Goal: Information Seeking & Learning: Learn about a topic

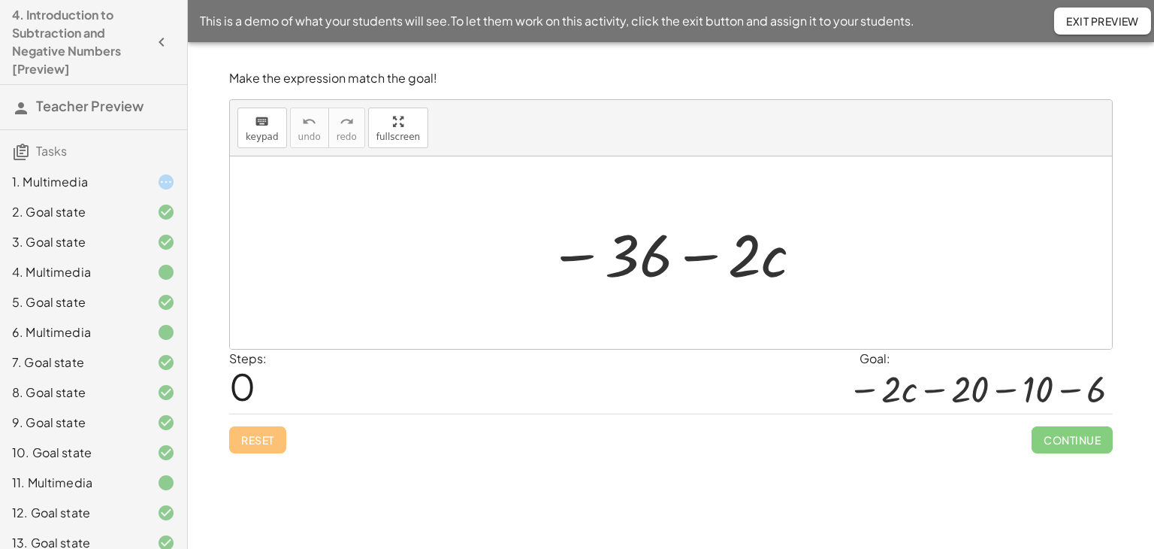
scroll to position [316, 0]
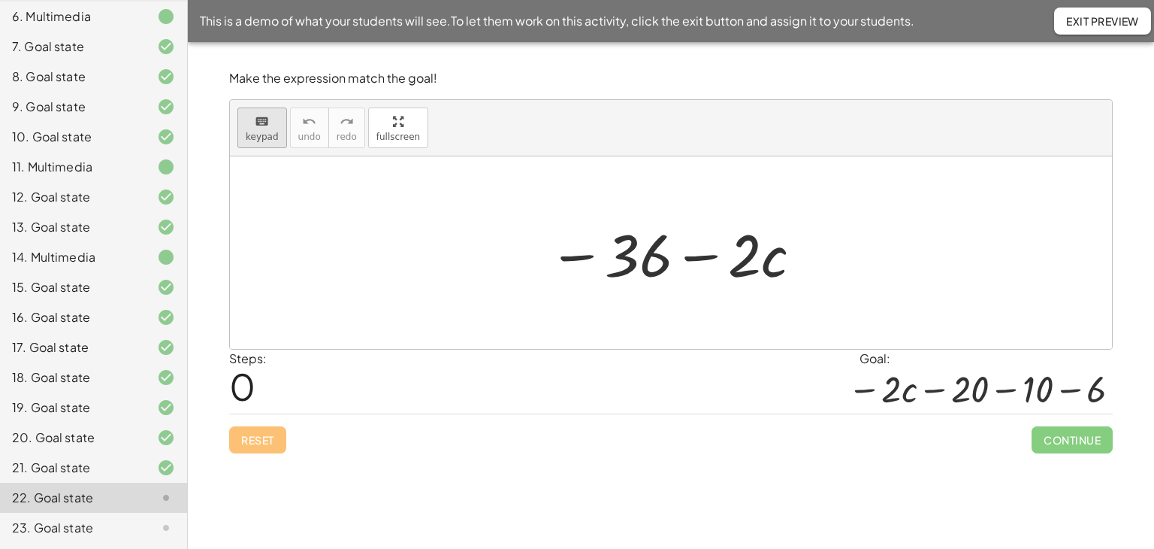
drag, startPoint x: 259, startPoint y: 127, endPoint x: 270, endPoint y: 127, distance: 10.5
click at [261, 127] on icon "keyboard" at bounding box center [262, 122] width 14 height 18
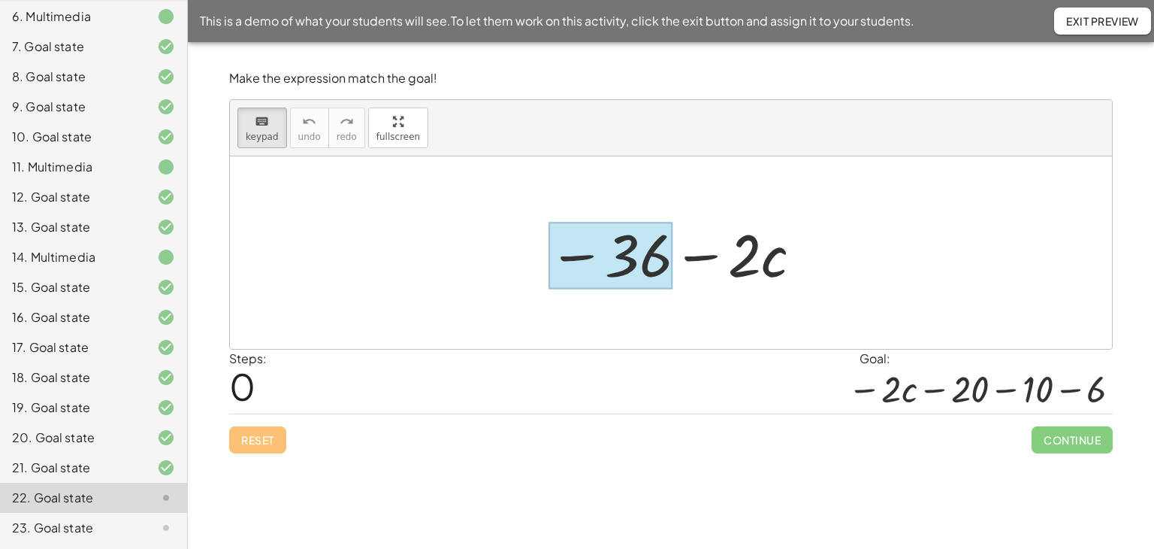
click at [646, 268] on div at bounding box center [611, 255] width 124 height 67
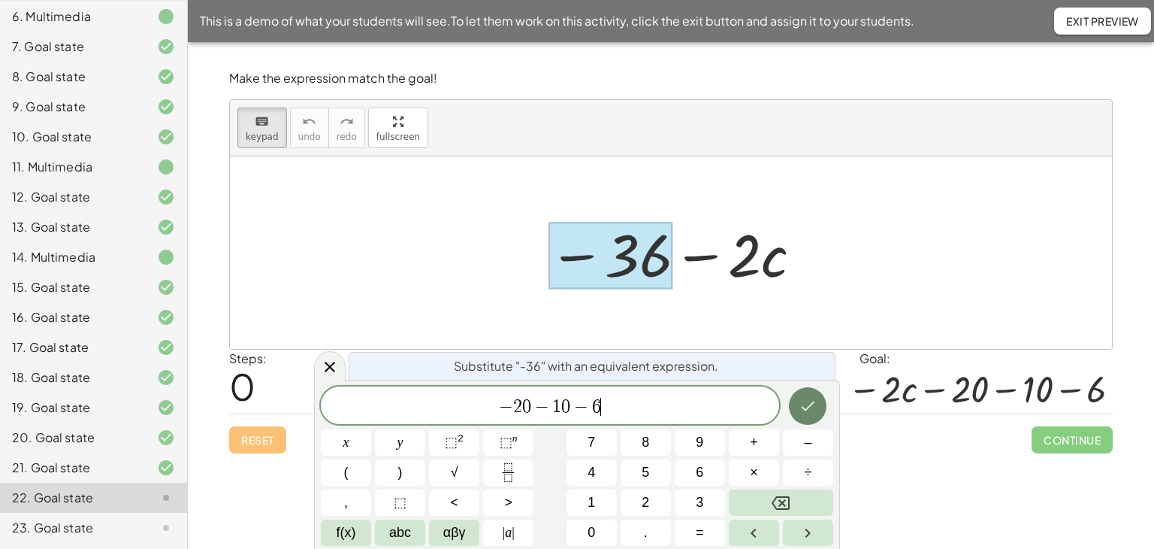
click at [809, 408] on icon "Done" at bounding box center [808, 406] width 18 height 18
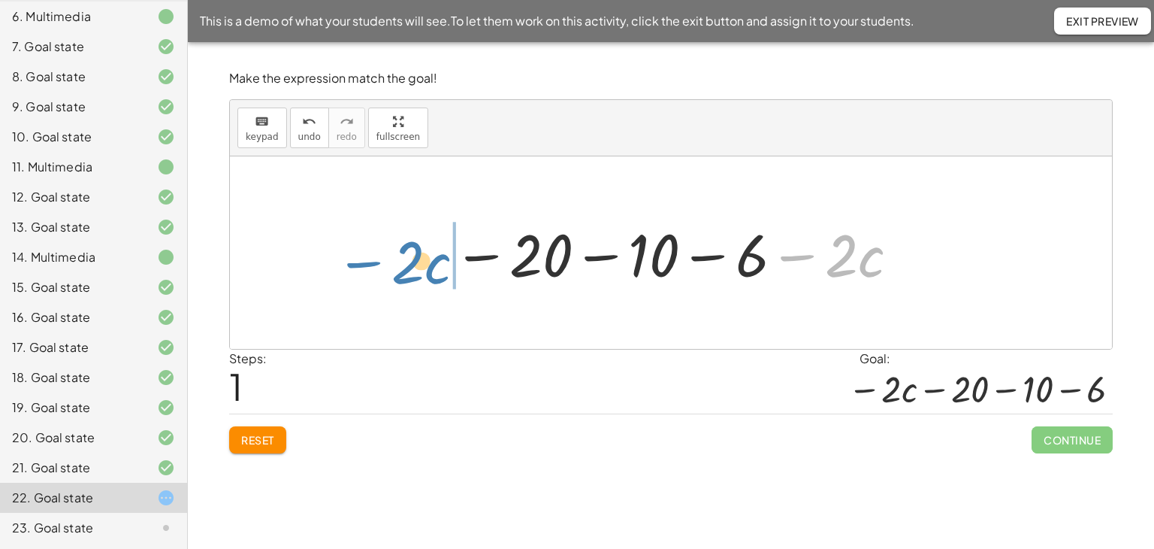
drag, startPoint x: 799, startPoint y: 255, endPoint x: 365, endPoint y: 262, distance: 433.6
click at [365, 262] on div "− 36 − · 2 · c − · 2 · c − · 2 · c − 20 − 10 − 6" at bounding box center [671, 252] width 882 height 192
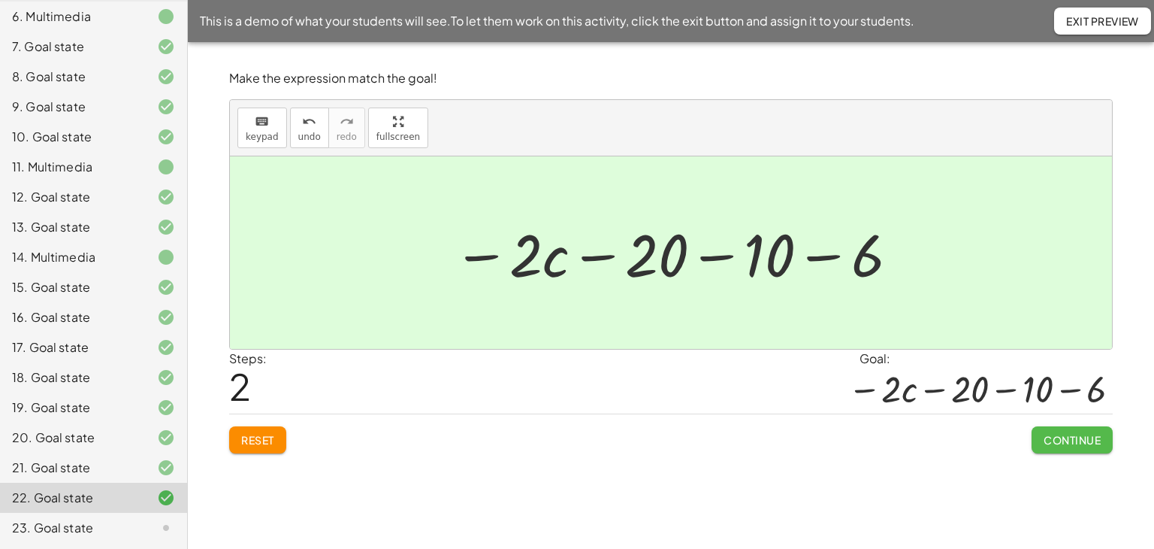
drag, startPoint x: 1062, startPoint y: 441, endPoint x: 1006, endPoint y: 420, distance: 59.5
click at [1060, 443] on span "Continue" at bounding box center [1072, 440] width 57 height 14
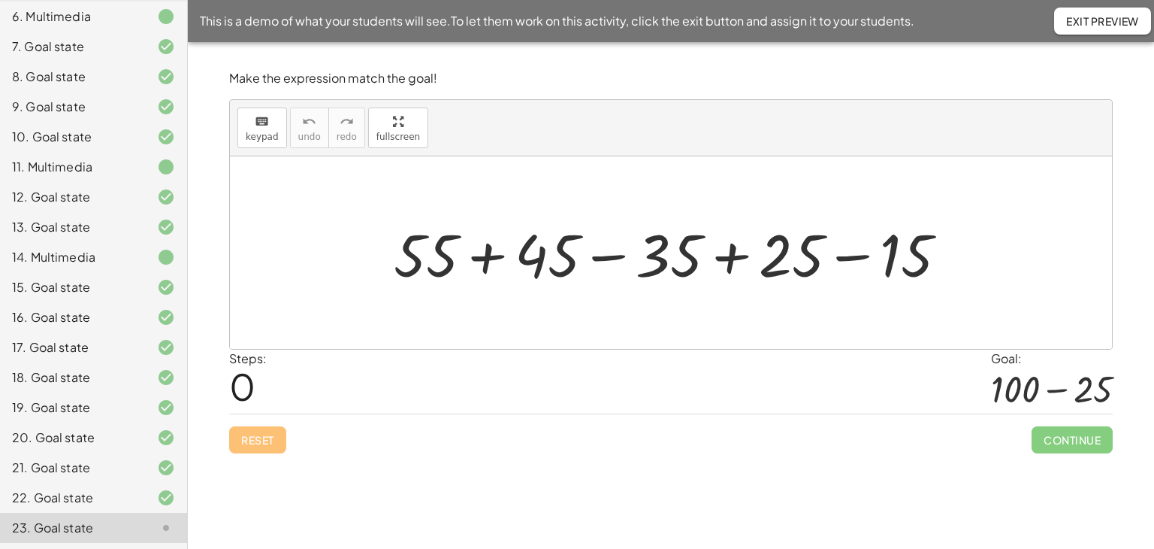
click at [490, 253] on div at bounding box center [676, 252] width 581 height 77
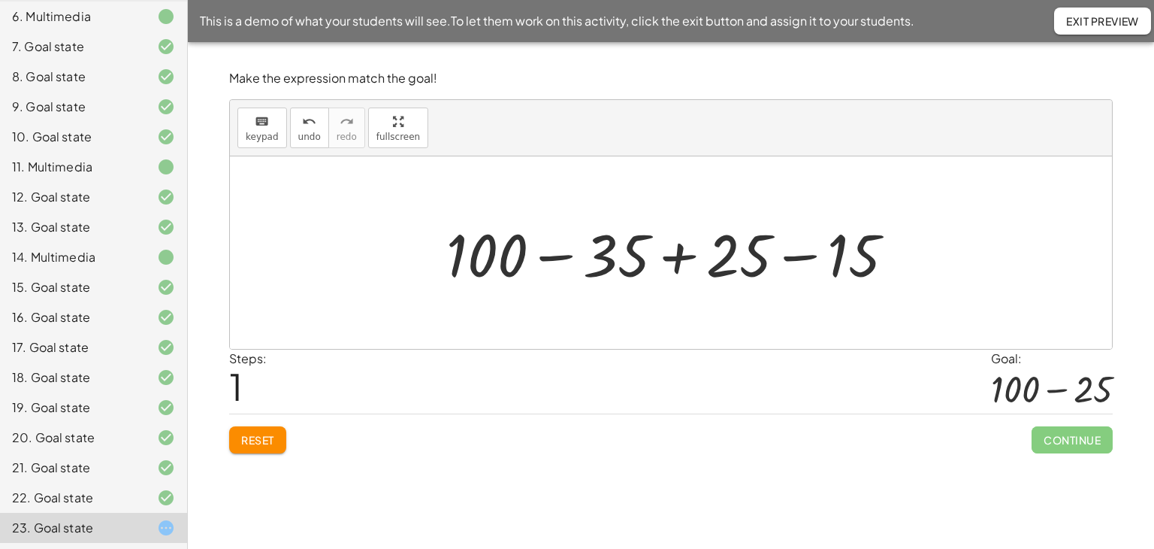
click at [675, 258] on div at bounding box center [677, 252] width 476 height 77
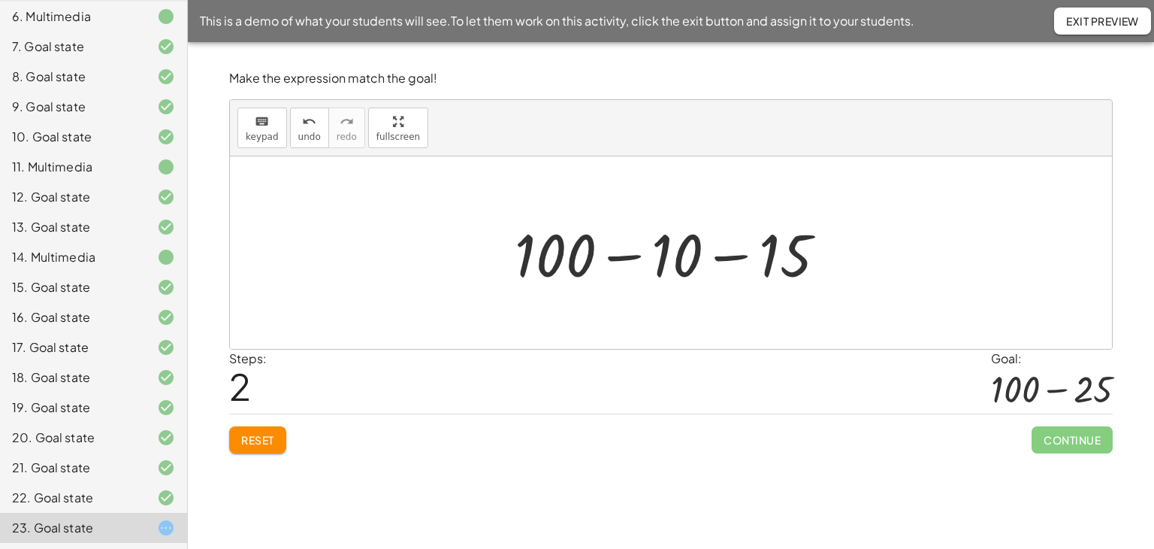
click at [725, 255] on div at bounding box center [676, 252] width 338 height 77
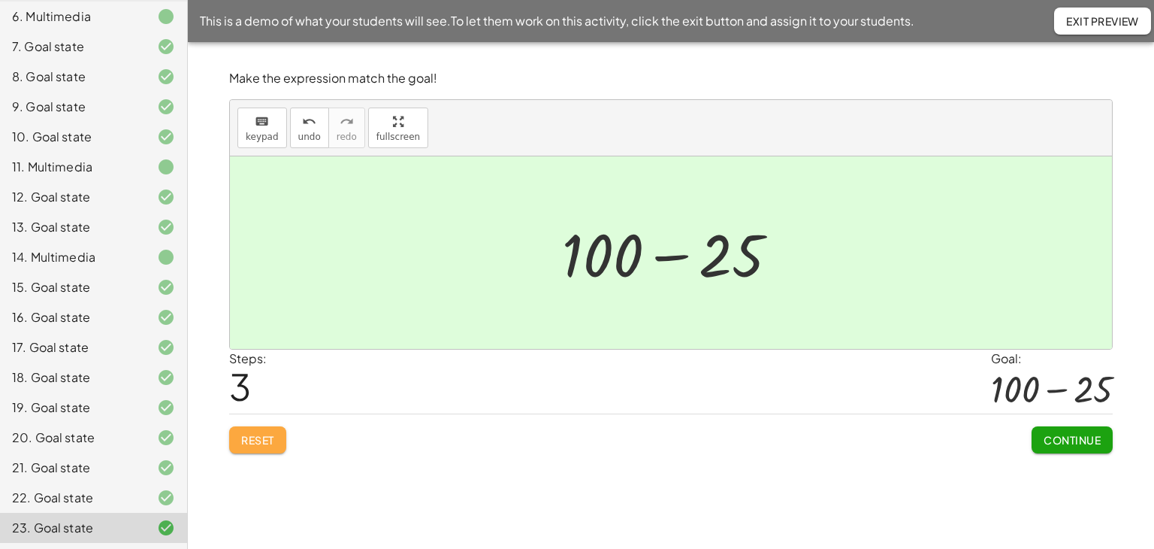
click at [266, 433] on span "Reset" at bounding box center [257, 440] width 33 height 14
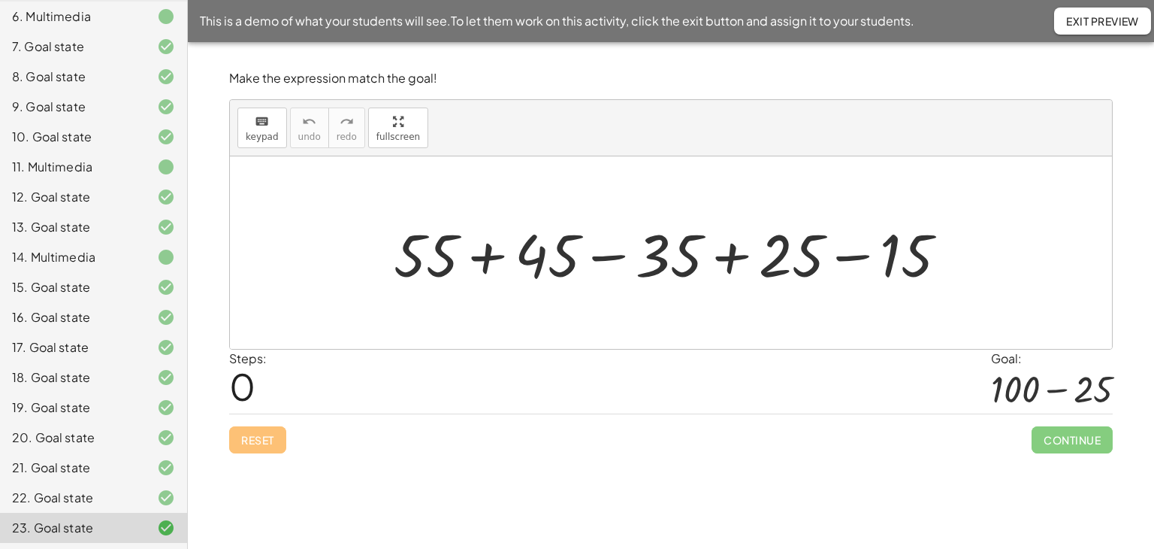
click at [730, 259] on div at bounding box center [676, 252] width 581 height 77
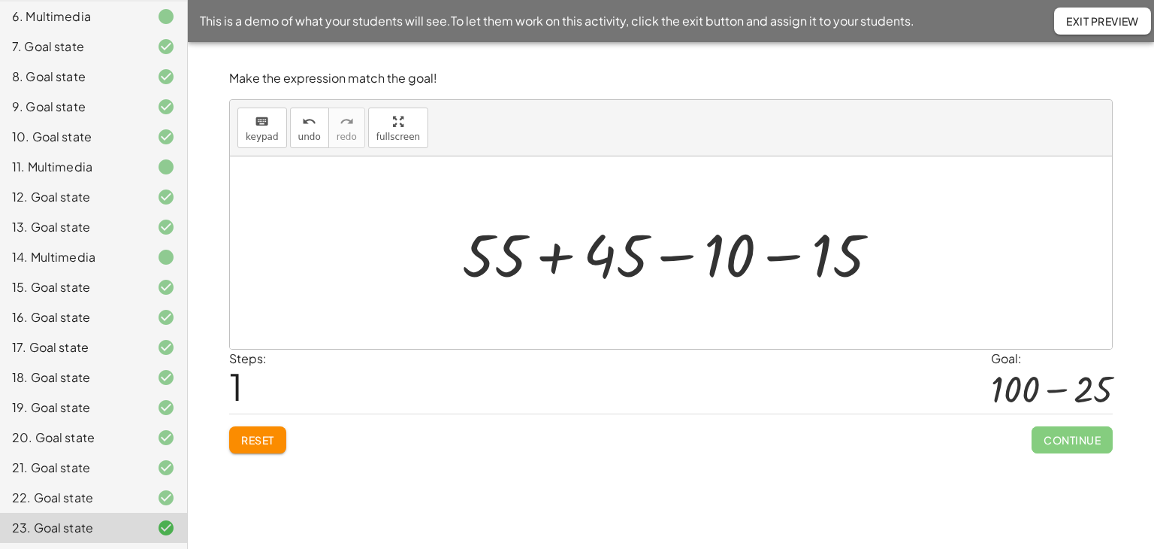
click at [776, 259] on div at bounding box center [676, 252] width 443 height 77
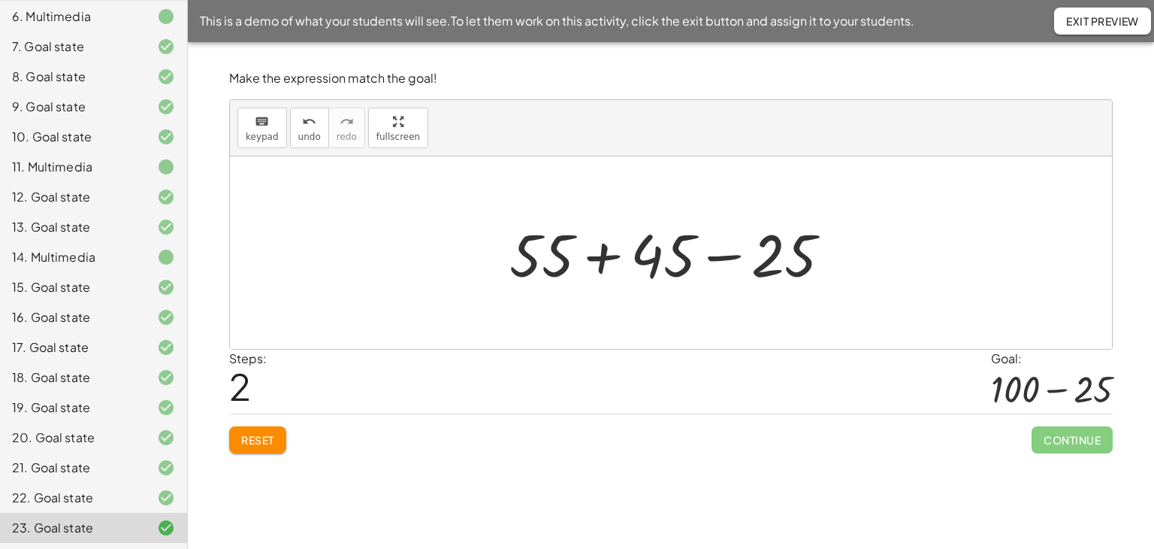
click at [604, 258] on div at bounding box center [676, 252] width 349 height 77
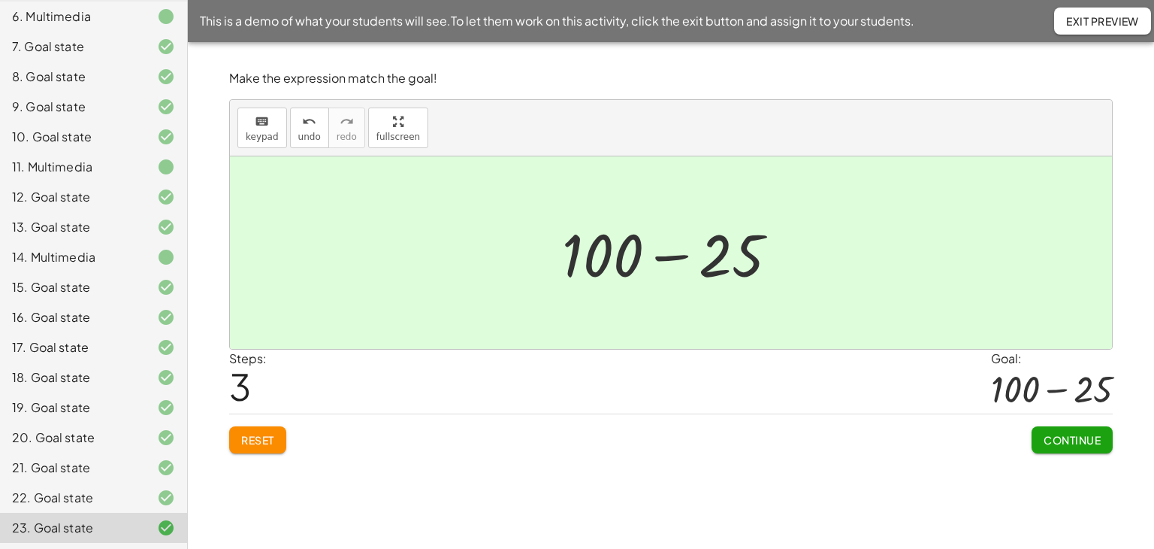
click at [1065, 442] on span "Continue" at bounding box center [1072, 440] width 57 height 14
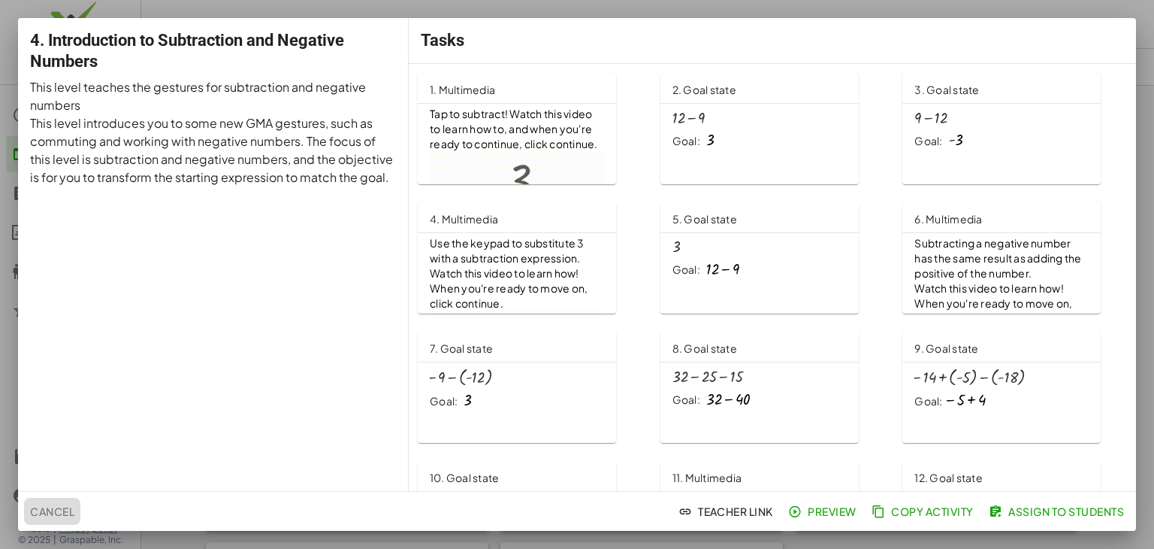
click at [50, 506] on span "Cancel" at bounding box center [52, 511] width 44 height 14
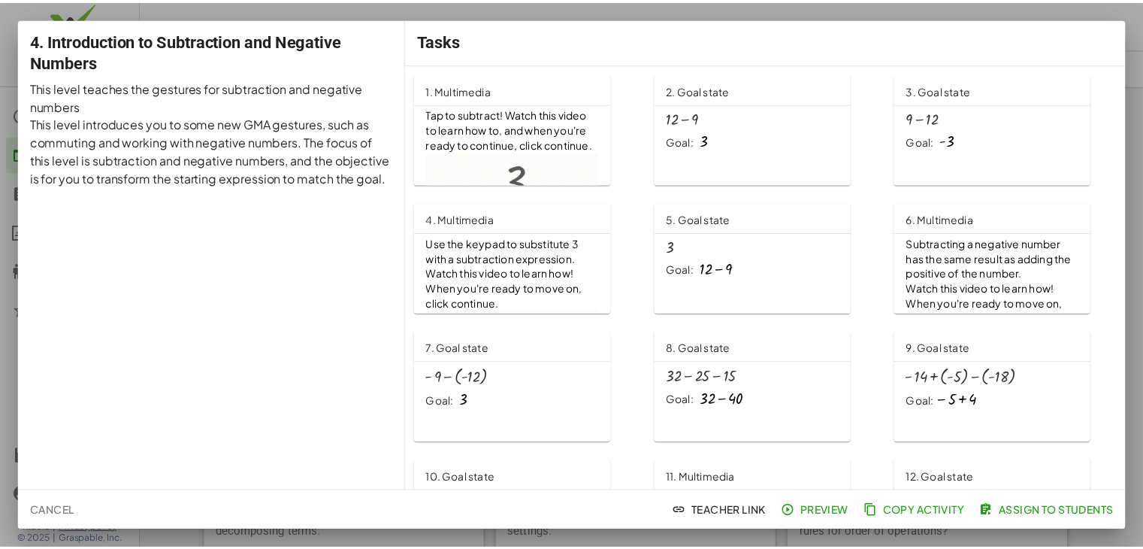
scroll to position [376, 0]
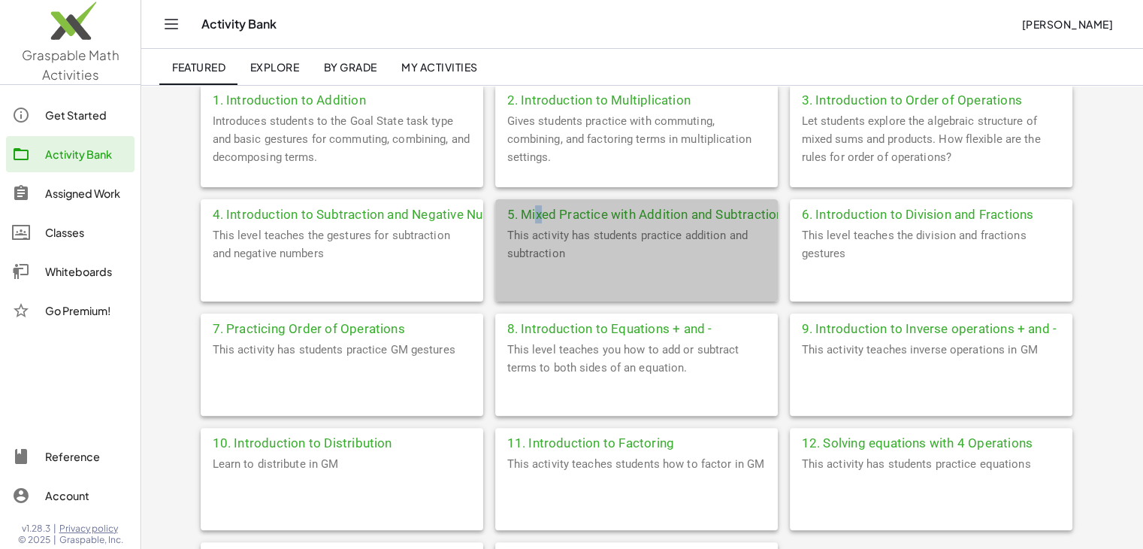
drag, startPoint x: 557, startPoint y: 213, endPoint x: 539, endPoint y: 207, distance: 18.8
click at [539, 207] on div "5. Mixed Practice with Addition and Subtraction" at bounding box center [636, 212] width 283 height 27
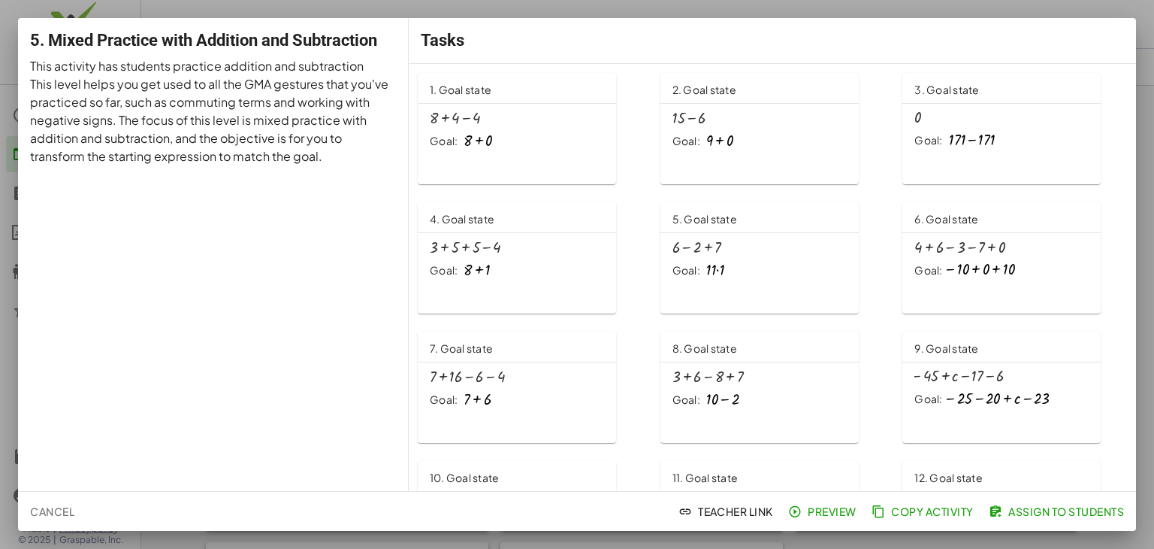
click at [511, 166] on div "1. Goal state + 8 + 4 − 4 Goal: + 8 + 0" at bounding box center [517, 128] width 198 height 111
click at [57, 509] on span "Cancel" at bounding box center [52, 511] width 44 height 14
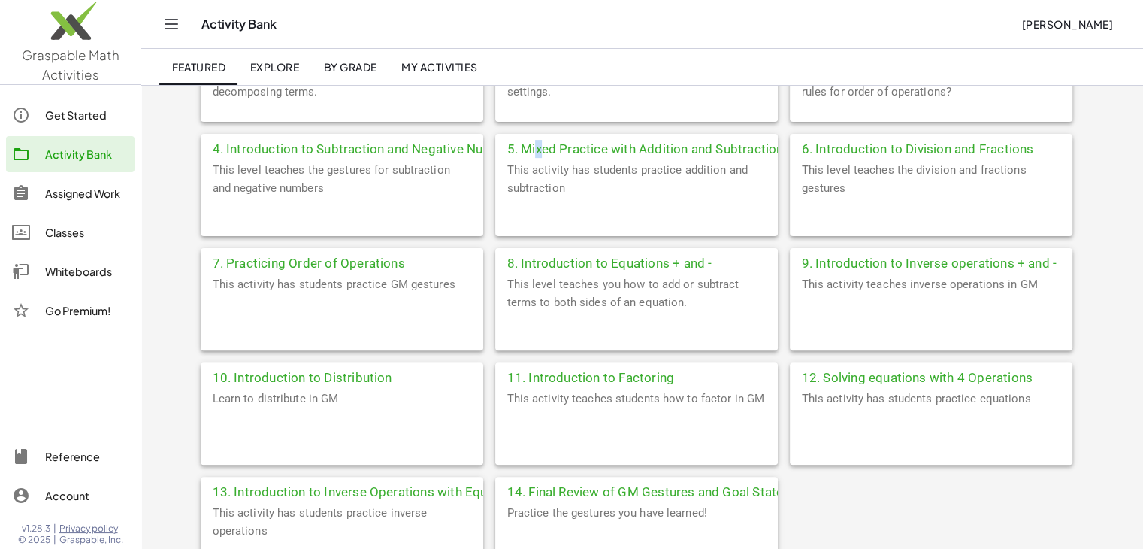
scroll to position [366, 0]
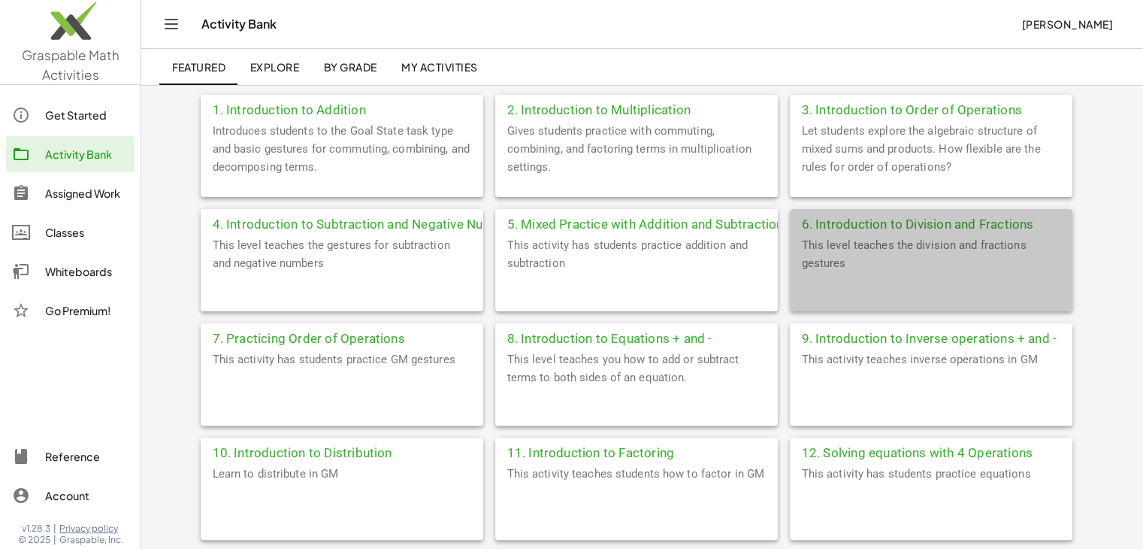
click at [896, 228] on div "6. Introduction to Division and Fractions" at bounding box center [931, 222] width 283 height 27
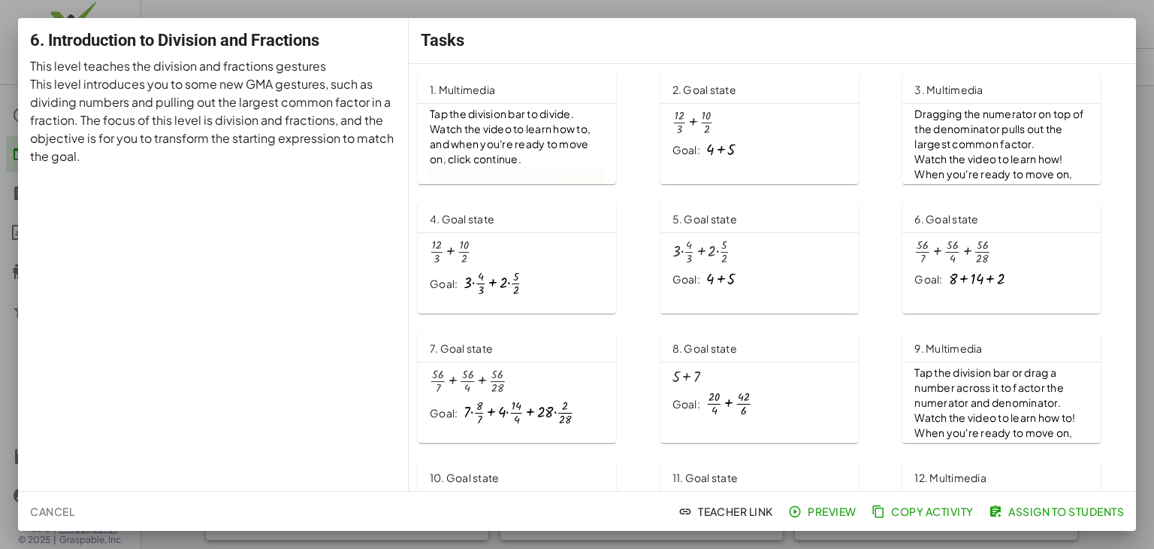
click at [474, 136] on span "Tap the division bar to divide. Watch the video to learn how to, and when you'r…" at bounding box center [511, 136] width 162 height 59
click at [62, 509] on span "Cancel" at bounding box center [52, 511] width 44 height 14
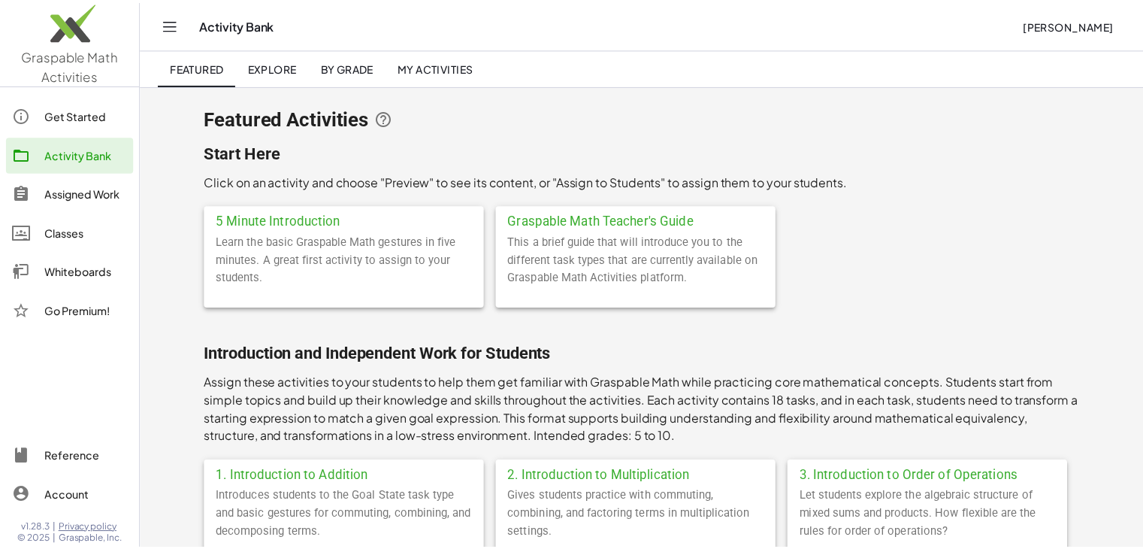
scroll to position [366, 0]
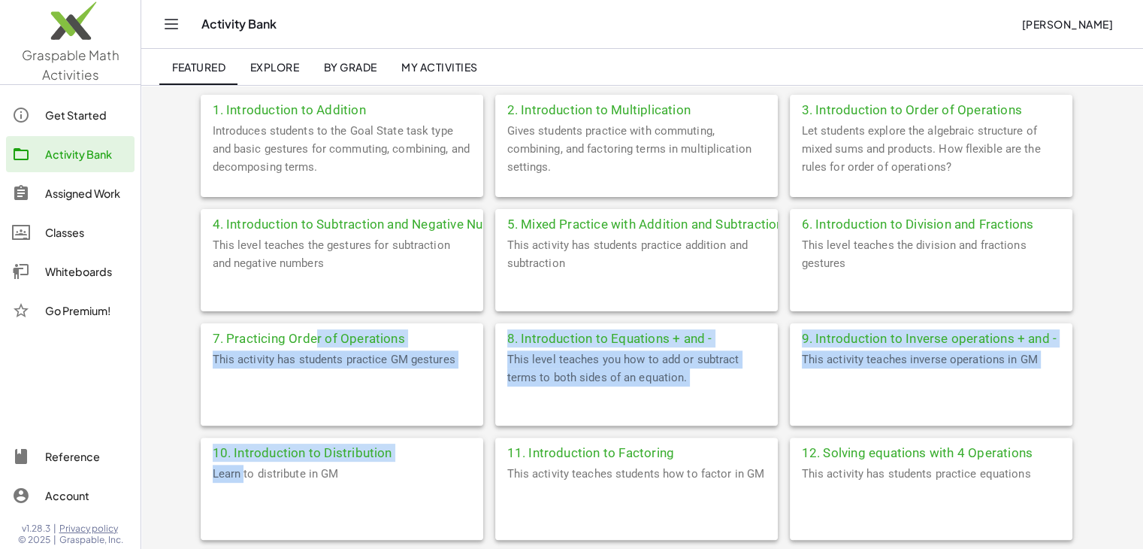
drag, startPoint x: 316, startPoint y: 343, endPoint x: 243, endPoint y: 491, distance: 164.7
click at [243, 491] on div "1. Introduction to Addition Introduces students to the Goal State task type and…" at bounding box center [643, 380] width 884 height 571
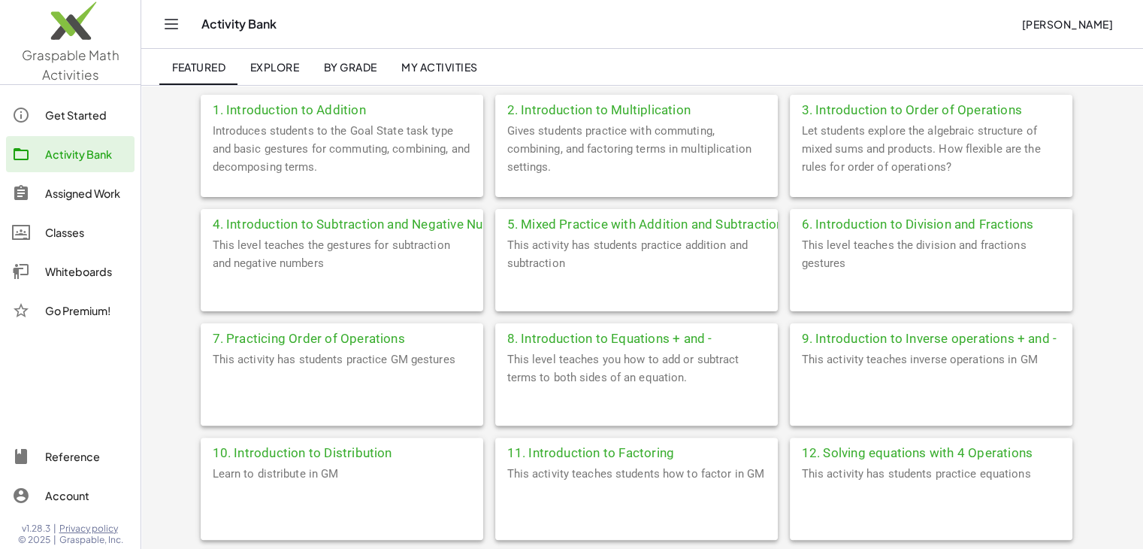
click at [284, 341] on div "7. Practicing Order of Operations" at bounding box center [342, 336] width 283 height 27
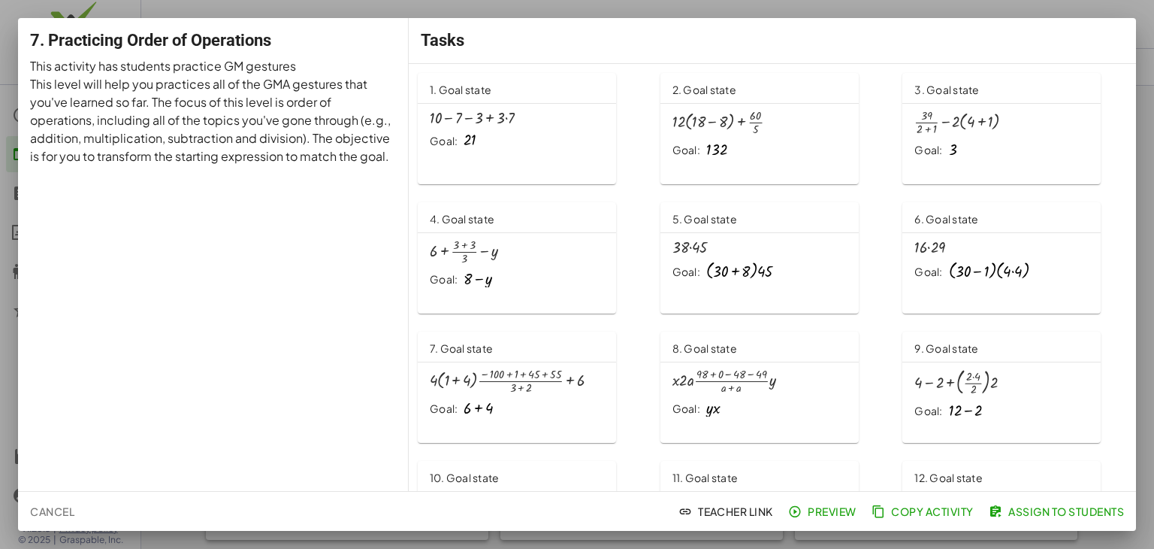
click at [470, 148] on div "+ 10 − 7 − 3 + · 3 · 7 Goal: 21" at bounding box center [517, 132] width 198 height 57
click at [60, 512] on span "Cancel" at bounding box center [52, 511] width 44 height 14
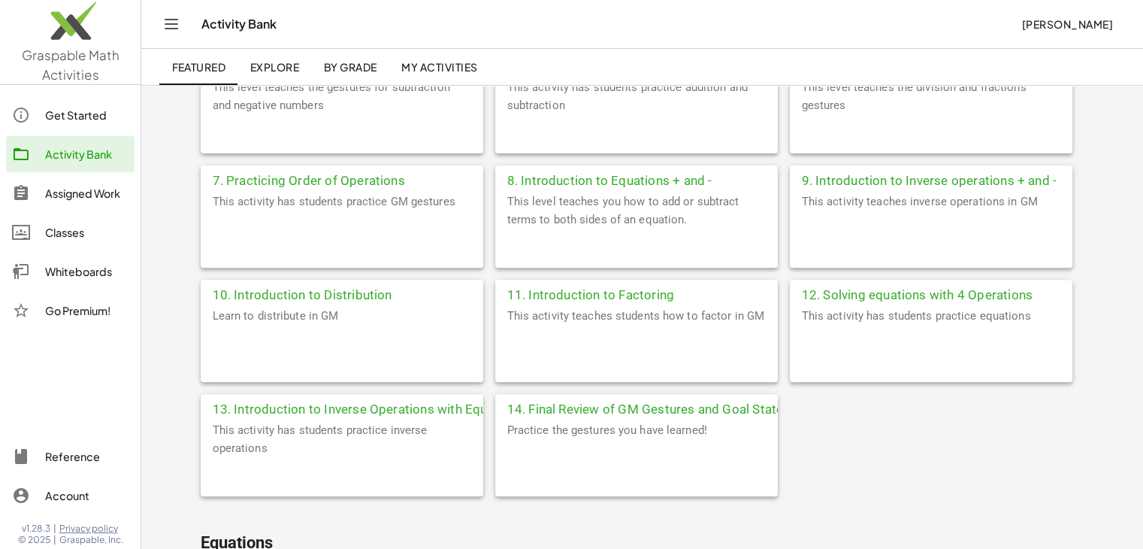
scroll to position [526, 0]
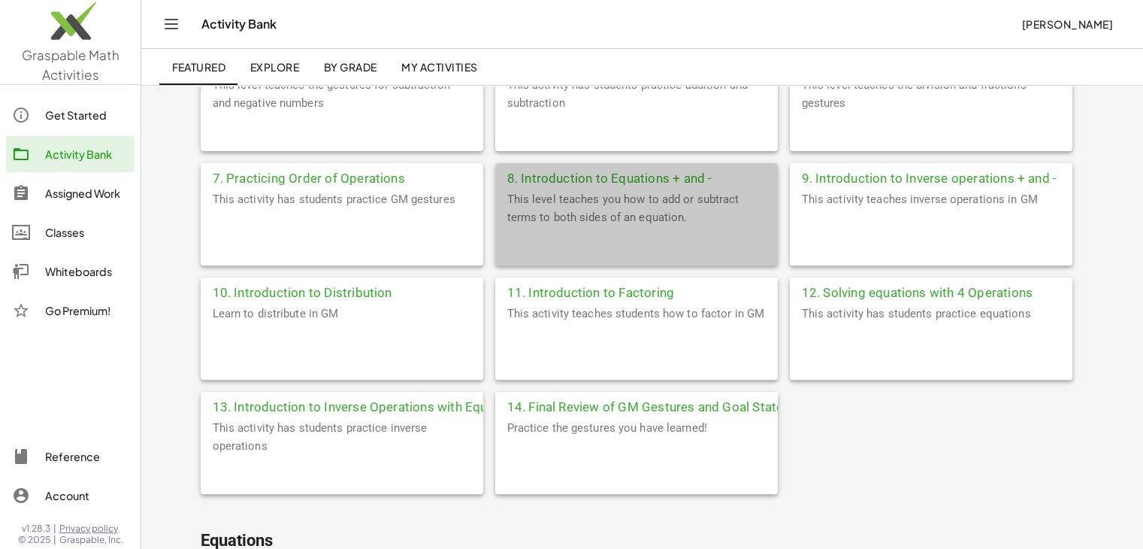
click at [550, 177] on div "8. Introduction to Equations + and -" at bounding box center [636, 176] width 283 height 27
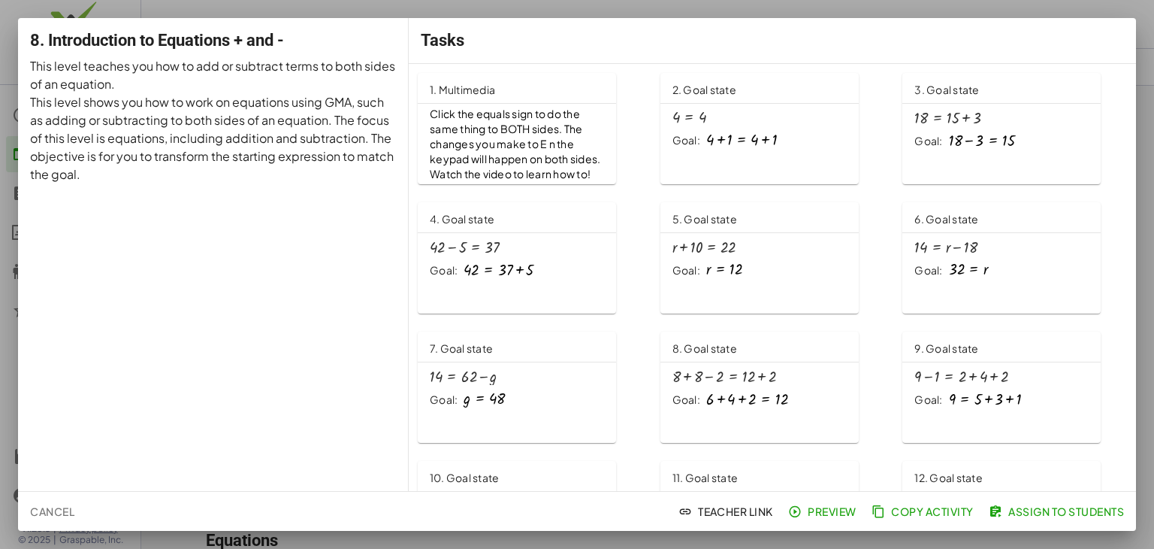
click at [474, 121] on span "Click the equals sign to do the same thing to BOTH sides. The changes you make …" at bounding box center [515, 136] width 171 height 59
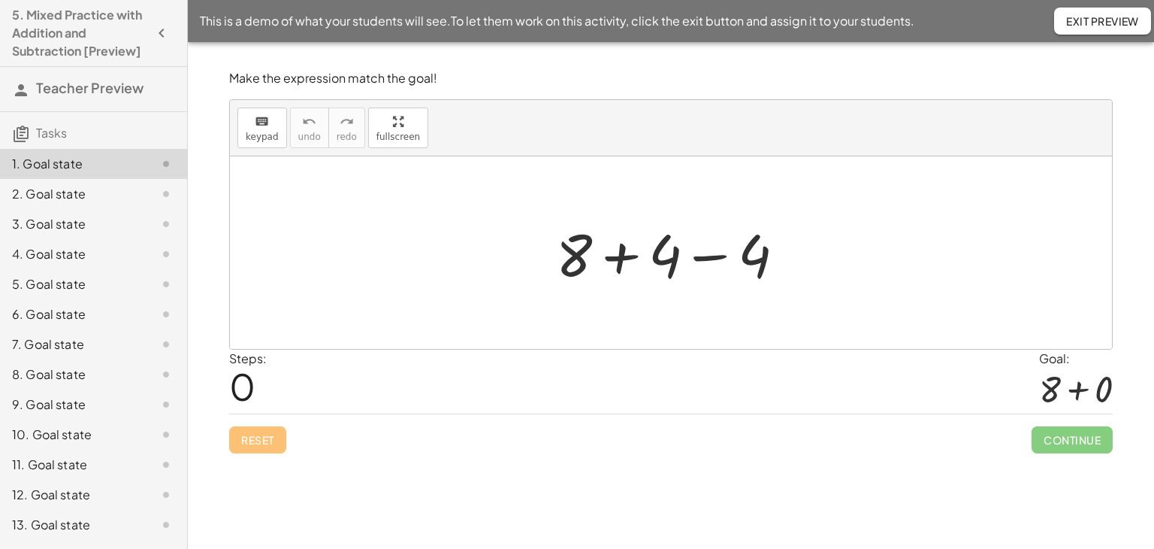
click at [700, 256] on div at bounding box center [677, 252] width 256 height 77
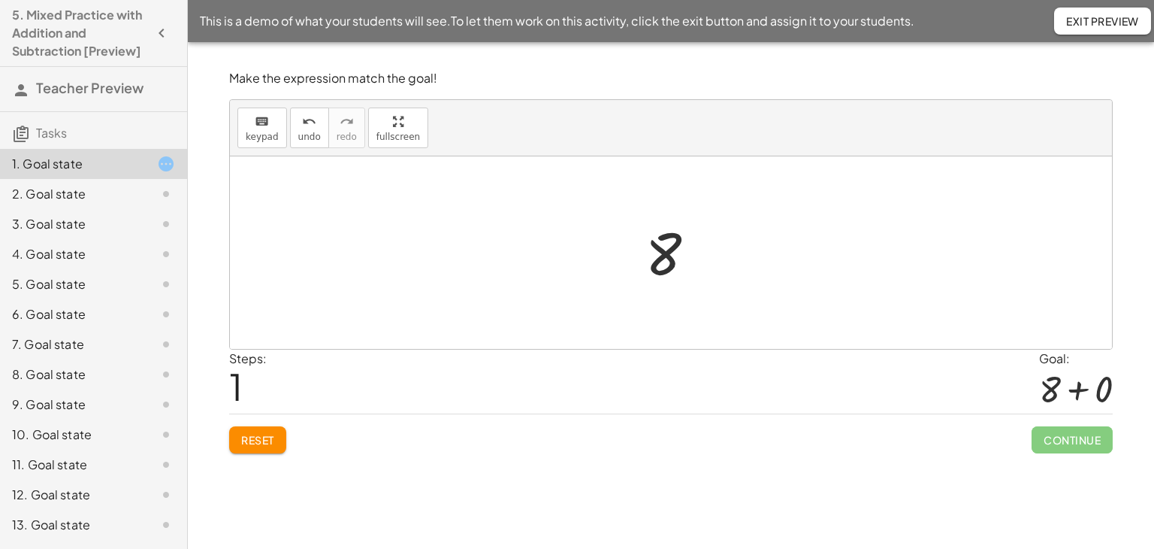
click at [280, 451] on button "Reset" at bounding box center [257, 439] width 57 height 27
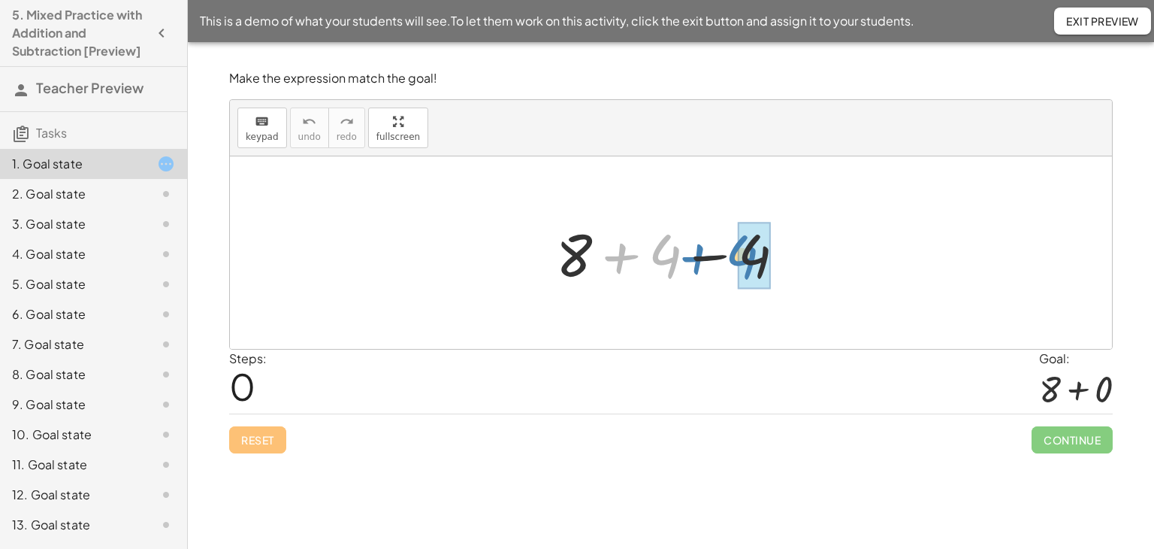
drag, startPoint x: 615, startPoint y: 255, endPoint x: 691, endPoint y: 255, distance: 76.7
click at [691, 255] on div at bounding box center [677, 252] width 256 height 77
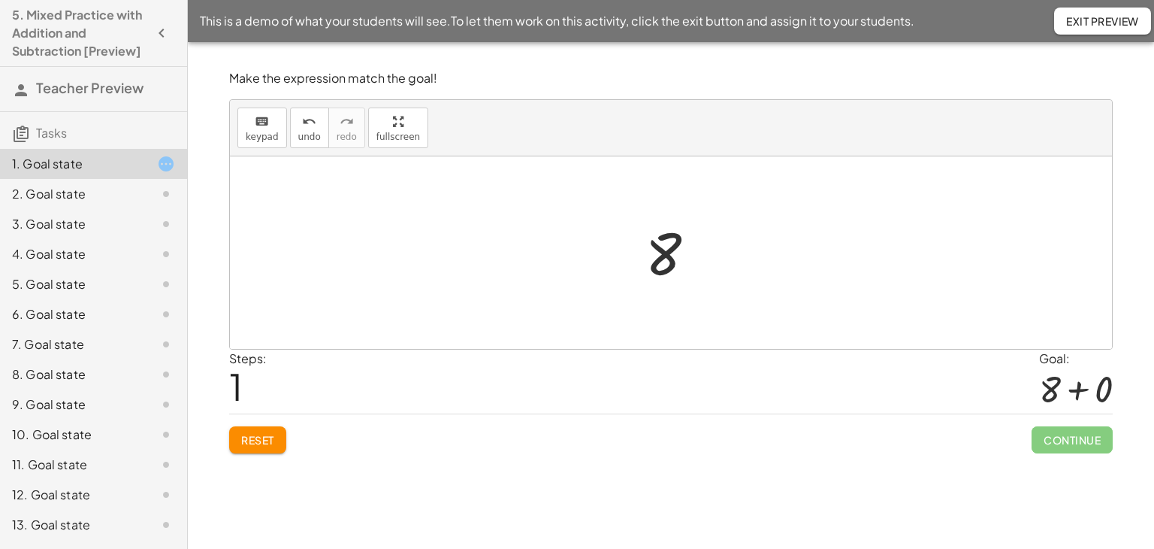
click at [249, 443] on span "Reset" at bounding box center [257, 440] width 33 height 14
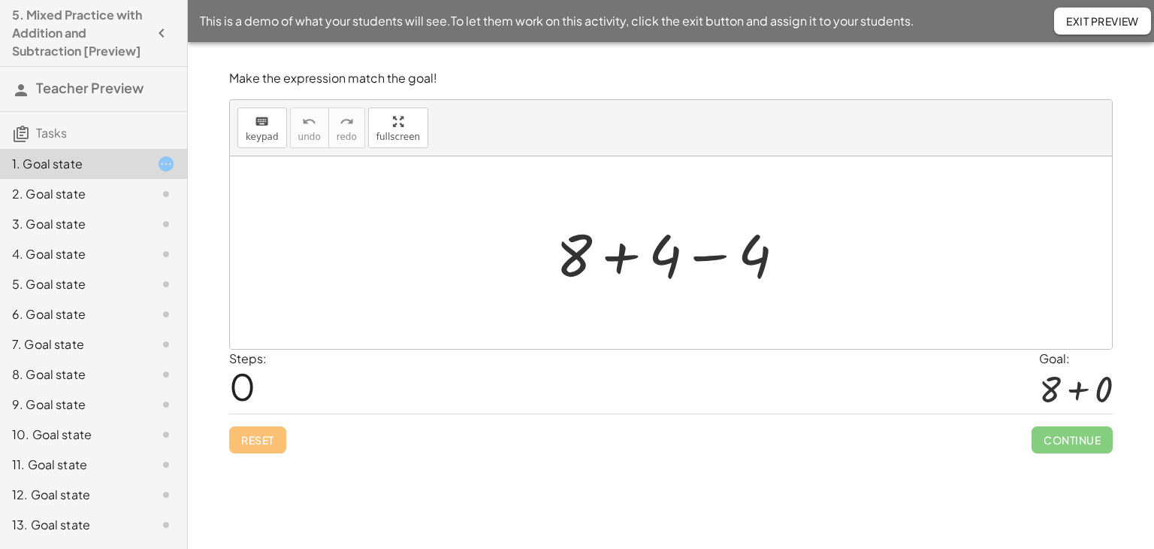
click at [709, 254] on div at bounding box center [677, 252] width 256 height 77
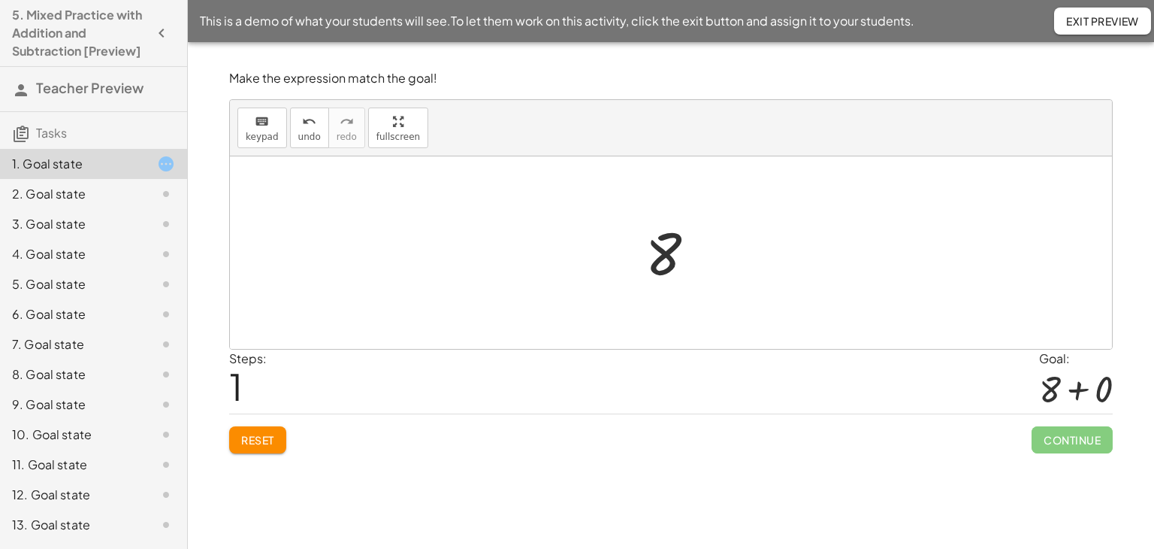
click at [249, 433] on span "Reset" at bounding box center [257, 440] width 33 height 14
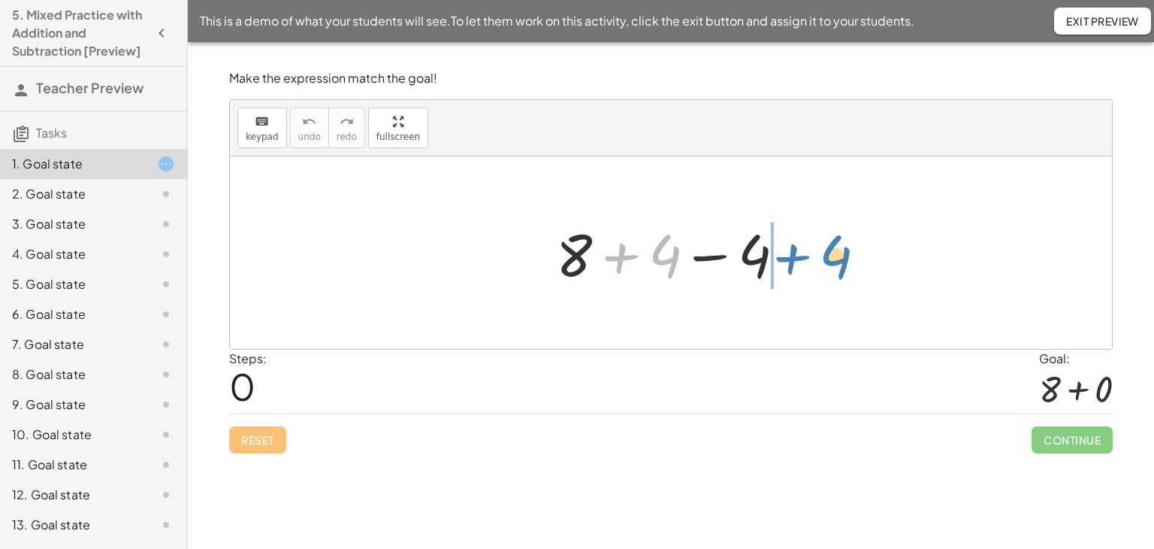
drag, startPoint x: 616, startPoint y: 257, endPoint x: 785, endPoint y: 262, distance: 168.4
click at [785, 258] on div at bounding box center [677, 252] width 256 height 77
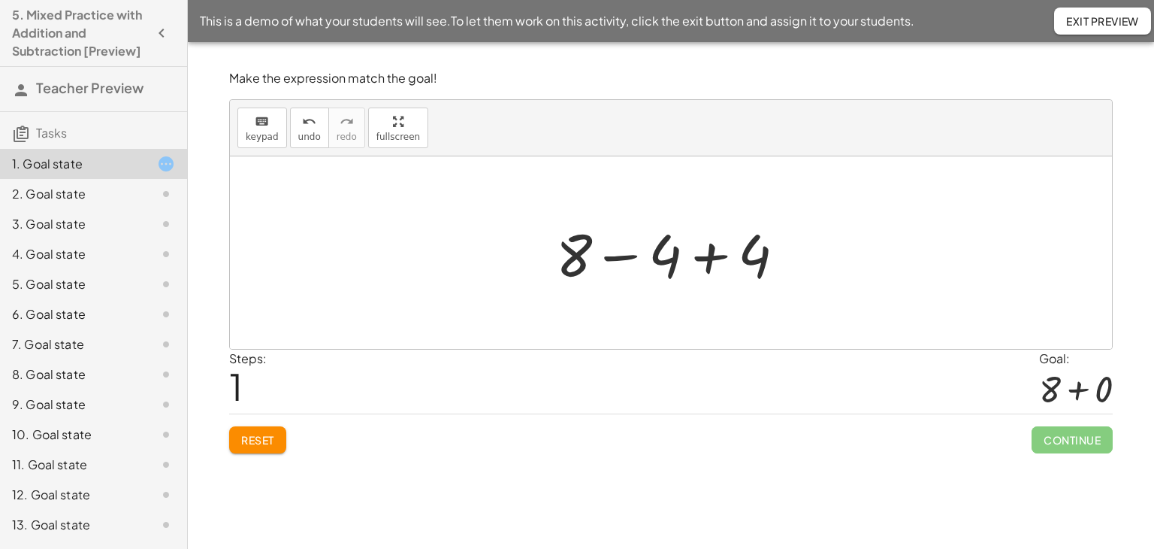
click at [714, 258] on div at bounding box center [677, 252] width 256 height 77
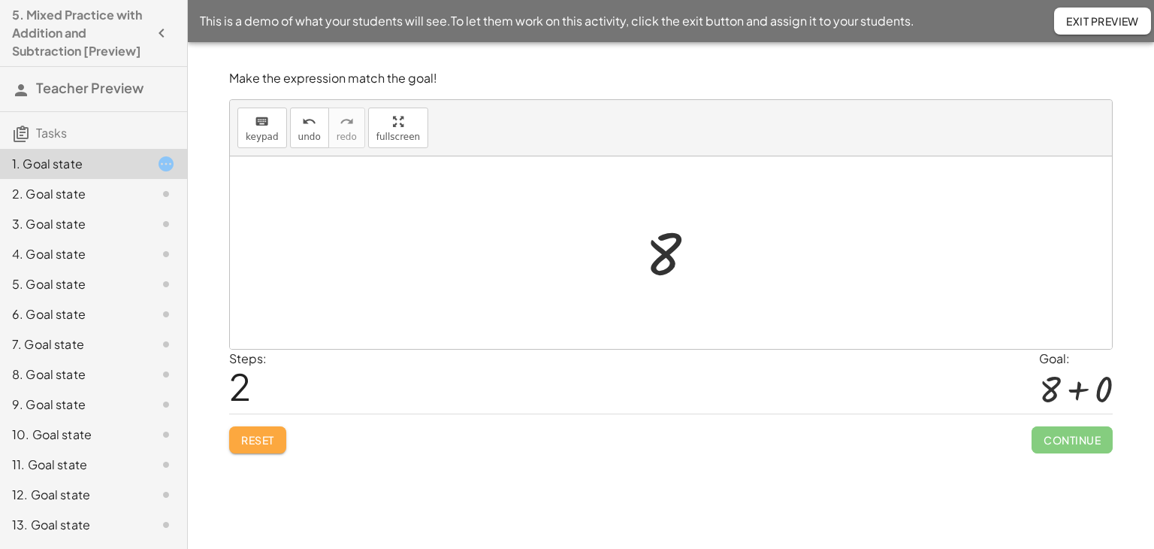
click at [257, 440] on span "Reset" at bounding box center [257, 440] width 33 height 14
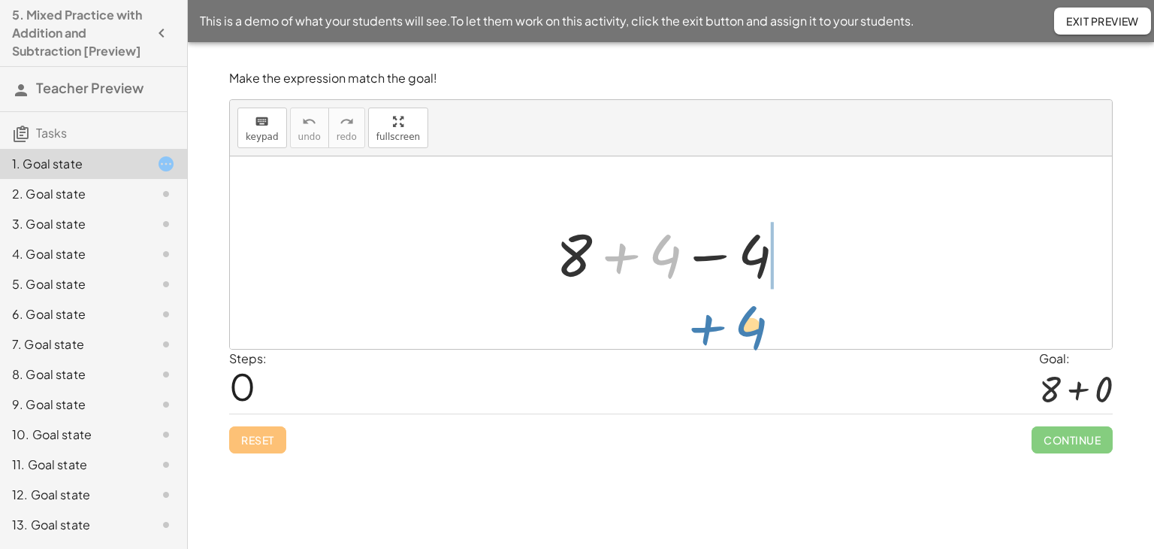
drag, startPoint x: 655, startPoint y: 258, endPoint x: 741, endPoint y: 330, distance: 112.1
click at [741, 330] on div "+ 4 + 8 + 4 − 4" at bounding box center [671, 252] width 882 height 192
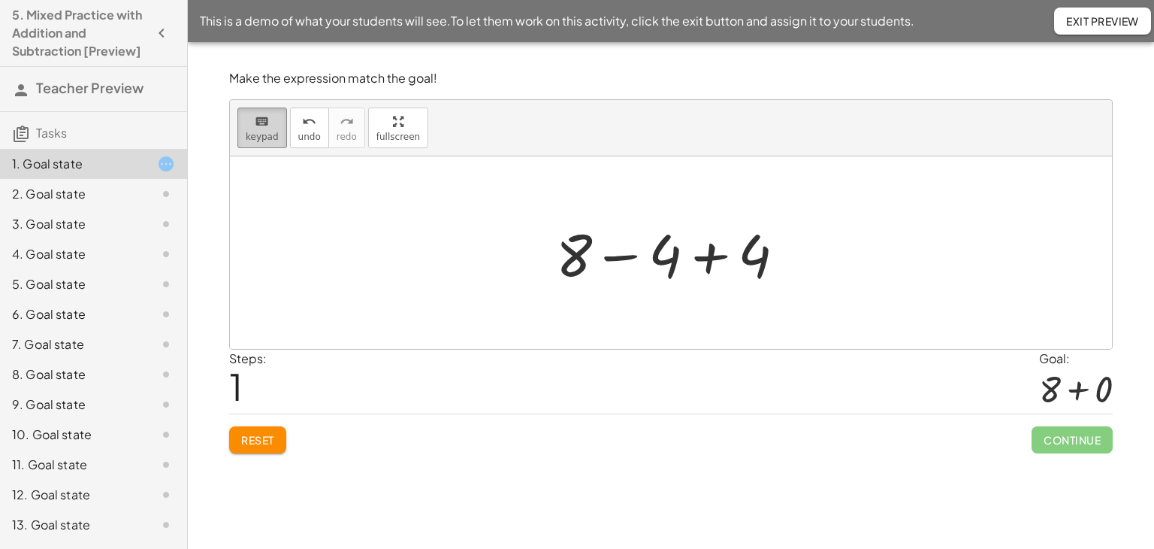
click at [255, 121] on icon "keyboard" at bounding box center [262, 122] width 14 height 18
drag, startPoint x: 252, startPoint y: 125, endPoint x: 312, endPoint y: 158, distance: 67.6
click at [255, 127] on icon "keyboard" at bounding box center [262, 122] width 14 height 18
click at [709, 256] on div at bounding box center [677, 252] width 256 height 77
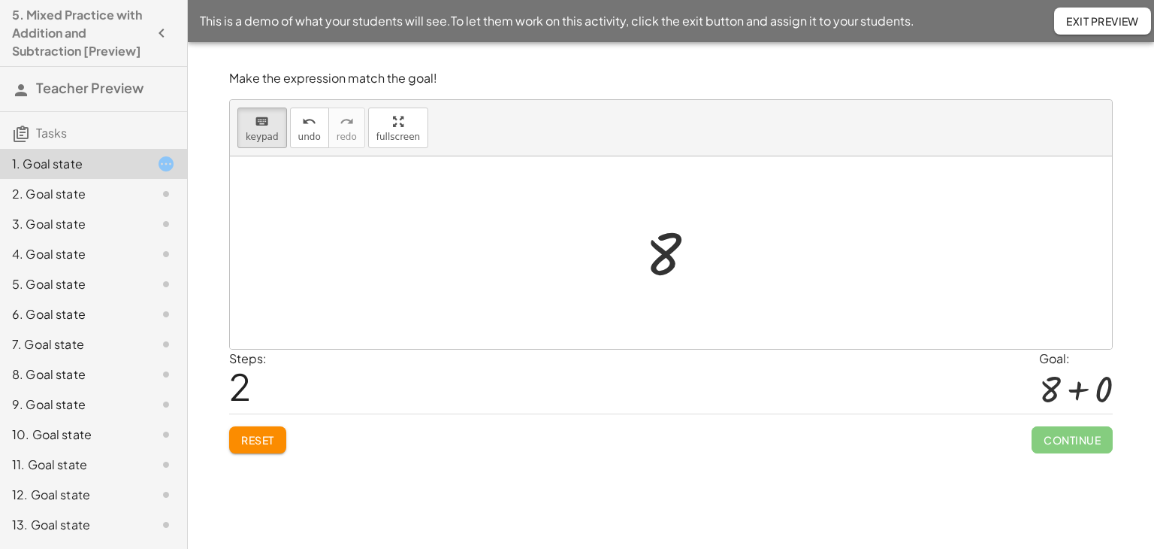
drag, startPoint x: 264, startPoint y: 118, endPoint x: 597, endPoint y: 266, distance: 364.3
click at [268, 120] on div "keyboard" at bounding box center [262, 121] width 33 height 18
click at [676, 253] on div at bounding box center [663, 254] width 36 height 67
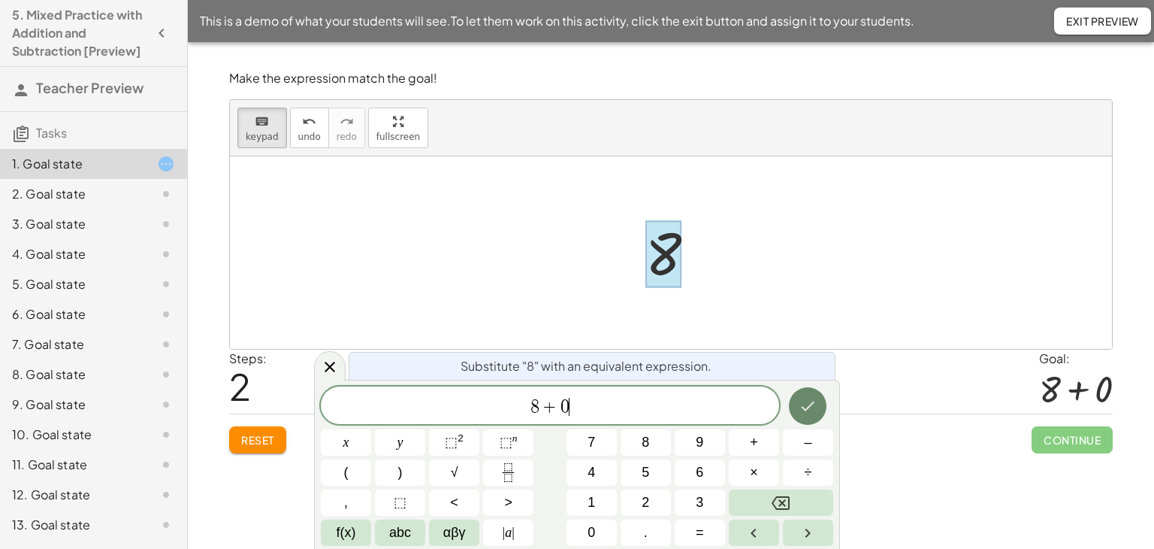
click at [803, 403] on icon "Done" at bounding box center [808, 406] width 18 height 18
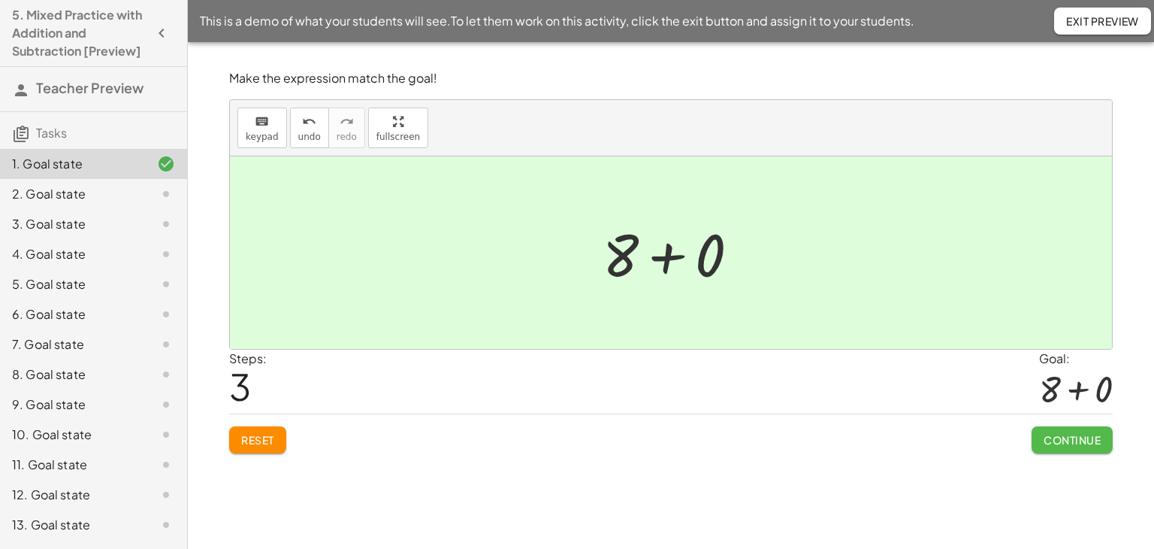
click at [1058, 437] on span "Continue" at bounding box center [1072, 440] width 57 height 14
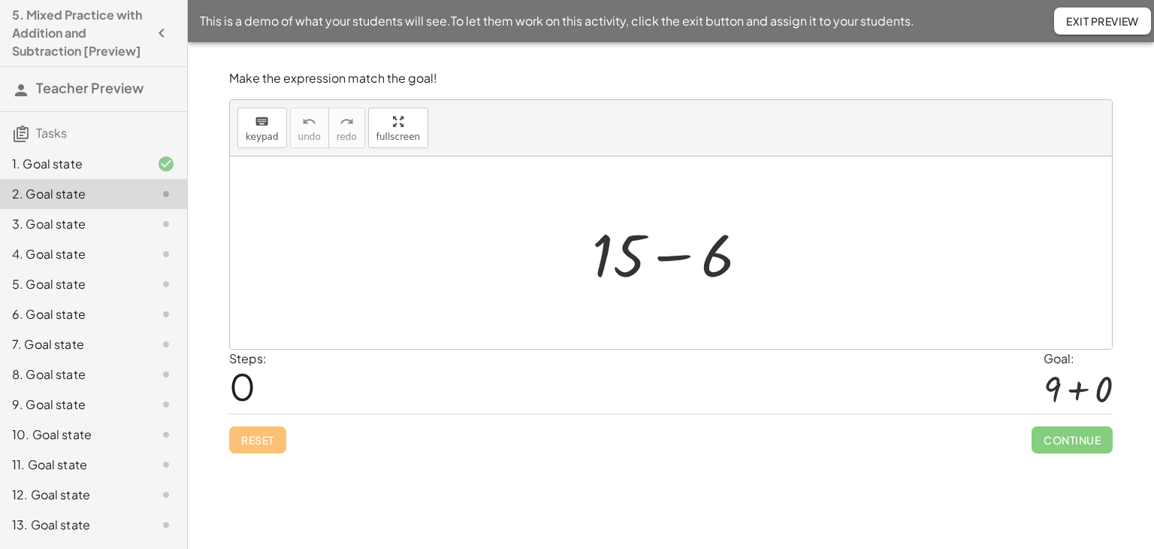
click at [664, 259] on div at bounding box center [677, 252] width 184 height 77
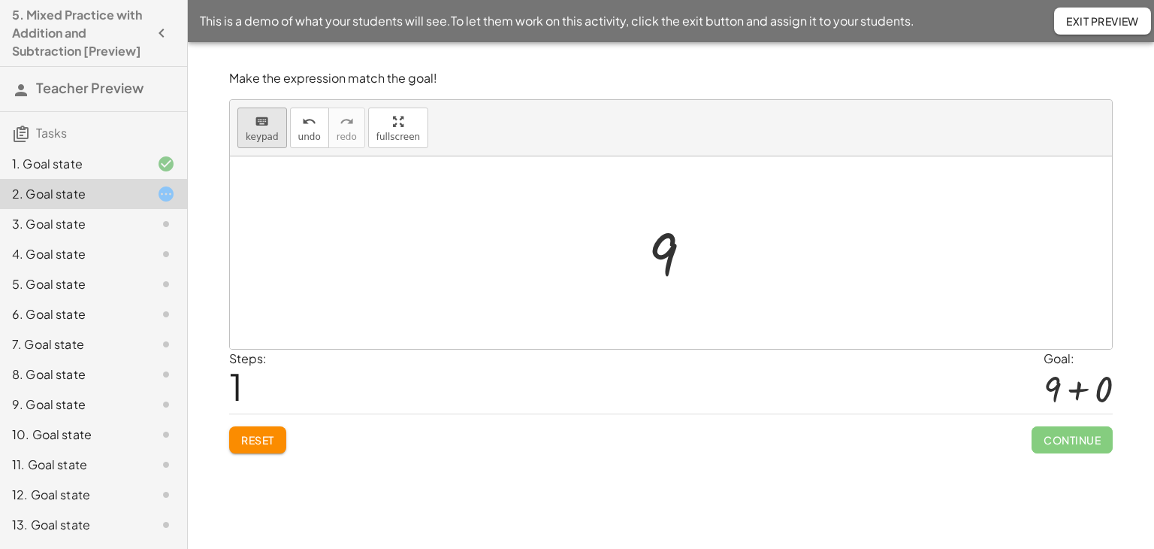
click at [265, 122] on icon "keyboard" at bounding box center [262, 122] width 14 height 18
click at [664, 238] on div at bounding box center [663, 254] width 29 height 67
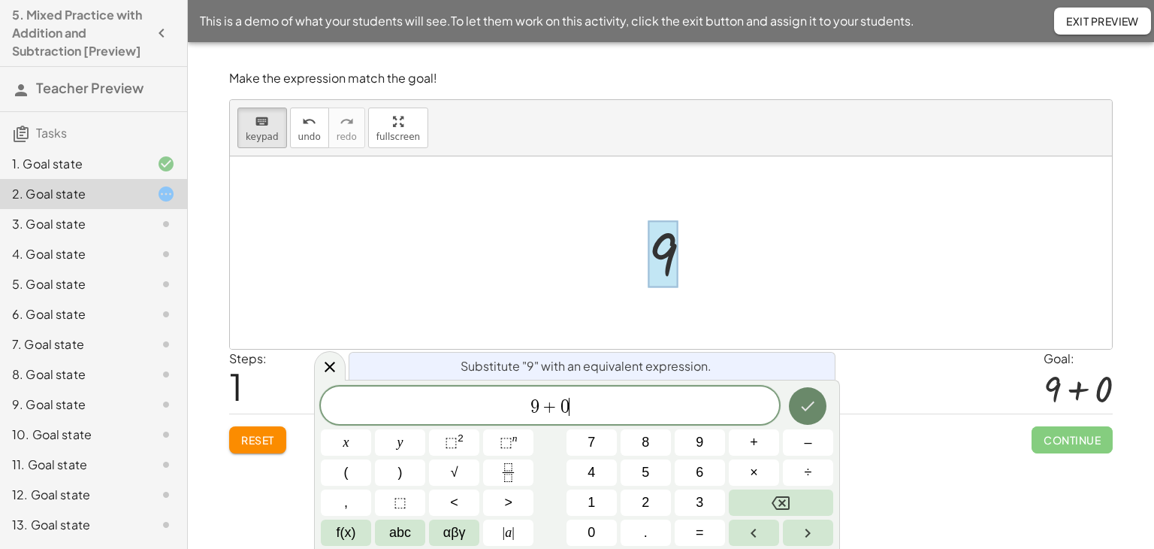
click at [803, 404] on icon "Done" at bounding box center [808, 406] width 18 height 18
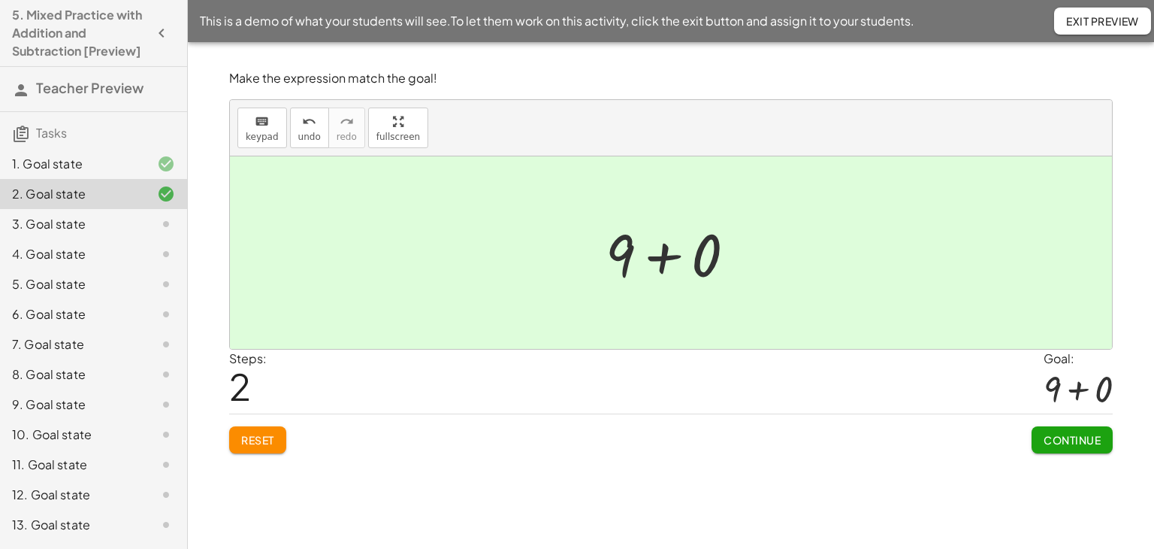
click at [1082, 440] on span "Continue" at bounding box center [1072, 440] width 57 height 14
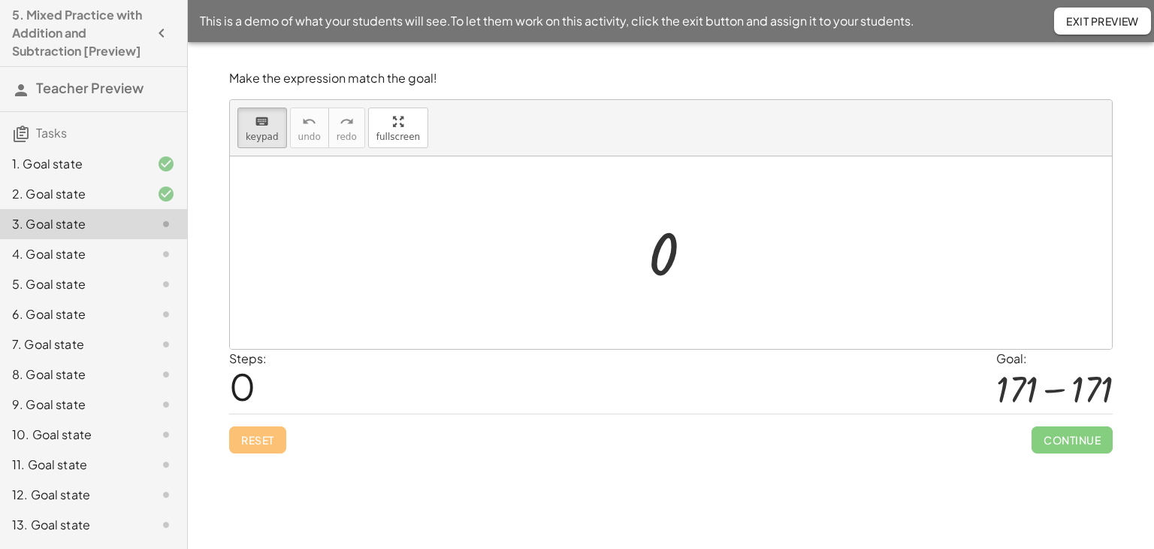
drag, startPoint x: 264, startPoint y: 128, endPoint x: 572, endPoint y: 249, distance: 331.0
click at [265, 130] on button "keyboard keypad" at bounding box center [262, 127] width 50 height 41
click at [656, 253] on div at bounding box center [664, 254] width 30 height 67
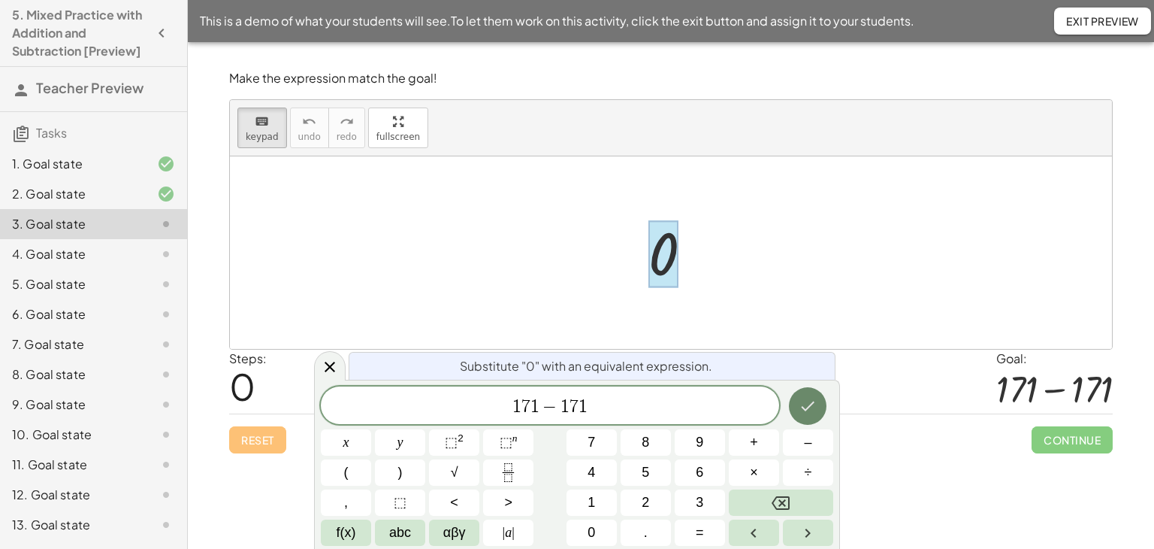
click at [797, 402] on button "Done" at bounding box center [808, 406] width 38 height 38
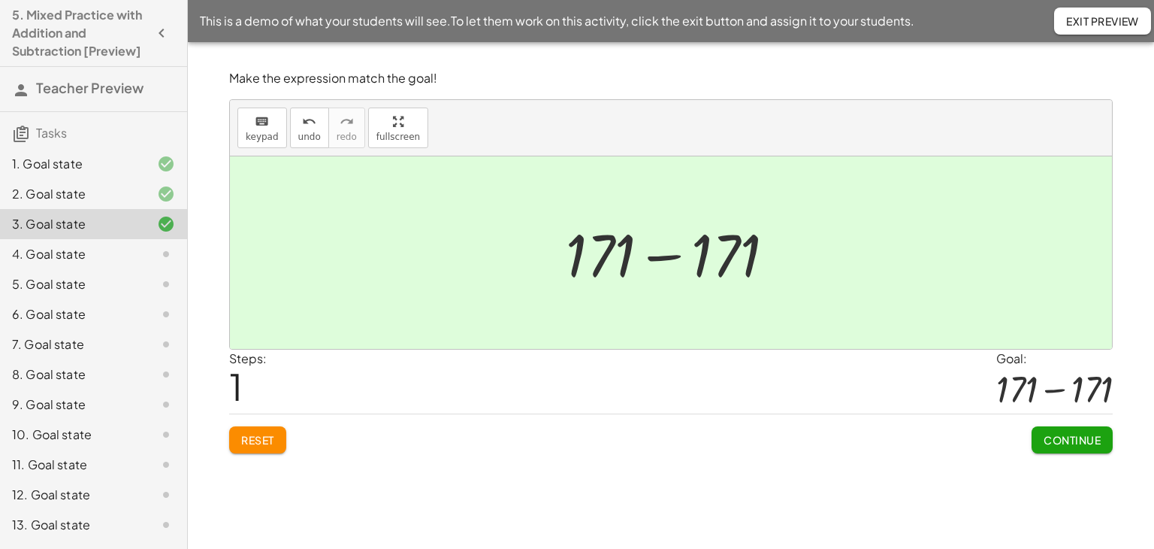
click at [1051, 448] on button "Continue" at bounding box center [1072, 439] width 81 height 27
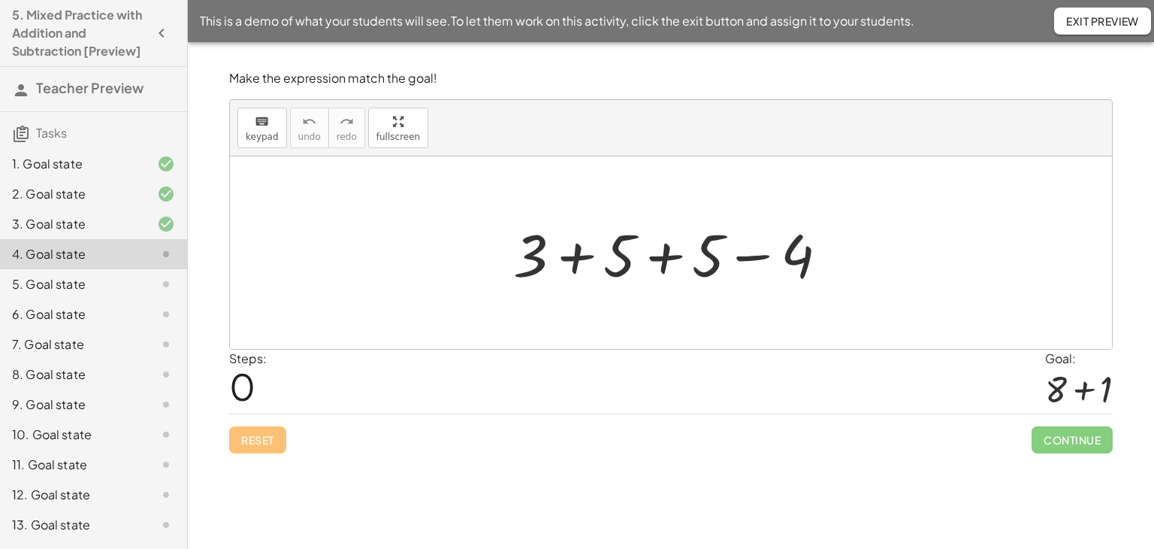
click at [579, 262] on div at bounding box center [677, 252] width 342 height 77
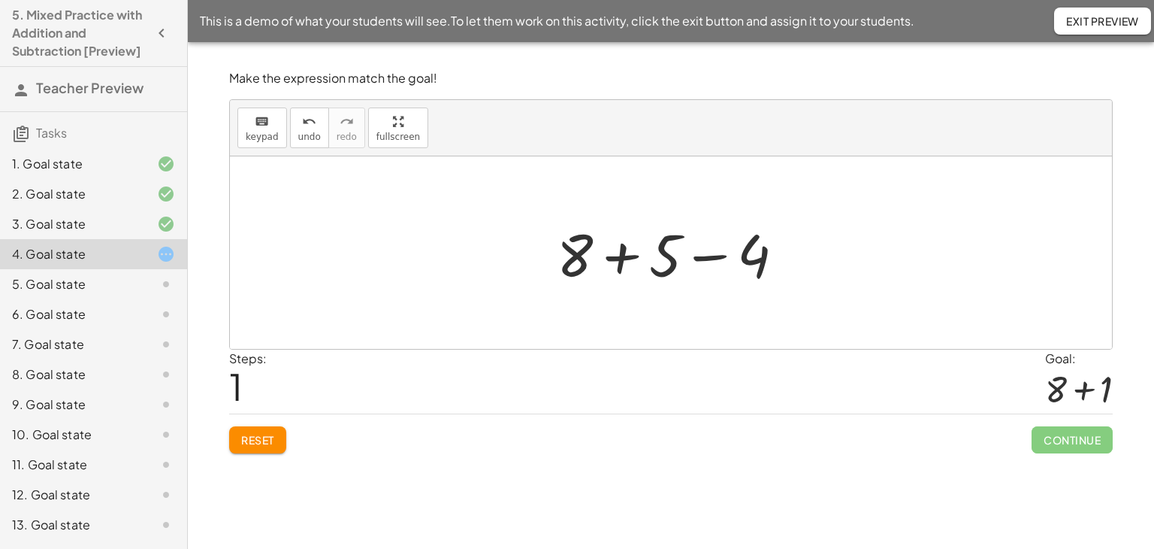
click at [711, 255] on div at bounding box center [676, 252] width 255 height 77
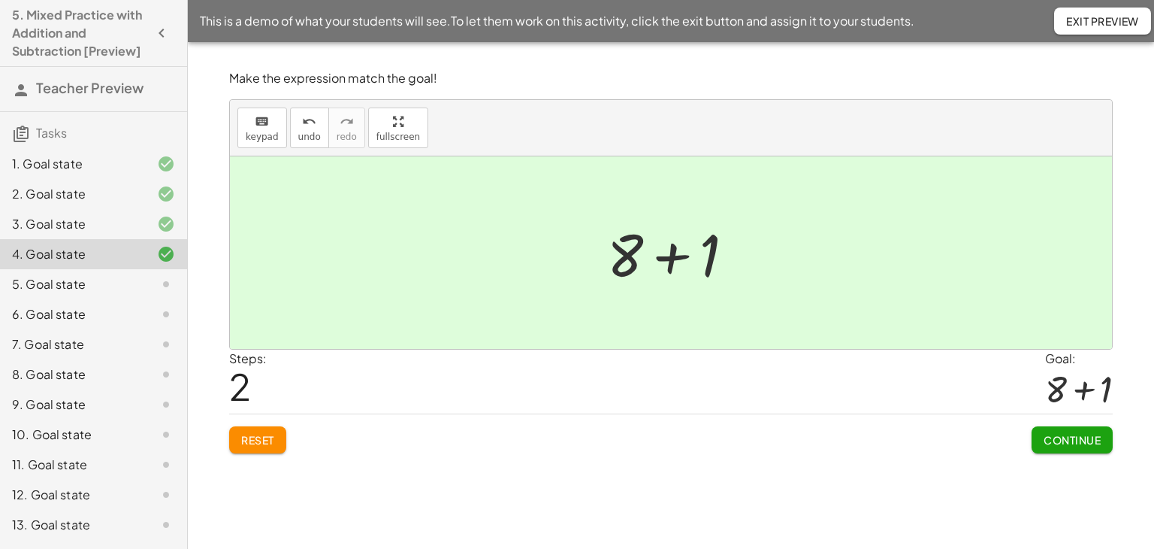
click at [1066, 433] on span "Continue" at bounding box center [1072, 440] width 57 height 14
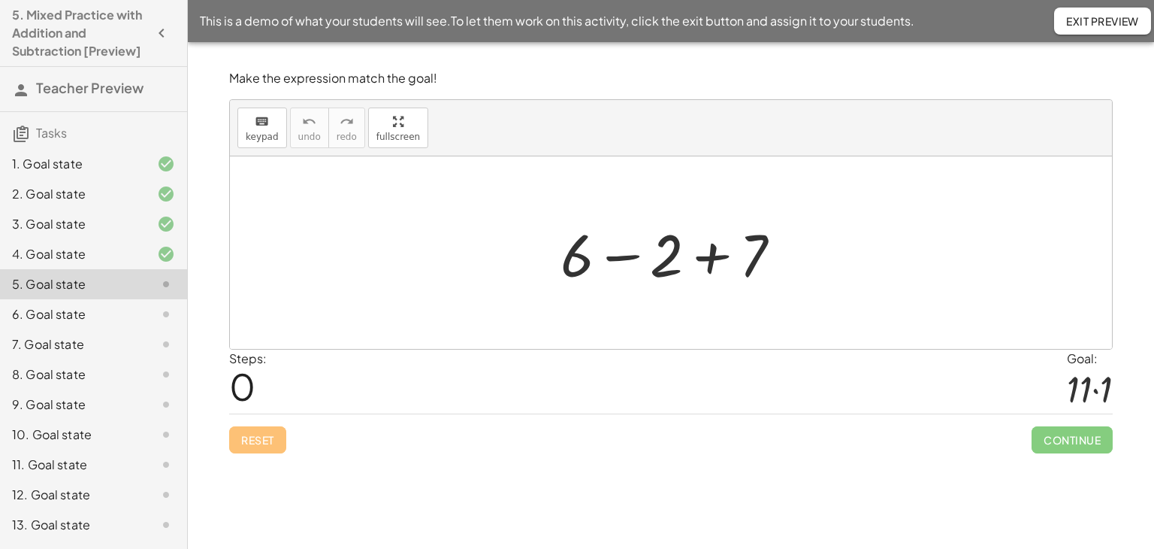
click at [619, 257] on div at bounding box center [677, 252] width 248 height 77
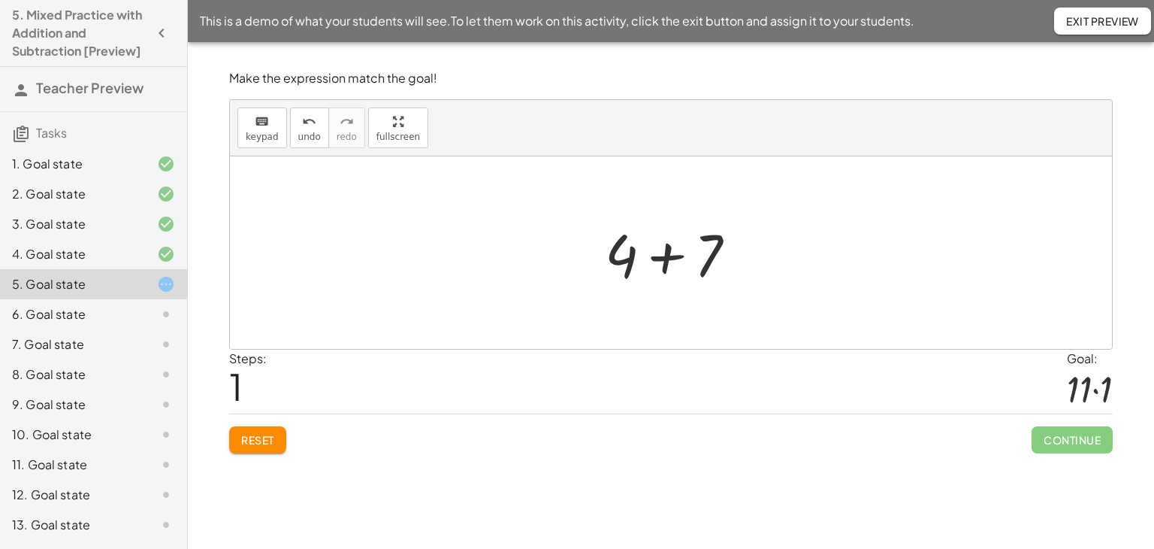
click at [667, 259] on div at bounding box center [676, 252] width 159 height 77
drag, startPoint x: 249, startPoint y: 124, endPoint x: 258, endPoint y: 127, distance: 9.5
click at [249, 124] on div "keyboard" at bounding box center [262, 121] width 33 height 18
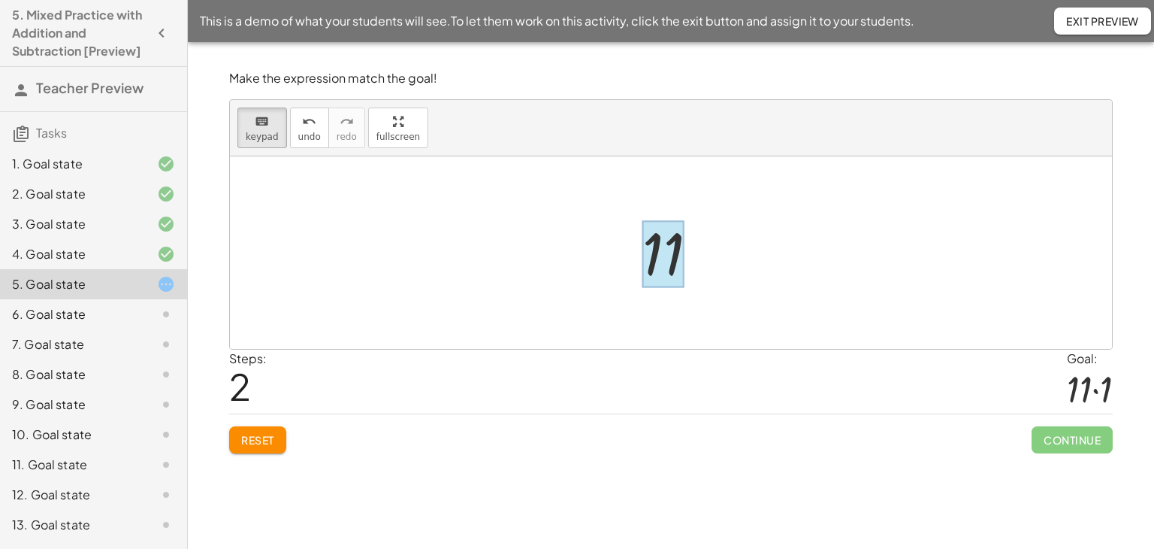
drag, startPoint x: 652, startPoint y: 278, endPoint x: 667, endPoint y: 263, distance: 21.8
click at [665, 262] on div at bounding box center [662, 254] width 41 height 67
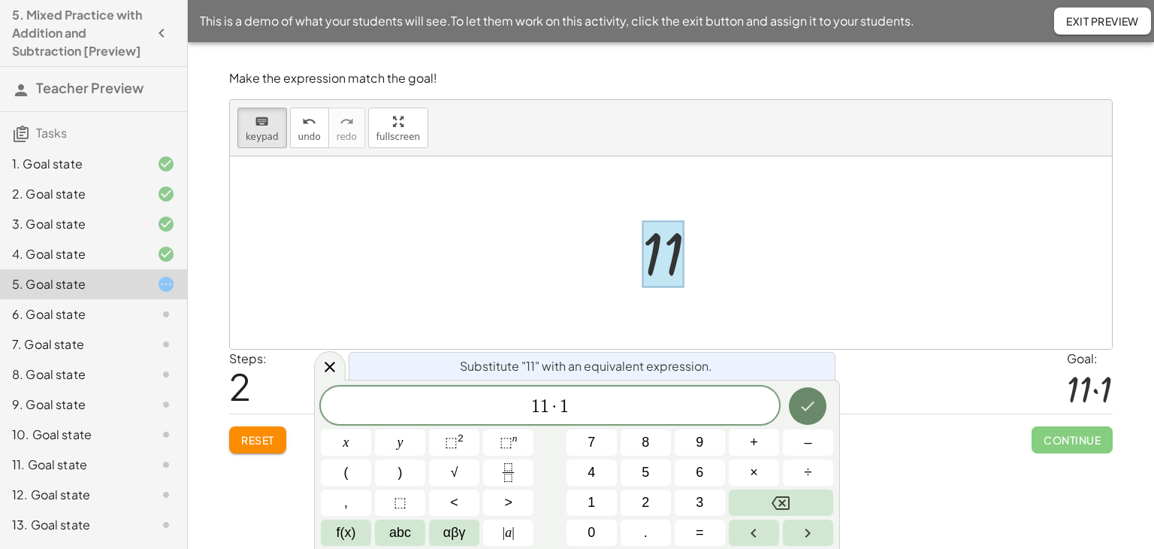
click at [800, 405] on icon "Done" at bounding box center [808, 406] width 18 height 18
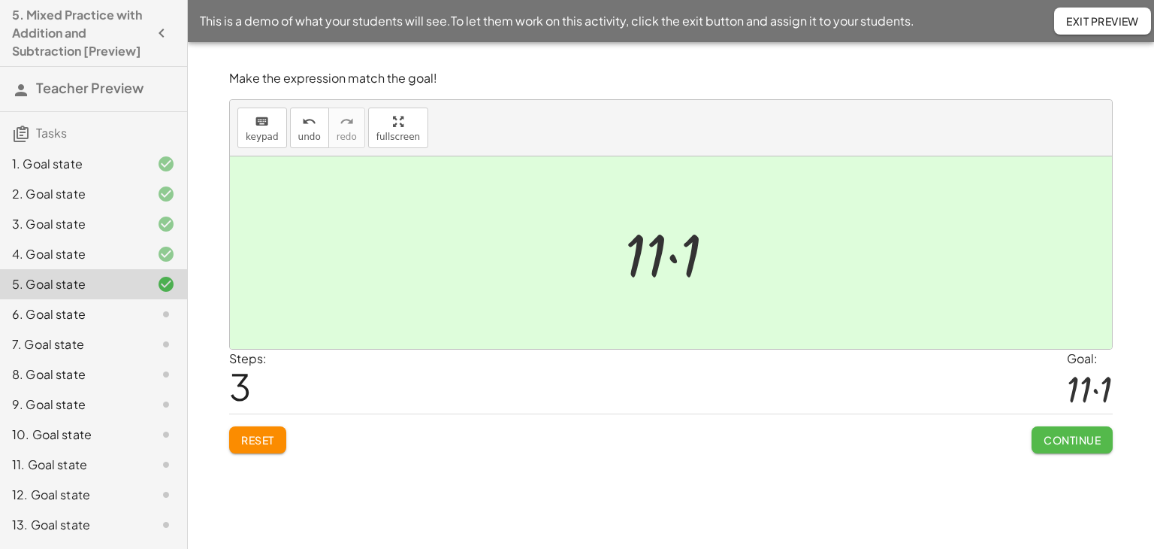
click at [1047, 431] on button "Continue" at bounding box center [1072, 439] width 81 height 27
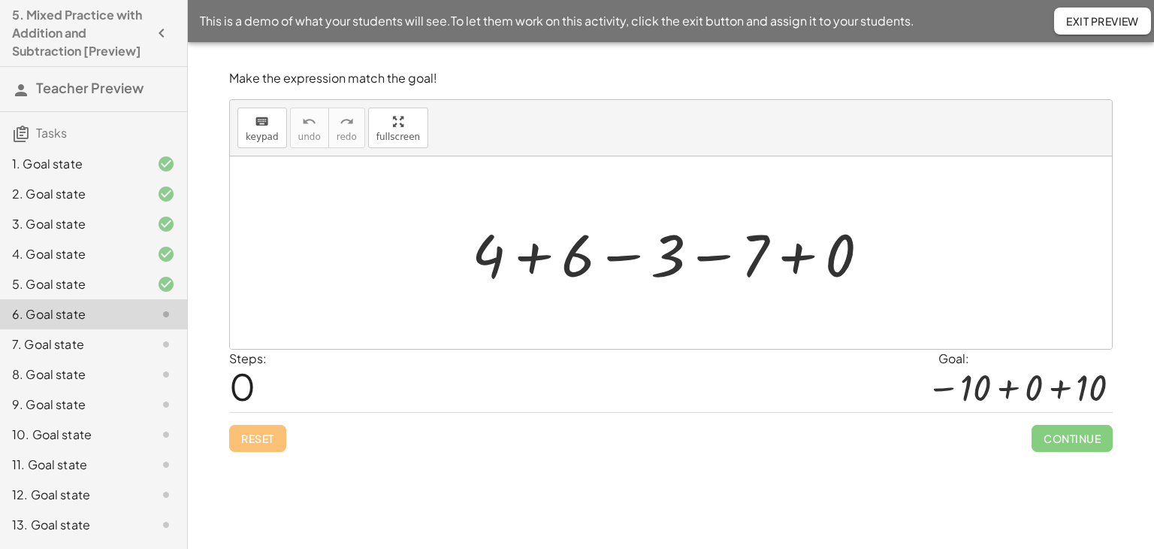
click at [532, 258] on div at bounding box center [676, 252] width 425 height 77
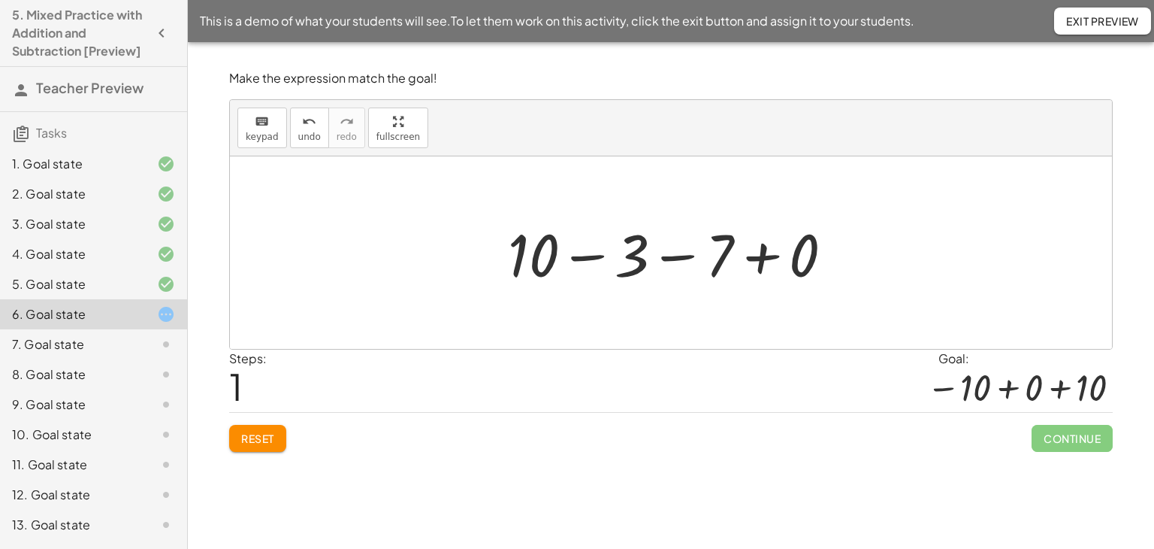
click at [673, 257] on div at bounding box center [676, 252] width 352 height 77
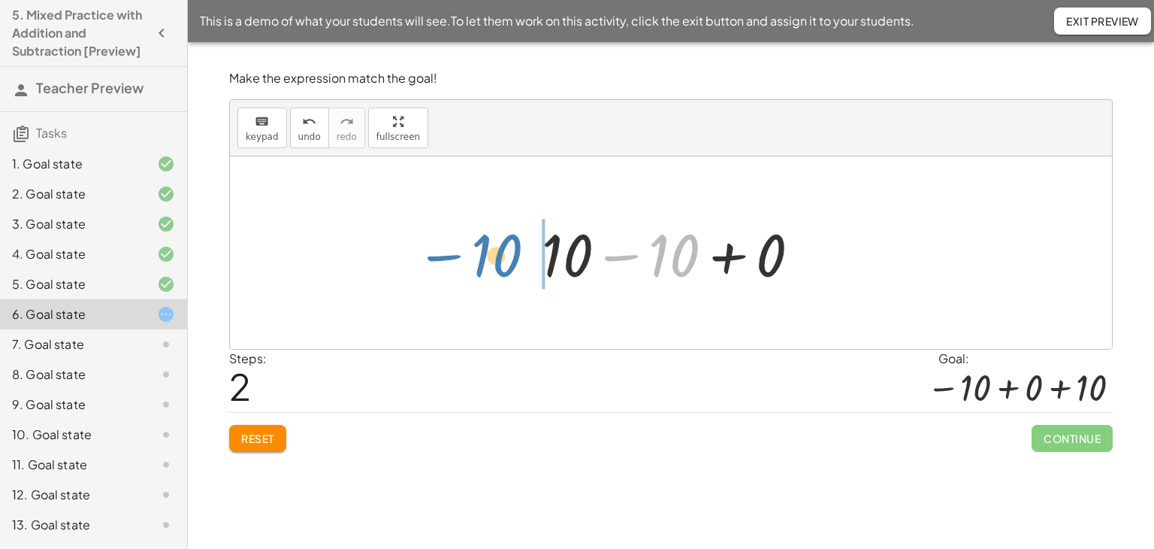
drag, startPoint x: 620, startPoint y: 255, endPoint x: 703, endPoint y: 286, distance: 88.7
click at [439, 250] on div "+ 4 + 6 − 3 − 7 + 0 + 10 − 3 − 7 + 0 − 10 + − + 0 10 10" at bounding box center [671, 252] width 882 height 192
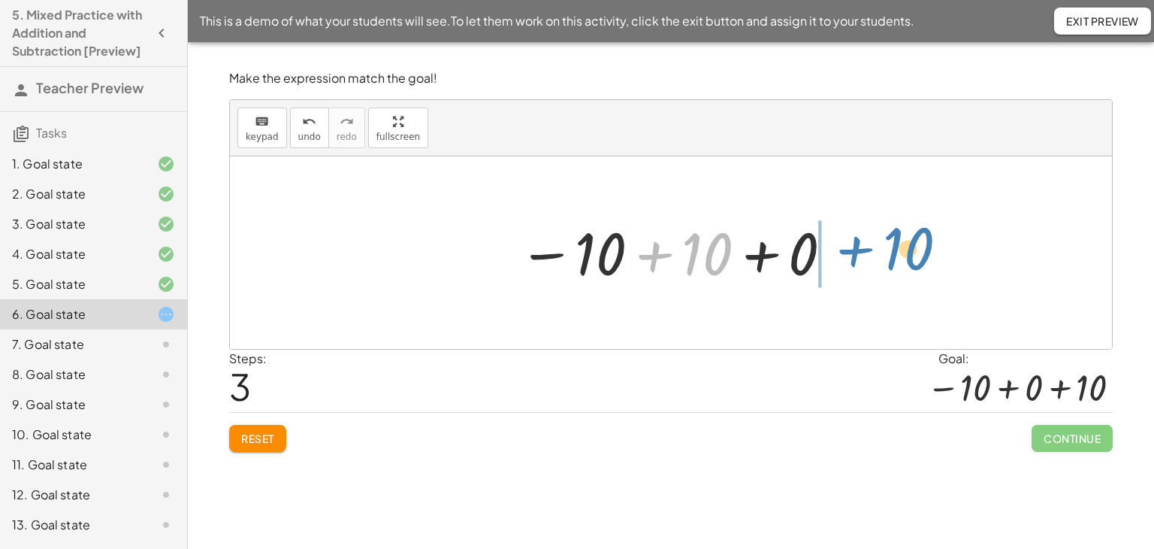
drag, startPoint x: 651, startPoint y: 253, endPoint x: 851, endPoint y: 248, distance: 200.7
click at [851, 248] on div "+ 4 + 6 − 3 − 7 + 0 + 10 − 3 − 7 + 0 + 10 − 10 + 0 + 10 + − + 0 10 10" at bounding box center [671, 252] width 882 height 192
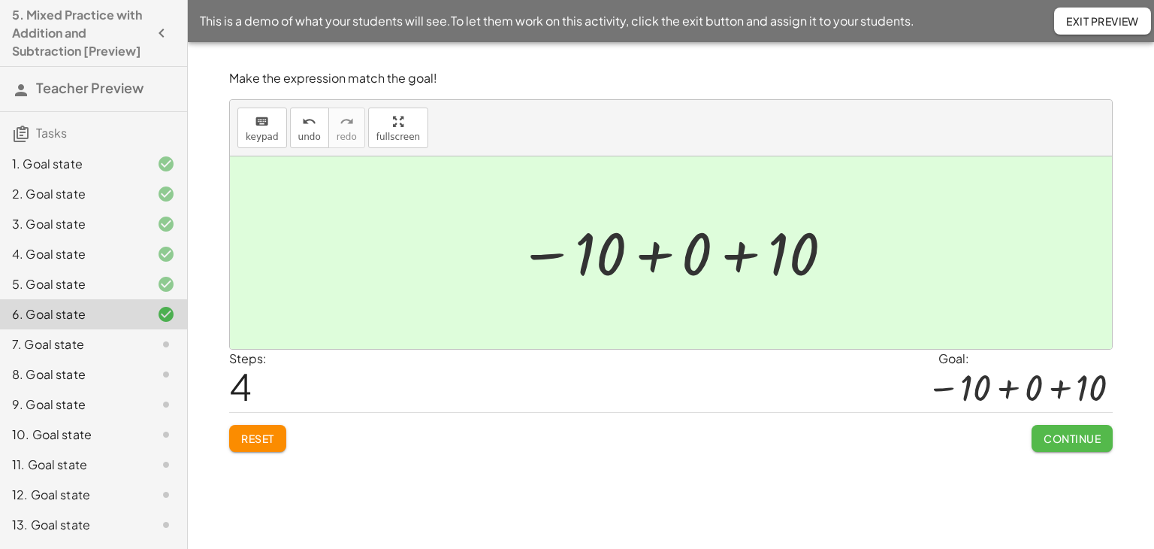
drag, startPoint x: 1072, startPoint y: 439, endPoint x: 1036, endPoint y: 428, distance: 37.8
click at [1071, 439] on span "Continue" at bounding box center [1072, 438] width 57 height 14
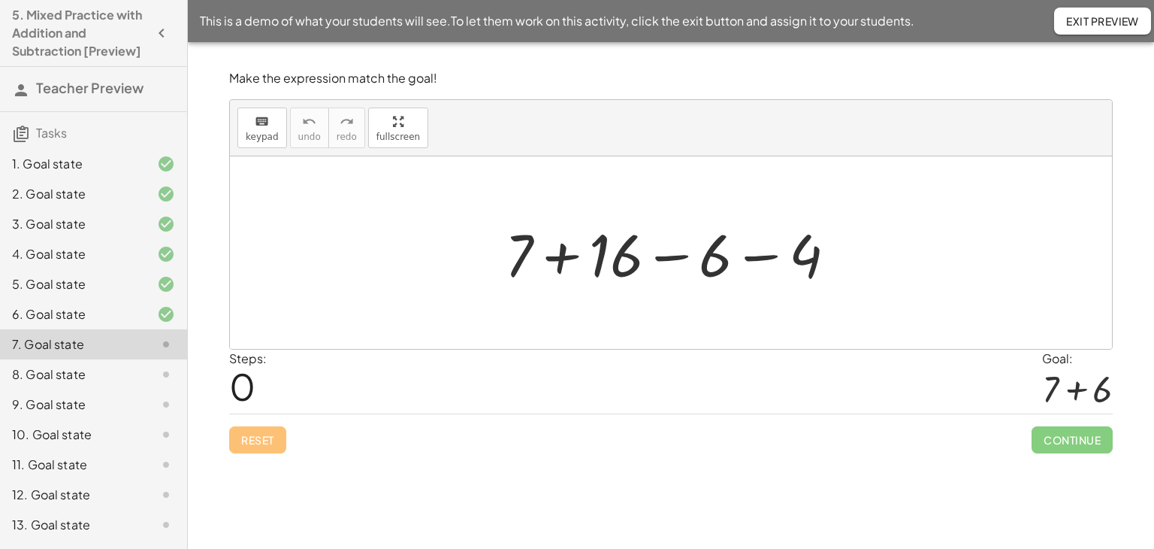
click at [763, 257] on div at bounding box center [676, 252] width 358 height 77
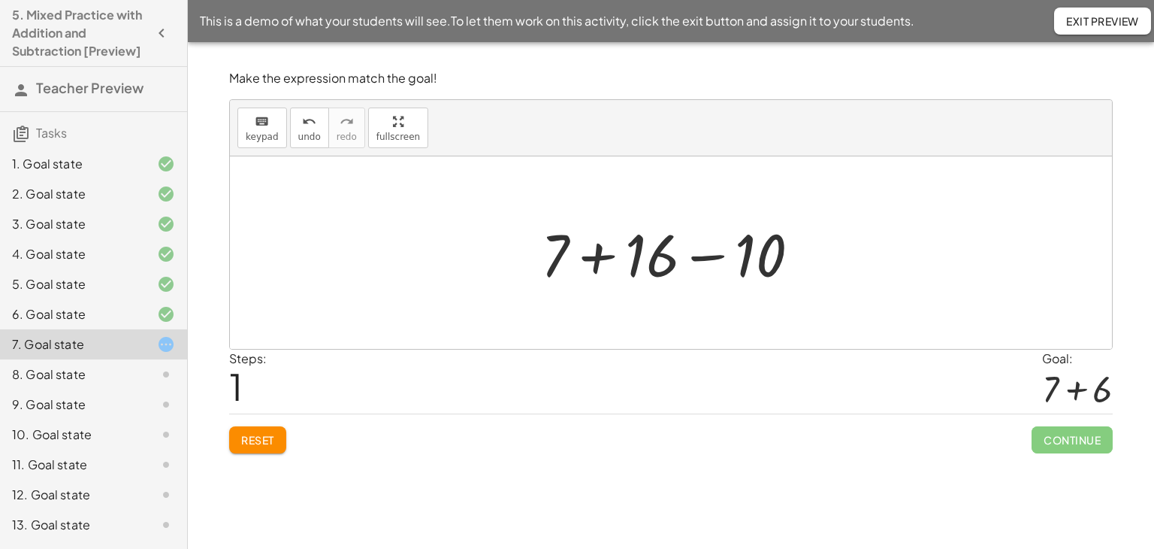
click at [702, 260] on div at bounding box center [677, 252] width 286 height 77
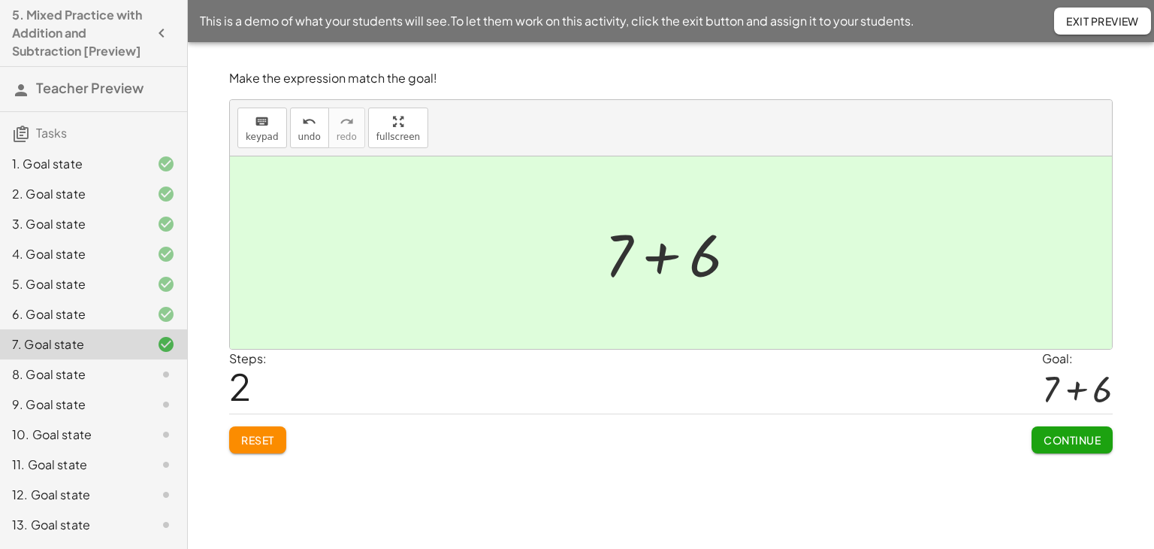
click at [1062, 435] on span "Continue" at bounding box center [1072, 440] width 57 height 14
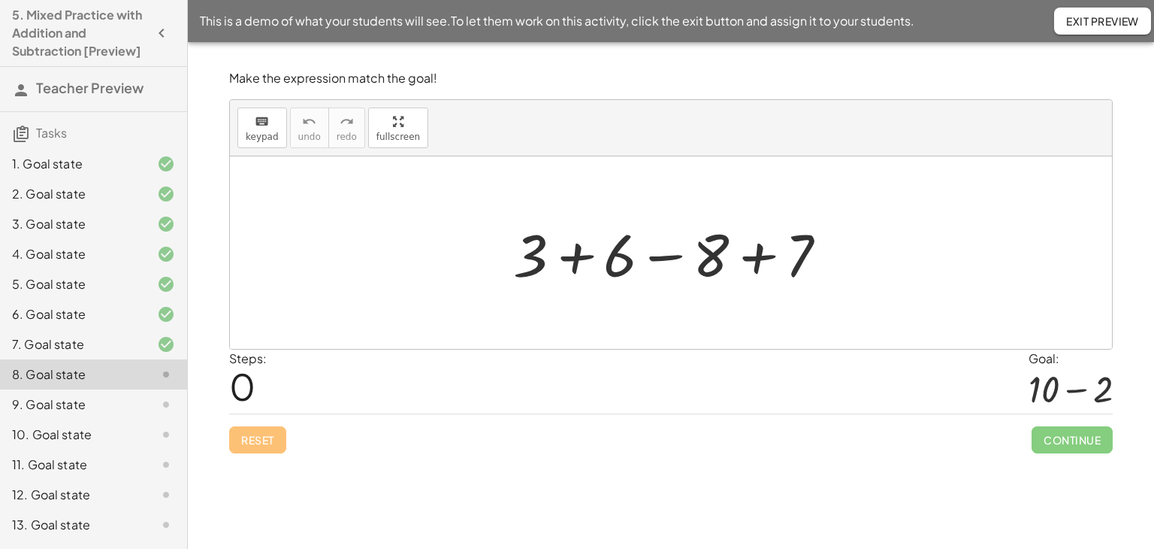
click at [668, 253] on div at bounding box center [676, 252] width 341 height 77
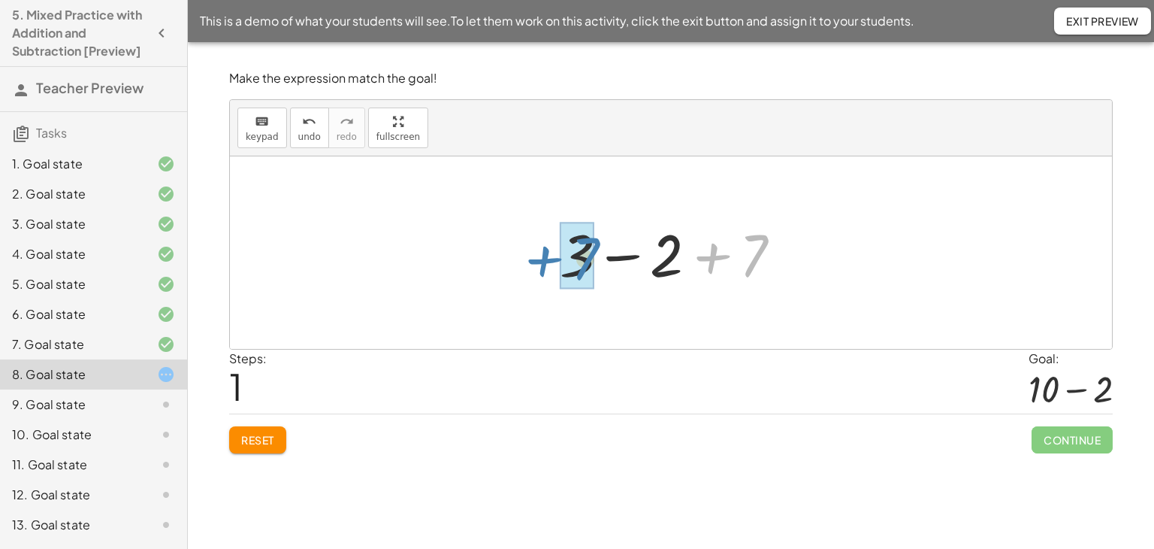
drag, startPoint x: 710, startPoint y: 253, endPoint x: 542, endPoint y: 256, distance: 168.4
click at [542, 256] on div "+ 3 + 6 − 8 + 7 + 7 + 3 + 7 − 2" at bounding box center [671, 252] width 268 height 85
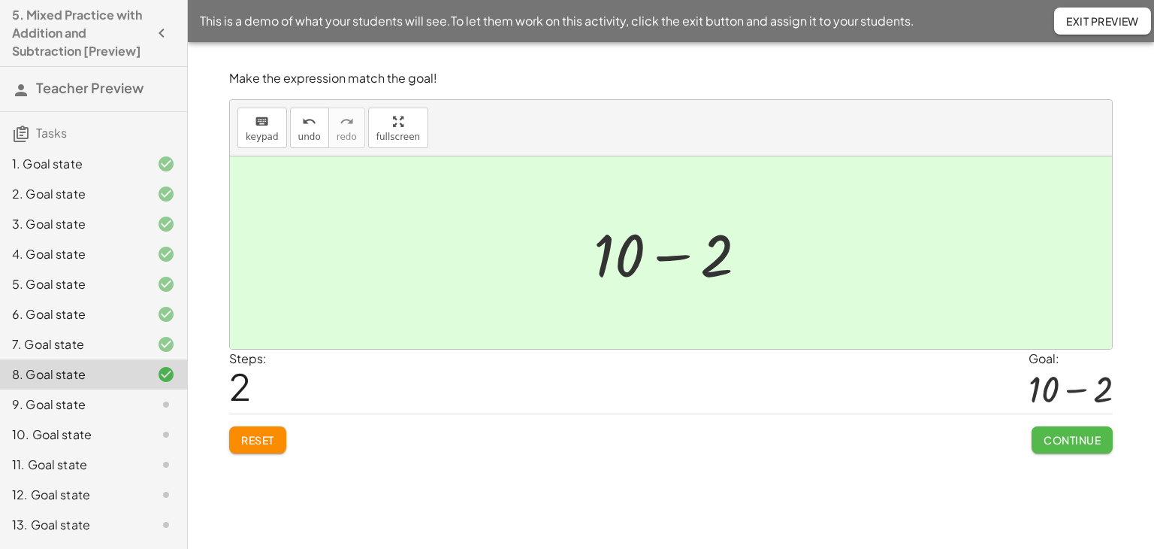
click at [1059, 440] on span "Continue" at bounding box center [1072, 440] width 57 height 14
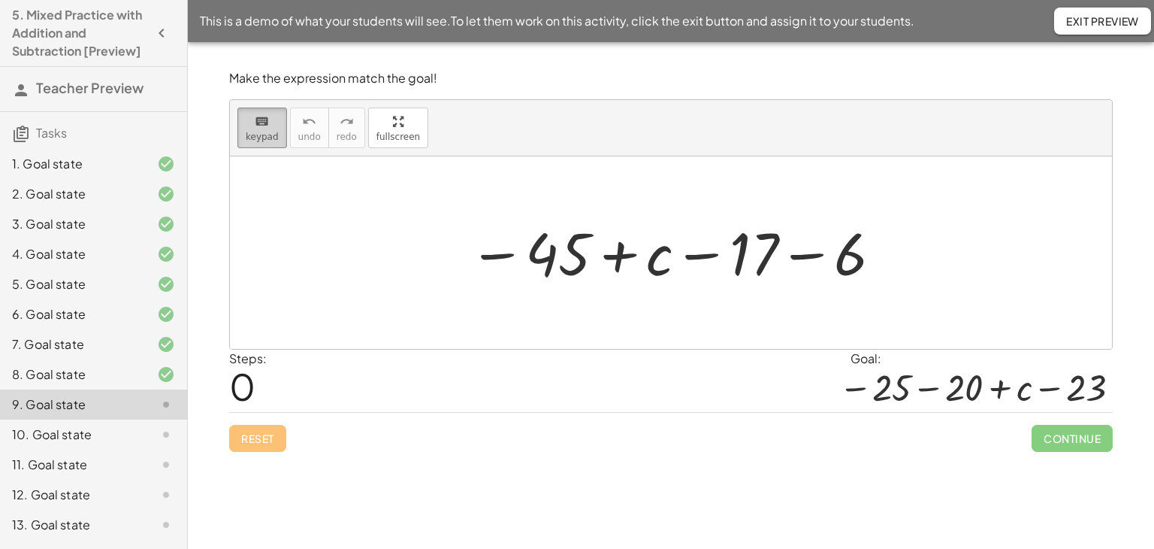
click at [274, 119] on div "keyboard" at bounding box center [262, 121] width 33 height 18
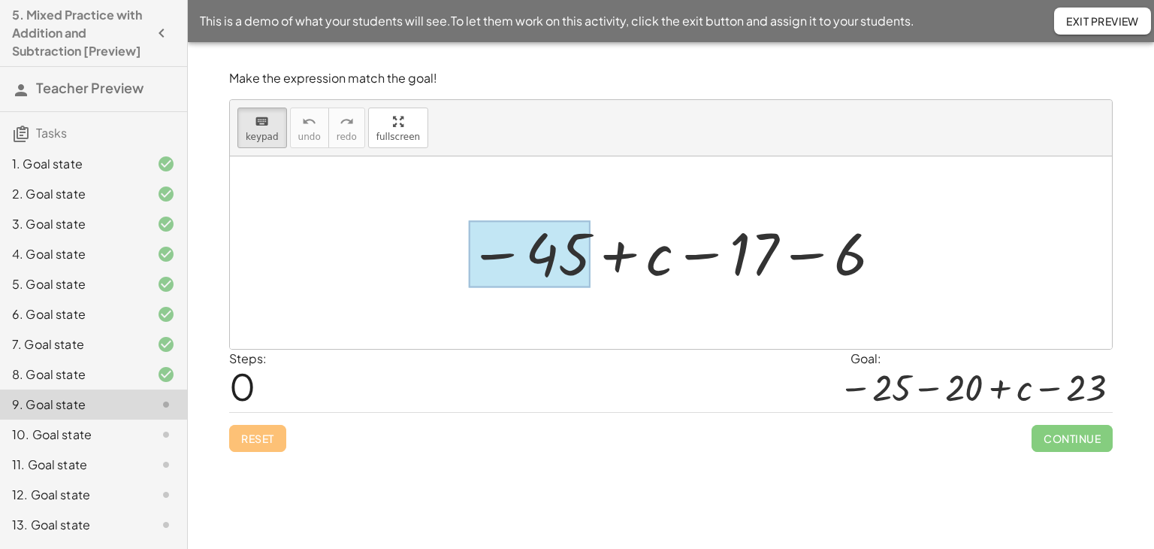
click at [529, 258] on div at bounding box center [530, 254] width 122 height 67
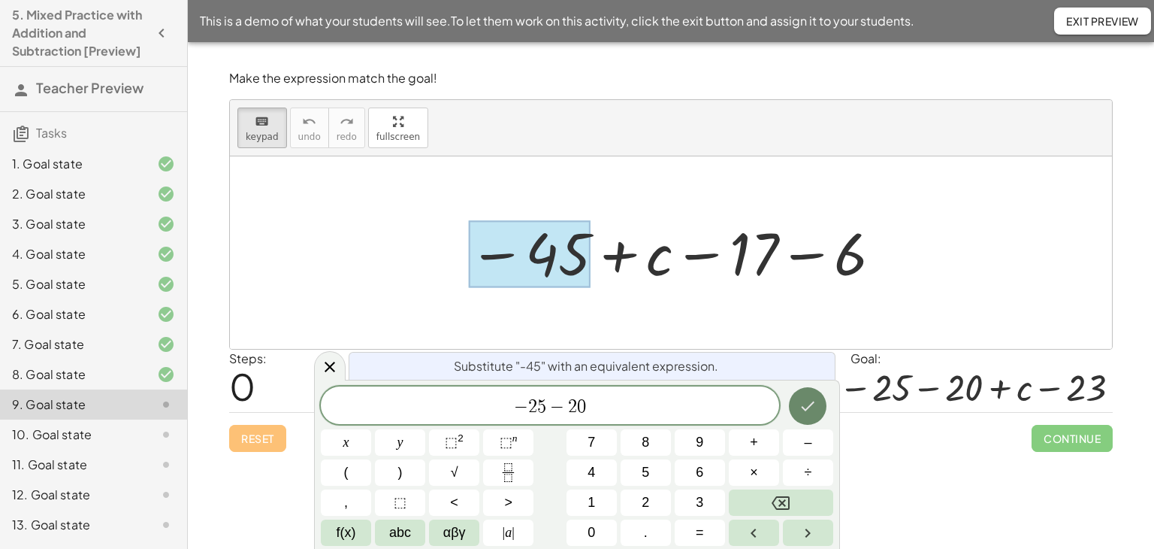
click at [809, 404] on icon "Done" at bounding box center [808, 406] width 18 height 18
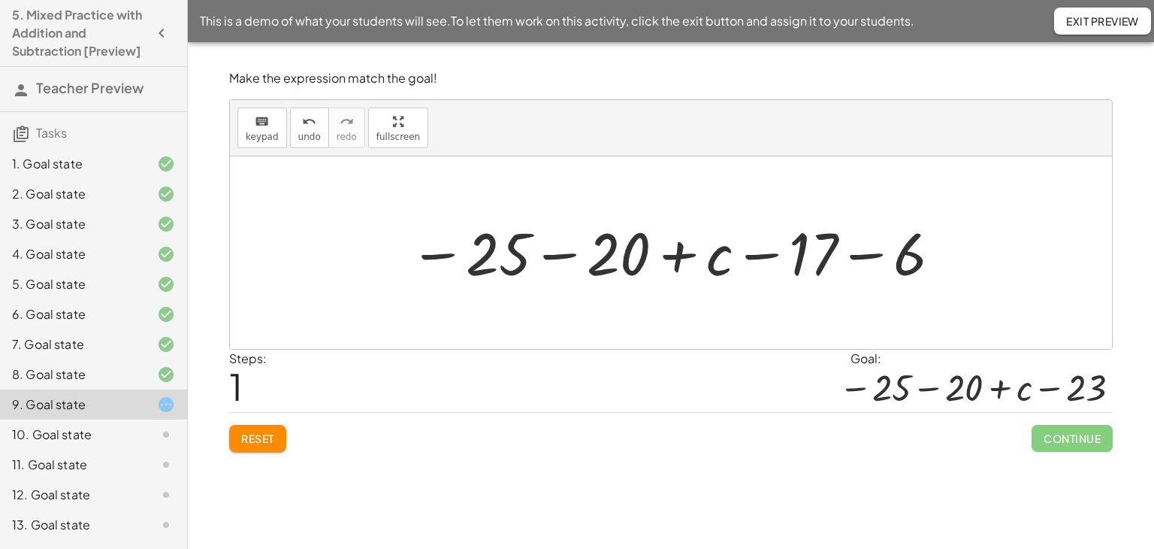
click at [859, 257] on div at bounding box center [676, 253] width 549 height 74
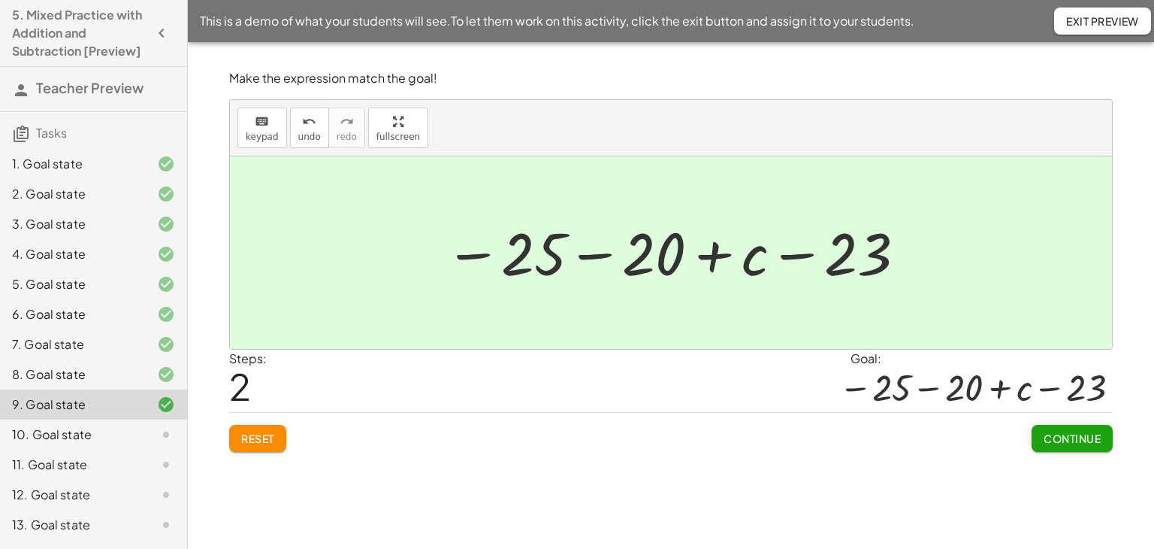
click at [1058, 440] on span "Continue" at bounding box center [1072, 438] width 57 height 14
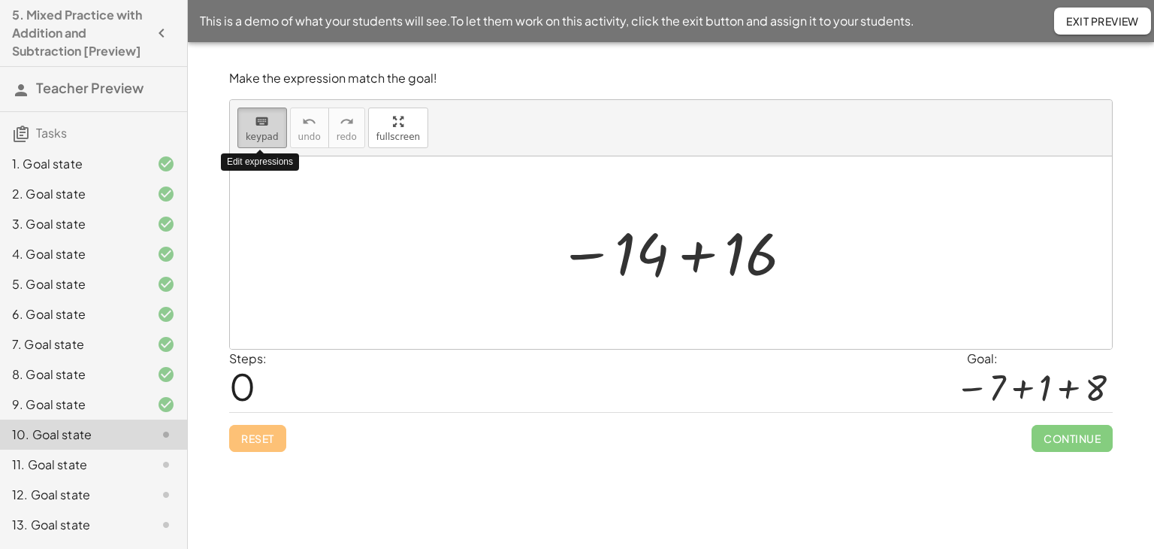
click at [255, 134] on span "keypad" at bounding box center [262, 137] width 33 height 11
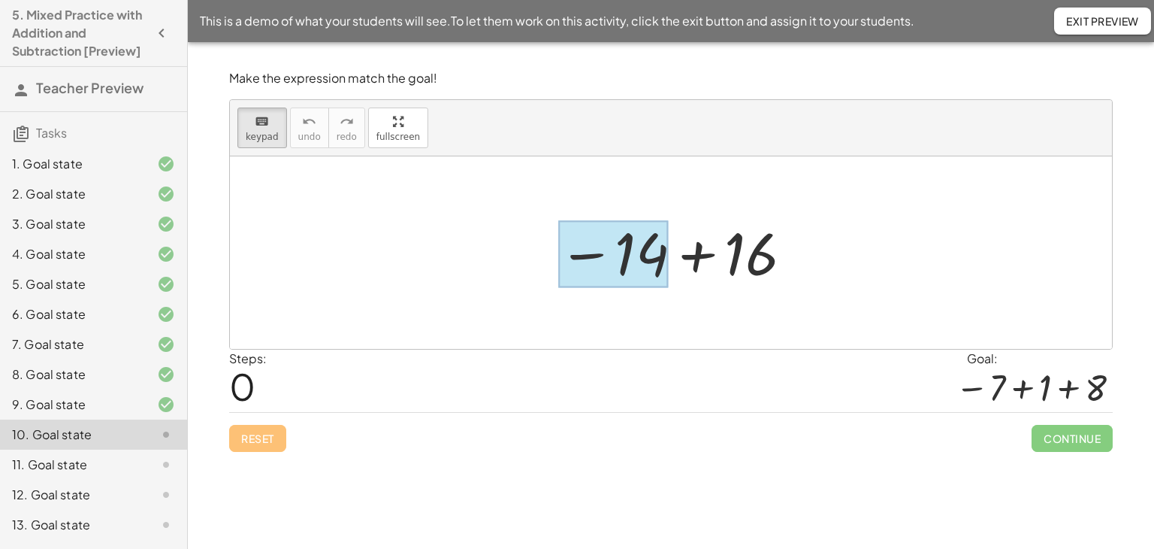
click at [618, 257] on div at bounding box center [613, 254] width 110 height 67
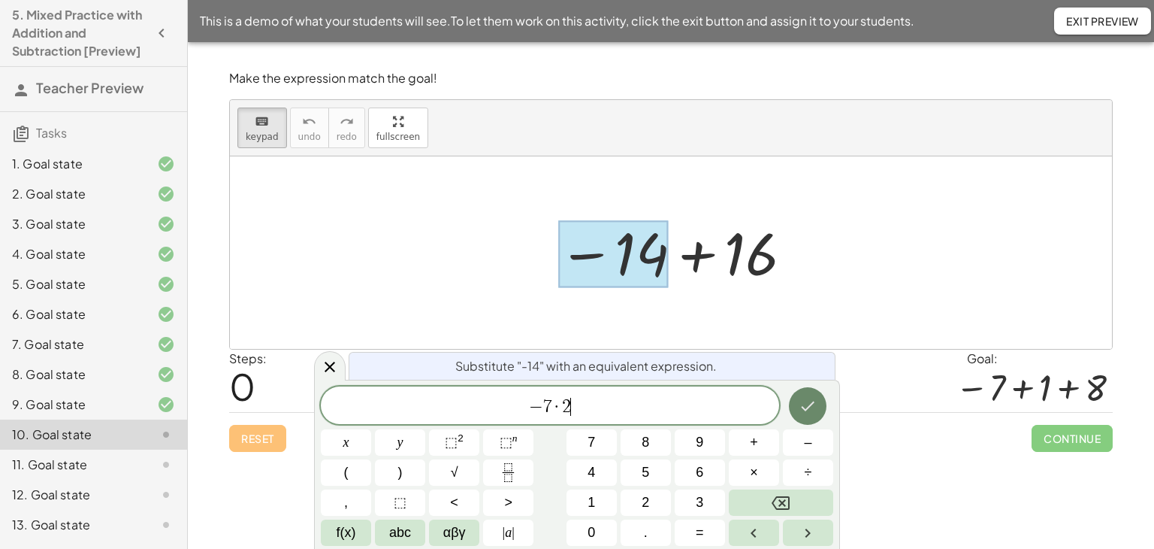
click at [800, 407] on icon "Done" at bounding box center [808, 406] width 18 height 18
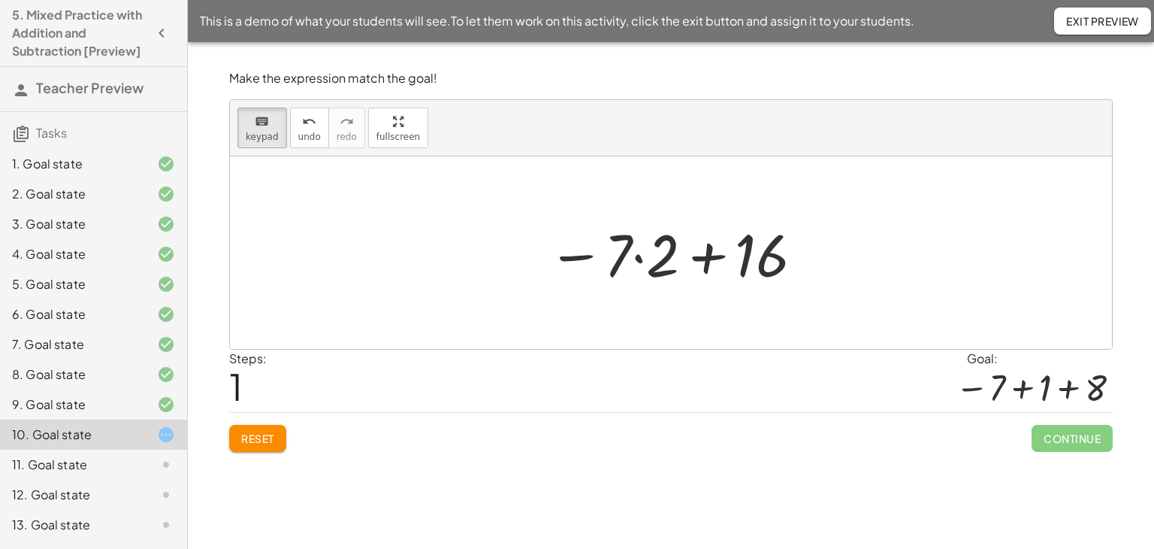
drag, startPoint x: 259, startPoint y: 132, endPoint x: 568, endPoint y: 240, distance: 327.3
click at [268, 135] on span "keypad" at bounding box center [262, 137] width 33 height 11
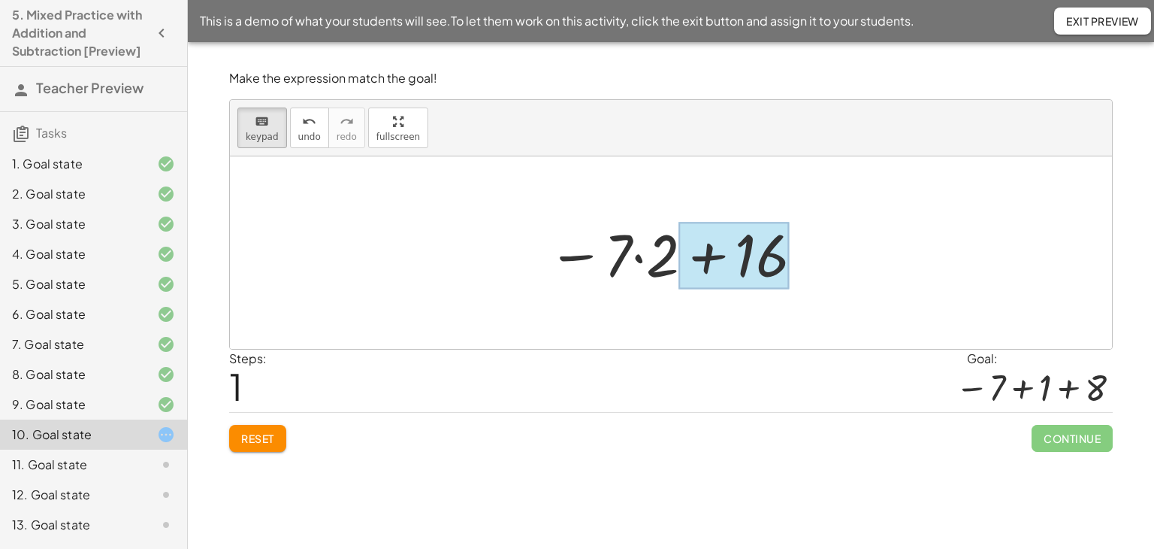
click at [748, 270] on div at bounding box center [734, 255] width 110 height 67
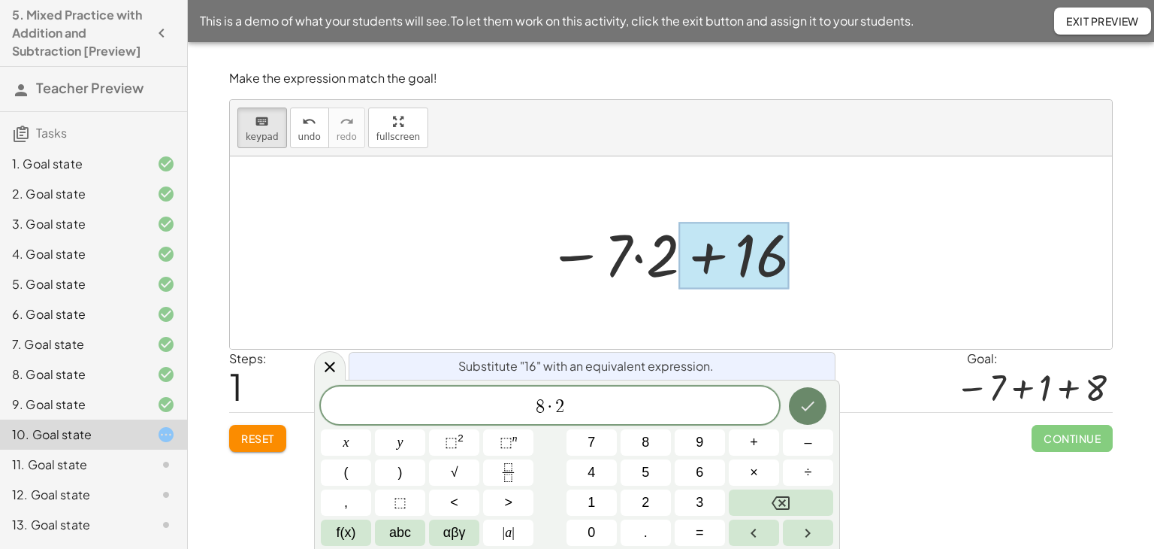
click at [800, 398] on icon "Done" at bounding box center [808, 406] width 18 height 18
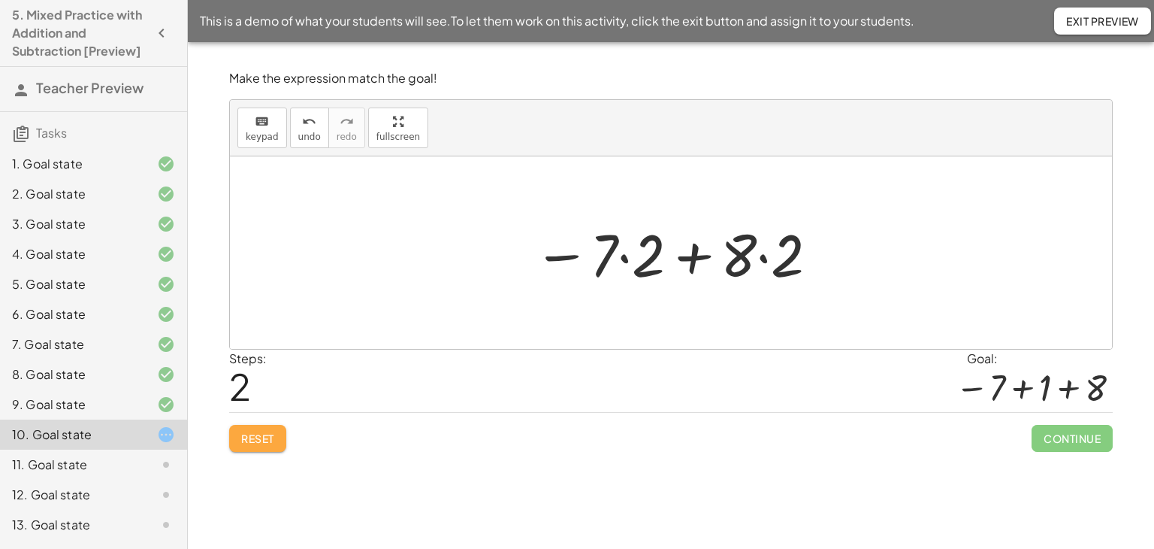
click at [251, 425] on button "Reset" at bounding box center [257, 438] width 57 height 27
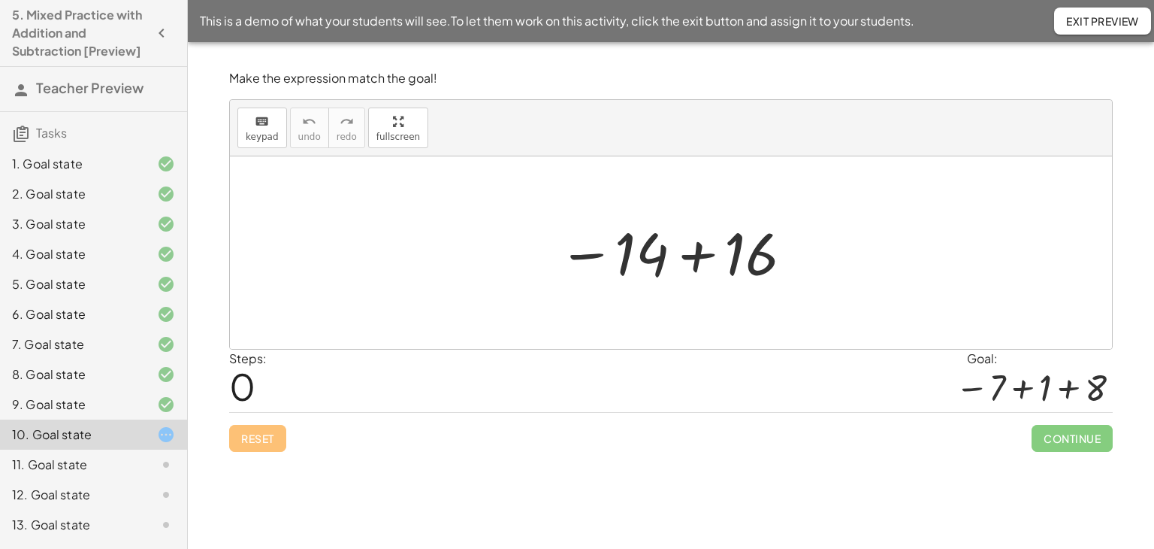
click at [697, 253] on div at bounding box center [677, 253] width 252 height 74
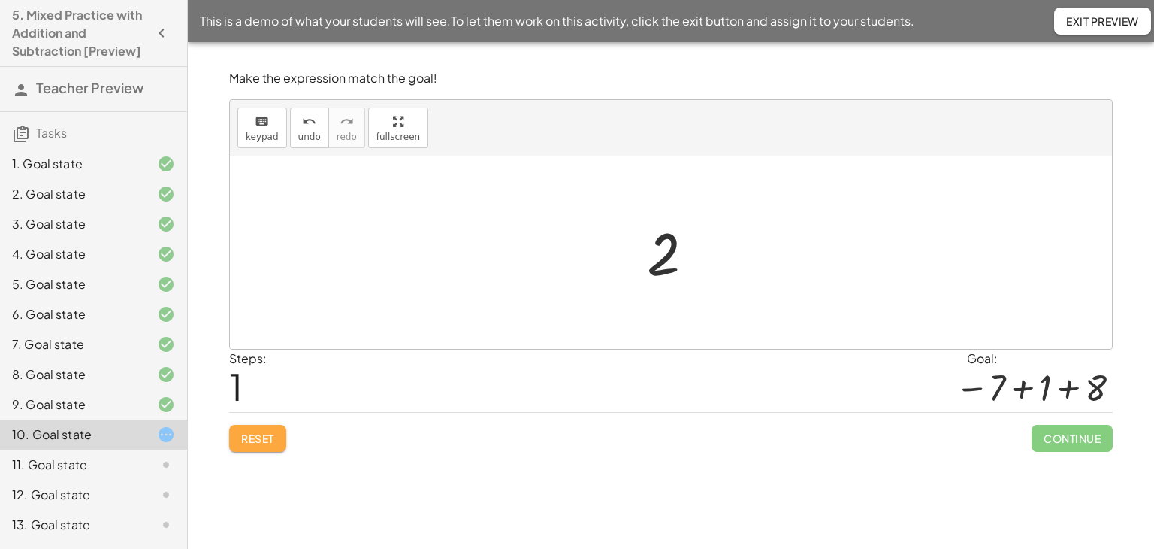
click at [265, 437] on span "Reset" at bounding box center [257, 438] width 33 height 14
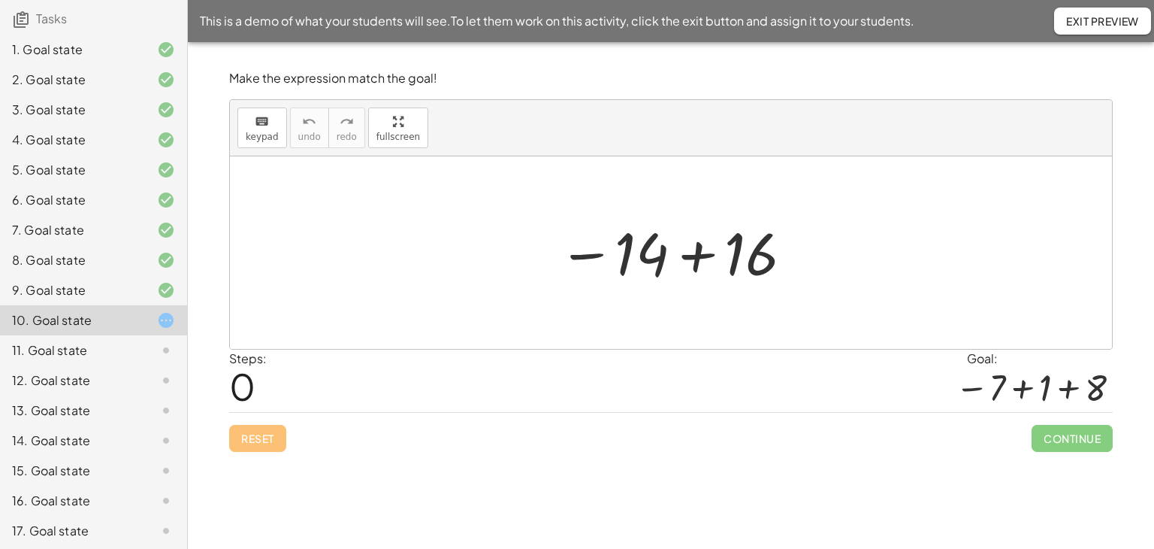
scroll to position [90, 0]
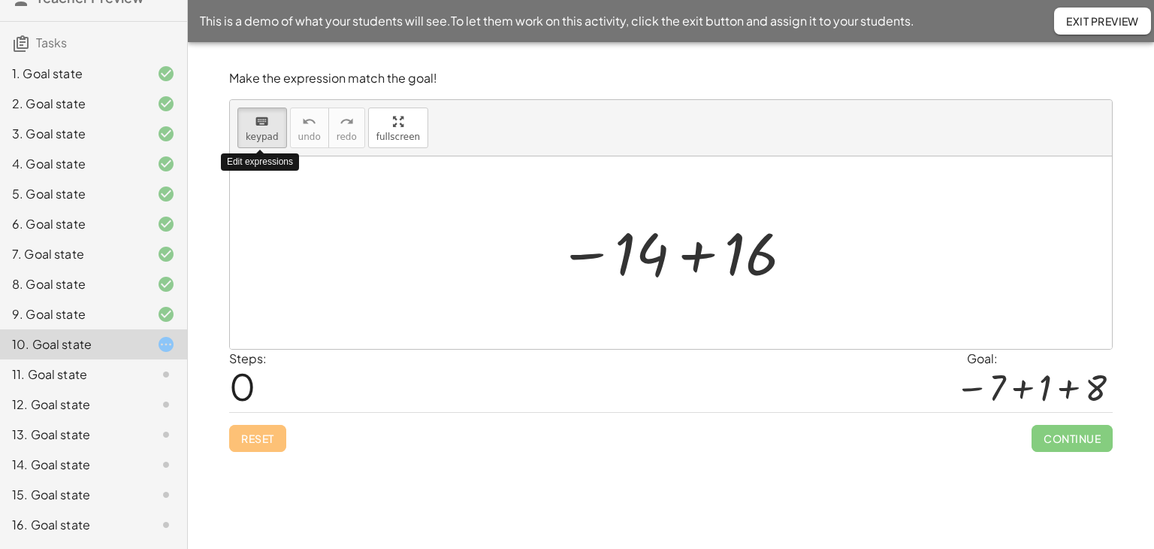
drag, startPoint x: 250, startPoint y: 136, endPoint x: 561, endPoint y: 252, distance: 332.2
click at [252, 136] on span "keypad" at bounding box center [262, 137] width 33 height 11
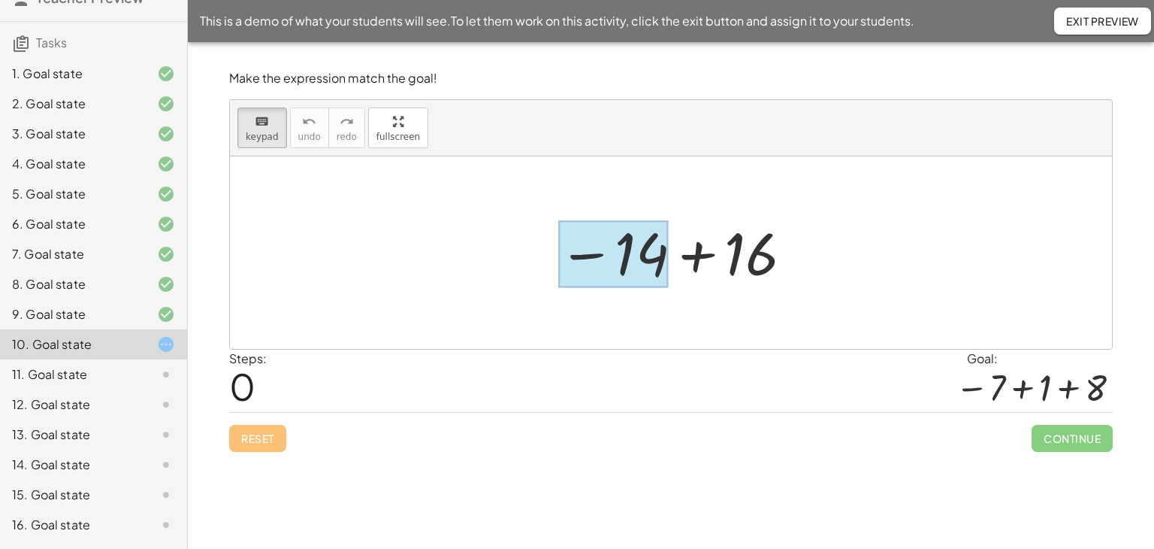
click at [652, 265] on div at bounding box center [613, 254] width 110 height 67
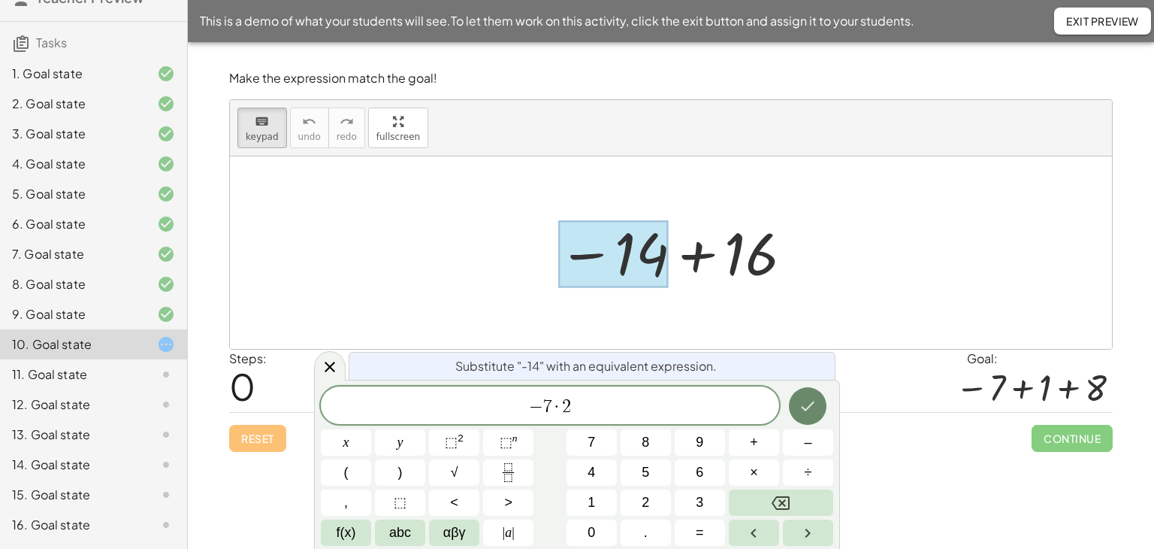
click at [809, 401] on icon "Done" at bounding box center [808, 406] width 18 height 18
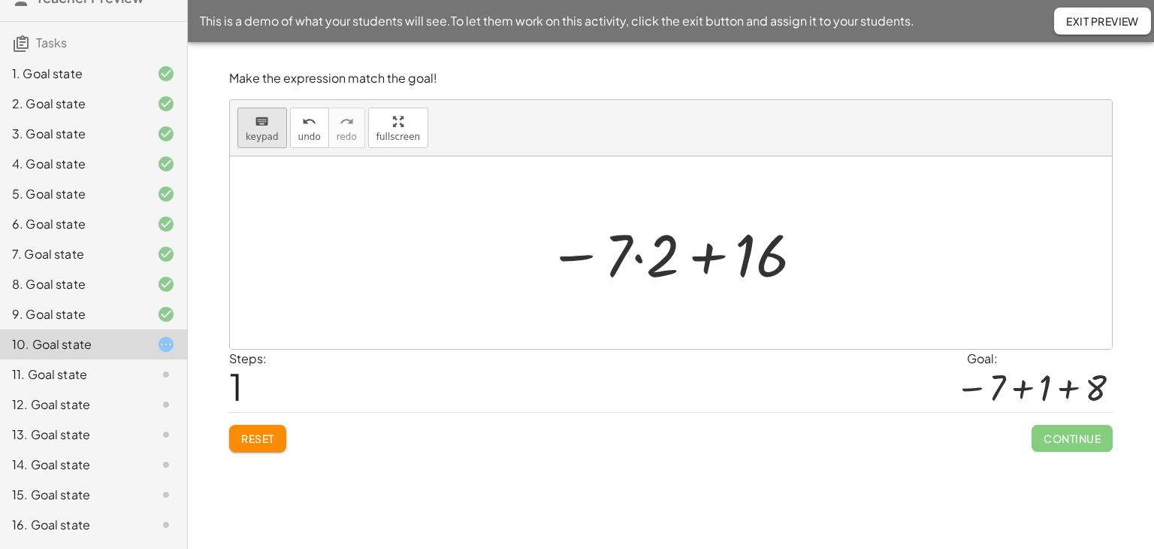
drag, startPoint x: 268, startPoint y: 132, endPoint x: 282, endPoint y: 135, distance: 13.7
click at [269, 133] on span "keypad" at bounding box center [262, 137] width 33 height 11
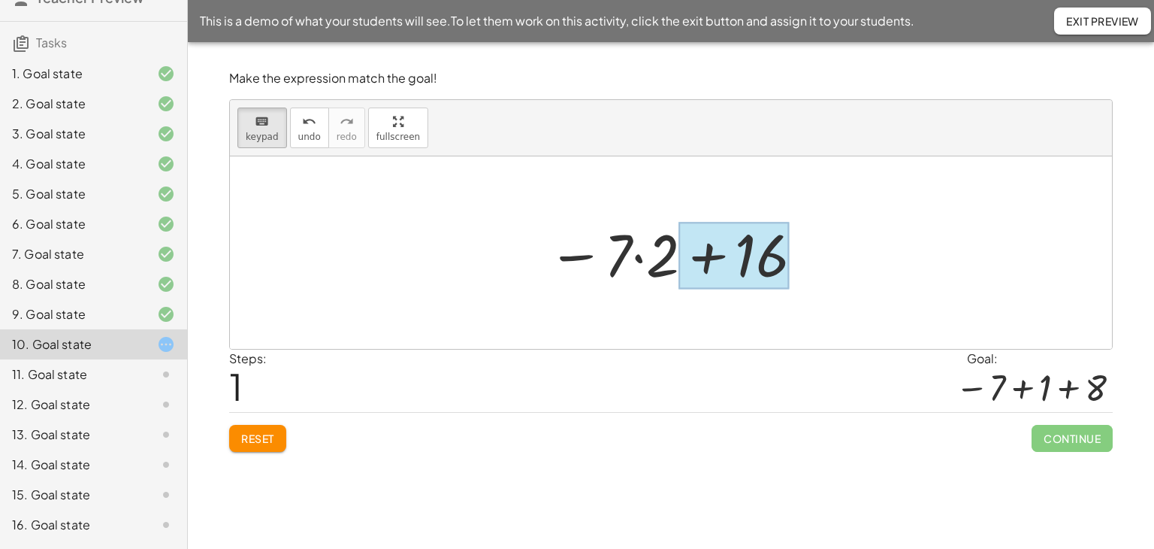
click at [752, 265] on div at bounding box center [734, 255] width 110 height 67
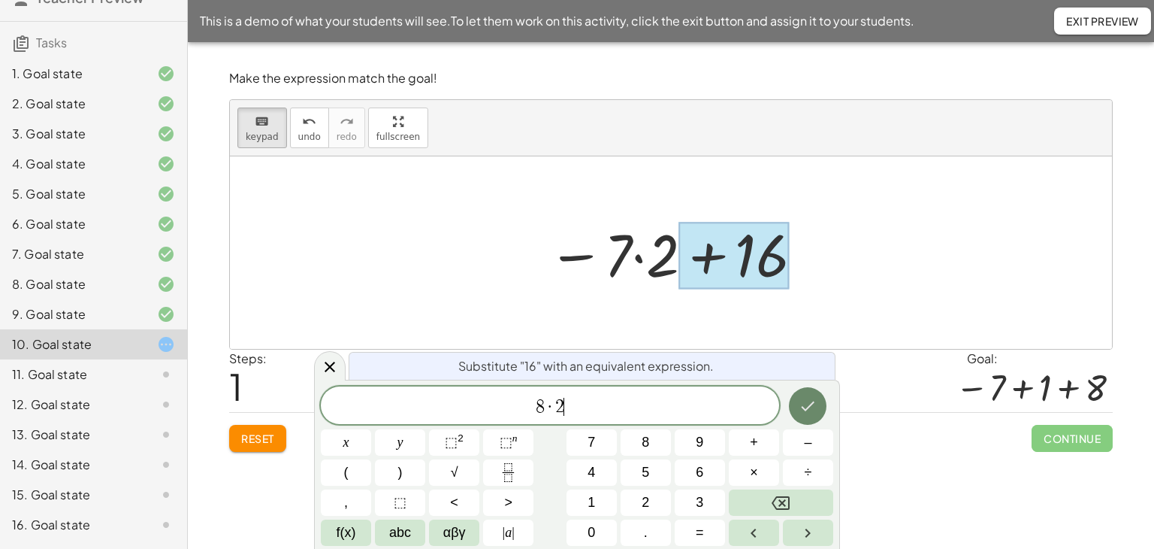
click at [805, 410] on icon "Done" at bounding box center [808, 406] width 18 height 18
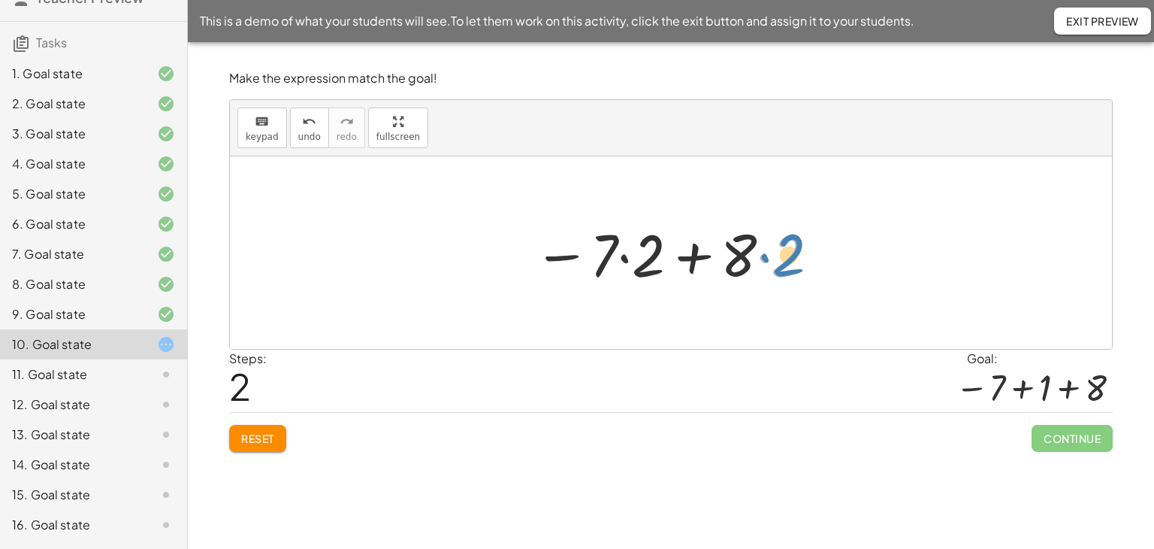
click at [785, 259] on div at bounding box center [677, 252] width 302 height 77
click at [655, 253] on div at bounding box center [677, 252] width 302 height 77
click at [694, 255] on div at bounding box center [677, 252] width 302 height 77
click at [256, 118] on icon "keyboard" at bounding box center [262, 122] width 14 height 18
click at [656, 258] on div at bounding box center [641, 255] width 47 height 67
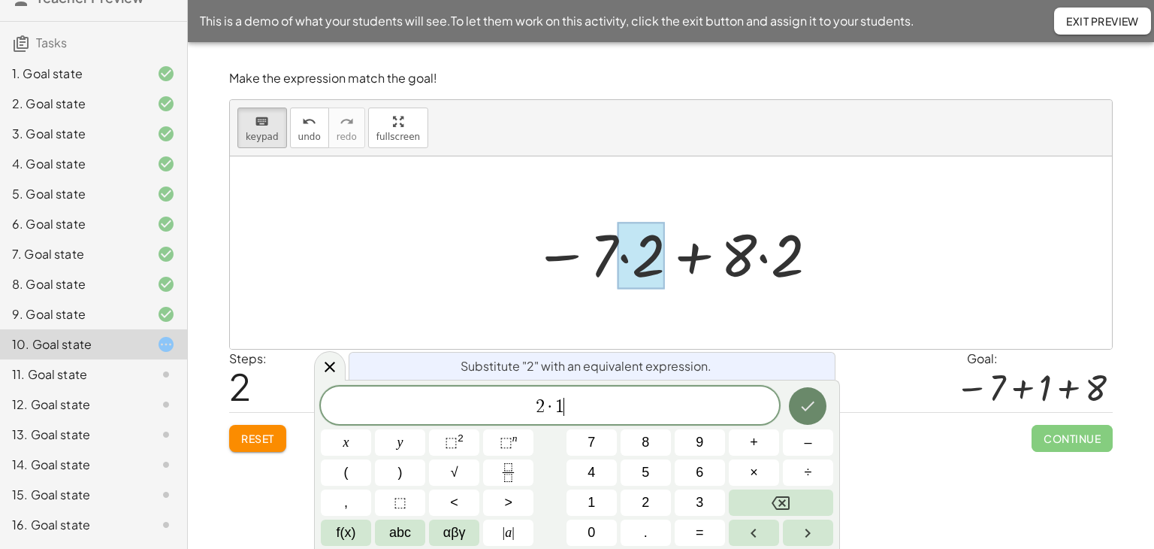
click at [808, 404] on icon "Done" at bounding box center [808, 406] width 18 height 18
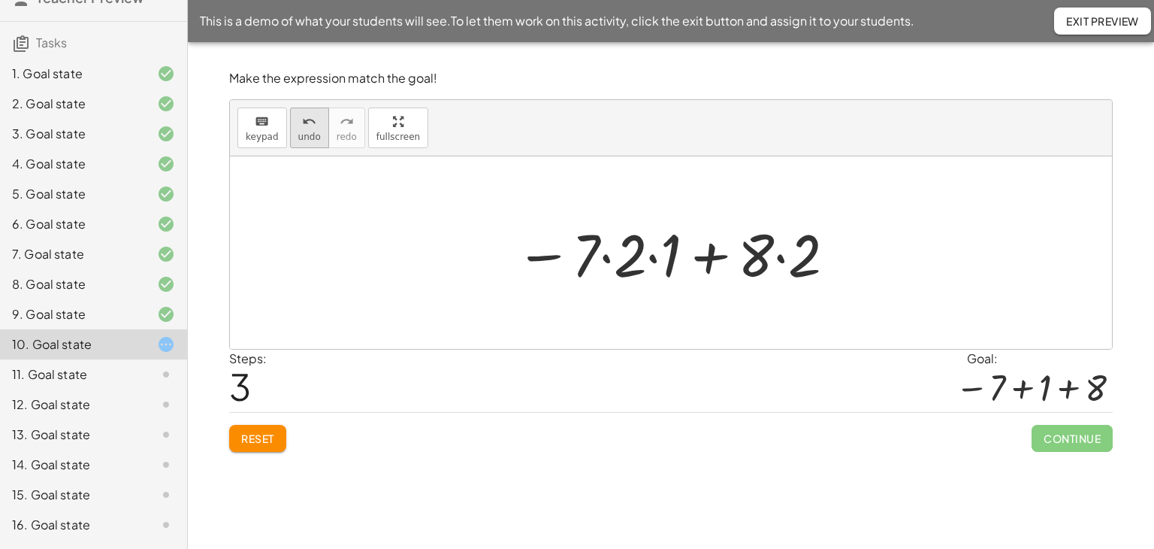
click at [310, 128] on icon "undo" at bounding box center [309, 122] width 14 height 18
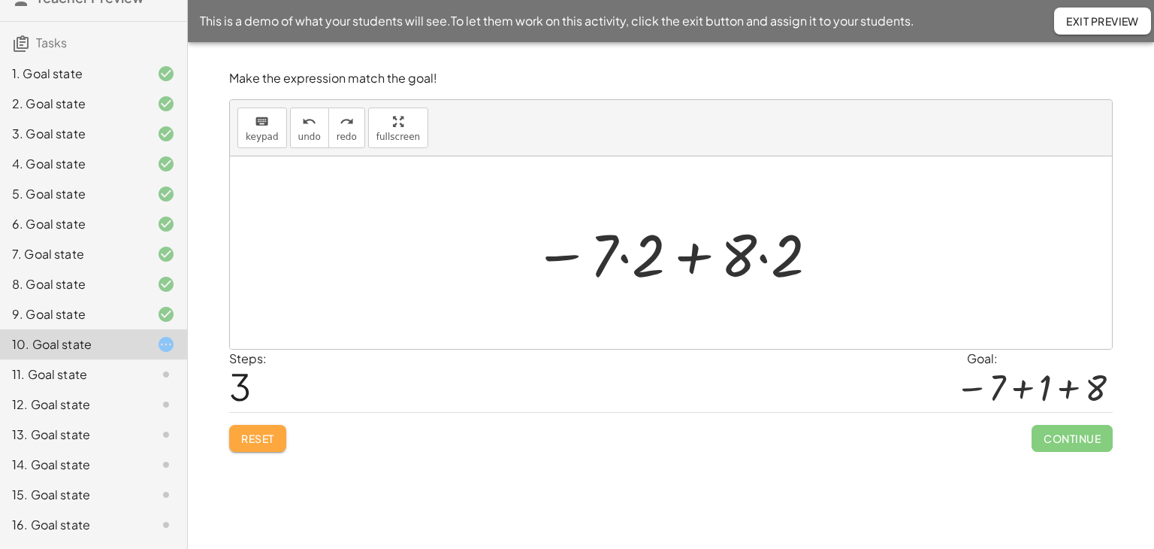
click at [268, 448] on button "Reset" at bounding box center [257, 438] width 57 height 27
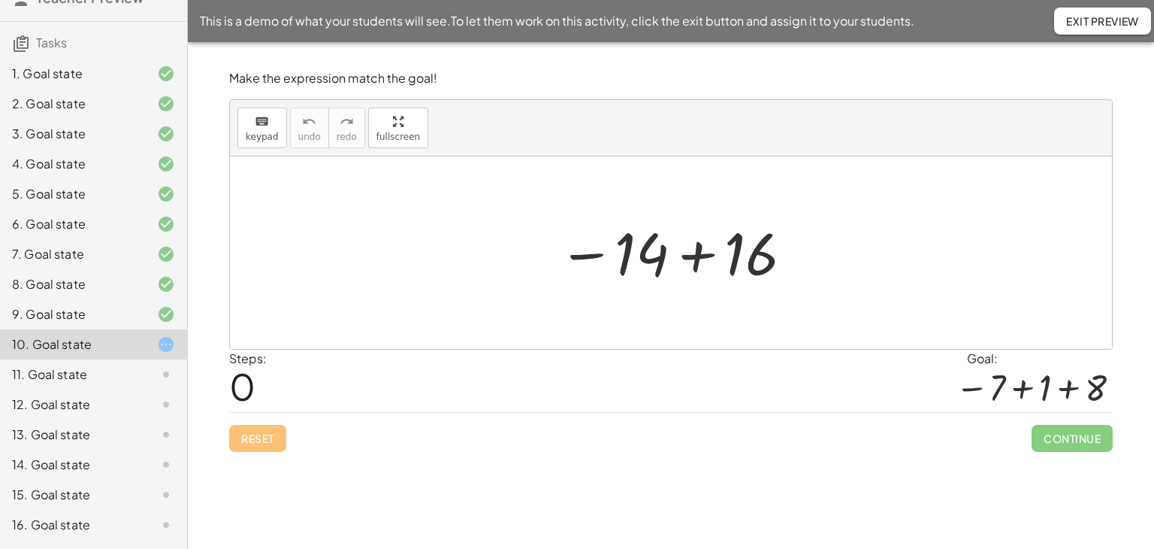
drag, startPoint x: 700, startPoint y: 256, endPoint x: 703, endPoint y: 275, distance: 19.2
click at [700, 256] on div at bounding box center [677, 253] width 252 height 74
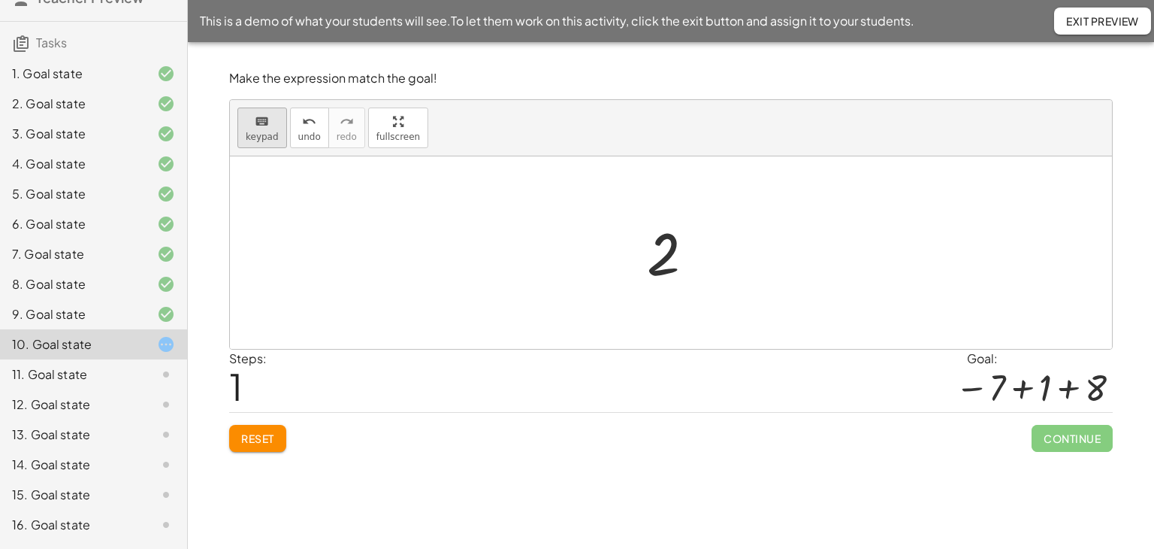
click at [263, 138] on span "keypad" at bounding box center [262, 137] width 33 height 11
click at [659, 262] on div at bounding box center [663, 254] width 33 height 67
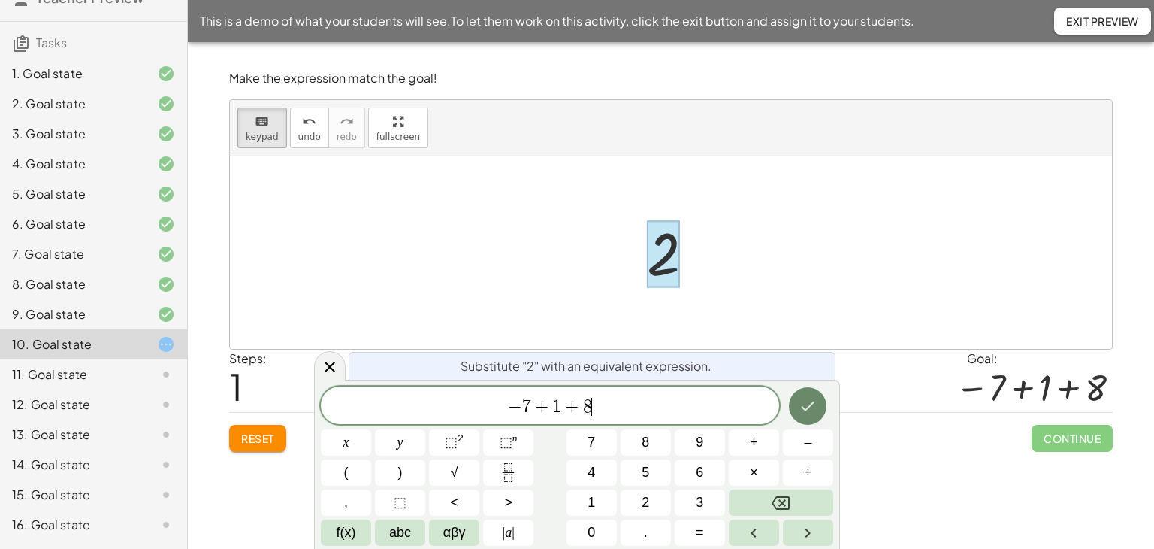
click at [814, 400] on icon "Done" at bounding box center [808, 406] width 18 height 18
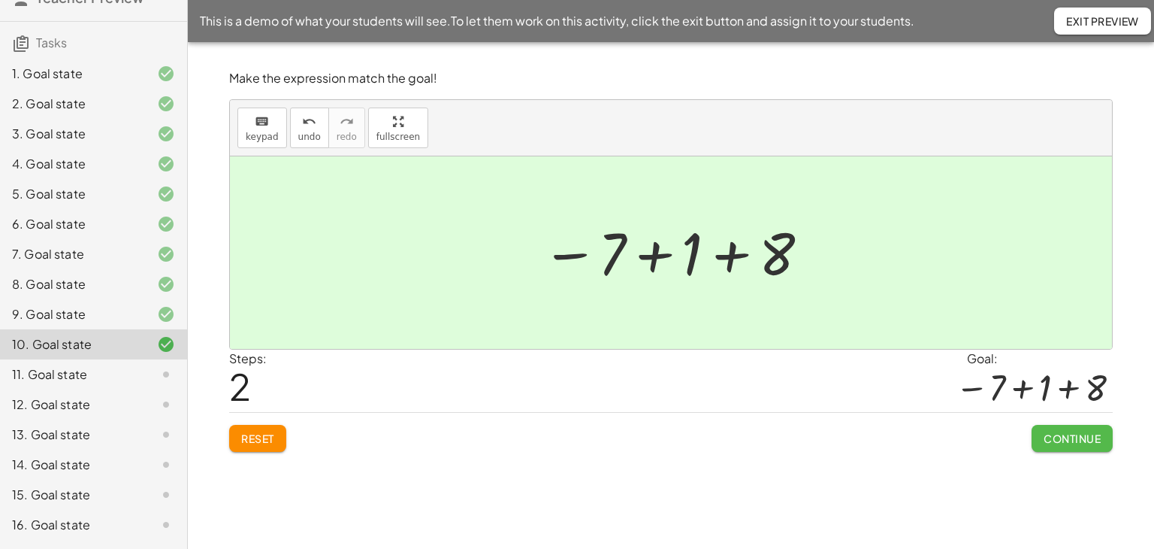
drag, startPoint x: 1068, startPoint y: 436, endPoint x: 1031, endPoint y: 464, distance: 46.6
click at [1068, 436] on span "Continue" at bounding box center [1072, 438] width 57 height 14
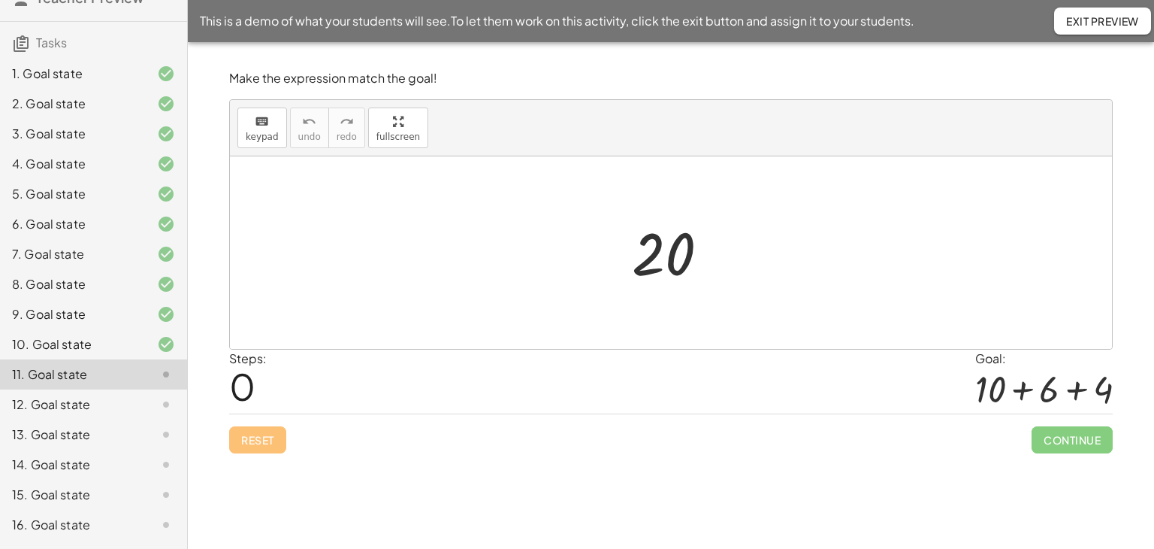
drag, startPoint x: 257, startPoint y: 130, endPoint x: 337, endPoint y: 162, distance: 85.7
click at [261, 132] on span "keypad" at bounding box center [262, 137] width 33 height 11
click at [658, 258] on div at bounding box center [663, 254] width 63 height 67
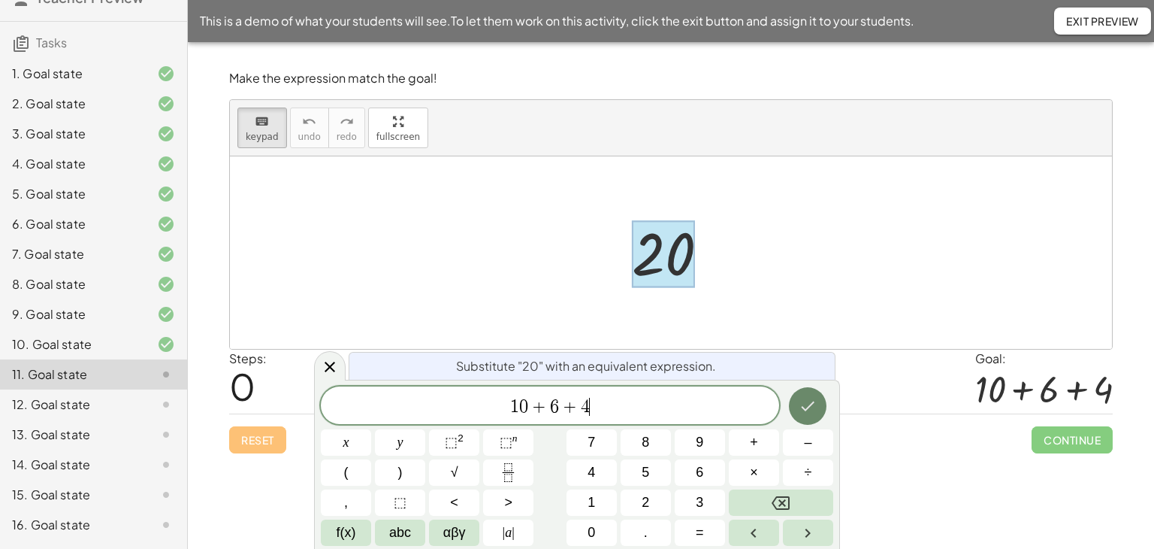
click at [808, 403] on icon "Done" at bounding box center [808, 406] width 18 height 18
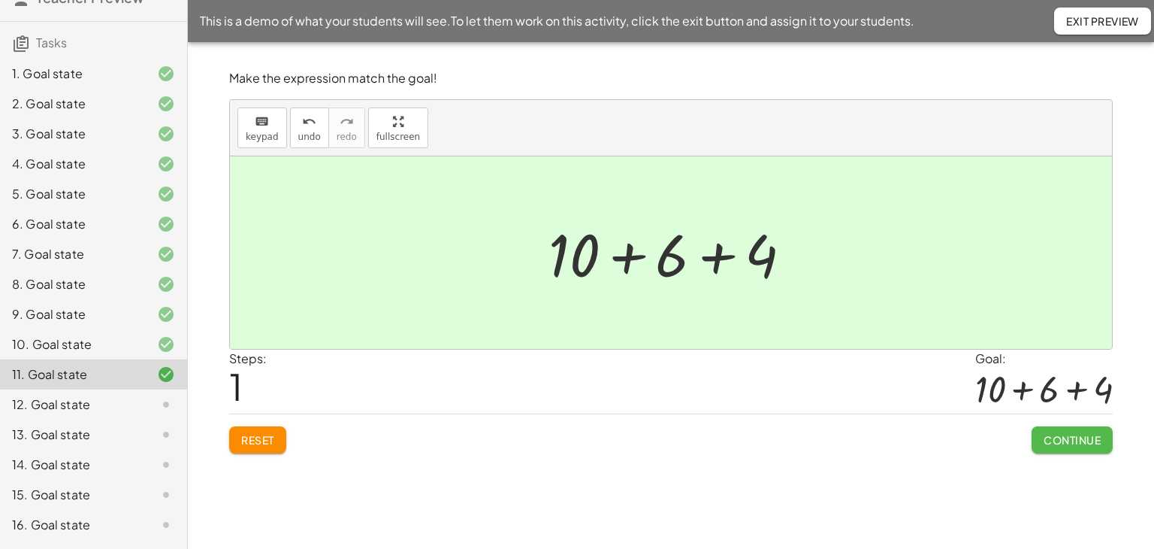
drag, startPoint x: 1072, startPoint y: 443, endPoint x: 1037, endPoint y: 434, distance: 35.9
click at [1072, 443] on span "Continue" at bounding box center [1072, 440] width 57 height 14
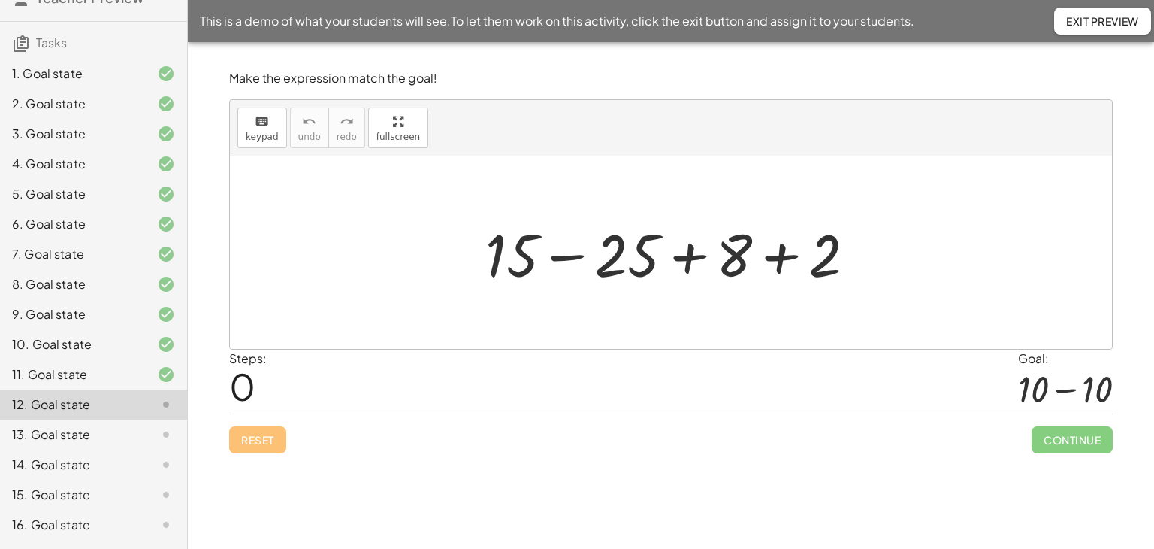
click at [568, 257] on div at bounding box center [677, 252] width 398 height 77
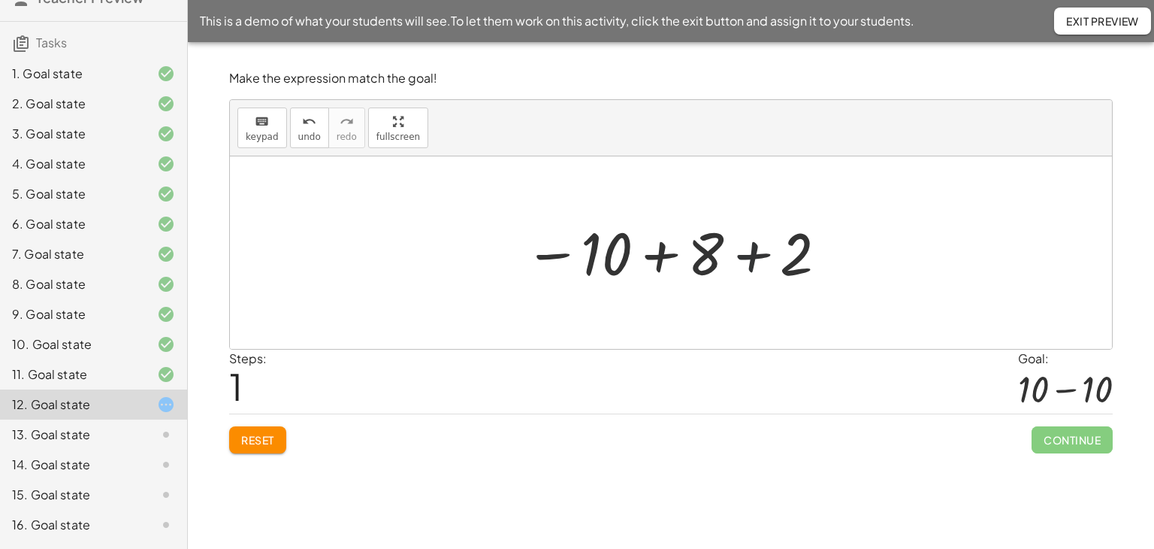
click at [756, 256] on div at bounding box center [676, 253] width 319 height 74
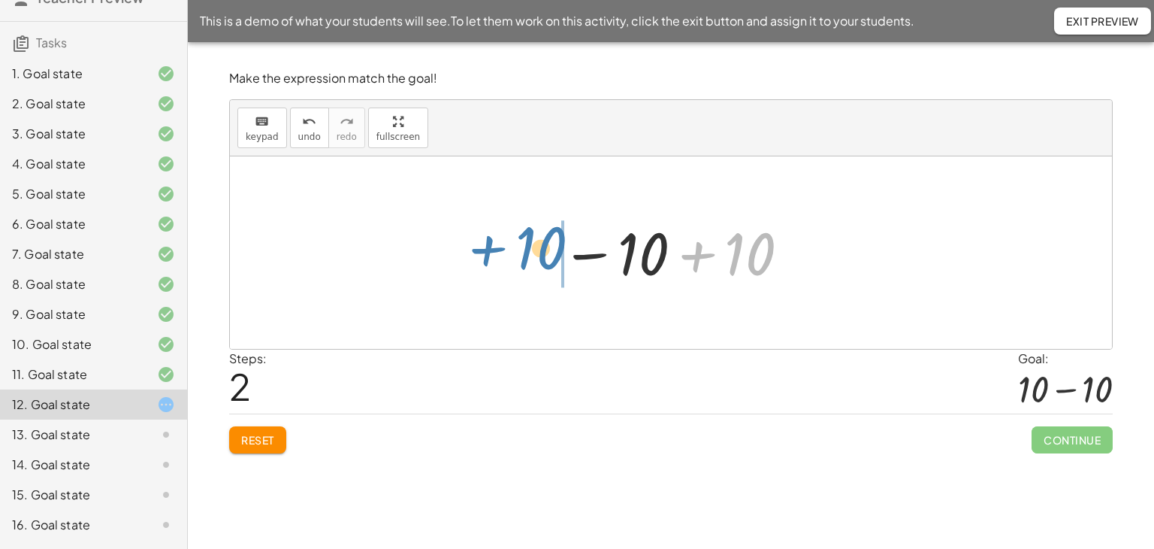
drag, startPoint x: 695, startPoint y: 253, endPoint x: 485, endPoint y: 247, distance: 209.7
click at [485, 247] on div "+ 15 − 25 + 8 + 2 − 10 + 8 + 2 + 10 + − 10 10" at bounding box center [671, 252] width 882 height 192
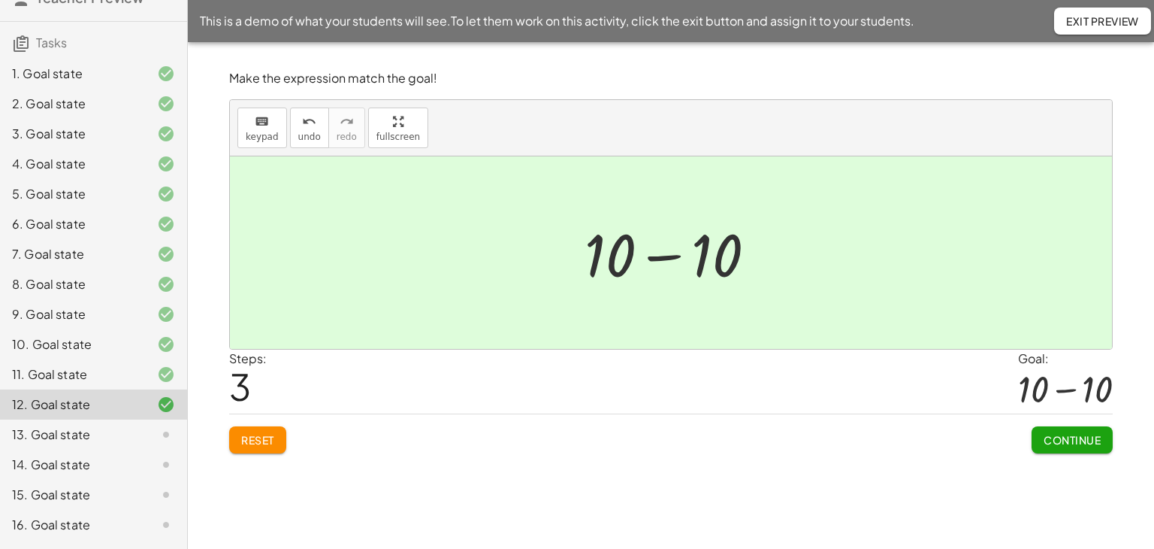
click at [1077, 431] on button "Continue" at bounding box center [1072, 439] width 81 height 27
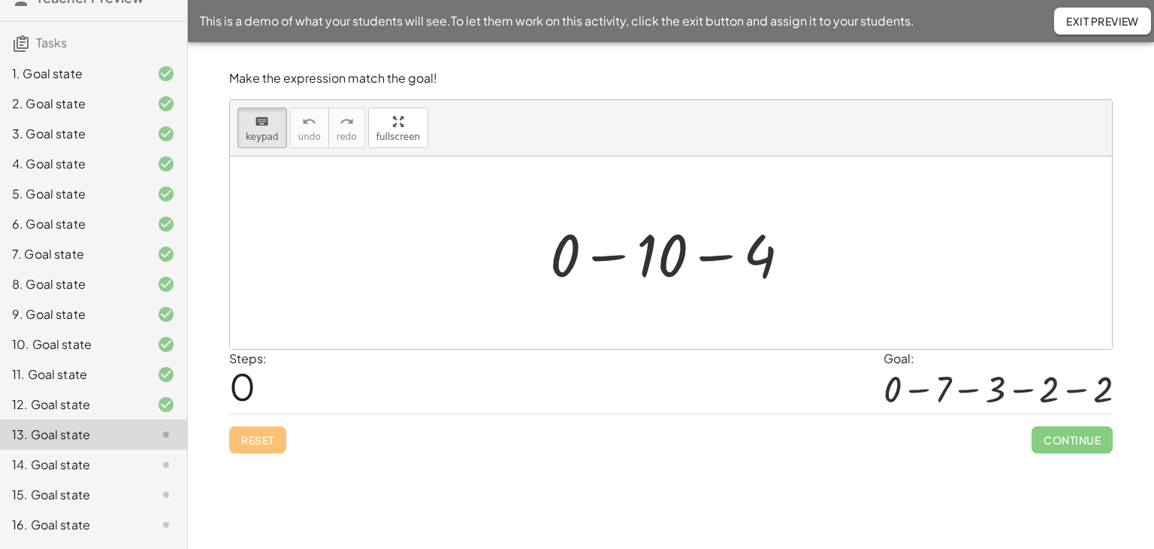
drag, startPoint x: 256, startPoint y: 130, endPoint x: 382, endPoint y: 187, distance: 137.9
click at [256, 132] on span "keypad" at bounding box center [262, 137] width 33 height 11
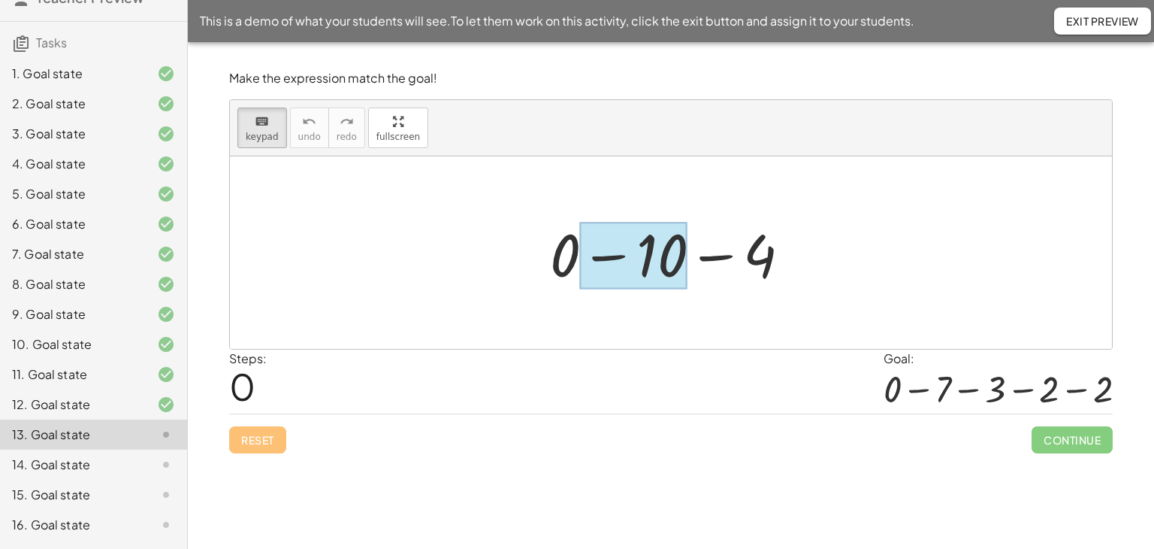
click at [669, 259] on div at bounding box center [633, 255] width 107 height 67
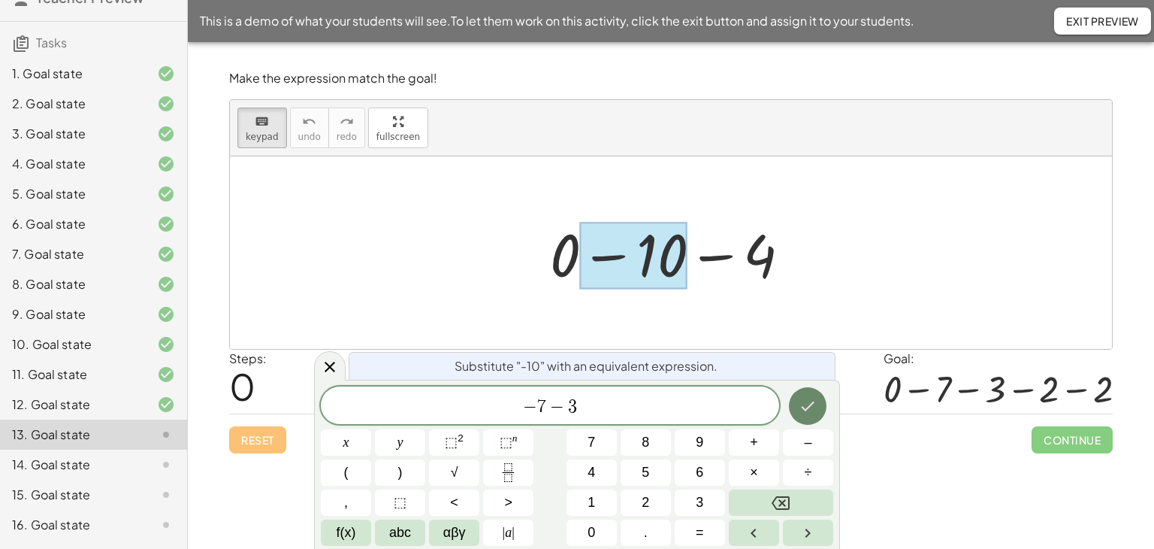
click at [812, 399] on icon "Done" at bounding box center [808, 406] width 18 height 18
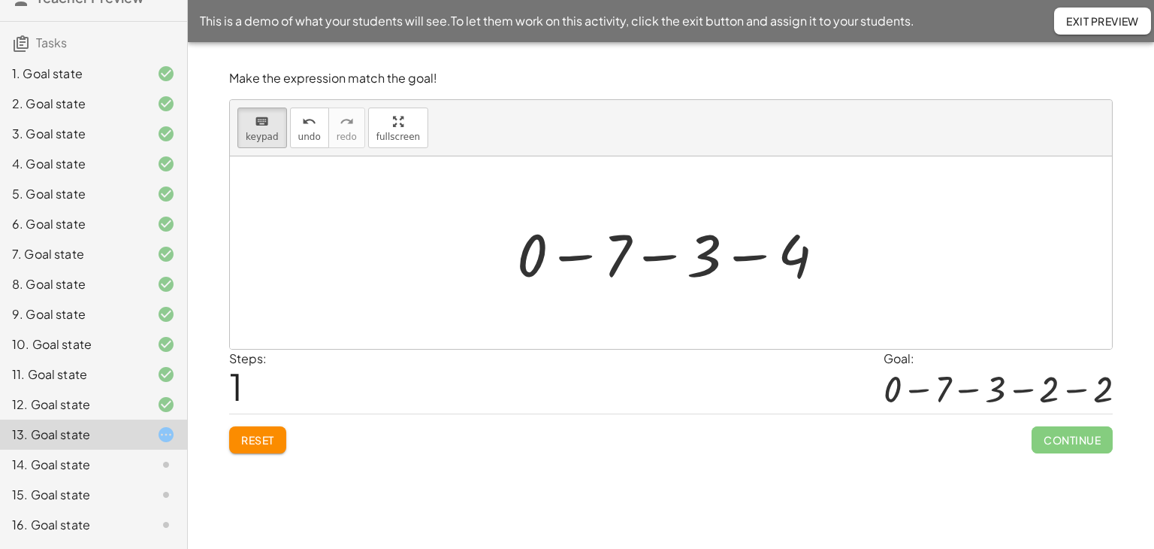
drag, startPoint x: 270, startPoint y: 135, endPoint x: 693, endPoint y: 259, distance: 440.9
click at [271, 138] on span "keypad" at bounding box center [262, 137] width 33 height 11
click at [792, 253] on div at bounding box center [765, 255] width 89 height 67
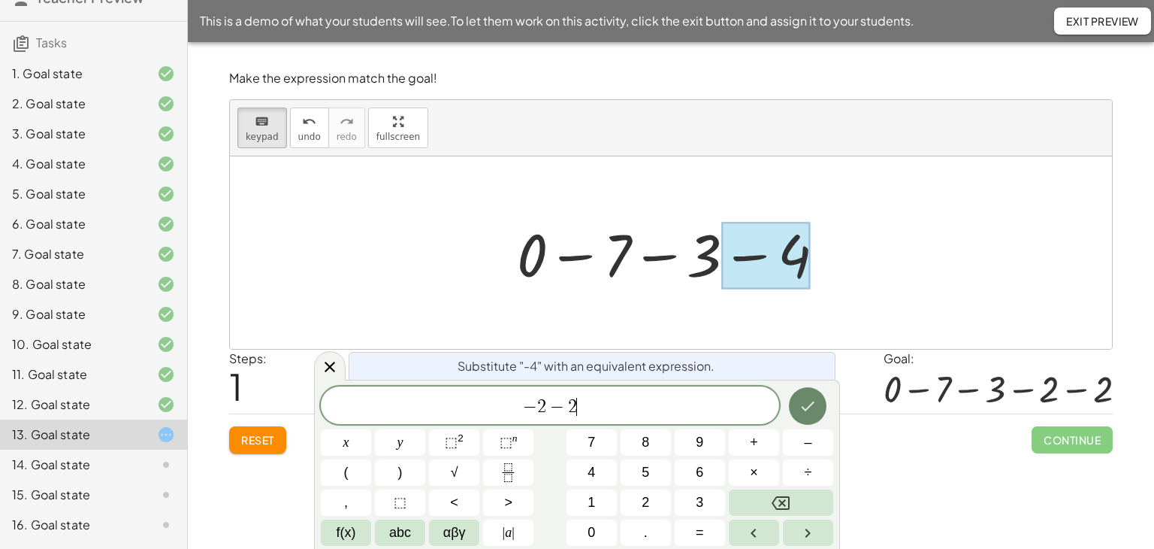
click at [808, 406] on icon "Done" at bounding box center [808, 406] width 18 height 18
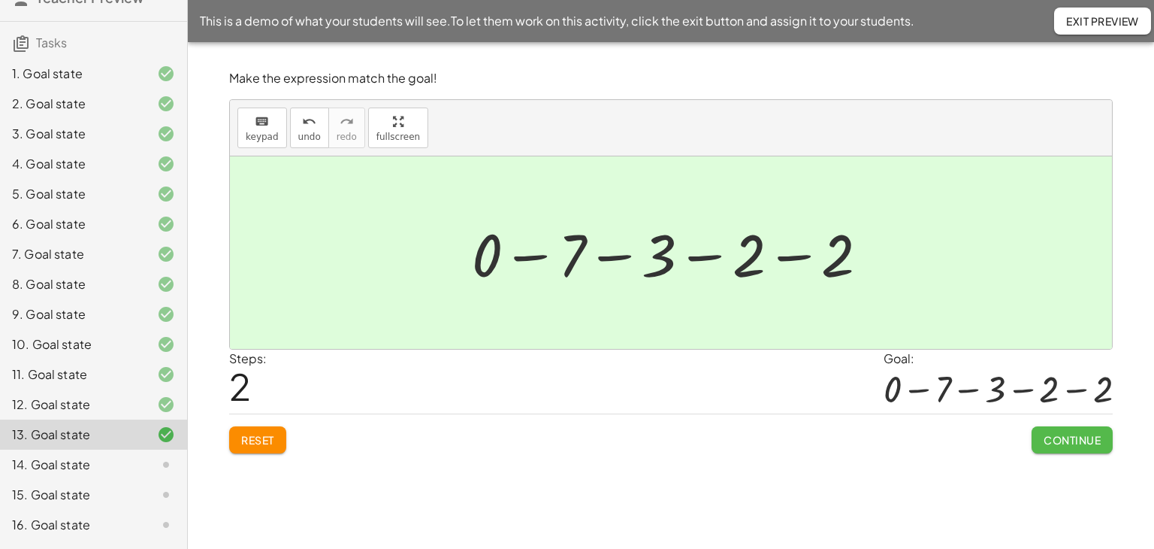
drag, startPoint x: 1086, startPoint y: 440, endPoint x: 1020, endPoint y: 444, distance: 65.5
click at [1086, 440] on span "Continue" at bounding box center [1072, 440] width 57 height 14
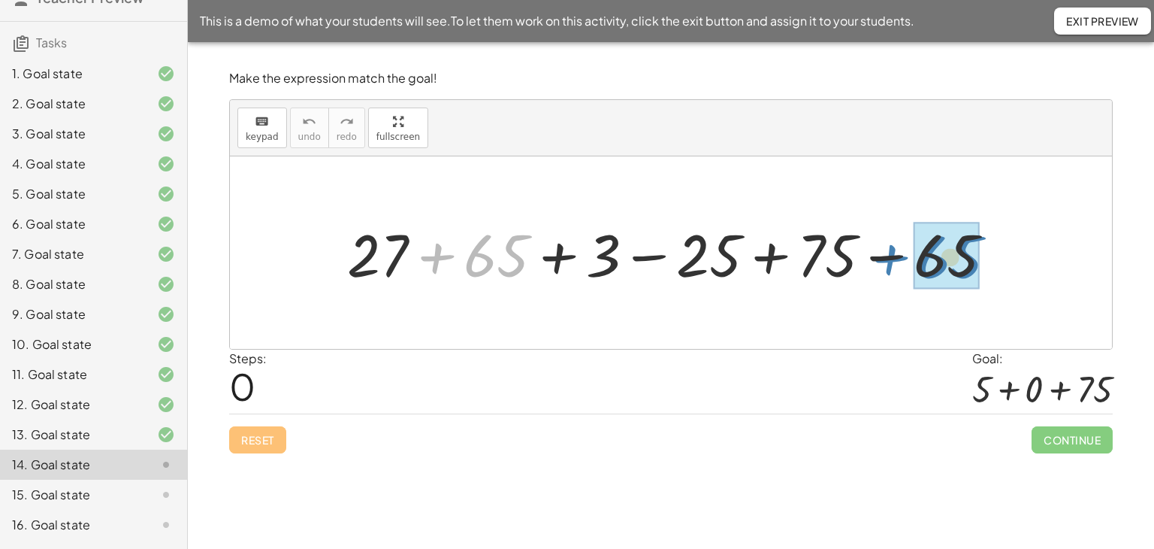
drag, startPoint x: 442, startPoint y: 260, endPoint x: 890, endPoint y: 255, distance: 447.9
click at [890, 255] on div at bounding box center [676, 252] width 673 height 77
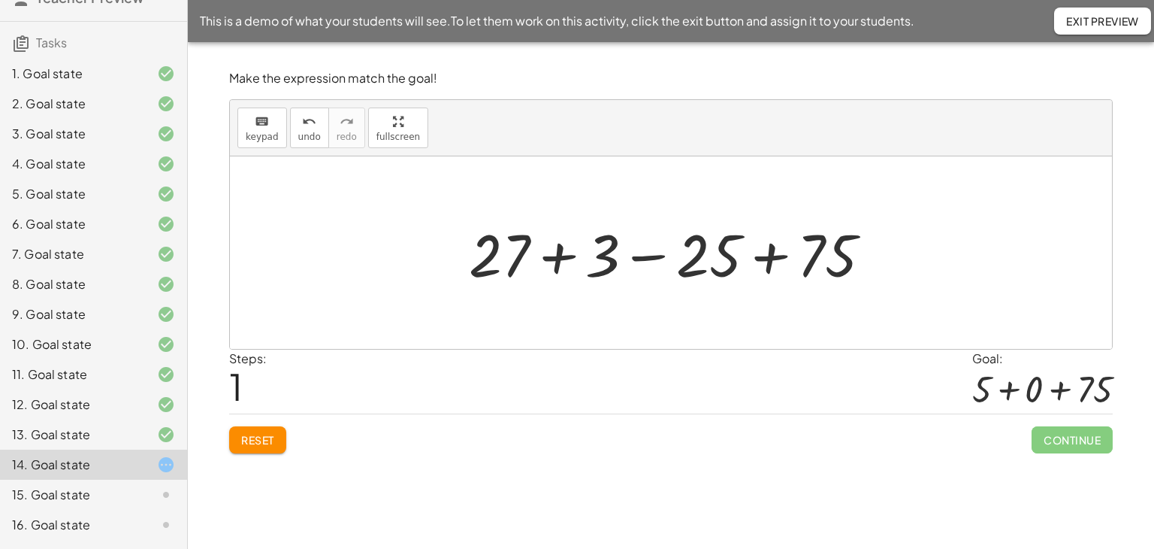
click at [555, 253] on div at bounding box center [676, 252] width 430 height 77
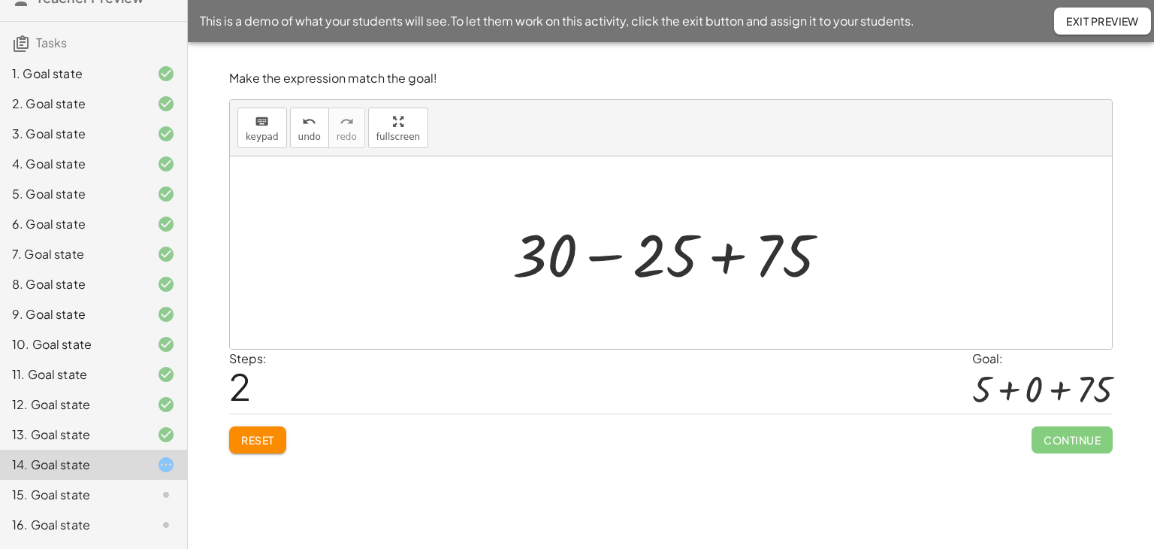
click at [604, 255] on div at bounding box center [676, 252] width 343 height 77
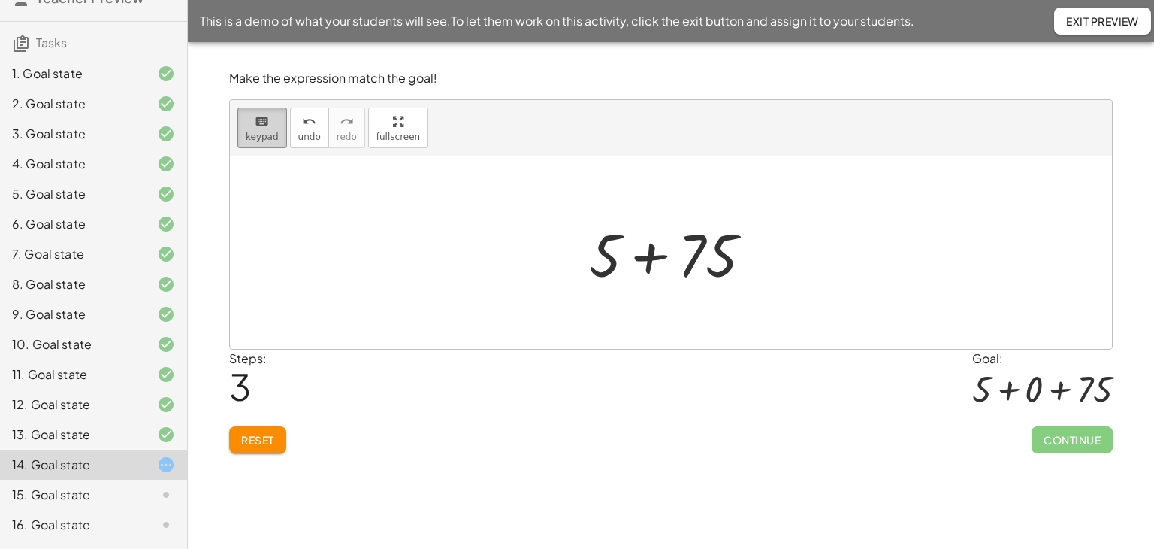
drag, startPoint x: 269, startPoint y: 125, endPoint x: 276, endPoint y: 142, distance: 18.6
click at [269, 126] on div "keyboard" at bounding box center [262, 121] width 33 height 18
click at [307, 259] on div at bounding box center [671, 252] width 882 height 192
click at [304, 134] on span "undo" at bounding box center [309, 137] width 23 height 11
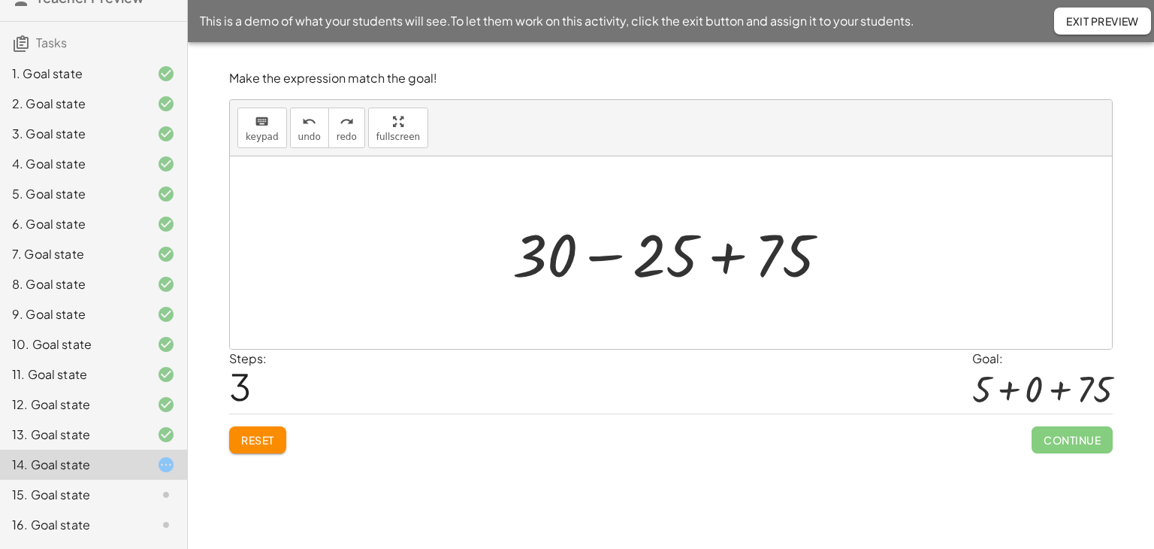
click at [603, 255] on div at bounding box center [676, 252] width 343 height 77
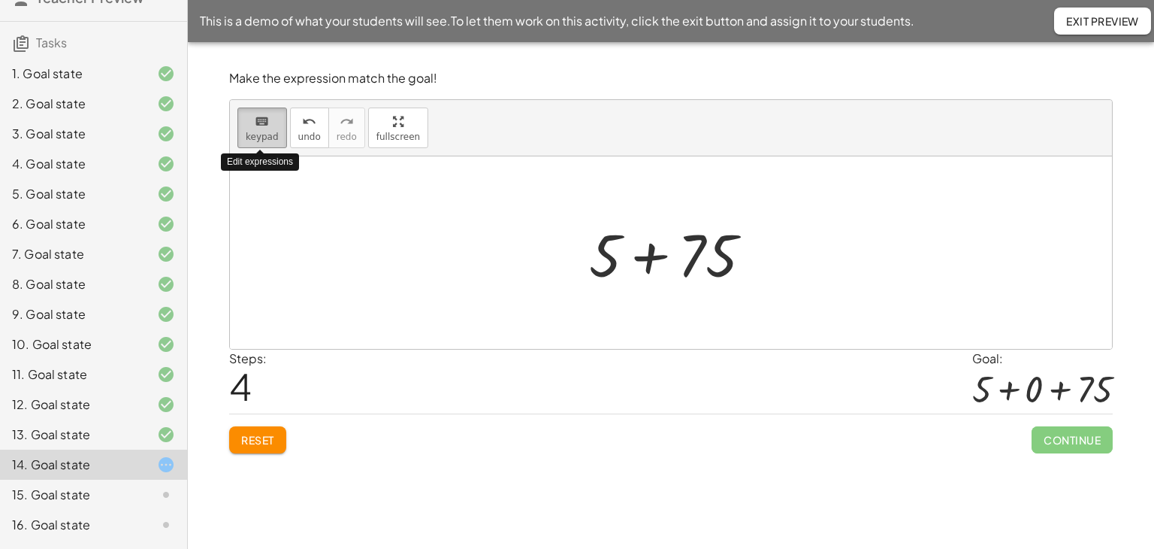
click at [257, 142] on span "keypad" at bounding box center [262, 137] width 33 height 11
click at [266, 124] on icon "keyboard" at bounding box center [262, 122] width 14 height 18
drag, startPoint x: 654, startPoint y: 256, endPoint x: 656, endPoint y: 271, distance: 15.2
click at [654, 257] on div at bounding box center [676, 252] width 189 height 77
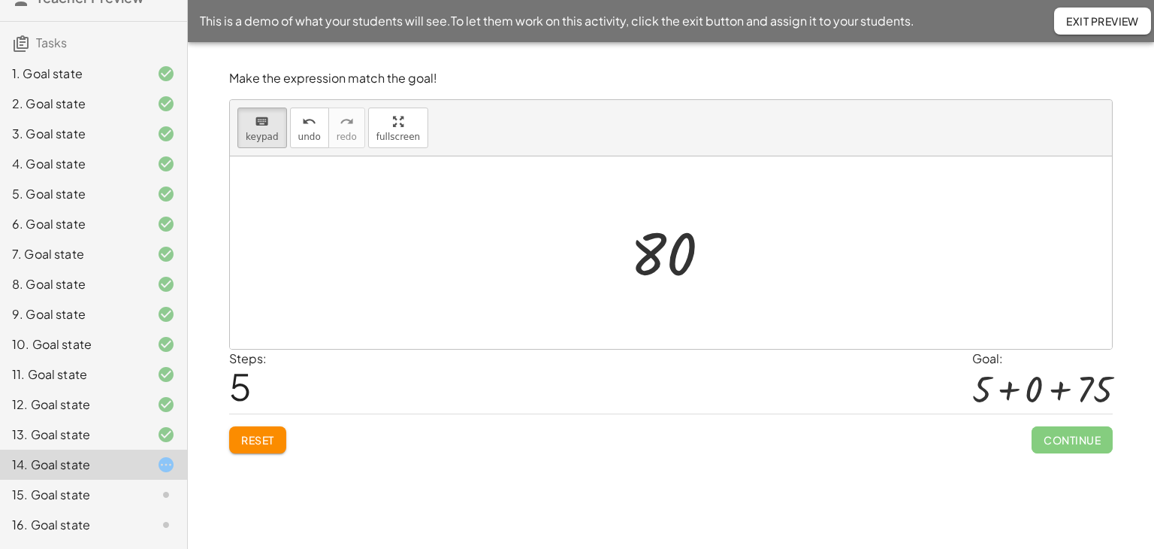
drag, startPoint x: 252, startPoint y: 126, endPoint x: 623, endPoint y: 260, distance: 394.6
click at [255, 128] on div "keyboard" at bounding box center [262, 121] width 33 height 18
click at [667, 272] on div at bounding box center [663, 254] width 66 height 67
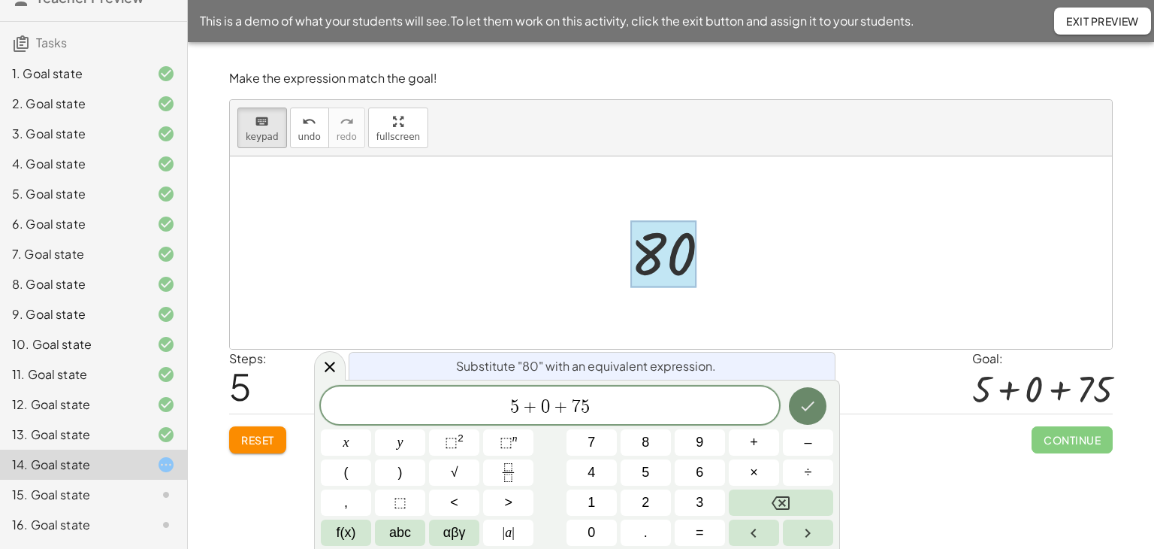
click at [809, 402] on icon "Done" at bounding box center [808, 406] width 18 height 18
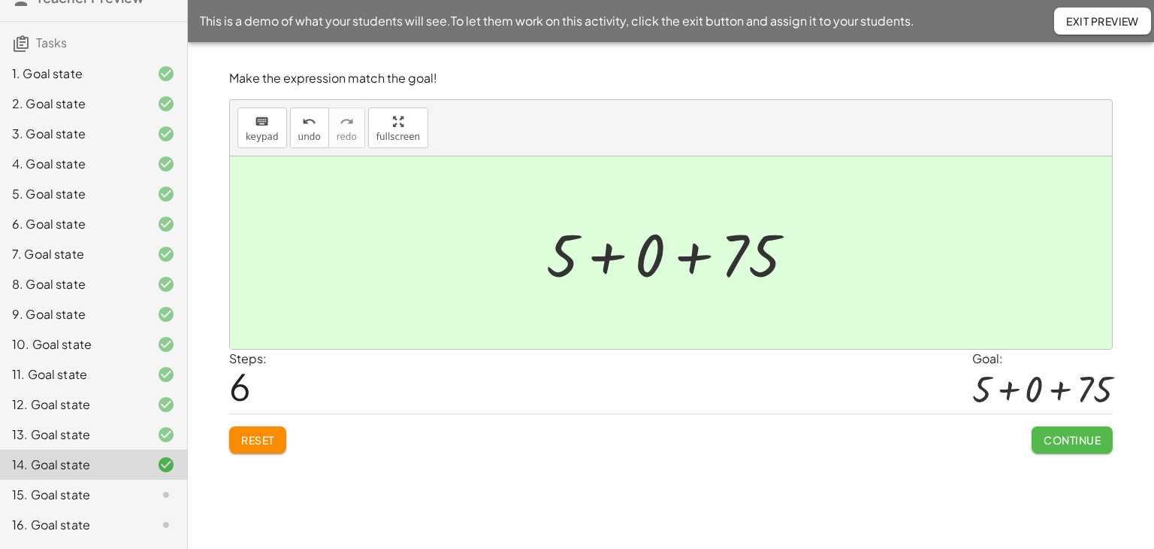
click at [1053, 437] on span "Continue" at bounding box center [1072, 440] width 57 height 14
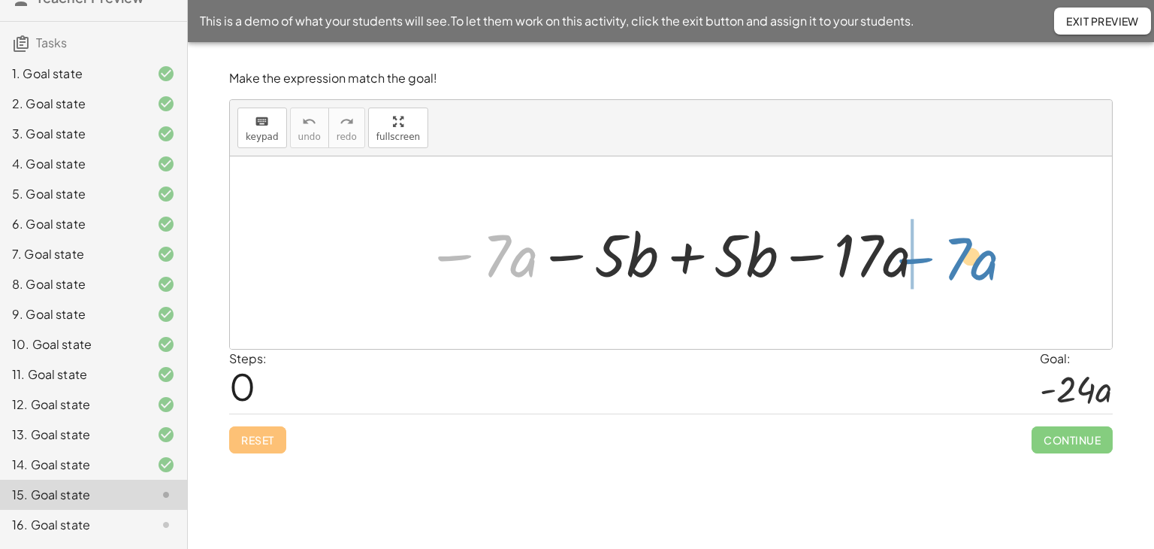
drag, startPoint x: 456, startPoint y: 262, endPoint x: 852, endPoint y: 258, distance: 396.0
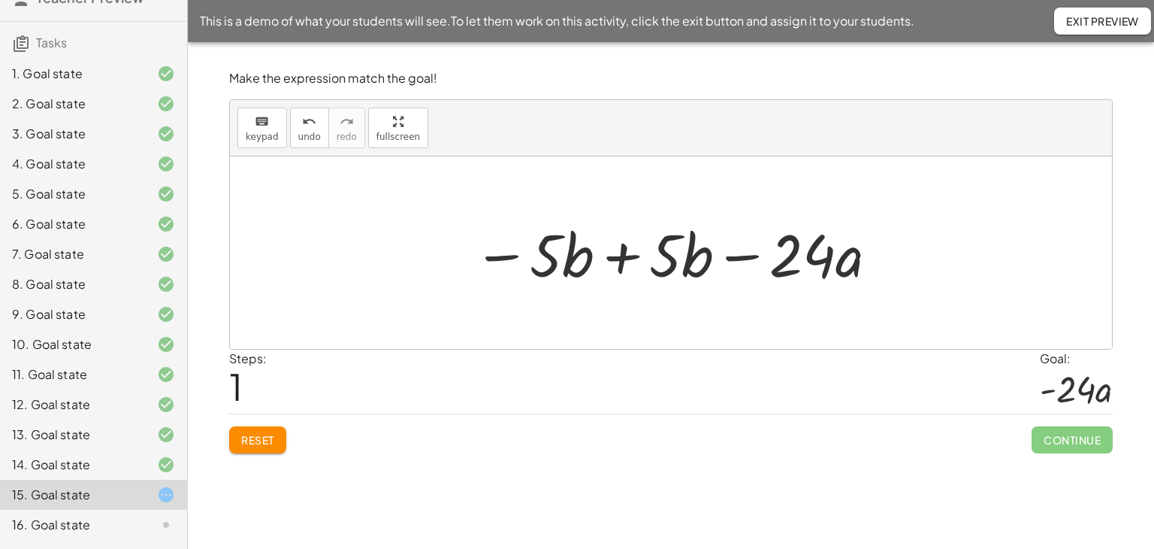
click at [624, 254] on div at bounding box center [677, 252] width 422 height 77
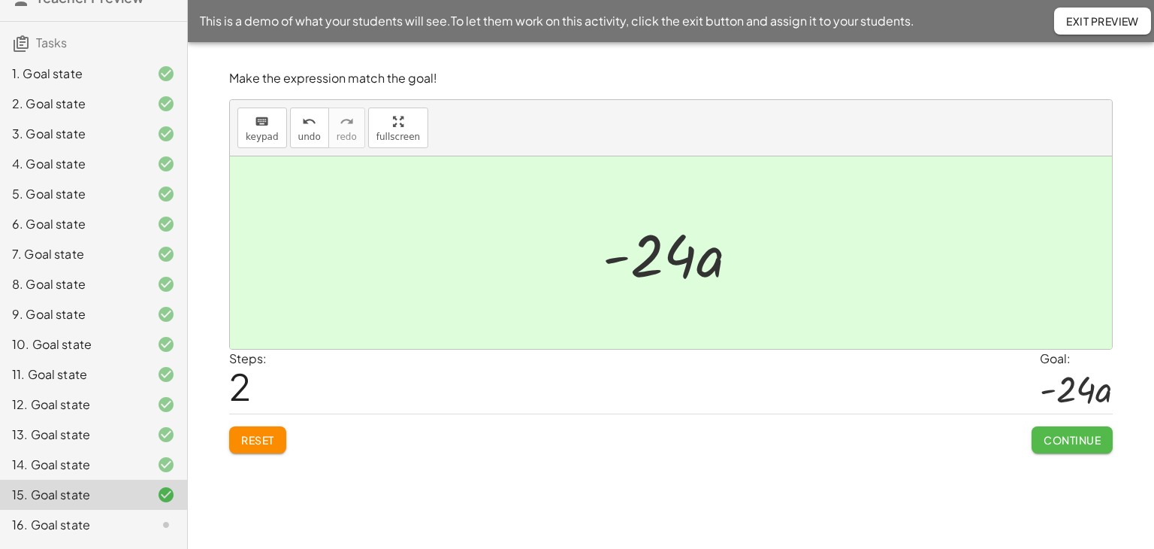
click at [1073, 440] on span "Continue" at bounding box center [1072, 440] width 57 height 14
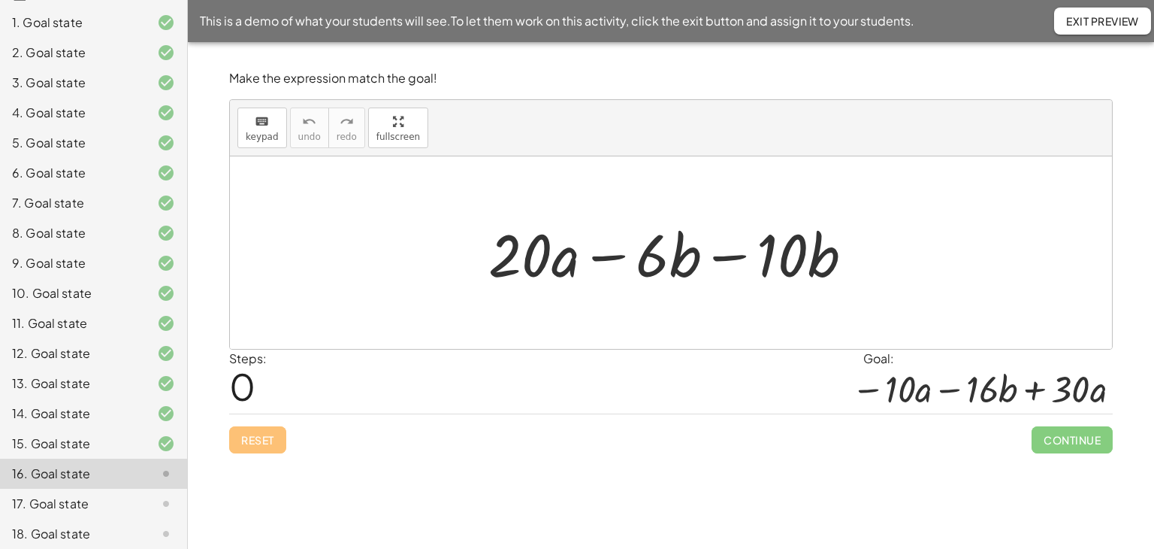
scroll to position [165, 0]
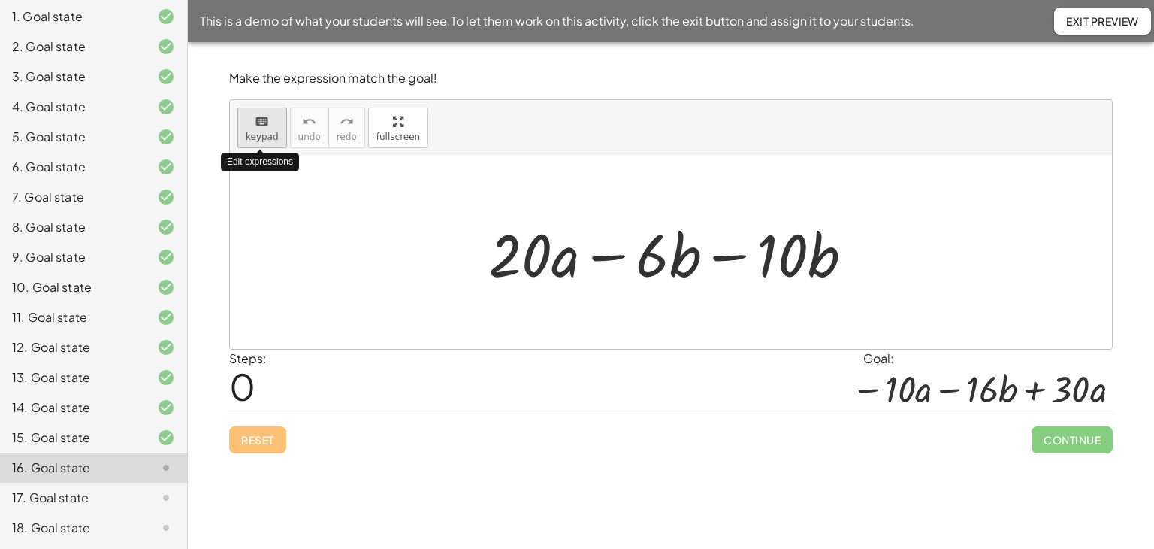
click at [259, 124] on icon "keyboard" at bounding box center [262, 122] width 14 height 18
click at [526, 255] on div at bounding box center [519, 254] width 63 height 70
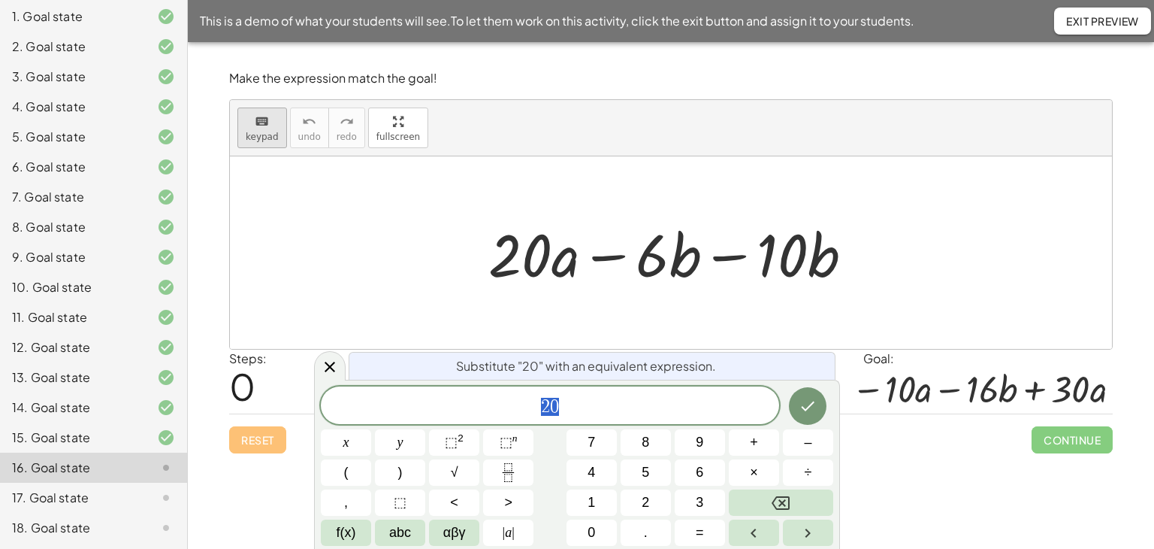
drag, startPoint x: 256, startPoint y: 127, endPoint x: 537, endPoint y: 266, distance: 312.9
click at [256, 129] on button "keyboard keypad" at bounding box center [262, 127] width 50 height 41
click at [333, 364] on icon at bounding box center [330, 367] width 18 height 18
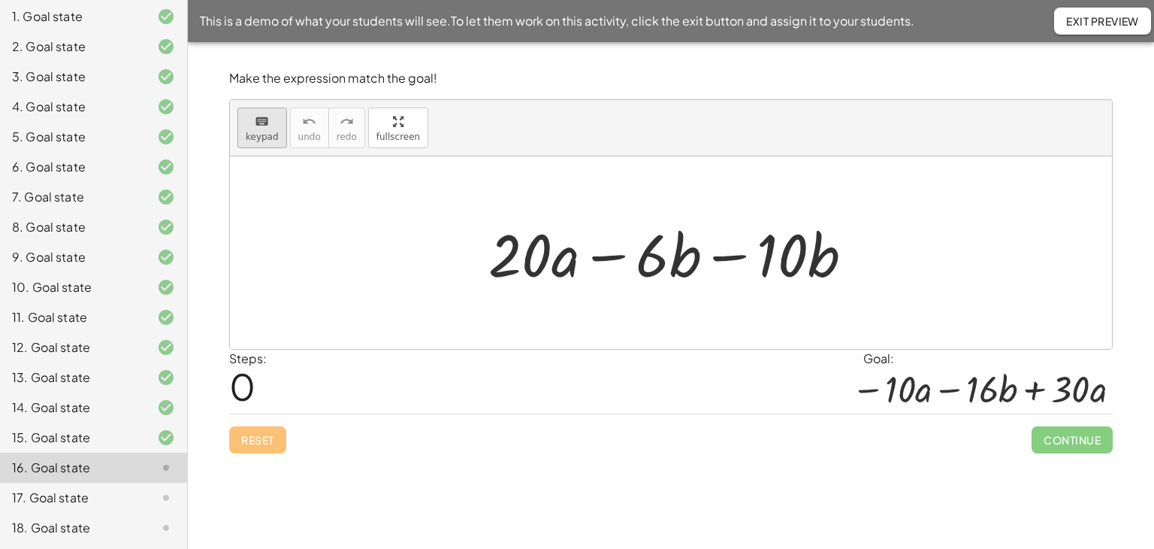
click at [268, 121] on div "keyboard" at bounding box center [262, 121] width 33 height 18
click at [555, 274] on div at bounding box center [533, 254] width 91 height 70
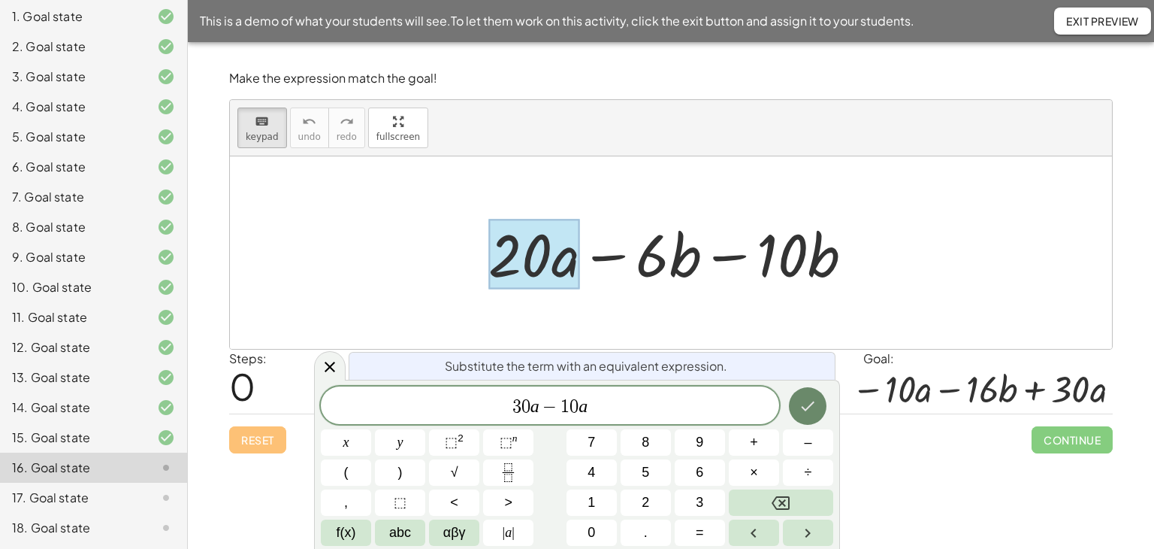
click at [812, 406] on icon "Done" at bounding box center [808, 406] width 18 height 18
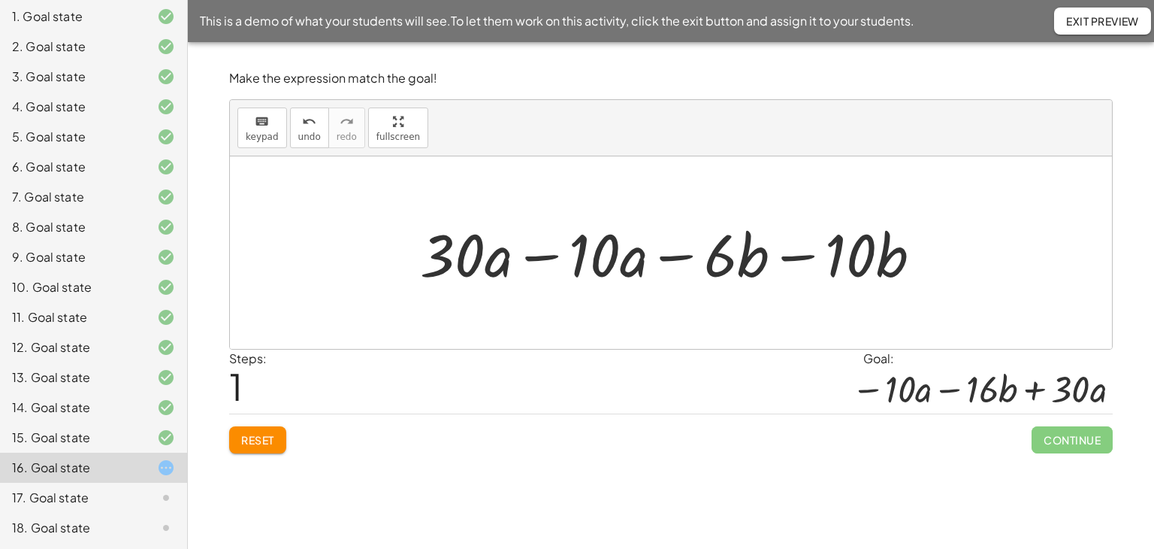
click at [797, 254] on div at bounding box center [677, 252] width 529 height 77
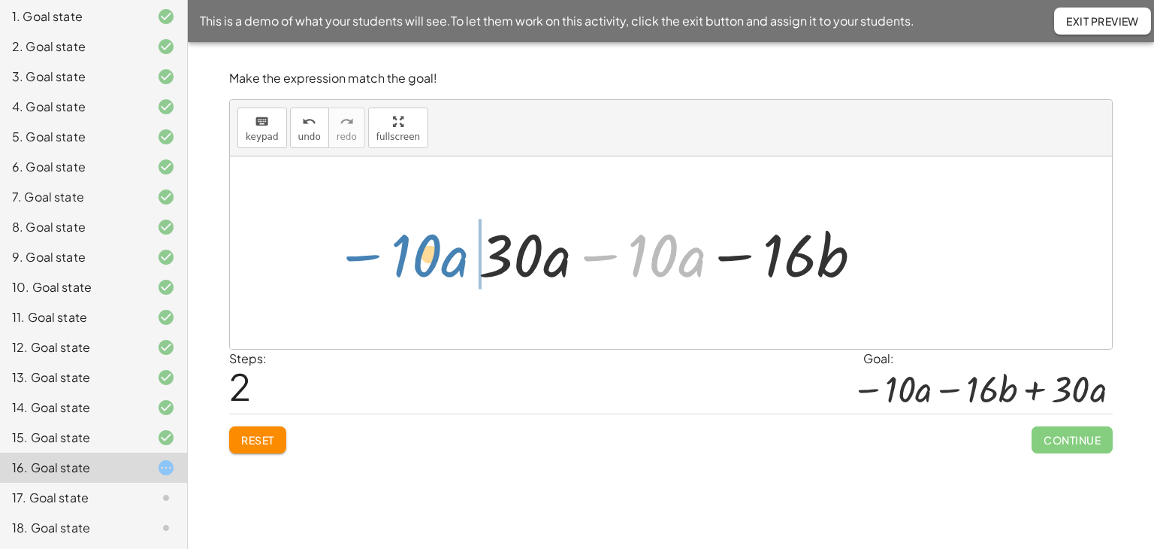
drag, startPoint x: 604, startPoint y: 256, endPoint x: 455, endPoint y: 259, distance: 148.8
click at [369, 257] on div "+ · 20 · a − · 6 · b − · 10 · b + · 30 · a − · 10 · a − · 6 · b − · 10 · b − · …" at bounding box center [671, 252] width 882 height 192
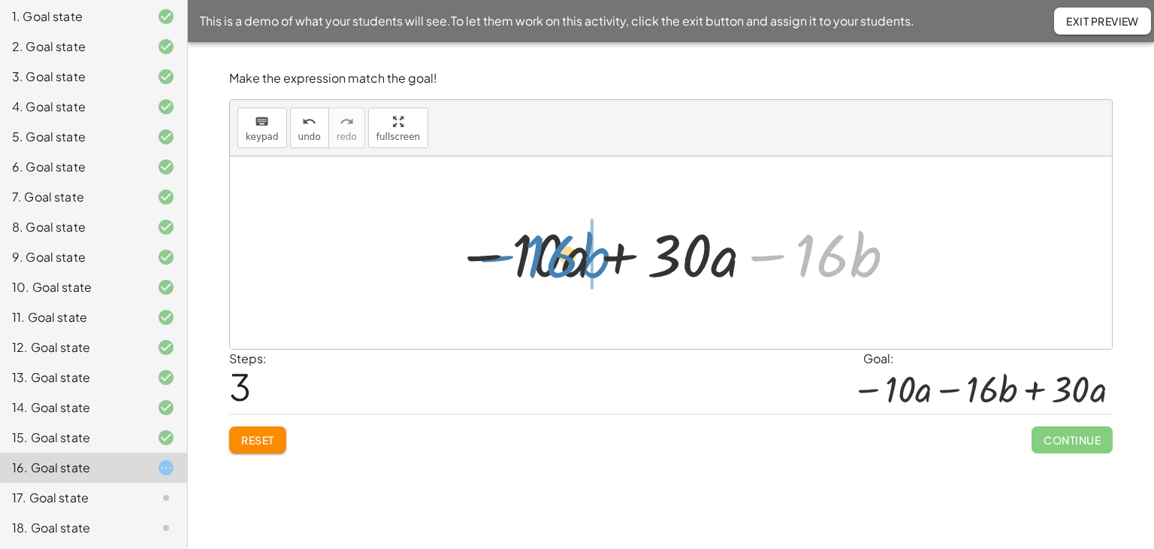
drag, startPoint x: 762, startPoint y: 259, endPoint x: 491, endPoint y: 260, distance: 271.3
click at [491, 260] on div at bounding box center [676, 252] width 457 height 77
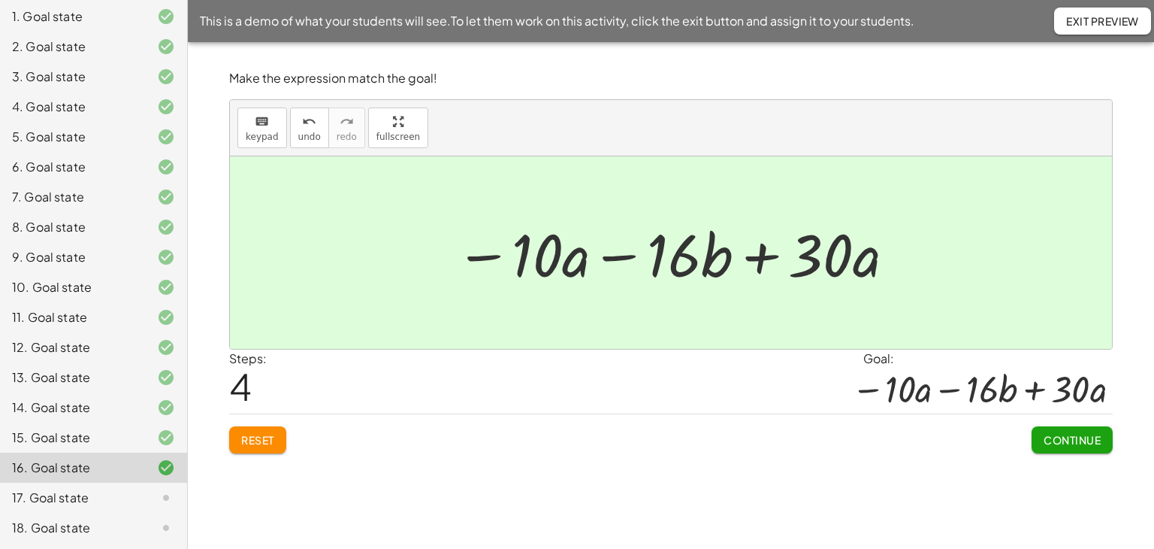
click at [1075, 433] on span "Continue" at bounding box center [1072, 440] width 57 height 14
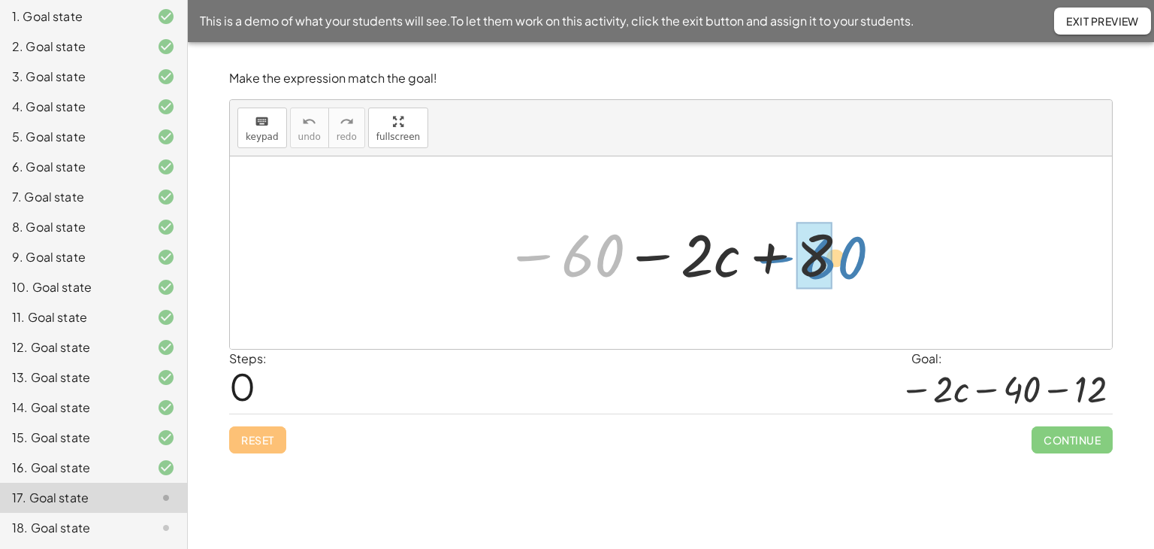
drag, startPoint x: 568, startPoint y: 247, endPoint x: 811, endPoint y: 250, distance: 242.7
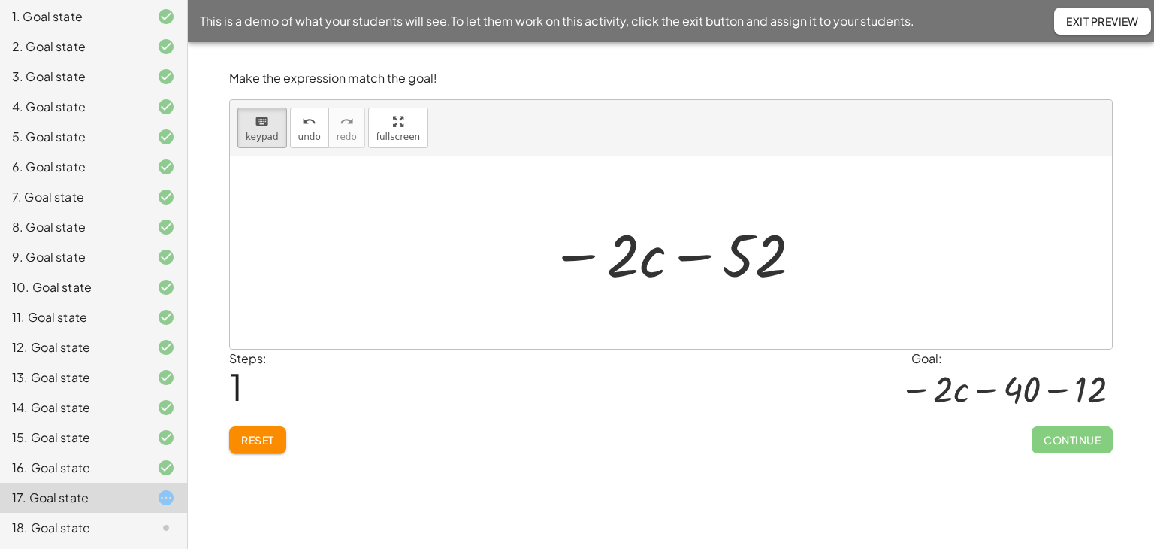
drag, startPoint x: 268, startPoint y: 122, endPoint x: 699, endPoint y: 202, distance: 437.9
click at [268, 124] on div "keyboard" at bounding box center [262, 121] width 33 height 18
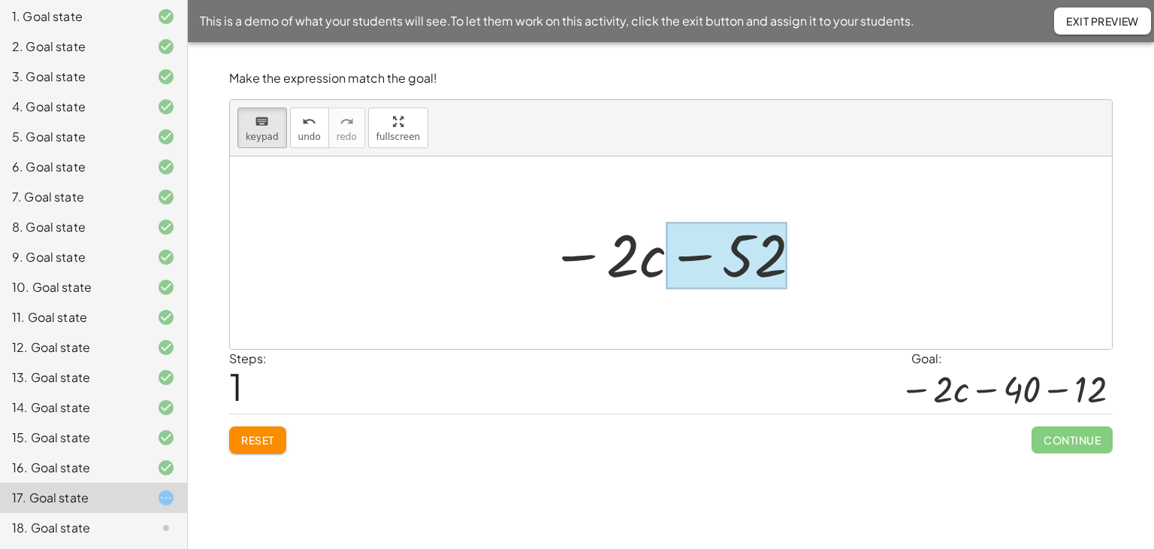
click at [740, 259] on div at bounding box center [727, 255] width 122 height 67
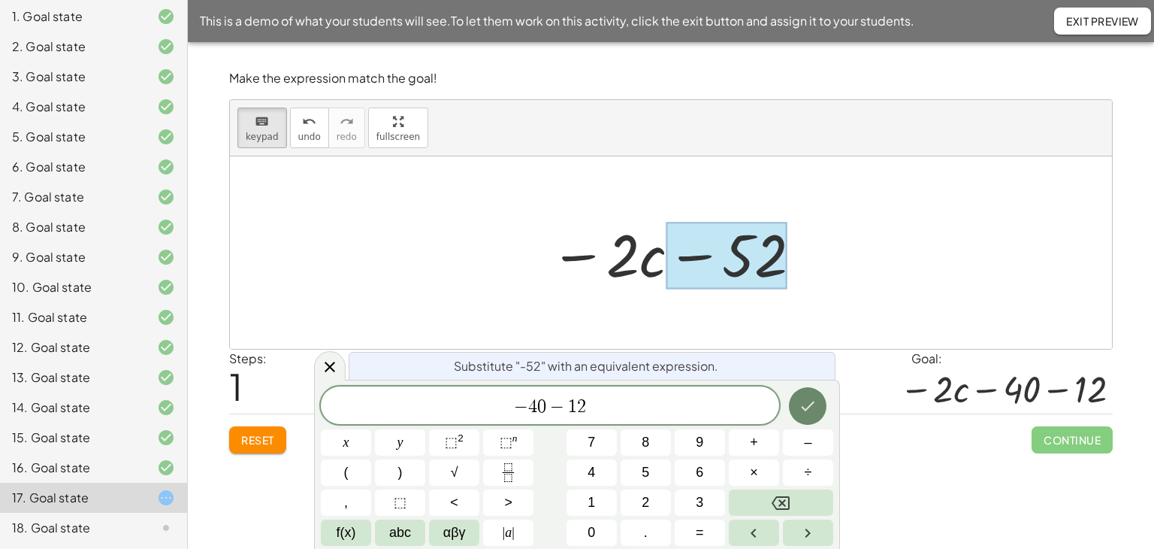
click at [812, 406] on icon "Done" at bounding box center [808, 406] width 18 height 18
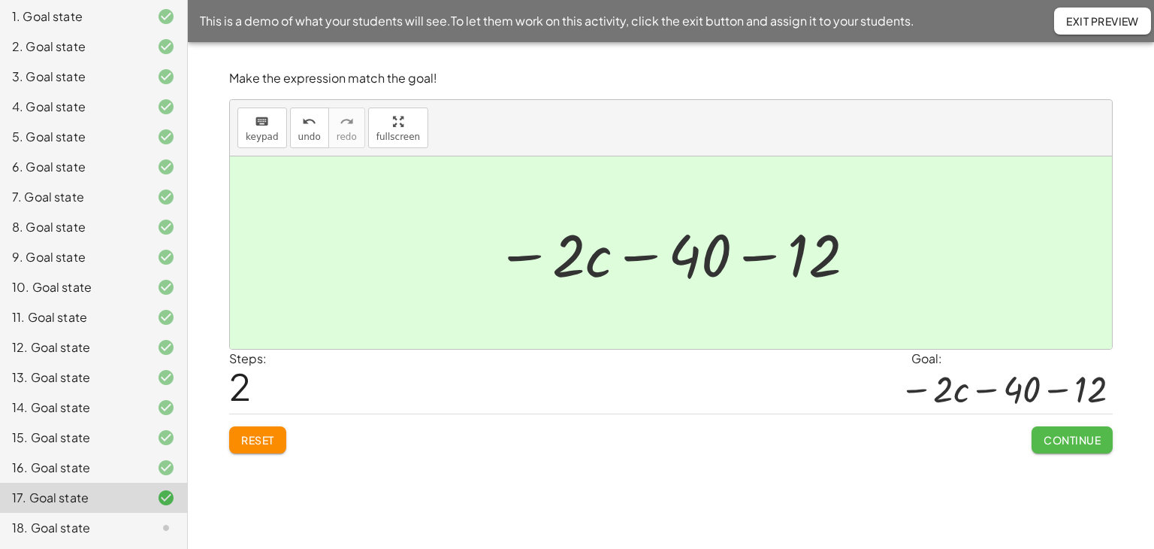
click at [1036, 444] on button "Continue" at bounding box center [1072, 439] width 81 height 27
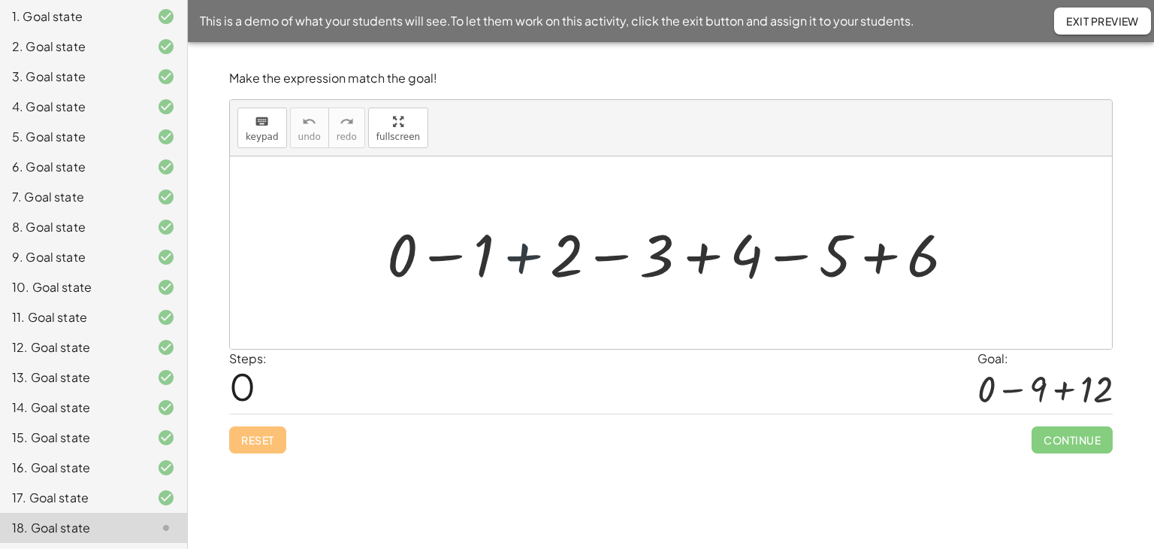
click at [519, 260] on div at bounding box center [676, 252] width 595 height 77
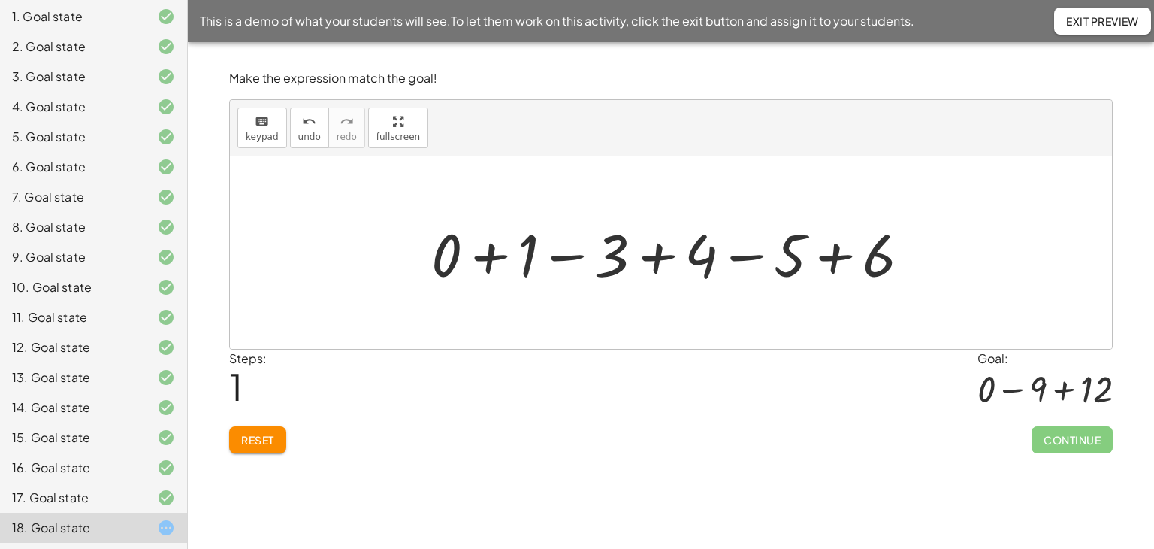
click at [566, 255] on div at bounding box center [677, 252] width 506 height 77
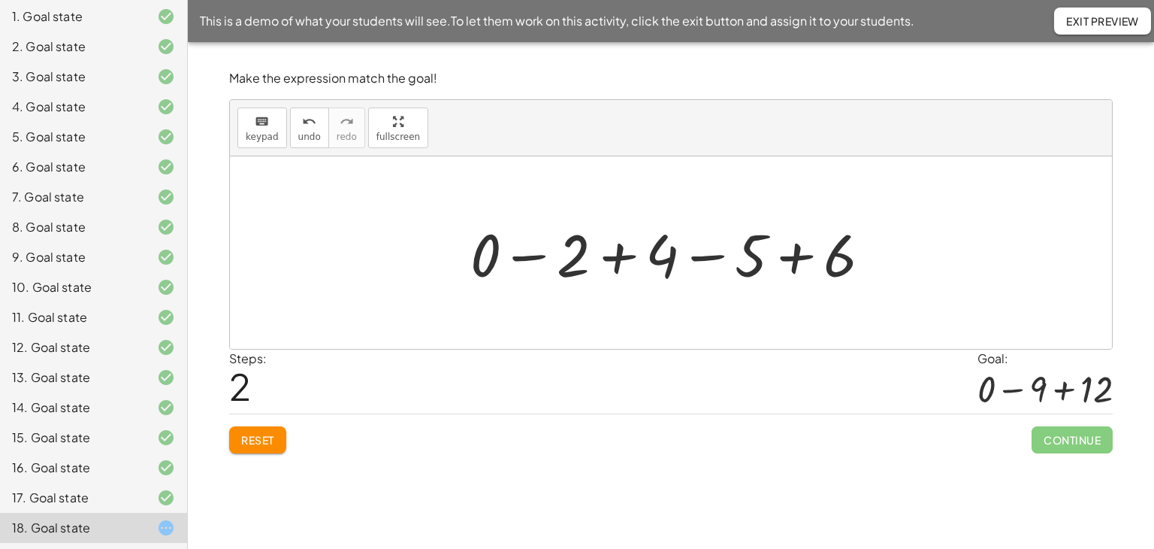
click at [616, 258] on div at bounding box center [677, 252] width 428 height 77
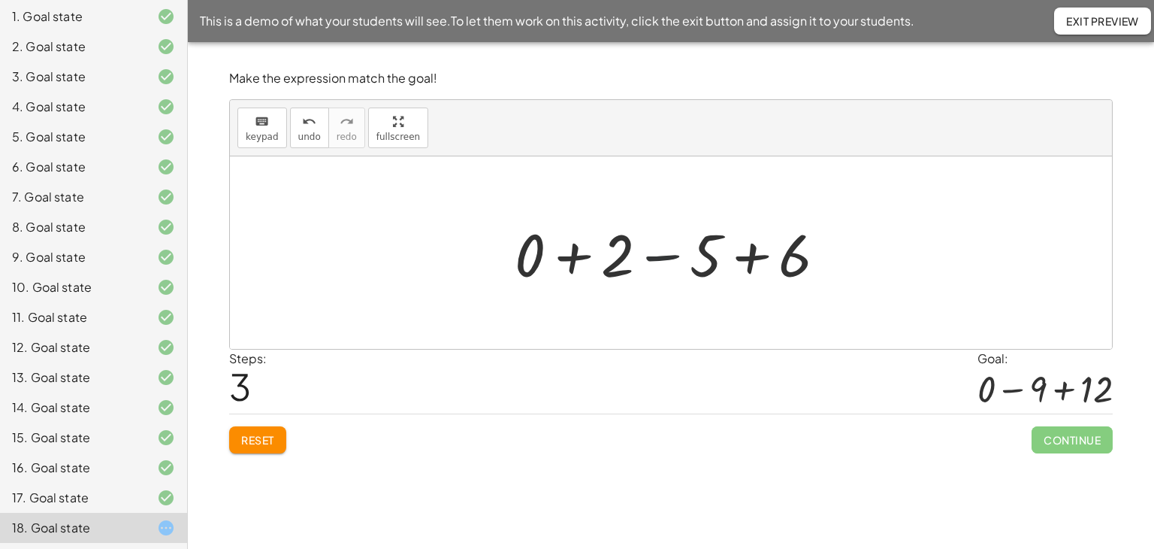
click at [658, 260] on div at bounding box center [676, 252] width 338 height 77
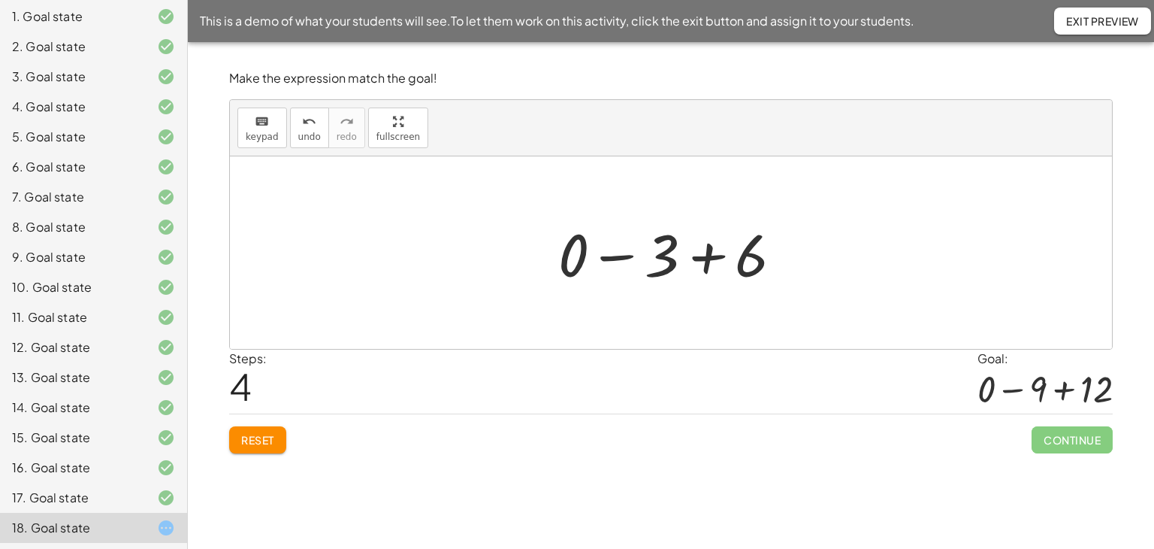
drag, startPoint x: 708, startPoint y: 258, endPoint x: 705, endPoint y: 271, distance: 13.9
click at [709, 258] on div at bounding box center [676, 252] width 251 height 77
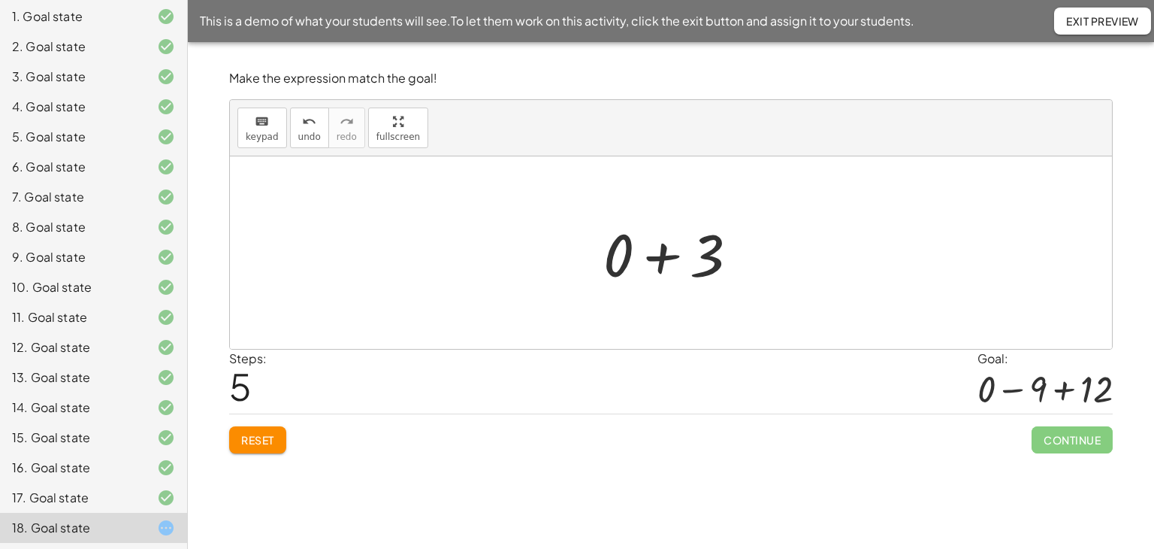
click at [667, 252] on div at bounding box center [677, 252] width 162 height 77
click at [258, 442] on span "Reset" at bounding box center [257, 440] width 33 height 14
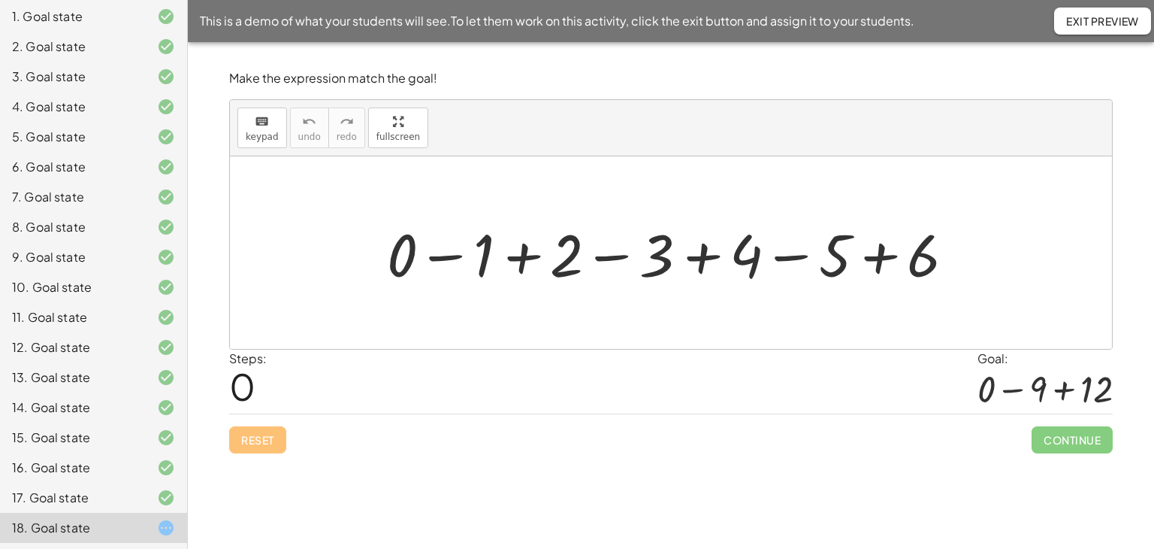
click at [702, 260] on div at bounding box center [676, 252] width 595 height 77
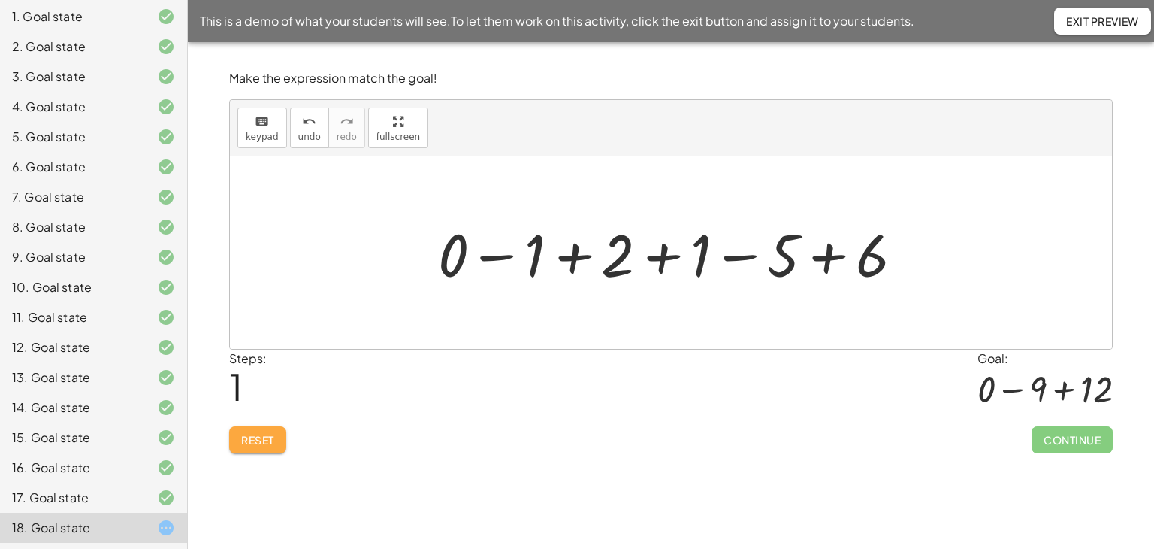
drag, startPoint x: 255, startPoint y: 441, endPoint x: 255, endPoint y: 432, distance: 9.0
click at [255, 440] on span "Reset" at bounding box center [257, 440] width 33 height 14
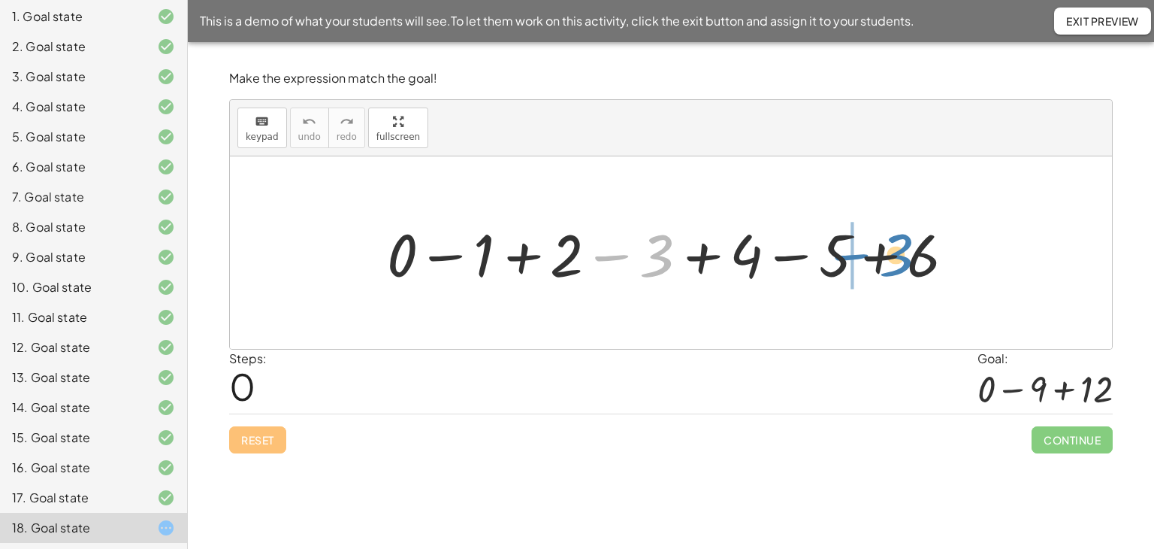
drag, startPoint x: 609, startPoint y: 256, endPoint x: 848, endPoint y: 255, distance: 239.7
click at [848, 255] on div at bounding box center [676, 252] width 595 height 77
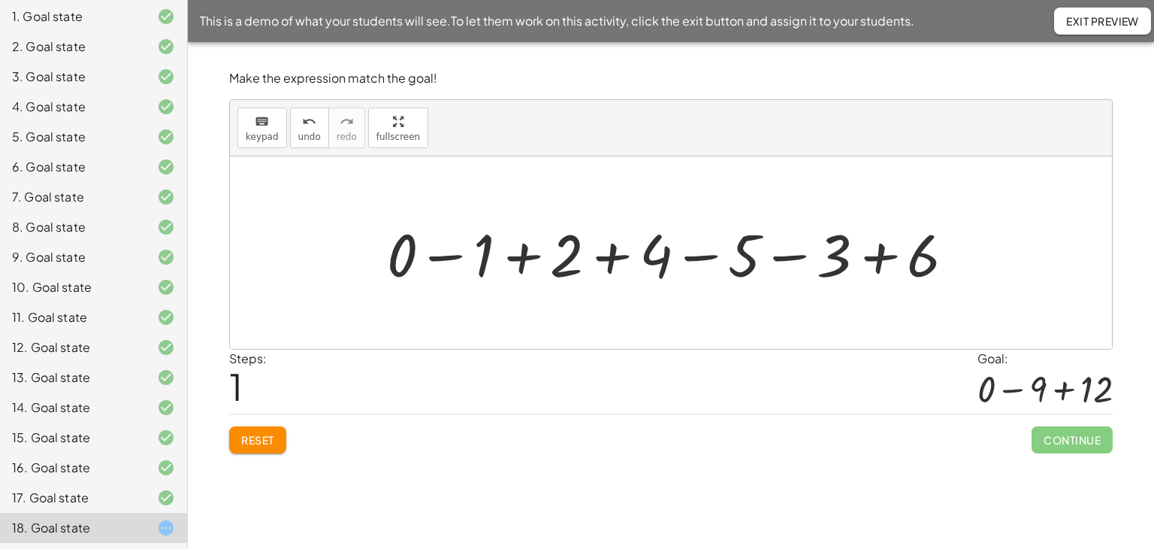
click at [785, 255] on div at bounding box center [676, 252] width 595 height 77
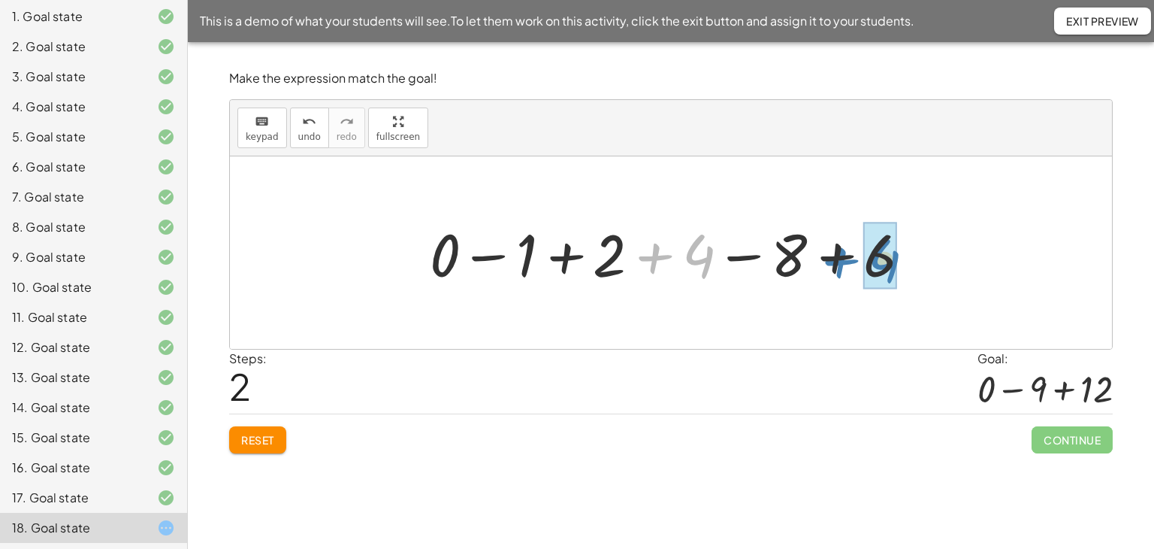
drag, startPoint x: 655, startPoint y: 257, endPoint x: 841, endPoint y: 262, distance: 185.7
click at [841, 262] on div at bounding box center [676, 252] width 509 height 77
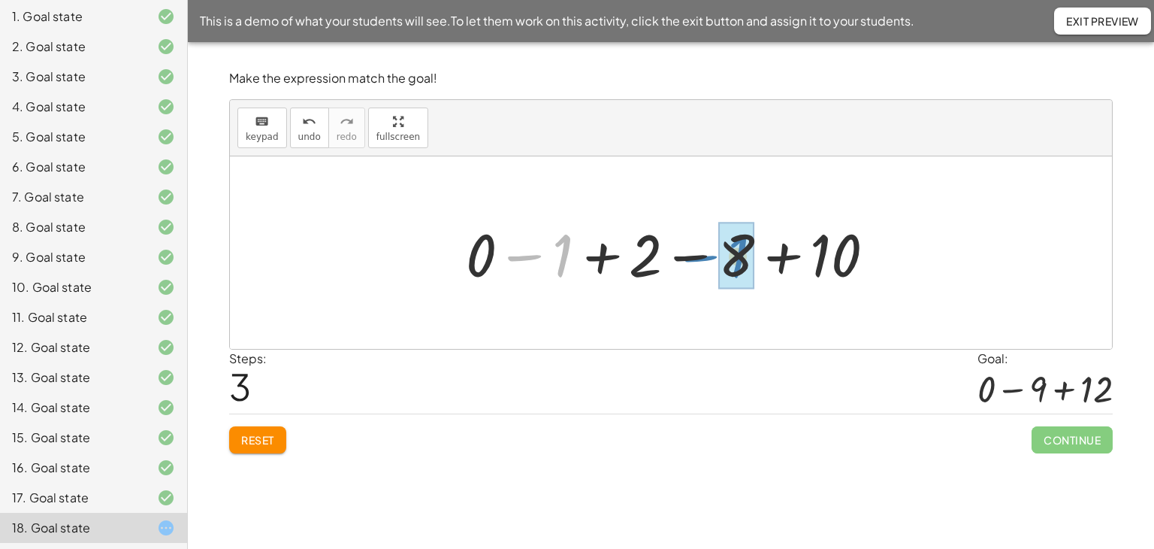
drag, startPoint x: 526, startPoint y: 255, endPoint x: 702, endPoint y: 256, distance: 175.8
click at [702, 256] on div at bounding box center [676, 252] width 437 height 77
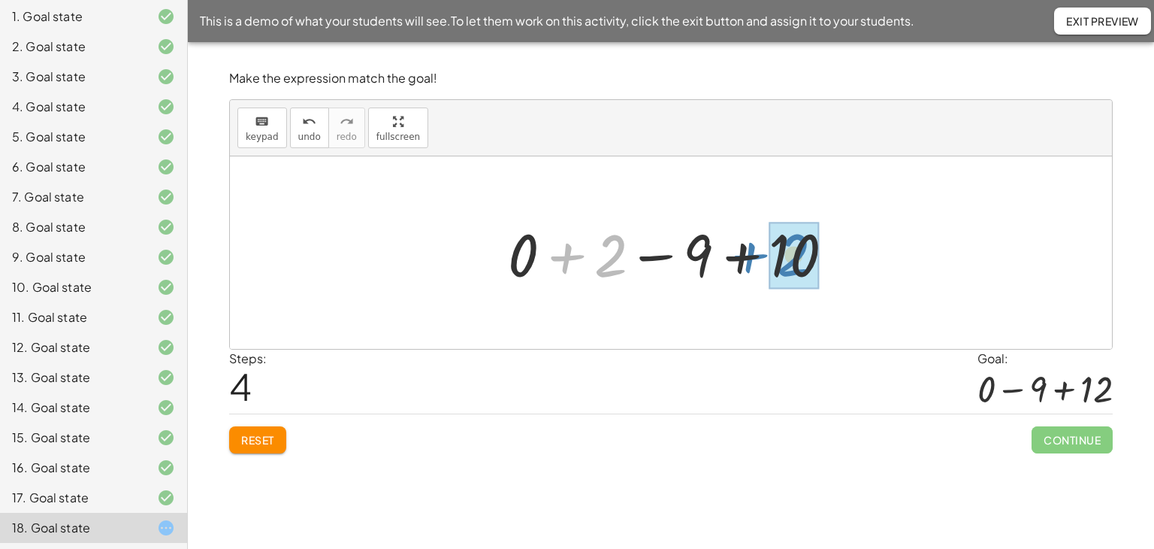
drag, startPoint x: 563, startPoint y: 254, endPoint x: 746, endPoint y: 252, distance: 183.4
click at [746, 252] on div at bounding box center [676, 252] width 353 height 77
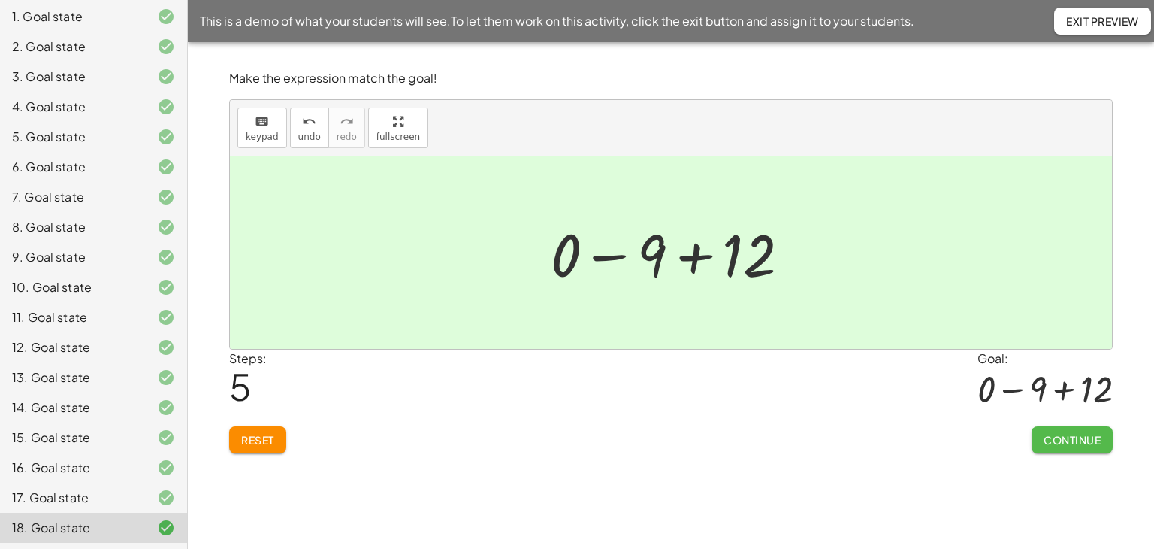
click at [1066, 440] on span "Continue" at bounding box center [1072, 440] width 57 height 14
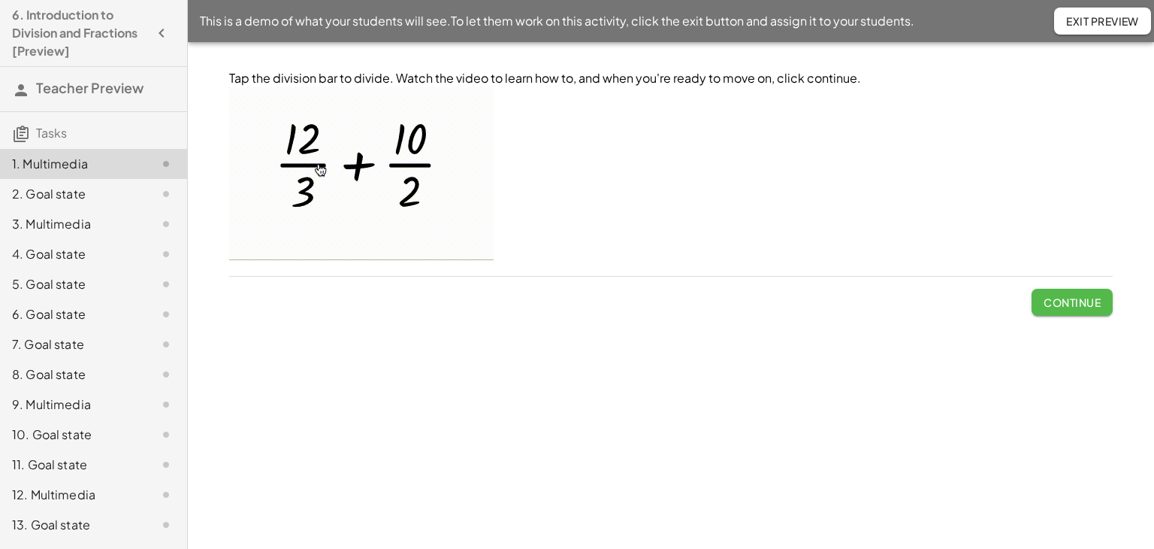
click at [1095, 313] on button "Continue" at bounding box center [1072, 302] width 81 height 27
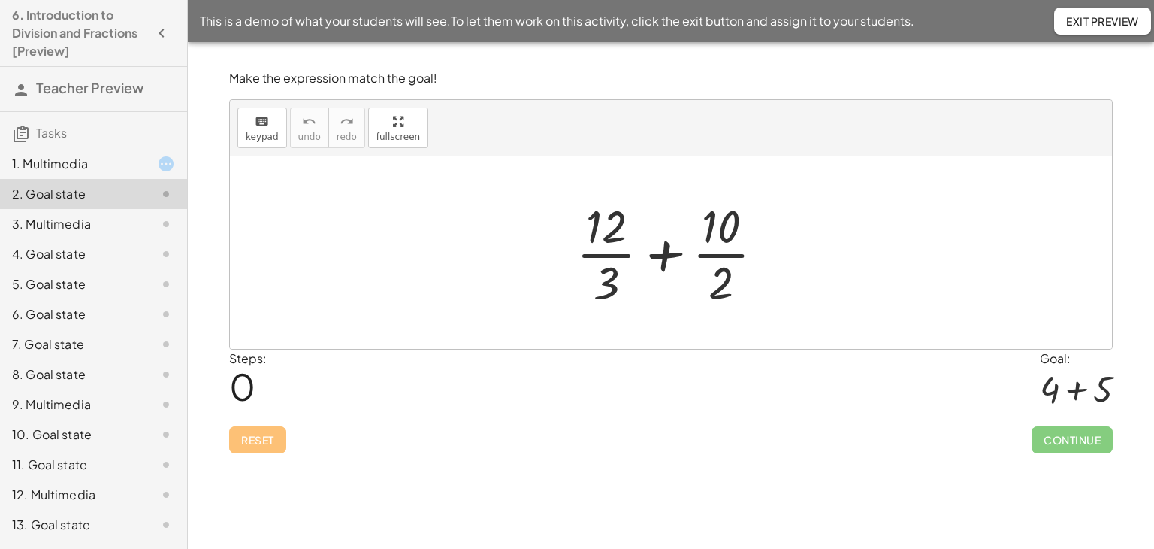
click at [614, 253] on div at bounding box center [676, 253] width 215 height 116
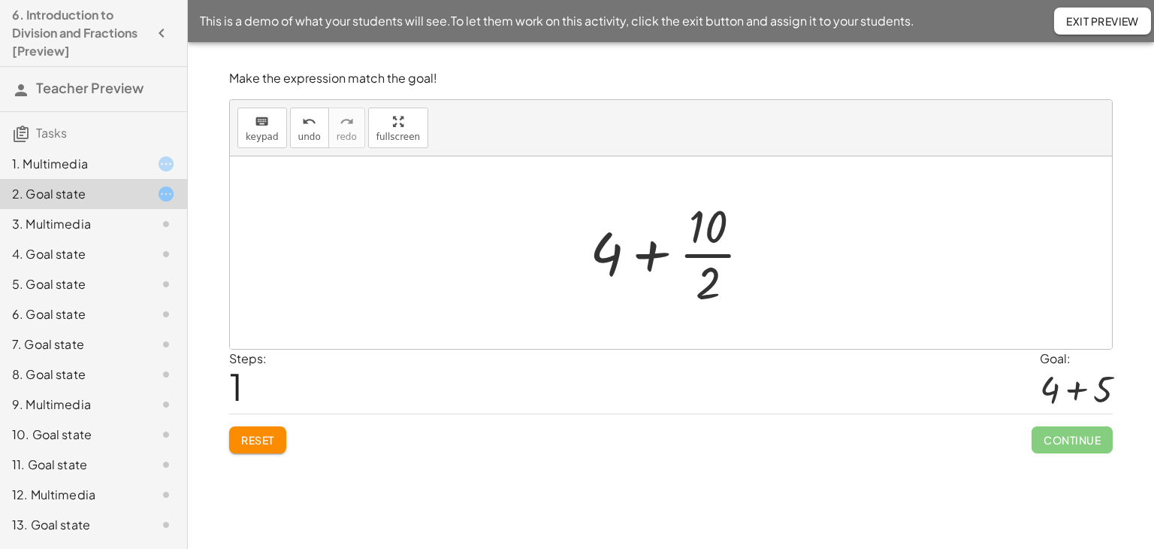
click at [705, 257] on div at bounding box center [676, 253] width 188 height 116
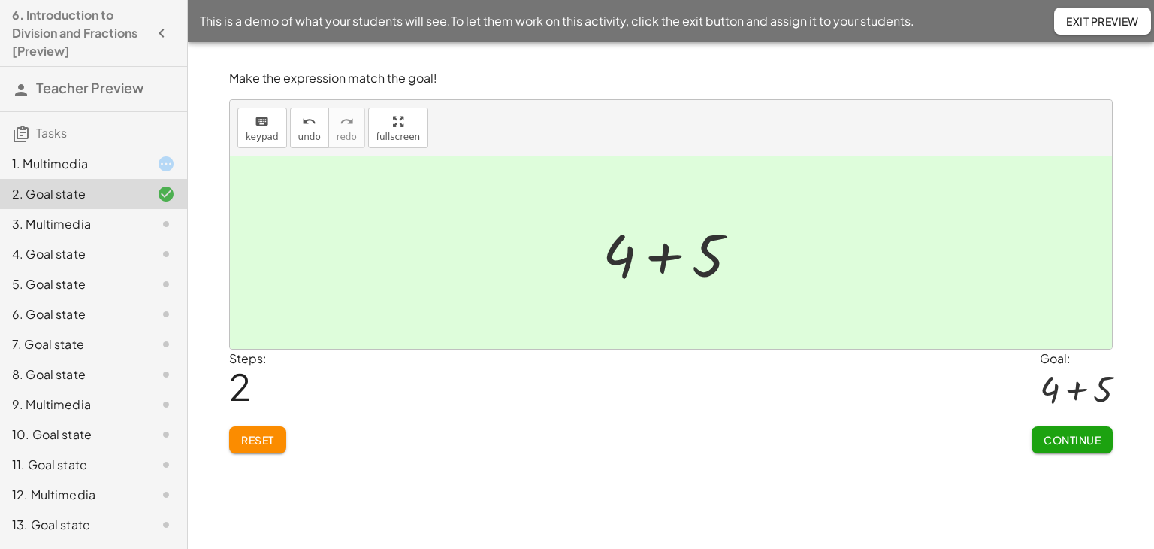
click at [1067, 437] on span "Continue" at bounding box center [1072, 440] width 57 height 14
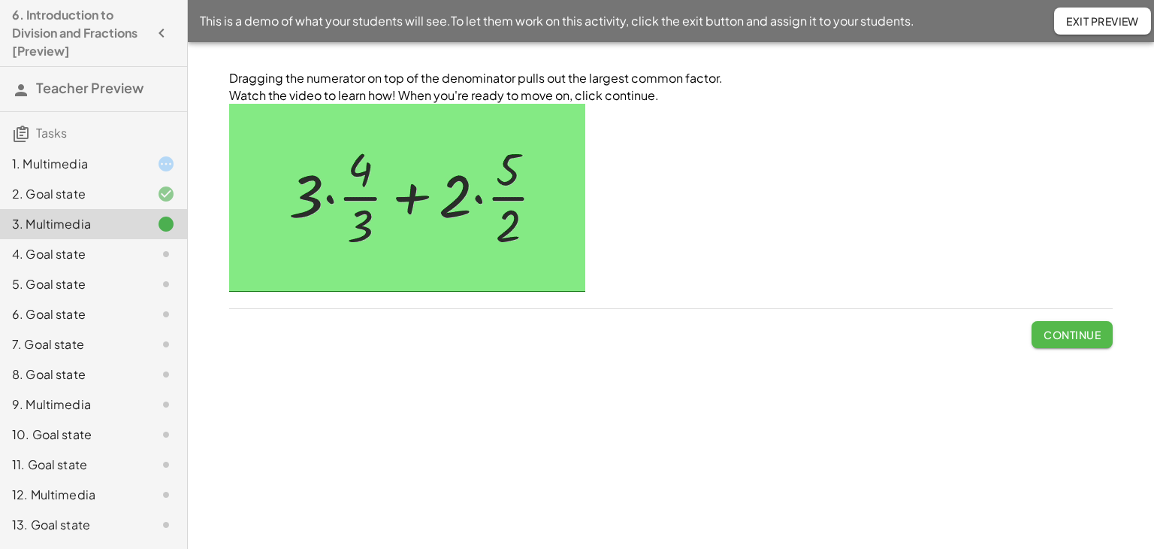
click at [1060, 330] on span "Continue" at bounding box center [1072, 335] width 57 height 14
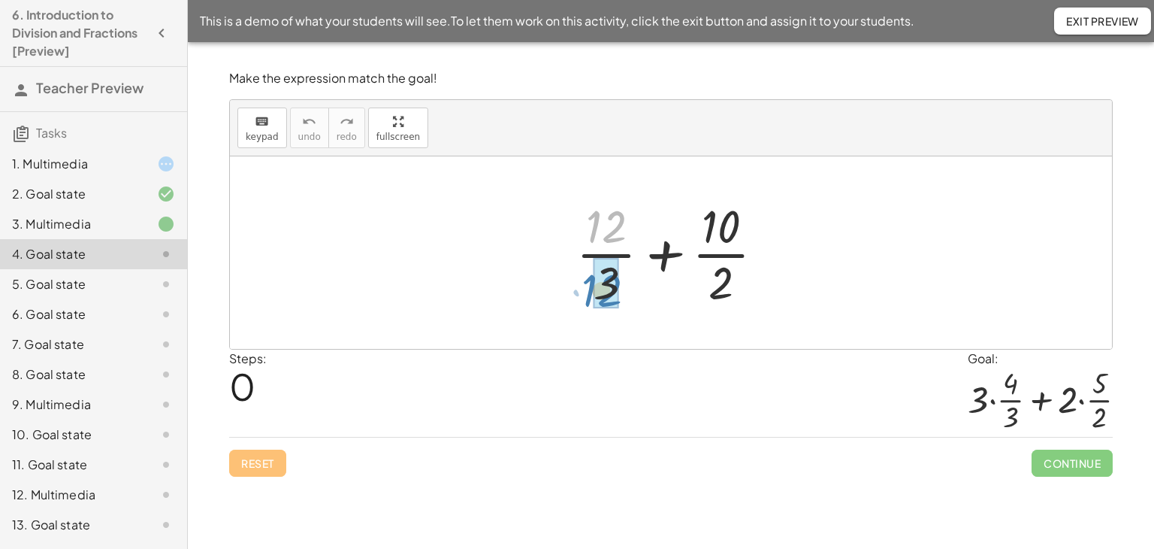
drag, startPoint x: 613, startPoint y: 210, endPoint x: 609, endPoint y: 274, distance: 64.0
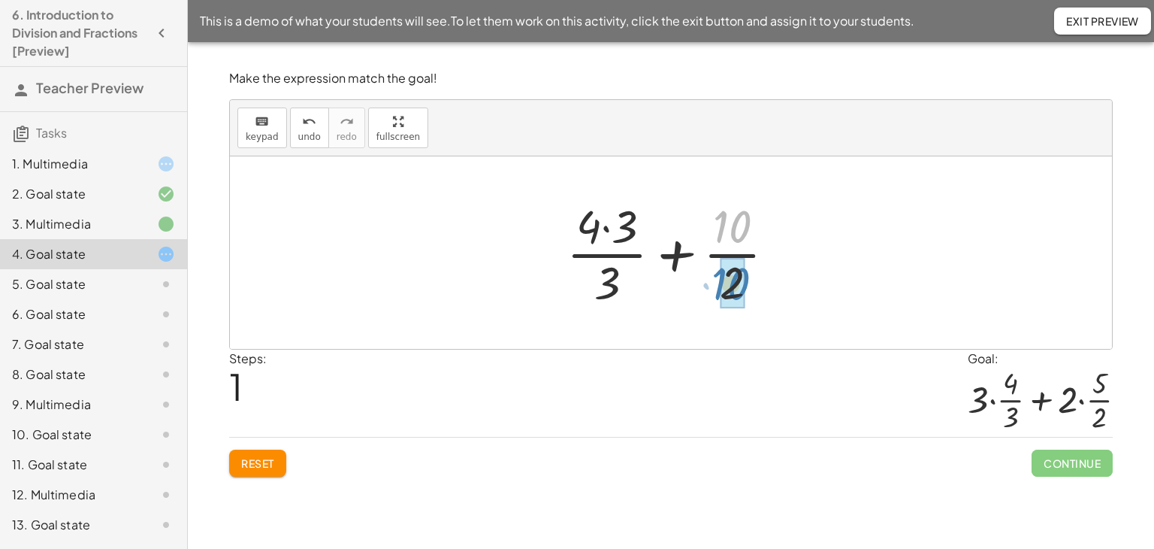
drag, startPoint x: 729, startPoint y: 221, endPoint x: 727, endPoint y: 278, distance: 57.1
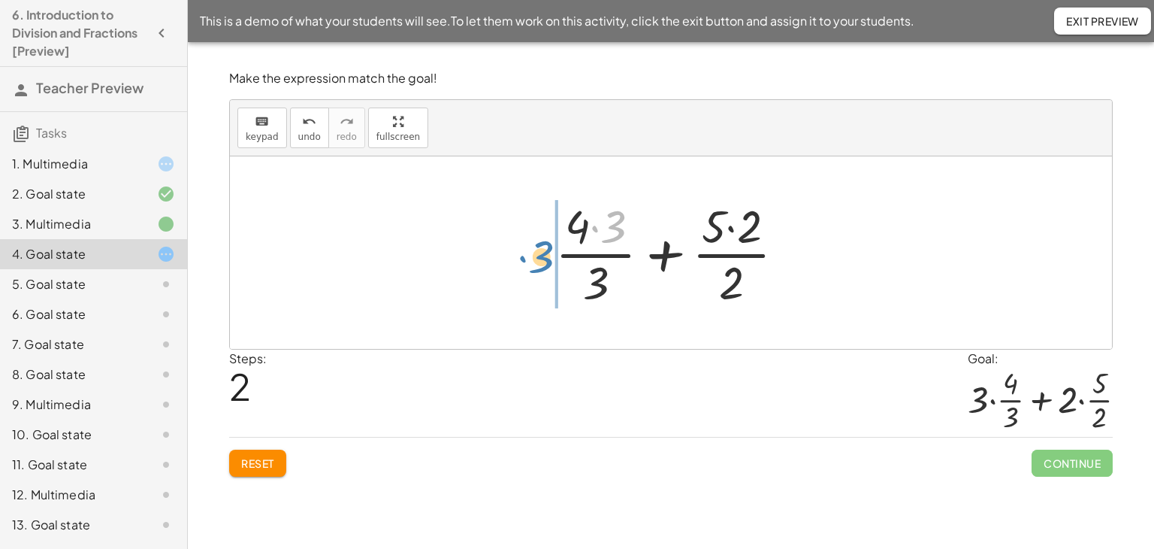
drag, startPoint x: 616, startPoint y: 229, endPoint x: 544, endPoint y: 259, distance: 78.2
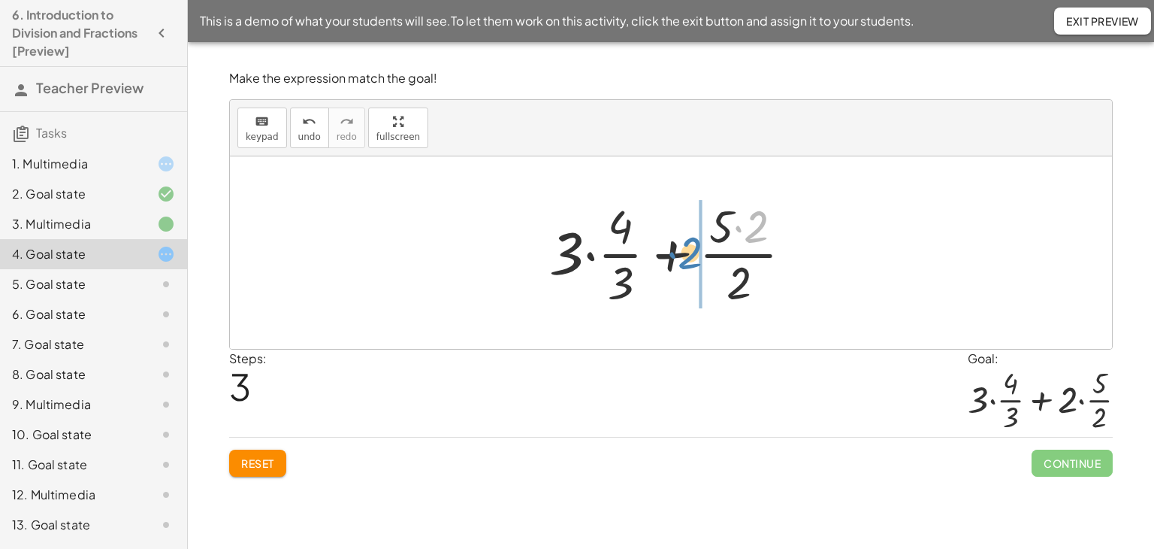
drag, startPoint x: 754, startPoint y: 226, endPoint x: 688, endPoint y: 252, distance: 71.2
click at [688, 252] on div at bounding box center [677, 253] width 271 height 116
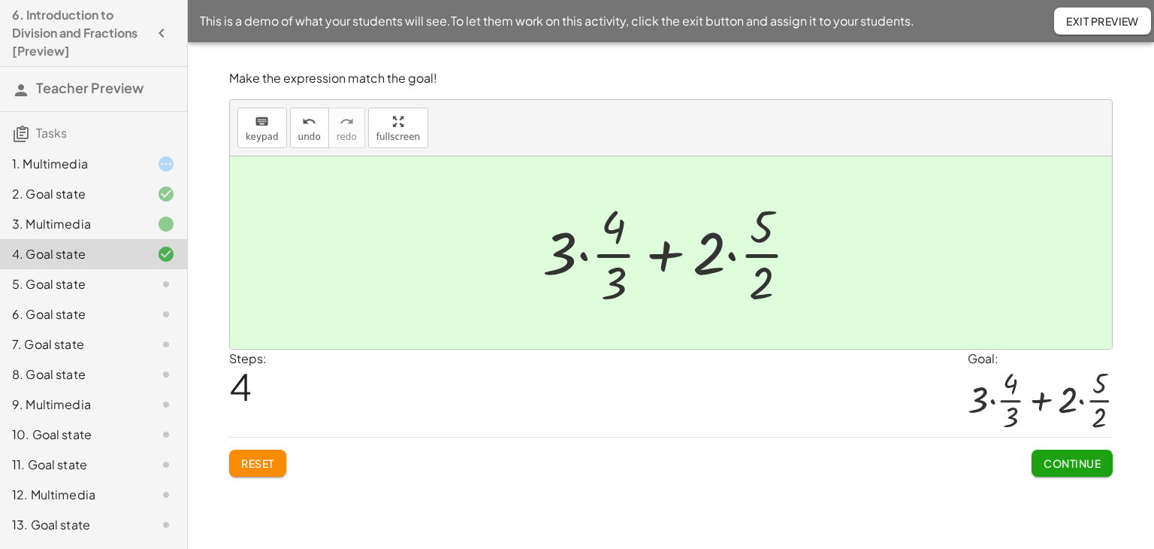
click at [1054, 450] on button "Continue" at bounding box center [1072, 462] width 81 height 27
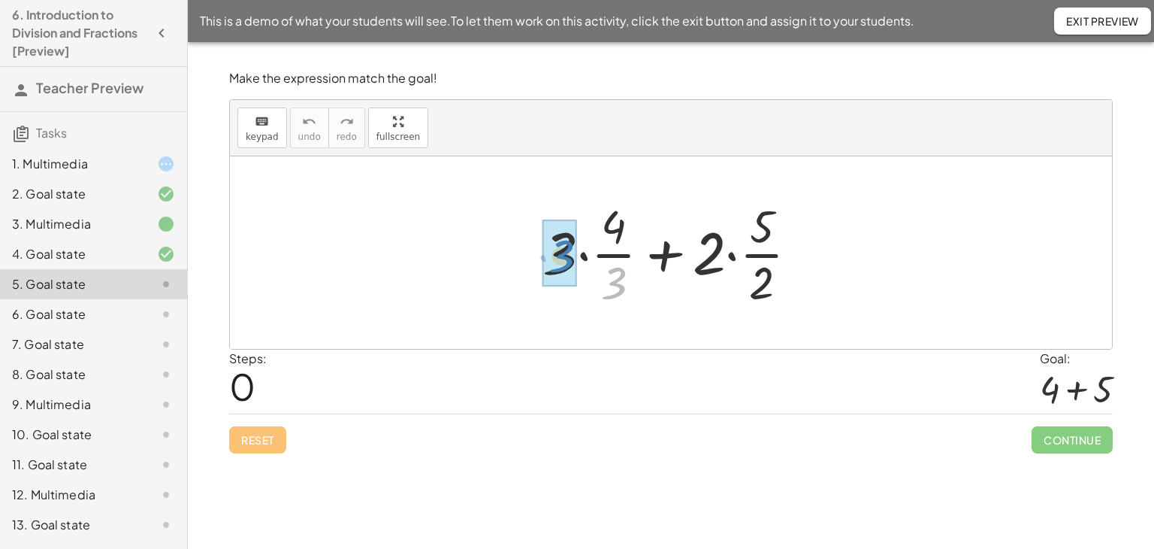
drag, startPoint x: 615, startPoint y: 279, endPoint x: 562, endPoint y: 252, distance: 59.2
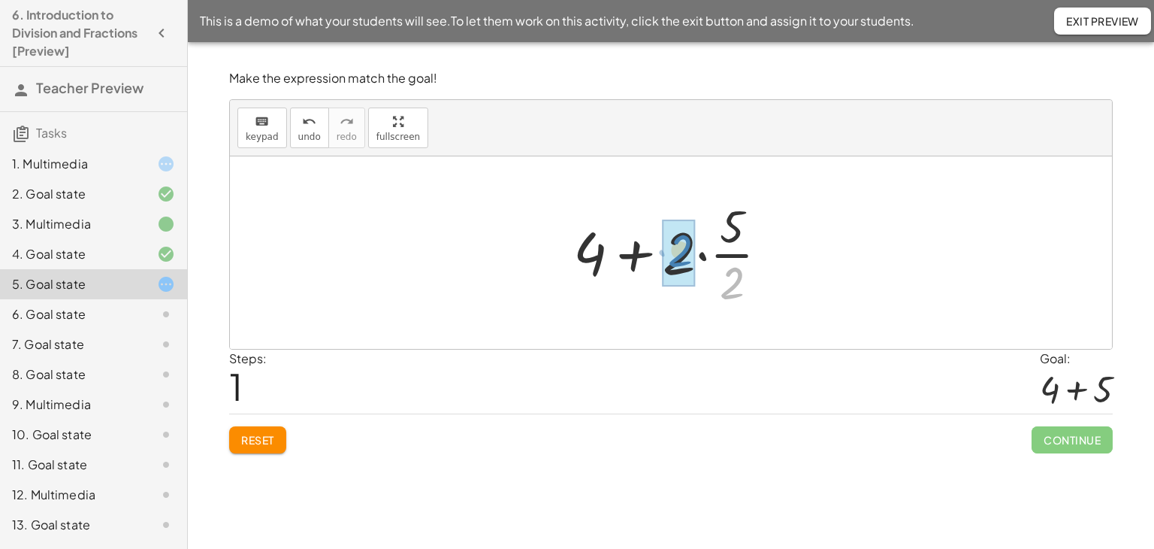
drag, startPoint x: 727, startPoint y: 288, endPoint x: 675, endPoint y: 255, distance: 61.1
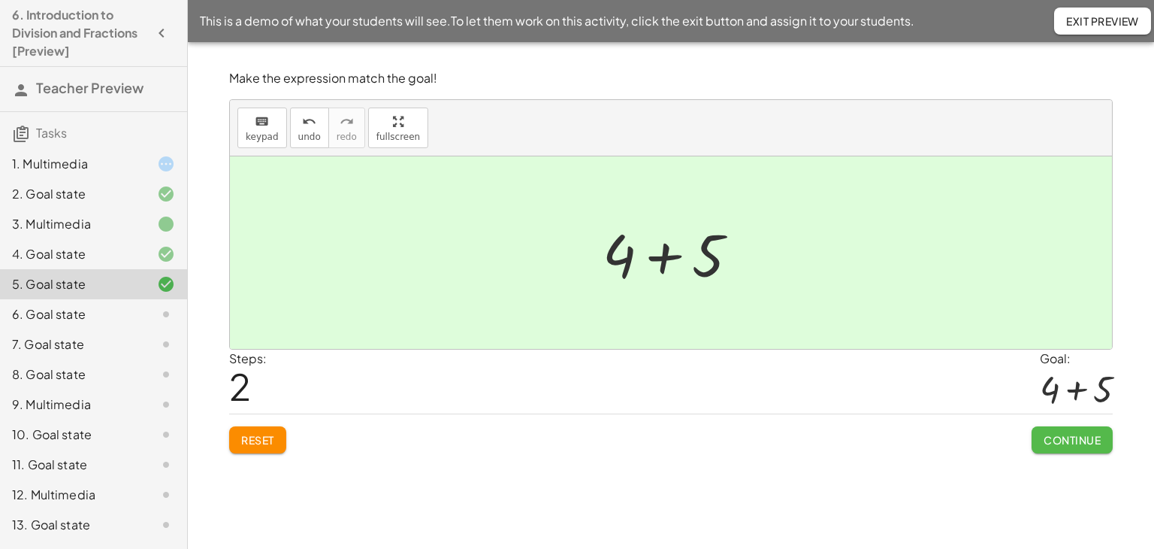
click at [1032, 434] on button "Continue" at bounding box center [1072, 439] width 81 height 27
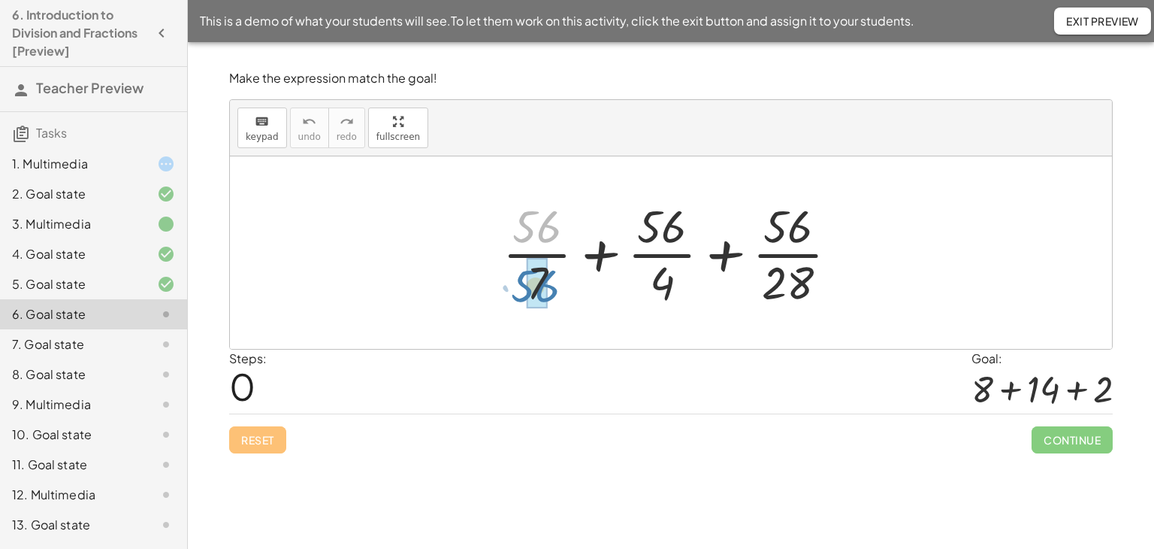
drag, startPoint x: 540, startPoint y: 226, endPoint x: 539, endPoint y: 286, distance: 59.4
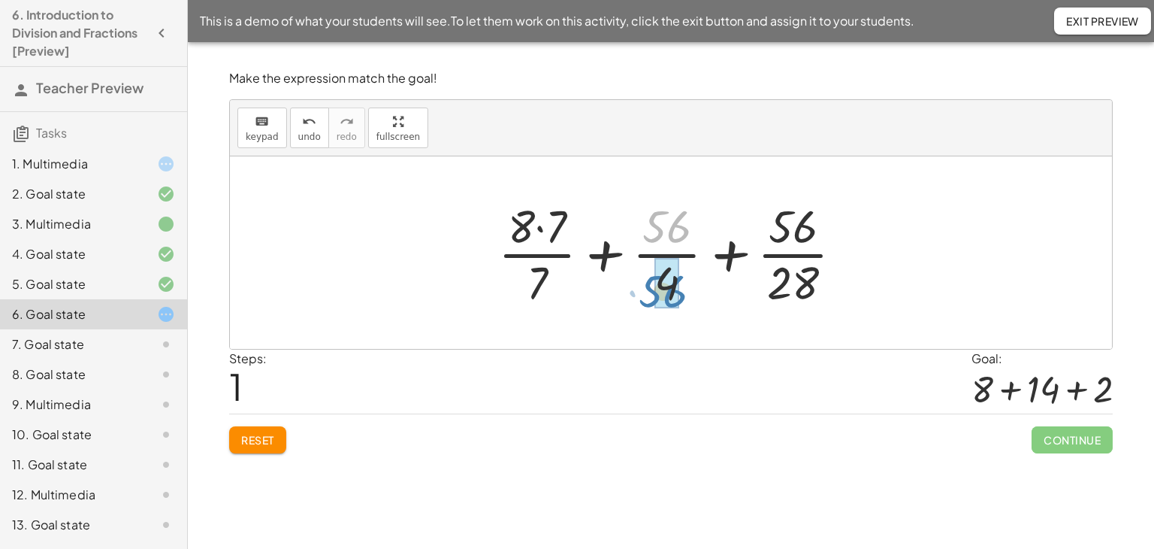
drag, startPoint x: 680, startPoint y: 214, endPoint x: 676, endPoint y: 279, distance: 64.7
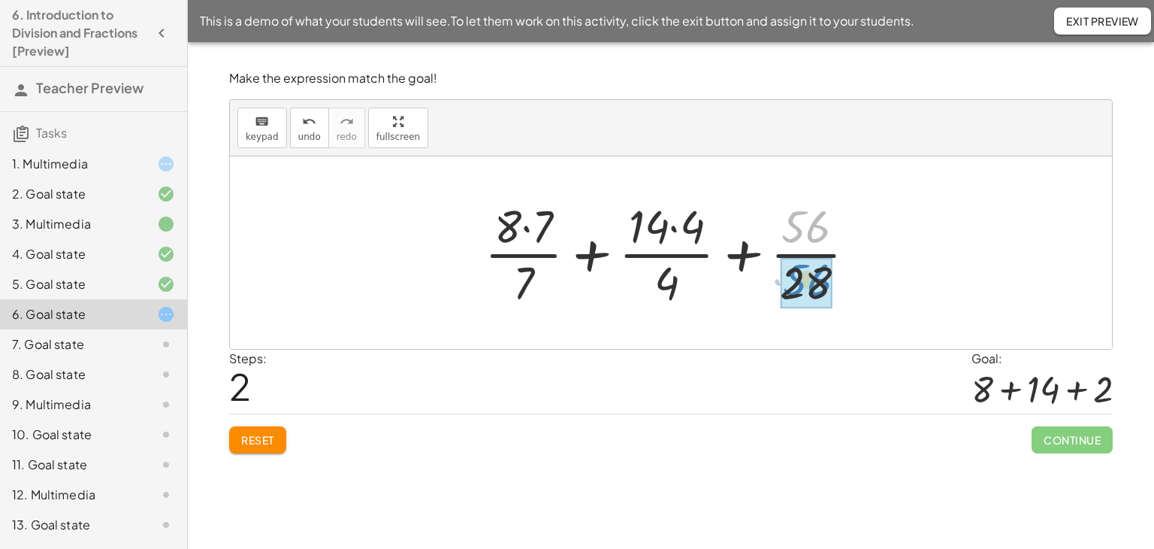
drag, startPoint x: 821, startPoint y: 218, endPoint x: 822, endPoint y: 271, distance: 52.6
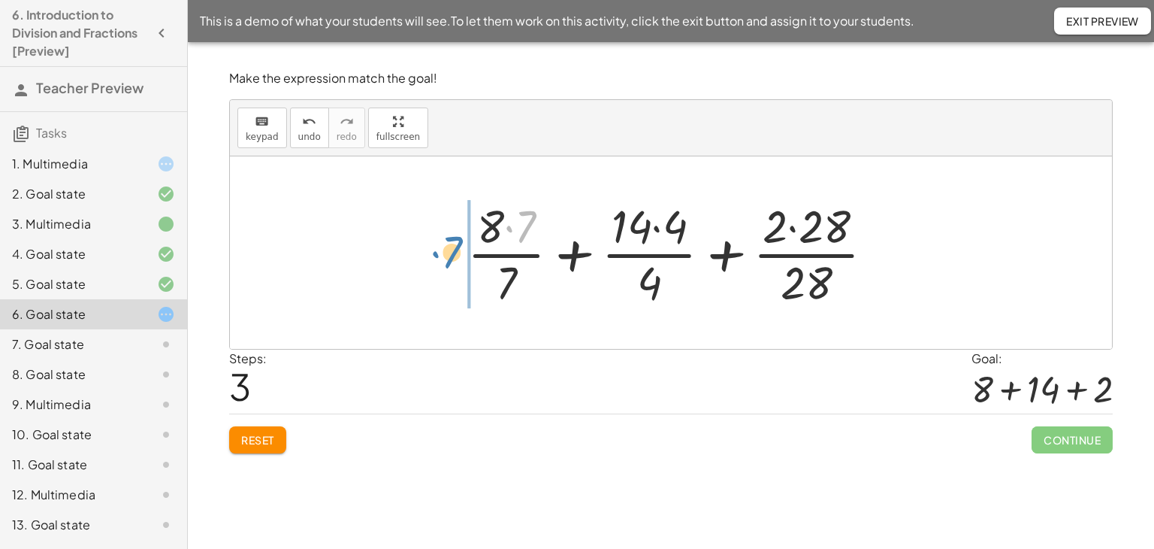
drag, startPoint x: 530, startPoint y: 217, endPoint x: 463, endPoint y: 244, distance: 72.1
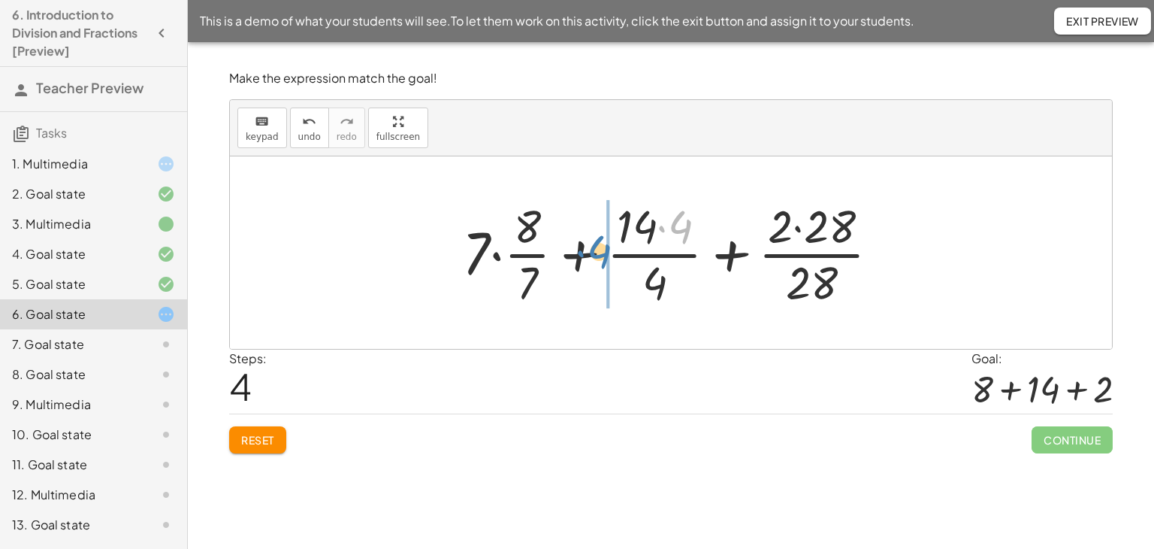
drag, startPoint x: 691, startPoint y: 220, endPoint x: 610, endPoint y: 245, distance: 84.9
click at [610, 245] on div at bounding box center [677, 253] width 445 height 116
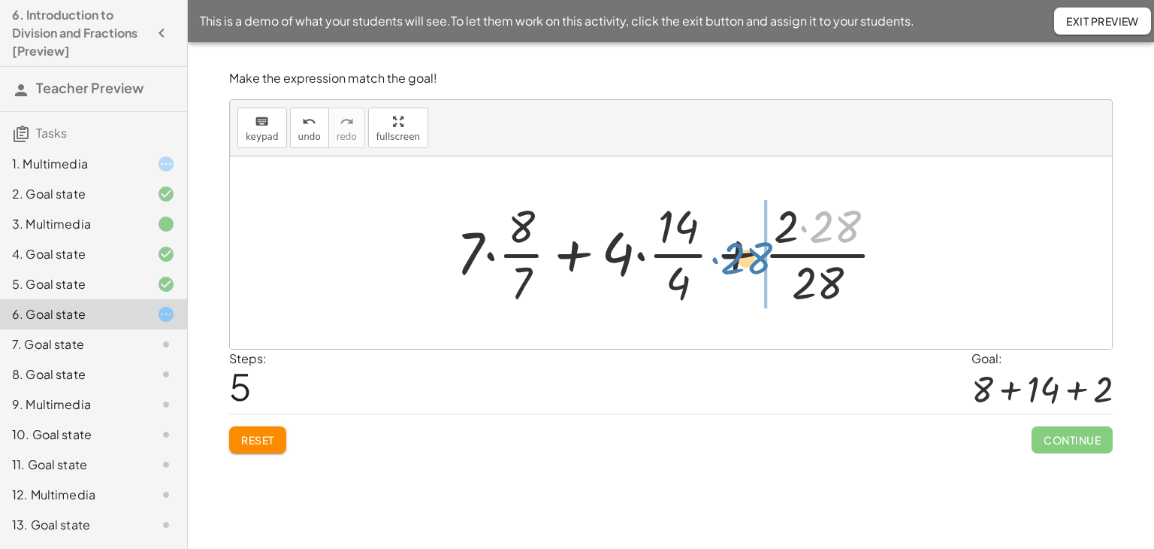
drag, startPoint x: 824, startPoint y: 233, endPoint x: 755, endPoint y: 252, distance: 71.6
click at [755, 252] on div at bounding box center [677, 253] width 456 height 116
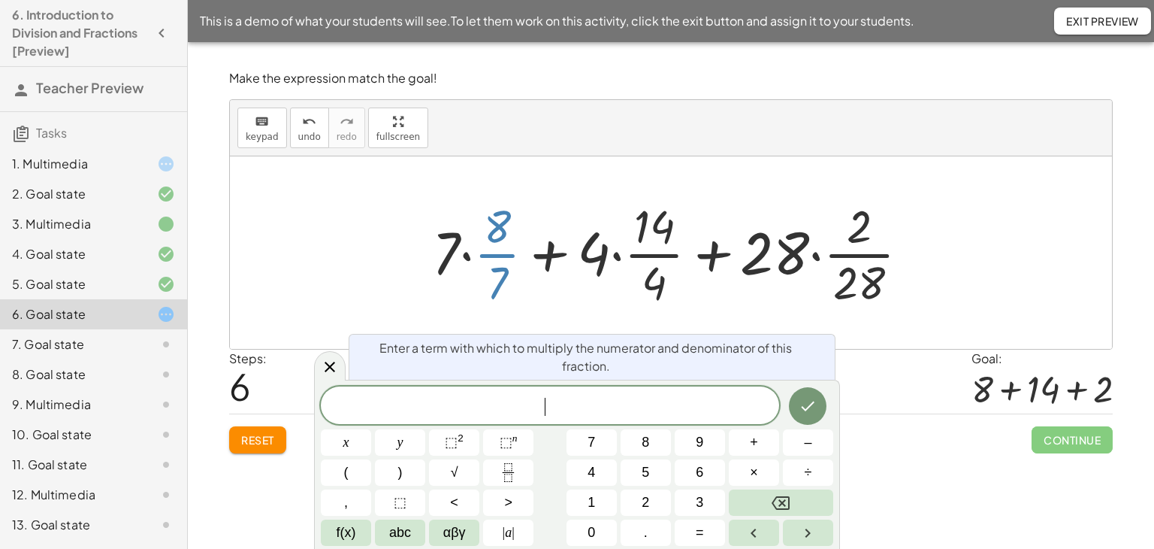
drag, startPoint x: 501, startPoint y: 272, endPoint x: 445, endPoint y: 252, distance: 59.9
click at [444, 252] on div at bounding box center [677, 253] width 504 height 116
drag, startPoint x: 328, startPoint y: 367, endPoint x: 349, endPoint y: 352, distance: 25.9
click at [327, 366] on icon at bounding box center [330, 366] width 18 height 18
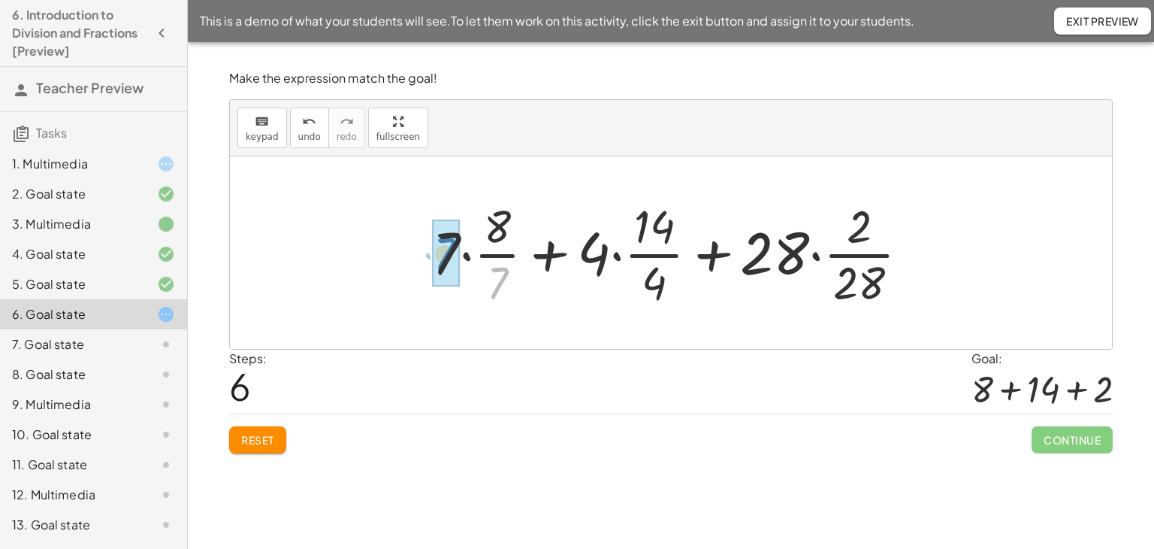
drag, startPoint x: 502, startPoint y: 284, endPoint x: 472, endPoint y: 265, distance: 35.8
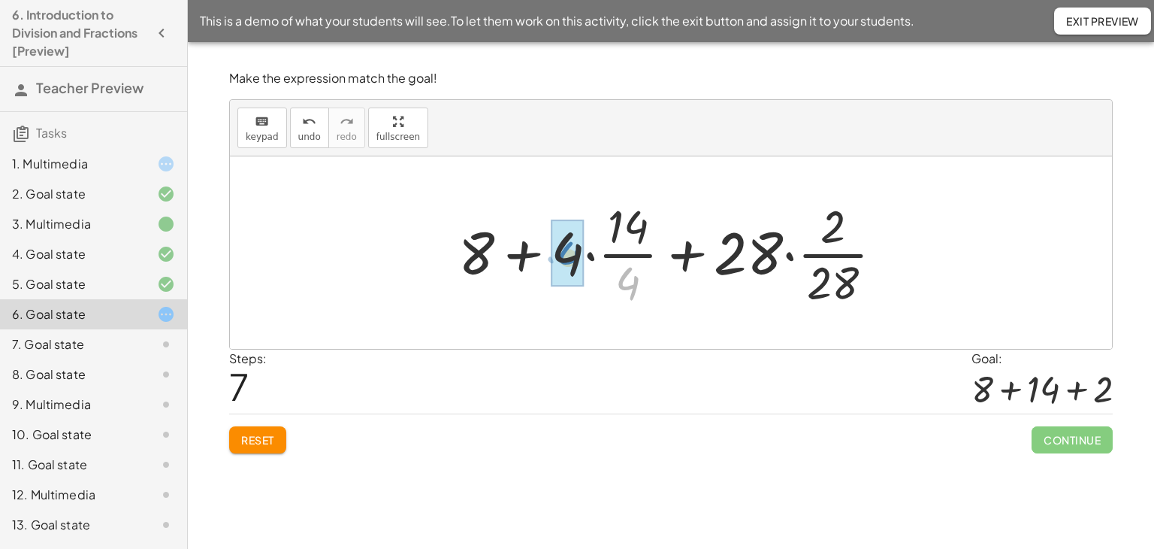
drag, startPoint x: 622, startPoint y: 282, endPoint x: 562, endPoint y: 256, distance: 65.3
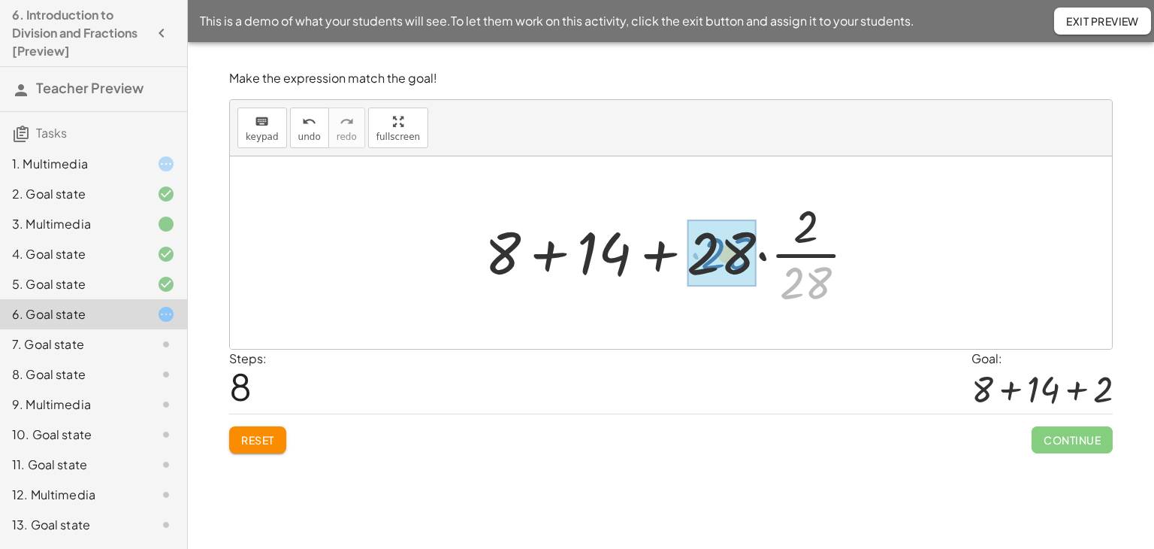
drag, startPoint x: 794, startPoint y: 286, endPoint x: 715, endPoint y: 256, distance: 84.2
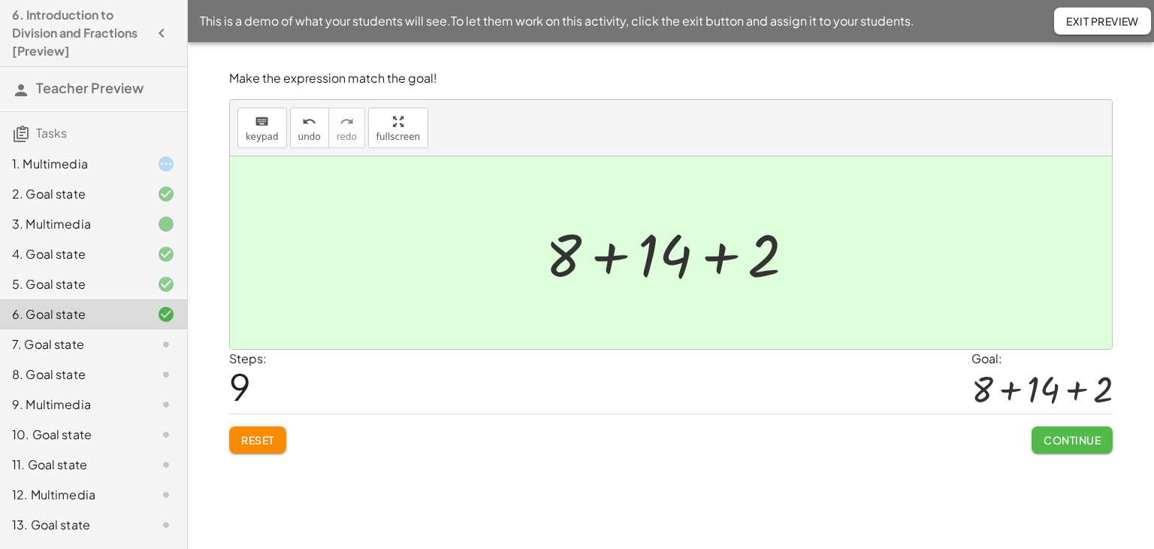
drag, startPoint x: 1064, startPoint y: 431, endPoint x: 1042, endPoint y: 434, distance: 22.0
click at [1062, 431] on button "Continue" at bounding box center [1072, 439] width 81 height 27
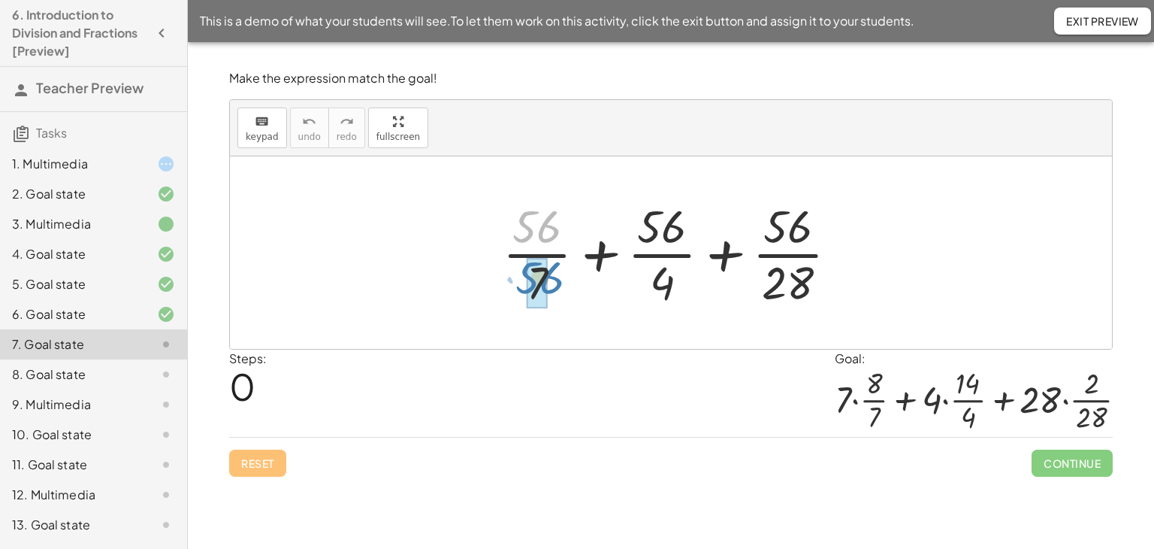
drag, startPoint x: 541, startPoint y: 220, endPoint x: 544, endPoint y: 271, distance: 51.2
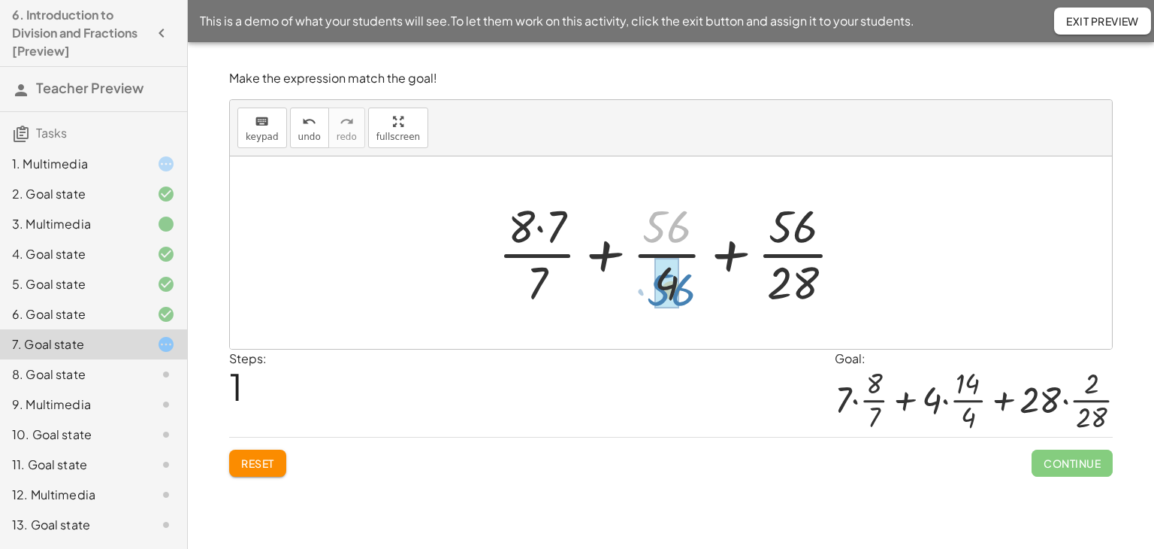
drag, startPoint x: 666, startPoint y: 222, endPoint x: 670, endPoint y: 285, distance: 63.3
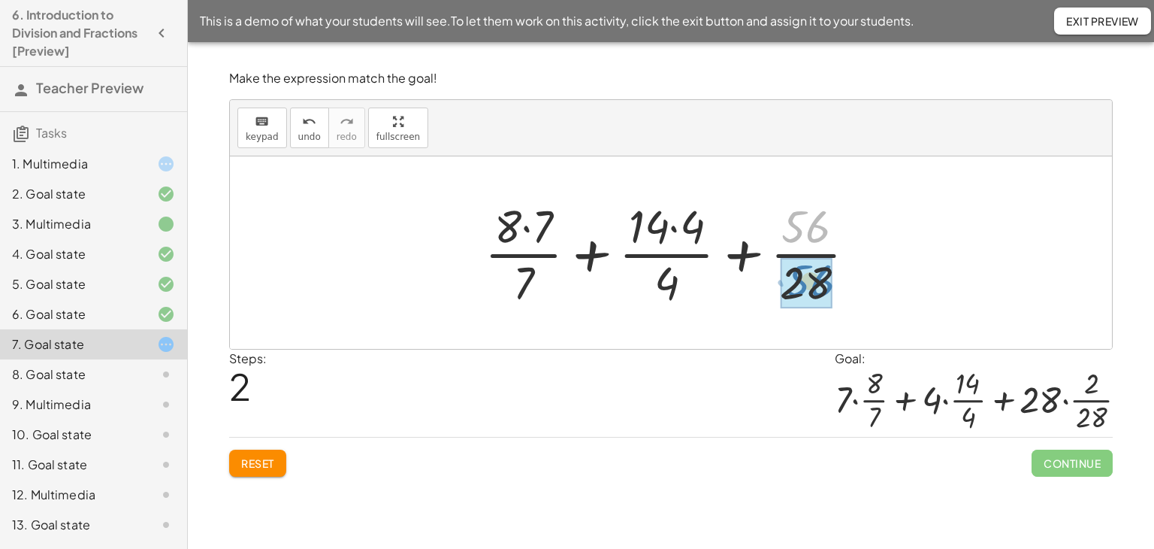
drag, startPoint x: 807, startPoint y: 222, endPoint x: 812, endPoint y: 276, distance: 54.3
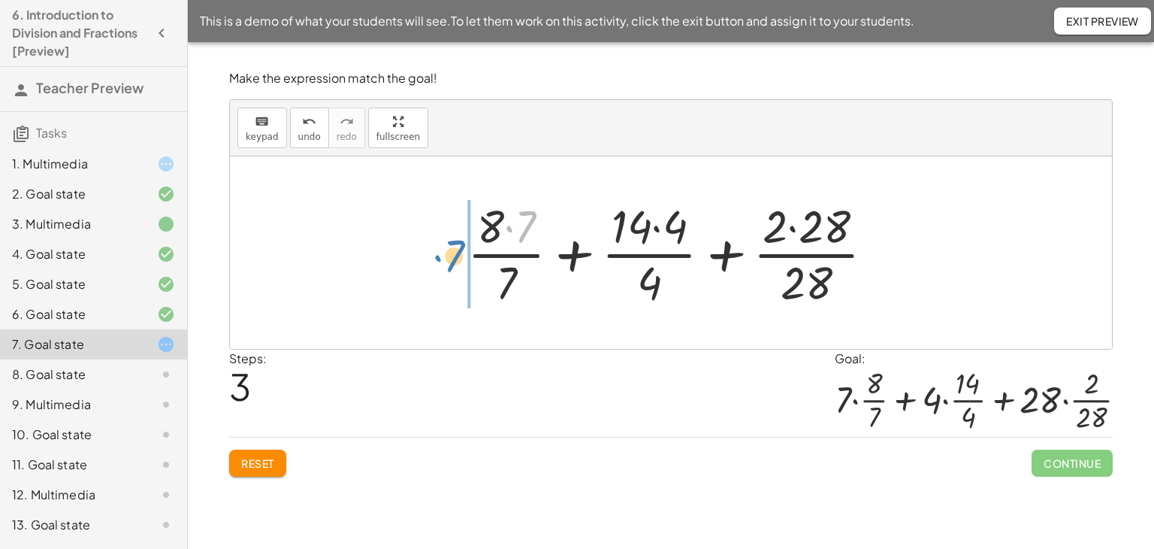
drag, startPoint x: 535, startPoint y: 212, endPoint x: 464, endPoint y: 243, distance: 77.8
click at [464, 242] on div at bounding box center [677, 253] width 434 height 116
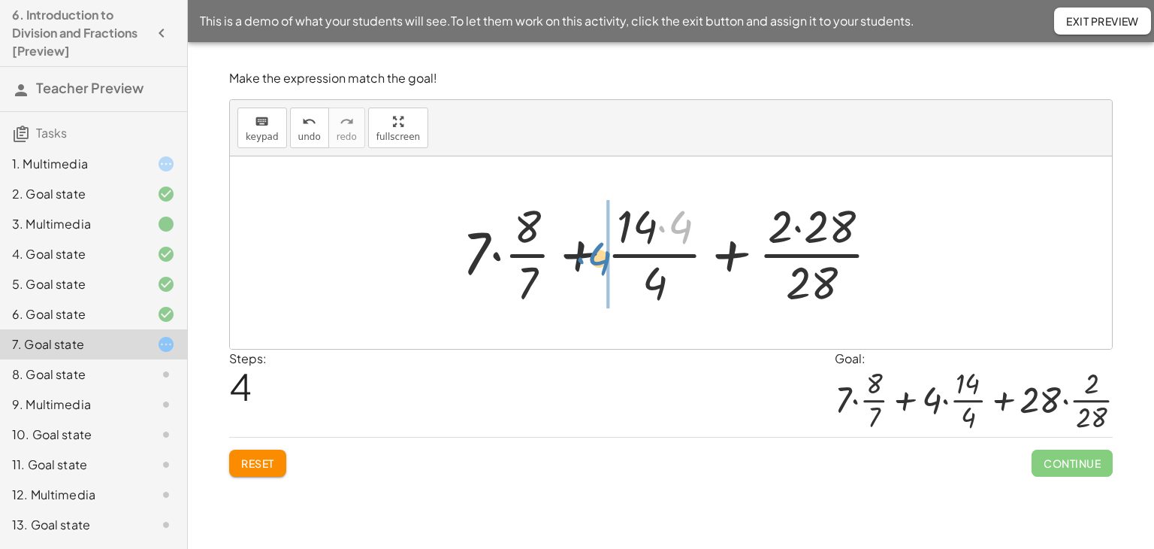
drag, startPoint x: 688, startPoint y: 224, endPoint x: 607, endPoint y: 255, distance: 87.1
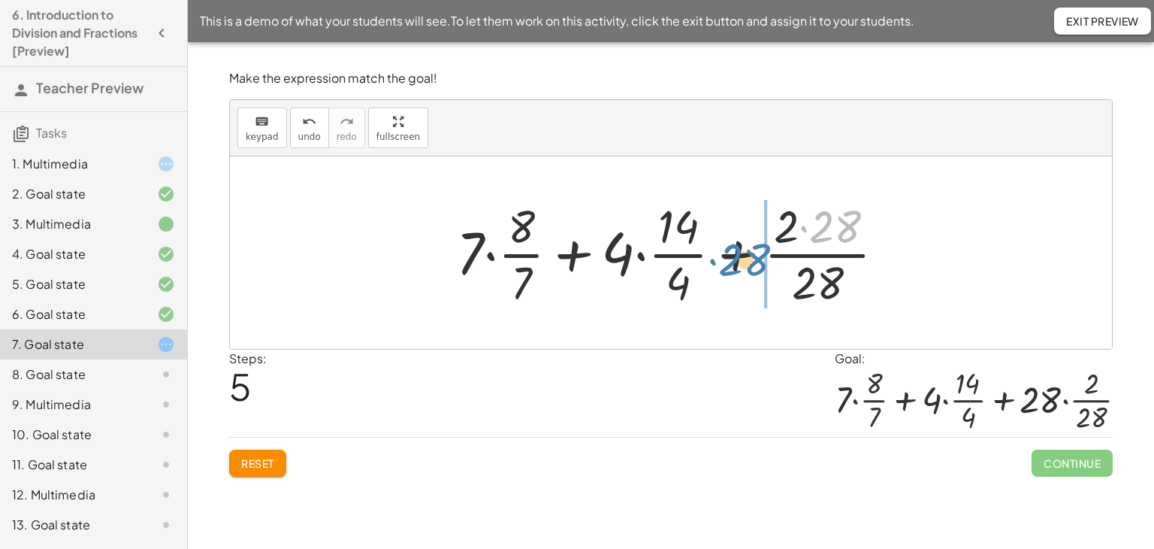
drag, startPoint x: 825, startPoint y: 222, endPoint x: 734, endPoint y: 255, distance: 96.8
click at [734, 255] on div at bounding box center [677, 253] width 456 height 116
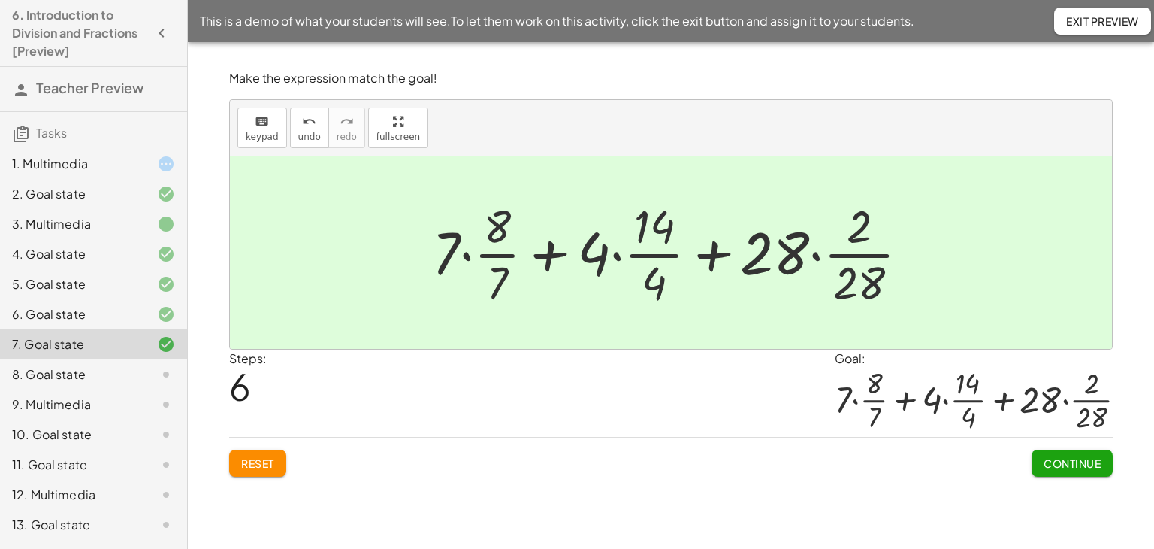
click at [813, 256] on div at bounding box center [677, 253] width 504 height 116
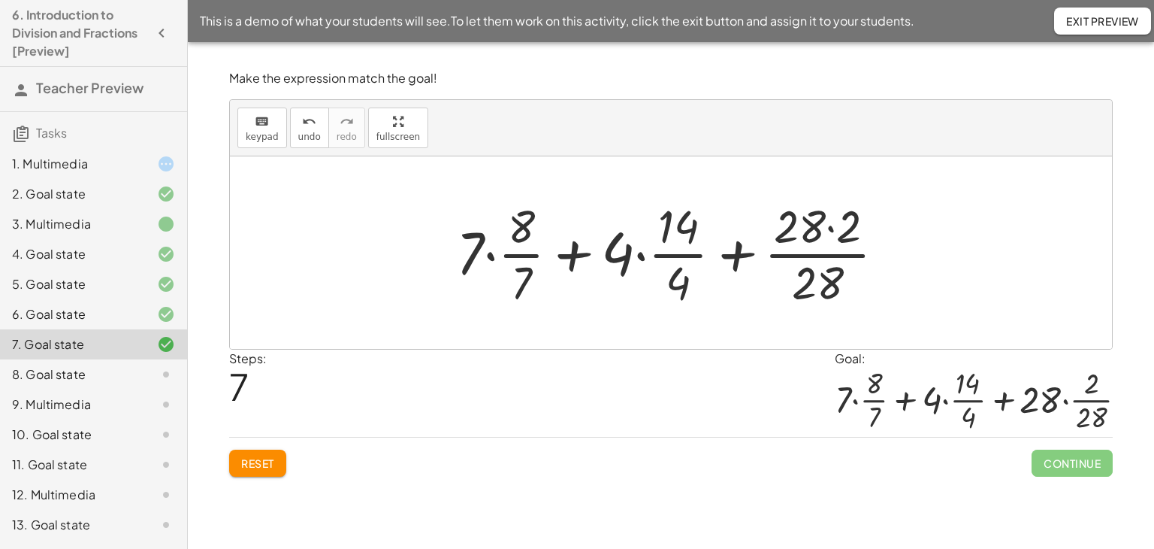
click at [830, 227] on div at bounding box center [677, 253] width 456 height 116
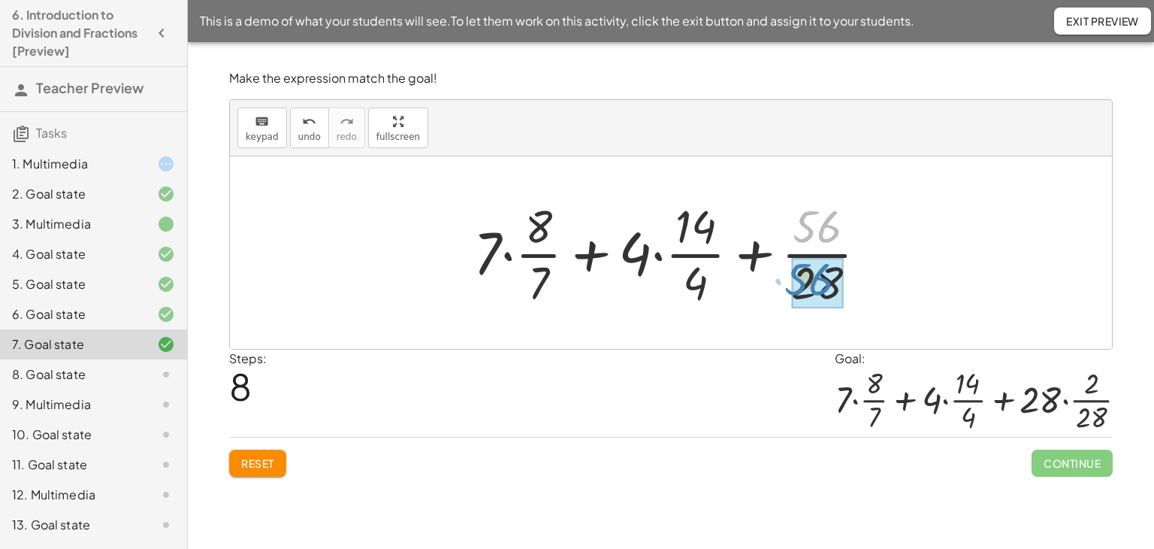
drag, startPoint x: 821, startPoint y: 232, endPoint x: 812, endPoint y: 285, distance: 53.2
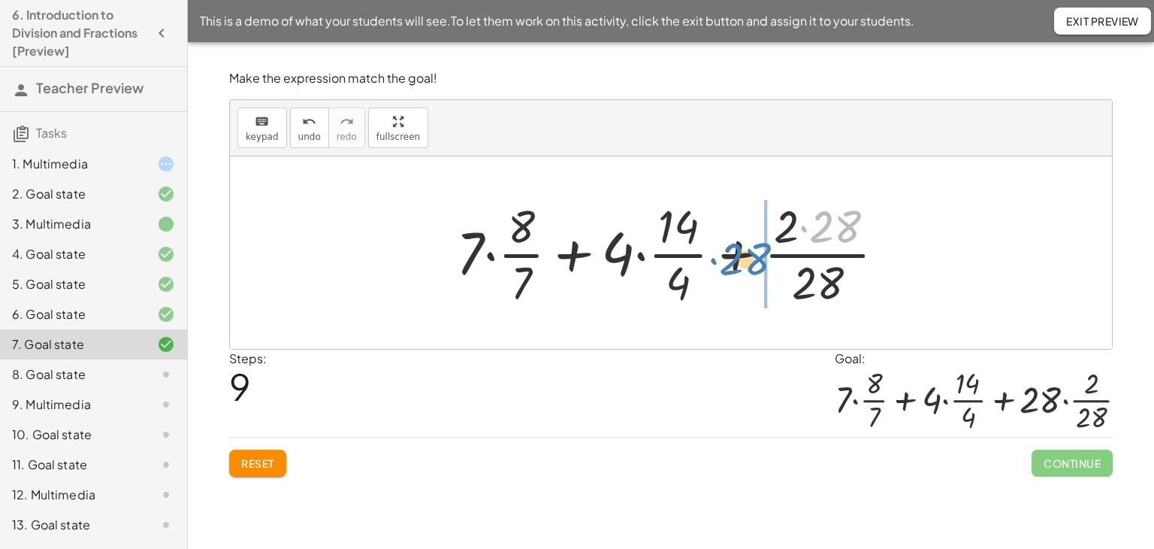
drag, startPoint x: 827, startPoint y: 223, endPoint x: 740, endPoint y: 252, distance: 92.0
click at [740, 252] on div at bounding box center [677, 253] width 456 height 116
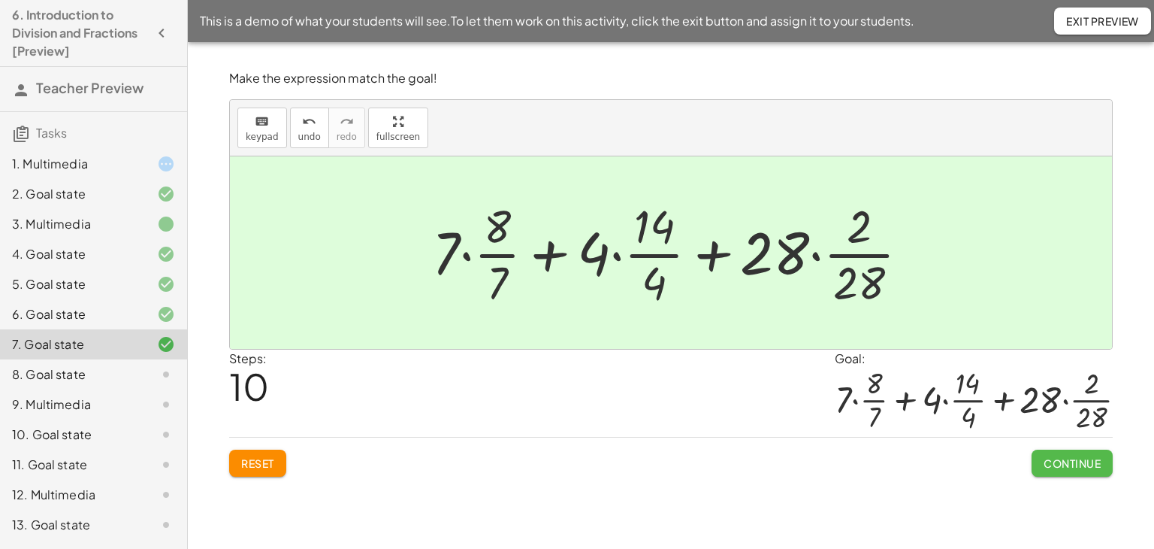
click at [1052, 459] on span "Continue" at bounding box center [1072, 463] width 57 height 14
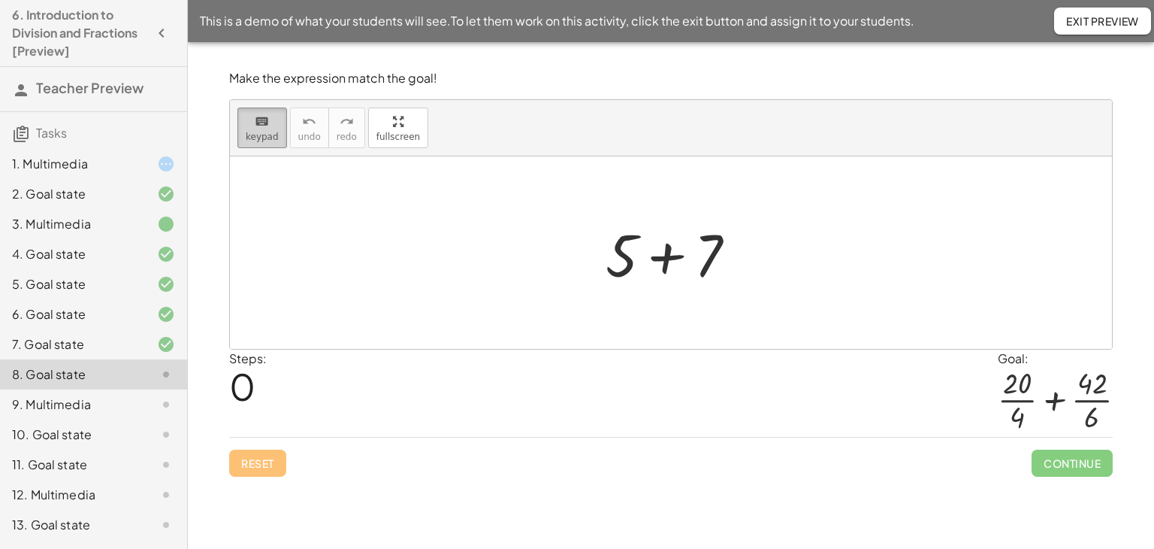
click at [273, 137] on span "keypad" at bounding box center [262, 137] width 33 height 11
drag, startPoint x: 628, startPoint y: 257, endPoint x: 643, endPoint y: 274, distance: 22.3
click at [628, 258] on div at bounding box center [622, 254] width 32 height 70
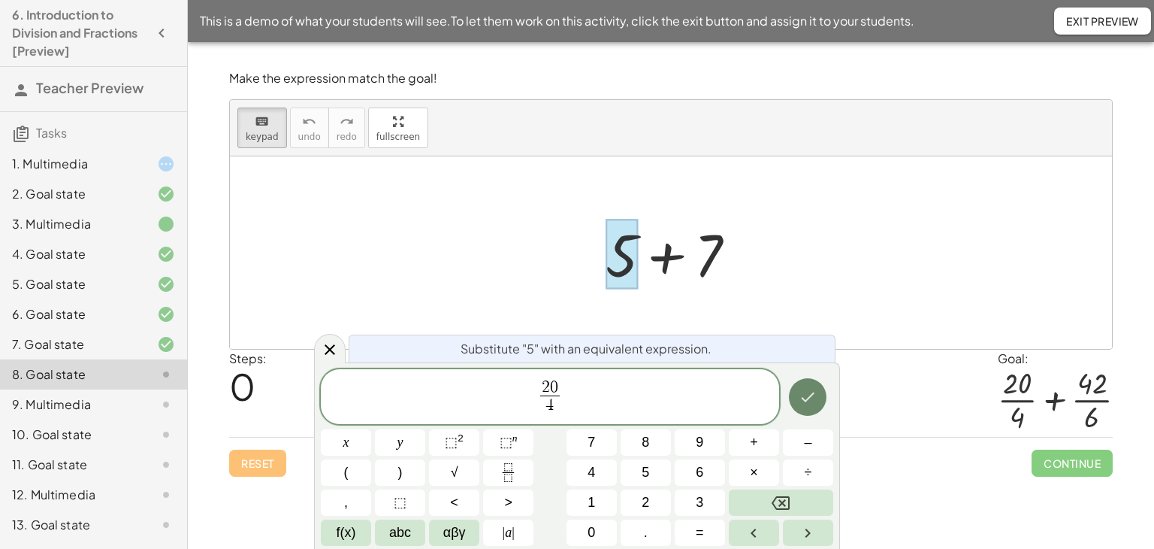
click at [803, 401] on icon "Done" at bounding box center [808, 397] width 18 height 18
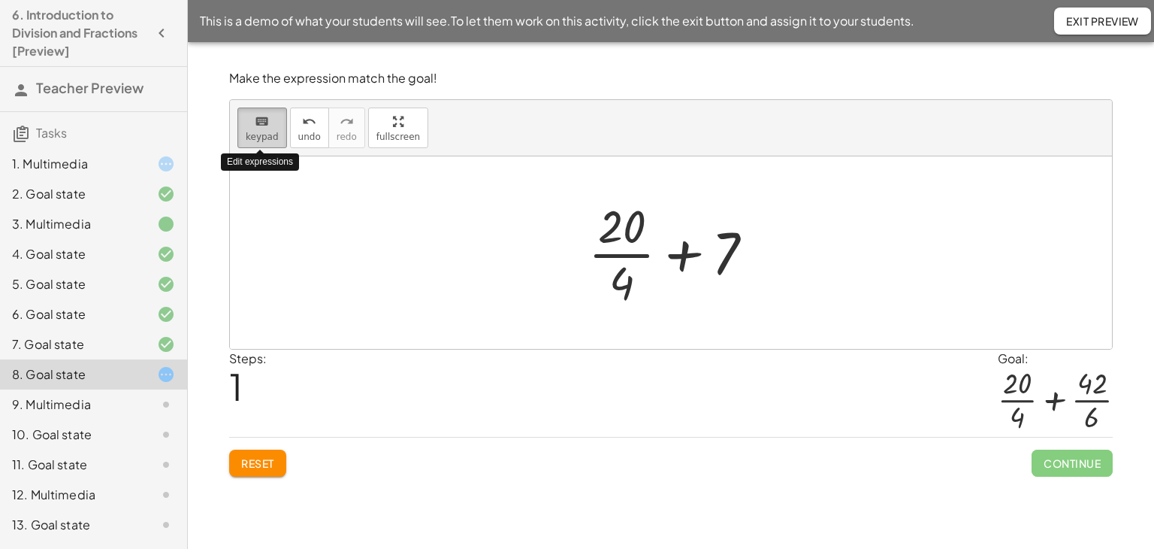
click at [249, 125] on div "keyboard" at bounding box center [262, 121] width 33 height 18
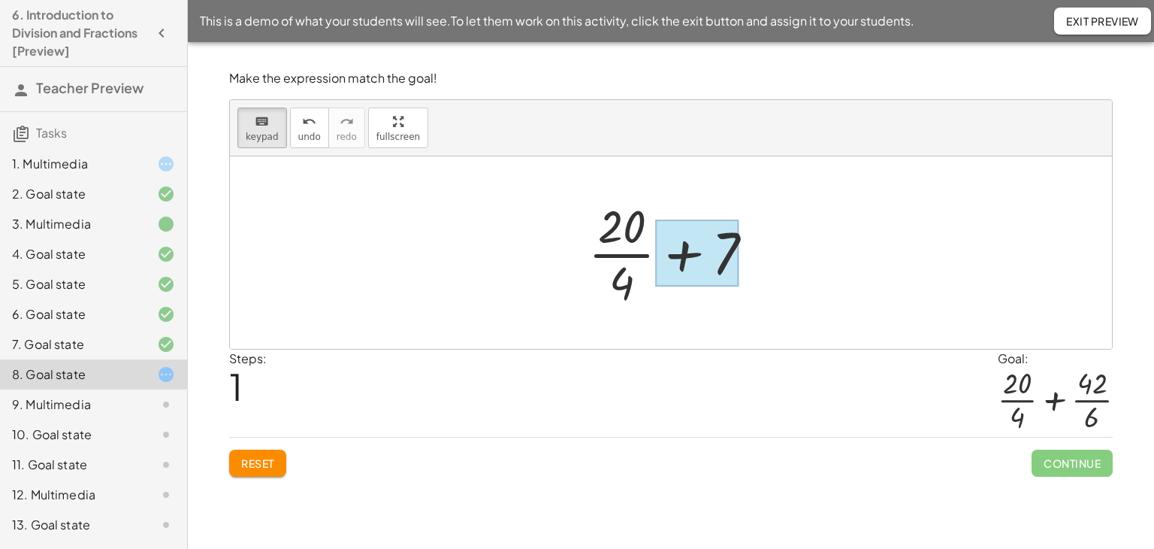
click at [727, 244] on div at bounding box center [697, 252] width 84 height 67
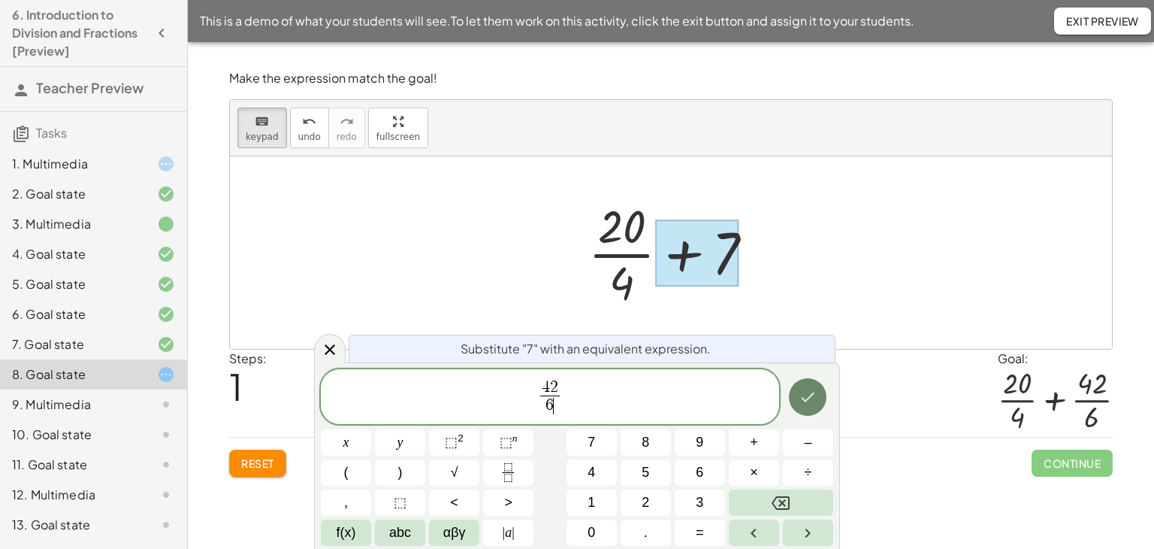
click at [809, 397] on icon "Done" at bounding box center [809, 397] width 14 height 10
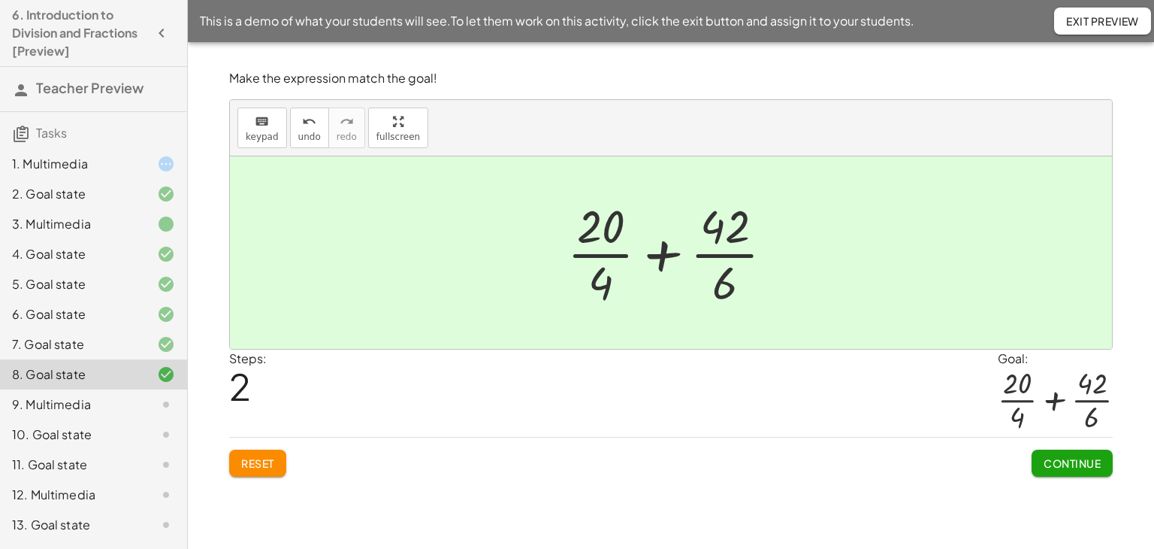
click at [1083, 452] on button "Continue" at bounding box center [1072, 462] width 81 height 27
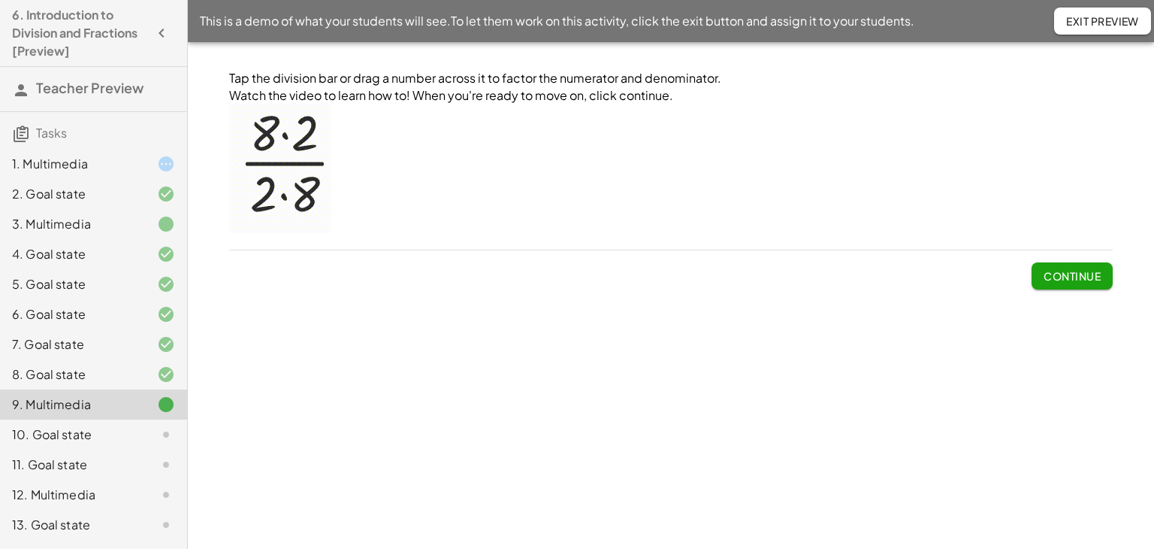
click at [1077, 286] on button "Continue" at bounding box center [1072, 275] width 81 height 27
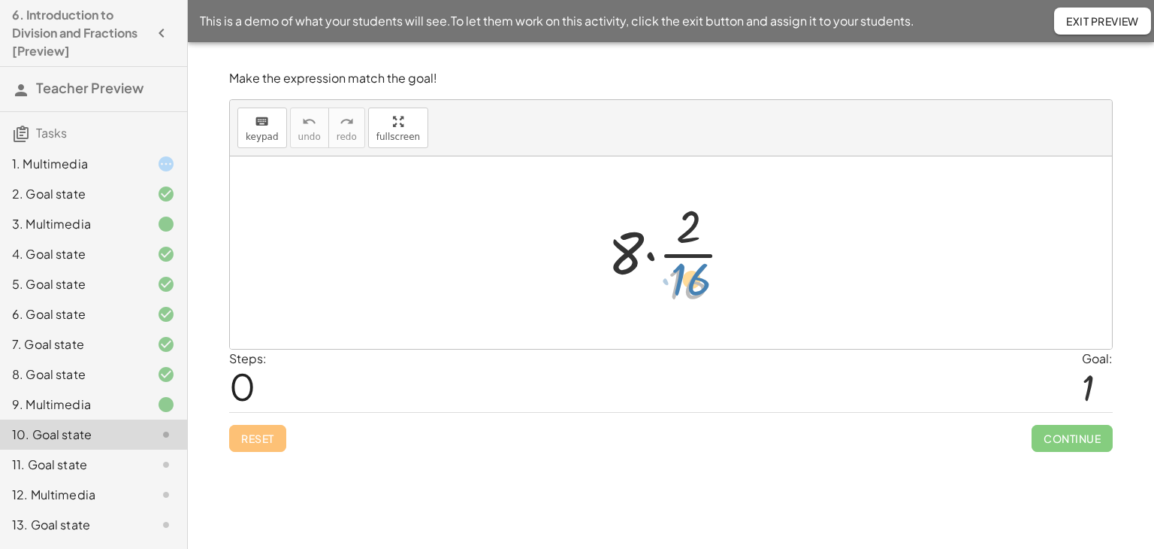
click at [697, 285] on div at bounding box center [676, 253] width 152 height 116
click at [699, 255] on div at bounding box center [676, 253] width 152 height 116
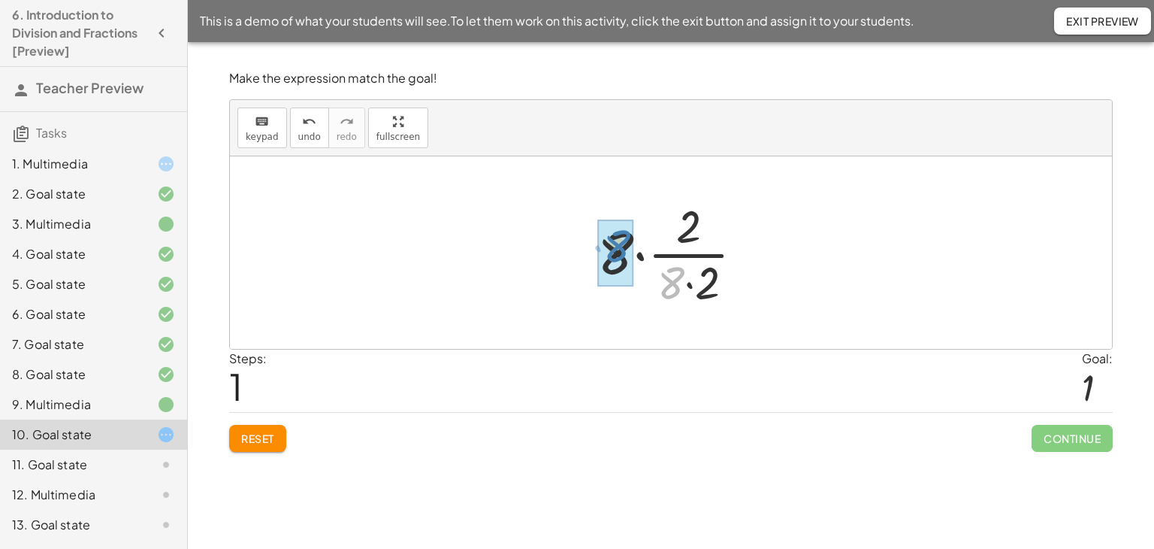
drag, startPoint x: 669, startPoint y: 288, endPoint x: 615, endPoint y: 251, distance: 65.4
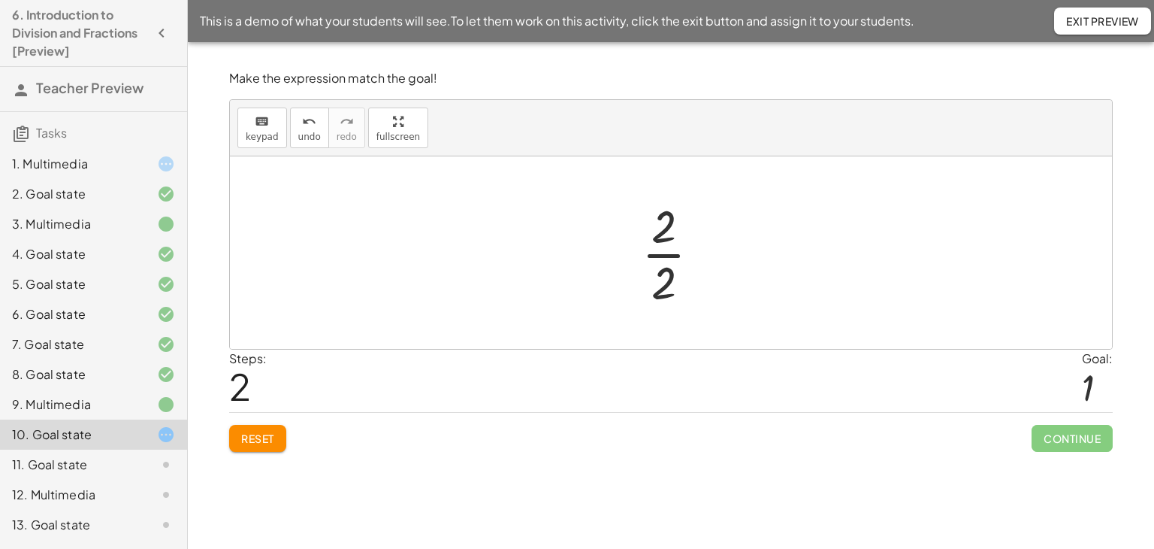
click at [664, 253] on div at bounding box center [677, 253] width 86 height 116
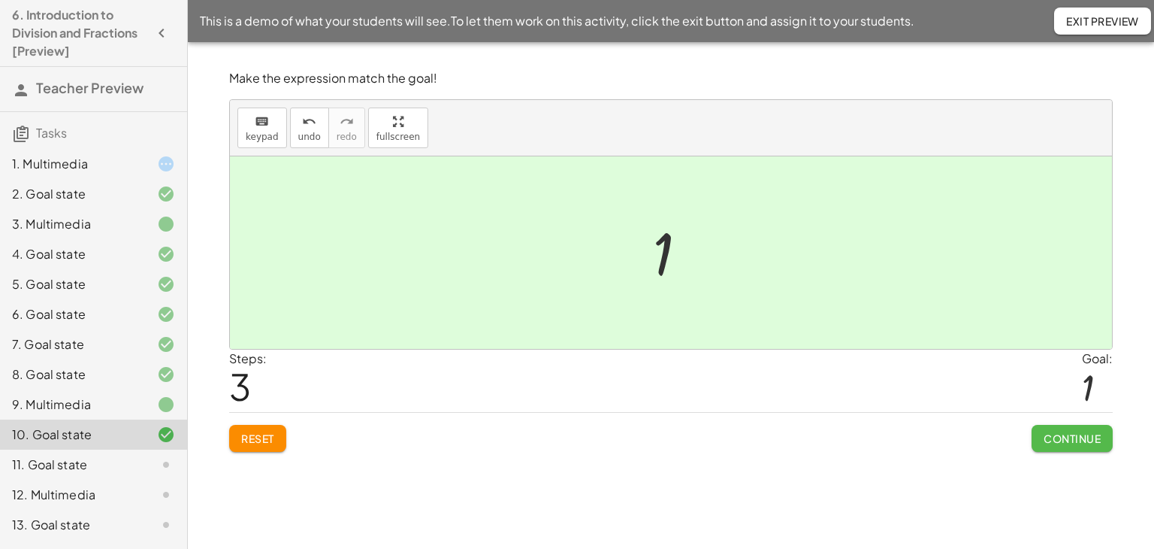
click at [1039, 432] on button "Continue" at bounding box center [1072, 438] width 81 height 27
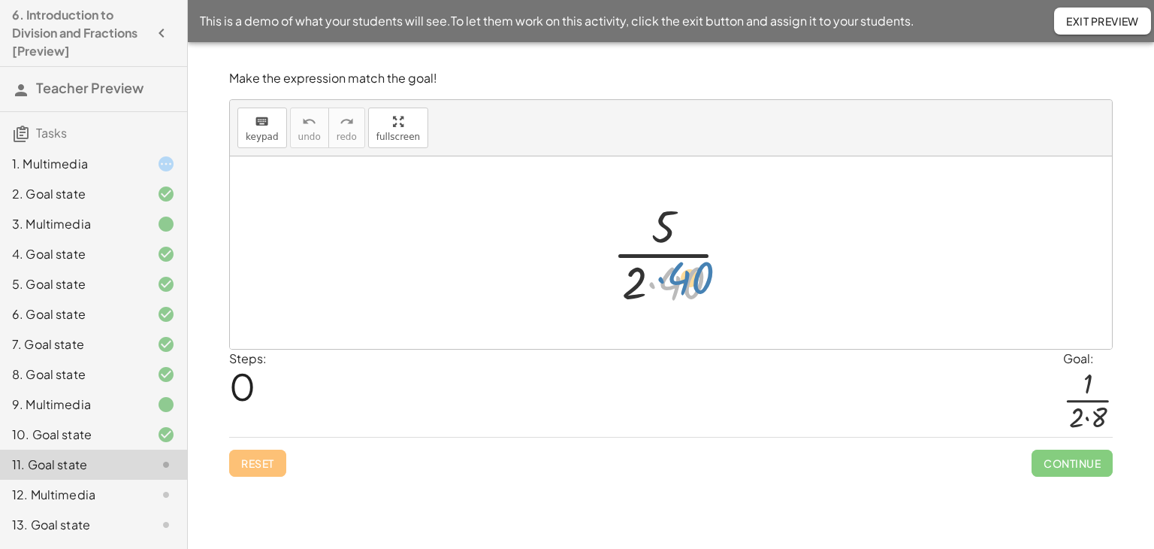
drag, startPoint x: 682, startPoint y: 287, endPoint x: 689, endPoint y: 280, distance: 9.6
click at [690, 281] on div at bounding box center [677, 253] width 144 height 116
click at [682, 255] on div at bounding box center [677, 253] width 144 height 116
drag, startPoint x: 678, startPoint y: 281, endPoint x: 677, endPoint y: 265, distance: 15.8
click at [677, 265] on div at bounding box center [677, 253] width 144 height 116
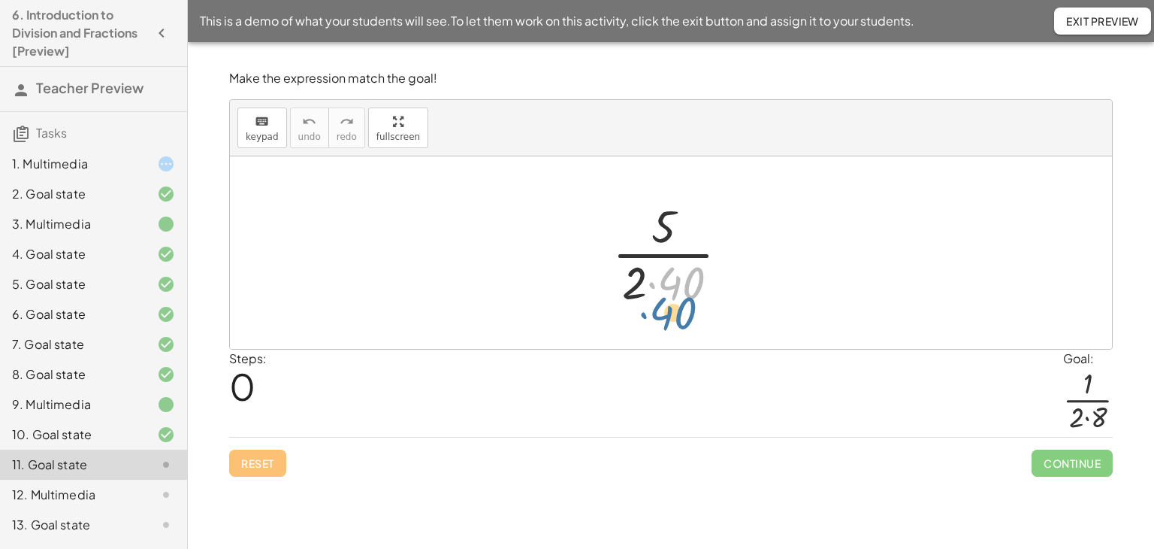
drag, startPoint x: 682, startPoint y: 283, endPoint x: 673, endPoint y: 313, distance: 31.2
drag, startPoint x: 676, startPoint y: 284, endPoint x: 682, endPoint y: 277, distance: 9.6
click at [682, 277] on div at bounding box center [677, 253] width 144 height 116
click at [690, 258] on div at bounding box center [677, 253] width 144 height 116
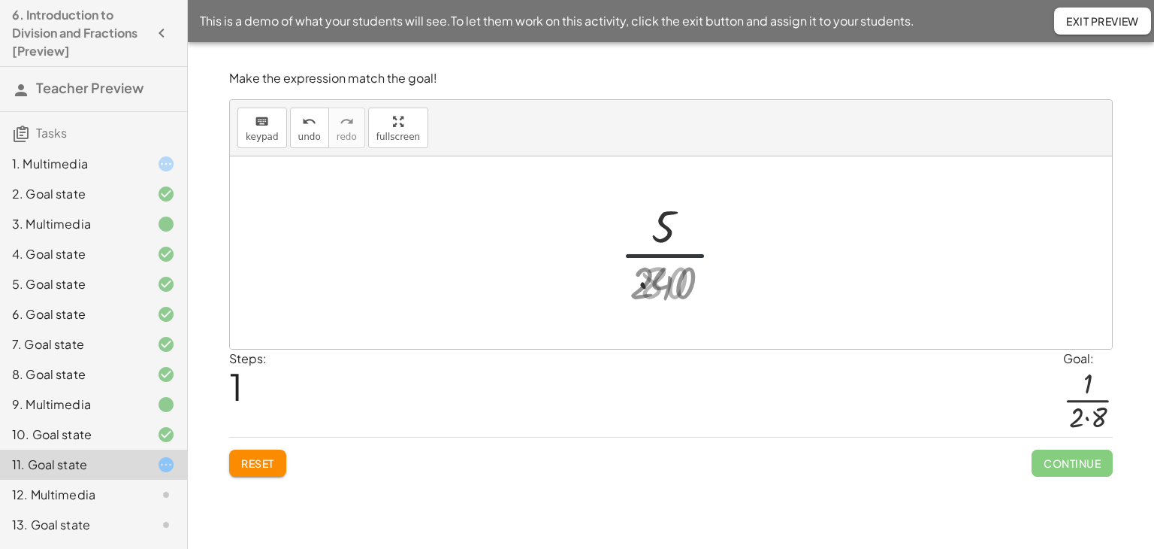
click at [699, 276] on div at bounding box center [676, 253] width 110 height 116
drag, startPoint x: 262, startPoint y: 466, endPoint x: 273, endPoint y: 458, distance: 14.0
click at [262, 466] on span "Reset" at bounding box center [257, 463] width 33 height 14
click at [679, 251] on div at bounding box center [677, 253] width 144 height 116
click at [691, 279] on div at bounding box center [677, 253] width 144 height 116
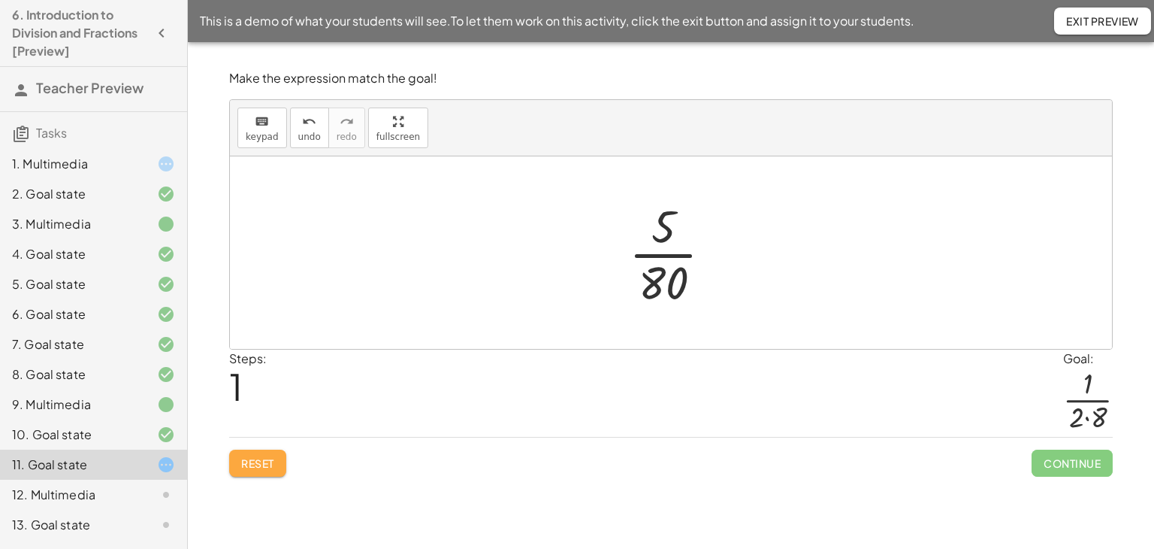
click at [258, 467] on span "Reset" at bounding box center [257, 463] width 33 height 14
drag, startPoint x: 667, startPoint y: 275, endPoint x: 673, endPoint y: 258, distance: 18.1
click at [673, 258] on div at bounding box center [677, 253] width 144 height 116
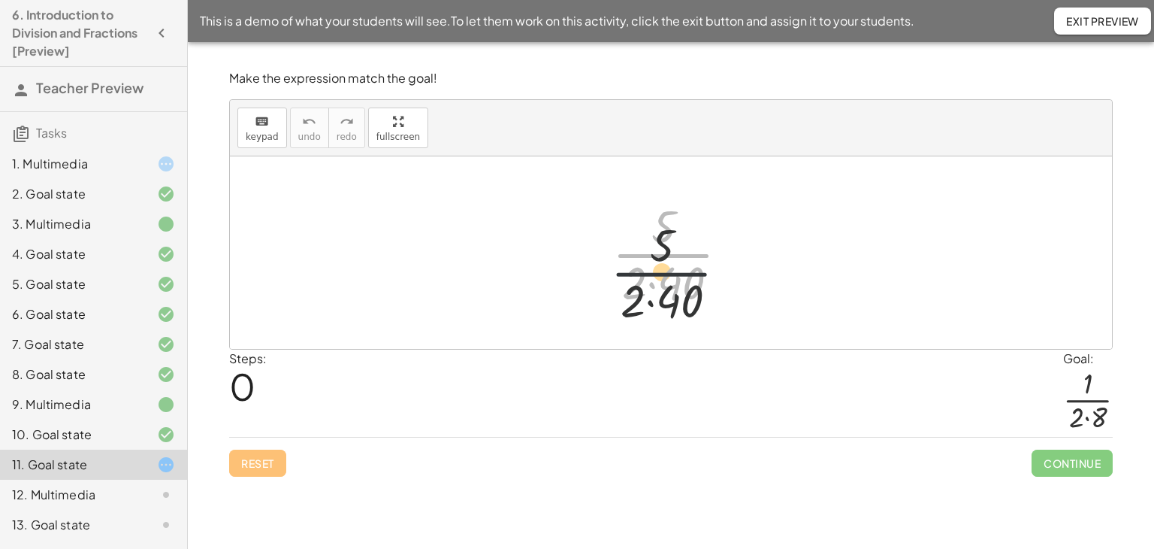
drag, startPoint x: 676, startPoint y: 255, endPoint x: 674, endPoint y: 277, distance: 22.7
click at [674, 277] on div at bounding box center [677, 253] width 144 height 116
click at [671, 298] on div at bounding box center [677, 253] width 144 height 116
click at [668, 271] on div at bounding box center [677, 253] width 144 height 116
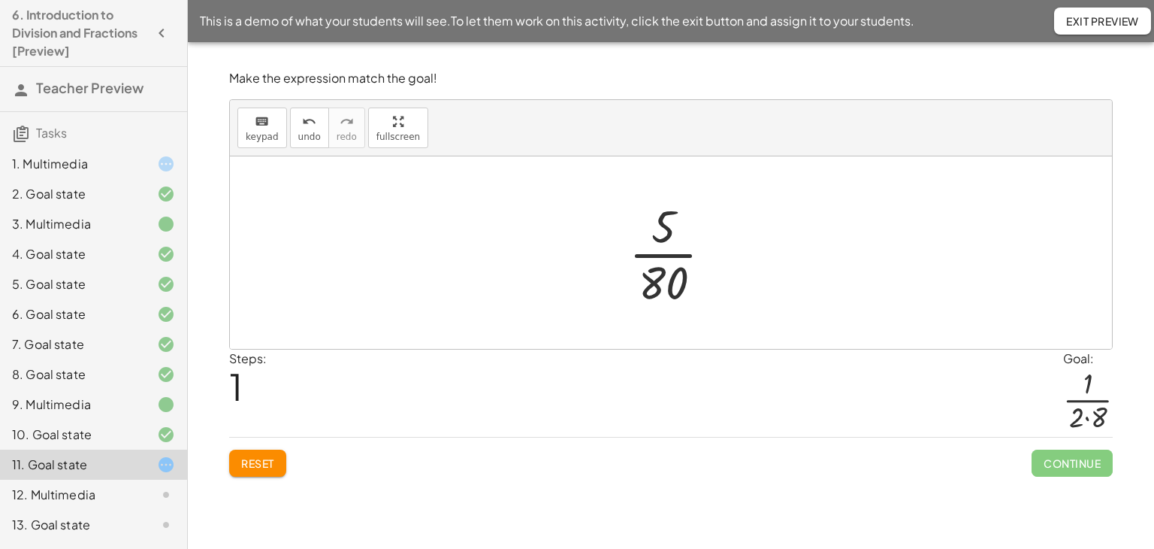
drag, startPoint x: 268, startPoint y: 467, endPoint x: 415, endPoint y: 401, distance: 161.1
click at [271, 462] on span "Reset" at bounding box center [257, 463] width 33 height 14
drag, startPoint x: 685, startPoint y: 255, endPoint x: 685, endPoint y: 292, distance: 36.1
click at [685, 259] on div at bounding box center [677, 253] width 144 height 116
click at [685, 292] on div at bounding box center [677, 253] width 144 height 116
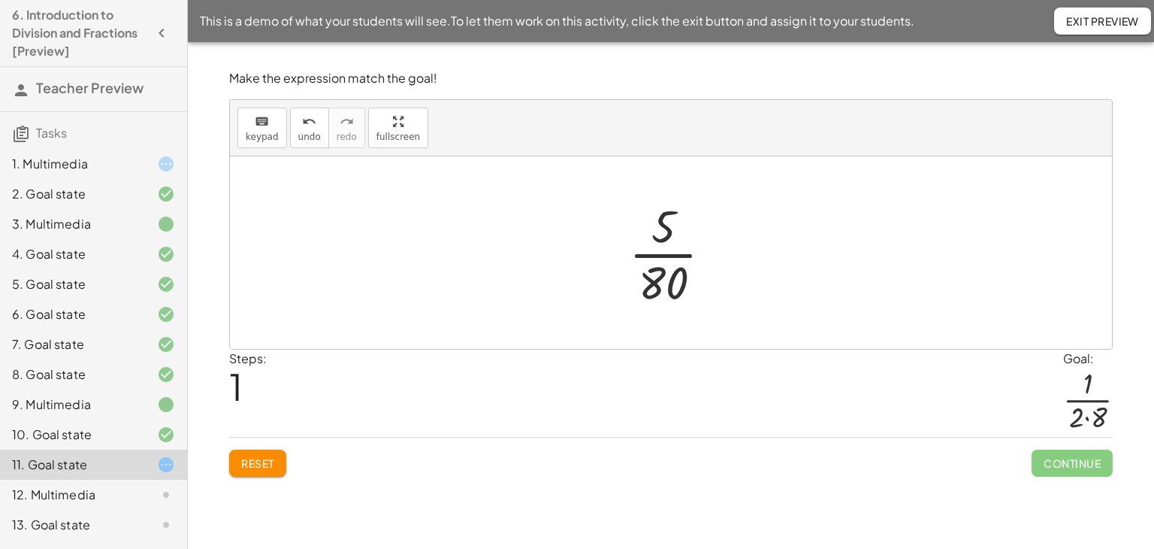
drag, startPoint x: 661, startPoint y: 253, endPoint x: 668, endPoint y: 268, distance: 16.5
click at [664, 257] on div at bounding box center [676, 253] width 110 height 116
drag, startPoint x: 688, startPoint y: 277, endPoint x: 674, endPoint y: 237, distance: 42.3
drag, startPoint x: 661, startPoint y: 283, endPoint x: 661, endPoint y: 271, distance: 12.0
click at [661, 271] on div at bounding box center [676, 253] width 101 height 116
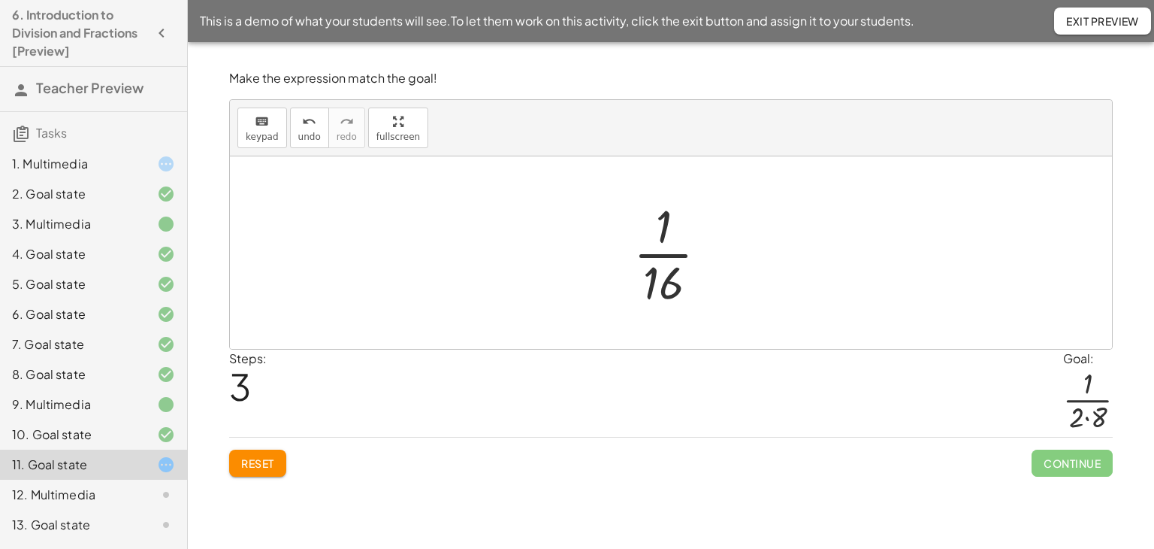
click at [658, 256] on div at bounding box center [676, 253] width 101 height 116
click at [658, 288] on div at bounding box center [676, 253] width 101 height 116
click at [664, 252] on div at bounding box center [676, 253] width 101 height 116
click at [669, 280] on div at bounding box center [676, 253] width 101 height 116
drag, startPoint x: 670, startPoint y: 280, endPoint x: 670, endPoint y: 264, distance: 16.5
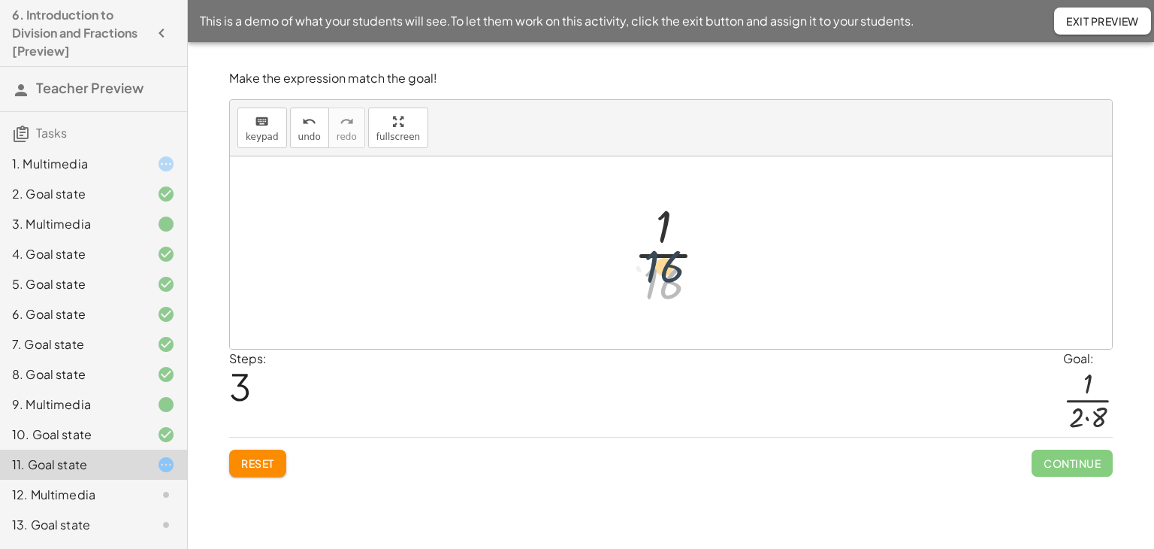
click at [670, 264] on div at bounding box center [676, 253] width 101 height 116
click at [661, 255] on div at bounding box center [676, 253] width 101 height 116
click at [652, 277] on div at bounding box center [676, 253] width 101 height 116
click at [655, 254] on div at bounding box center [676, 253] width 101 height 116
drag, startPoint x: 656, startPoint y: 286, endPoint x: 648, endPoint y: 283, distance: 8.6
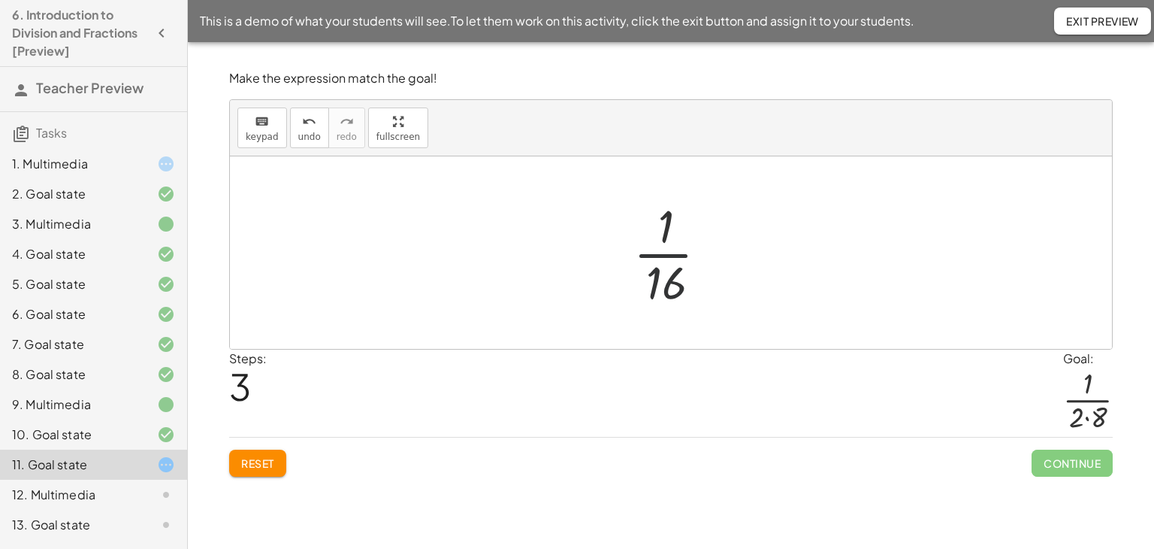
click at [656, 286] on div at bounding box center [676, 253] width 101 height 116
click at [273, 135] on span "keypad" at bounding box center [262, 137] width 33 height 11
click at [670, 282] on div at bounding box center [663, 281] width 41 height 53
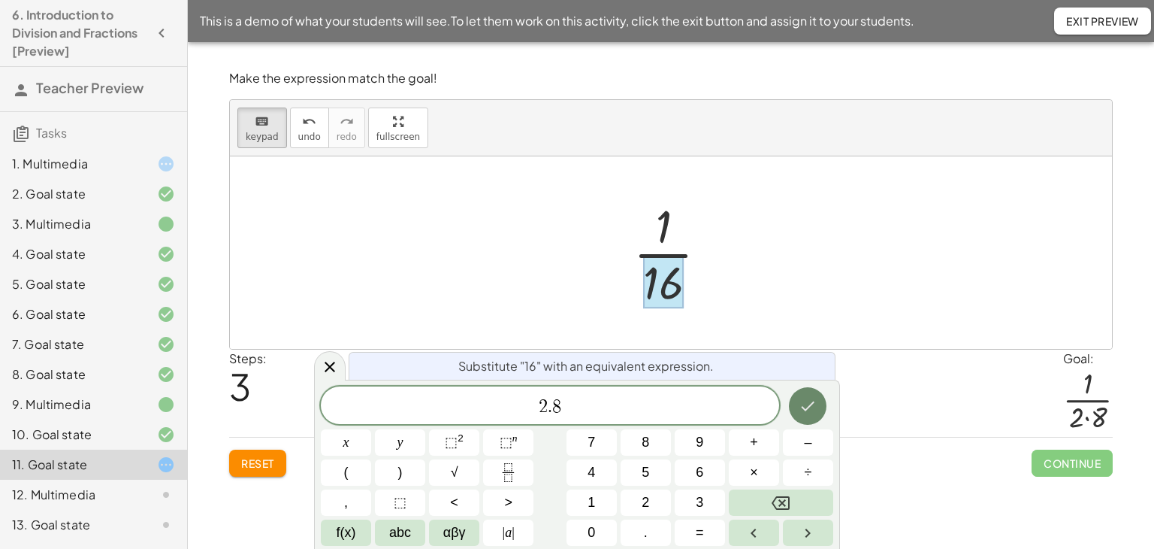
click at [811, 406] on icon "Done" at bounding box center [808, 406] width 18 height 18
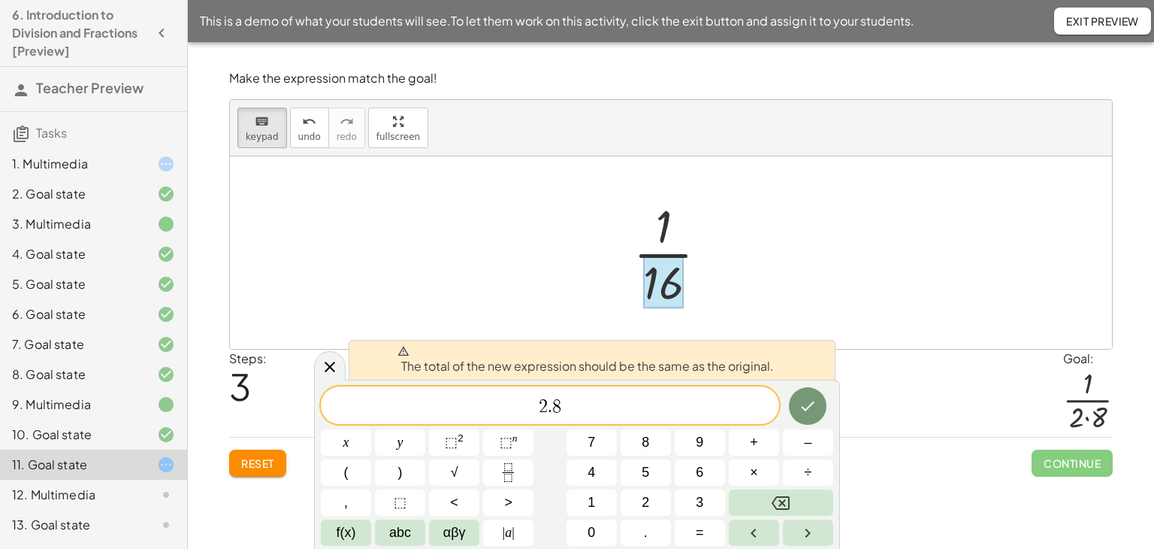
click at [337, 364] on icon at bounding box center [330, 367] width 18 height 18
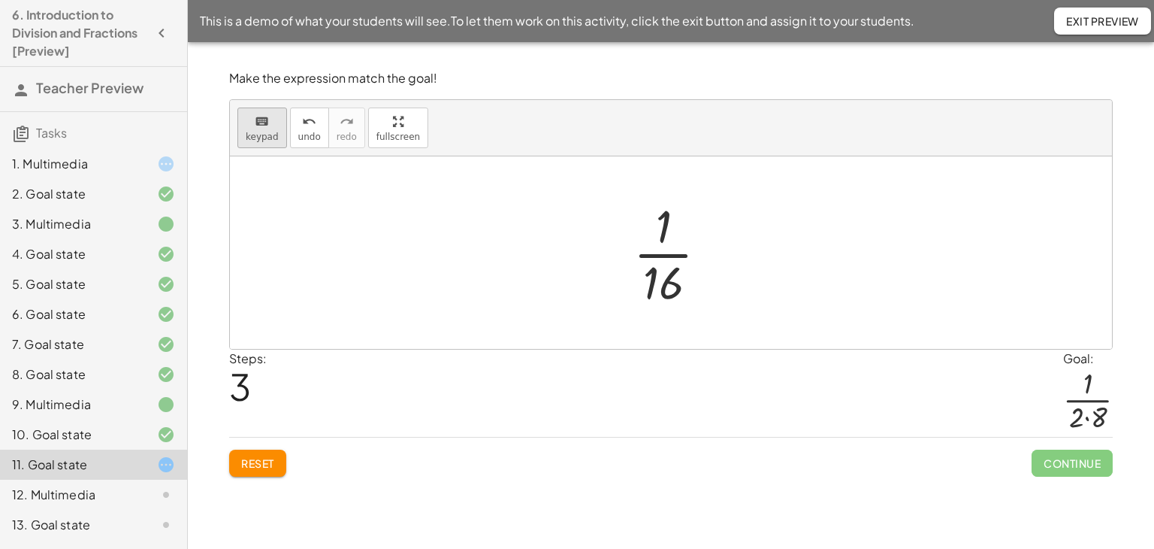
click at [262, 136] on span "keypad" at bounding box center [262, 137] width 33 height 11
click at [658, 280] on div at bounding box center [676, 253] width 101 height 116
drag, startPoint x: 665, startPoint y: 277, endPoint x: 670, endPoint y: 259, distance: 18.6
click at [670, 259] on div at bounding box center [676, 253] width 101 height 116
click at [662, 253] on div at bounding box center [676, 253] width 101 height 116
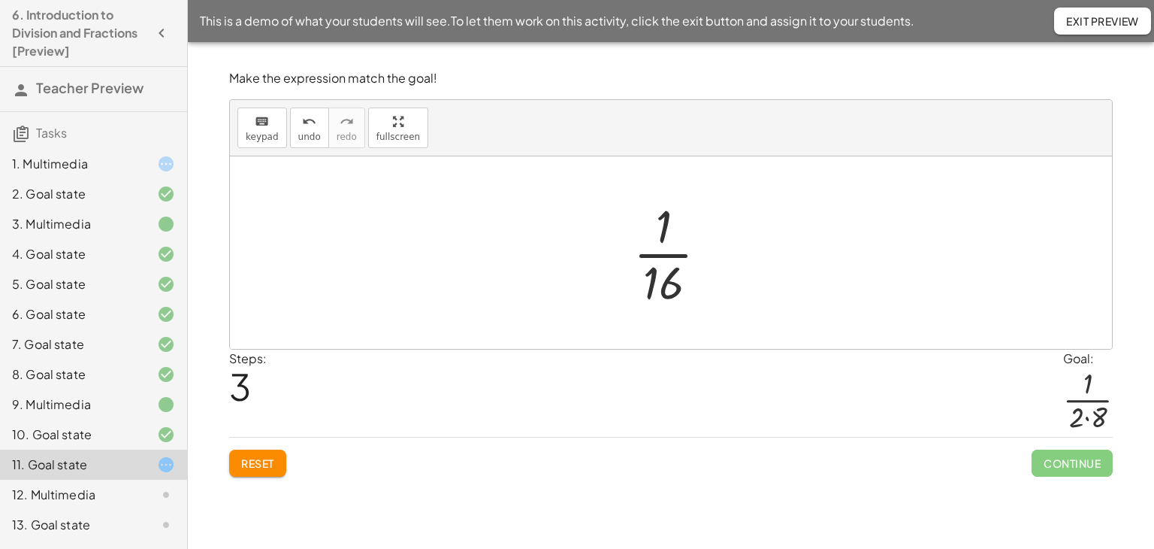
click at [670, 250] on div at bounding box center [676, 253] width 101 height 116
drag, startPoint x: 313, startPoint y: 139, endPoint x: 347, endPoint y: 181, distance: 54.0
click at [313, 140] on span "undo" at bounding box center [309, 137] width 23 height 11
click at [676, 252] on div at bounding box center [676, 253] width 101 height 116
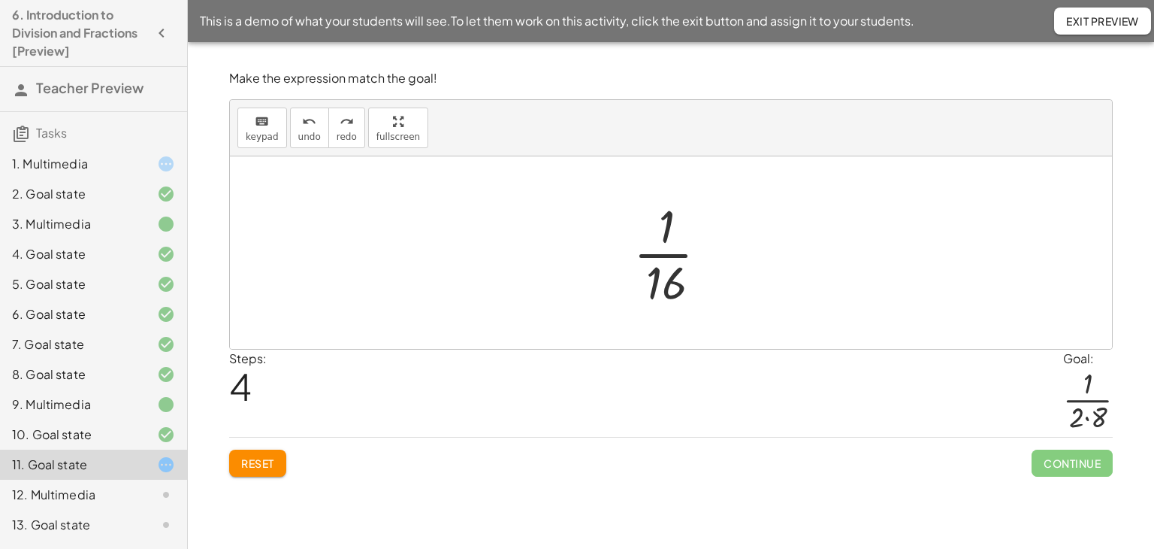
click at [646, 275] on div at bounding box center [676, 253] width 101 height 116
drag, startPoint x: 654, startPoint y: 268, endPoint x: 640, endPoint y: 301, distance: 35.7
click at [644, 307] on div at bounding box center [676, 253] width 101 height 116
click at [53, 398] on div "9. Multimedia" at bounding box center [72, 404] width 121 height 18
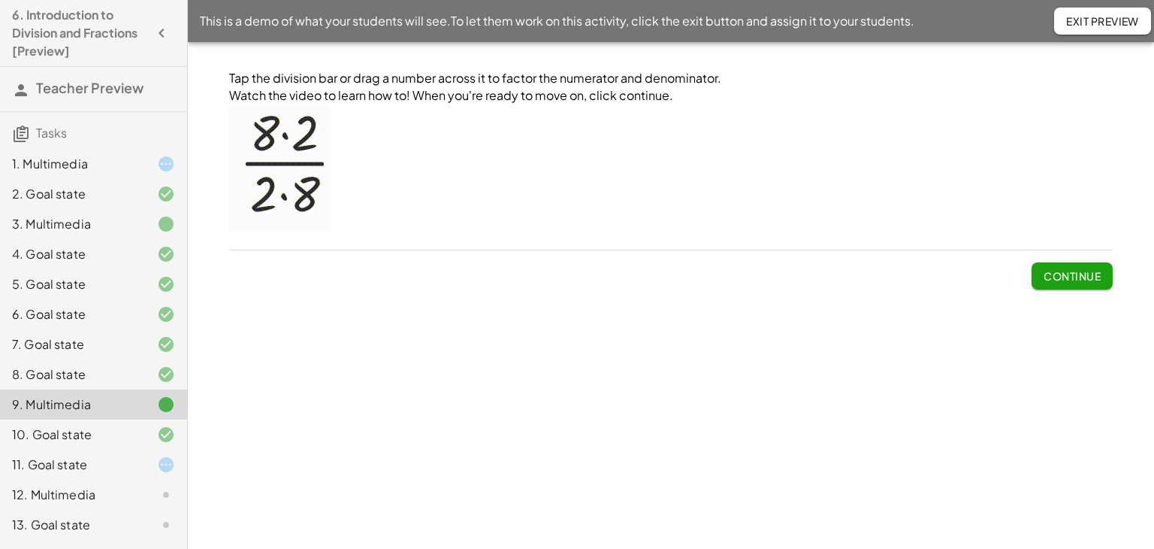
click at [80, 459] on div "11. Goal state" at bounding box center [72, 464] width 121 height 18
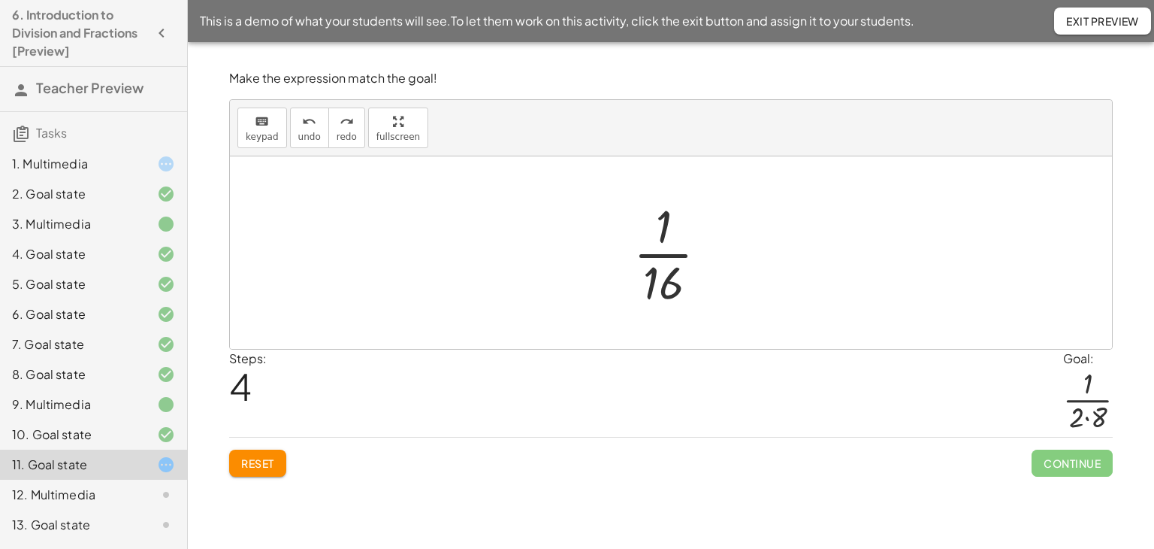
click at [258, 470] on button "Reset" at bounding box center [257, 462] width 57 height 27
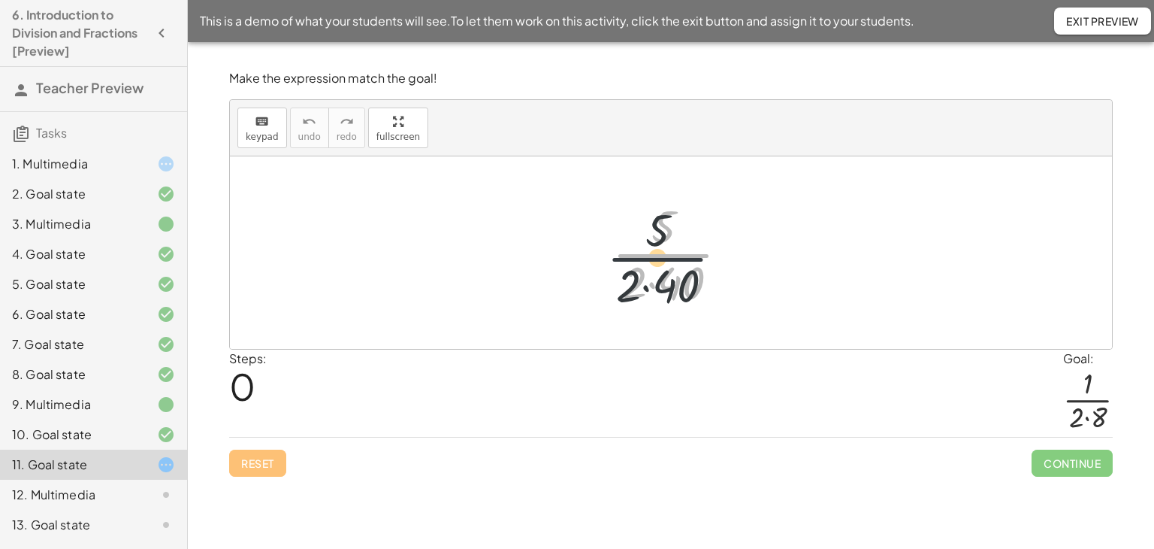
click at [674, 259] on div at bounding box center [677, 253] width 144 height 116
click at [670, 283] on div at bounding box center [677, 253] width 144 height 116
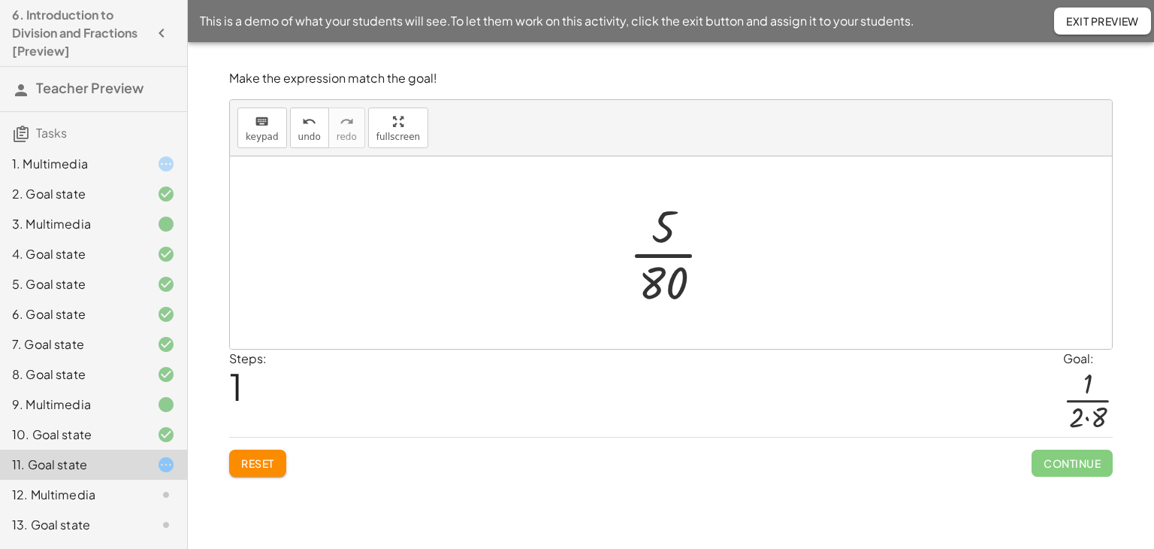
drag, startPoint x: 667, startPoint y: 250, endPoint x: 664, endPoint y: 268, distance: 18.3
click at [667, 253] on div at bounding box center [676, 253] width 110 height 116
click at [649, 253] on div at bounding box center [677, 253] width 137 height 116
click at [640, 277] on div at bounding box center [677, 253] width 137 height 116
drag, startPoint x: 642, startPoint y: 255, endPoint x: 639, endPoint y: 273, distance: 18.4
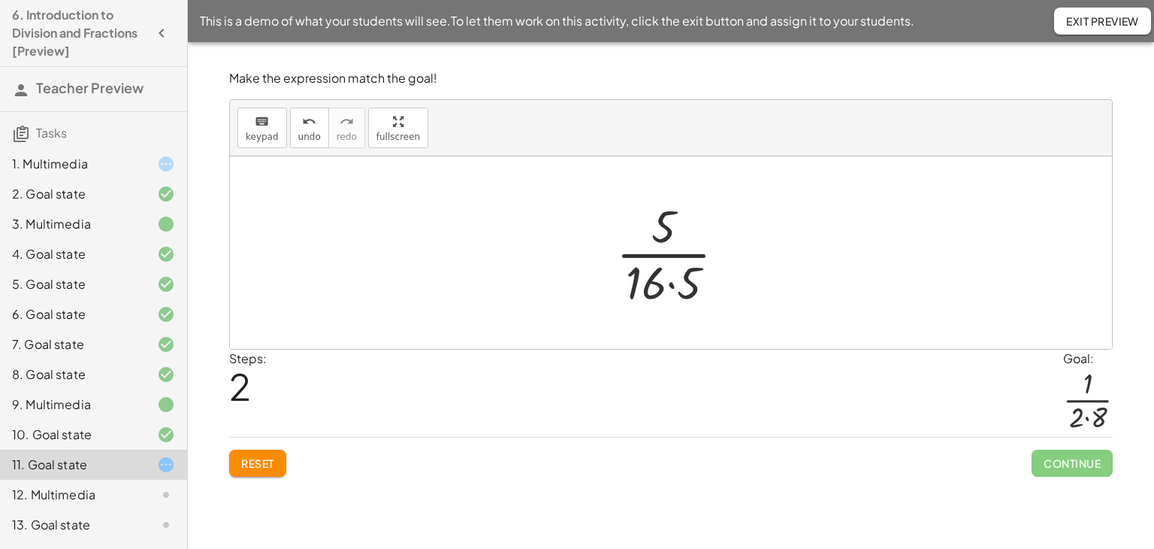
click at [640, 265] on div at bounding box center [677, 253] width 137 height 116
click at [633, 290] on div at bounding box center [677, 253] width 137 height 116
drag, startPoint x: 633, startPoint y: 255, endPoint x: 641, endPoint y: 299, distance: 45.1
click at [640, 282] on div at bounding box center [677, 253] width 137 height 116
drag, startPoint x: 641, startPoint y: 299, endPoint x: 643, endPoint y: 289, distance: 10.8
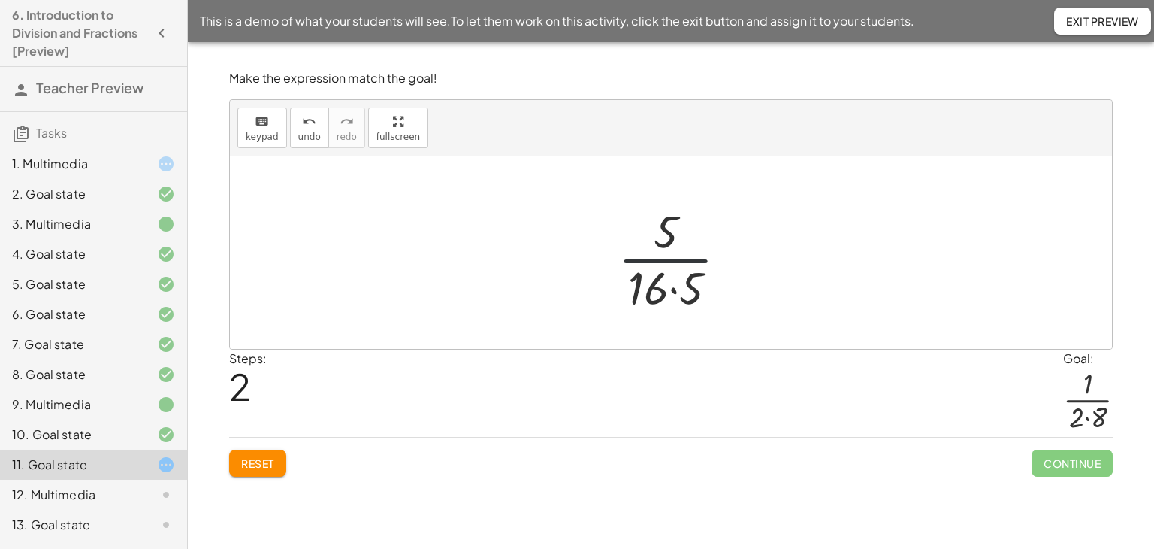
click at [642, 294] on div at bounding box center [677, 253] width 137 height 116
drag, startPoint x: 636, startPoint y: 276, endPoint x: 609, endPoint y: 277, distance: 27.1
click at [603, 280] on div "· 5 · 2 · 40 · 5 · 80 · 16 · 5 · 16 · 5" at bounding box center [672, 252] width 156 height 123
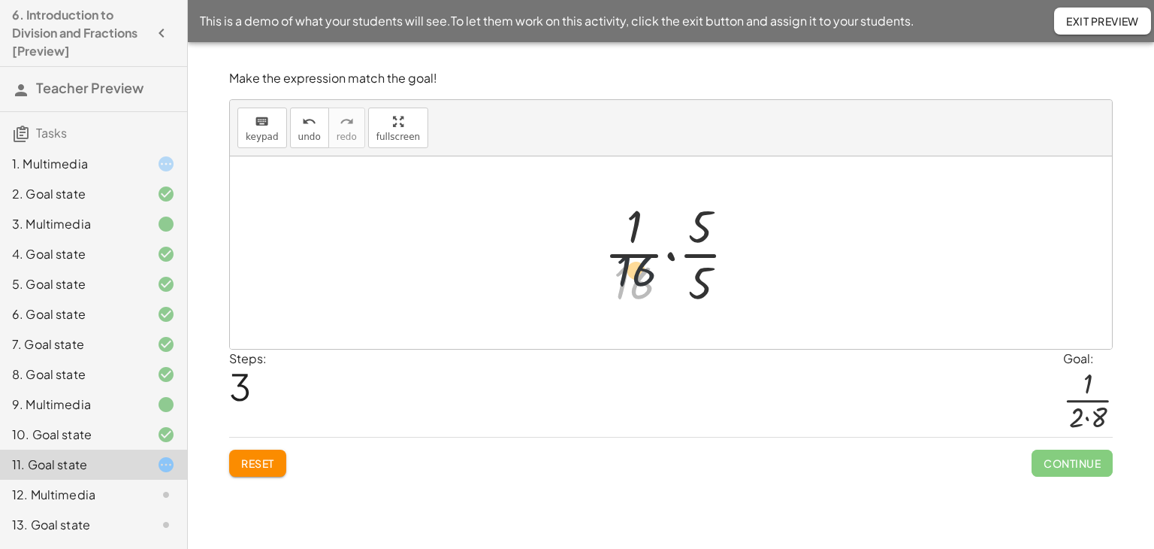
drag, startPoint x: 625, startPoint y: 283, endPoint x: 628, endPoint y: 266, distance: 17.5
click at [628, 266] on div at bounding box center [676, 253] width 159 height 116
drag, startPoint x: 635, startPoint y: 251, endPoint x: 628, endPoint y: 274, distance: 24.3
click at [628, 274] on div at bounding box center [676, 253] width 159 height 116
click at [671, 253] on div at bounding box center [676, 253] width 159 height 116
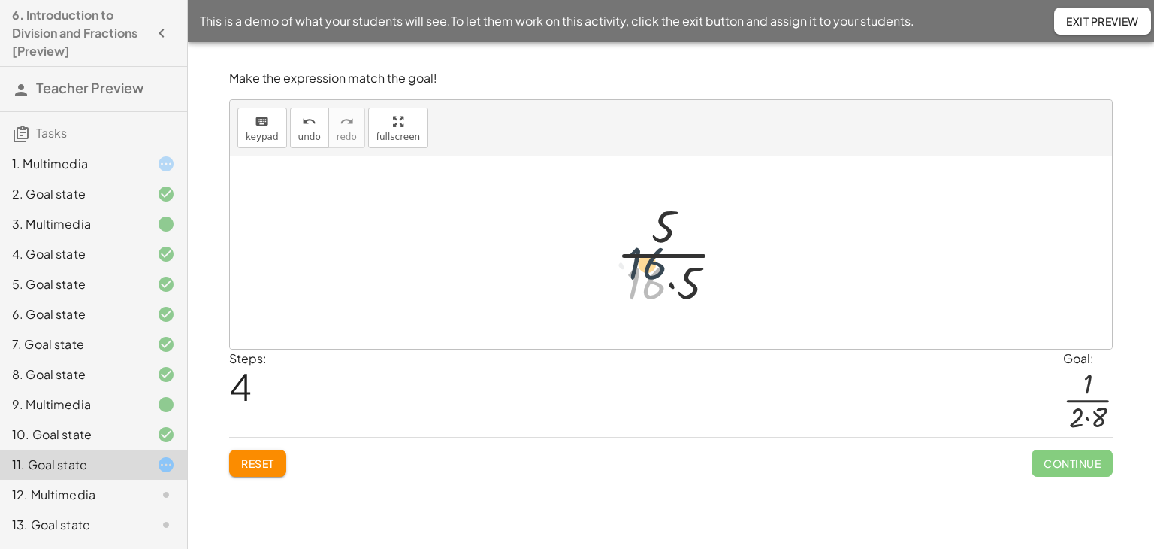
drag, startPoint x: 653, startPoint y: 290, endPoint x: 654, endPoint y: 271, distance: 19.6
click at [654, 271] on div at bounding box center [677, 253] width 137 height 116
click at [649, 253] on div at bounding box center [677, 253] width 137 height 116
click at [642, 280] on div at bounding box center [677, 253] width 137 height 116
drag, startPoint x: 654, startPoint y: 277, endPoint x: 655, endPoint y: 265, distance: 11.3
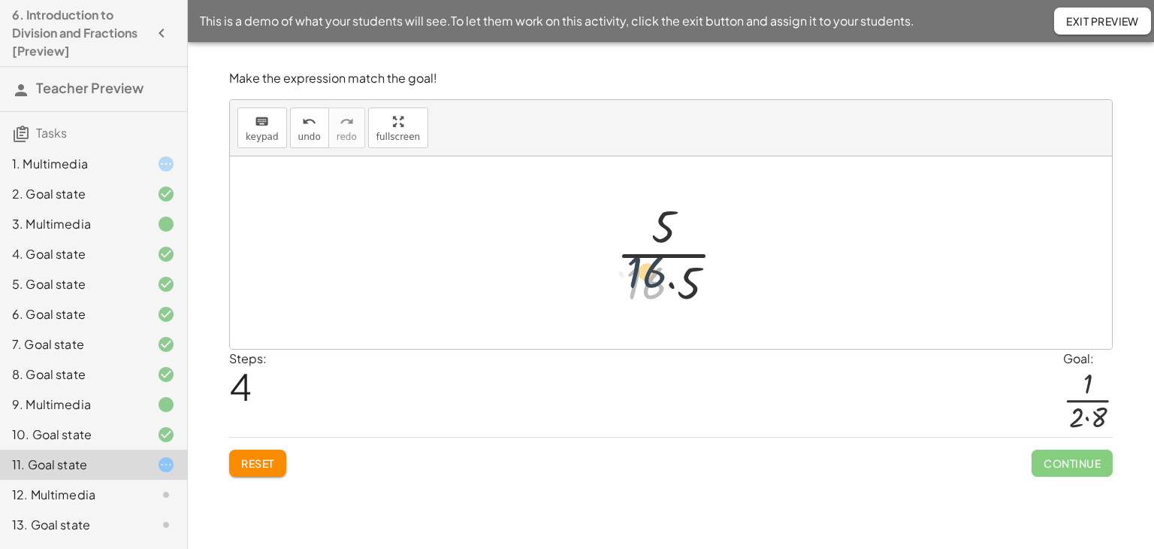
click at [655, 265] on div at bounding box center [677, 253] width 137 height 116
drag, startPoint x: 654, startPoint y: 280, endPoint x: 655, endPoint y: 255, distance: 24.8
click at [655, 255] on div at bounding box center [677, 253] width 137 height 116
drag, startPoint x: 645, startPoint y: 256, endPoint x: 640, endPoint y: 277, distance: 20.8
click at [640, 277] on div at bounding box center [677, 253] width 137 height 116
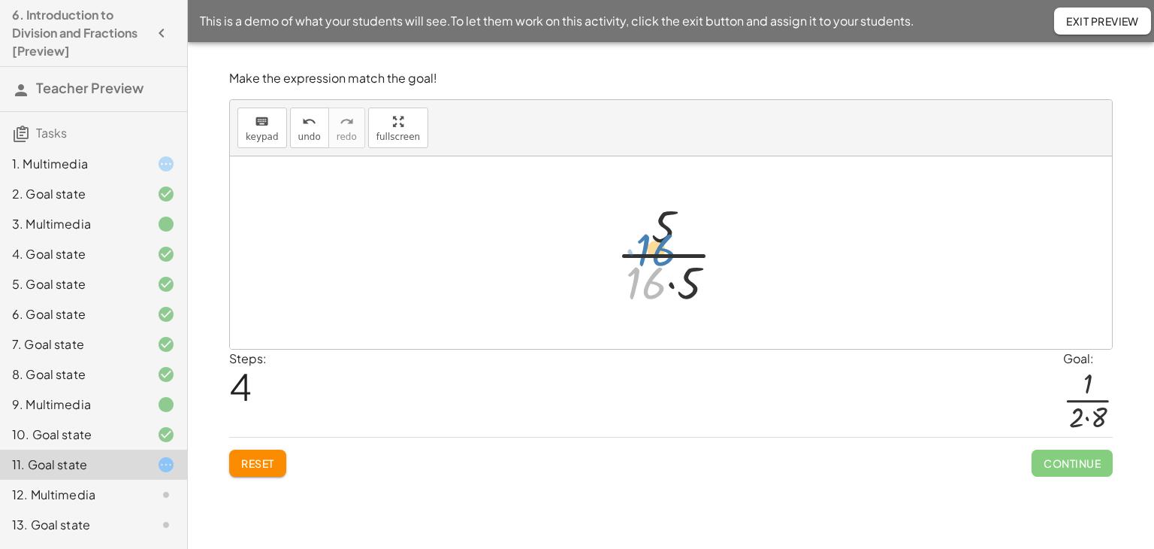
drag, startPoint x: 633, startPoint y: 289, endPoint x: 640, endPoint y: 259, distance: 30.1
click at [641, 256] on div at bounding box center [677, 253] width 137 height 116
click at [650, 283] on div at bounding box center [677, 253] width 137 height 116
click at [650, 281] on div at bounding box center [677, 253] width 137 height 116
click at [673, 253] on div at bounding box center [677, 253] width 137 height 116
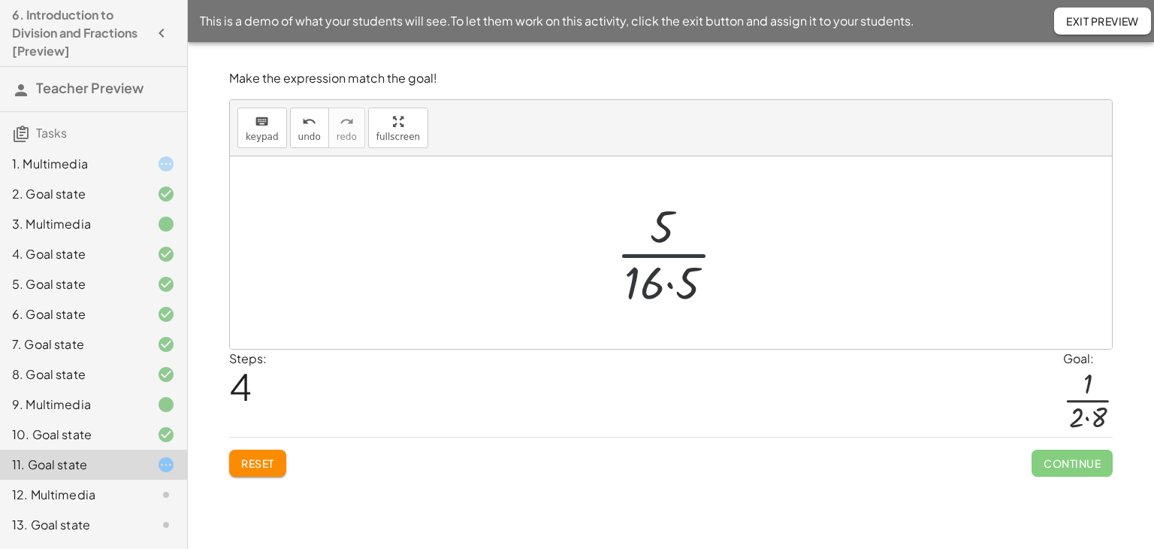
click at [673, 253] on div at bounding box center [677, 253] width 137 height 116
click at [676, 282] on div at bounding box center [677, 253] width 137 height 116
drag, startPoint x: 657, startPoint y: 289, endPoint x: 642, endPoint y: 292, distance: 15.3
click at [658, 274] on div at bounding box center [676, 253] width 110 height 116
click at [664, 252] on div at bounding box center [676, 253] width 110 height 116
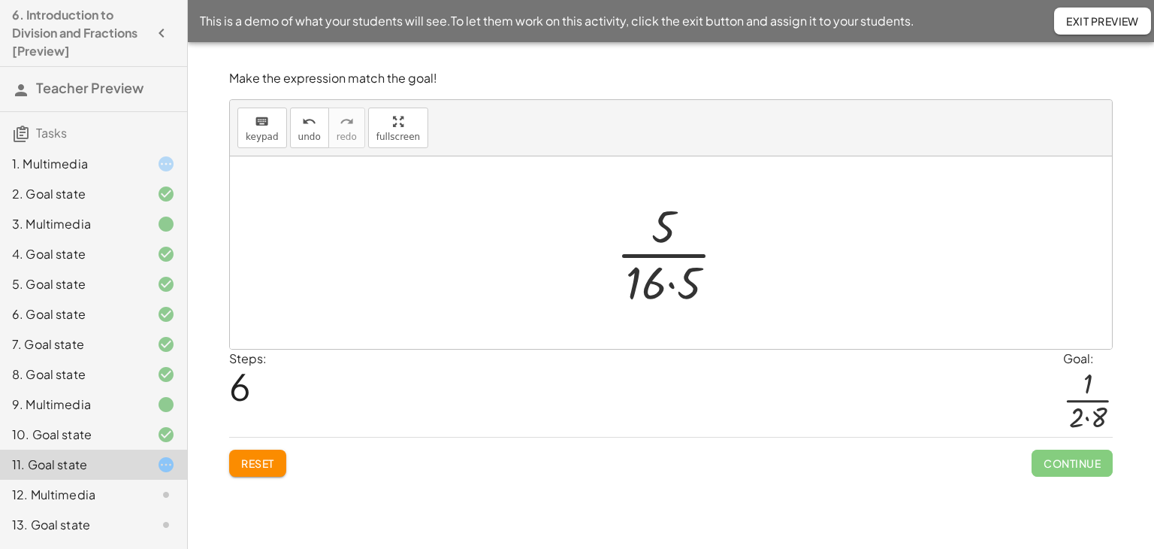
click at [690, 276] on div at bounding box center [677, 253] width 137 height 116
click at [649, 282] on div at bounding box center [676, 253] width 110 height 116
click at [667, 229] on div at bounding box center [677, 253] width 137 height 116
click at [646, 284] on div at bounding box center [677, 253] width 137 height 116
click at [667, 285] on div at bounding box center [677, 253] width 137 height 116
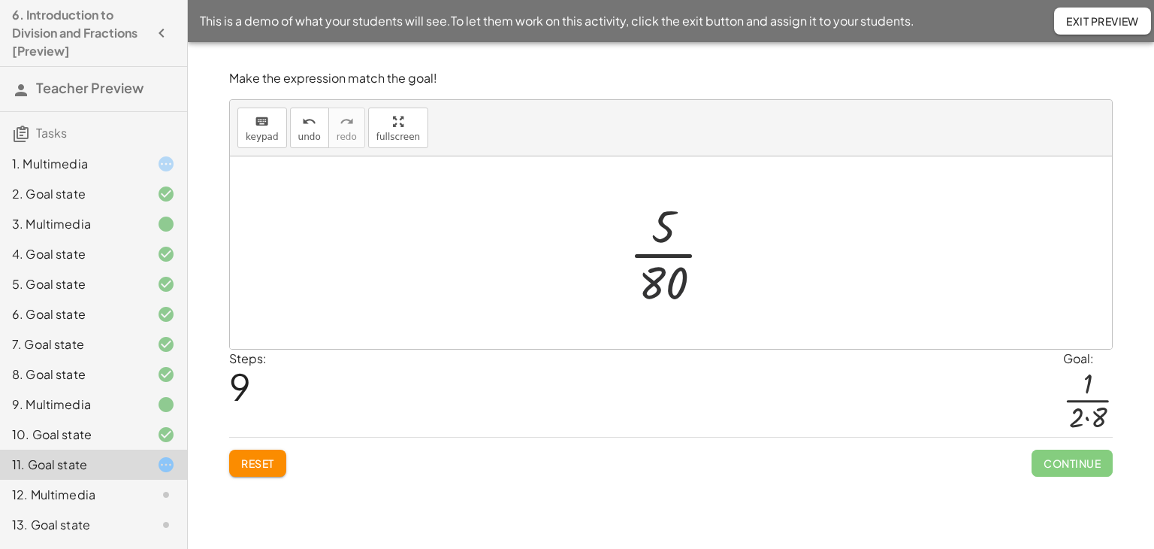
click at [667, 285] on div at bounding box center [676, 253] width 110 height 116
click at [643, 283] on div at bounding box center [677, 253] width 137 height 116
drag, startPoint x: 685, startPoint y: 275, endPoint x: 667, endPoint y: 222, distance: 55.9
click at [657, 283] on div at bounding box center [676, 253] width 101 height 116
click at [658, 283] on div at bounding box center [676, 253] width 101 height 116
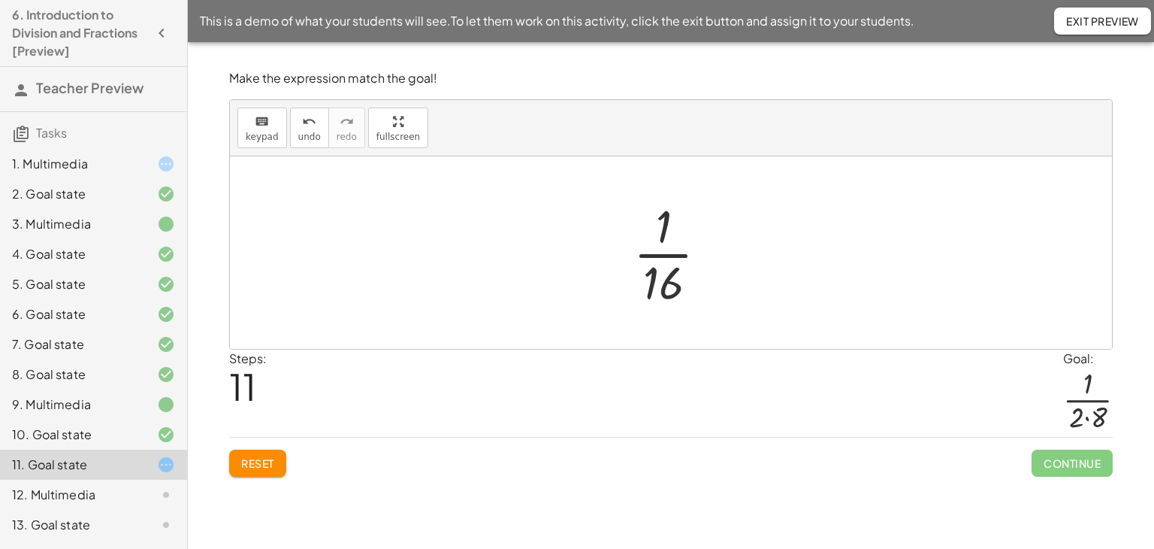
click at [658, 281] on div at bounding box center [676, 253] width 101 height 116
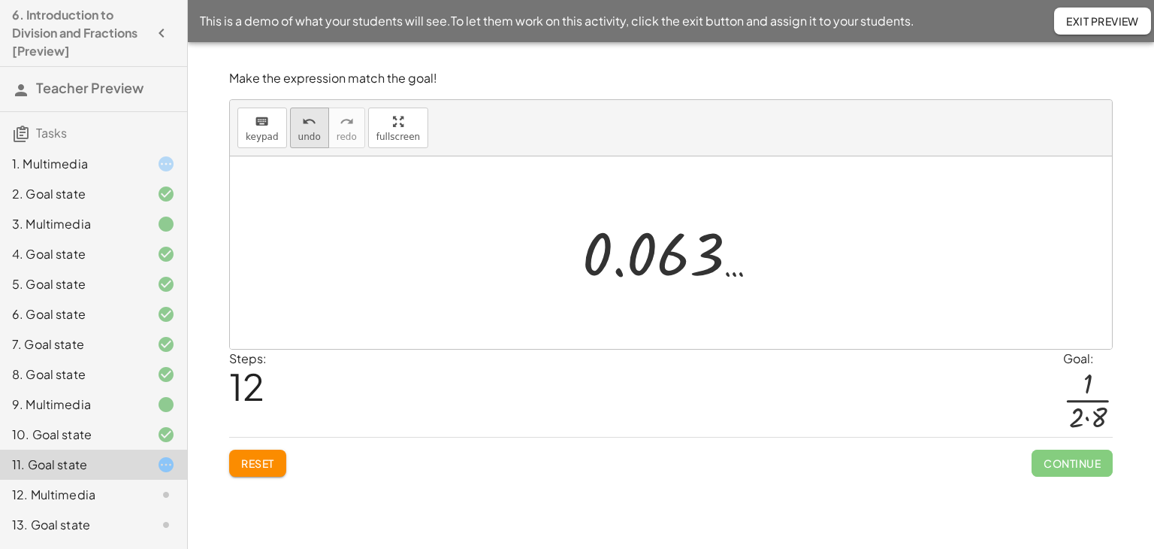
click at [316, 130] on button "undo undo" at bounding box center [309, 127] width 39 height 41
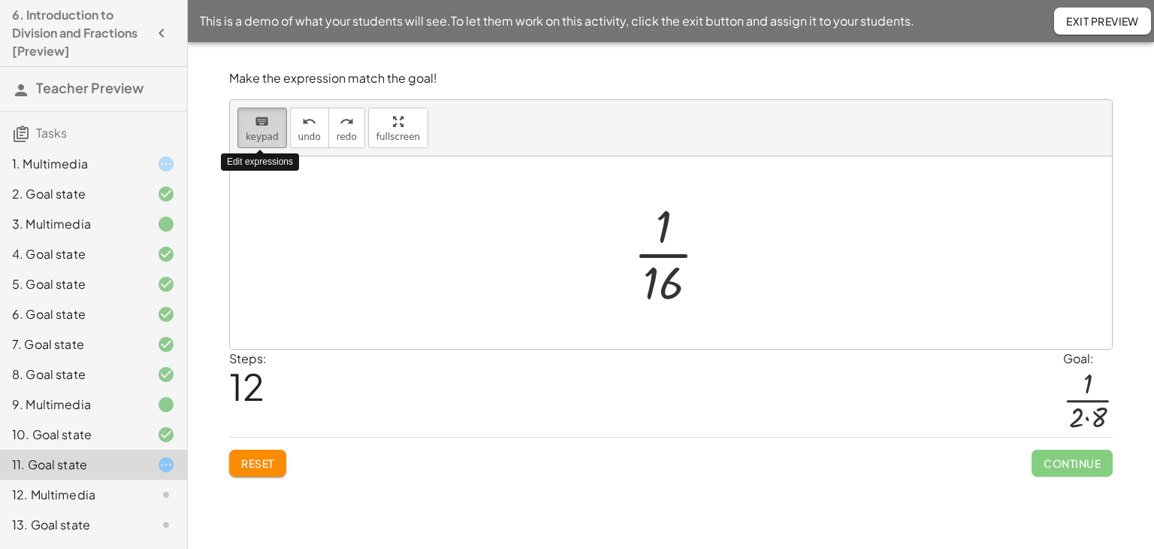
click at [268, 132] on span "keypad" at bounding box center [262, 137] width 33 height 11
click at [661, 290] on div at bounding box center [663, 281] width 41 height 53
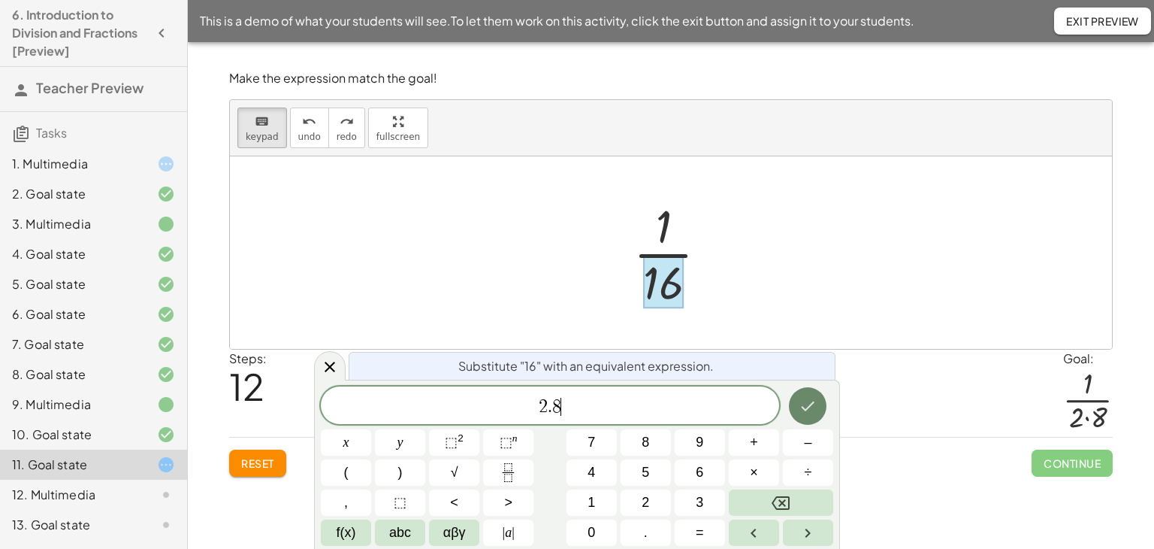
click at [806, 410] on icon "Done" at bounding box center [809, 406] width 14 height 10
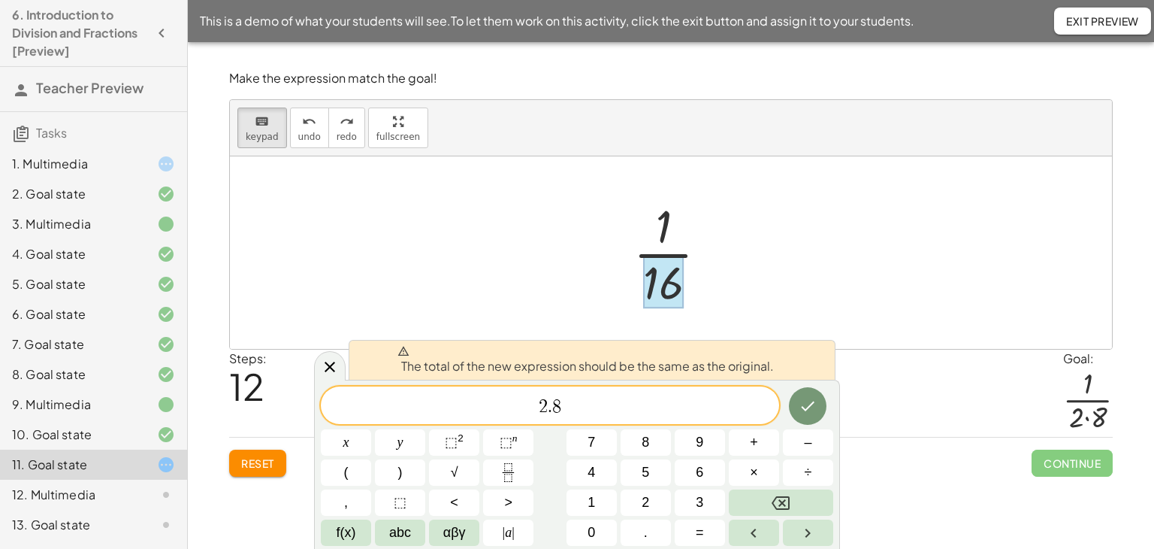
drag, startPoint x: 337, startPoint y: 368, endPoint x: 270, endPoint y: 398, distance: 73.0
click at [336, 368] on icon at bounding box center [330, 367] width 18 height 18
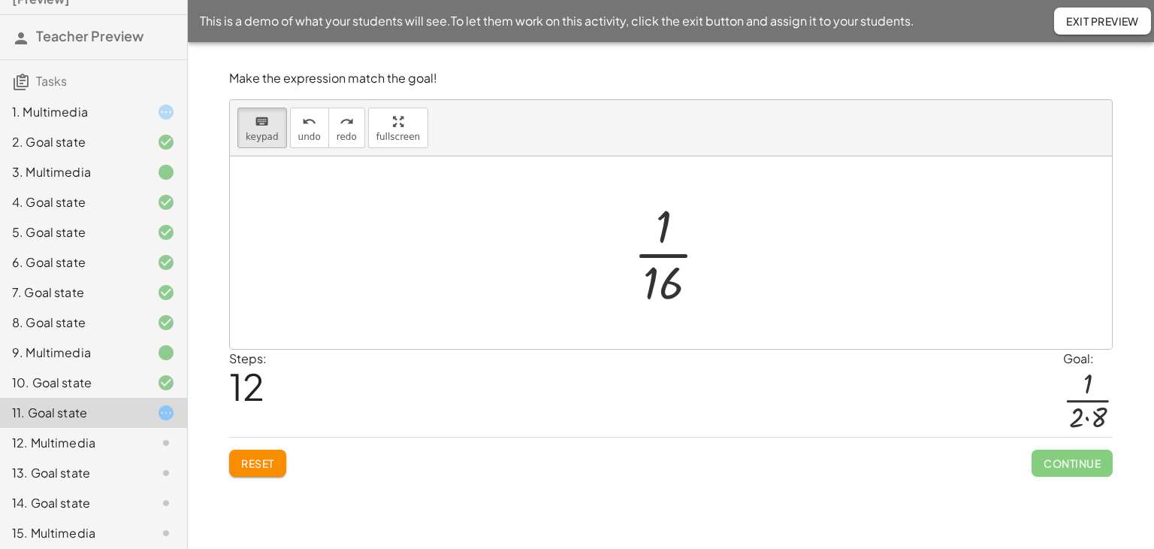
scroll to position [75, 0]
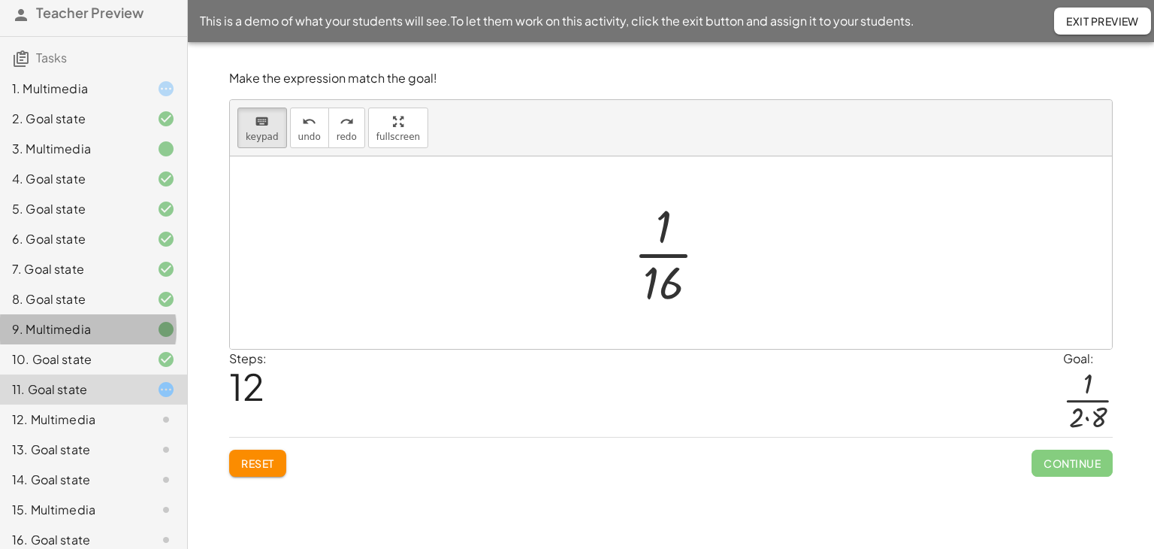
click at [68, 333] on div "9. Multimedia" at bounding box center [72, 329] width 121 height 18
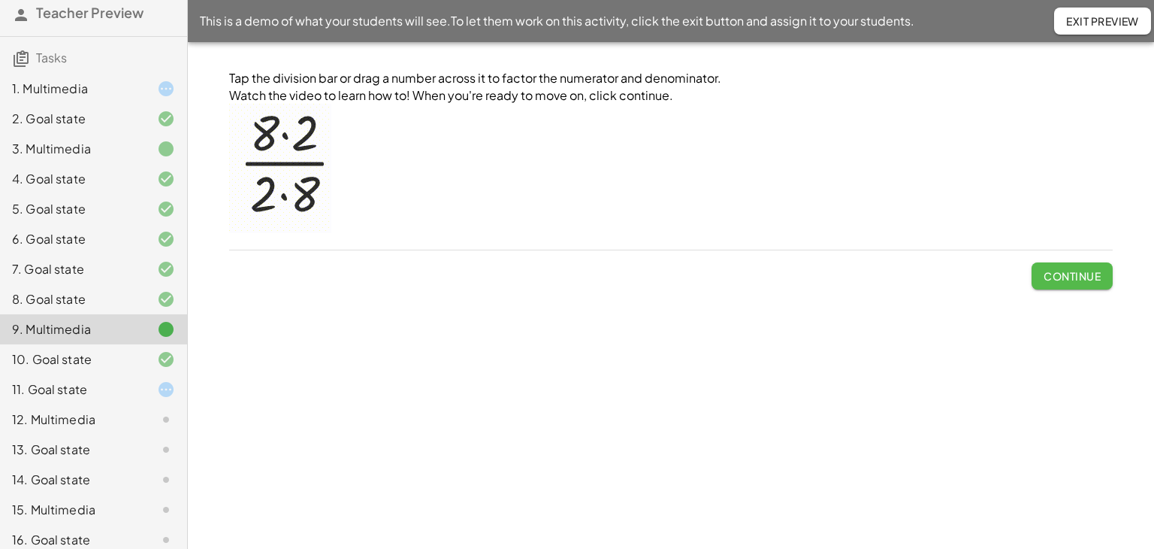
drag, startPoint x: 1043, startPoint y: 286, endPoint x: 1019, endPoint y: 286, distance: 24.1
click at [1042, 286] on button "Continue" at bounding box center [1072, 275] width 81 height 27
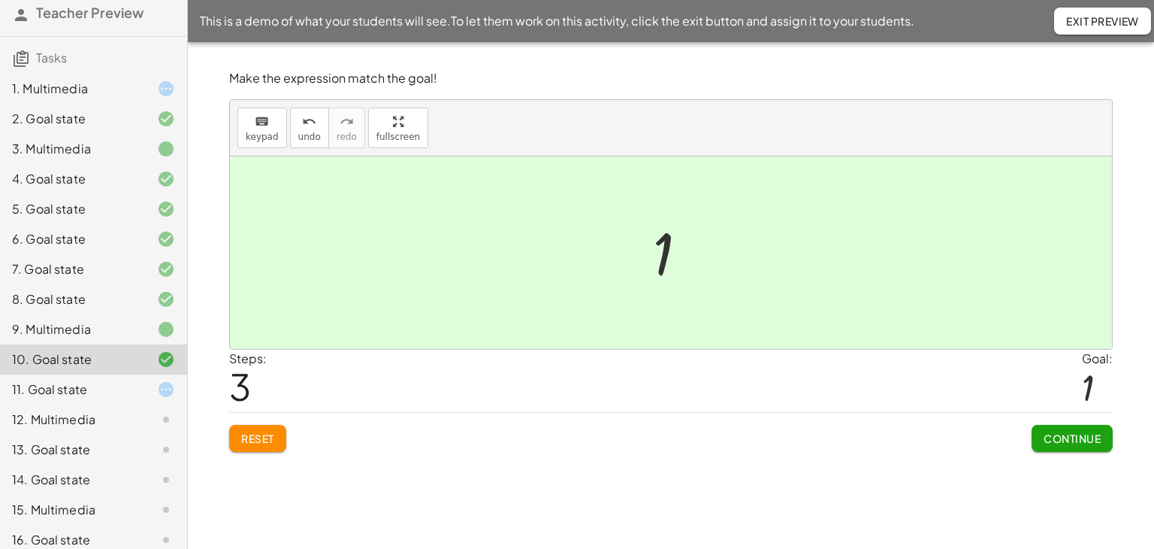
click at [1073, 432] on span "Continue" at bounding box center [1072, 438] width 57 height 14
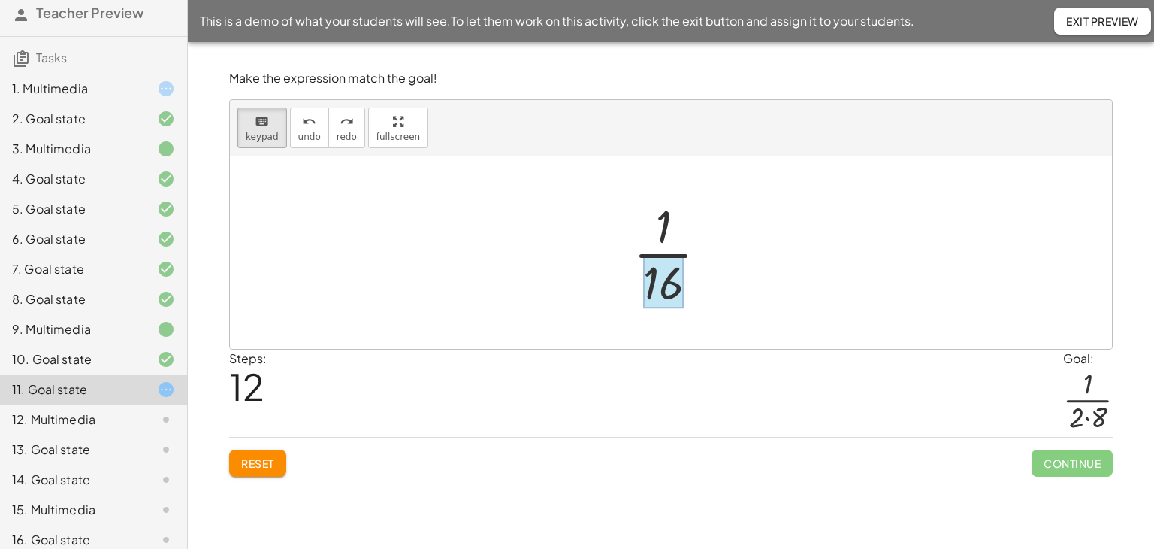
drag, startPoint x: 664, startPoint y: 285, endPoint x: 679, endPoint y: 310, distance: 30.0
click at [682, 307] on div at bounding box center [663, 281] width 41 height 53
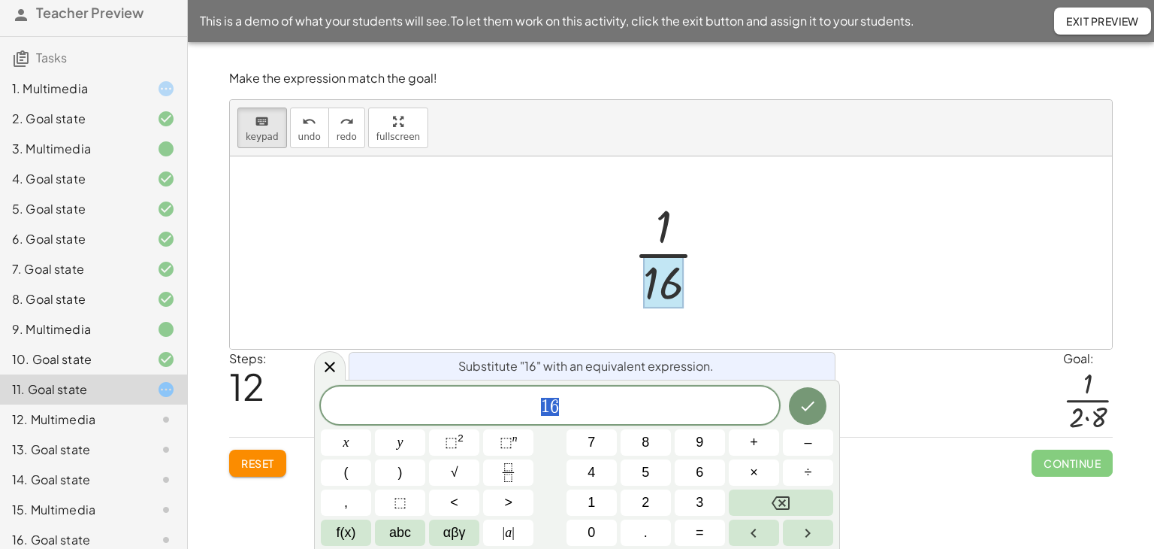
drag, startPoint x: 326, startPoint y: 370, endPoint x: 320, endPoint y: 360, distance: 12.1
click at [325, 369] on icon at bounding box center [330, 366] width 11 height 11
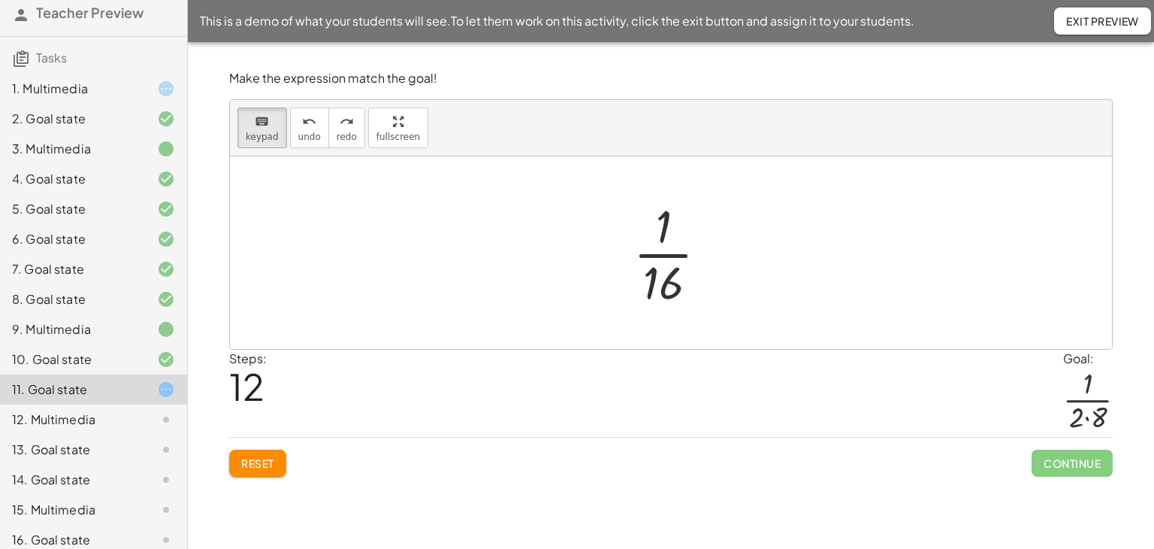
click at [341, 277] on div at bounding box center [671, 252] width 882 height 192
drag, startPoint x: 264, startPoint y: 139, endPoint x: 325, endPoint y: 199, distance: 85.6
click at [264, 141] on span "keypad" at bounding box center [262, 137] width 33 height 11
drag, startPoint x: 667, startPoint y: 285, endPoint x: 657, endPoint y: 304, distance: 21.2
click at [658, 309] on div at bounding box center [676, 253] width 101 height 116
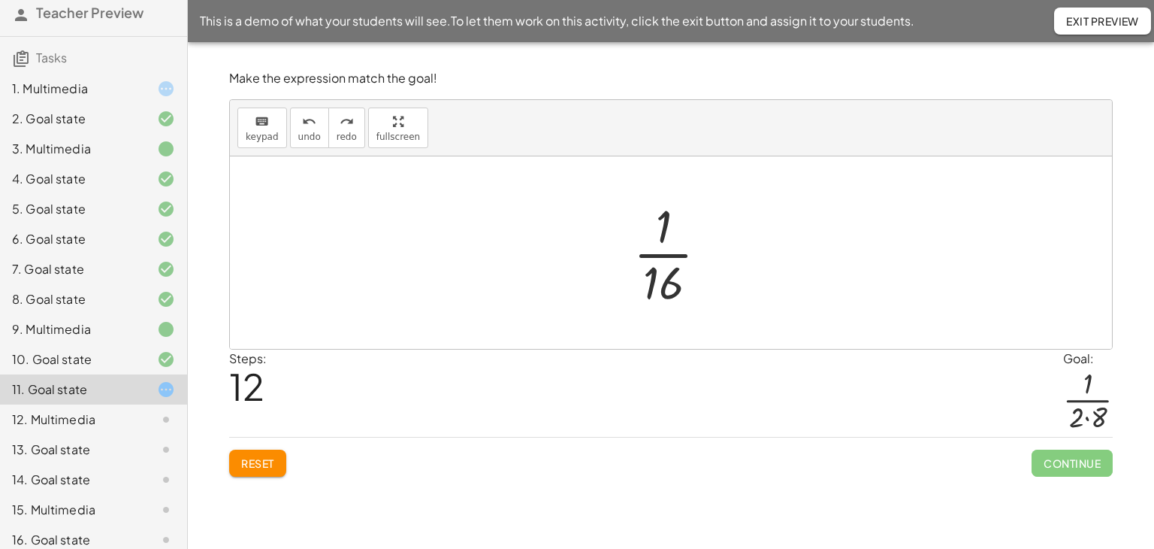
drag, startPoint x: 658, startPoint y: 254, endPoint x: 666, endPoint y: 283, distance: 30.3
click at [666, 283] on div at bounding box center [676, 253] width 101 height 116
click at [661, 256] on div at bounding box center [676, 253] width 101 height 116
click at [659, 255] on div at bounding box center [676, 253] width 101 height 116
click at [658, 255] on div at bounding box center [676, 253] width 101 height 116
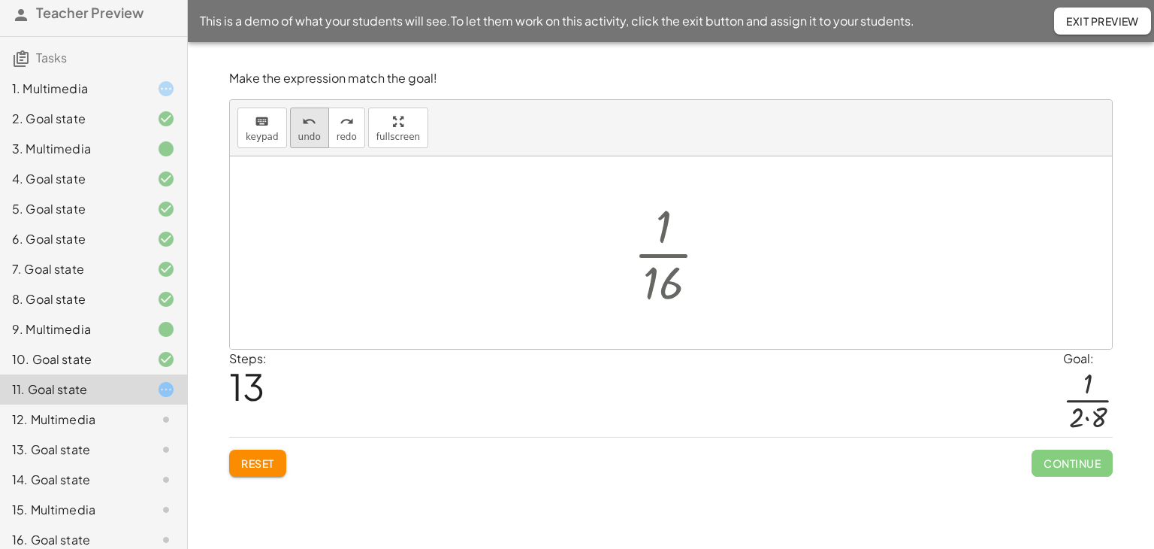
click at [290, 127] on button "undo undo" at bounding box center [309, 127] width 39 height 41
click at [659, 282] on div at bounding box center [676, 253] width 101 height 116
drag, startPoint x: 277, startPoint y: 136, endPoint x: 285, endPoint y: 150, distance: 16.1
click at [277, 138] on button "keyboard keypad" at bounding box center [262, 127] width 50 height 41
drag, startPoint x: 665, startPoint y: 281, endPoint x: 667, endPoint y: 289, distance: 8.6
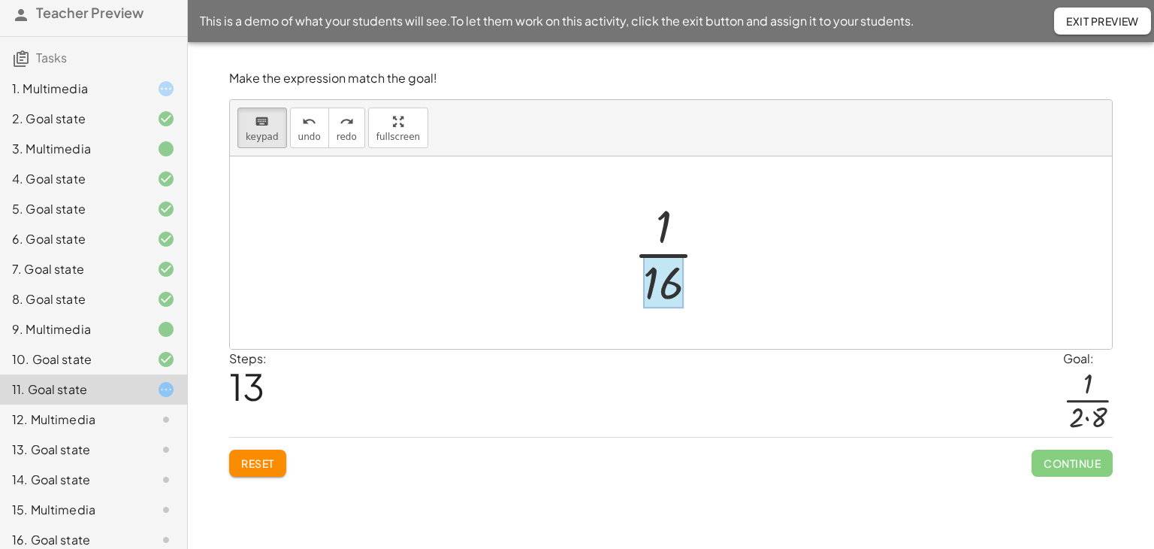
click at [665, 282] on div at bounding box center [663, 281] width 41 height 53
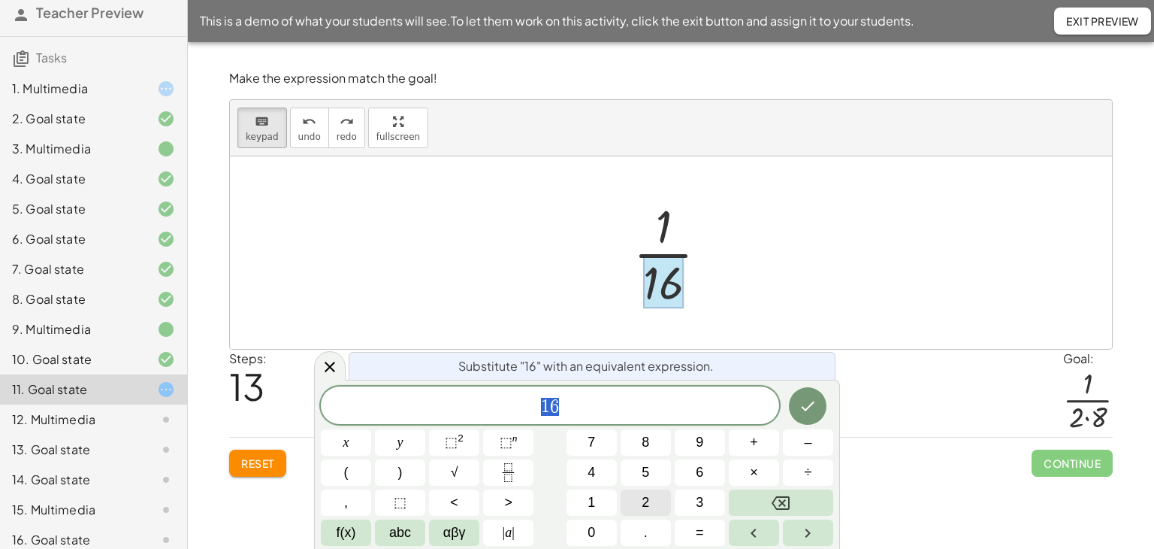
click at [658, 507] on button "2" at bounding box center [646, 502] width 50 height 26
click at [748, 468] on button "×" at bounding box center [754, 472] width 50 height 26
click at [642, 445] on span "8" at bounding box center [646, 442] width 8 height 20
click at [810, 413] on icon "Done" at bounding box center [808, 406] width 18 height 18
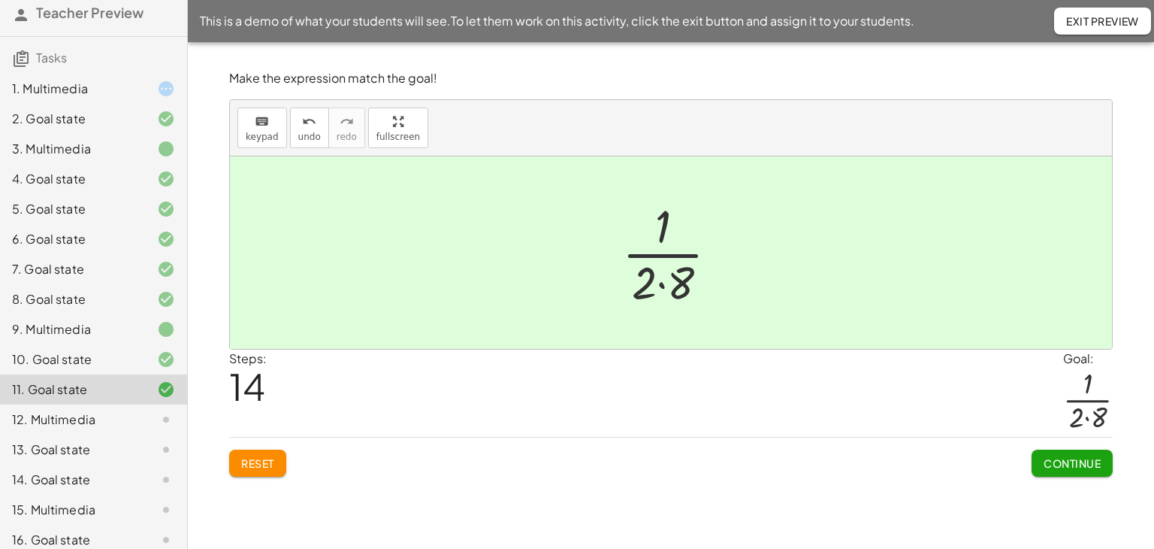
click at [1072, 467] on span "Continue" at bounding box center [1072, 463] width 57 height 14
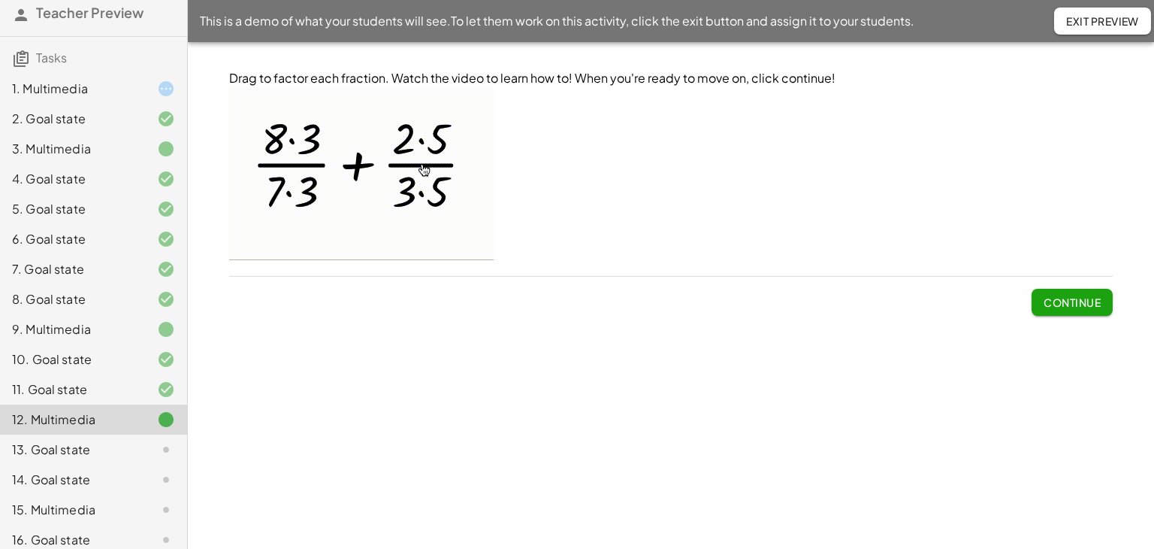
click at [1037, 292] on button "Continue" at bounding box center [1072, 302] width 81 height 27
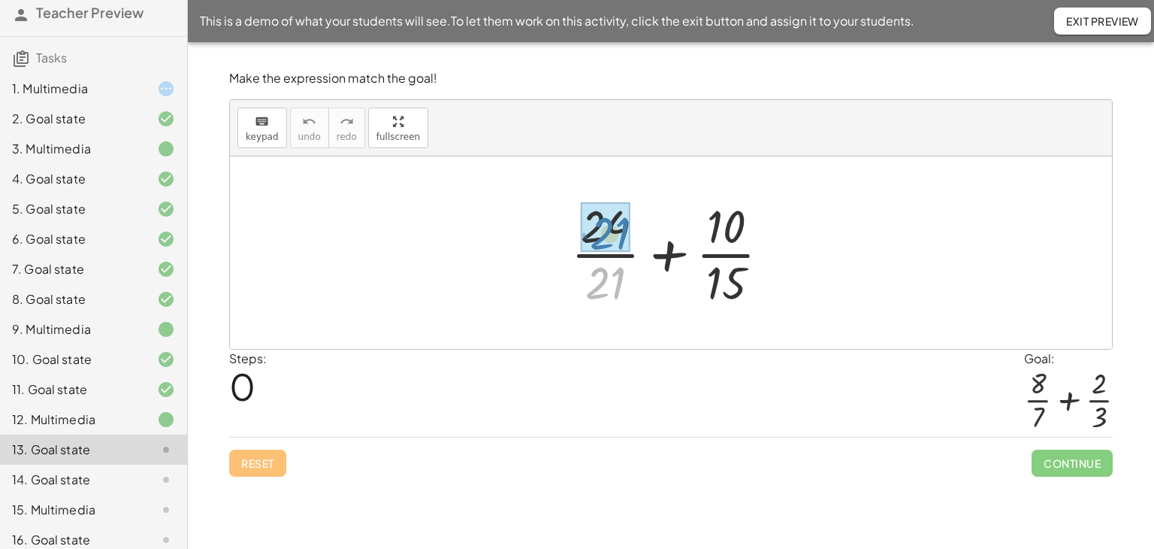
drag, startPoint x: 606, startPoint y: 292, endPoint x: 610, endPoint y: 243, distance: 49.8
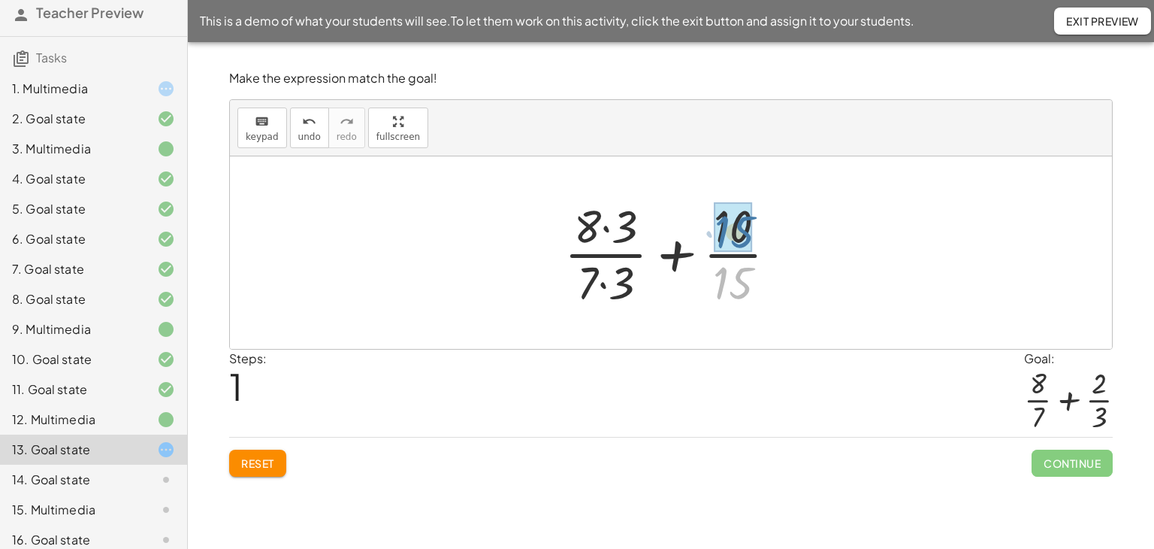
drag, startPoint x: 735, startPoint y: 289, endPoint x: 738, endPoint y: 252, distance: 36.9
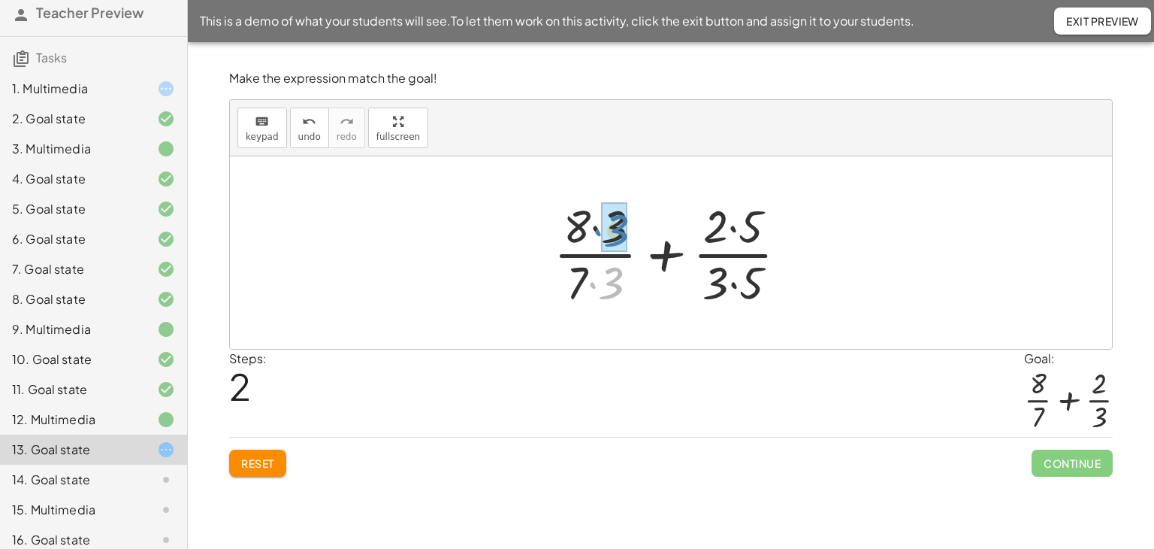
drag, startPoint x: 614, startPoint y: 288, endPoint x: 619, endPoint y: 235, distance: 52.9
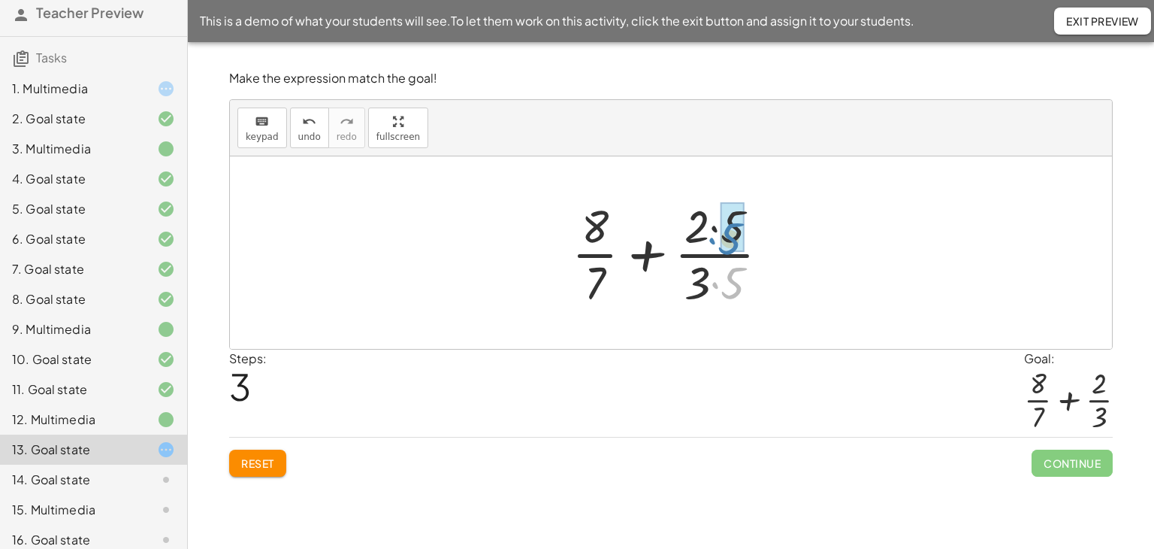
drag, startPoint x: 736, startPoint y: 286, endPoint x: 733, endPoint y: 241, distance: 44.4
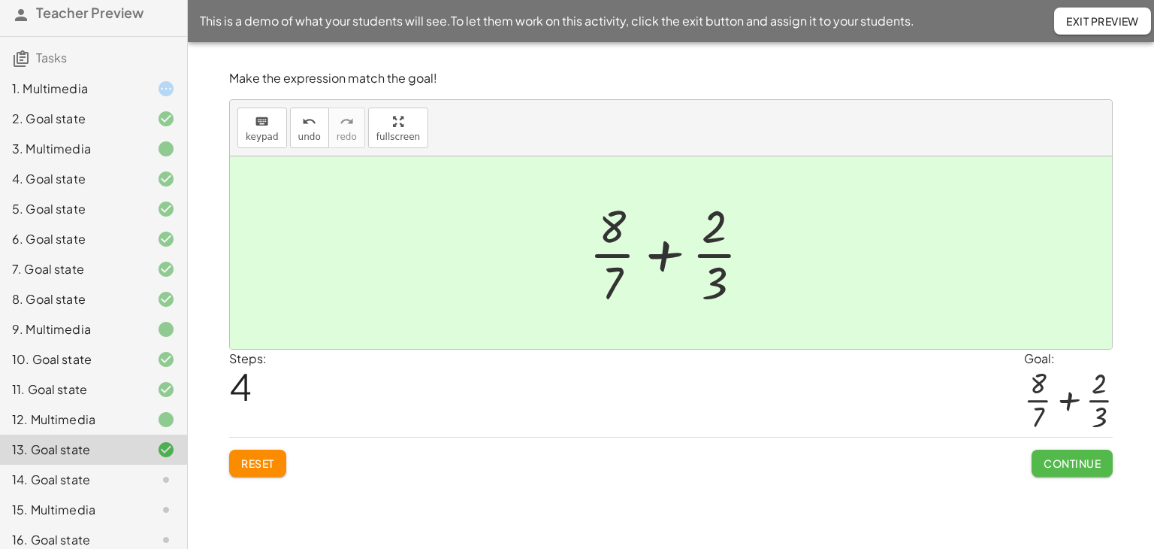
click at [1036, 470] on button "Continue" at bounding box center [1072, 462] width 81 height 27
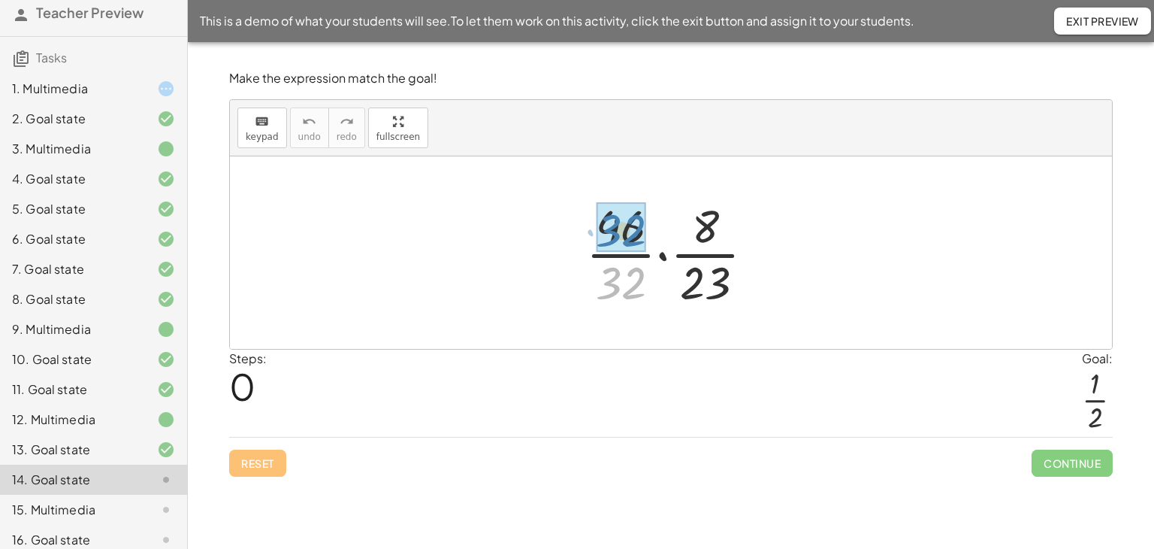
drag, startPoint x: 633, startPoint y: 292, endPoint x: 643, endPoint y: 277, distance: 19.0
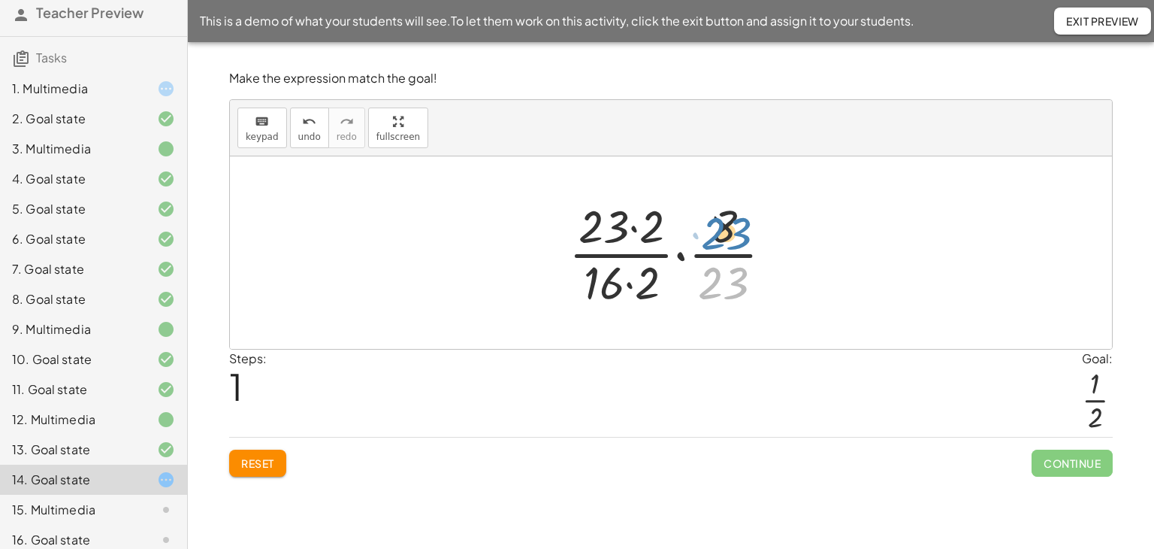
drag, startPoint x: 715, startPoint y: 291, endPoint x: 718, endPoint y: 241, distance: 49.6
click at [718, 241] on div at bounding box center [676, 253] width 231 height 116
drag, startPoint x: 719, startPoint y: 277, endPoint x: 735, endPoint y: 222, distance: 57.1
click at [735, 222] on div at bounding box center [676, 253] width 231 height 116
drag, startPoint x: 724, startPoint y: 222, endPoint x: 722, endPoint y: 286, distance: 63.9
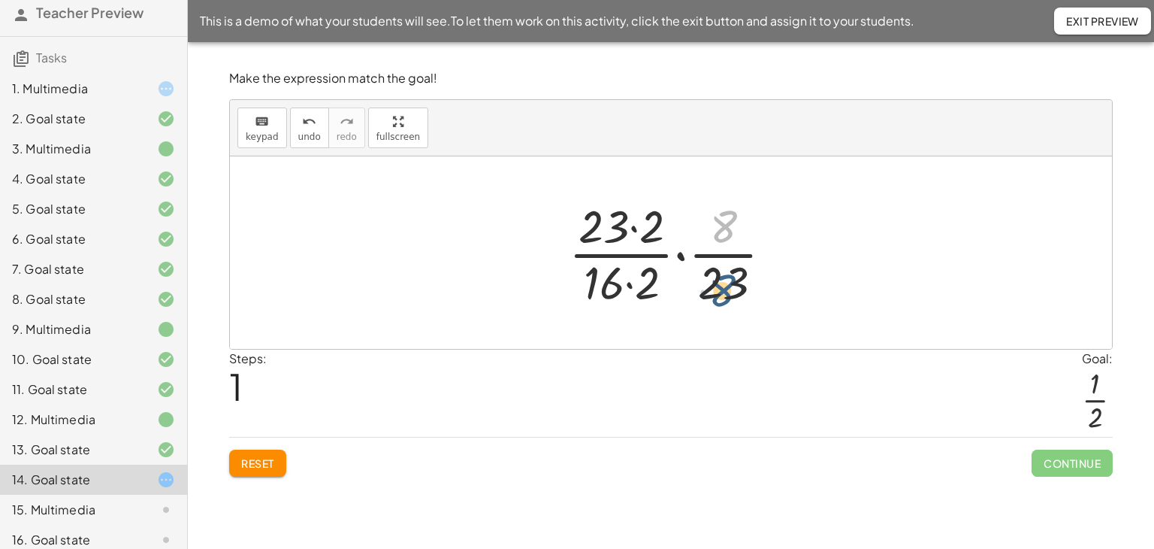
click at [722, 286] on div at bounding box center [676, 253] width 231 height 116
drag, startPoint x: 647, startPoint y: 283, endPoint x: 655, endPoint y: 231, distance: 52.5
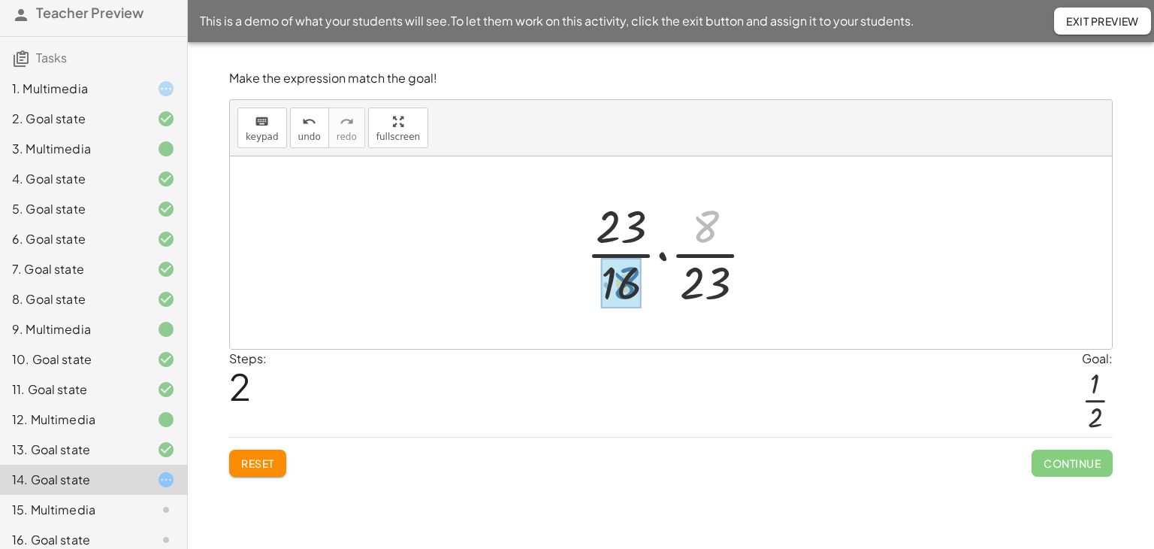
drag, startPoint x: 709, startPoint y: 224, endPoint x: 629, endPoint y: 280, distance: 98.2
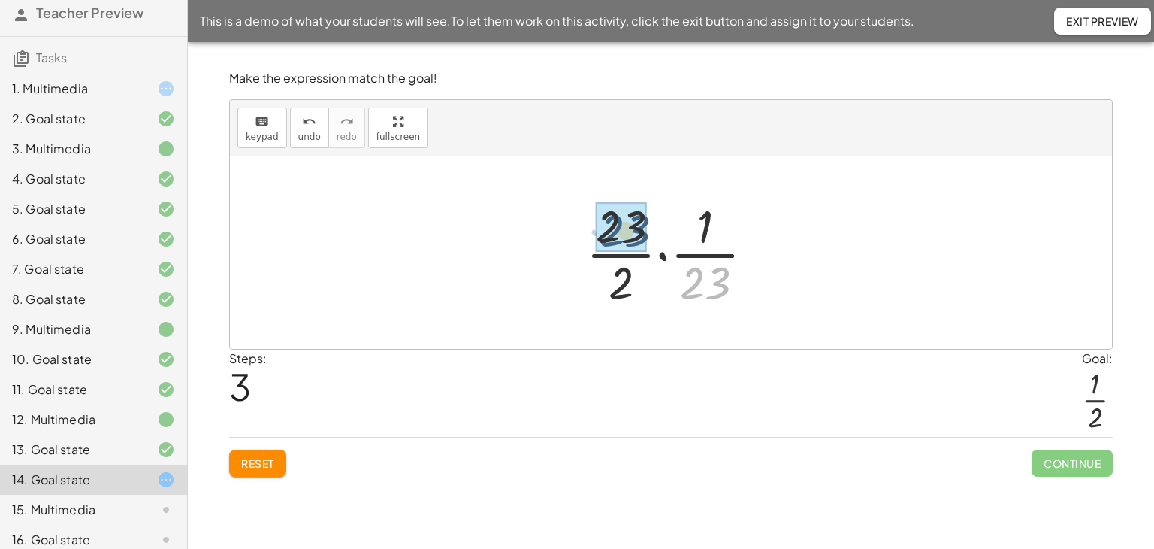
drag, startPoint x: 707, startPoint y: 289, endPoint x: 637, endPoint y: 256, distance: 77.3
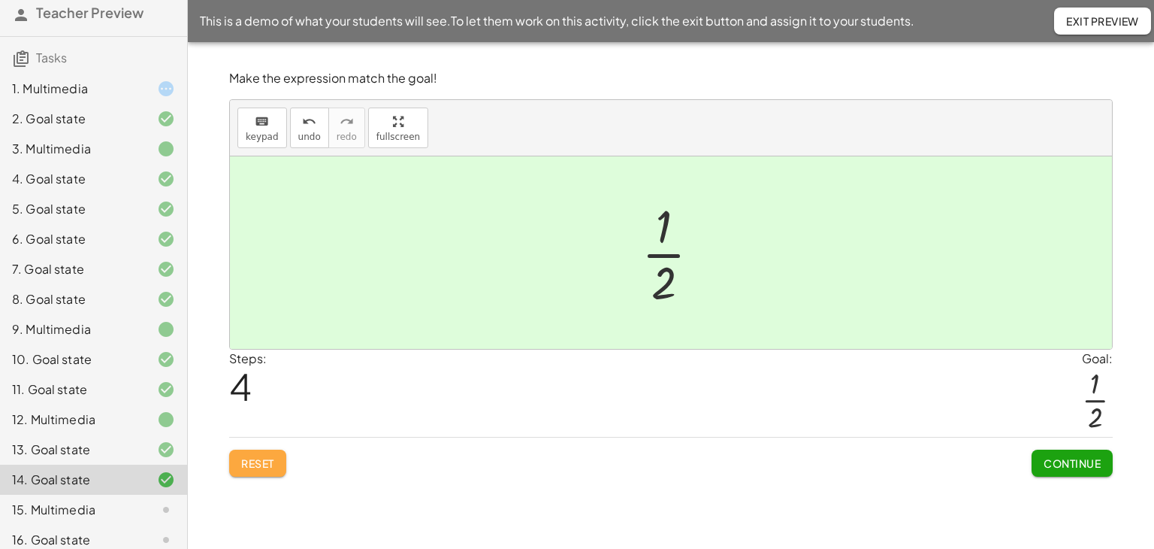
click at [252, 449] on button "Reset" at bounding box center [257, 462] width 57 height 27
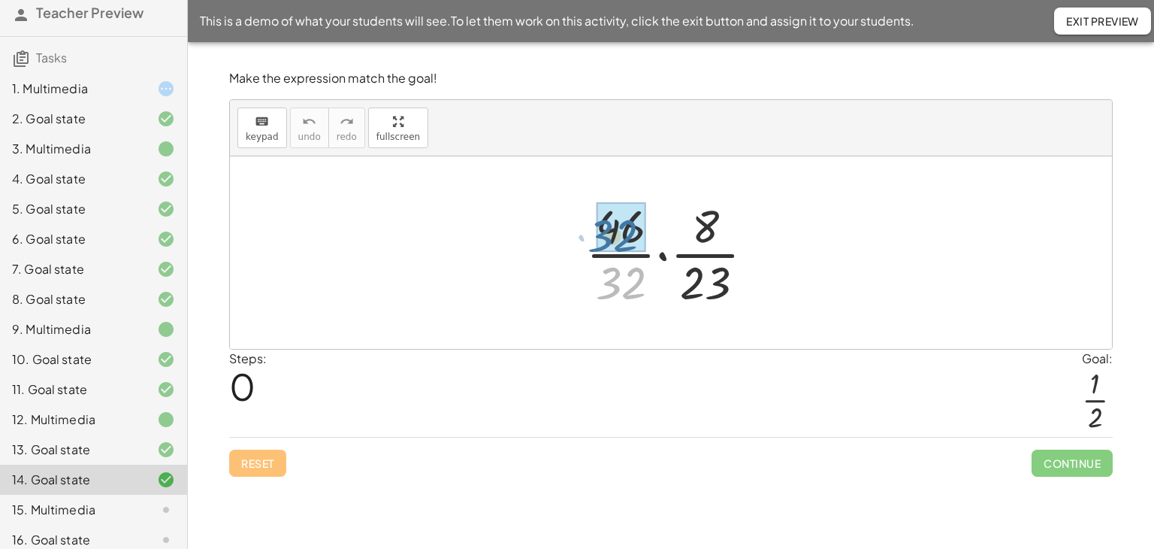
drag, startPoint x: 628, startPoint y: 297, endPoint x: 623, endPoint y: 249, distance: 48.4
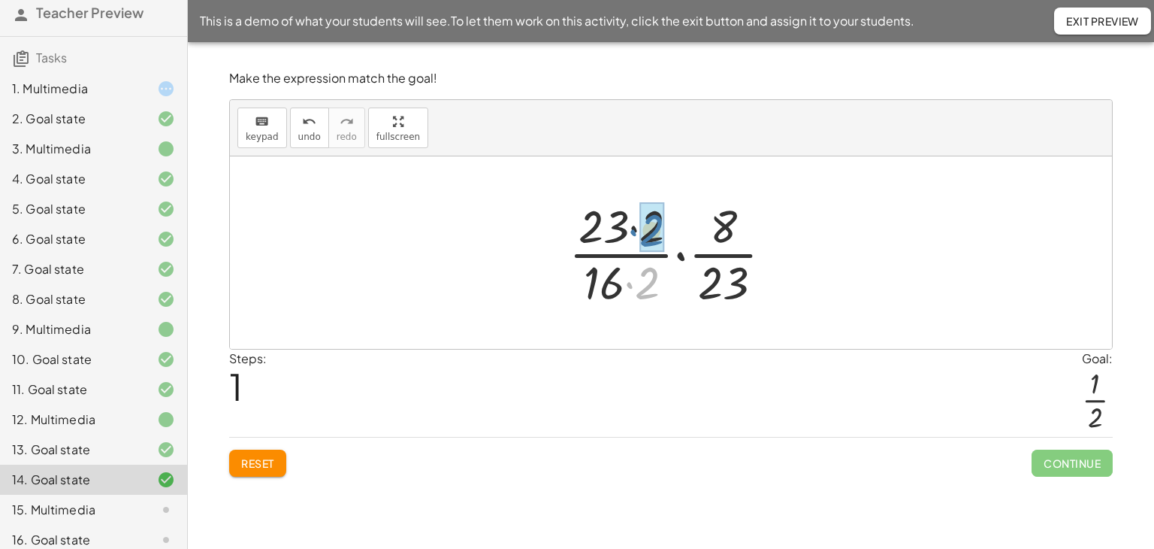
drag, startPoint x: 652, startPoint y: 271, endPoint x: 656, endPoint y: 224, distance: 47.5
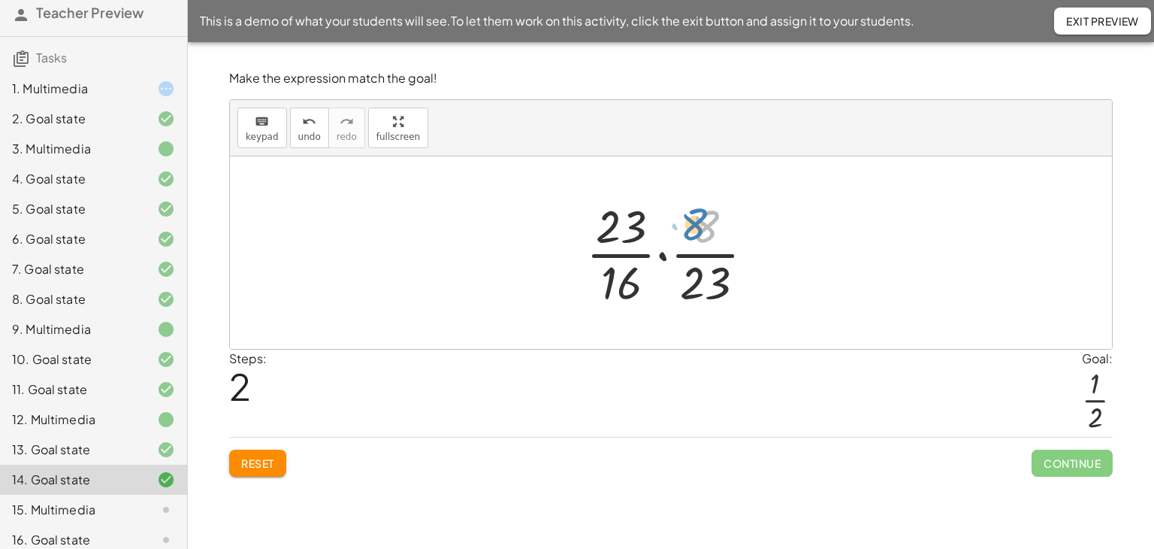
drag, startPoint x: 713, startPoint y: 220, endPoint x: 702, endPoint y: 218, distance: 11.5
click at [702, 218] on div at bounding box center [676, 253] width 195 height 116
drag, startPoint x: 621, startPoint y: 281, endPoint x: 762, endPoint y: 283, distance: 140.5
click at [762, 283] on div at bounding box center [676, 253] width 195 height 116
drag, startPoint x: 712, startPoint y: 284, endPoint x: 568, endPoint y: 286, distance: 144.3
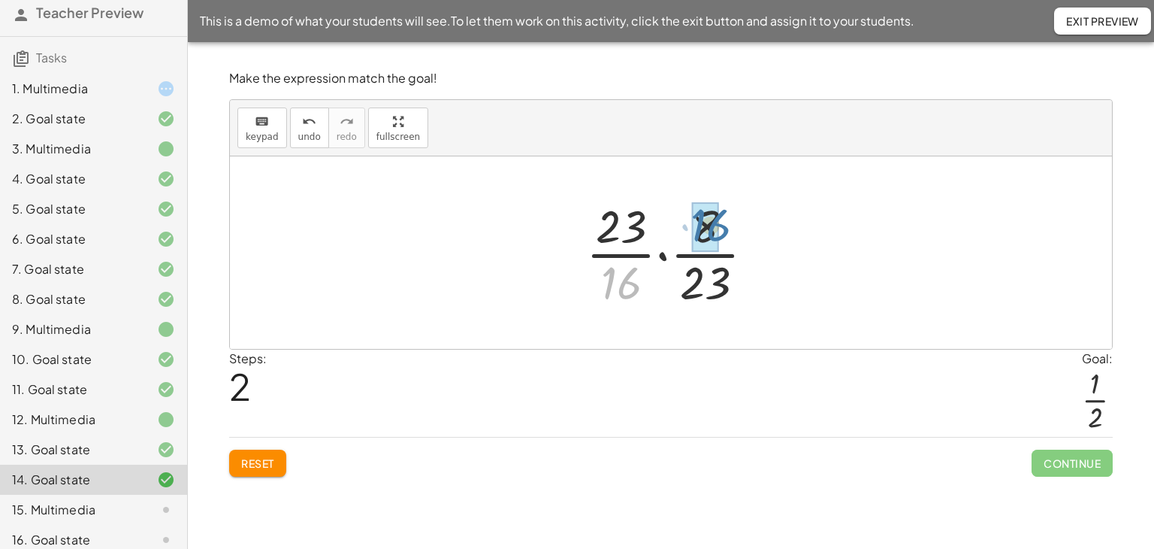
drag, startPoint x: 613, startPoint y: 283, endPoint x: 683, endPoint y: 256, distance: 74.7
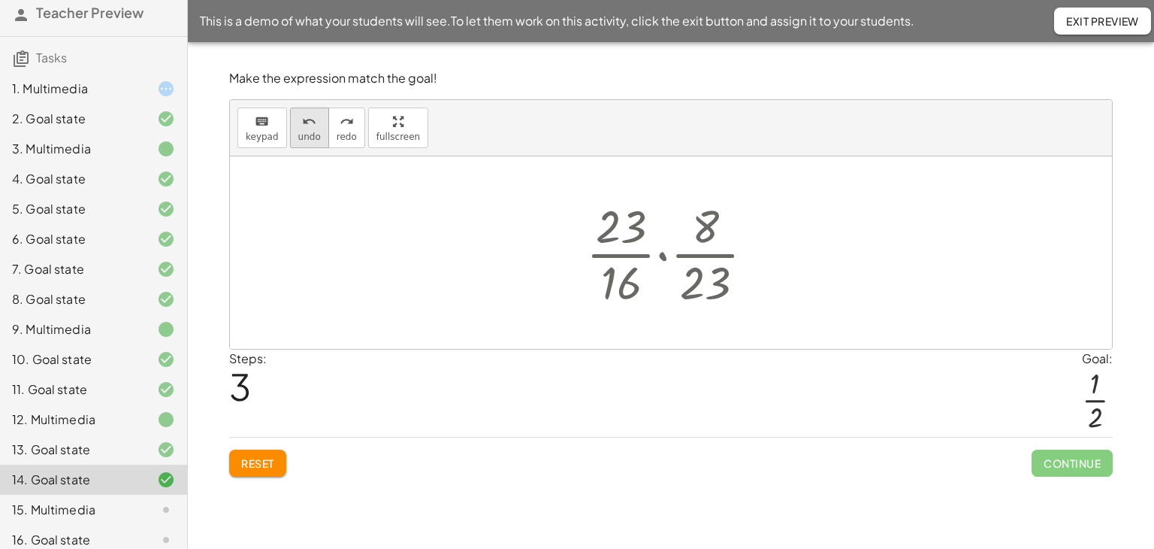
drag, startPoint x: 293, startPoint y: 125, endPoint x: 301, endPoint y: 132, distance: 10.1
click at [298, 126] on div "undo" at bounding box center [309, 121] width 23 height 18
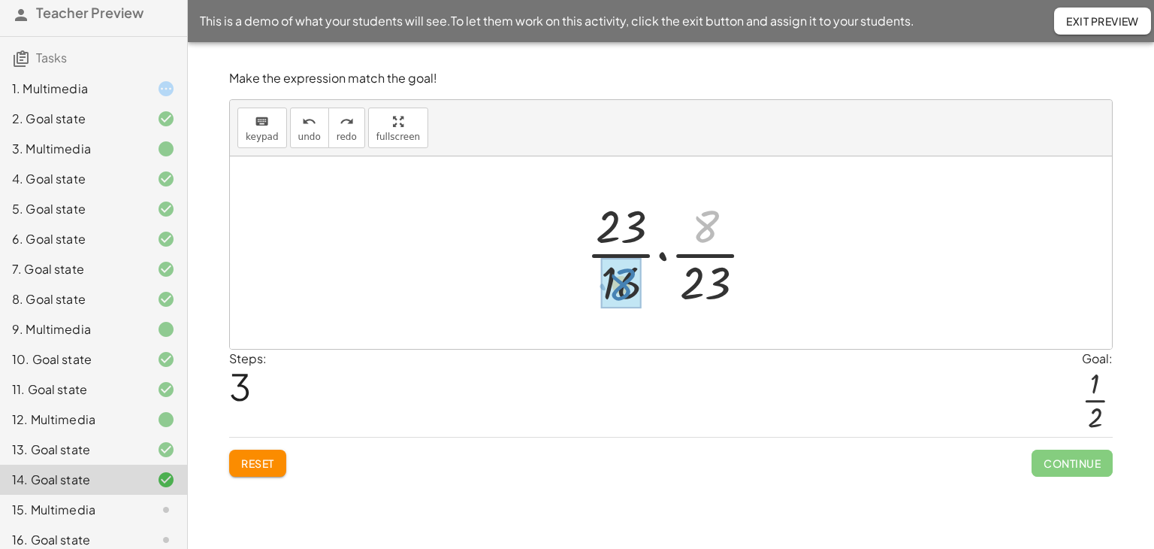
drag, startPoint x: 700, startPoint y: 225, endPoint x: 606, endPoint y: 267, distance: 103.6
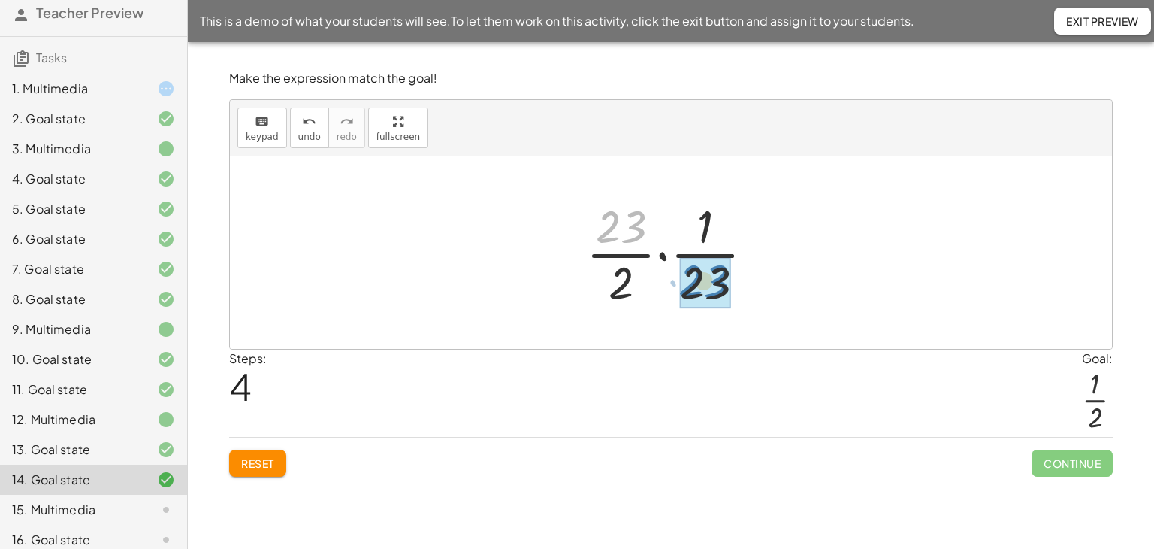
drag, startPoint x: 618, startPoint y: 217, endPoint x: 702, endPoint y: 272, distance: 99.8
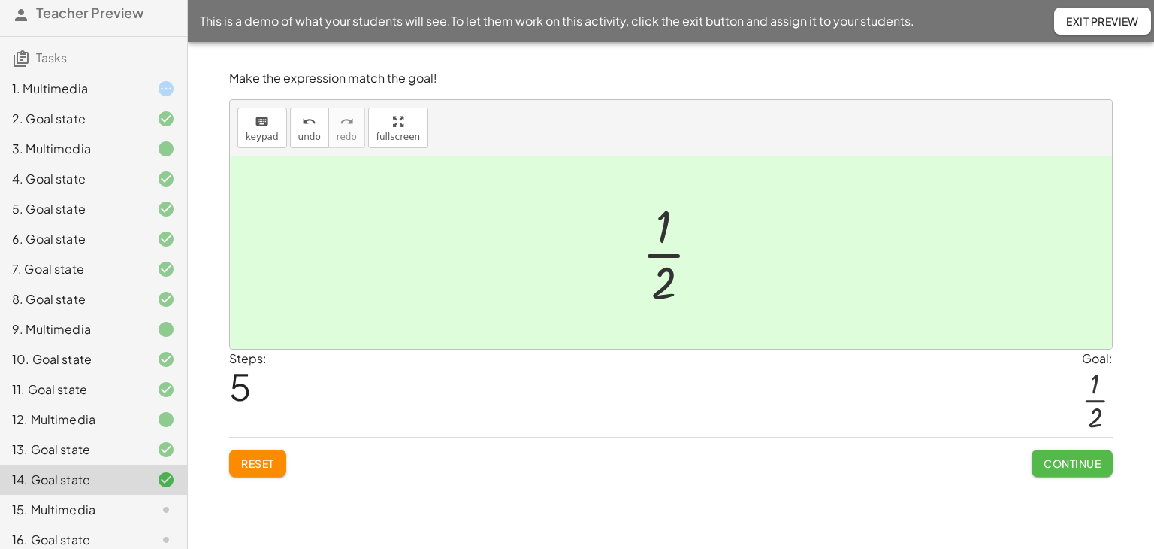
click at [1073, 464] on span "Continue" at bounding box center [1072, 463] width 57 height 14
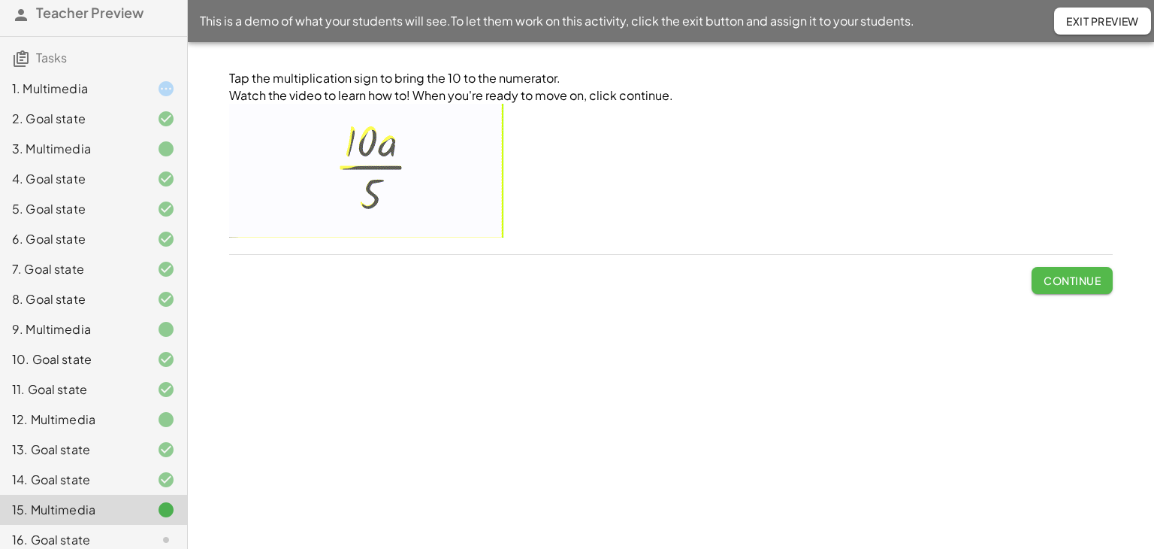
click at [1080, 283] on span "Continue" at bounding box center [1072, 281] width 57 height 14
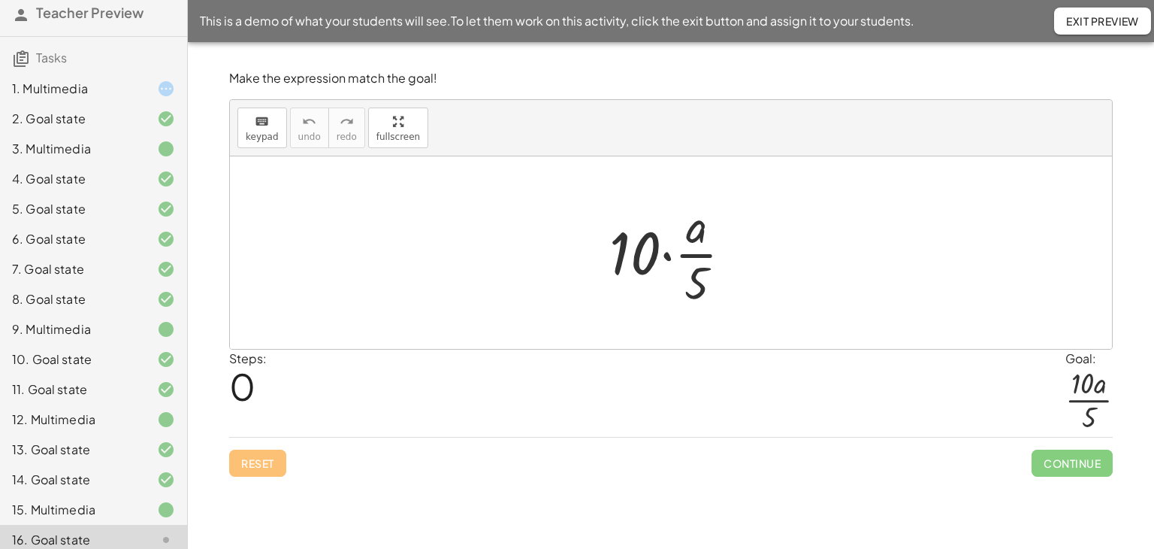
click at [664, 253] on div at bounding box center [677, 253] width 150 height 116
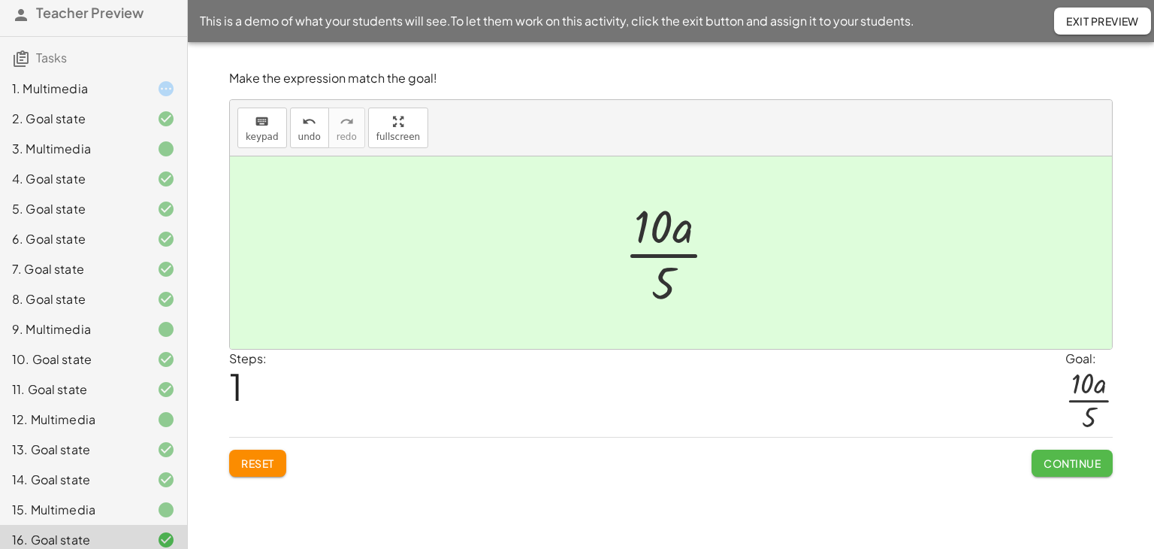
click at [1052, 458] on span "Continue" at bounding box center [1072, 463] width 57 height 14
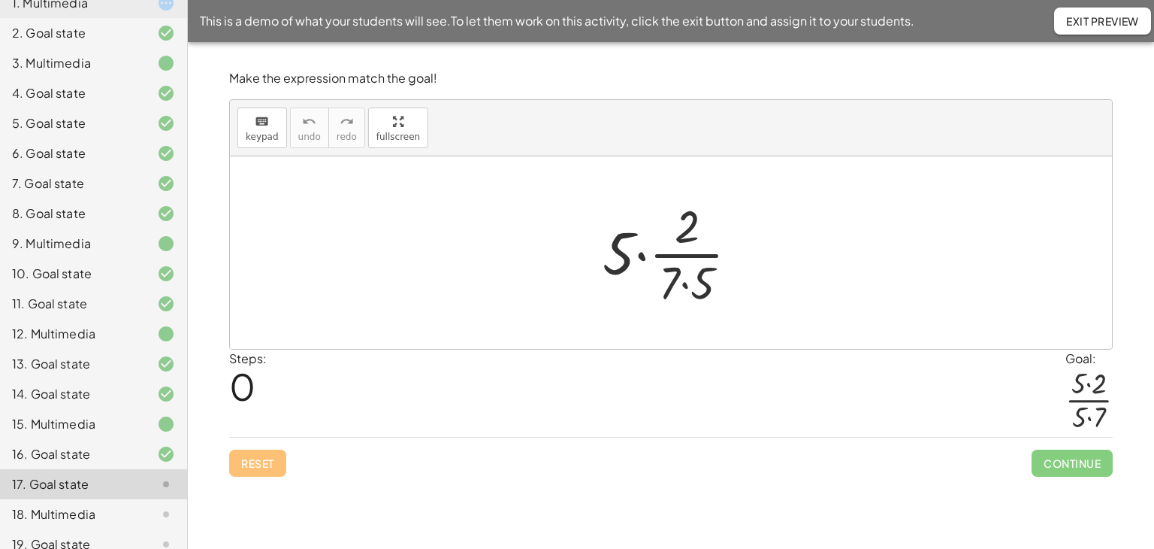
scroll to position [328, 0]
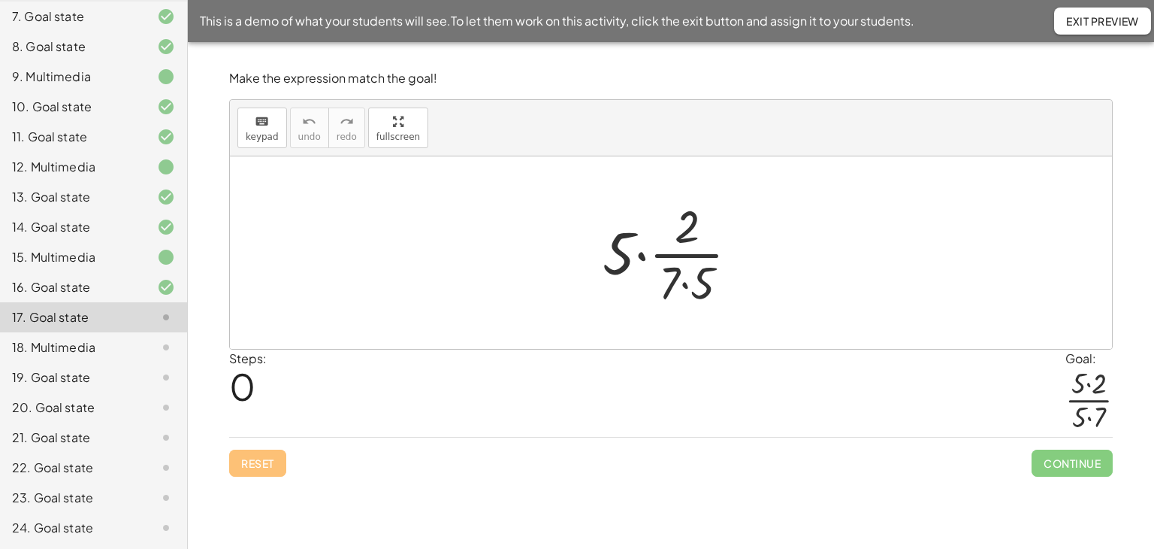
click at [642, 256] on div at bounding box center [676, 253] width 163 height 116
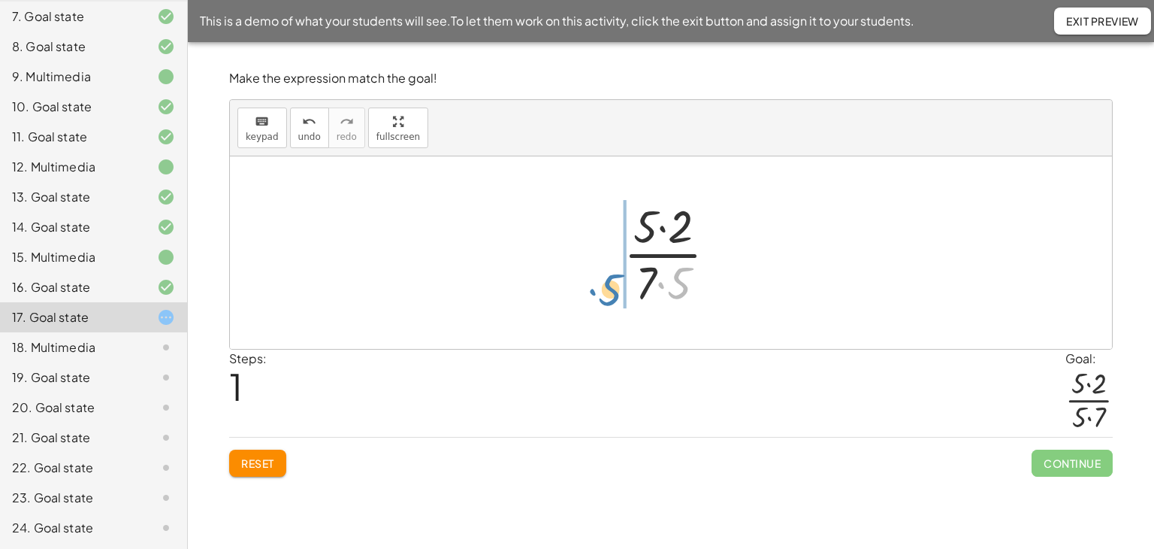
drag, startPoint x: 682, startPoint y: 283, endPoint x: 614, endPoint y: 290, distance: 68.7
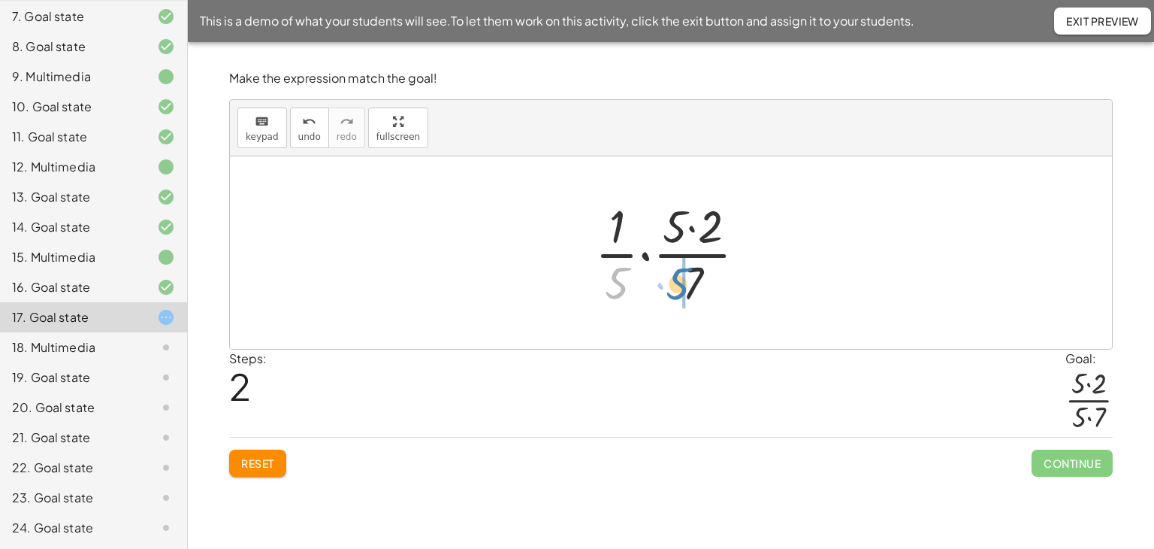
drag, startPoint x: 621, startPoint y: 274, endPoint x: 682, endPoint y: 275, distance: 60.9
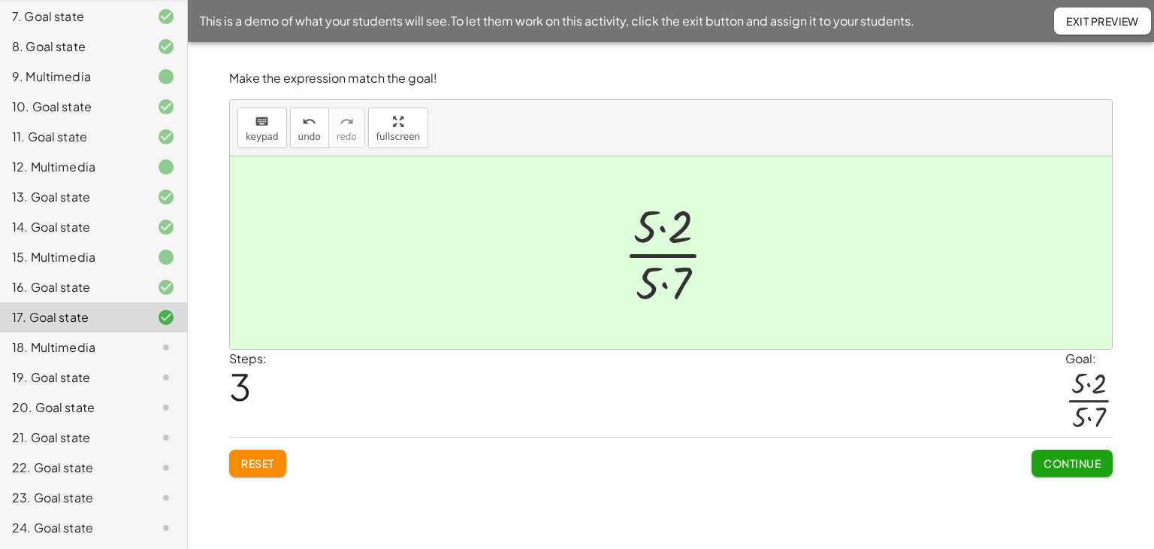
click at [1048, 465] on span "Continue" at bounding box center [1072, 463] width 57 height 14
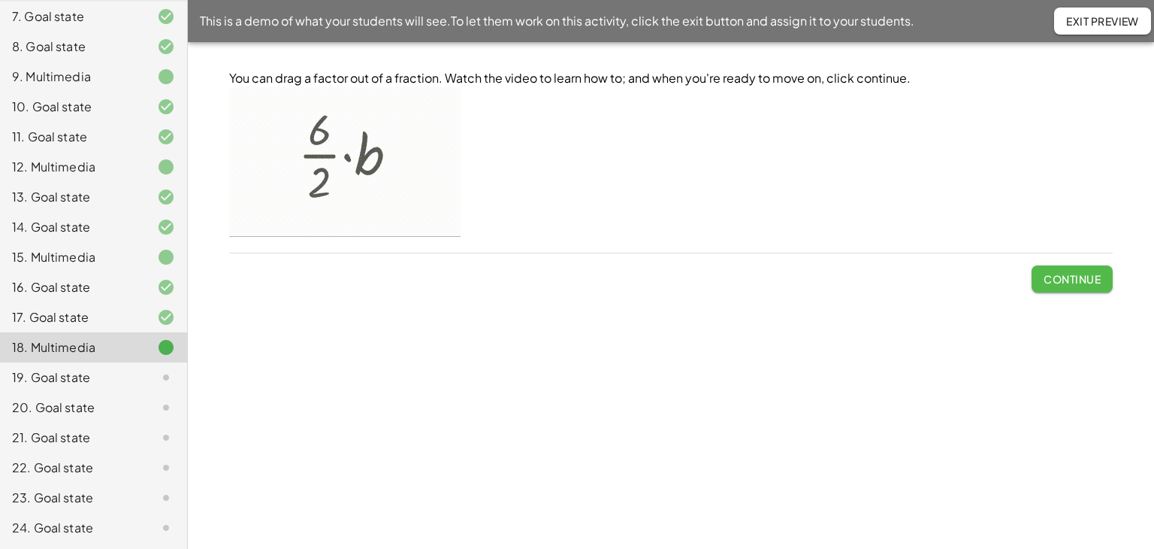
click at [1052, 280] on span "Continue" at bounding box center [1072, 279] width 57 height 14
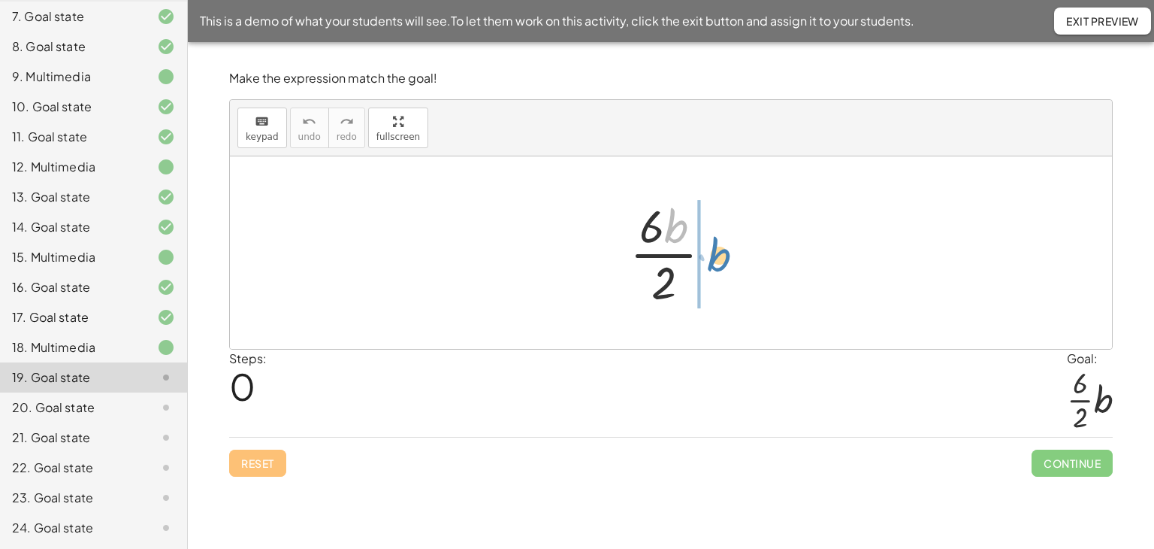
drag, startPoint x: 673, startPoint y: 216, endPoint x: 716, endPoint y: 244, distance: 51.5
click at [716, 244] on div at bounding box center [677, 253] width 110 height 116
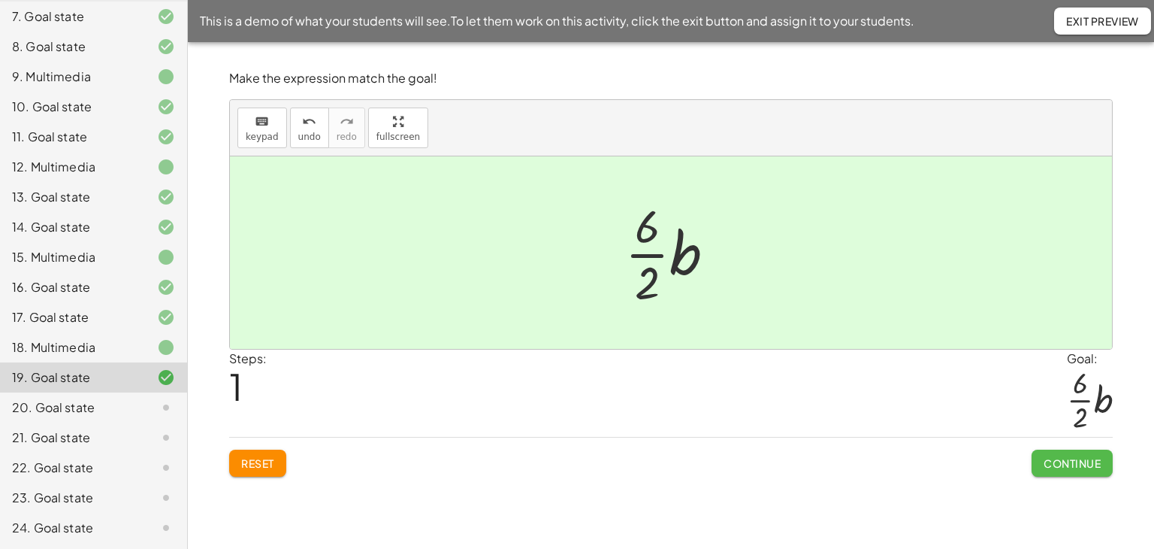
click at [1055, 456] on span "Continue" at bounding box center [1072, 463] width 57 height 14
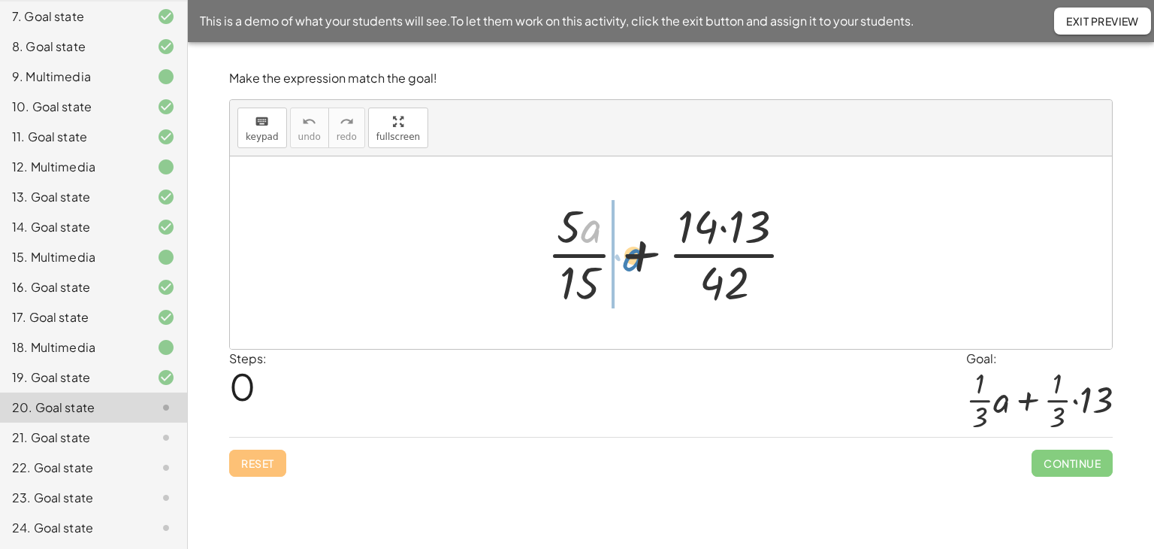
drag, startPoint x: 589, startPoint y: 225, endPoint x: 633, endPoint y: 252, distance: 52.3
click at [633, 252] on div at bounding box center [677, 253] width 274 height 116
drag, startPoint x: 603, startPoint y: 237, endPoint x: 630, endPoint y: 262, distance: 37.3
click at [630, 262] on div at bounding box center [677, 253] width 274 height 116
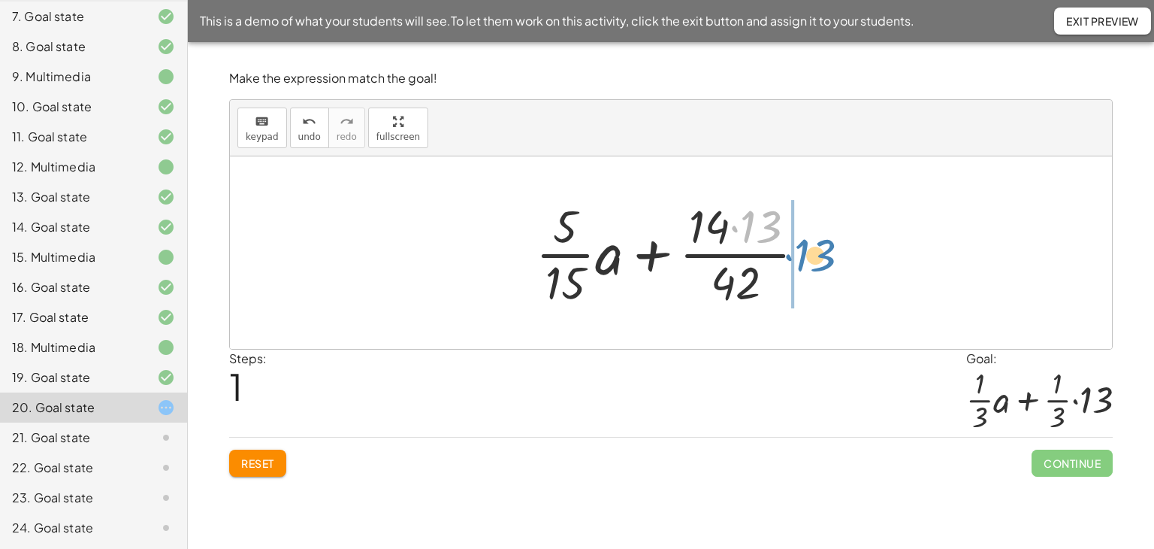
drag, startPoint x: 751, startPoint y: 217, endPoint x: 812, endPoint y: 246, distance: 67.2
click at [808, 246] on div at bounding box center [676, 253] width 297 height 116
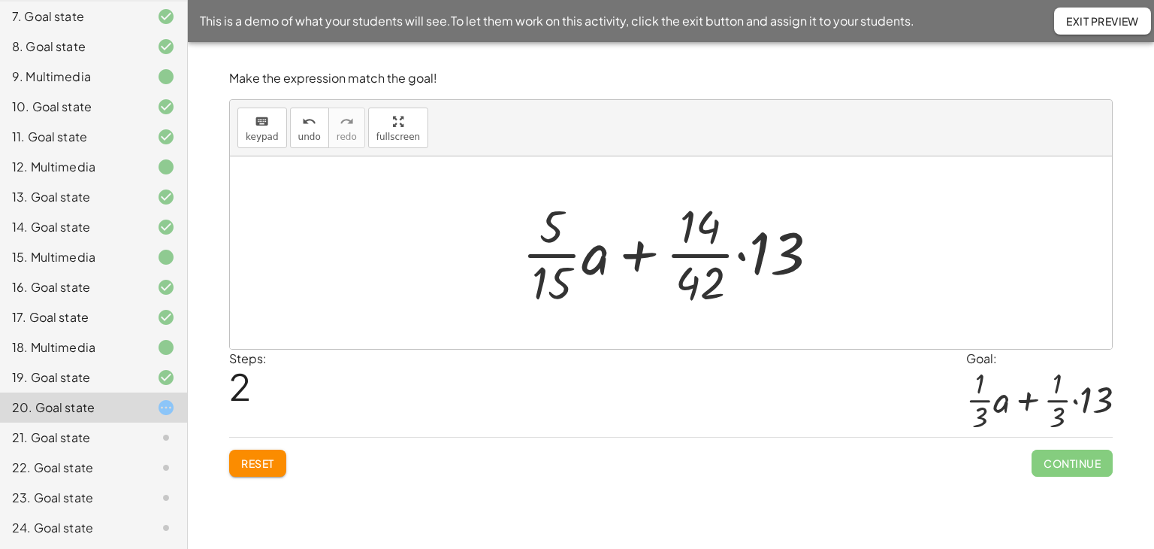
drag, startPoint x: 546, startPoint y: 255, endPoint x: 550, endPoint y: 265, distance: 10.5
click at [546, 256] on div at bounding box center [676, 253] width 323 height 116
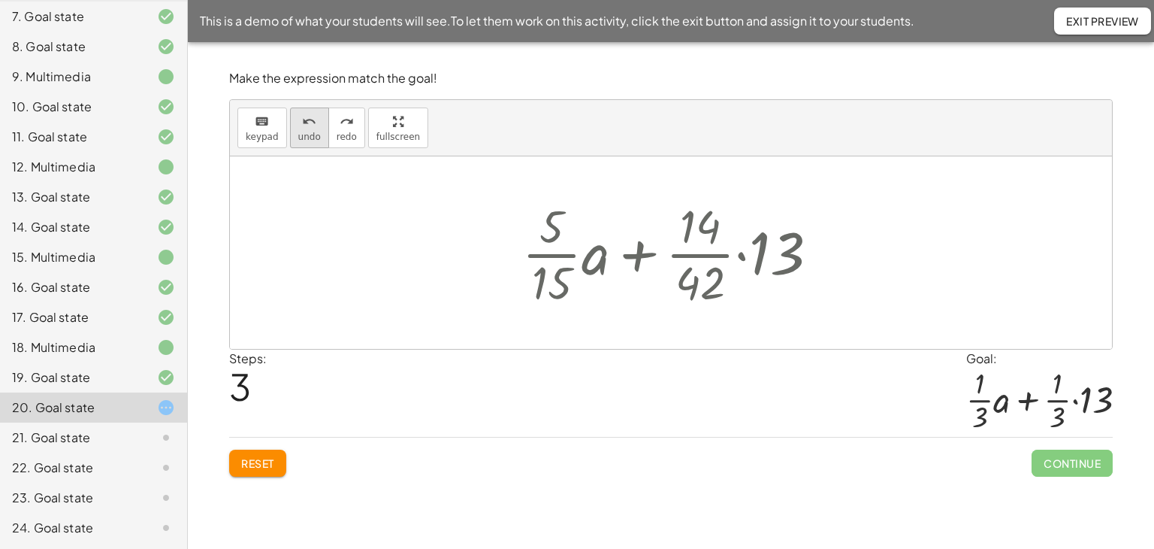
drag, startPoint x: 306, startPoint y: 132, endPoint x: 461, endPoint y: 180, distance: 161.9
click at [307, 133] on span "undo" at bounding box center [309, 137] width 23 height 11
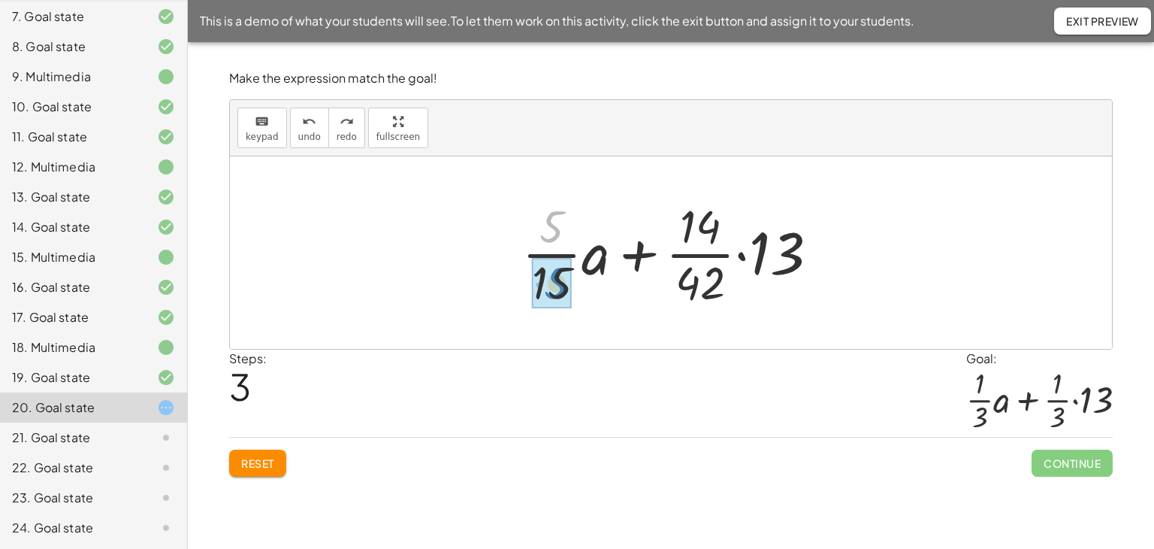
drag, startPoint x: 550, startPoint y: 227, endPoint x: 553, endPoint y: 283, distance: 56.4
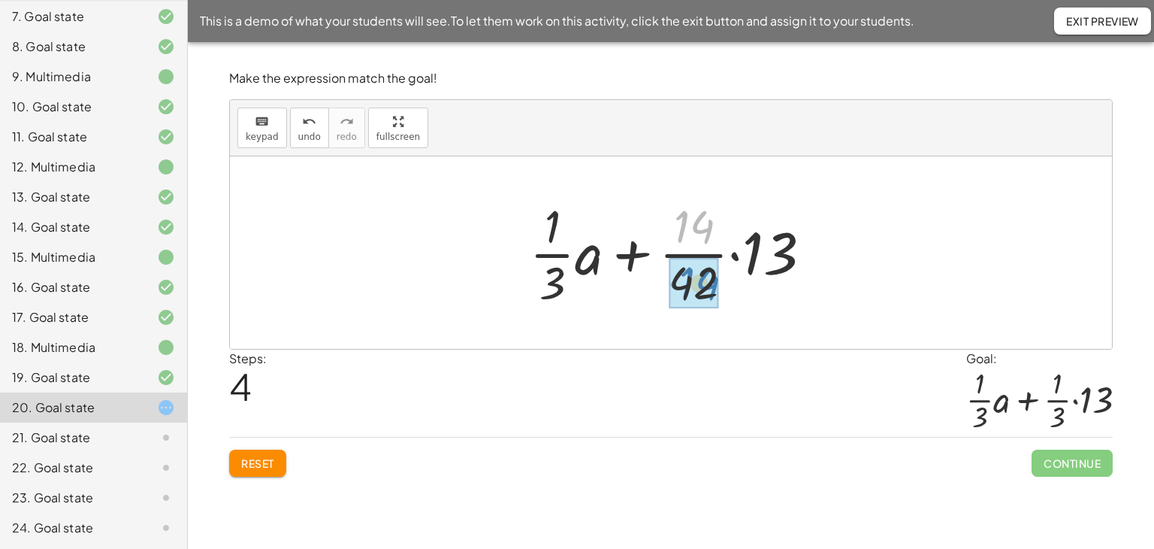
drag, startPoint x: 695, startPoint y: 225, endPoint x: 700, endPoint y: 282, distance: 56.6
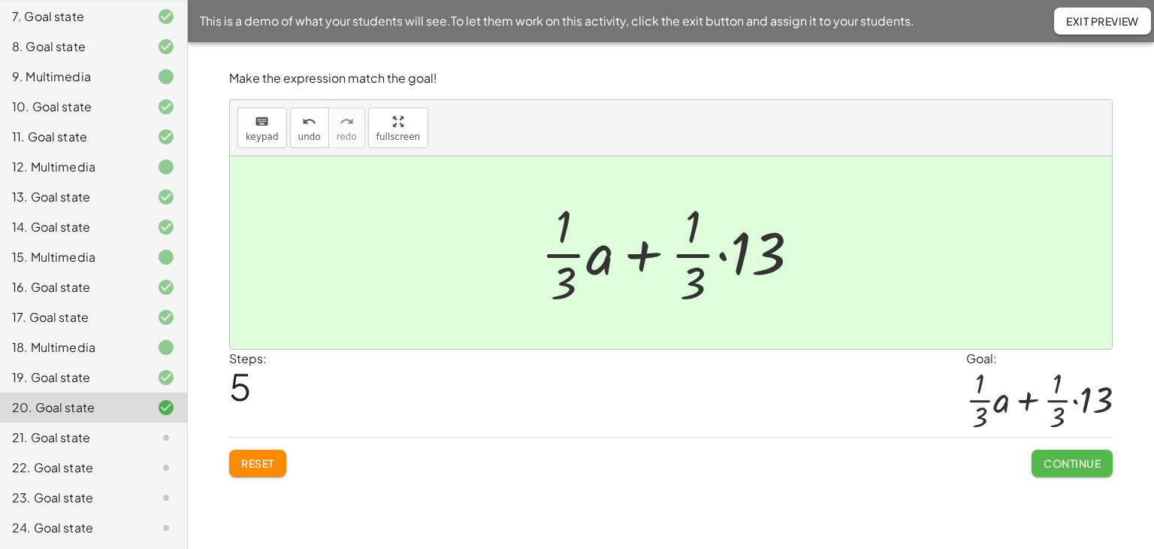
click at [1052, 458] on span "Continue" at bounding box center [1072, 463] width 57 height 14
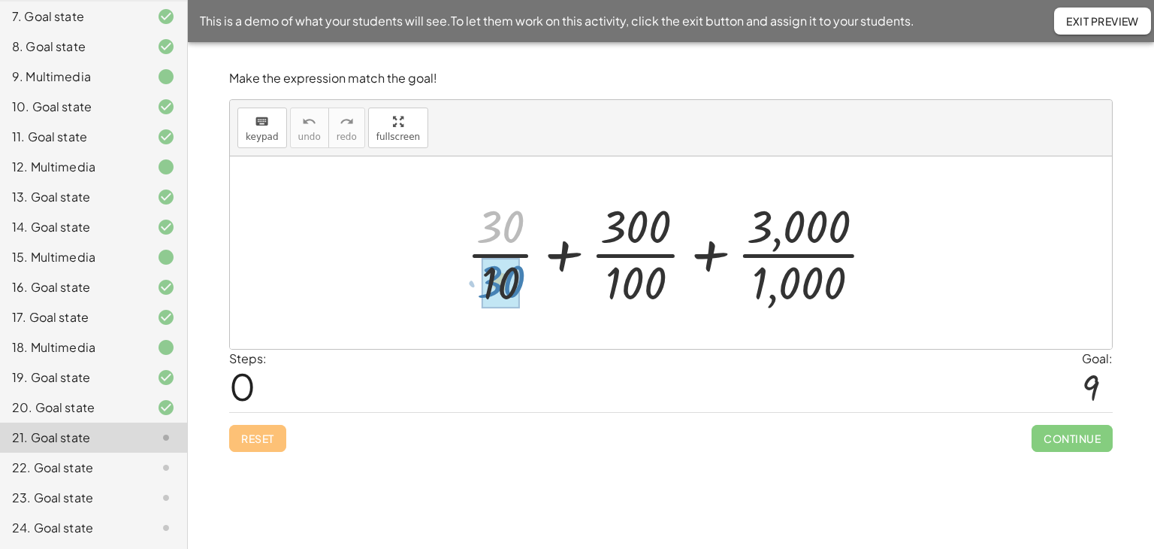
drag, startPoint x: 507, startPoint y: 217, endPoint x: 508, endPoint y: 272, distance: 54.9
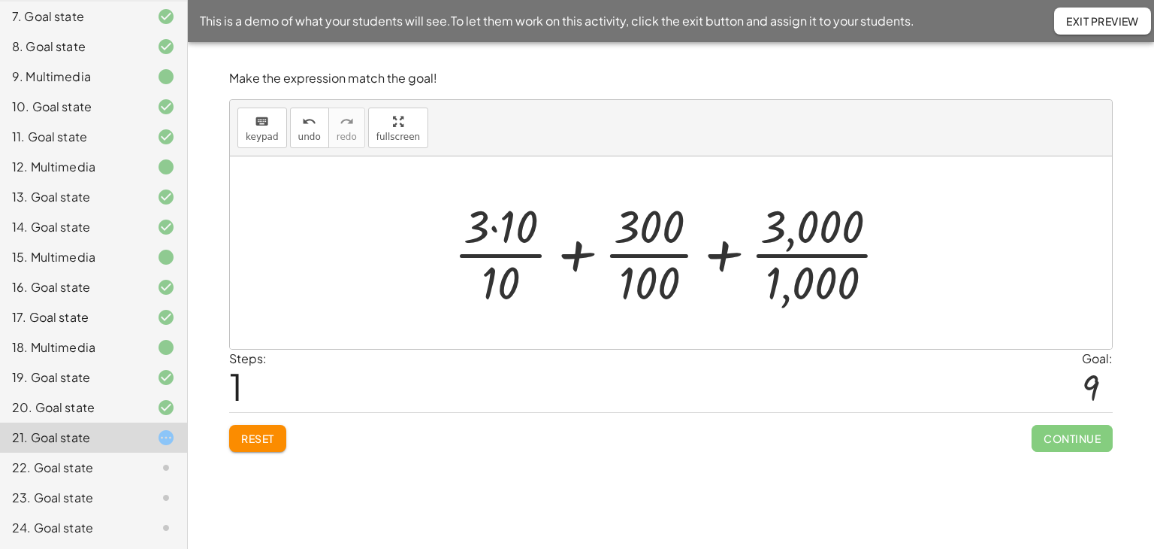
click at [272, 431] on span "Reset" at bounding box center [257, 438] width 33 height 14
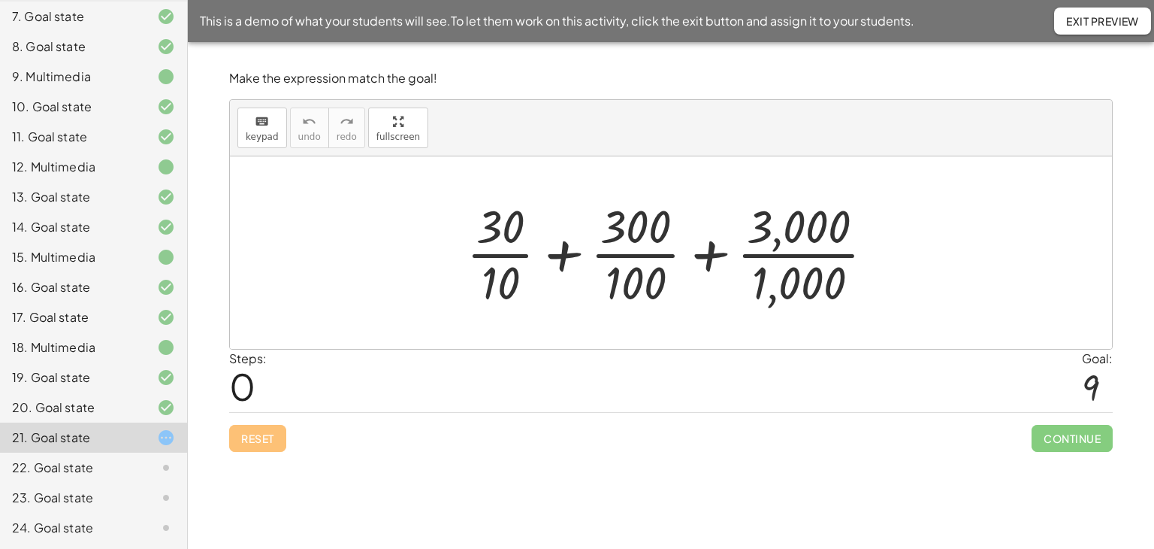
click at [505, 253] on div at bounding box center [676, 253] width 435 height 116
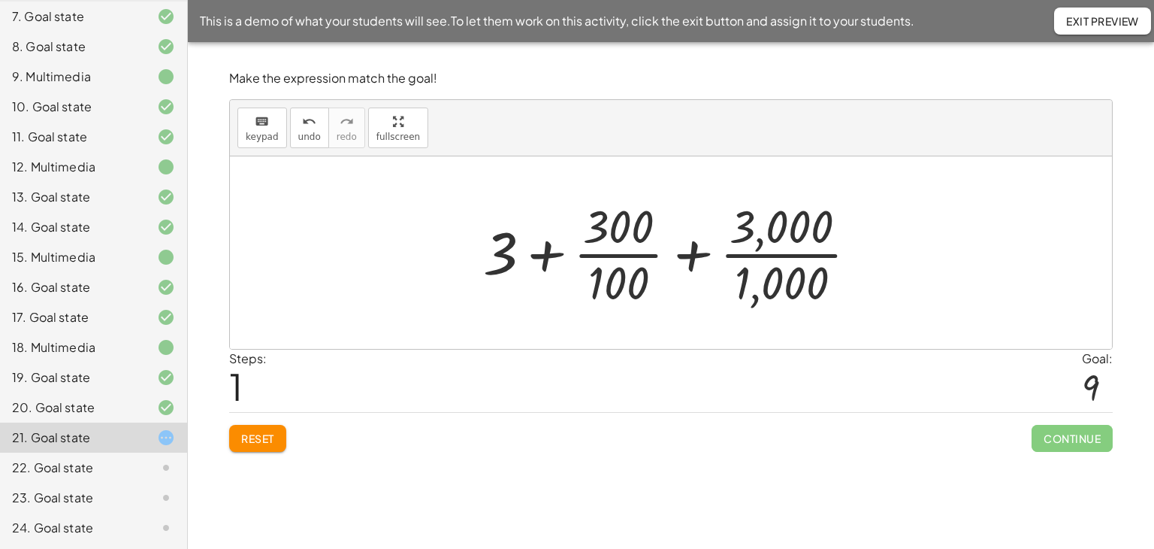
click at [613, 258] on div at bounding box center [676, 253] width 401 height 116
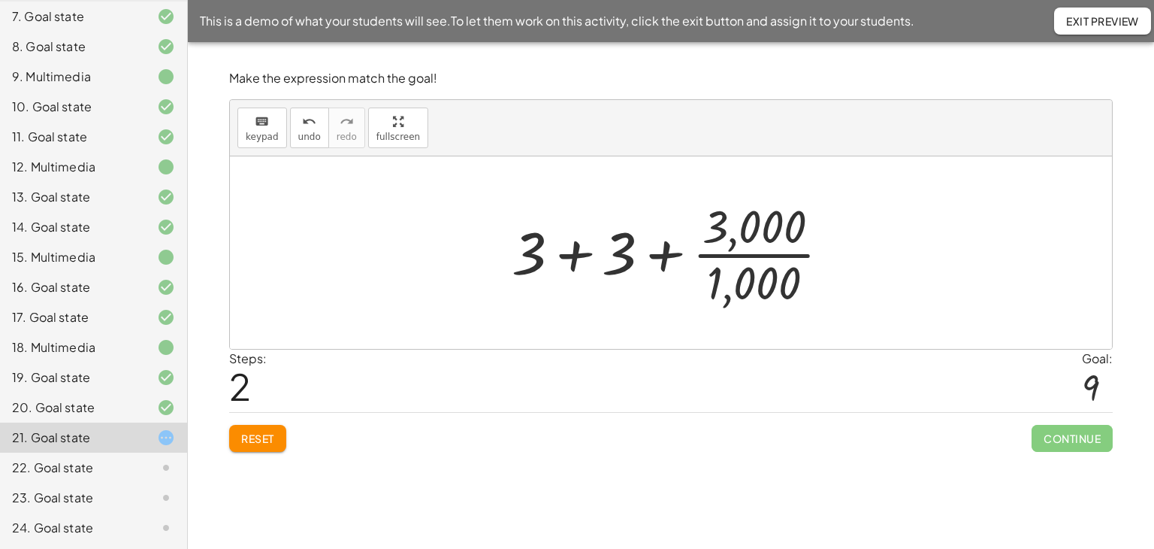
click at [764, 255] on div at bounding box center [677, 253] width 346 height 116
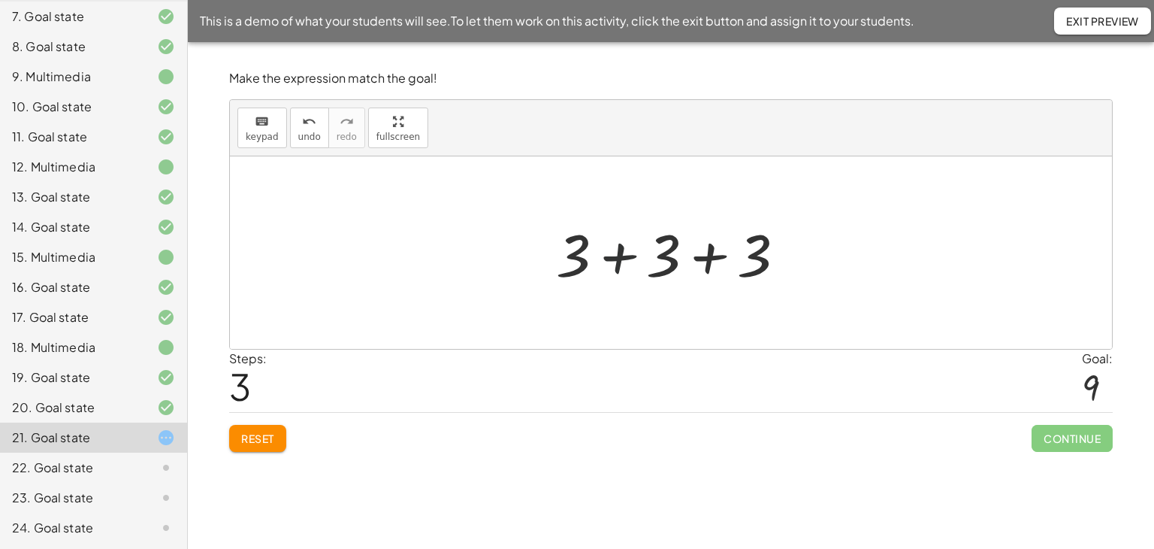
click at [616, 258] on div at bounding box center [677, 252] width 256 height 77
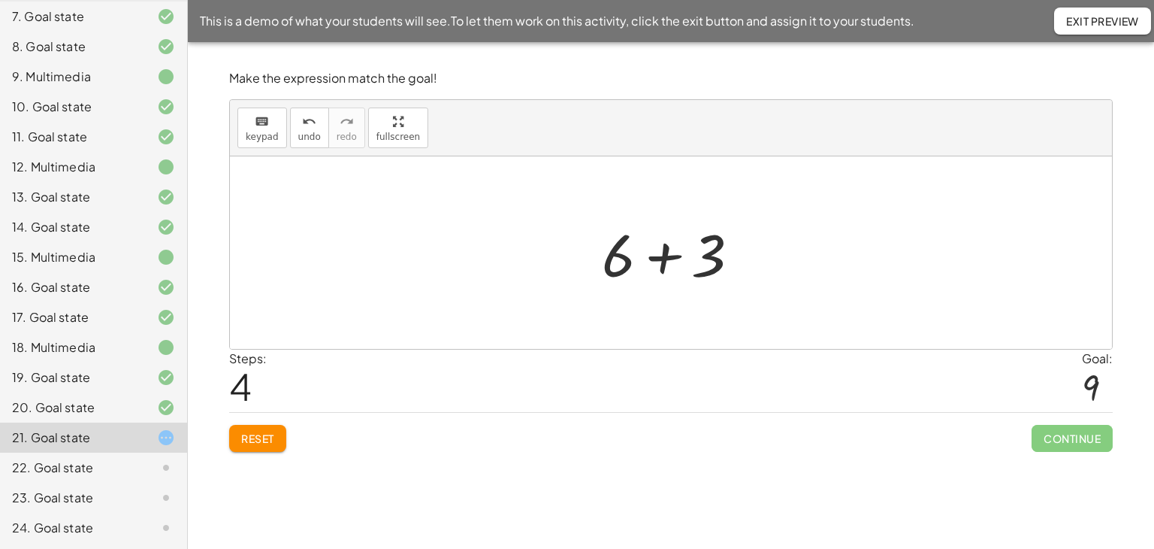
click at [659, 256] on div at bounding box center [676, 252] width 165 height 77
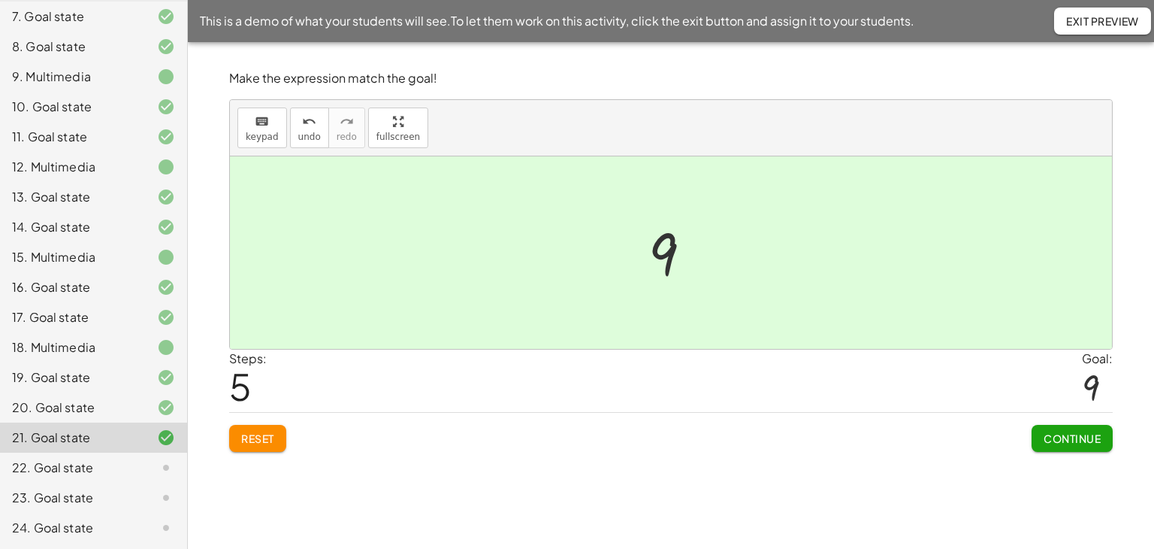
click at [1050, 425] on button "Continue" at bounding box center [1072, 438] width 81 height 27
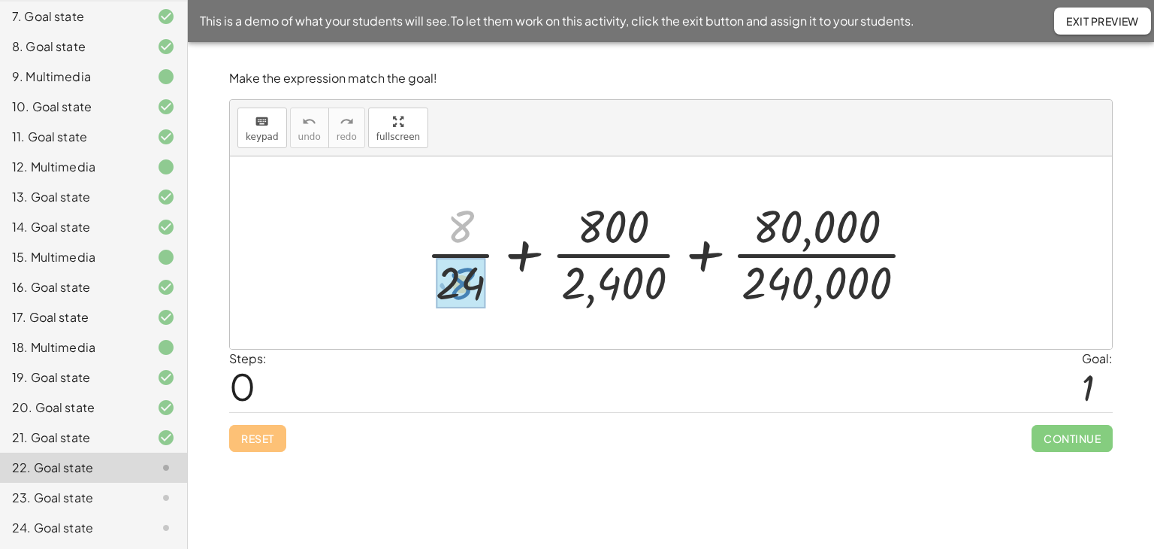
drag, startPoint x: 464, startPoint y: 219, endPoint x: 464, endPoint y: 277, distance: 57.1
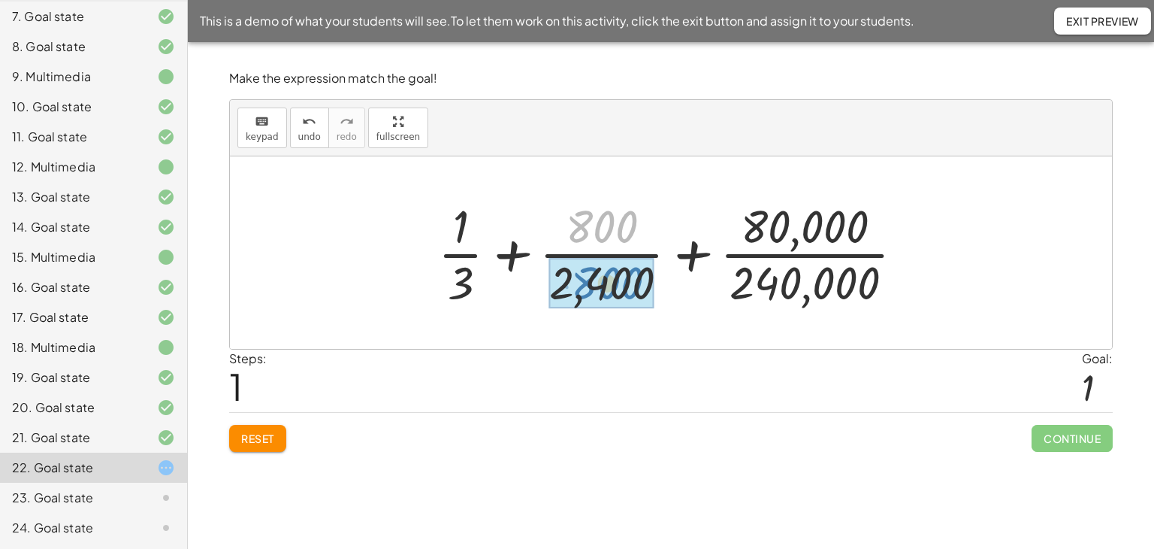
drag, startPoint x: 601, startPoint y: 216, endPoint x: 606, endPoint y: 273, distance: 56.6
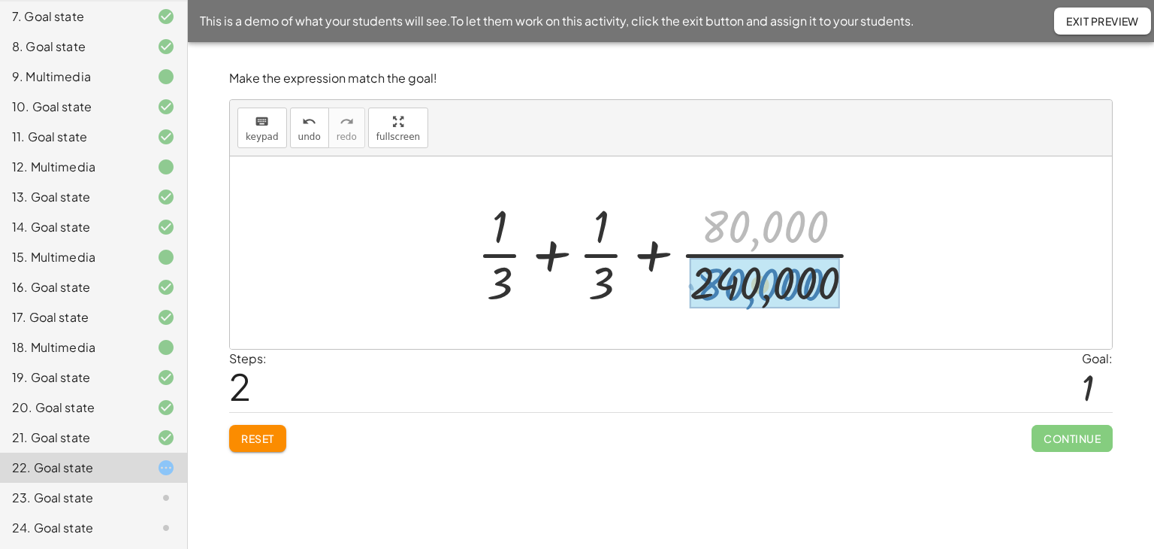
drag, startPoint x: 772, startPoint y: 223, endPoint x: 768, endPoint y: 281, distance: 58.0
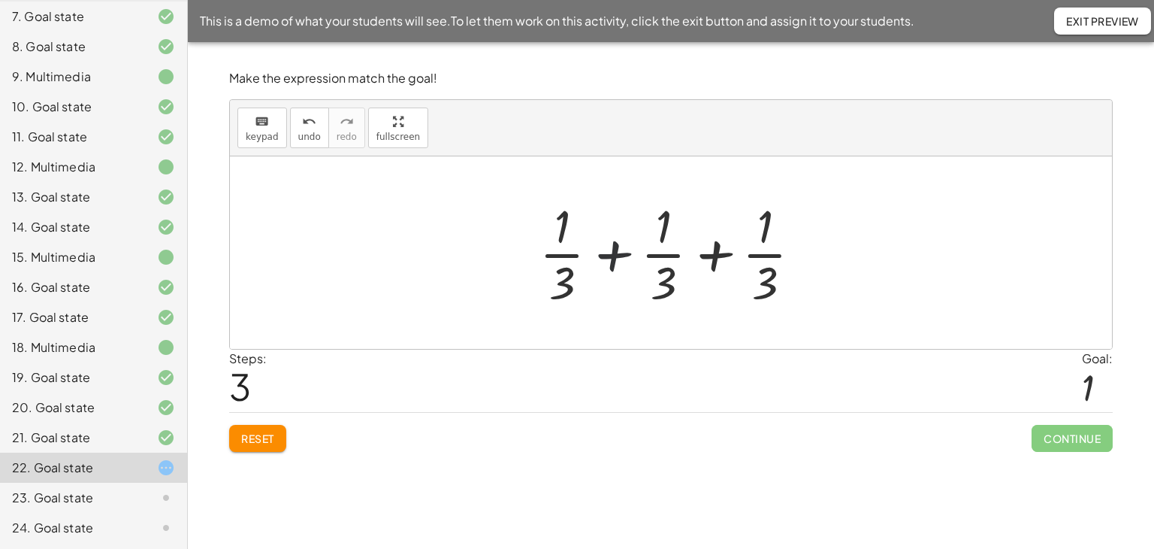
click at [612, 257] on div at bounding box center [676, 253] width 289 height 116
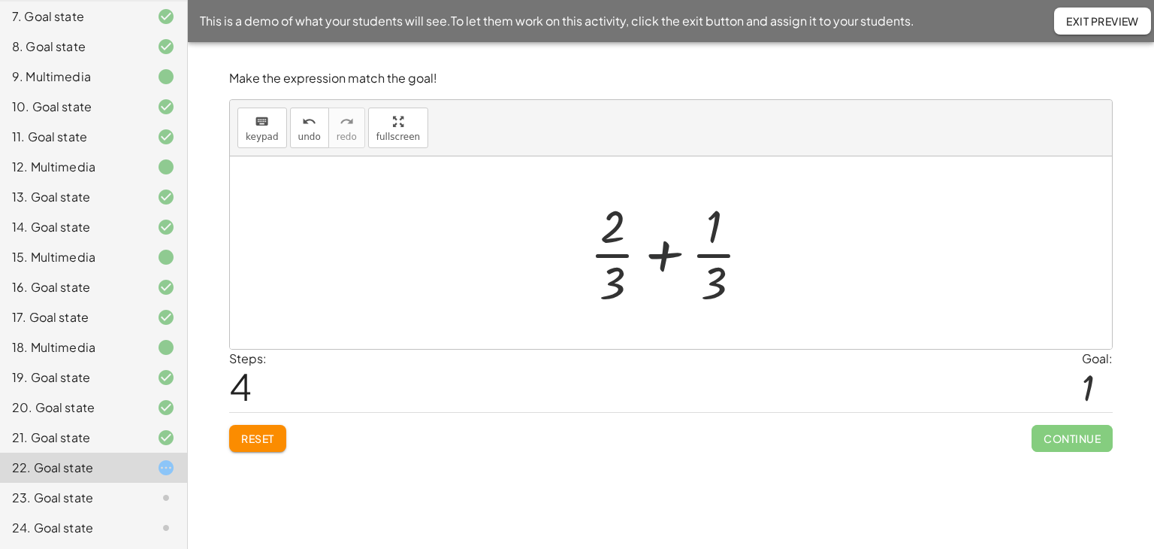
click at [661, 257] on div at bounding box center [676, 253] width 188 height 116
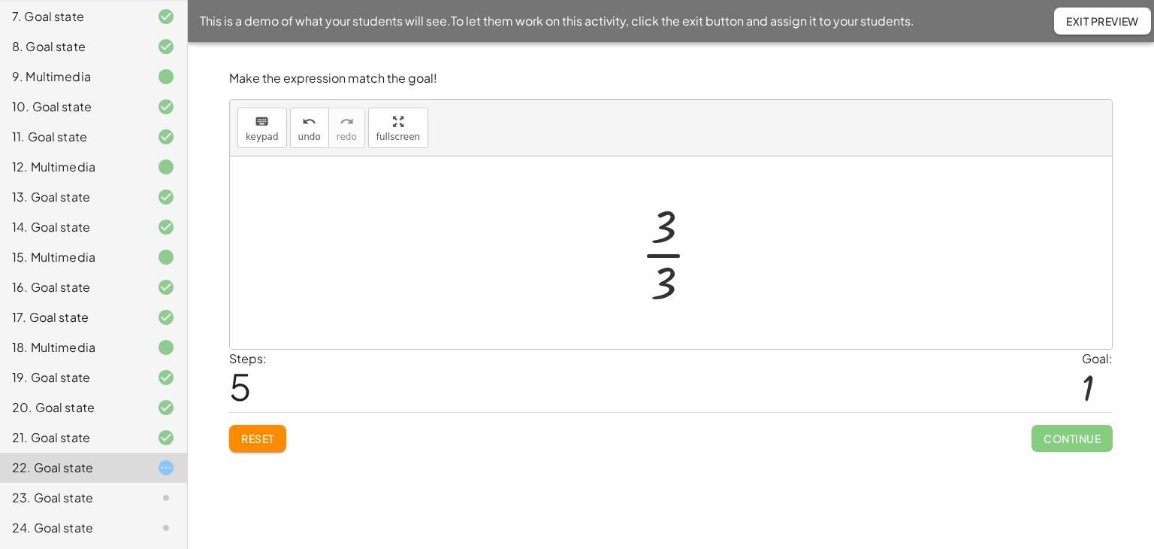
drag, startPoint x: 664, startPoint y: 253, endPoint x: 682, endPoint y: 300, distance: 50.0
click at [664, 254] on div at bounding box center [676, 253] width 86 height 116
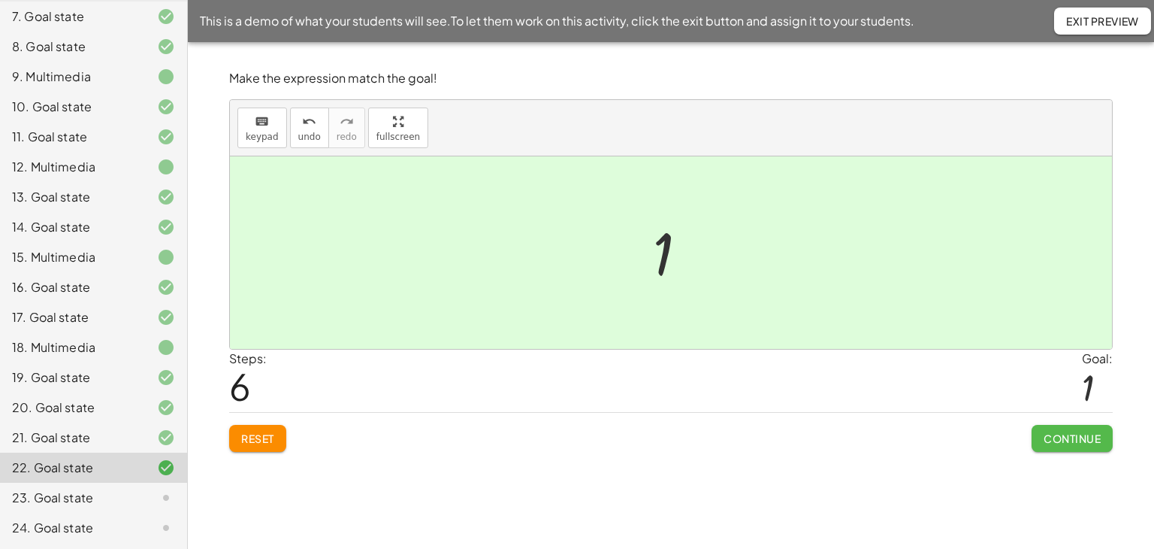
drag, startPoint x: 1049, startPoint y: 428, endPoint x: 998, endPoint y: 431, distance: 51.1
click at [1049, 429] on button "Continue" at bounding box center [1072, 438] width 81 height 27
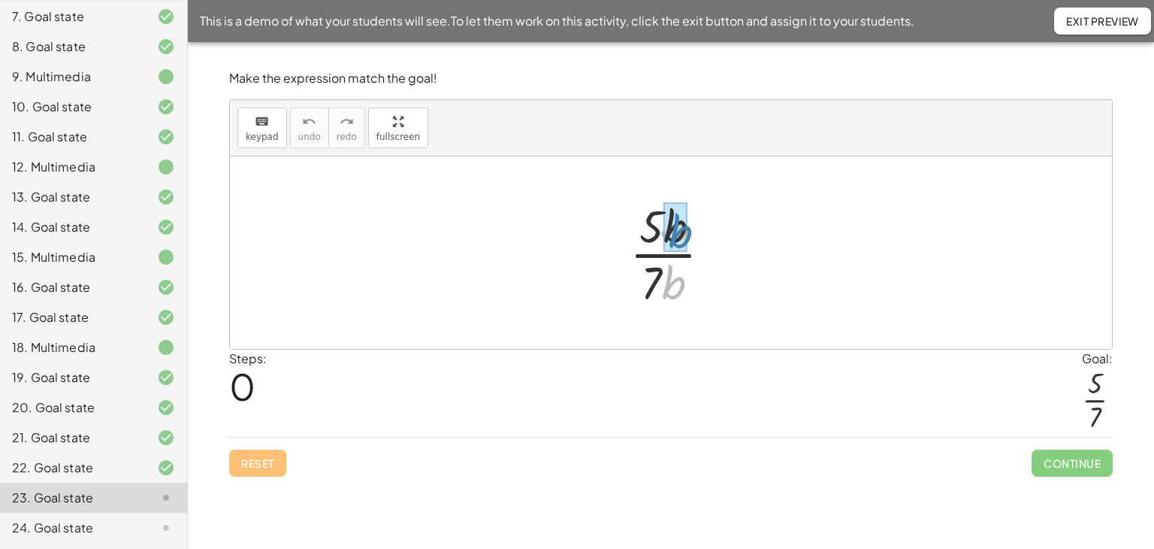
drag, startPoint x: 676, startPoint y: 279, endPoint x: 682, endPoint y: 228, distance: 51.5
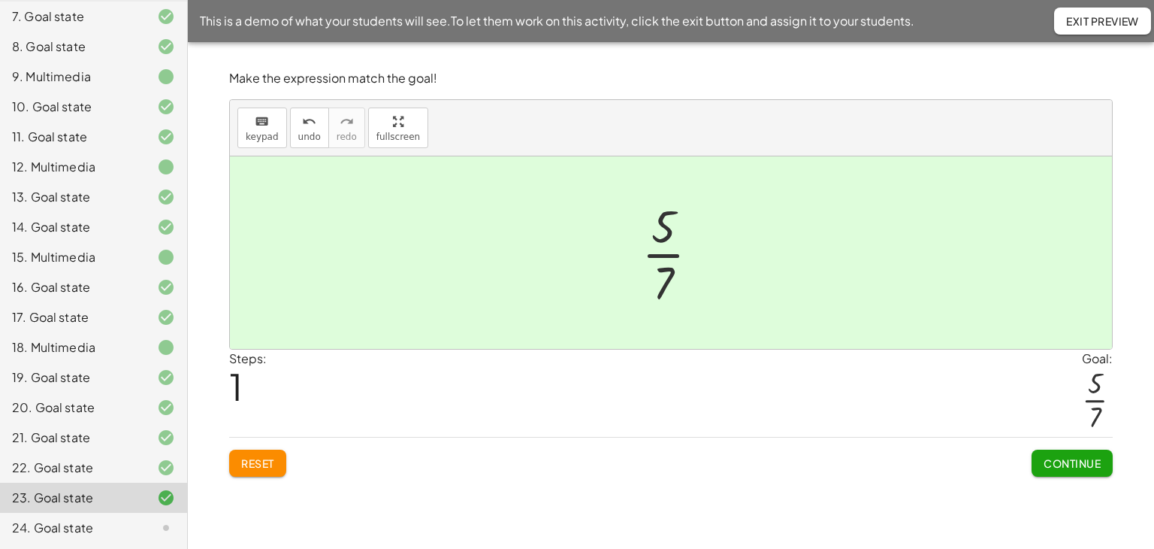
click at [1066, 459] on span "Continue" at bounding box center [1072, 463] width 57 height 14
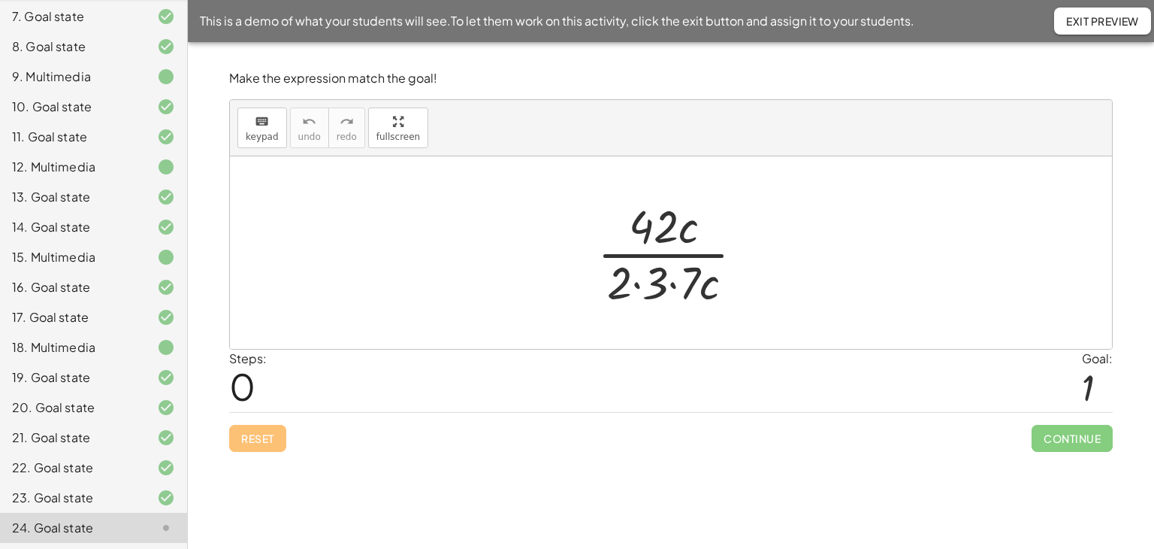
click at [635, 282] on div at bounding box center [677, 253] width 174 height 116
click at [653, 283] on div at bounding box center [677, 253] width 138 height 116
click at [662, 254] on div at bounding box center [677, 253] width 131 height 116
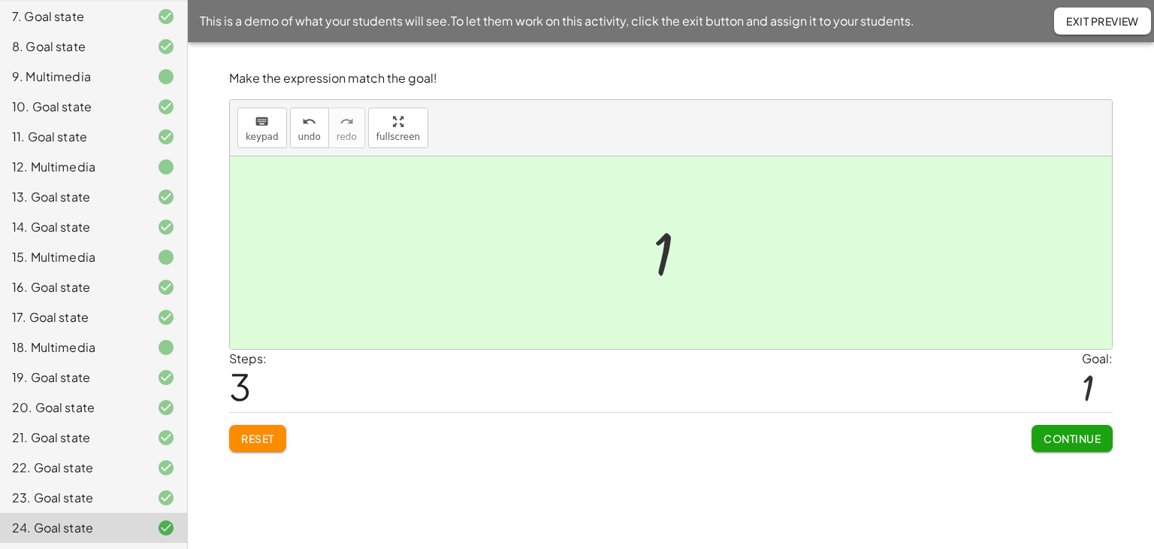
click at [1067, 425] on button "Continue" at bounding box center [1072, 438] width 81 height 27
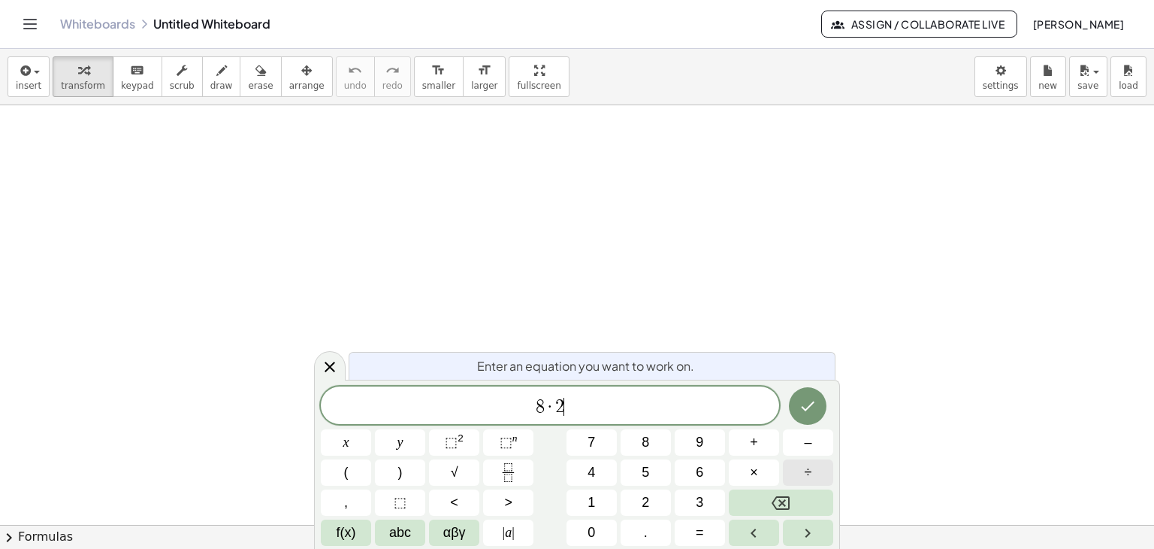
click at [808, 473] on span "÷" at bounding box center [809, 472] width 8 height 20
click at [813, 410] on icon "Done" at bounding box center [808, 406] width 18 height 18
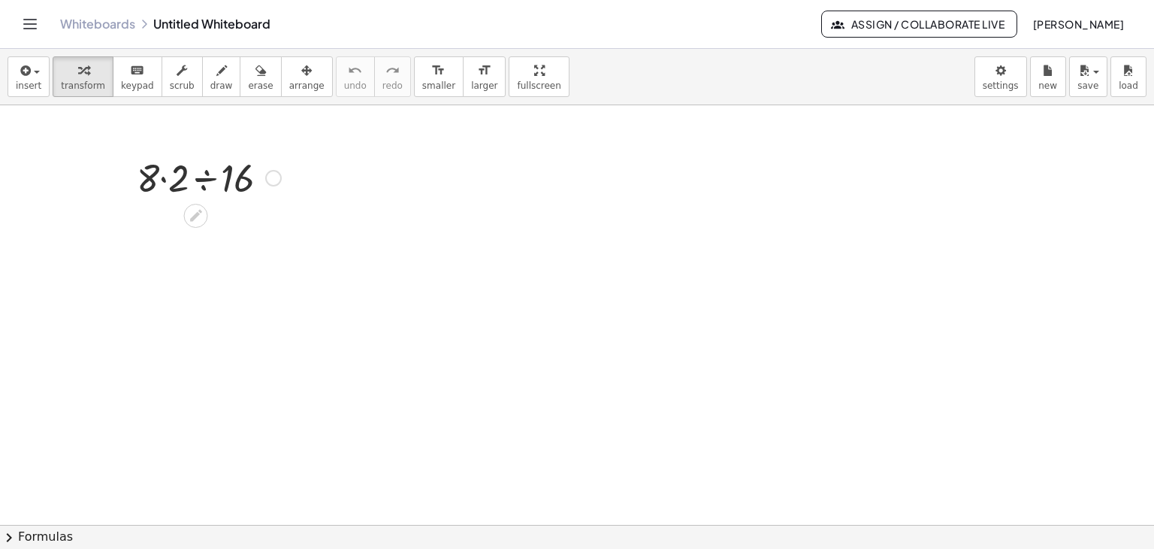
click at [240, 186] on div at bounding box center [208, 176] width 159 height 51
drag, startPoint x: 29, startPoint y: 27, endPoint x: 75, endPoint y: 62, distance: 57.4
click at [29, 28] on icon "Toggle navigation" at bounding box center [30, 24] width 18 height 18
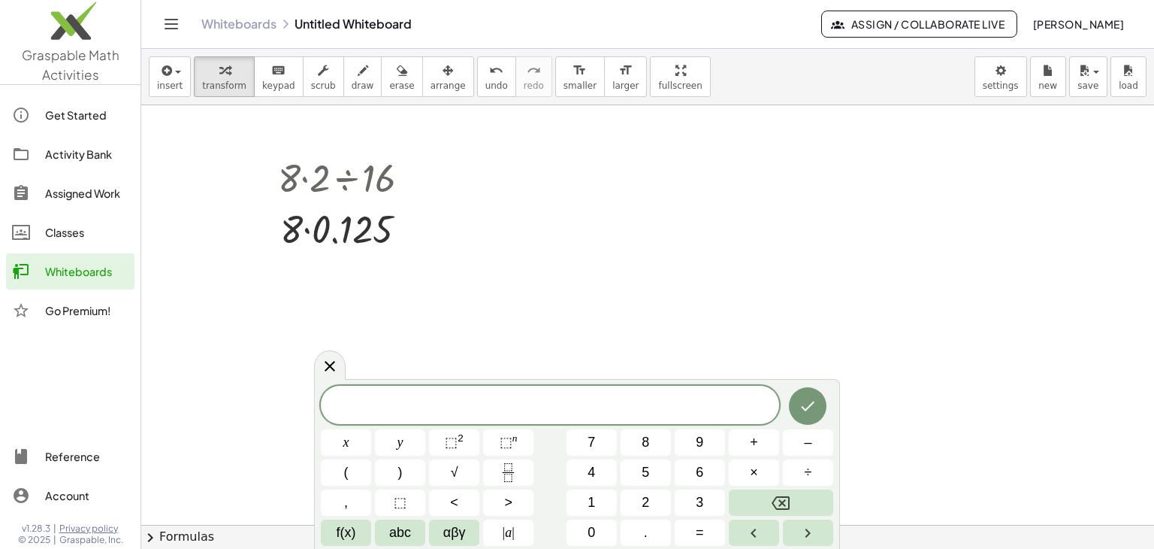
click at [67, 40] on img at bounding box center [70, 24] width 141 height 64
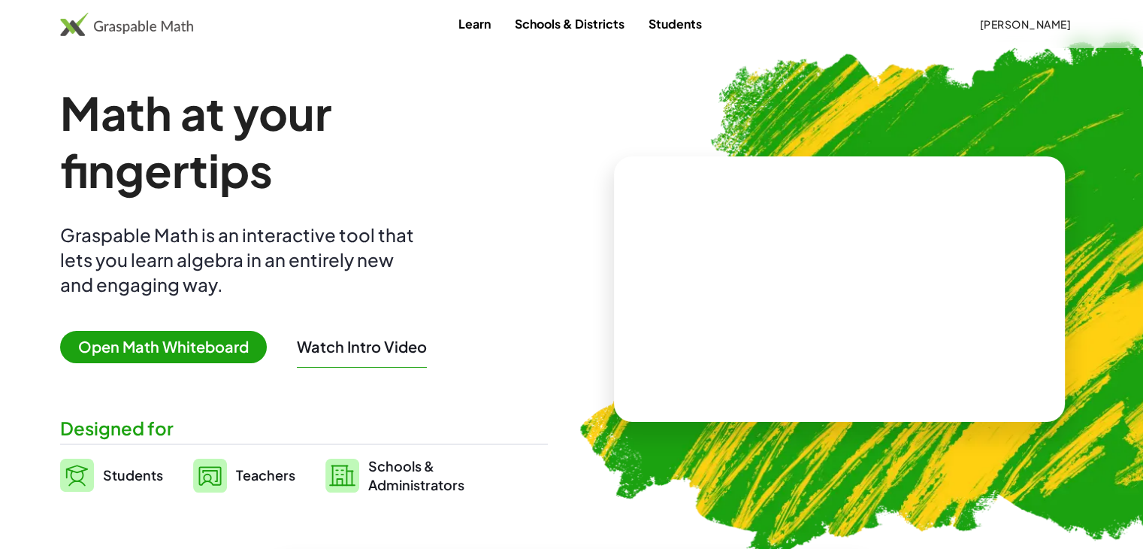
click at [152, 347] on span "Open Math Whiteboard" at bounding box center [163, 347] width 207 height 32
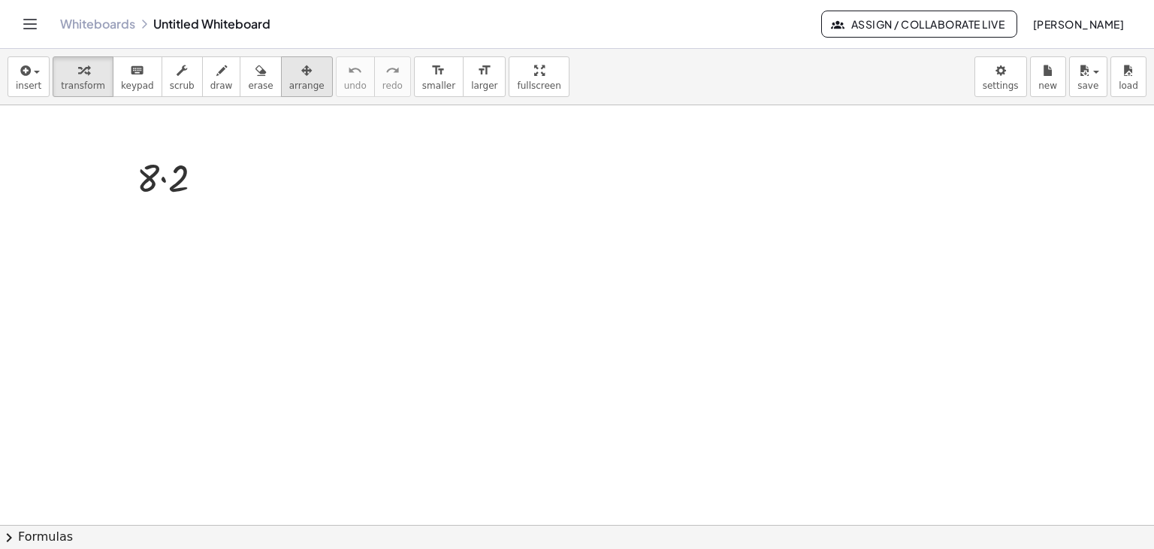
click at [289, 86] on span "arrange" at bounding box center [306, 85] width 35 height 11
drag, startPoint x: 29, startPoint y: 71, endPoint x: 54, endPoint y: 115, distance: 50.1
click at [31, 74] on span "button" at bounding box center [32, 72] width 3 height 11
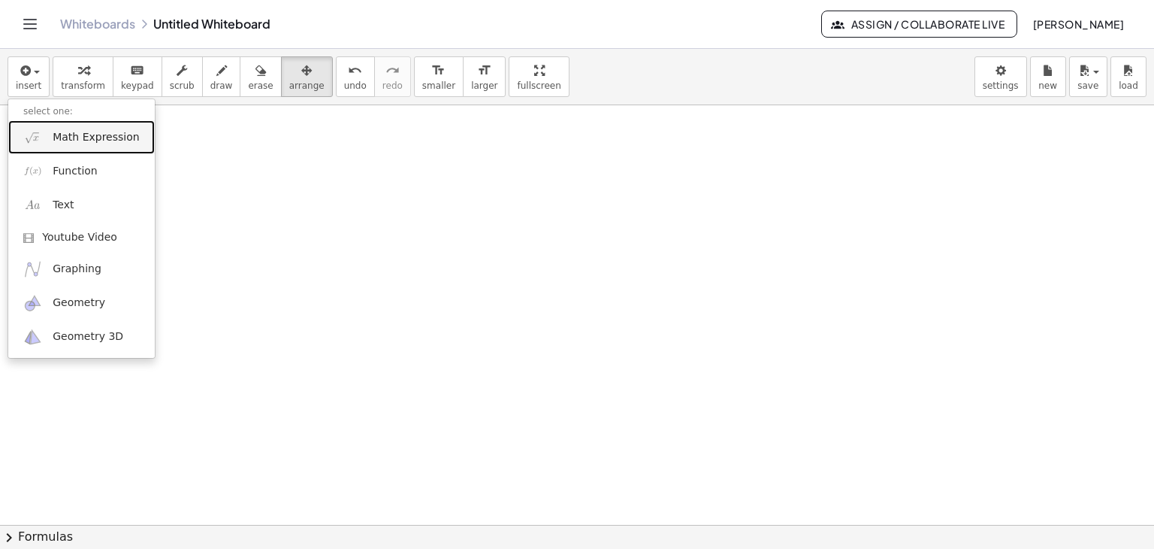
click at [59, 130] on span "Math Expression" at bounding box center [96, 137] width 86 height 15
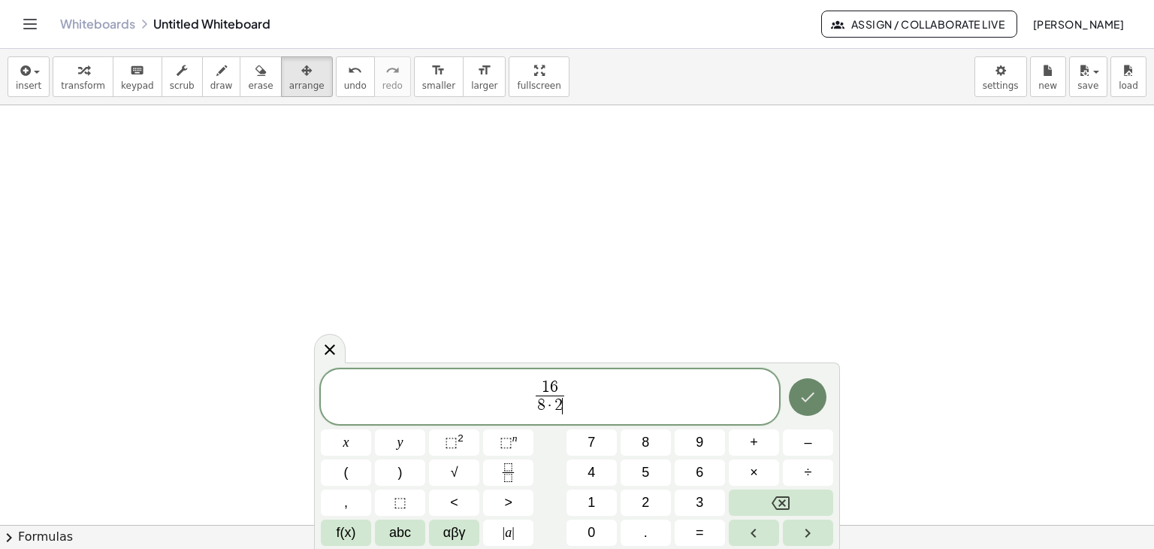
click at [806, 398] on icon "Done" at bounding box center [808, 397] width 18 height 18
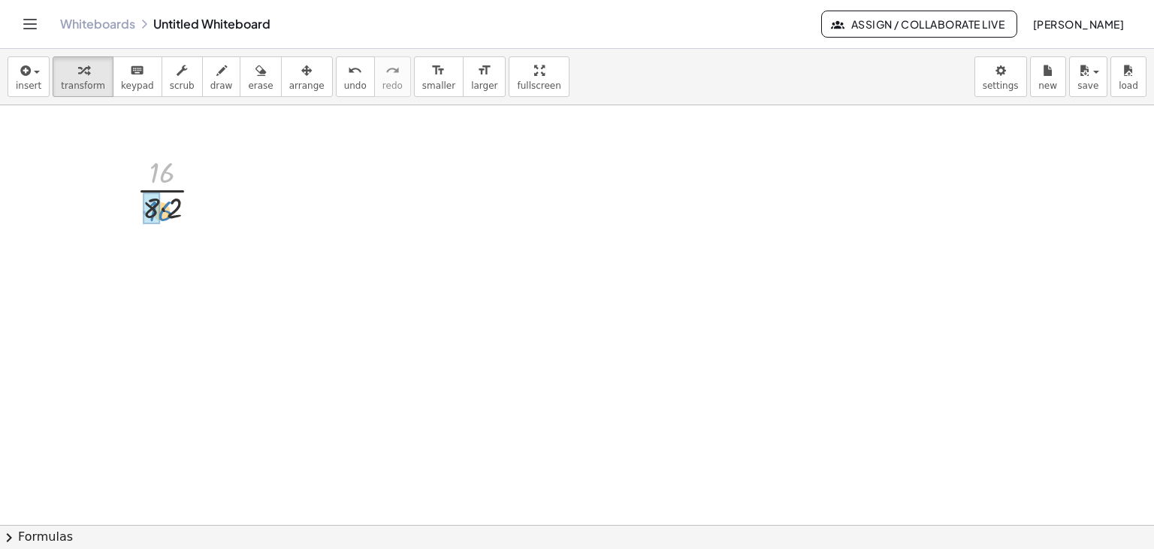
drag, startPoint x: 159, startPoint y: 171, endPoint x: 157, endPoint y: 208, distance: 37.6
drag, startPoint x: 190, startPoint y: 271, endPoint x: 213, endPoint y: 431, distance: 160.9
click at [213, 431] on div "· 16 · 8 · 2 · 2 · 8 · 8 · 2 · 2 · 2" at bounding box center [577, 524] width 1154 height 839
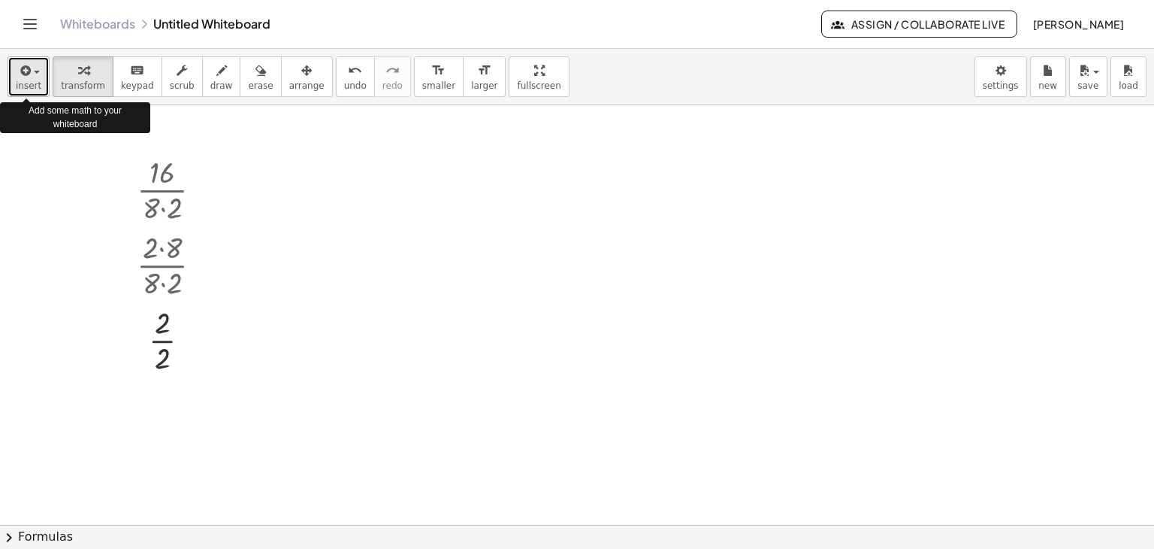
click at [20, 82] on span "insert" at bounding box center [29, 85] width 26 height 11
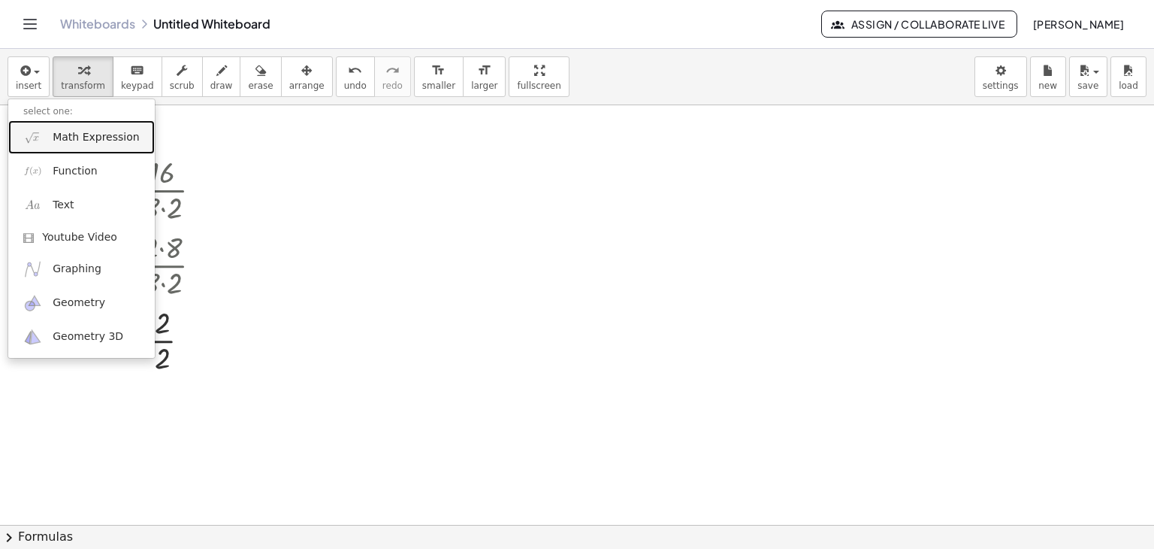
click at [25, 133] on img at bounding box center [32, 137] width 19 height 19
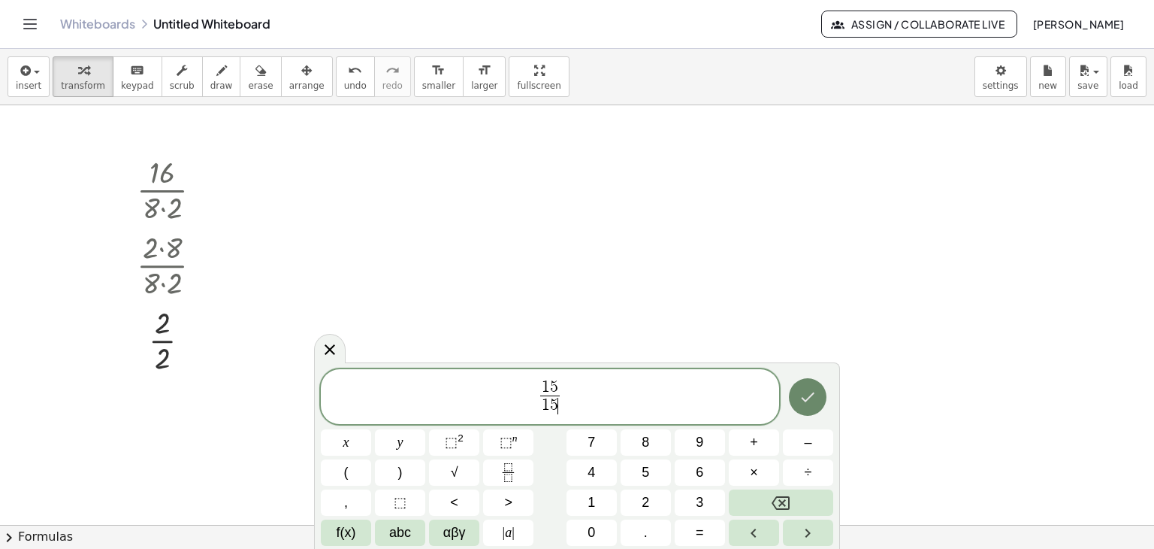
click at [818, 389] on button "Done" at bounding box center [808, 397] width 38 height 38
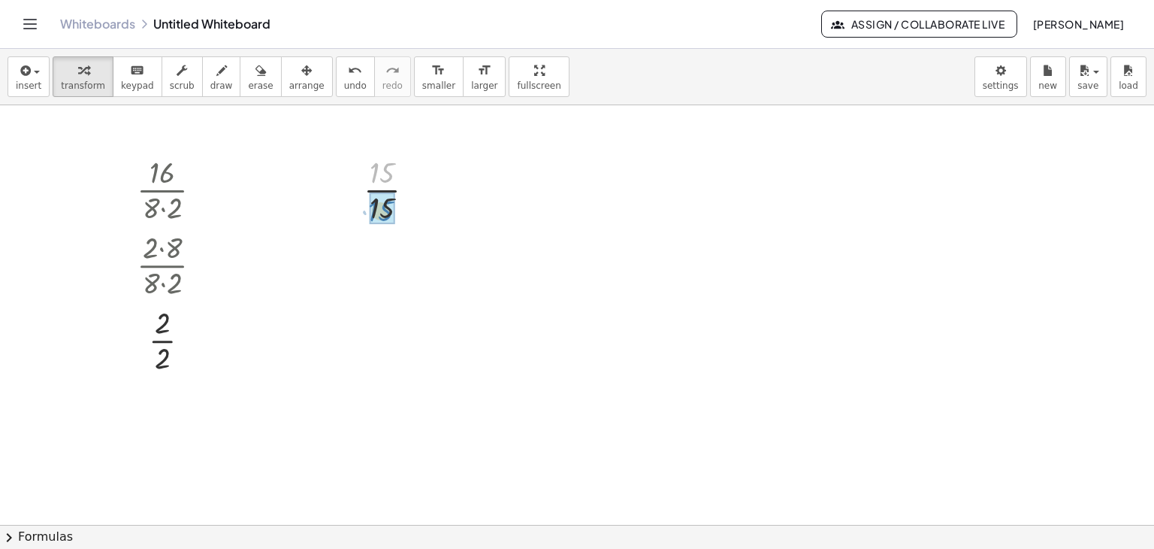
drag, startPoint x: 384, startPoint y: 173, endPoint x: 379, endPoint y: 207, distance: 34.2
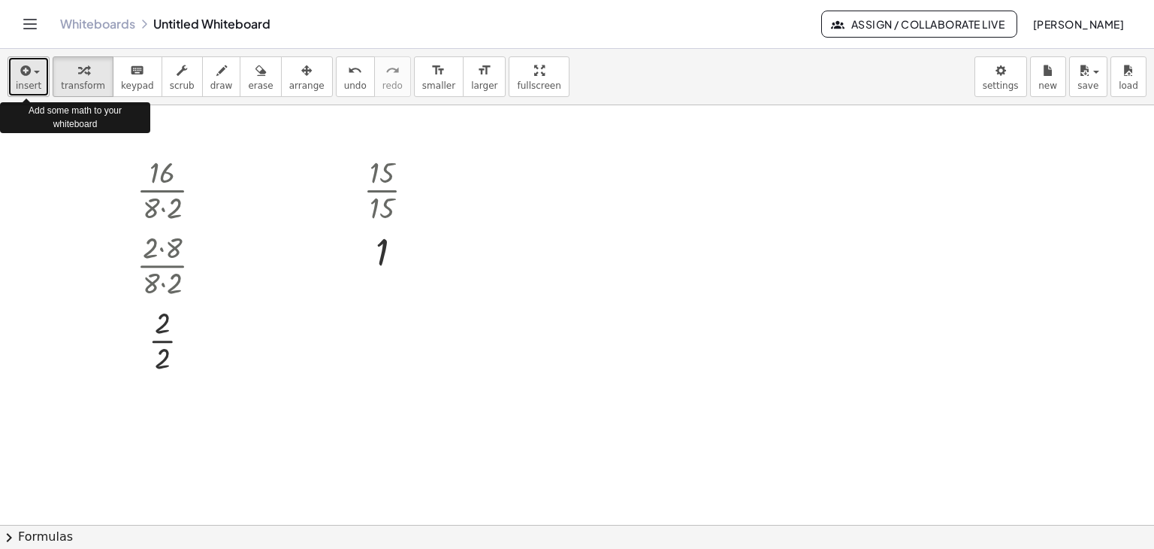
click at [36, 73] on span "button" at bounding box center [37, 72] width 6 height 3
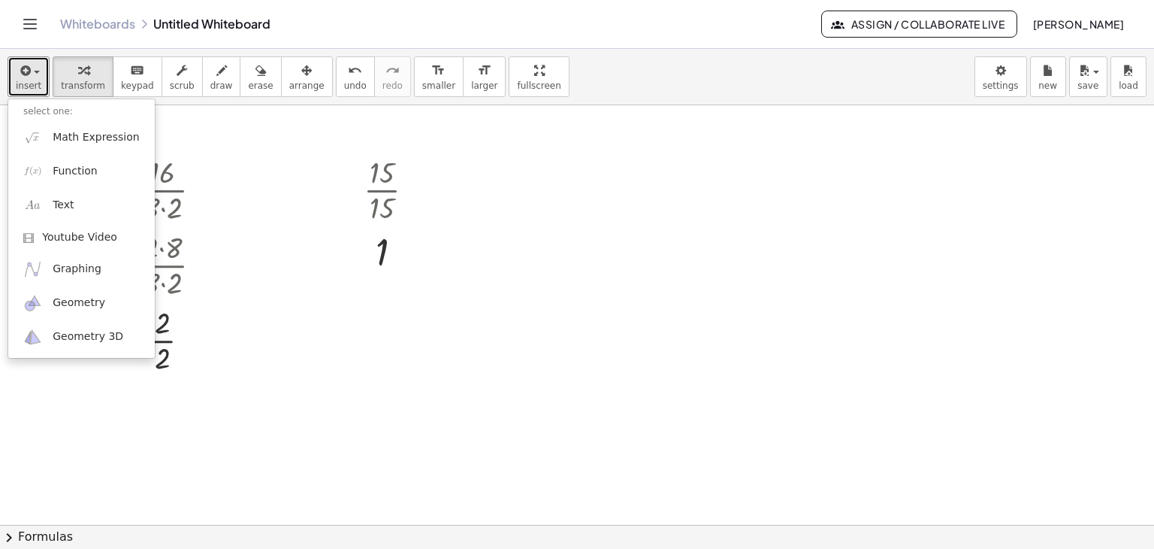
drag, startPoint x: 265, startPoint y: 172, endPoint x: 285, endPoint y: 174, distance: 19.6
click at [265, 172] on div at bounding box center [577, 524] width 1154 height 839
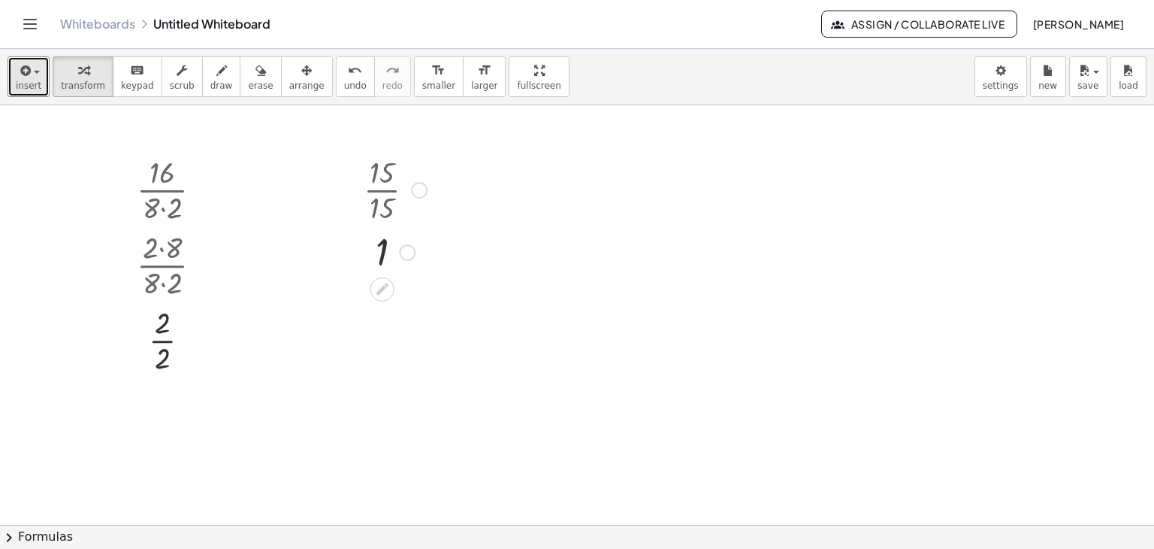
click at [422, 186] on div at bounding box center [419, 190] width 17 height 17
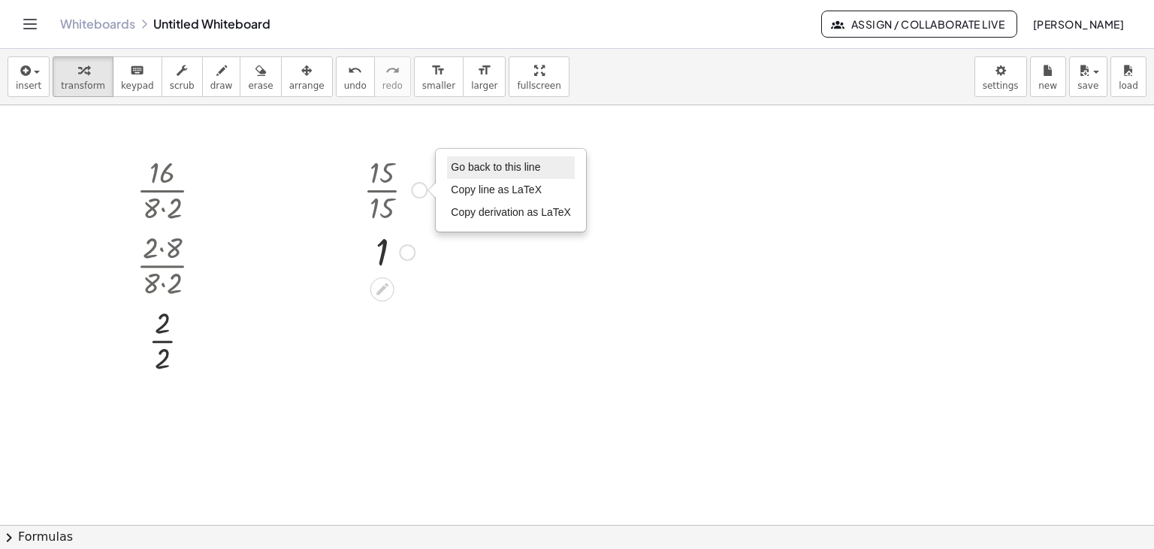
click at [455, 174] on li "Go back to this line" at bounding box center [511, 167] width 128 height 23
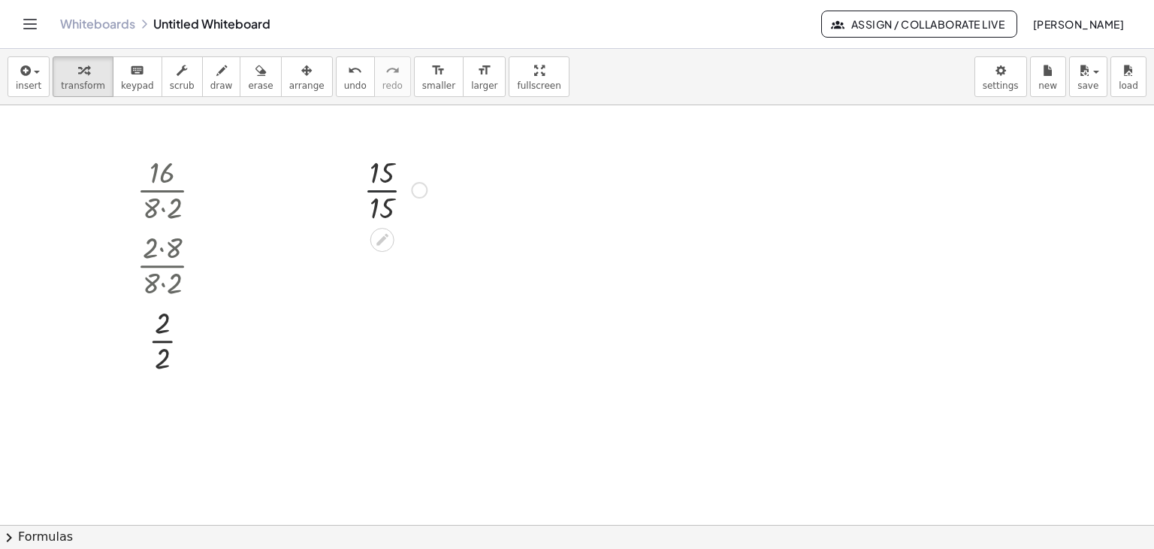
click at [378, 189] on div at bounding box center [395, 188] width 78 height 75
click at [418, 186] on div at bounding box center [419, 190] width 17 height 17
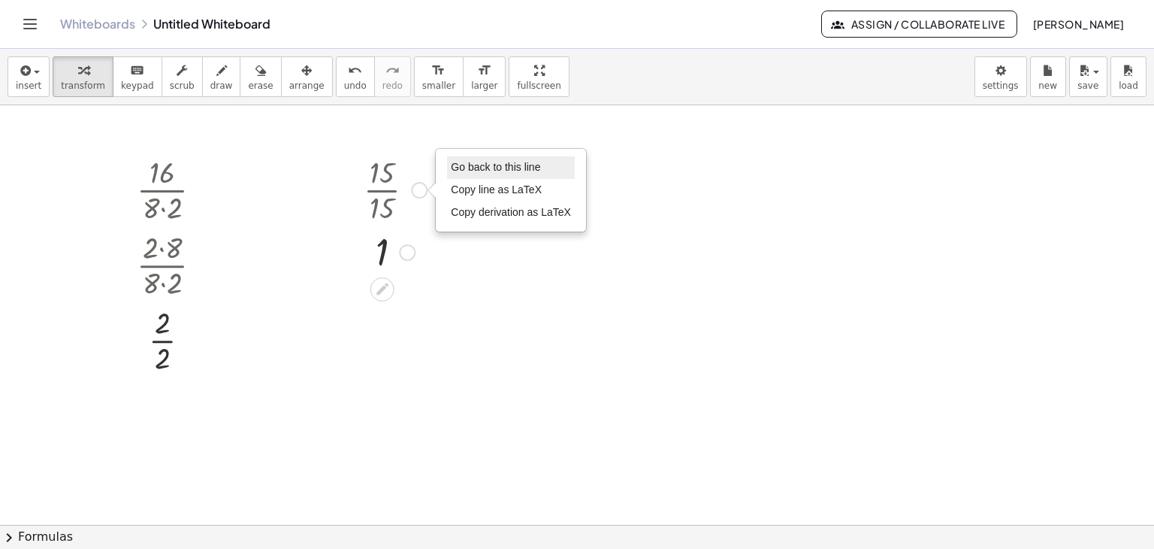
click at [470, 165] on span "Go back to this line" at bounding box center [495, 167] width 89 height 12
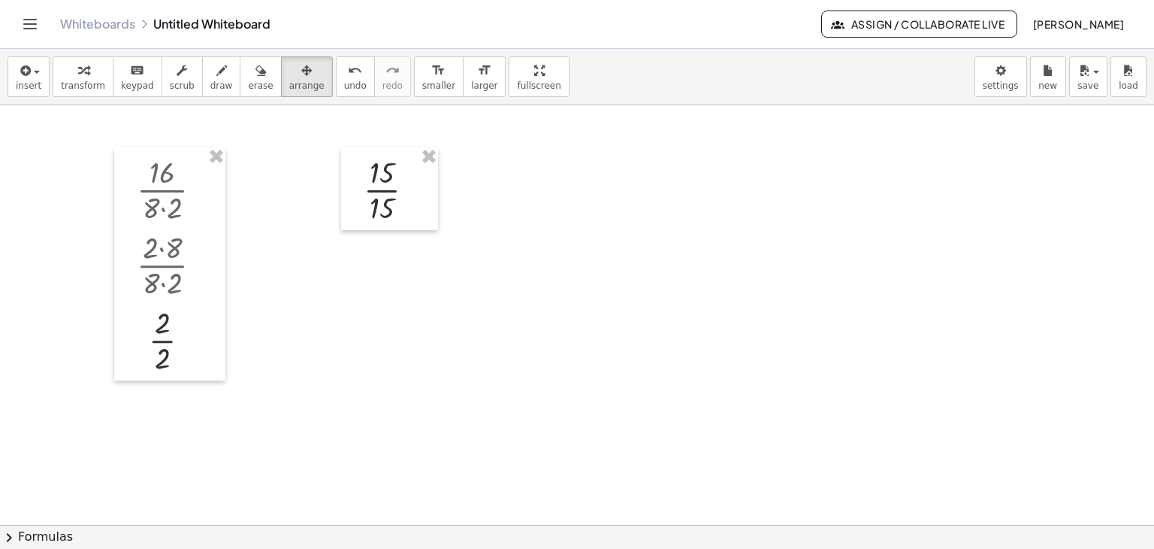
drag, startPoint x: 276, startPoint y: 79, endPoint x: 376, endPoint y: 188, distance: 147.9
click at [289, 81] on span "arrange" at bounding box center [306, 85] width 35 height 11
click at [38, 73] on button "insert" at bounding box center [29, 76] width 42 height 41
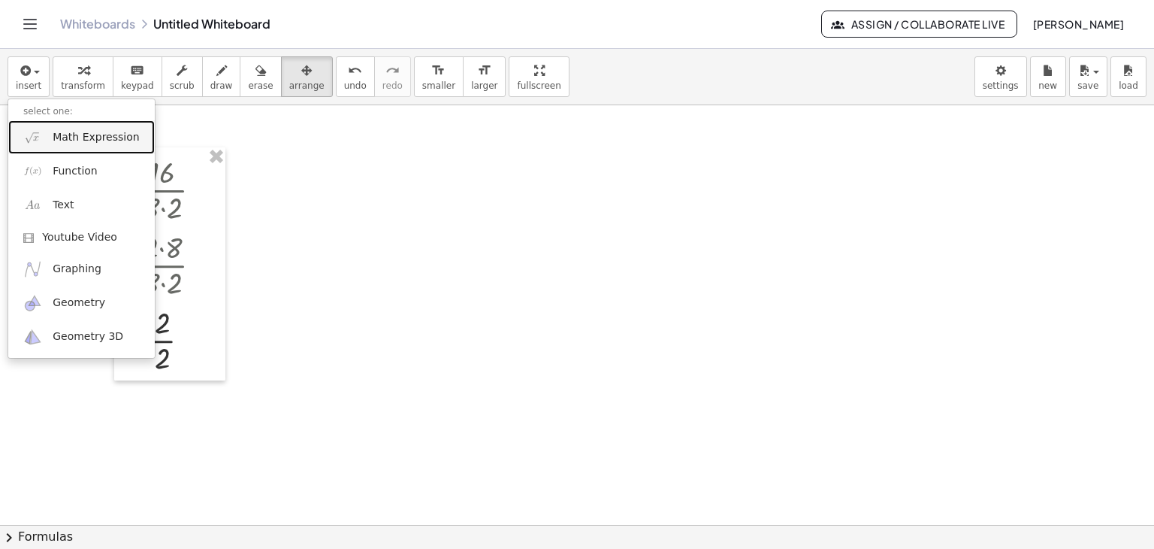
click at [72, 133] on span "Math Expression" at bounding box center [96, 137] width 86 height 15
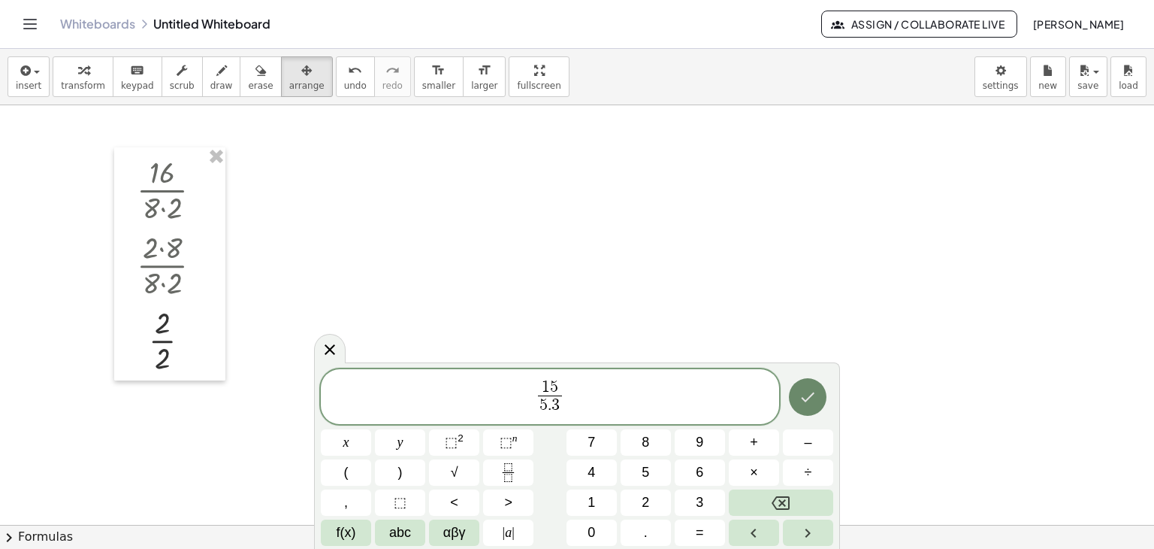
click at [792, 399] on button "Done" at bounding box center [808, 397] width 38 height 38
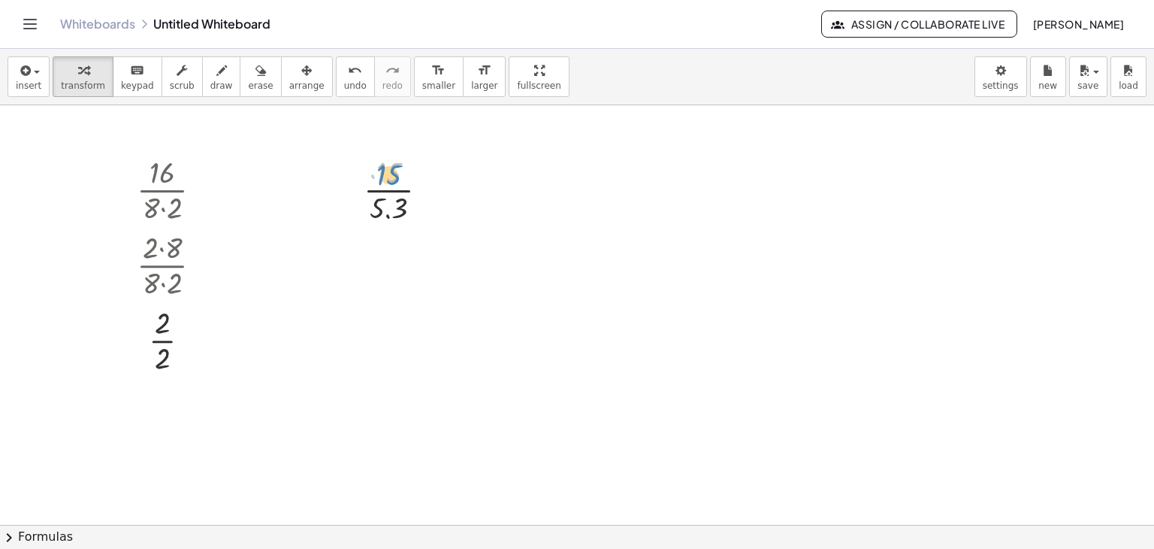
click at [393, 173] on div at bounding box center [402, 188] width 92 height 75
drag, startPoint x: 390, startPoint y: 172, endPoint x: 389, endPoint y: 205, distance: 33.1
drag, startPoint x: 451, startPoint y: 271, endPoint x: 451, endPoint y: 314, distance: 42.8
click at [451, 314] on div "· 16 · 8 · 2 · 2 · 8 · 8 · 2 · 2 · 2 · 15 · 5.3 · · 1 0.353 …" at bounding box center [577, 524] width 1154 height 839
click at [430, 190] on div at bounding box center [432, 190] width 17 height 17
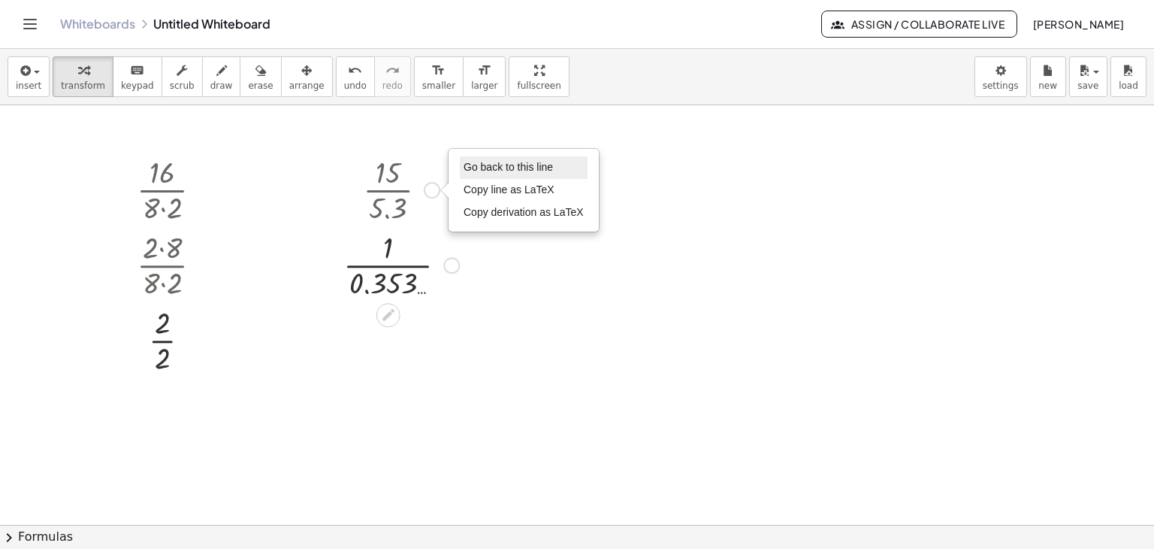
click at [495, 172] on li "Go back to this line" at bounding box center [524, 167] width 128 height 23
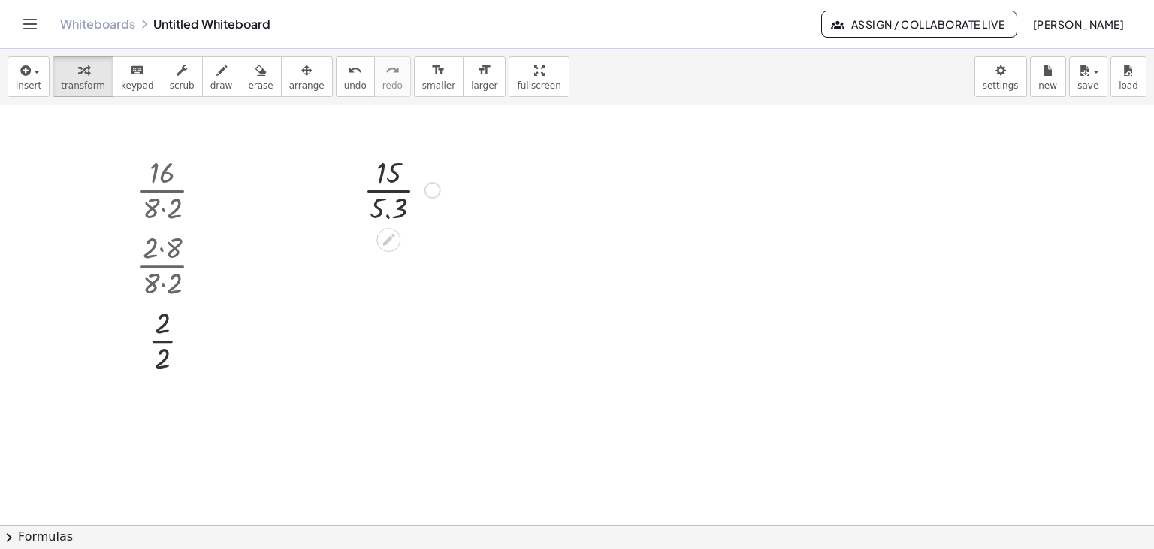
click at [385, 171] on div at bounding box center [402, 188] width 92 height 75
drag, startPoint x: 387, startPoint y: 171, endPoint x: 392, endPoint y: 185, distance: 14.3
click at [392, 185] on div at bounding box center [402, 188] width 92 height 75
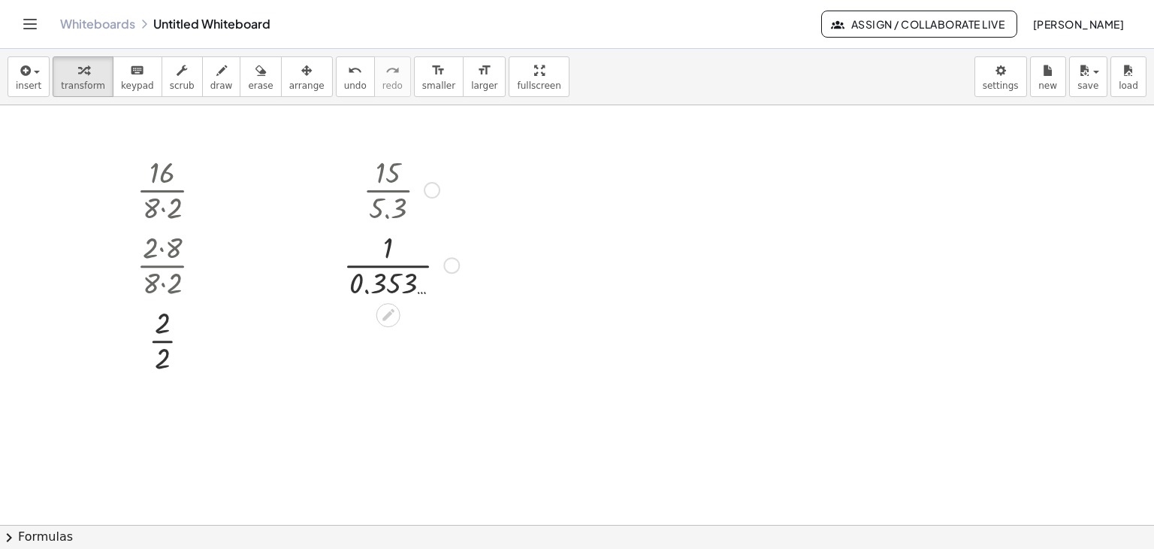
click at [426, 183] on div at bounding box center [432, 190] width 17 height 17
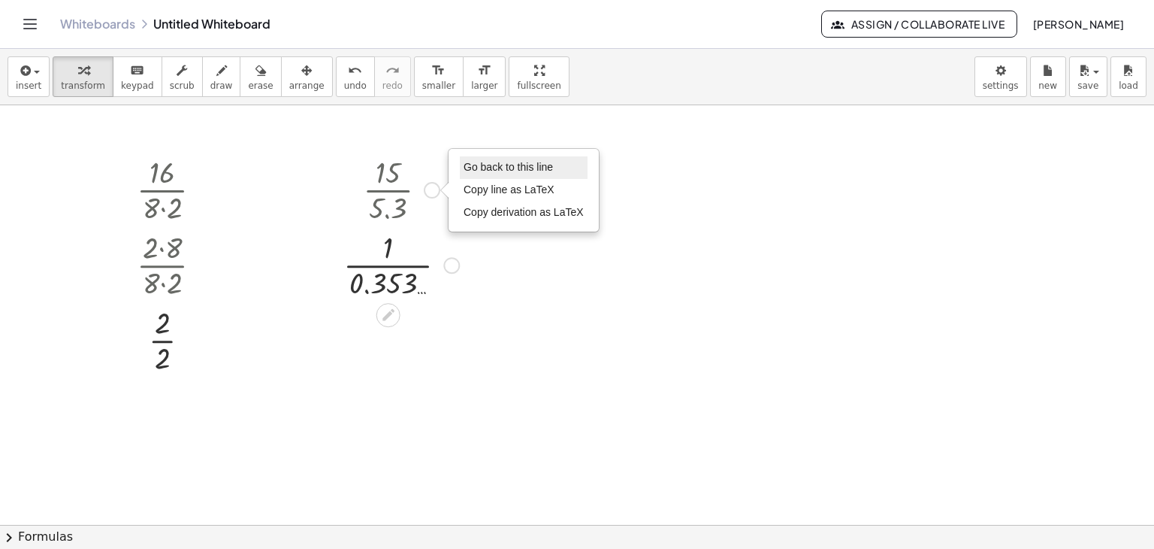
click at [499, 166] on span "Go back to this line" at bounding box center [508, 167] width 89 height 12
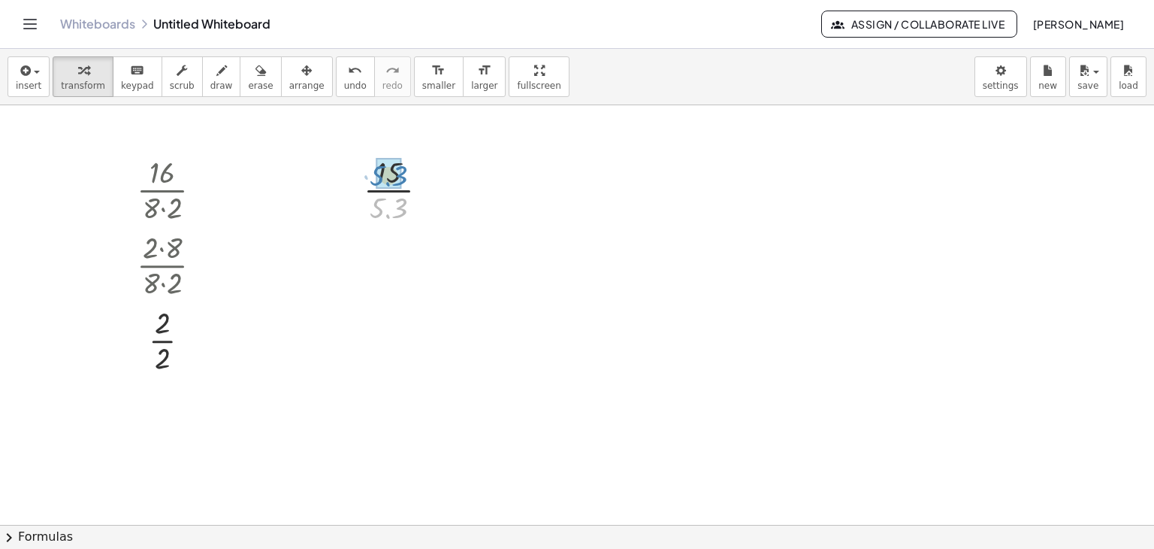
drag, startPoint x: 389, startPoint y: 216, endPoint x: 389, endPoint y: 183, distance: 32.3
click at [431, 182] on div at bounding box center [432, 190] width 17 height 17
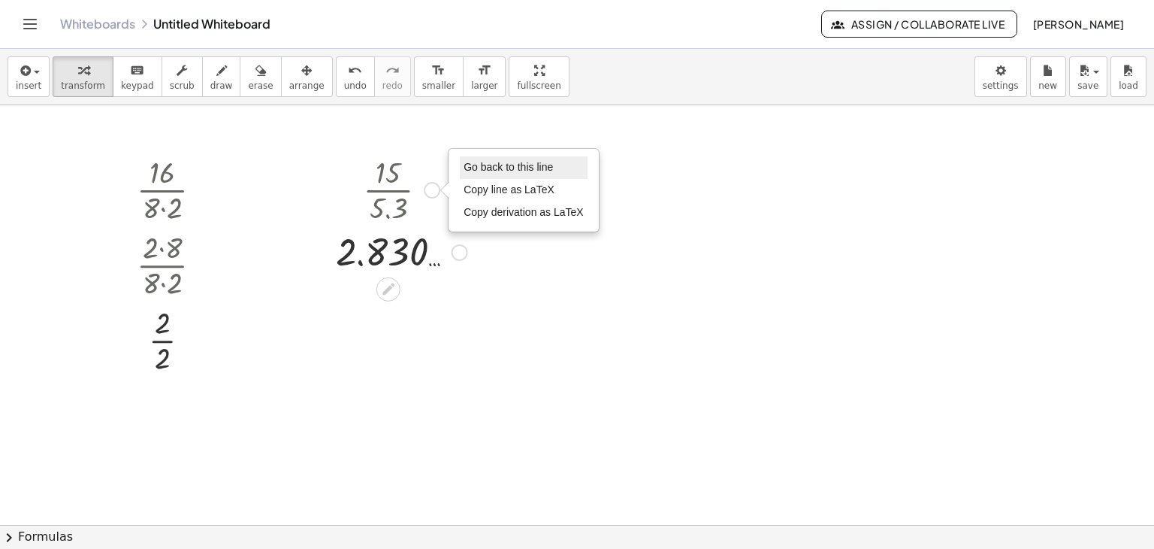
click at [509, 167] on span "Go back to this line" at bounding box center [508, 167] width 89 height 12
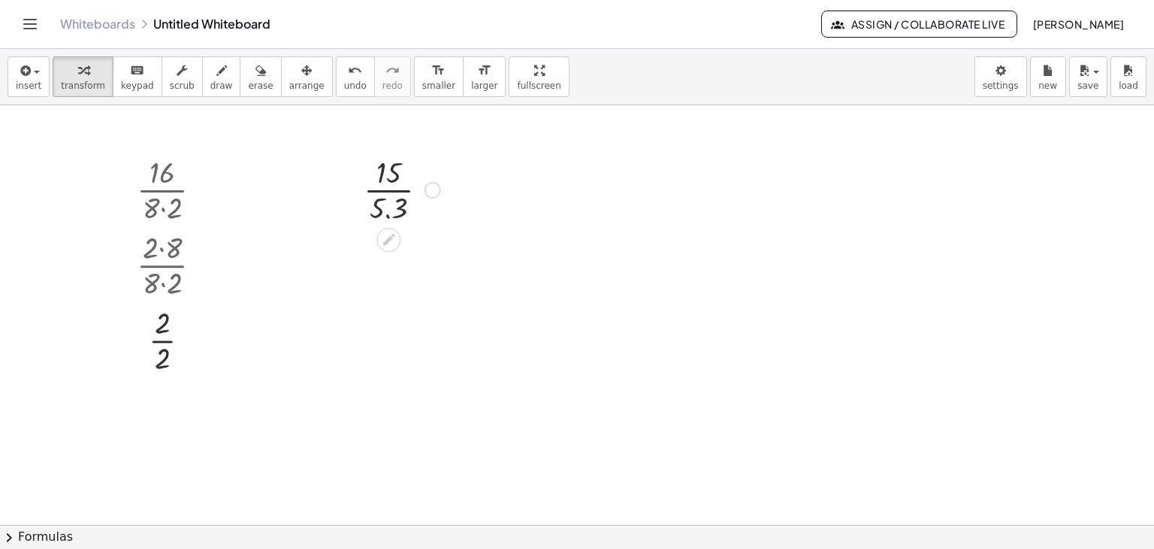
click at [392, 190] on div at bounding box center [402, 188] width 92 height 75
click at [1012, 70] on body "Graspable Math Activities Get Started Activity Bank Assigned Work Classes White…" at bounding box center [577, 274] width 1154 height 549
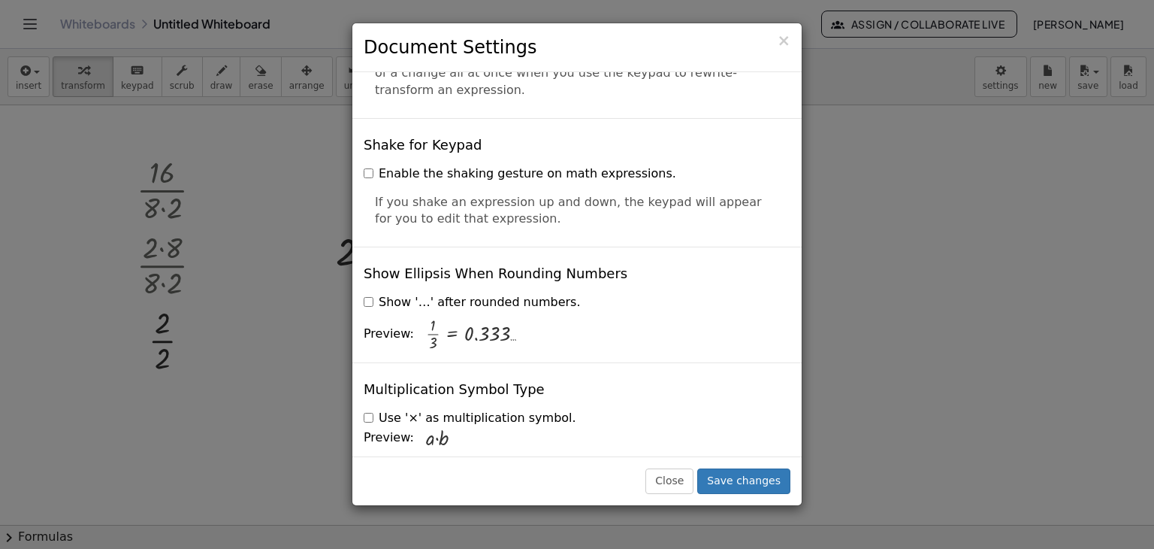
scroll to position [3532, 0]
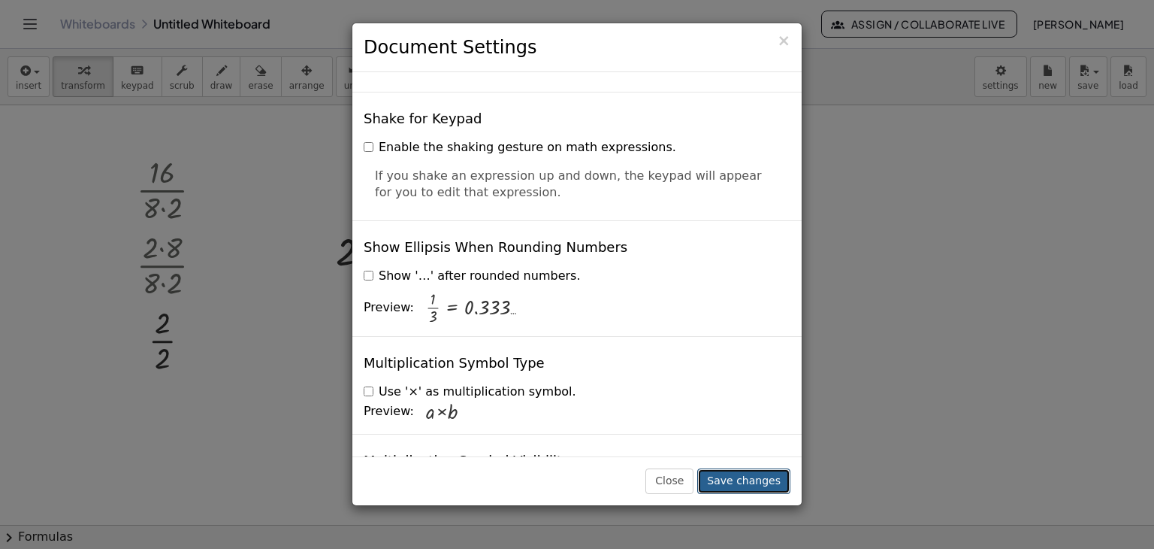
click at [745, 485] on button "Save changes" at bounding box center [743, 481] width 93 height 26
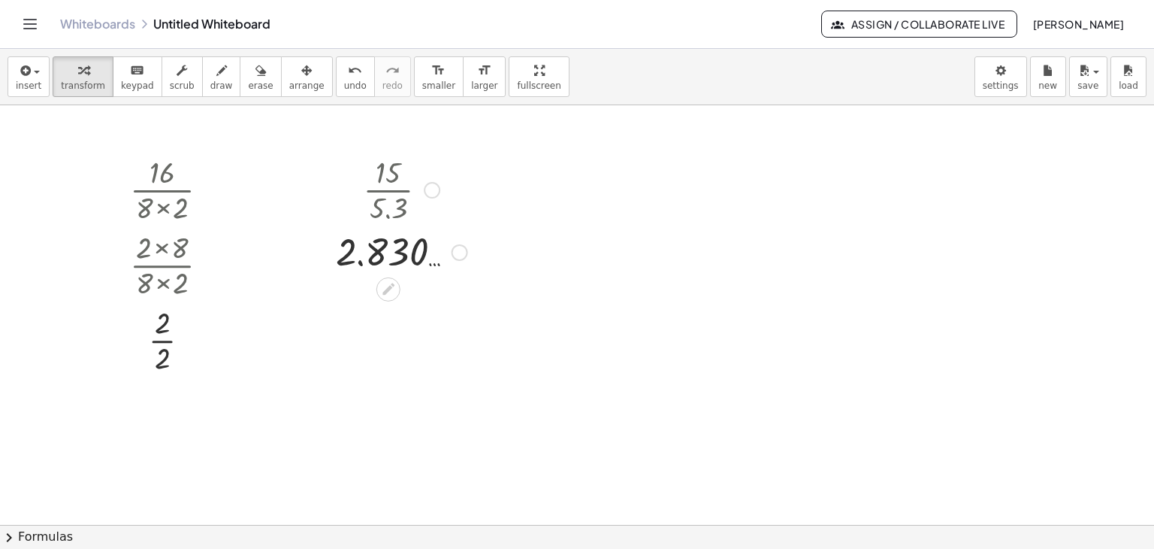
click at [433, 190] on div at bounding box center [432, 190] width 17 height 17
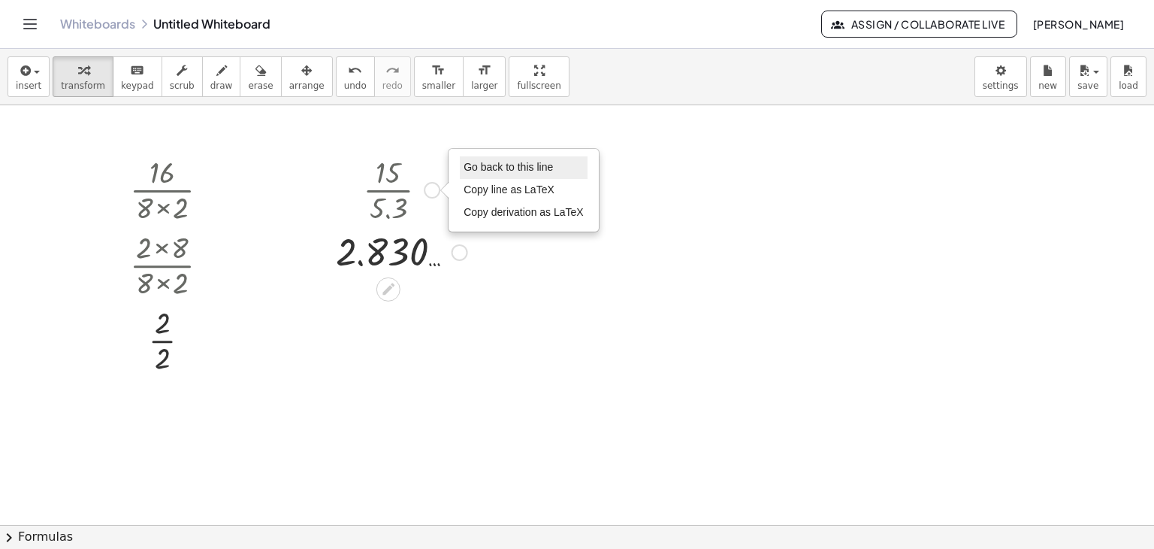
click at [509, 172] on li "Go back to this line" at bounding box center [524, 167] width 128 height 23
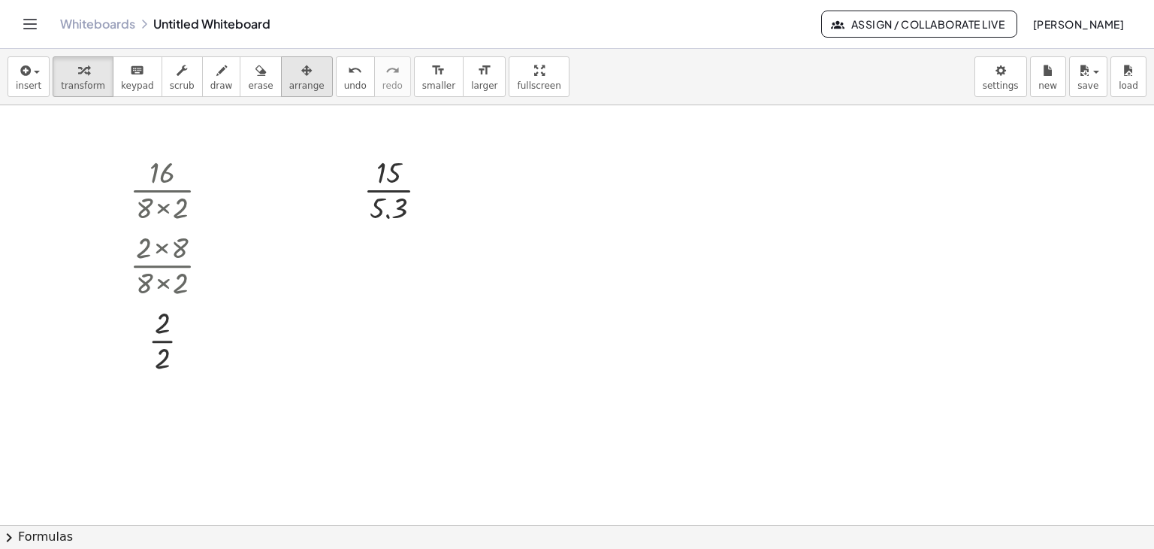
drag, startPoint x: 282, startPoint y: 82, endPoint x: 292, endPoint y: 92, distance: 13.8
click at [289, 83] on span "arrange" at bounding box center [306, 85] width 35 height 11
drag, startPoint x: 42, startPoint y: 70, endPoint x: 51, endPoint y: 78, distance: 12.2
click at [43, 72] on button "insert" at bounding box center [29, 76] width 42 height 41
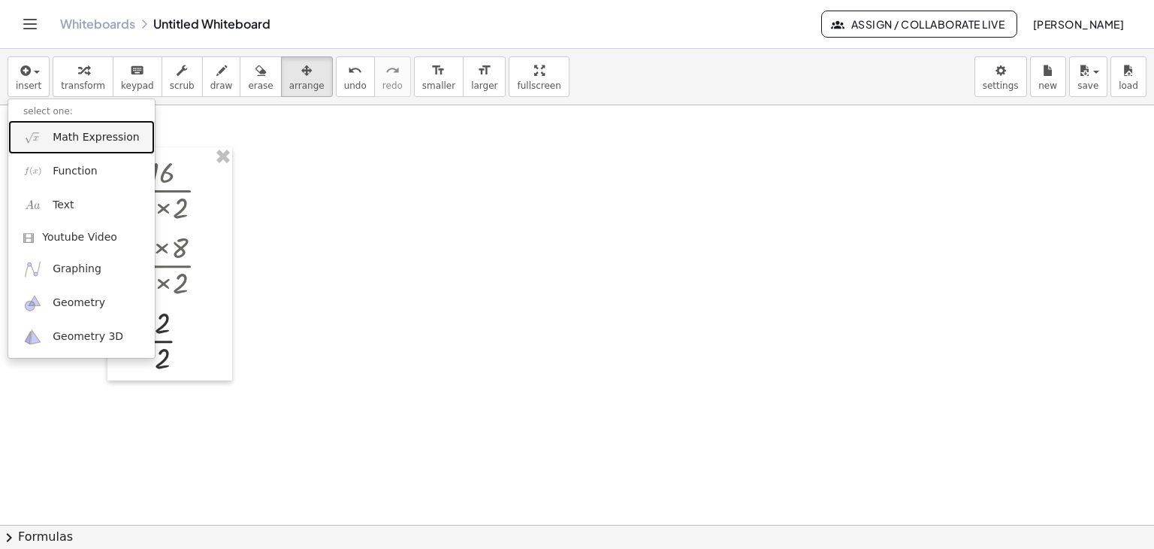
click at [98, 135] on span "Math Expression" at bounding box center [96, 137] width 86 height 15
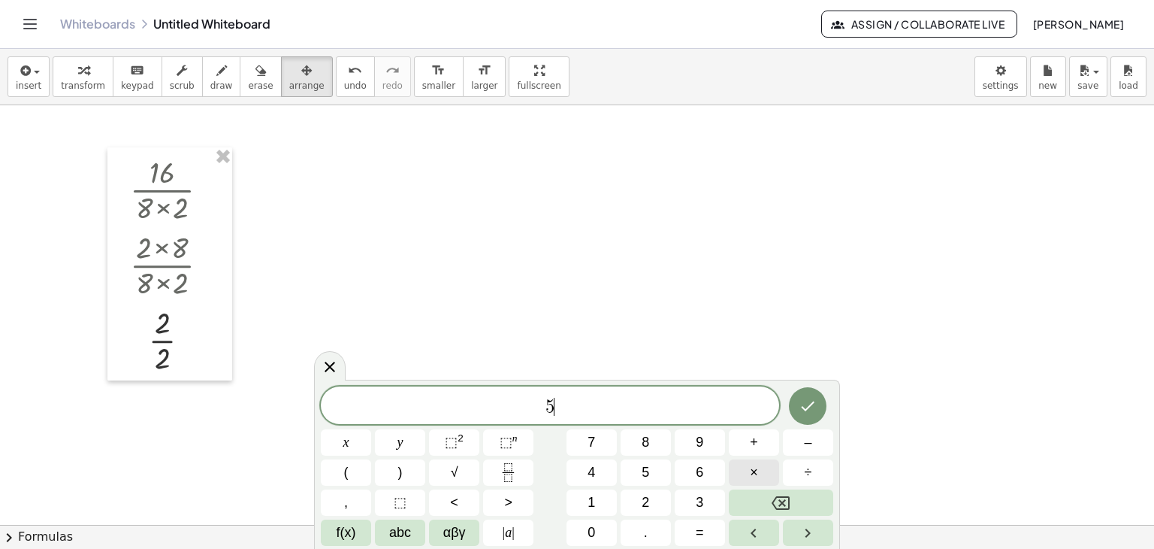
click at [766, 470] on button "×" at bounding box center [754, 472] width 50 height 26
click at [691, 496] on button "3" at bounding box center [700, 502] width 50 height 26
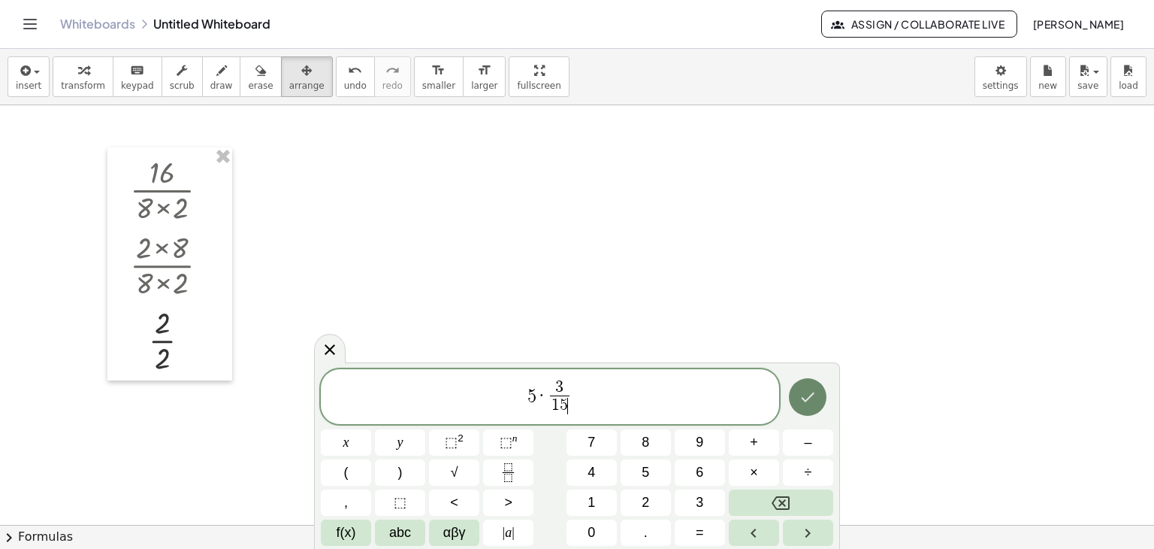
click at [806, 398] on icon "Done" at bounding box center [808, 397] width 18 height 18
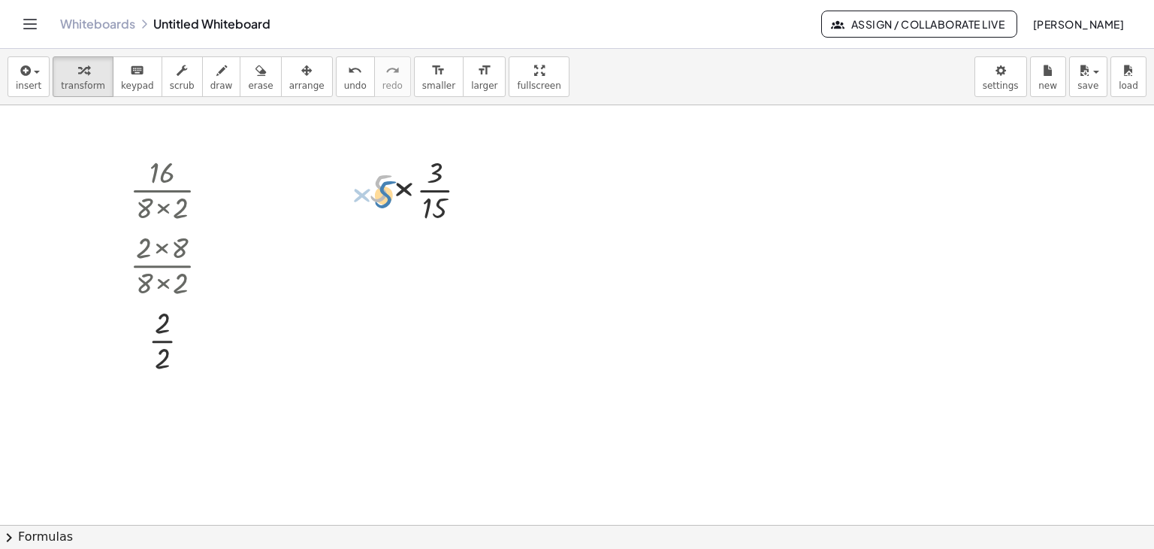
click at [385, 186] on div at bounding box center [424, 188] width 125 height 75
click at [397, 187] on div at bounding box center [424, 188] width 125 height 75
click at [410, 247] on div at bounding box center [424, 263] width 125 height 75
click at [473, 190] on div at bounding box center [472, 190] width 17 height 17
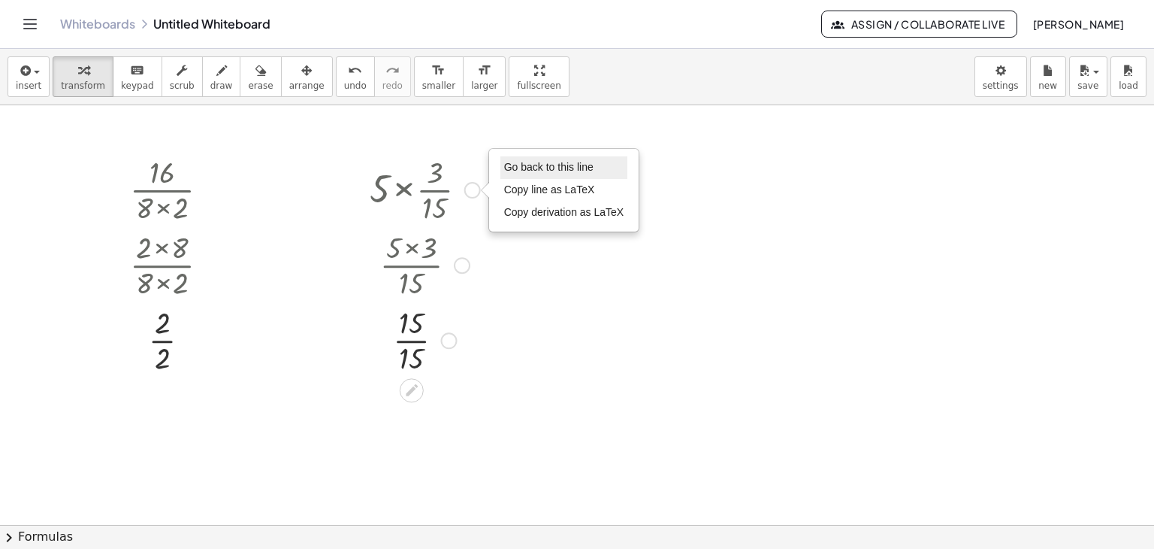
click at [525, 168] on span "Go back to this line" at bounding box center [548, 167] width 89 height 12
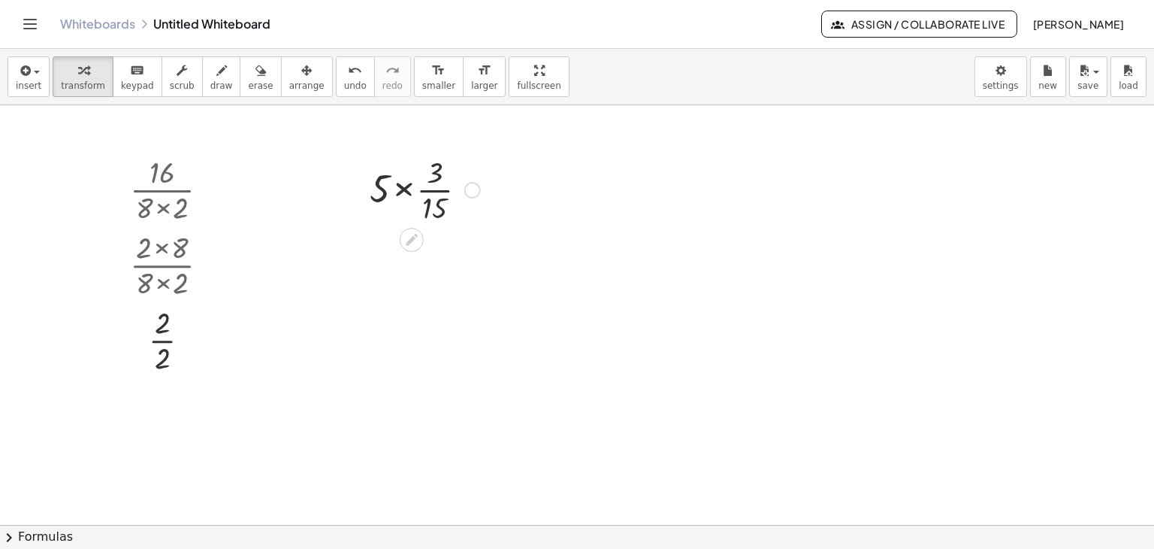
click at [434, 190] on div at bounding box center [424, 188] width 125 height 75
drag, startPoint x: 460, startPoint y: 266, endPoint x: 478, endPoint y: 413, distance: 147.6
click at [478, 413] on div "× 16 × 8 × 2 × 2 × 8 × 8 × 2 × 2 × 2 × 5 × × 3 × 15 × 5 × × 3 × 5 × 3 × 5 × × 5…" at bounding box center [577, 524] width 1154 height 839
click at [476, 190] on div at bounding box center [472, 190] width 17 height 17
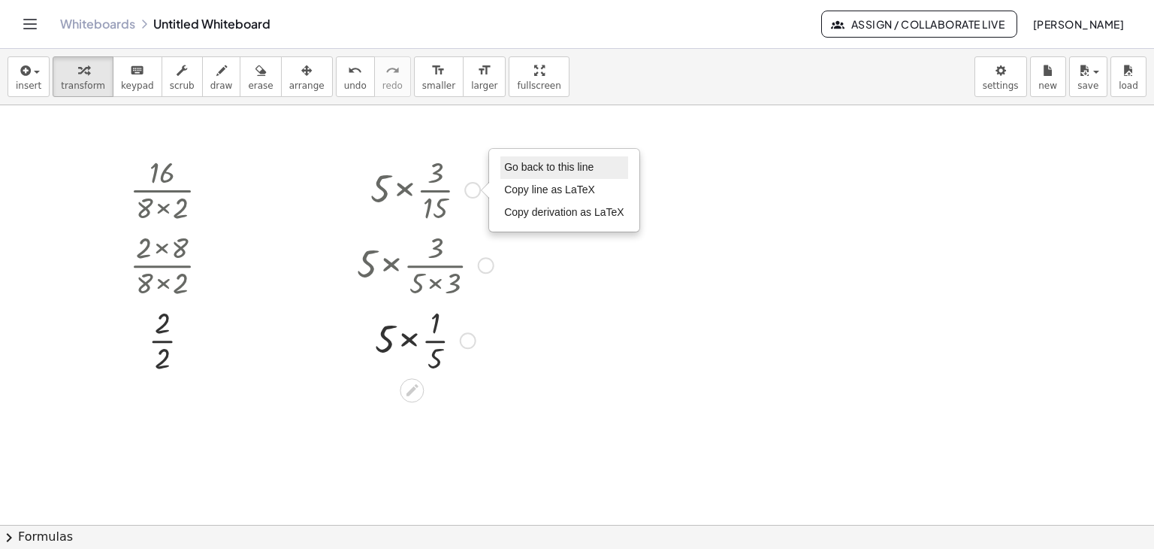
click at [531, 169] on span "Go back to this line" at bounding box center [548, 167] width 89 height 12
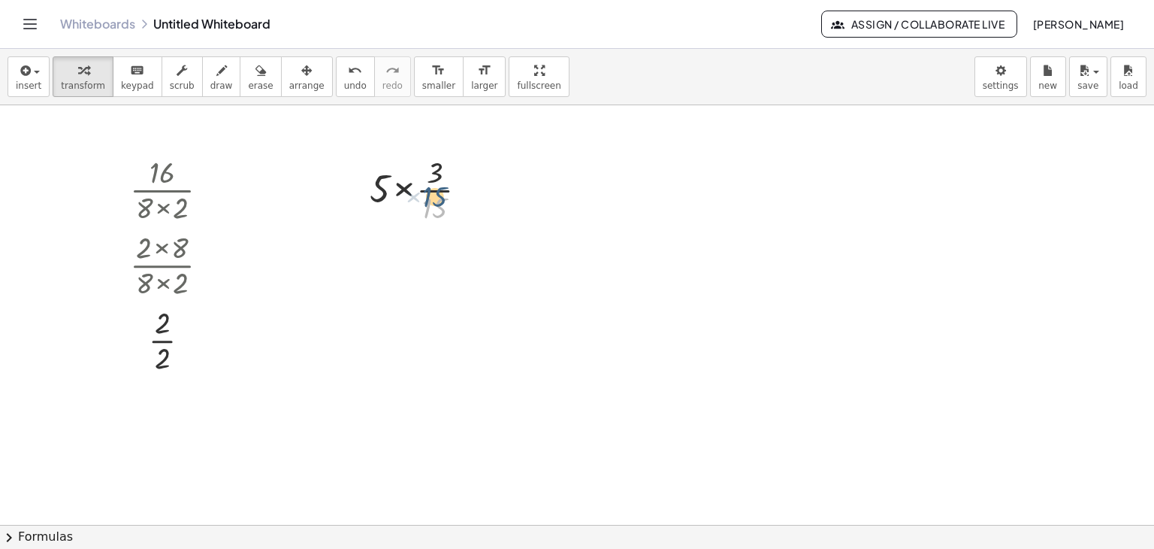
drag, startPoint x: 440, startPoint y: 208, endPoint x: 440, endPoint y: 197, distance: 11.3
click at [440, 197] on div at bounding box center [424, 188] width 125 height 75
drag, startPoint x: 438, startPoint y: 188, endPoint x: 440, endPoint y: 203, distance: 15.2
click at [438, 189] on div at bounding box center [424, 188] width 125 height 75
drag, startPoint x: 459, startPoint y: 265, endPoint x: 466, endPoint y: 389, distance: 124.9
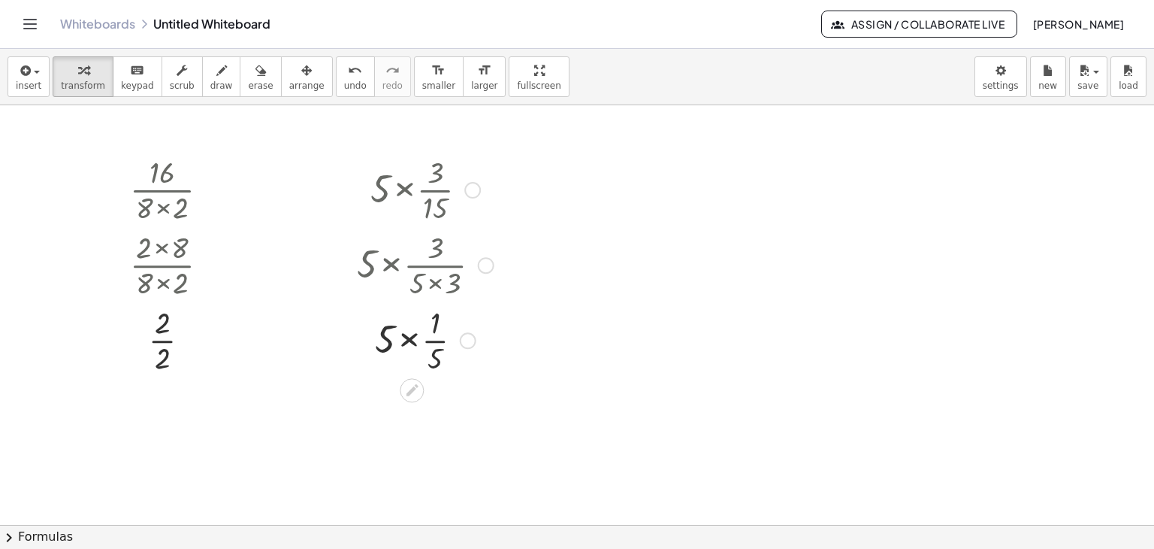
click at [466, 389] on div "× 16 × 8 × 2 × 2 × 8 × 8 × 2 × 2 × 2 × 5 × × 3 × 15 × 5 × × 3 × 5 × 3 × 5 × × 5…" at bounding box center [577, 524] width 1154 height 839
drag, startPoint x: 466, startPoint y: 343, endPoint x: 481, endPoint y: 268, distance: 75.9
click at [412, 270] on div "× 5 × × 5 × 1 Go back to this line Copy line as LaTeX Copy derivation as LaTeX" at bounding box center [412, 270] width 0 height 0
drag, startPoint x: 461, startPoint y: 263, endPoint x: 436, endPoint y: 192, distance: 75.8
click at [453, 391] on div "× 16 × 8 × 2 × 2 × 8 × 8 × 2 × 2 × 2 × 5 × × 3 × 15 × 5 × × 3 × 5 × 3 × 5 × × 5…" at bounding box center [577, 524] width 1154 height 839
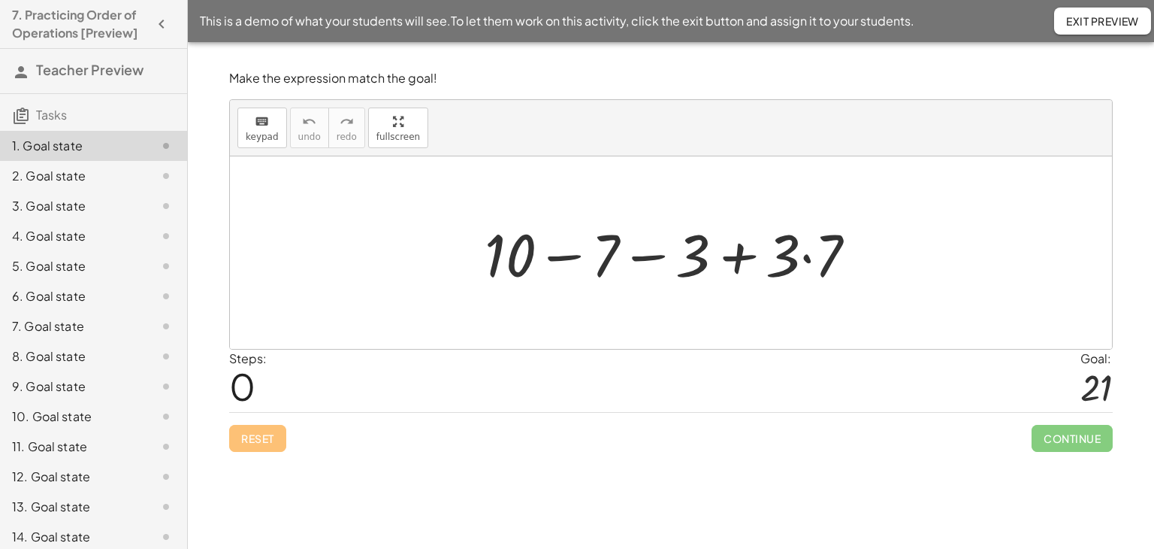
click at [809, 255] on div at bounding box center [676, 252] width 399 height 77
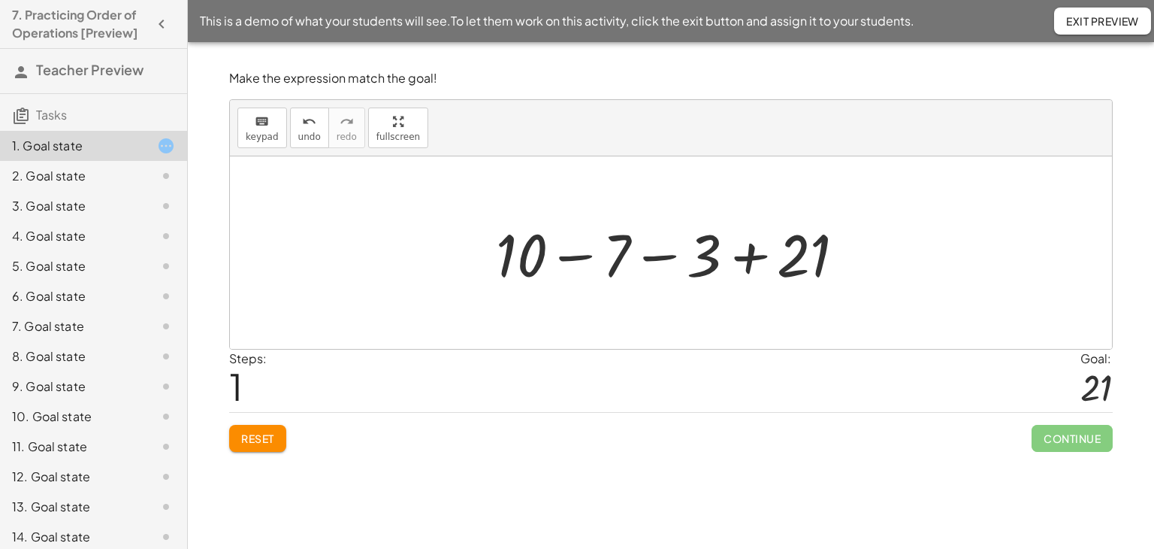
click at [658, 258] on div at bounding box center [676, 252] width 376 height 77
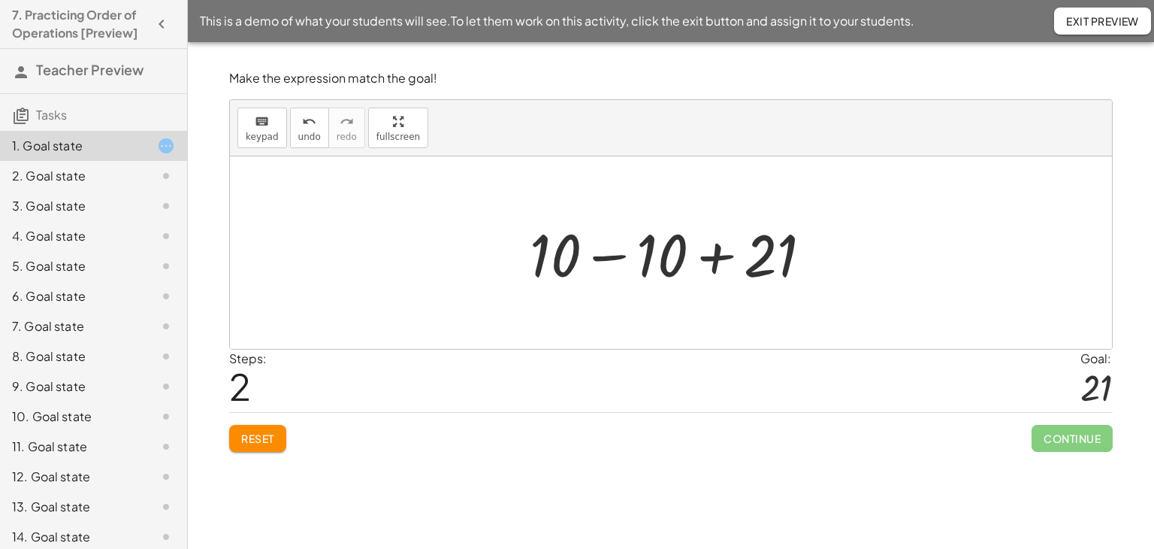
click at [618, 255] on div at bounding box center [676, 252] width 309 height 77
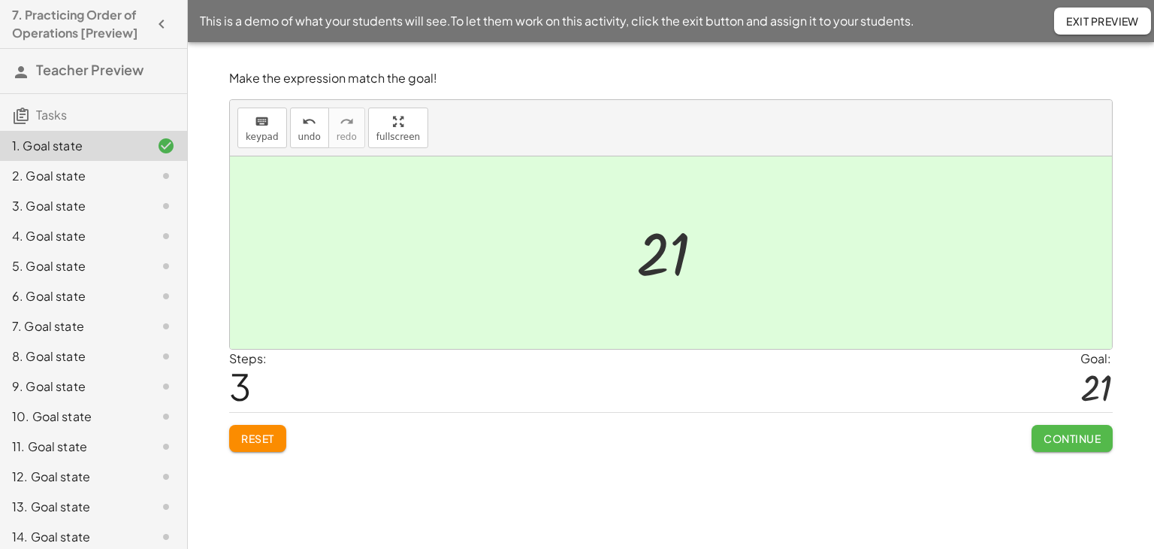
click at [1074, 441] on span "Continue" at bounding box center [1072, 438] width 57 height 14
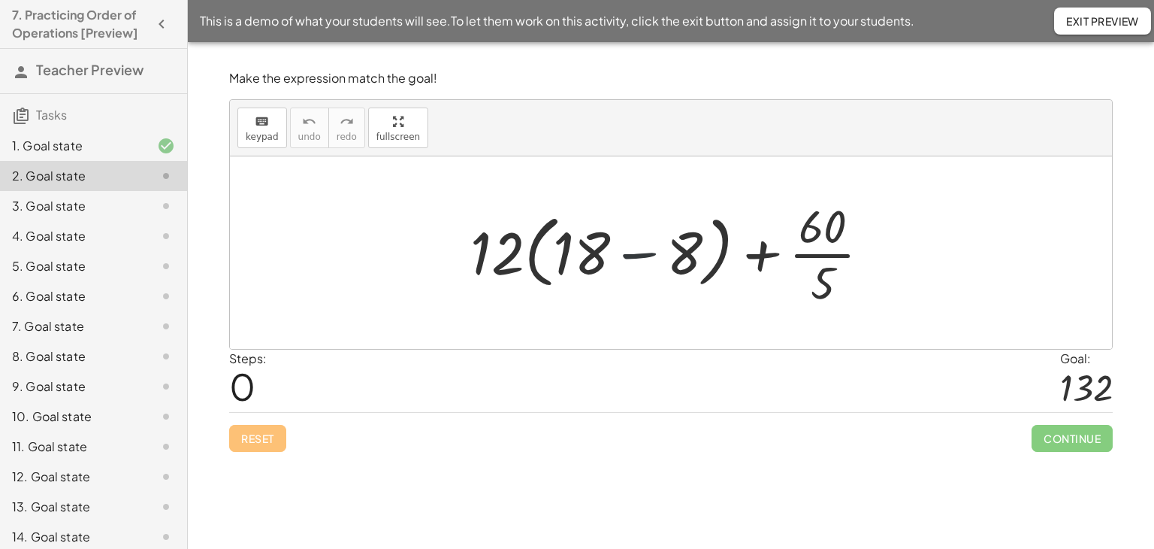
click at [637, 256] on div at bounding box center [676, 253] width 427 height 116
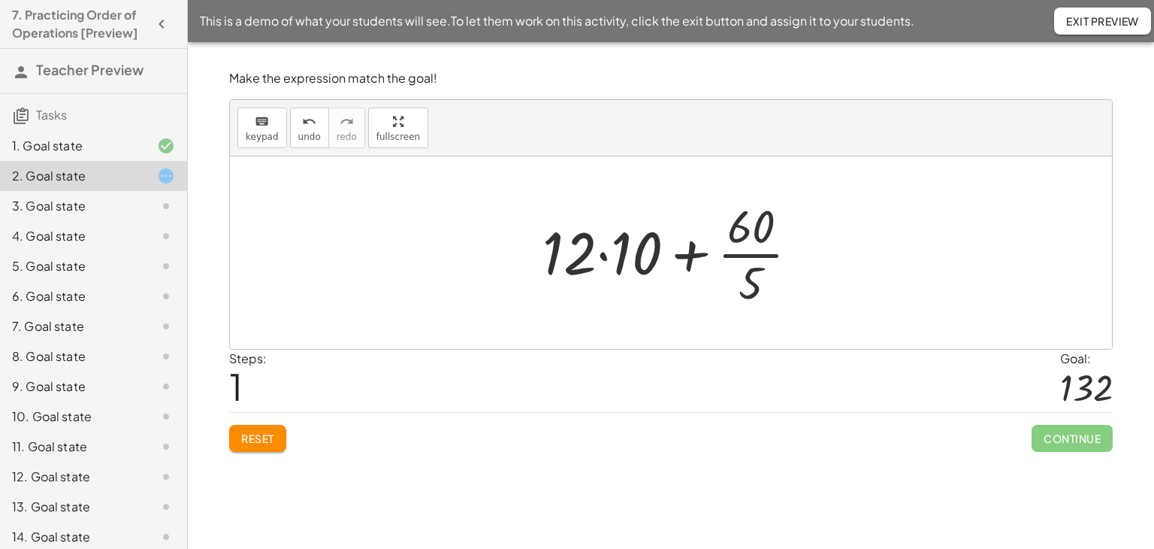
click at [754, 255] on div at bounding box center [676, 253] width 283 height 116
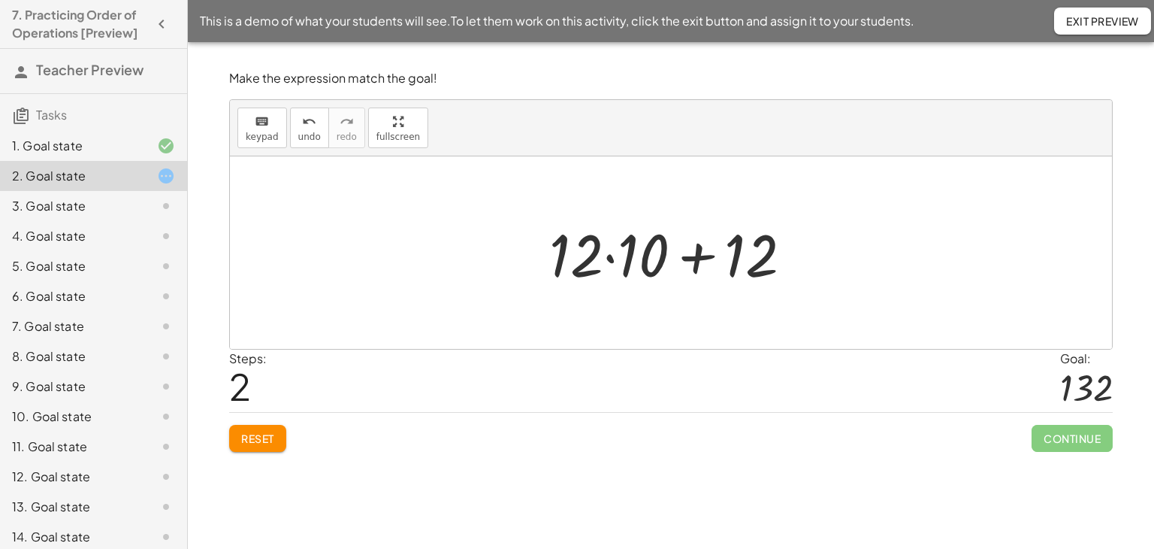
click at [609, 255] on div at bounding box center [677, 252] width 270 height 77
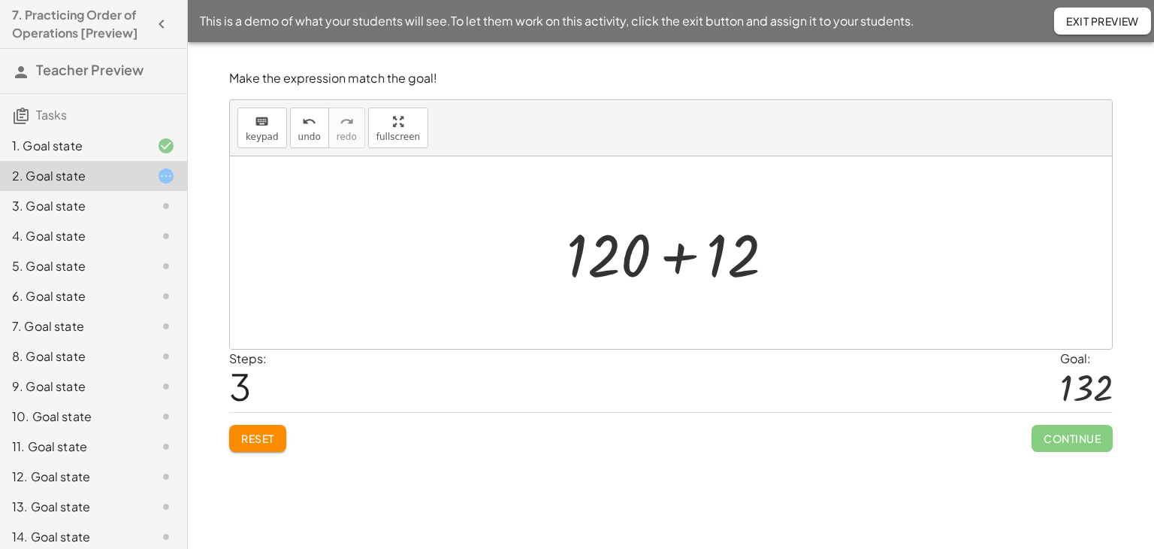
click at [679, 253] on div at bounding box center [676, 252] width 235 height 77
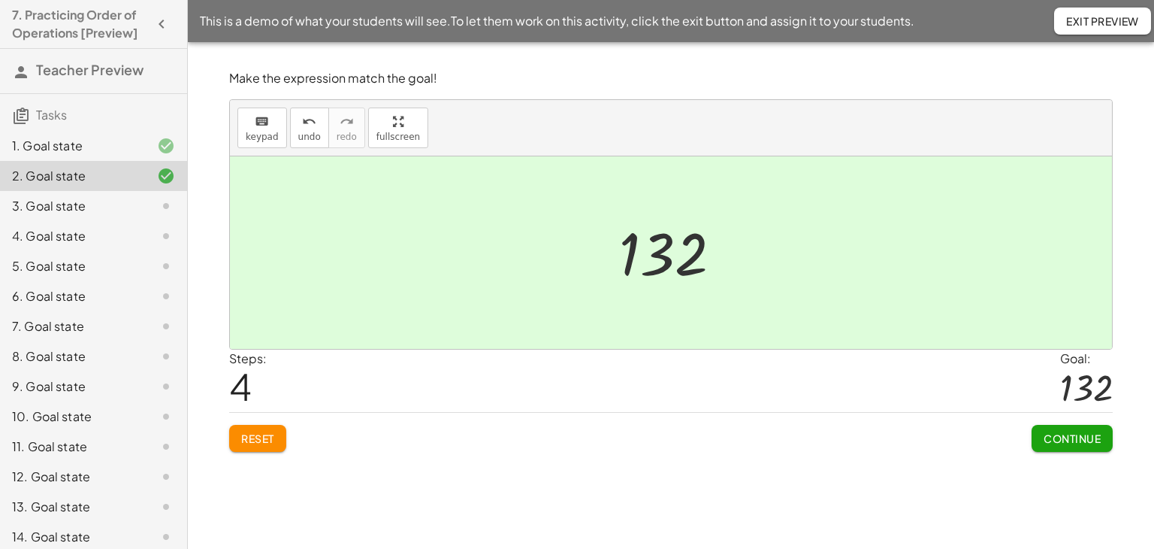
click at [1073, 438] on span "Continue" at bounding box center [1072, 438] width 57 height 14
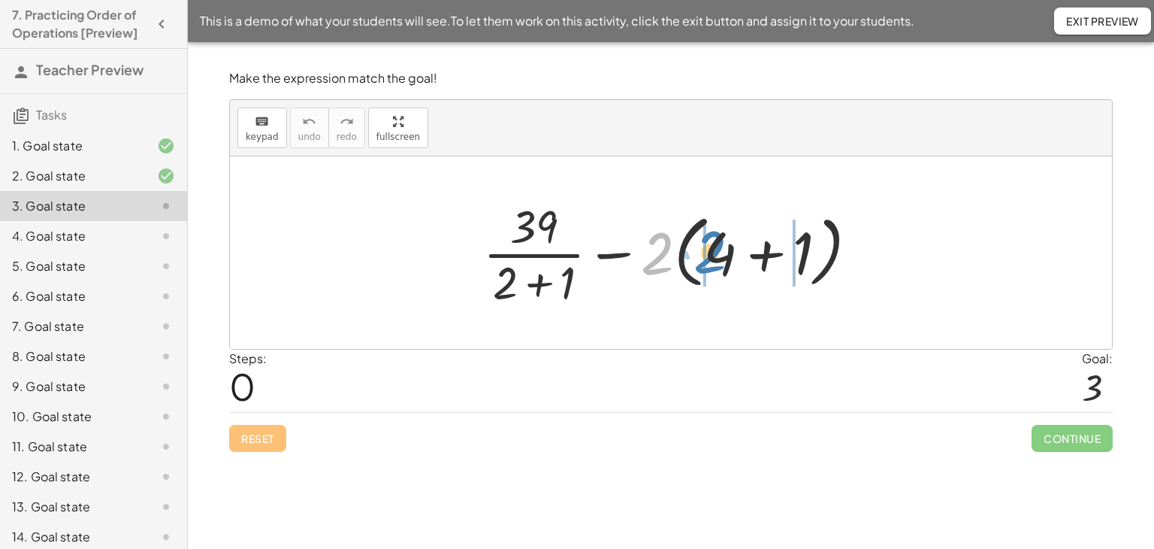
drag, startPoint x: 654, startPoint y: 261, endPoint x: 709, endPoint y: 263, distance: 54.9
click at [707, 260] on div at bounding box center [677, 253] width 402 height 116
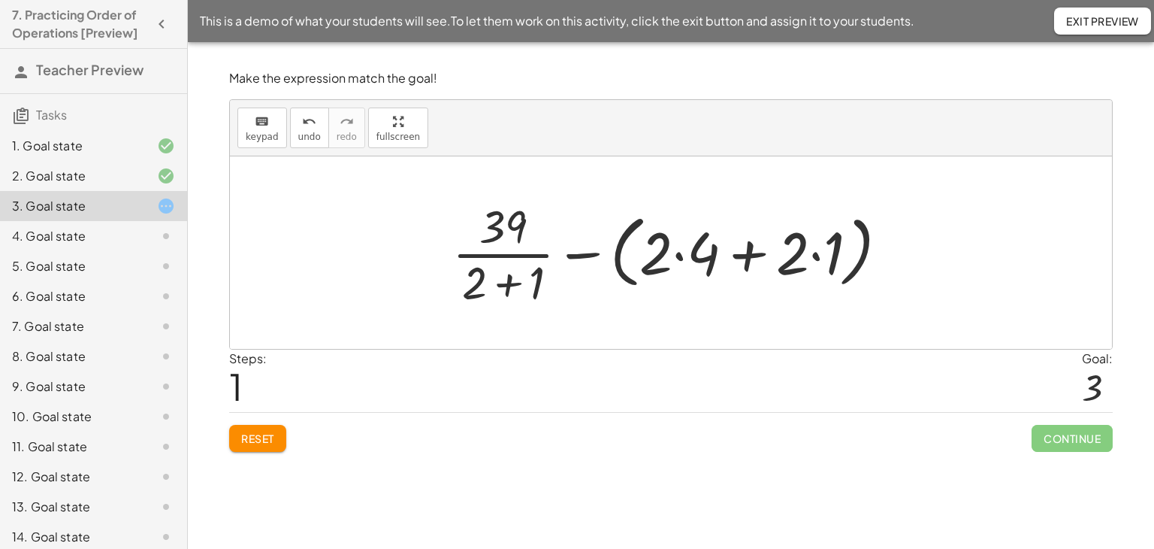
click at [678, 257] on div at bounding box center [677, 253] width 464 height 116
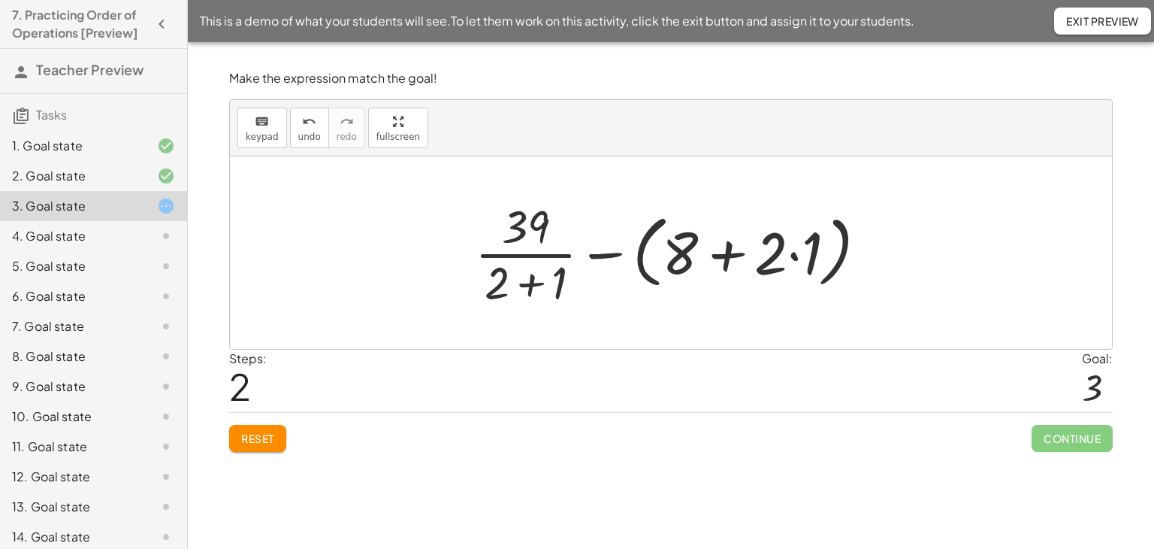
click at [794, 255] on div at bounding box center [676, 253] width 419 height 116
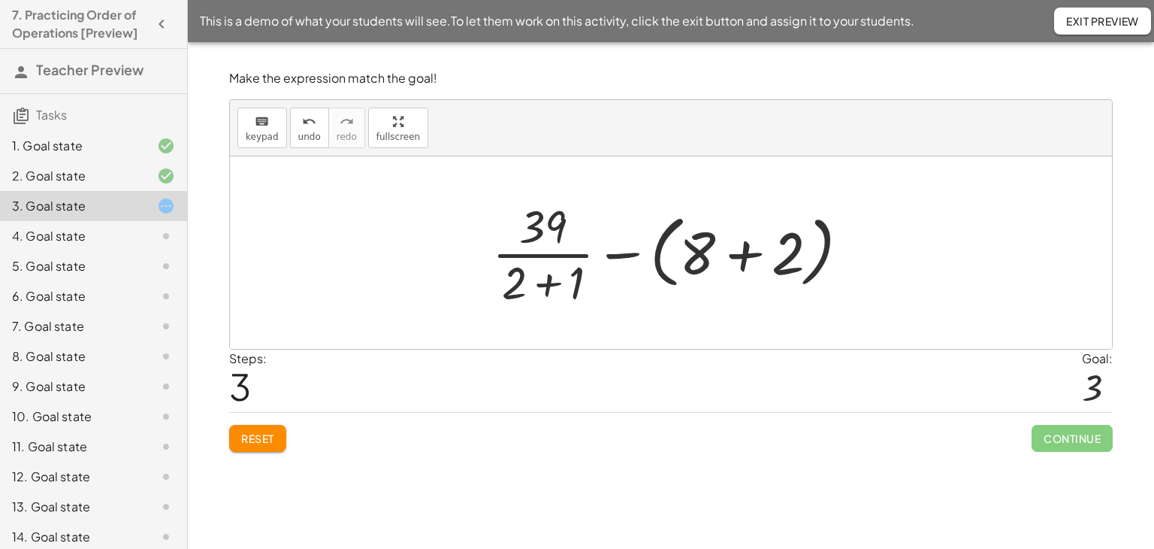
click at [743, 255] on div at bounding box center [677, 253] width 384 height 116
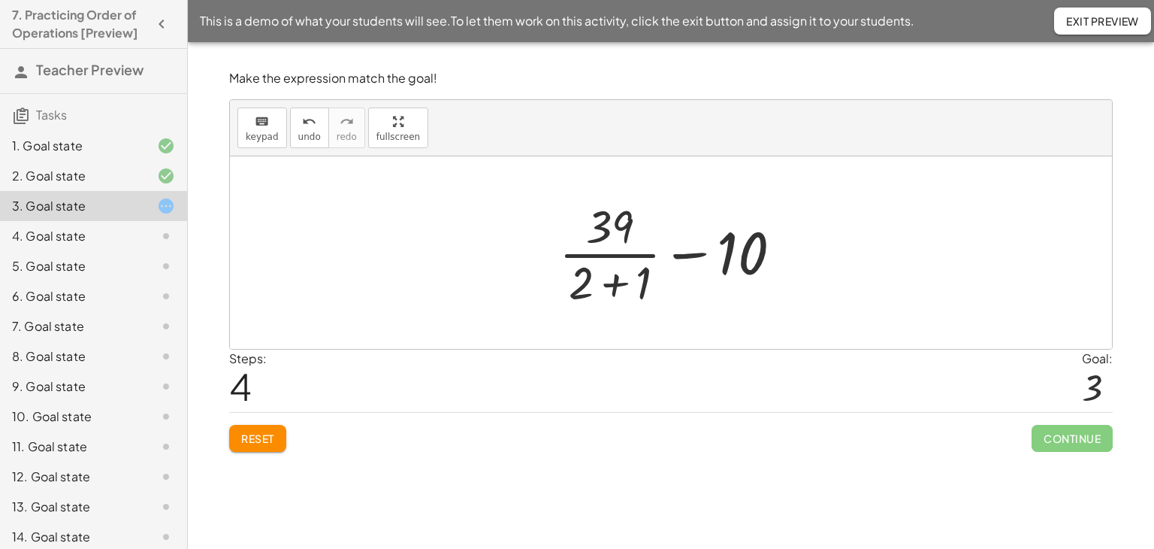
click at [615, 283] on div at bounding box center [677, 253] width 250 height 116
click at [610, 255] on div at bounding box center [677, 253] width 216 height 116
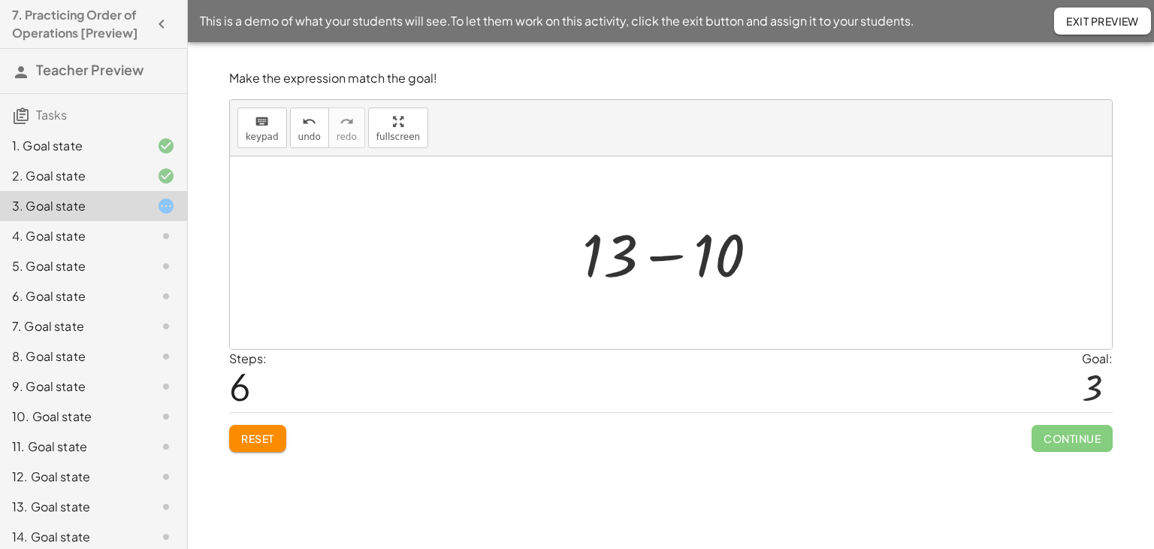
click at [668, 256] on div at bounding box center [677, 252] width 204 height 77
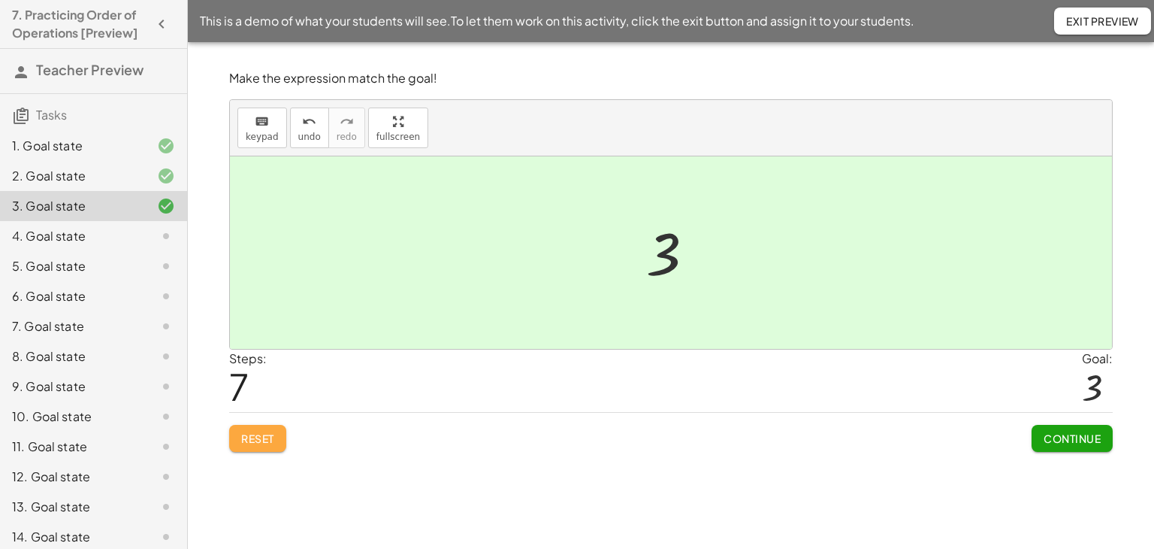
click at [249, 431] on span "Reset" at bounding box center [257, 438] width 33 height 14
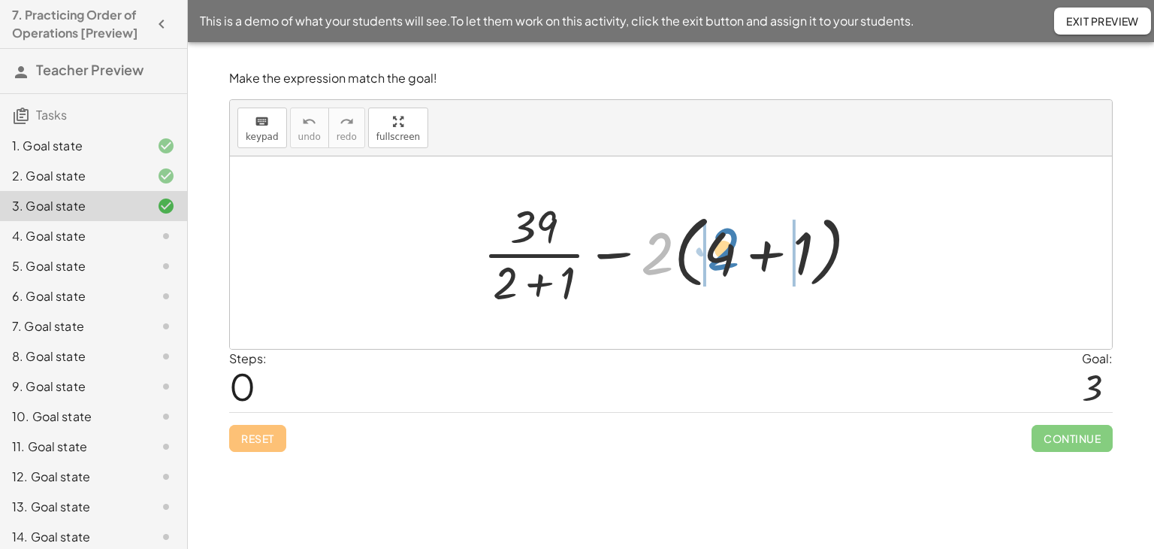
drag, startPoint x: 658, startPoint y: 263, endPoint x: 724, endPoint y: 259, distance: 66.2
click at [724, 259] on div at bounding box center [677, 253] width 402 height 116
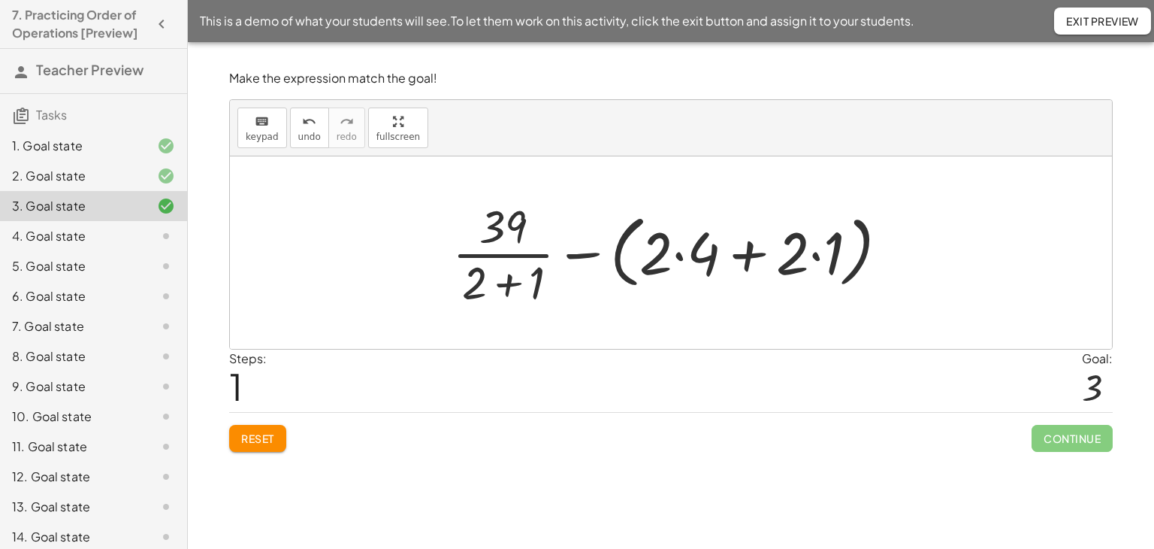
click at [751, 253] on div at bounding box center [677, 253] width 464 height 116
click at [680, 255] on div at bounding box center [677, 253] width 464 height 116
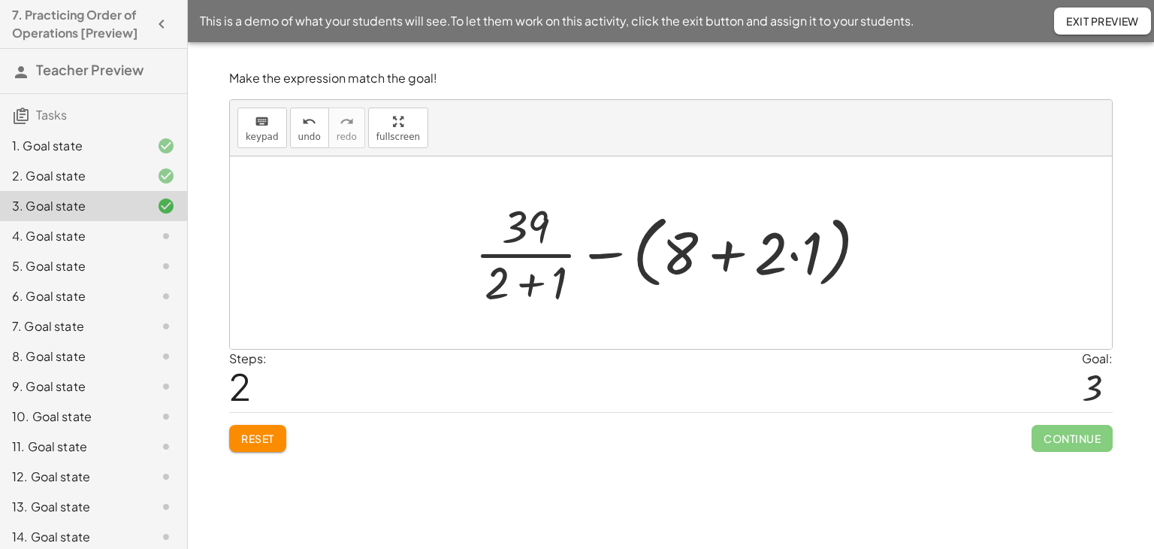
click at [794, 253] on div at bounding box center [676, 253] width 419 height 116
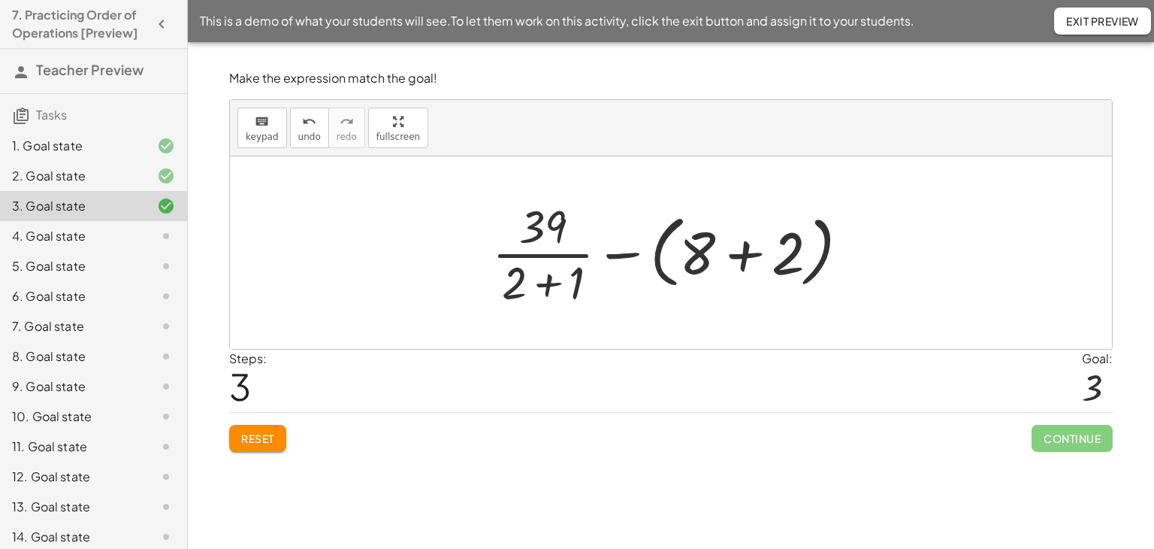
click at [740, 253] on div at bounding box center [677, 253] width 384 height 116
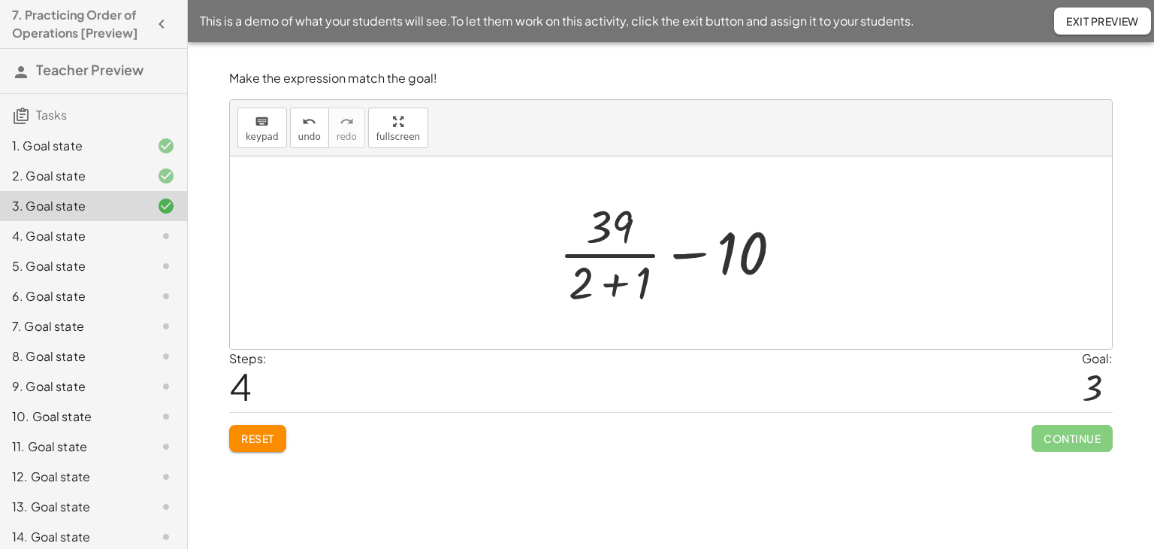
click at [610, 282] on div at bounding box center [677, 253] width 250 height 116
click at [615, 255] on div at bounding box center [677, 253] width 216 height 116
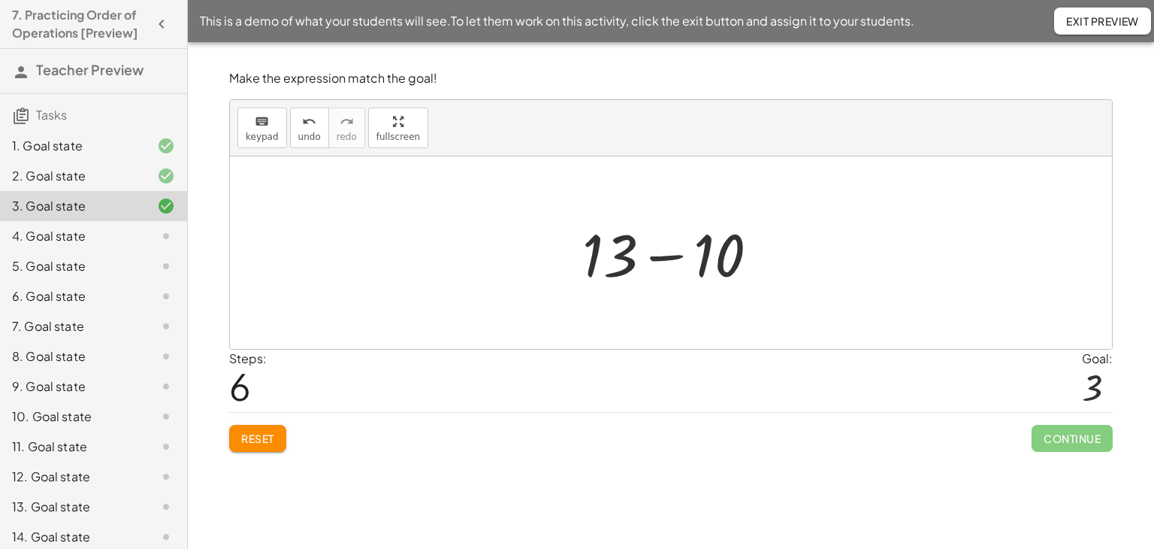
drag, startPoint x: 665, startPoint y: 256, endPoint x: 612, endPoint y: 337, distance: 97.1
click at [665, 256] on div at bounding box center [677, 252] width 204 height 77
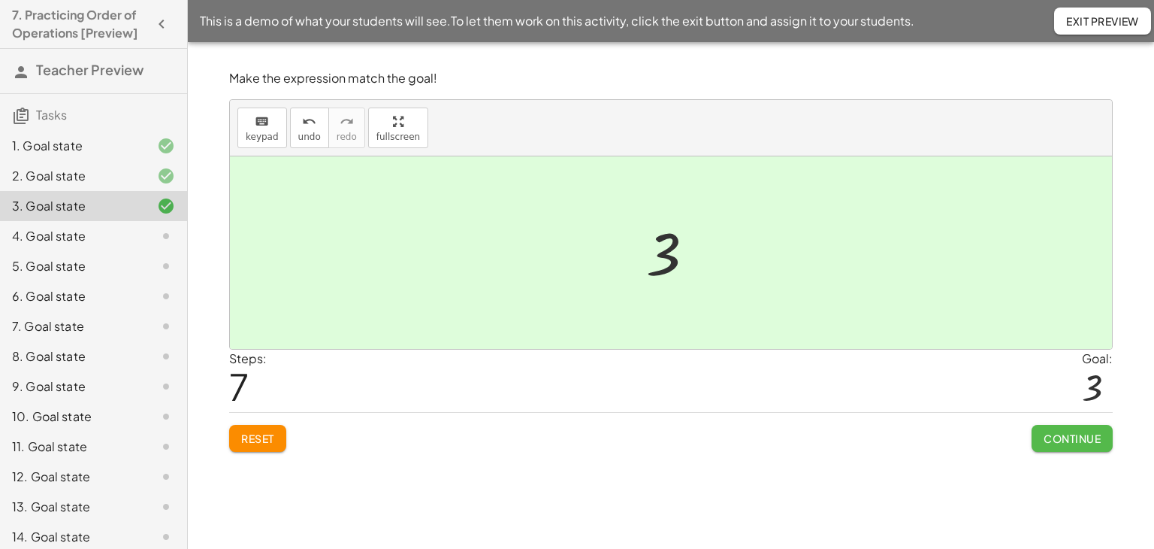
drag, startPoint x: 1035, startPoint y: 432, endPoint x: 982, endPoint y: 434, distance: 52.6
click at [1035, 432] on button "Continue" at bounding box center [1072, 438] width 81 height 27
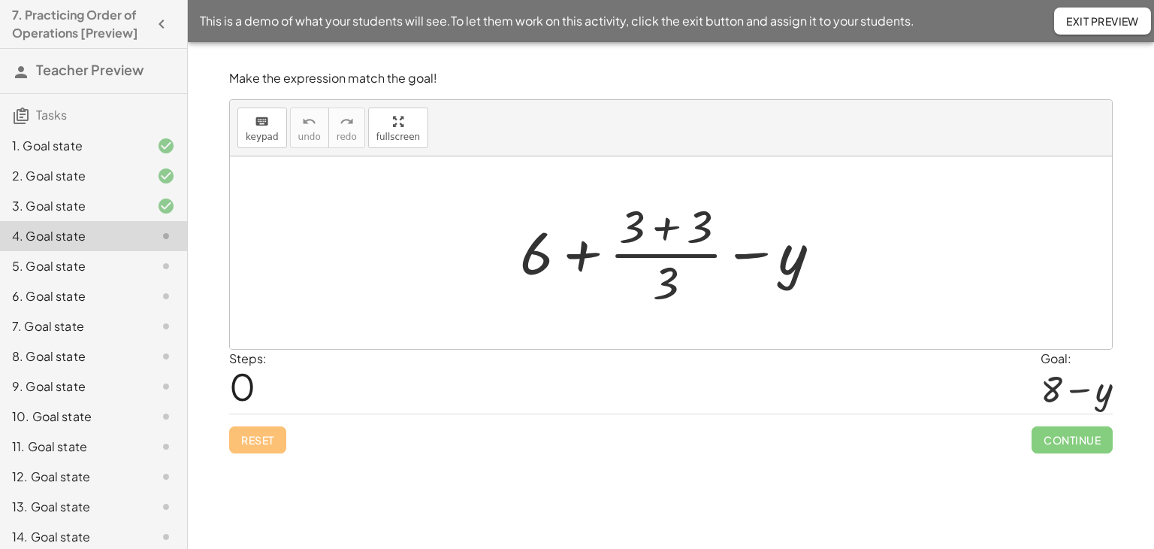
drag, startPoint x: 664, startPoint y: 228, endPoint x: 672, endPoint y: 255, distance: 28.1
click at [664, 229] on div at bounding box center [676, 253] width 328 height 116
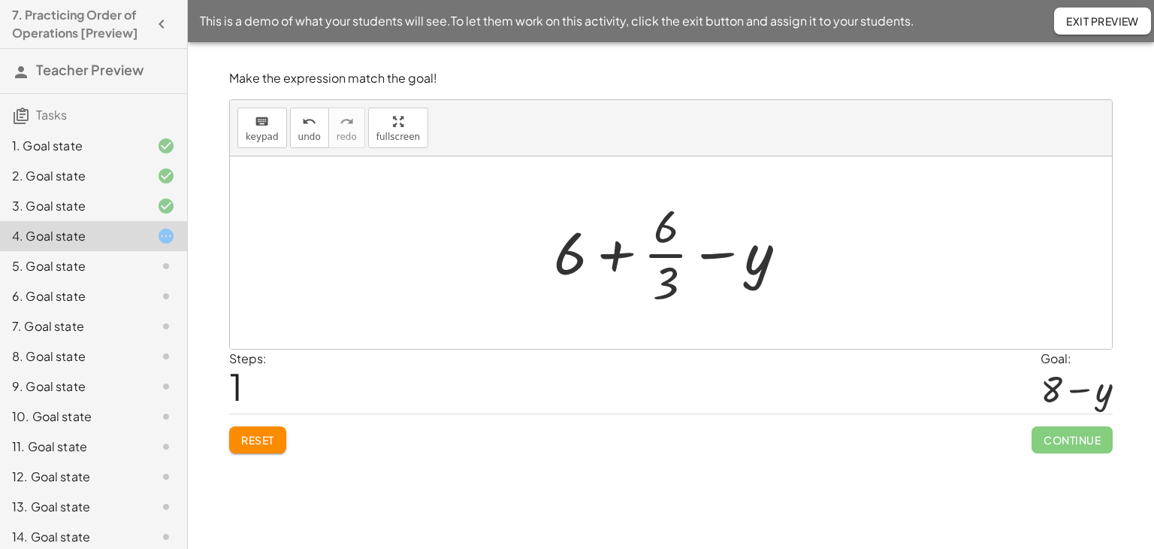
click at [667, 255] on div at bounding box center [676, 253] width 261 height 116
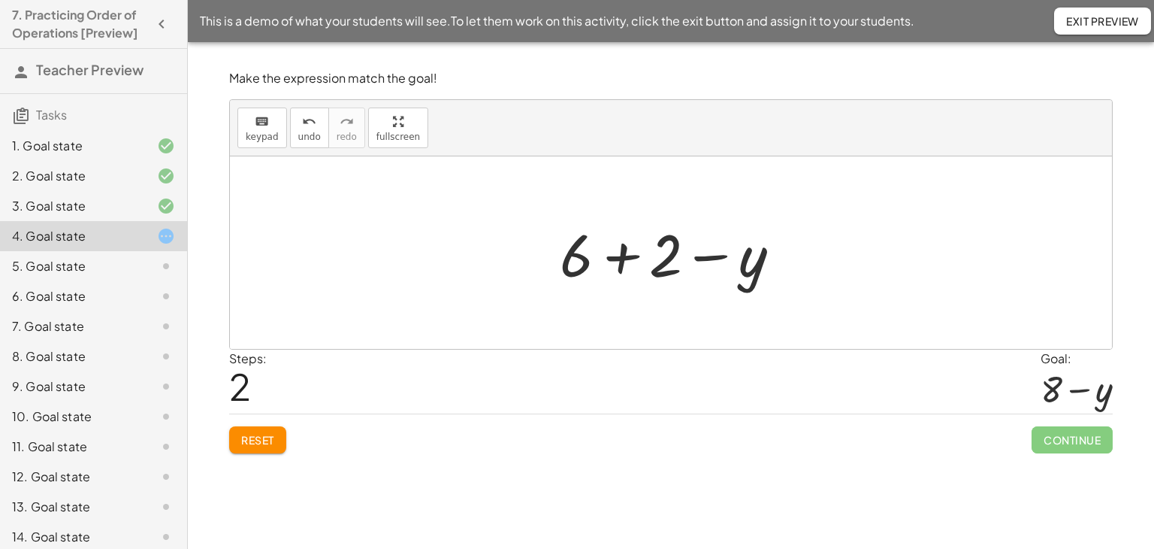
click at [621, 258] on div at bounding box center [676, 252] width 248 height 77
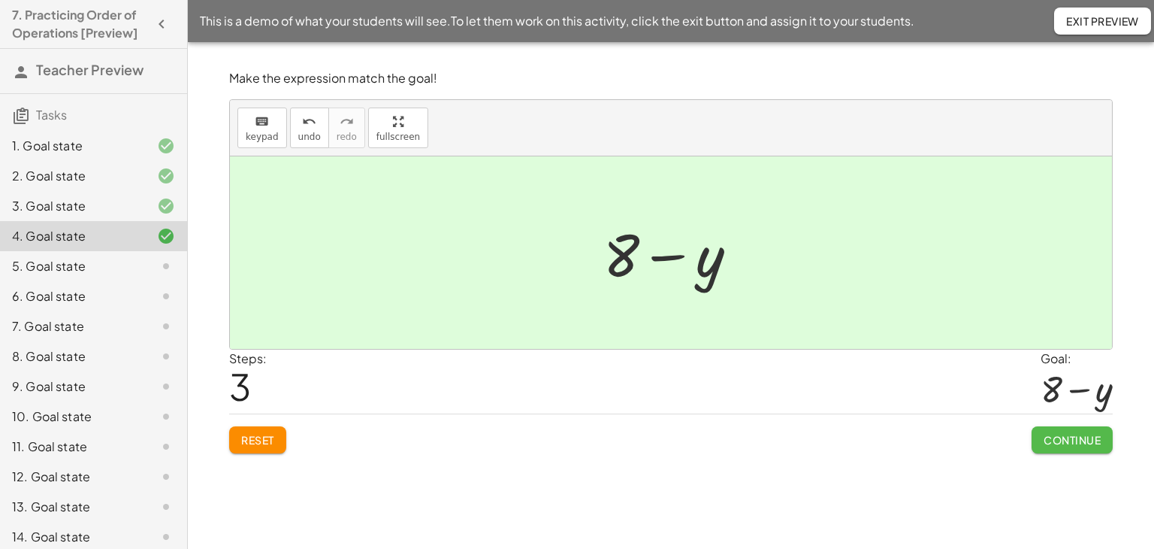
click at [1054, 440] on span "Continue" at bounding box center [1072, 440] width 57 height 14
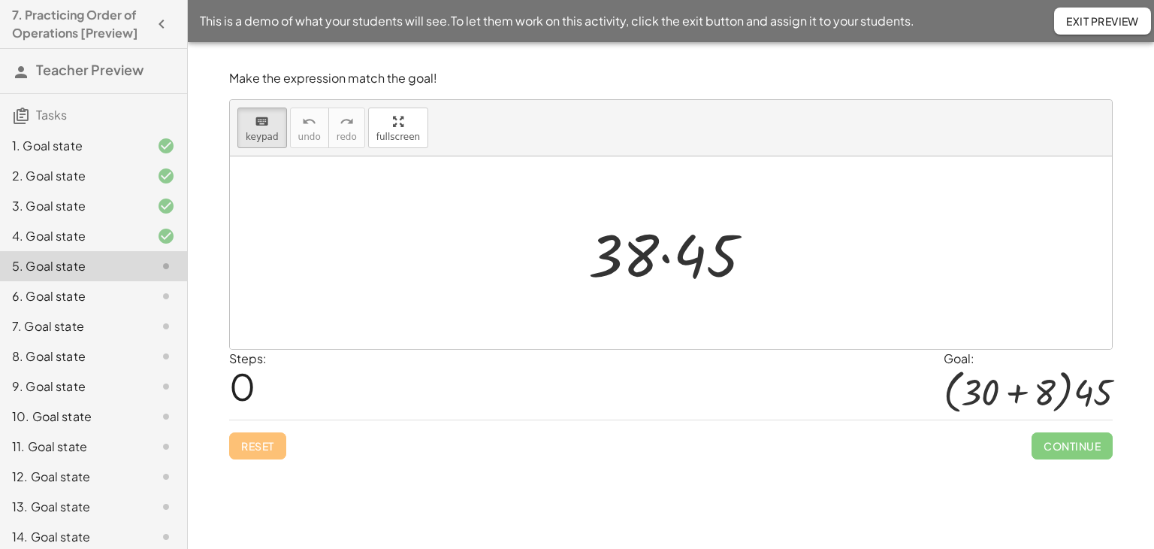
drag, startPoint x: 273, startPoint y: 131, endPoint x: 306, endPoint y: 135, distance: 33.4
click at [277, 131] on button "keyboard keypad" at bounding box center [262, 127] width 50 height 41
drag, startPoint x: 632, startPoint y: 243, endPoint x: 640, endPoint y: 241, distance: 8.4
click at [634, 243] on div at bounding box center [623, 254] width 71 height 70
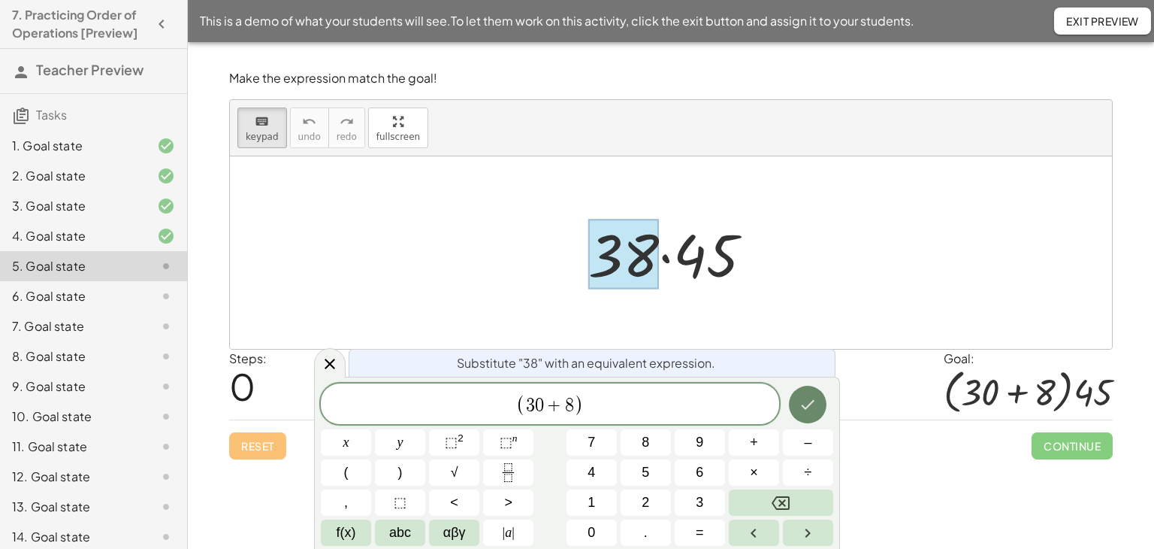
click at [821, 401] on button "Done" at bounding box center [808, 404] width 38 height 38
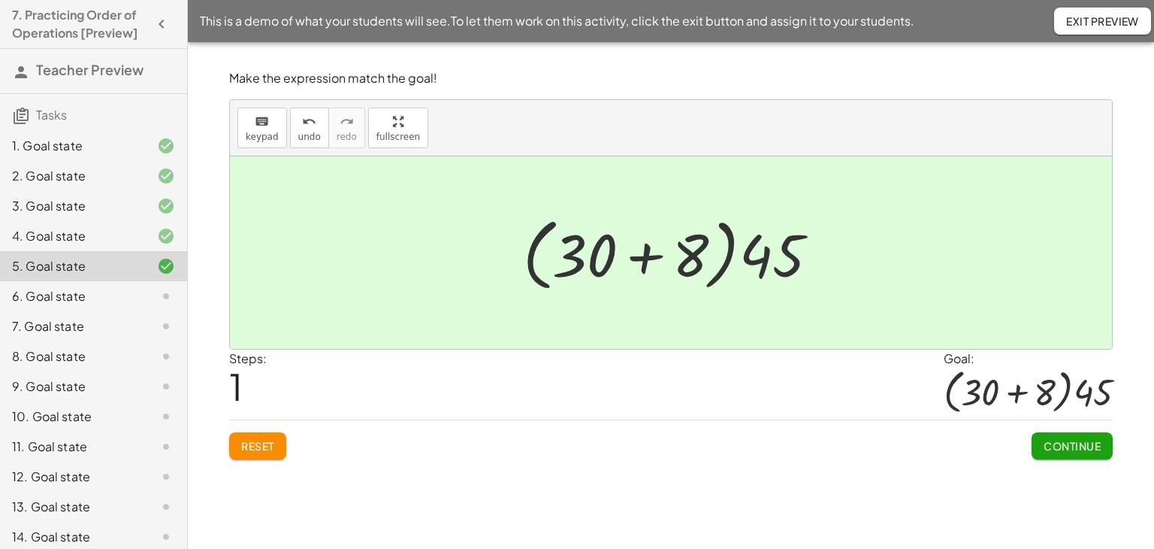
click at [1053, 452] on button "Continue" at bounding box center [1072, 445] width 81 height 27
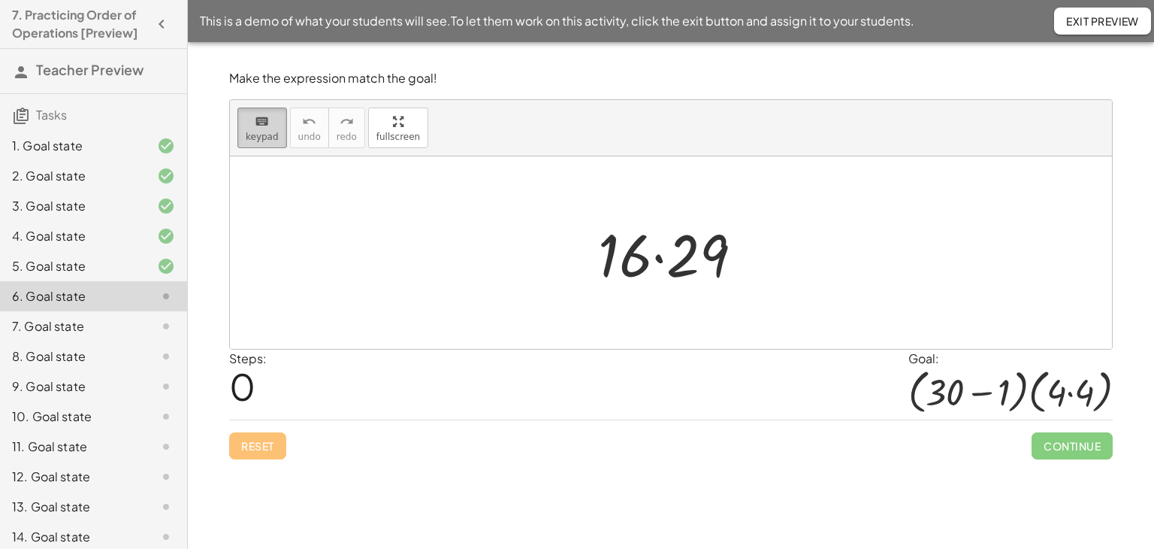
click at [246, 136] on span "keypad" at bounding box center [262, 137] width 33 height 11
click at [607, 266] on div at bounding box center [625, 254] width 54 height 70
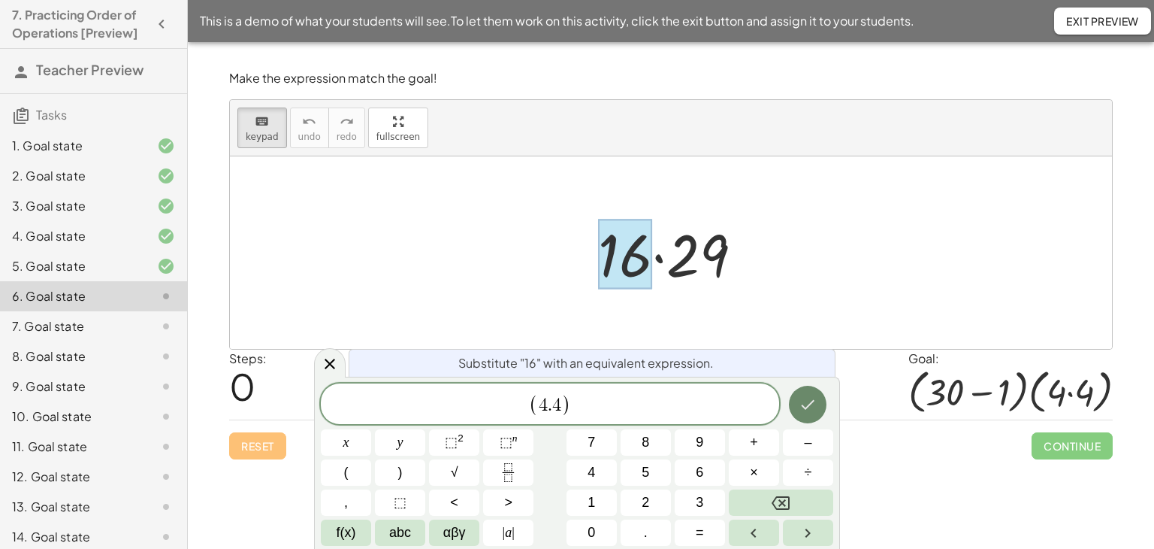
click at [799, 412] on icon "Done" at bounding box center [808, 404] width 18 height 18
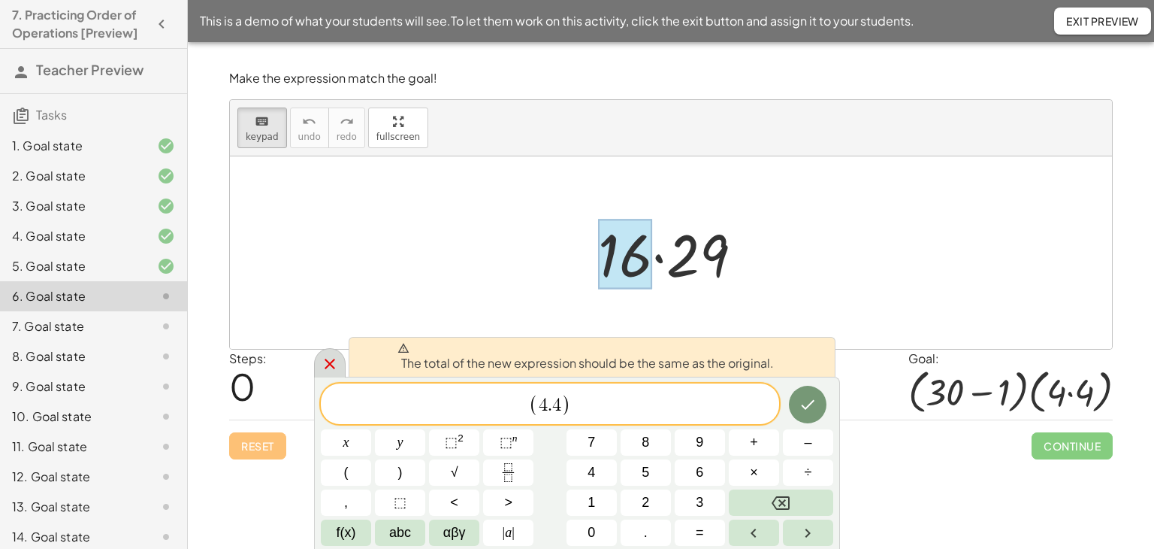
click at [333, 370] on icon at bounding box center [330, 364] width 18 height 18
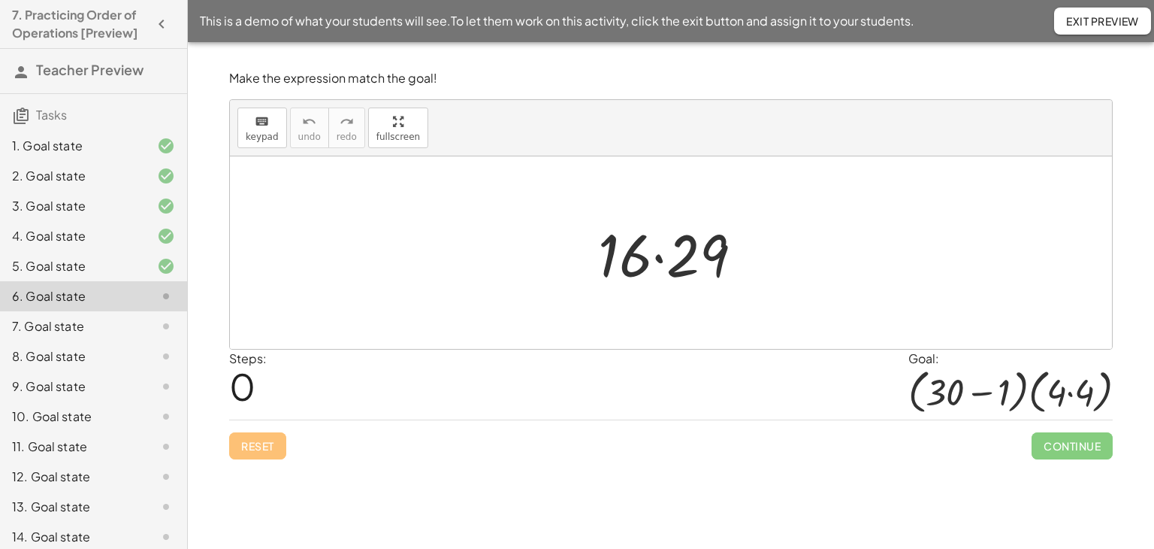
drag, startPoint x: 255, startPoint y: 120, endPoint x: 587, endPoint y: 222, distance: 347.5
click at [255, 122] on icon "keyboard" at bounding box center [262, 122] width 14 height 18
click at [622, 271] on div at bounding box center [677, 252] width 172 height 77
click at [262, 118] on icon "keyboard" at bounding box center [262, 122] width 14 height 18
click at [622, 259] on div at bounding box center [625, 254] width 54 height 70
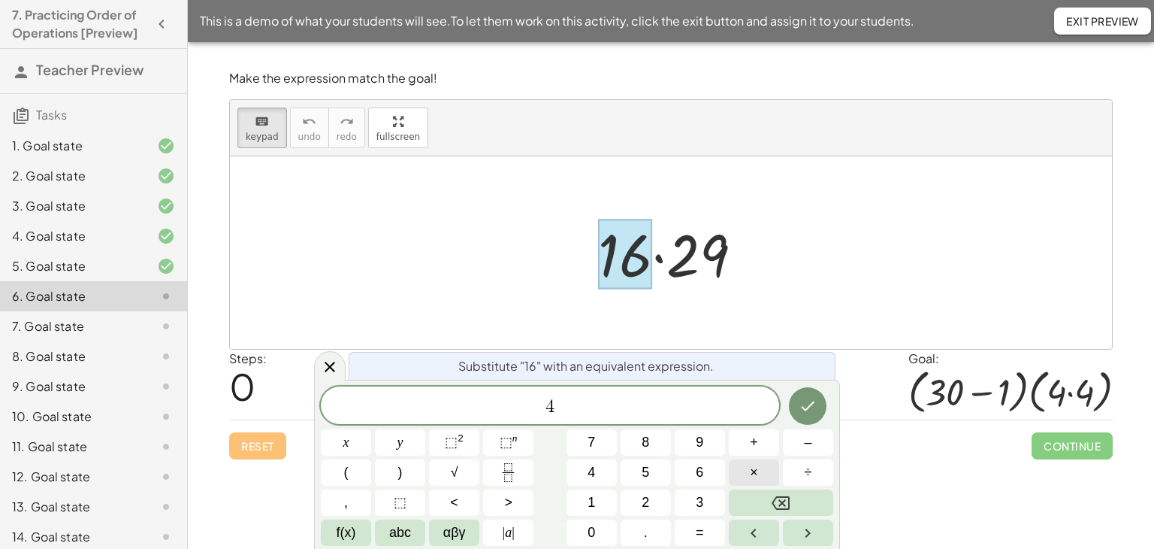
click at [742, 464] on button "×" at bounding box center [754, 472] width 50 height 26
click at [604, 476] on button "4" at bounding box center [592, 472] width 50 height 26
click at [802, 414] on button "Done" at bounding box center [808, 406] width 38 height 38
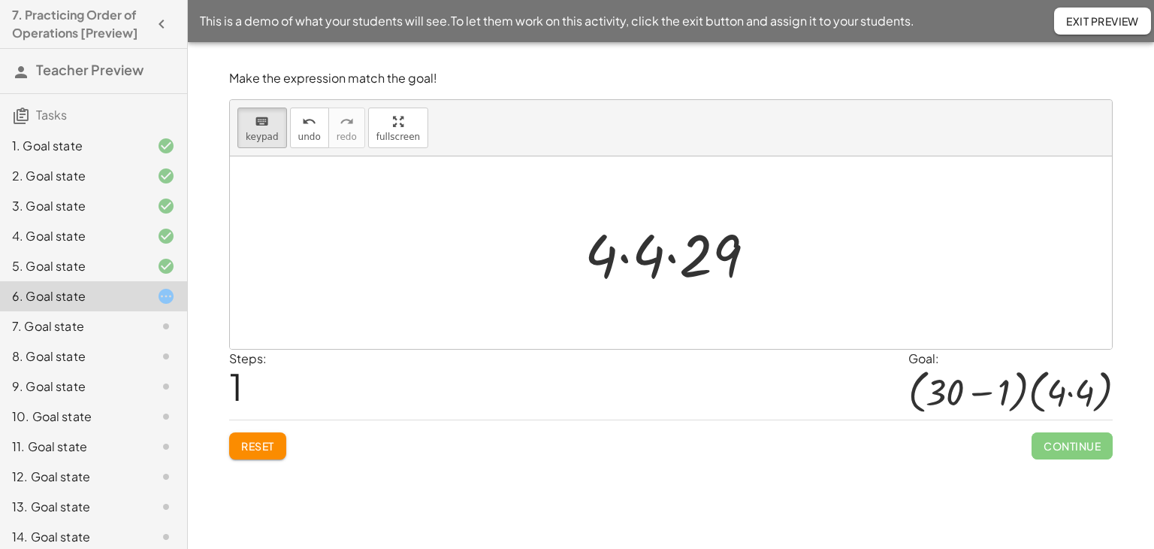
drag, startPoint x: 265, startPoint y: 136, endPoint x: 426, endPoint y: 229, distance: 186.5
click at [265, 138] on span "keypad" at bounding box center [262, 137] width 33 height 11
click at [706, 268] on div at bounding box center [703, 255] width 77 height 67
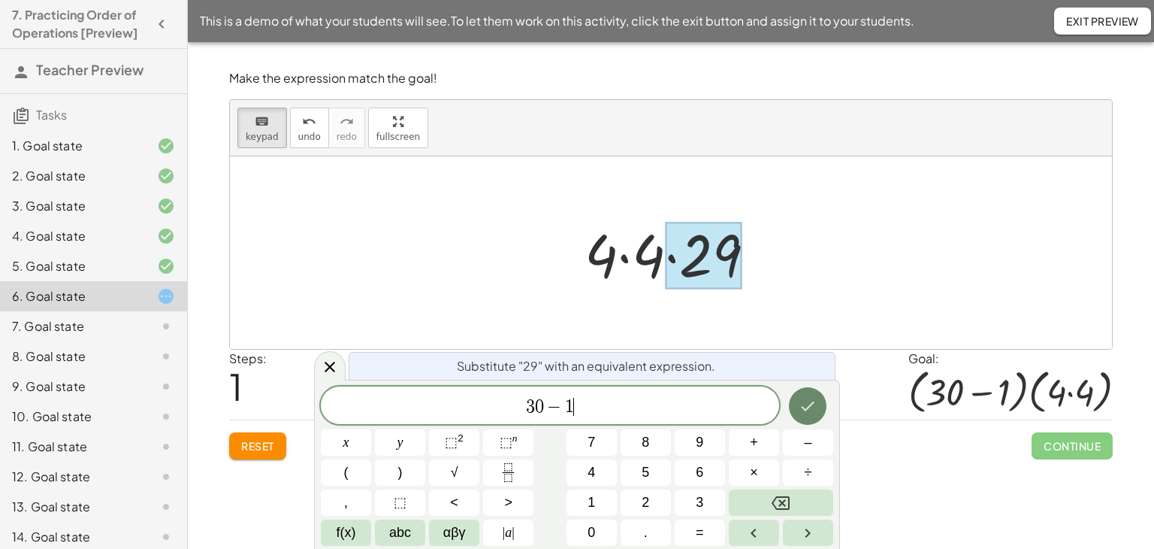
click at [818, 403] on button "Done" at bounding box center [808, 406] width 38 height 38
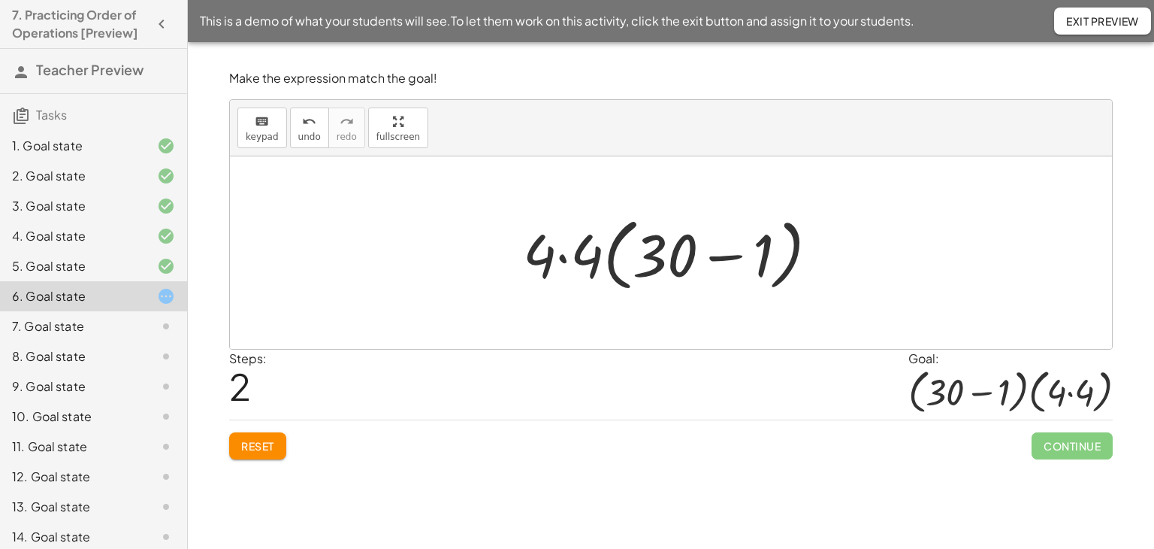
click at [253, 449] on span "Reset" at bounding box center [257, 446] width 33 height 14
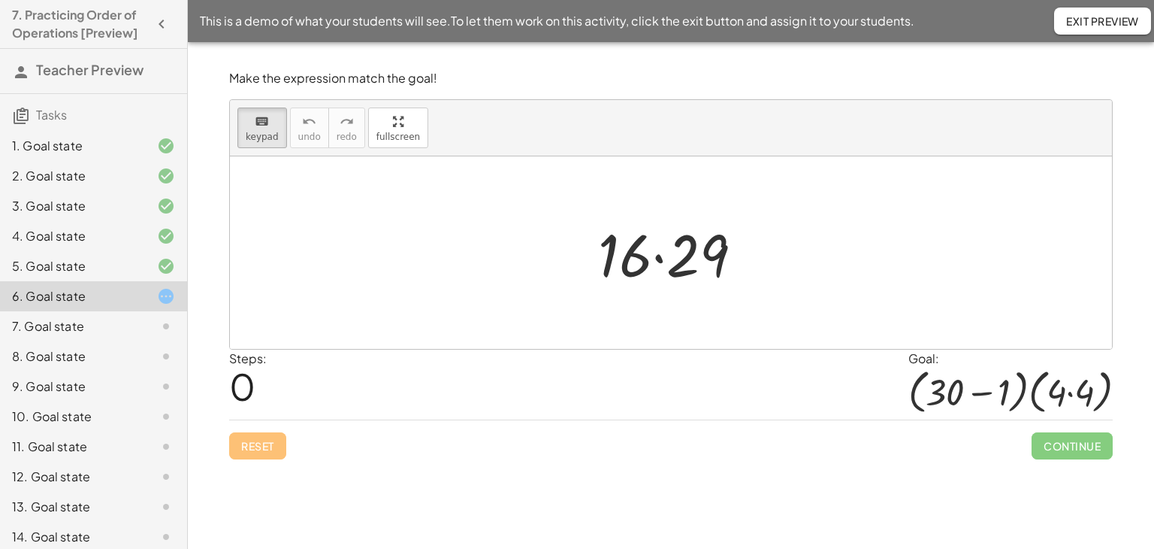
drag, startPoint x: 268, startPoint y: 133, endPoint x: 634, endPoint y: 250, distance: 385.0
click at [274, 136] on span "keypad" at bounding box center [262, 137] width 33 height 11
click at [629, 252] on div at bounding box center [625, 254] width 54 height 70
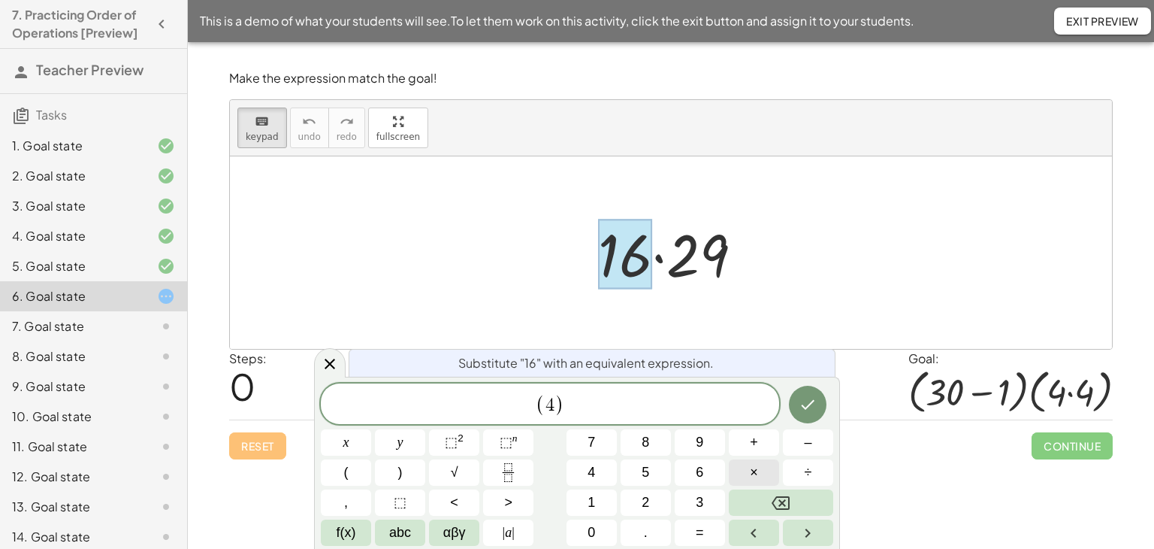
click at [761, 475] on button "×" at bounding box center [754, 472] width 50 height 26
click at [612, 475] on button "4" at bounding box center [592, 472] width 50 height 26
click at [809, 399] on icon "Done" at bounding box center [808, 404] width 18 height 18
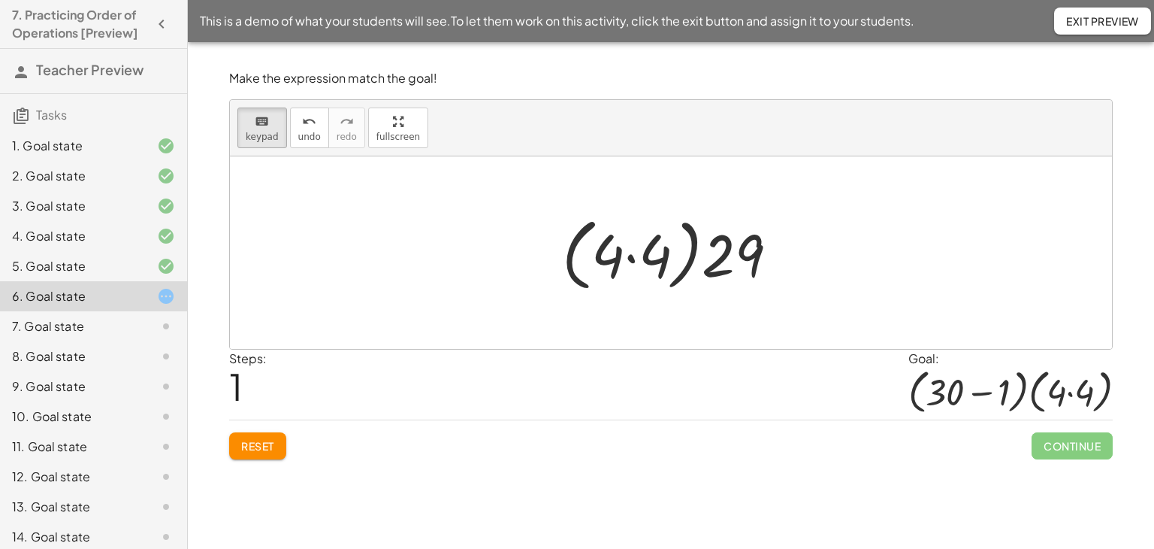
drag, startPoint x: 258, startPoint y: 137, endPoint x: 688, endPoint y: 255, distance: 445.7
click at [258, 138] on span "keypad" at bounding box center [262, 137] width 33 height 11
click at [721, 260] on div at bounding box center [733, 254] width 62 height 70
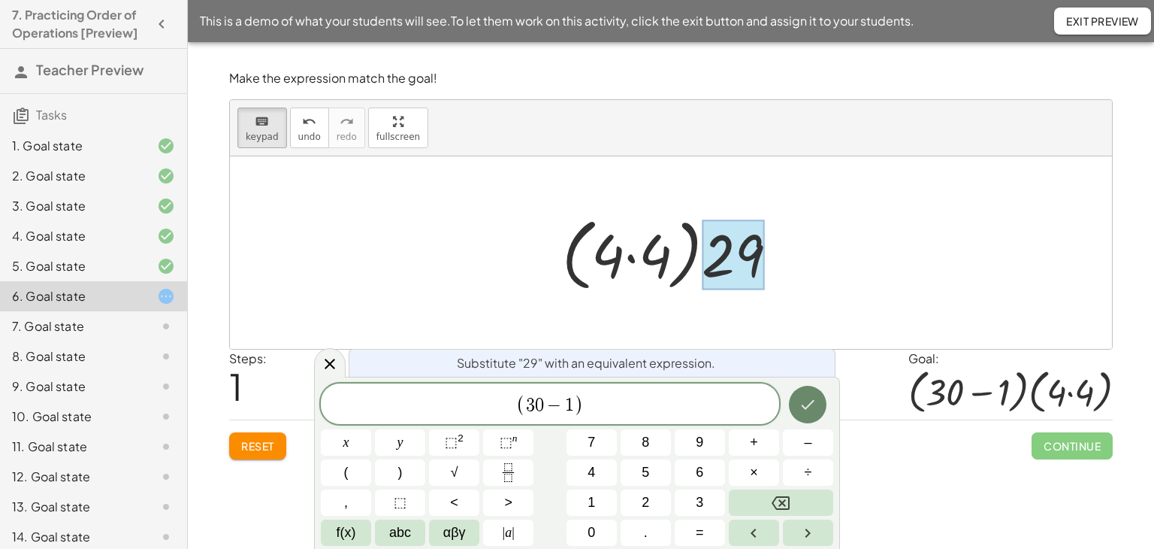
click at [803, 410] on icon "Done" at bounding box center [808, 404] width 18 height 18
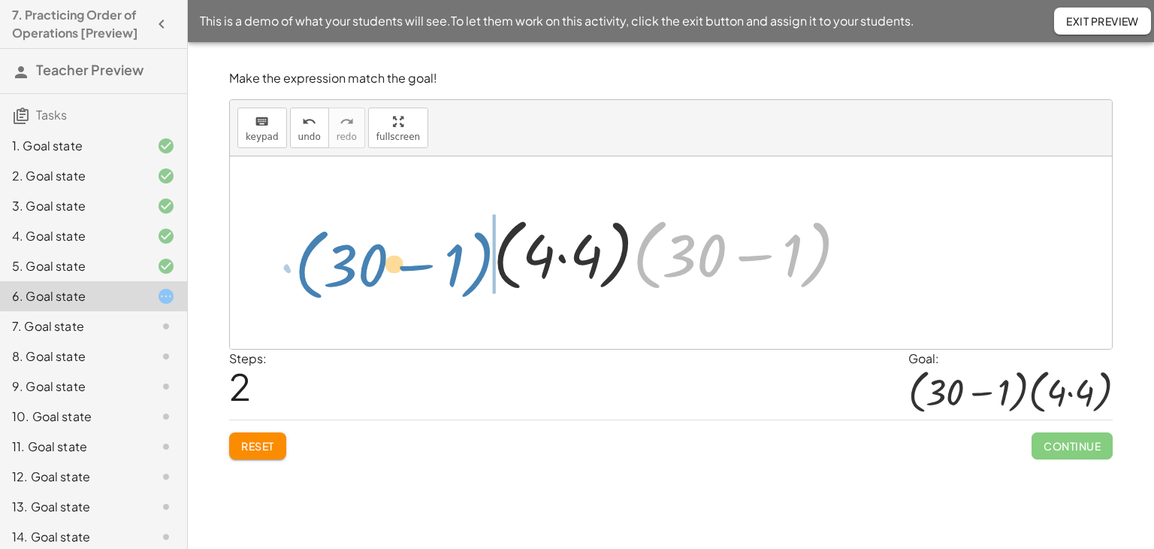
drag, startPoint x: 646, startPoint y: 245, endPoint x: 327, endPoint y: 282, distance: 321.5
click at [307, 256] on div "· 16 · 29 · ( · 4 · 4 ) · 29 · ( + 30 − 1 ) · · ( · 4 · 4 ) ( + 30 − 1 )" at bounding box center [671, 252] width 882 height 192
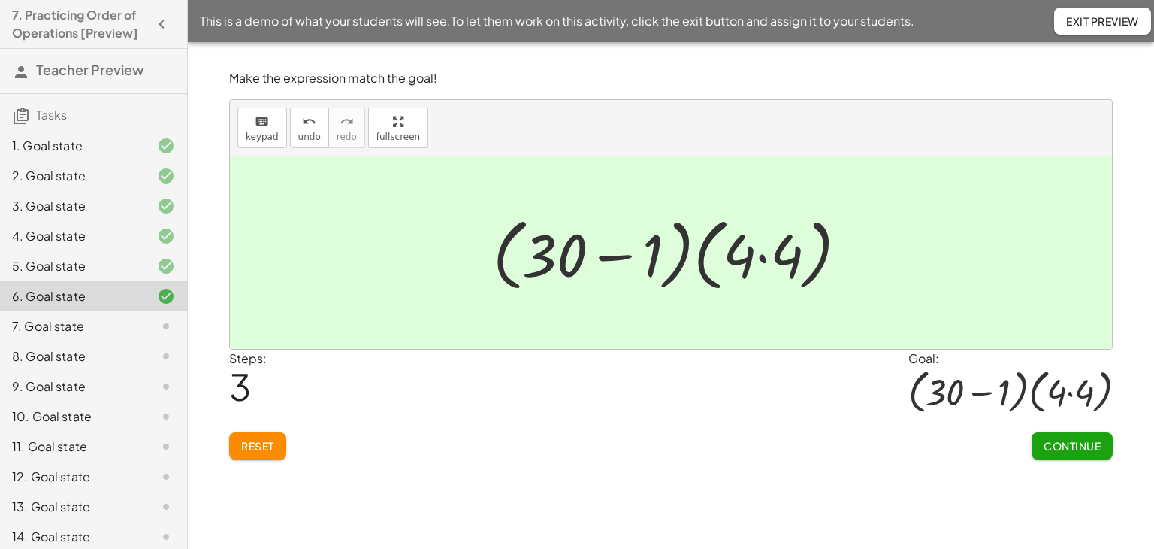
drag, startPoint x: 1051, startPoint y: 449, endPoint x: 1019, endPoint y: 461, distance: 34.7
click at [1051, 449] on span "Continue" at bounding box center [1072, 446] width 57 height 14
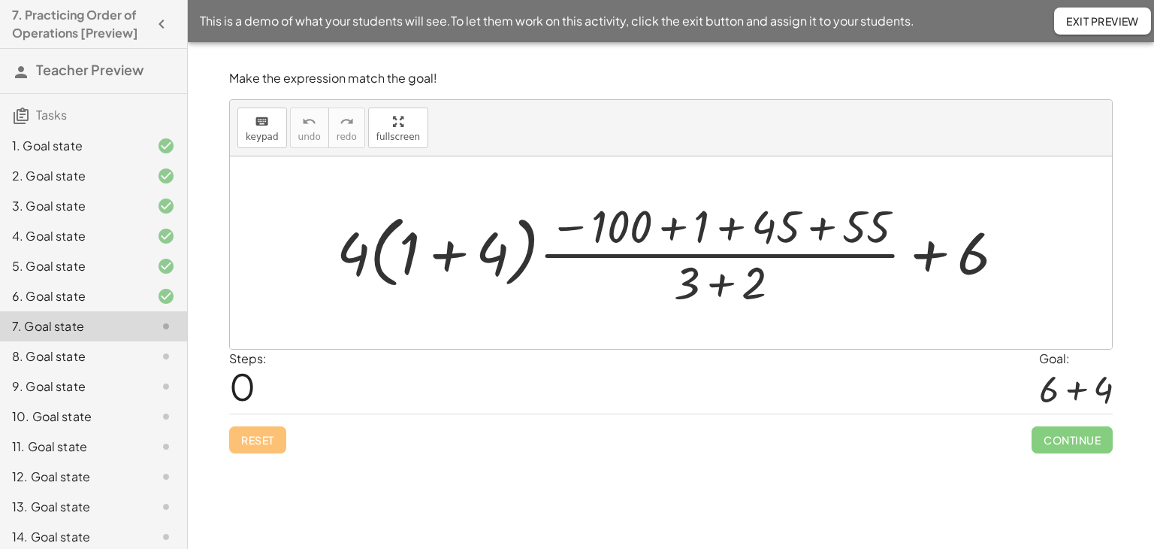
drag, startPoint x: 449, startPoint y: 254, endPoint x: 457, endPoint y: 274, distance: 21.2
click at [449, 255] on div at bounding box center [676, 253] width 695 height 116
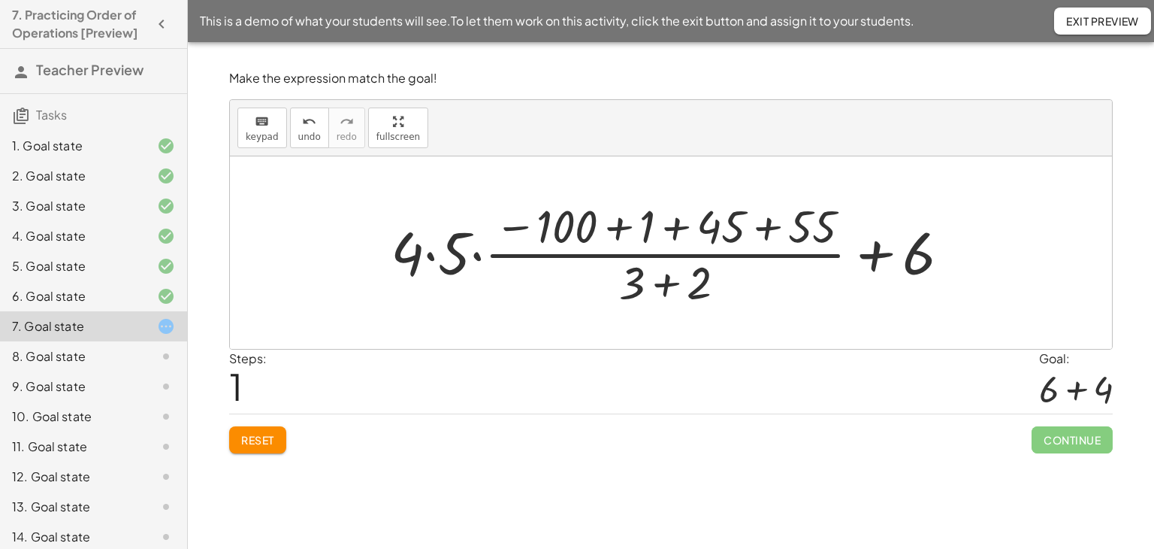
click at [766, 226] on div at bounding box center [676, 253] width 586 height 116
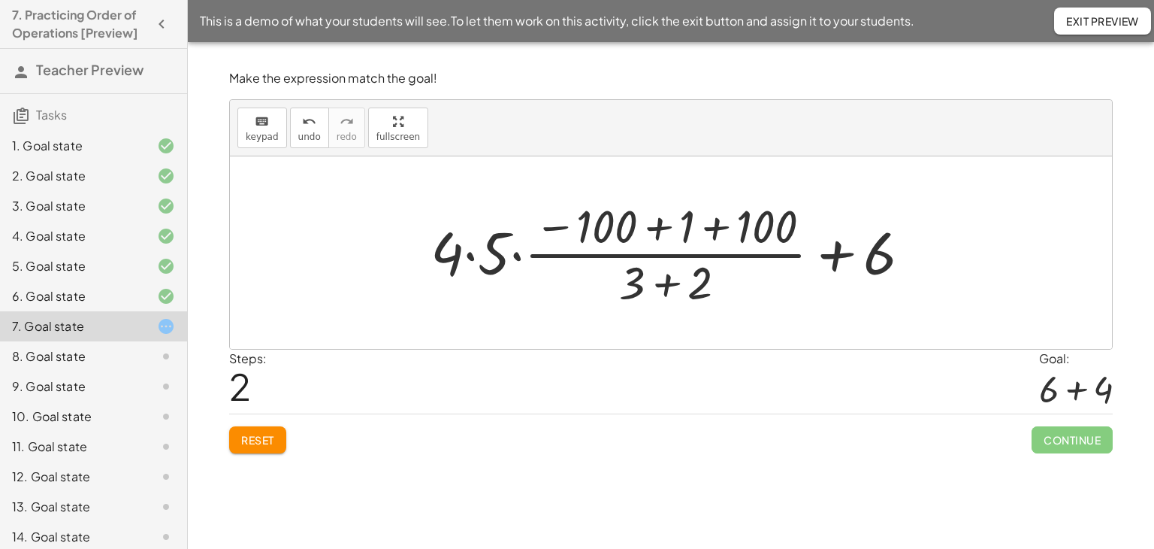
click at [711, 225] on div at bounding box center [676, 253] width 507 height 116
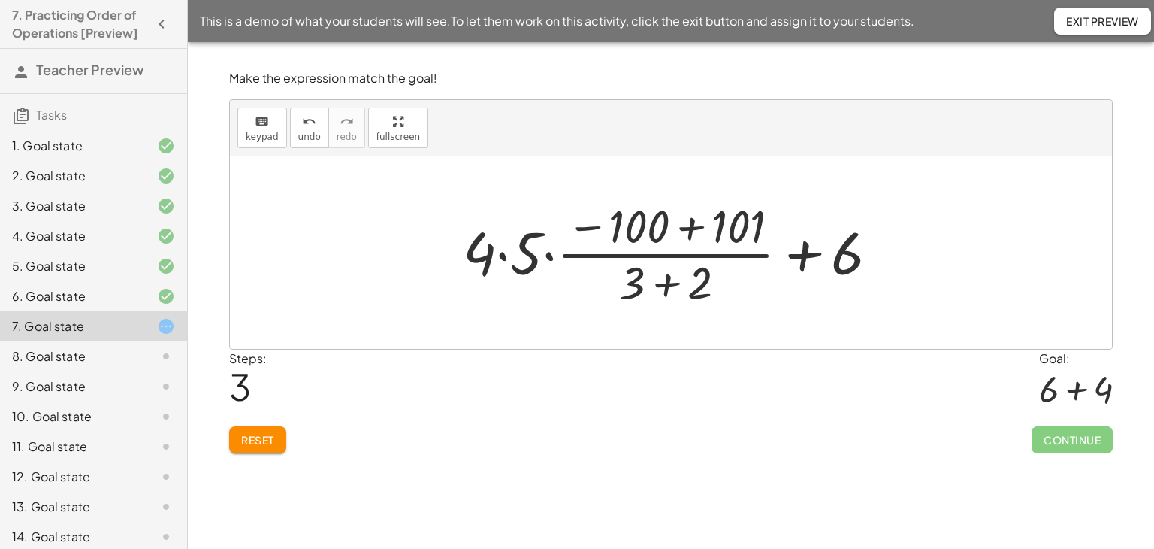
click at [688, 229] on div at bounding box center [676, 253] width 443 height 116
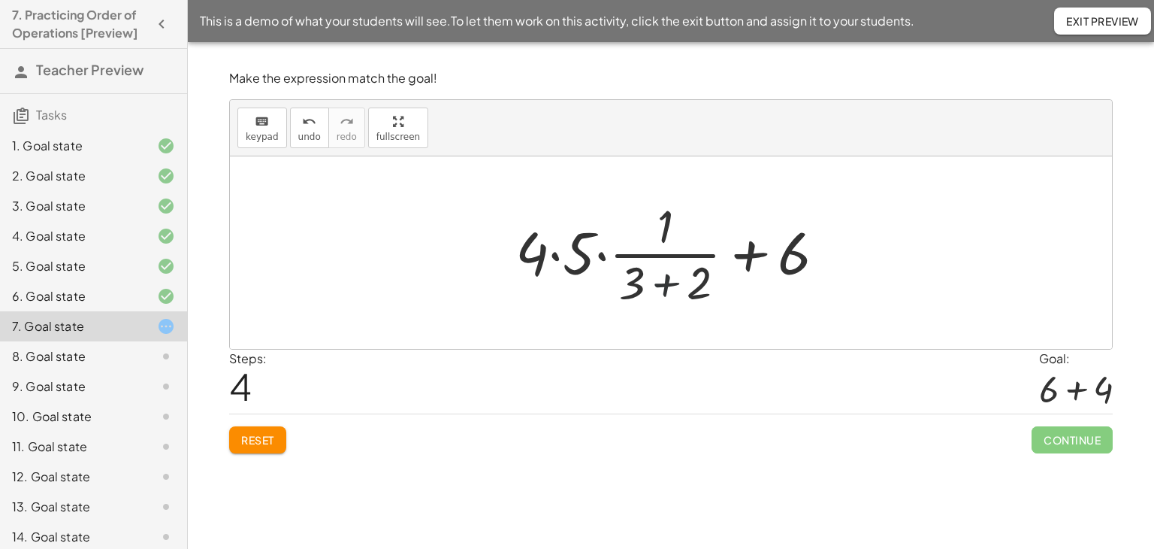
click at [667, 282] on div at bounding box center [676, 253] width 337 height 116
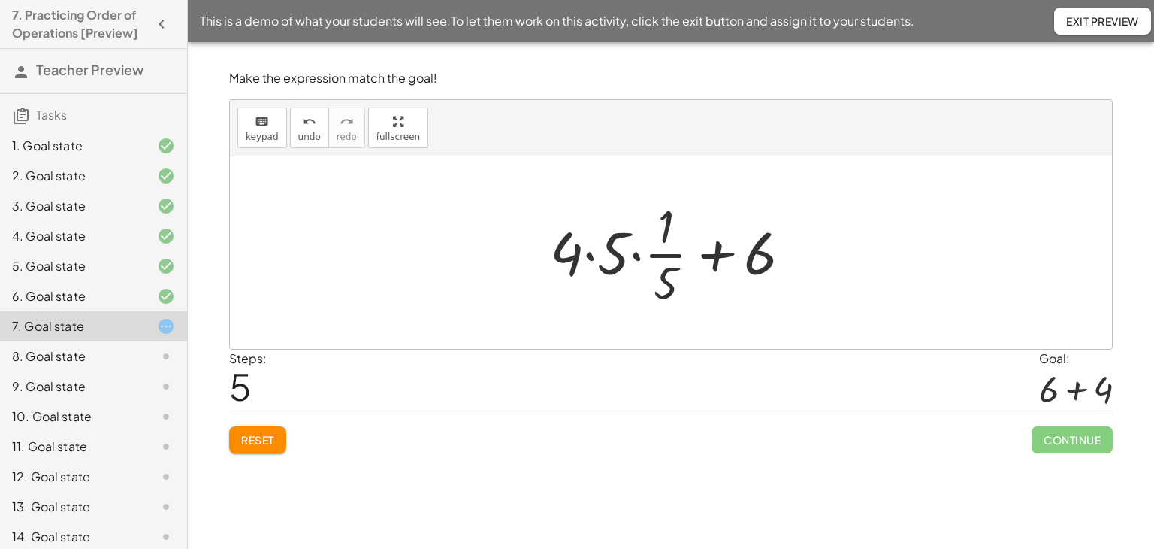
click at [590, 253] on div at bounding box center [677, 253] width 268 height 116
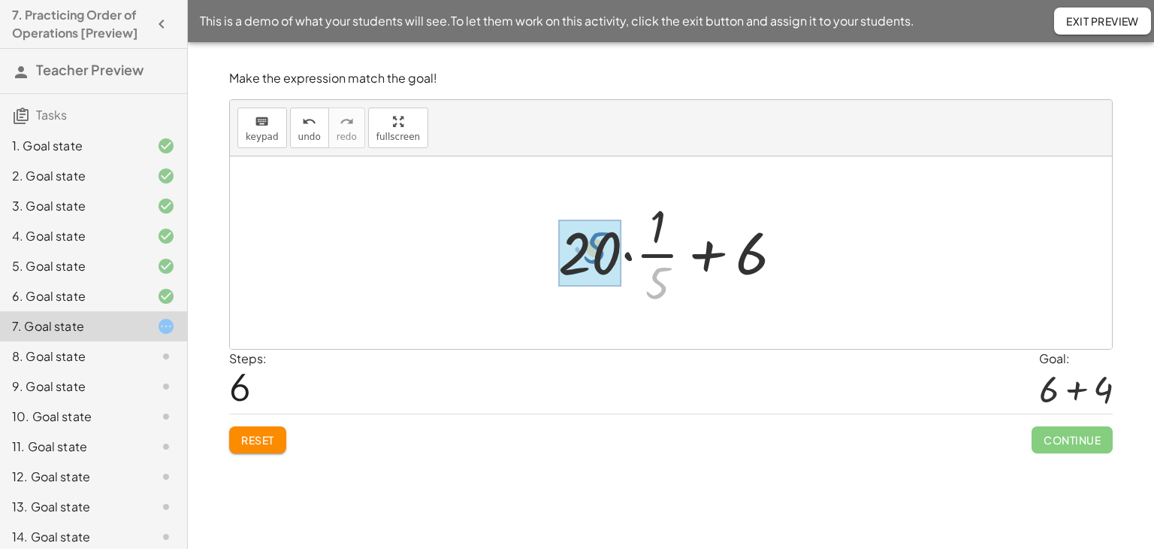
drag, startPoint x: 661, startPoint y: 285, endPoint x: 599, endPoint y: 250, distance: 71.3
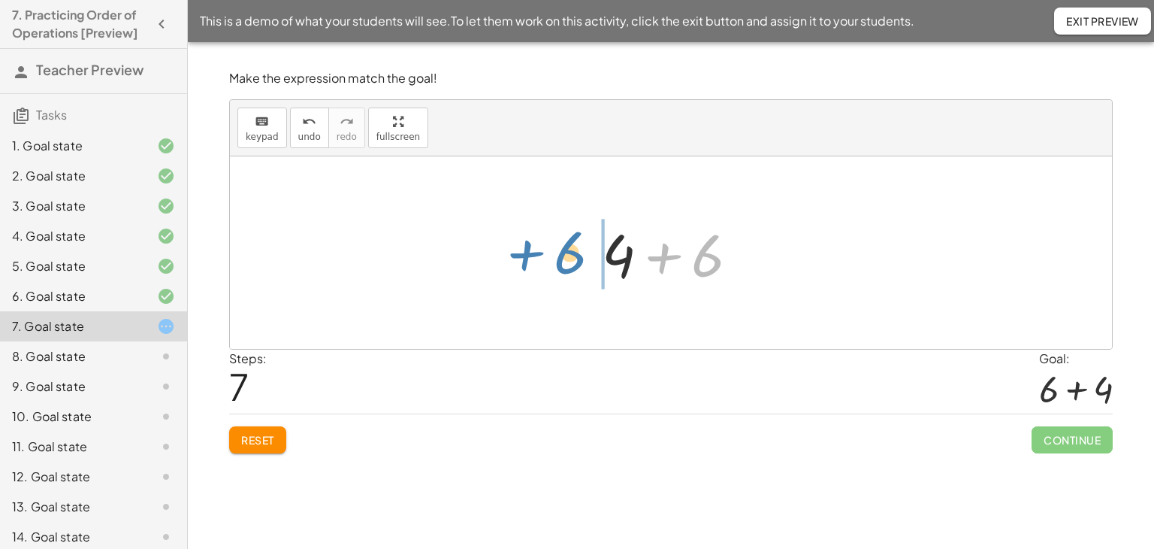
drag, startPoint x: 700, startPoint y: 252, endPoint x: 563, endPoint y: 249, distance: 137.5
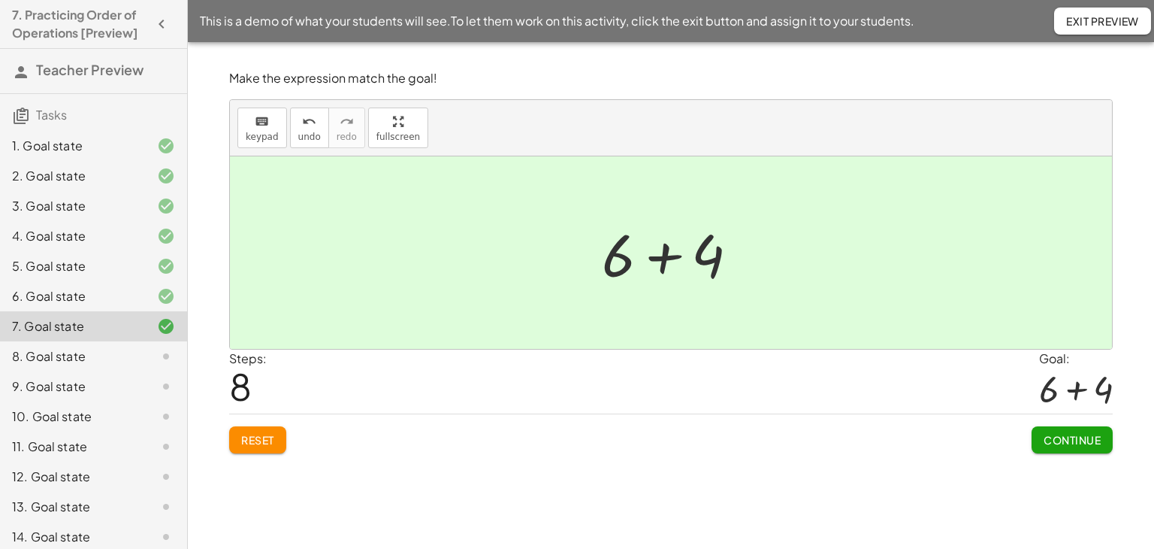
click at [236, 437] on button "Reset" at bounding box center [257, 439] width 57 height 27
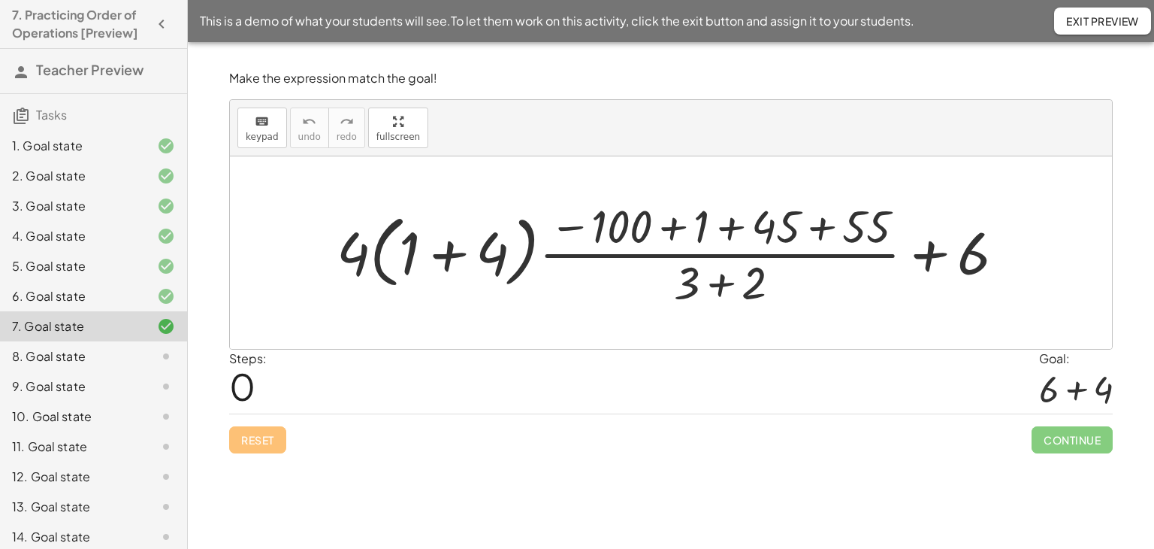
drag, startPoint x: 452, startPoint y: 254, endPoint x: 468, endPoint y: 286, distance: 36.3
click at [452, 255] on div at bounding box center [676, 253] width 695 height 116
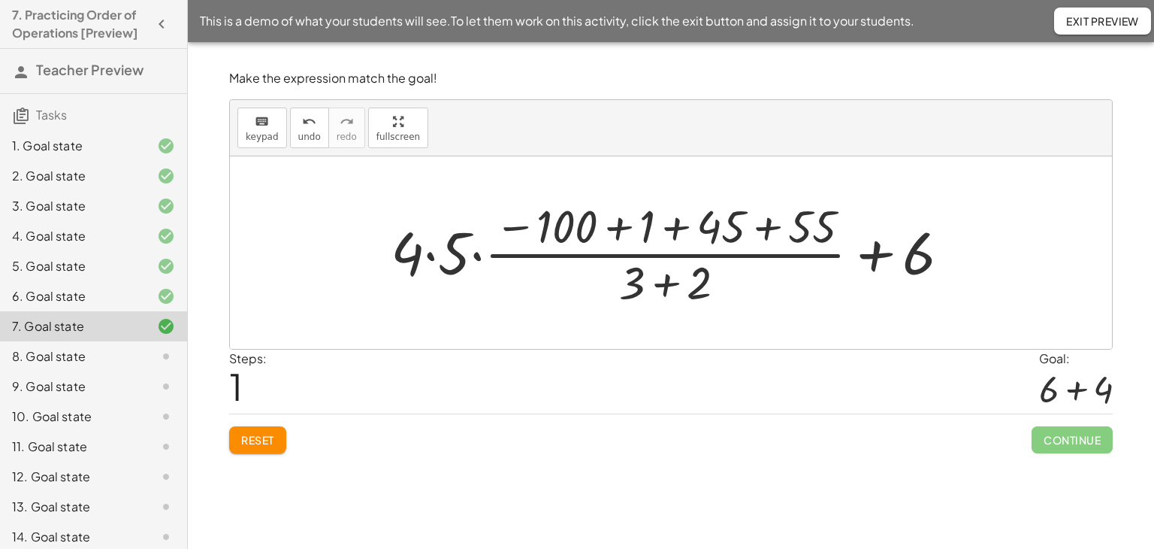
click at [427, 256] on div at bounding box center [676, 253] width 586 height 116
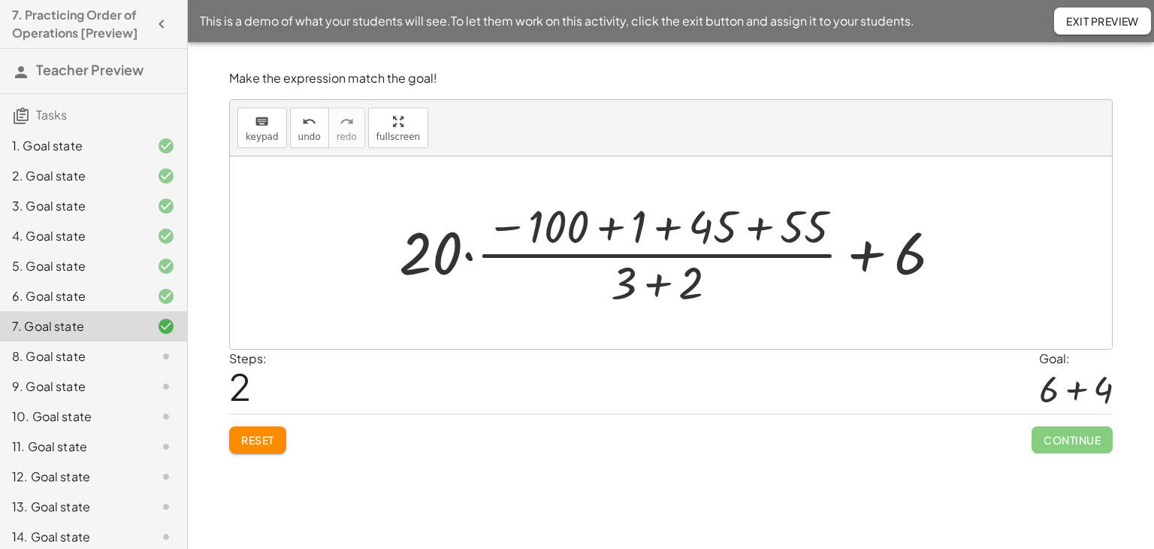
click at [654, 283] on div at bounding box center [677, 253] width 570 height 116
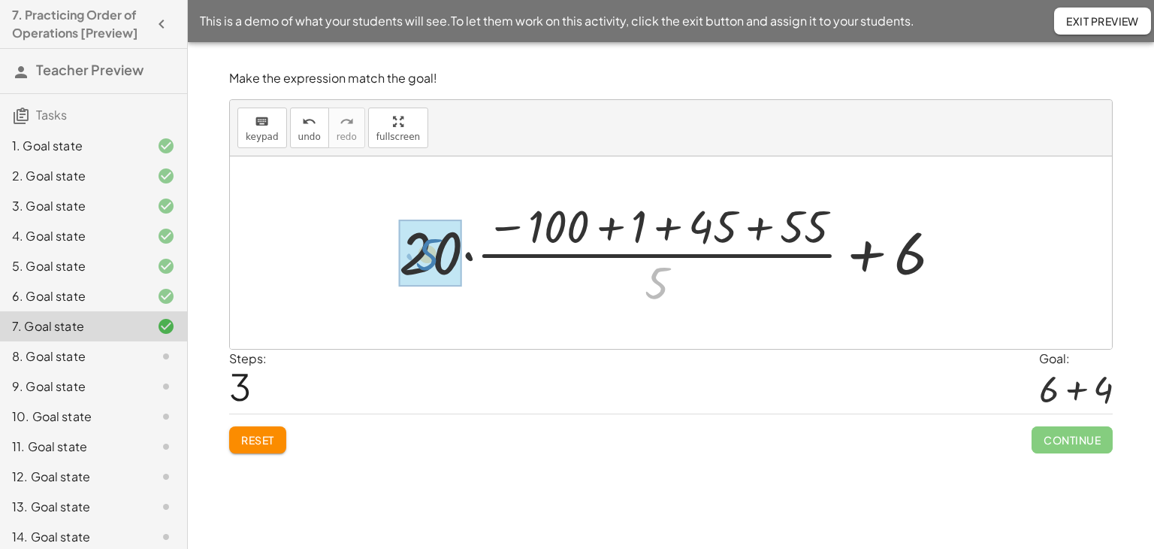
drag, startPoint x: 657, startPoint y: 288, endPoint x: 428, endPoint y: 260, distance: 230.1
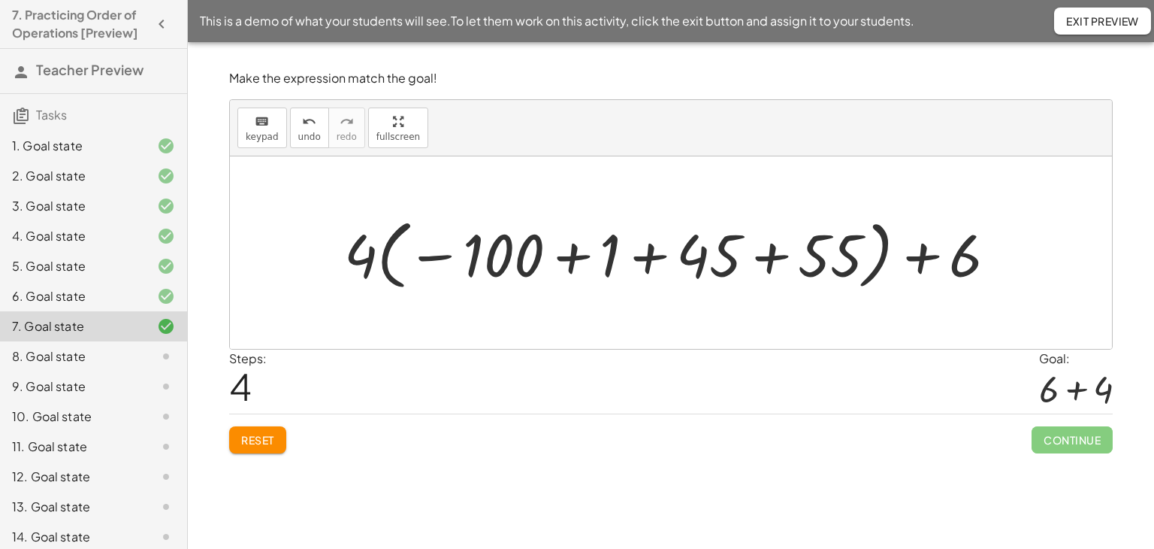
click at [772, 257] on div at bounding box center [676, 252] width 679 height 83
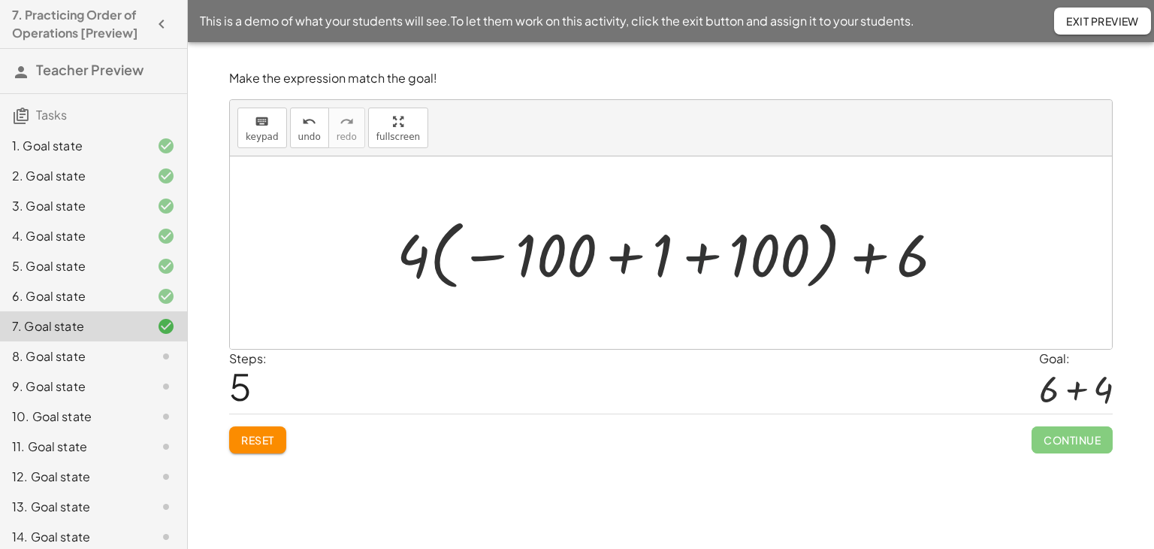
click at [698, 255] on div at bounding box center [676, 252] width 574 height 83
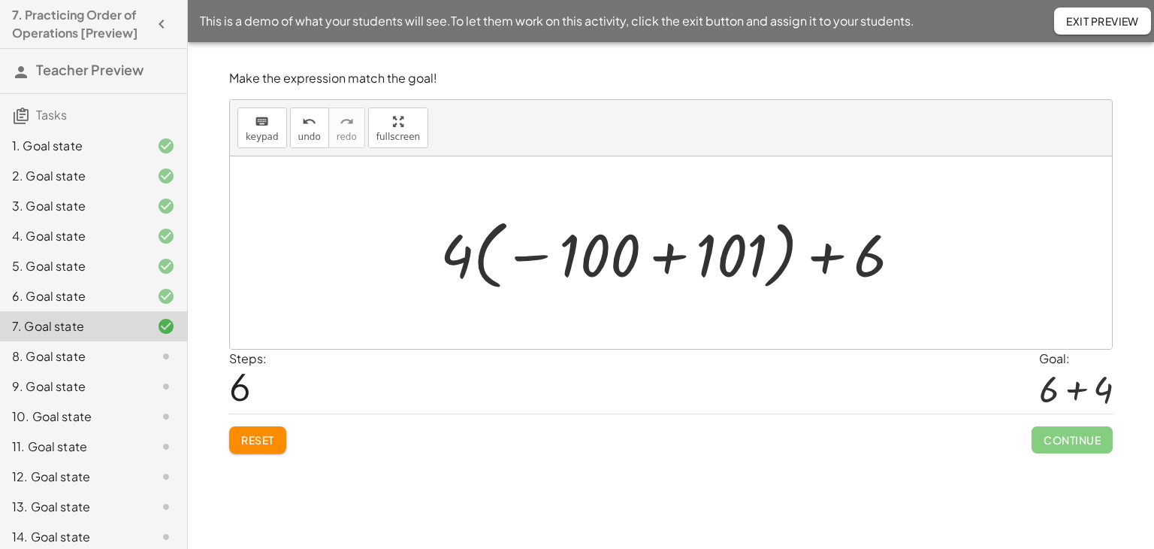
click at [661, 258] on div at bounding box center [677, 252] width 488 height 83
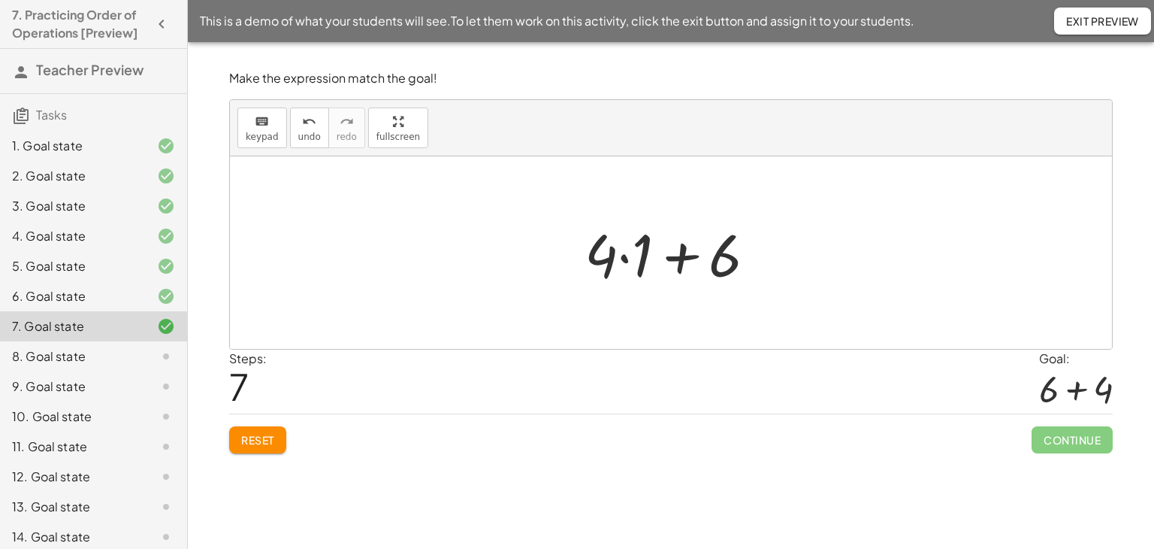
click at [623, 255] on div at bounding box center [676, 252] width 199 height 77
drag, startPoint x: 619, startPoint y: 259, endPoint x: 772, endPoint y: 262, distance: 153.3
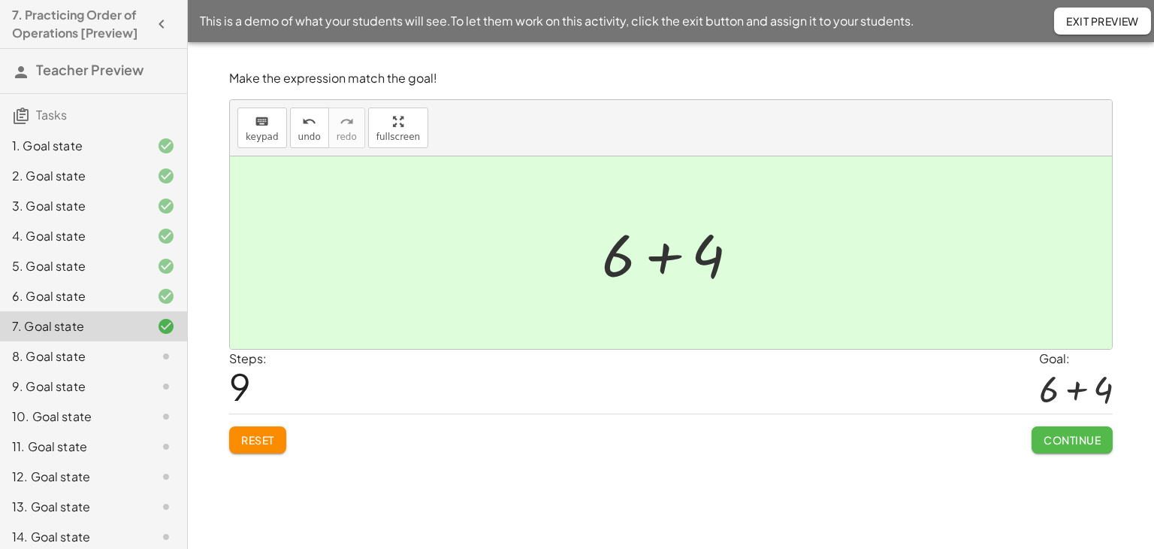
click at [1034, 435] on button "Continue" at bounding box center [1072, 439] width 81 height 27
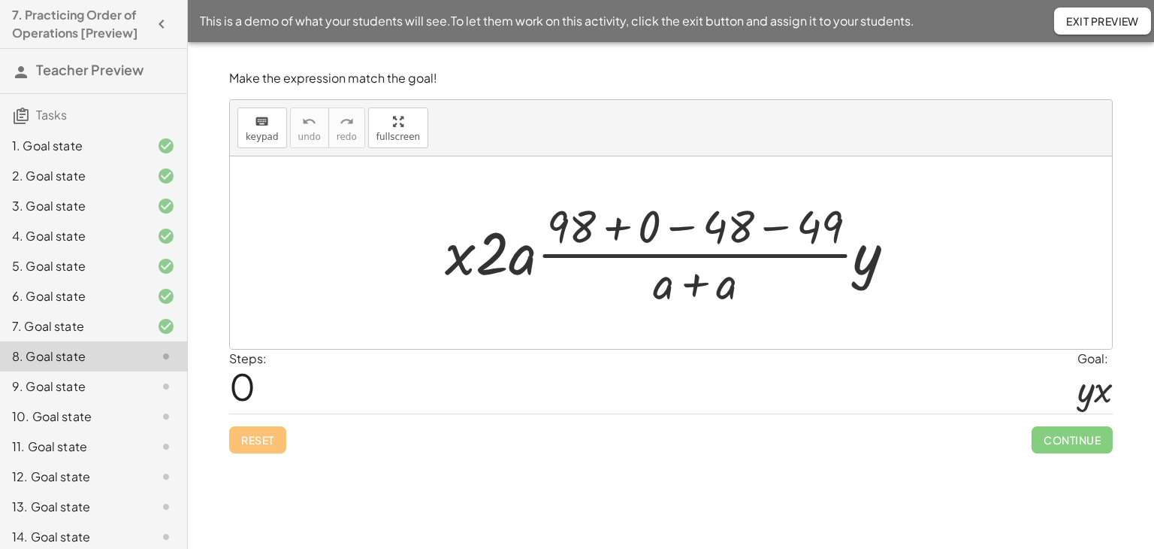
click at [781, 223] on div at bounding box center [676, 253] width 478 height 116
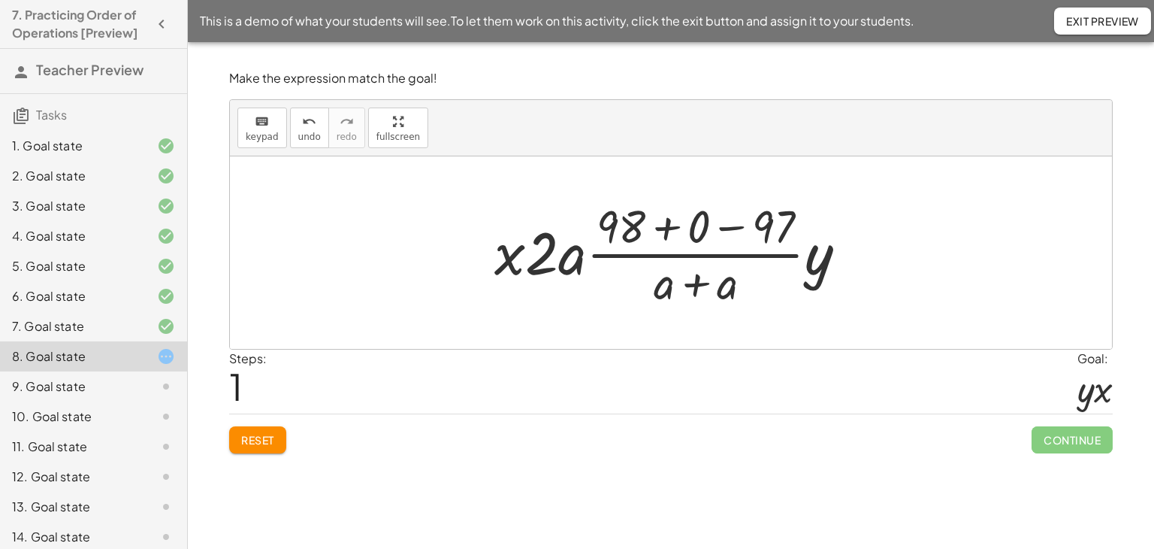
click at [695, 282] on div at bounding box center [676, 253] width 379 height 116
click at [664, 228] on div at bounding box center [676, 253] width 379 height 116
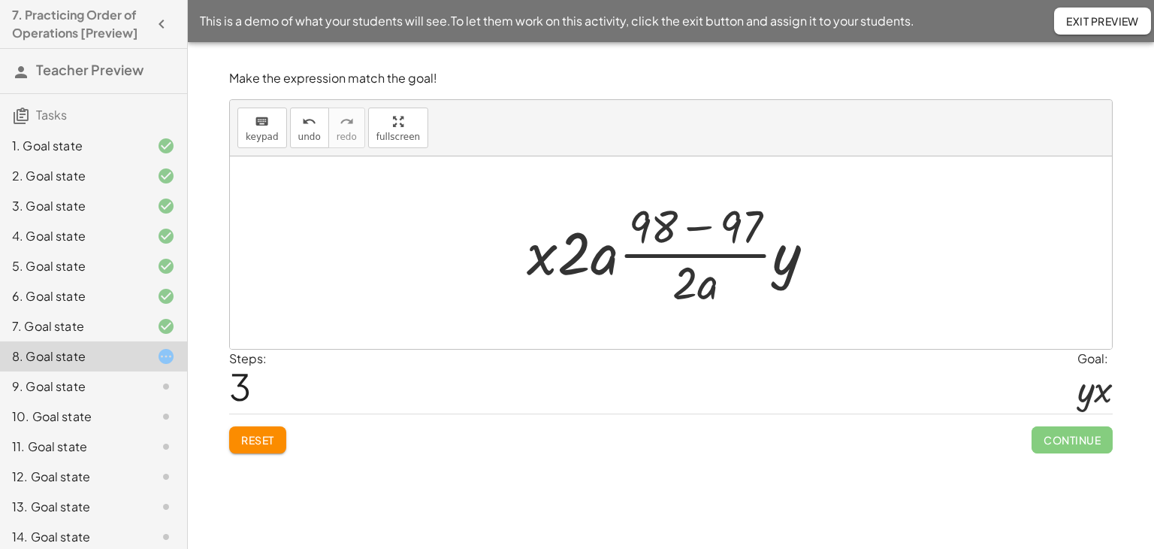
click at [703, 228] on div at bounding box center [676, 253] width 315 height 116
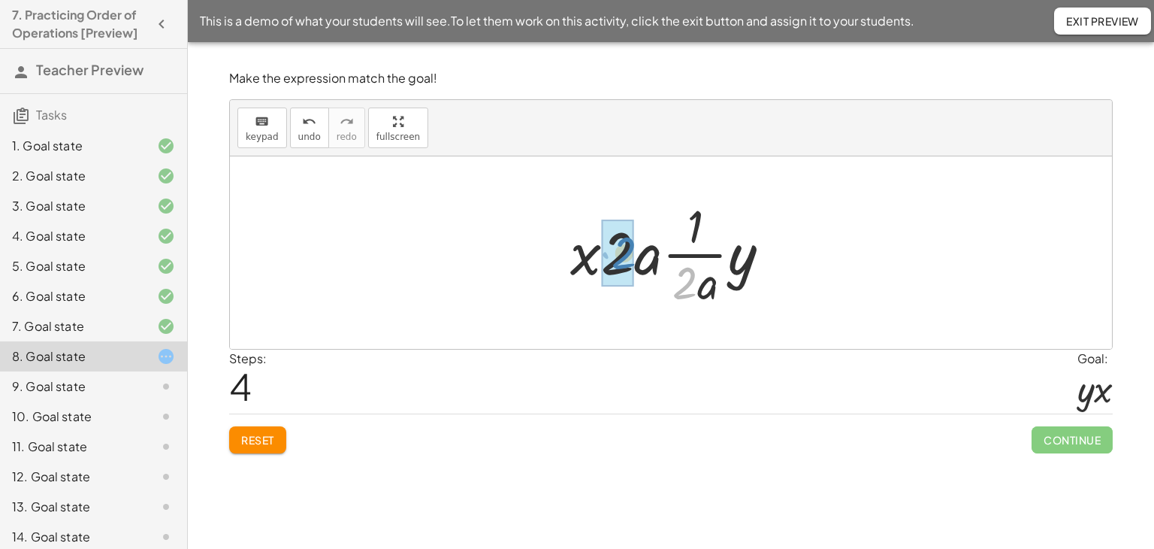
drag, startPoint x: 695, startPoint y: 289, endPoint x: 634, endPoint y: 258, distance: 67.9
click at [634, 258] on div at bounding box center [676, 253] width 227 height 116
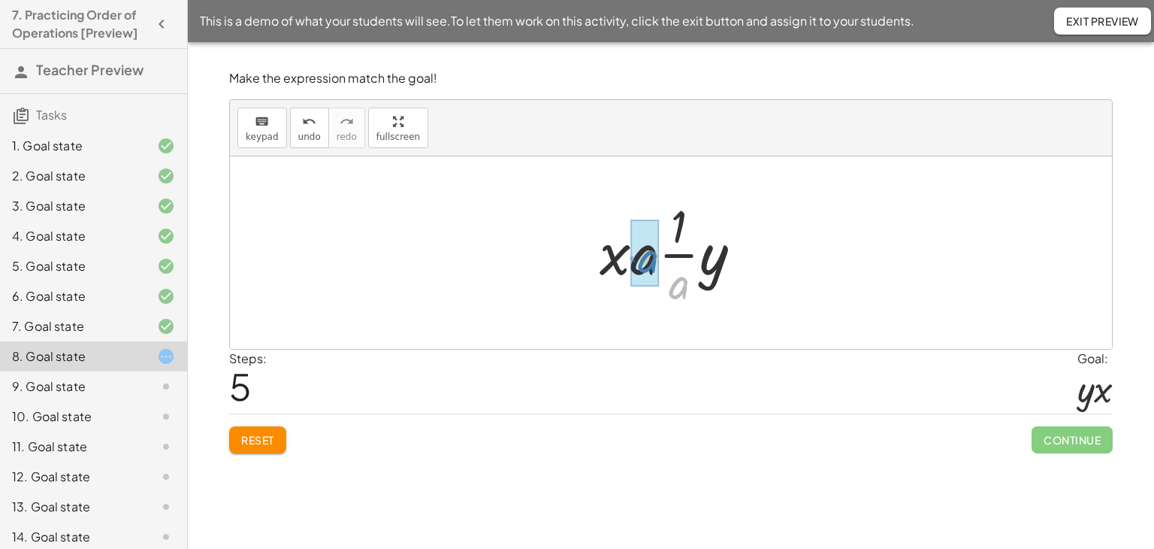
drag, startPoint x: 680, startPoint y: 280, endPoint x: 649, endPoint y: 255, distance: 40.0
drag, startPoint x: 687, startPoint y: 266, endPoint x: 628, endPoint y: 266, distance: 58.6
click at [628, 266] on div at bounding box center [677, 252] width 101 height 77
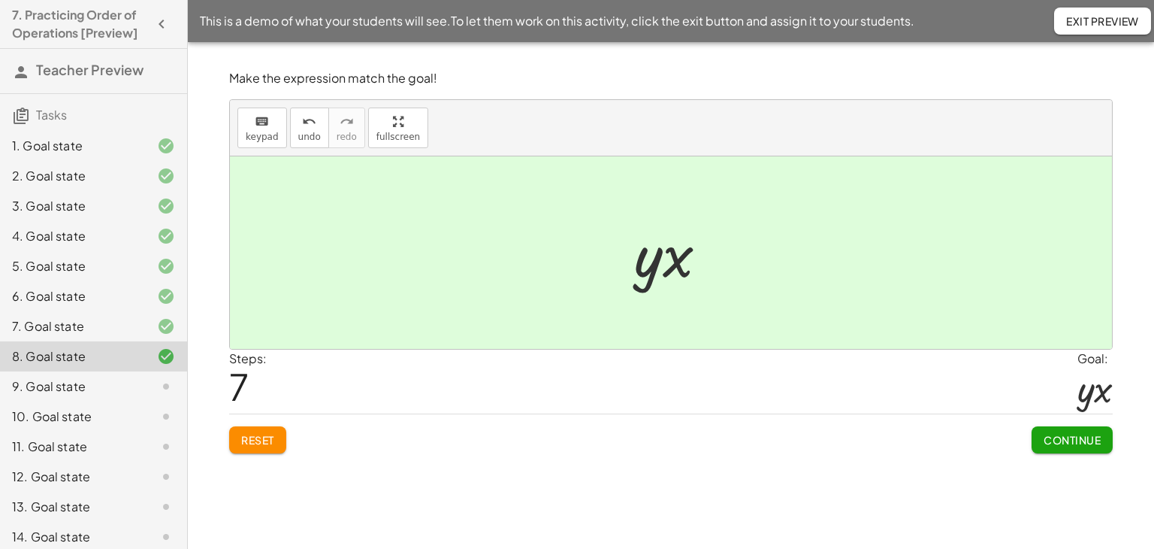
click at [1079, 430] on button "Continue" at bounding box center [1072, 439] width 81 height 27
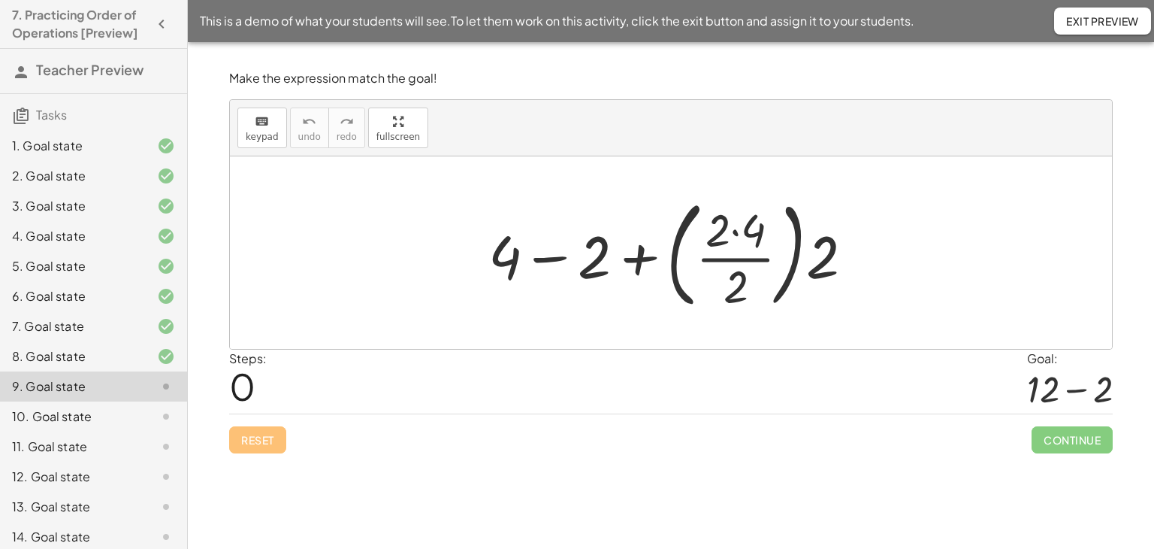
drag, startPoint x: 737, startPoint y: 231, endPoint x: 751, endPoint y: 252, distance: 24.4
click at [739, 232] on div at bounding box center [677, 252] width 392 height 125
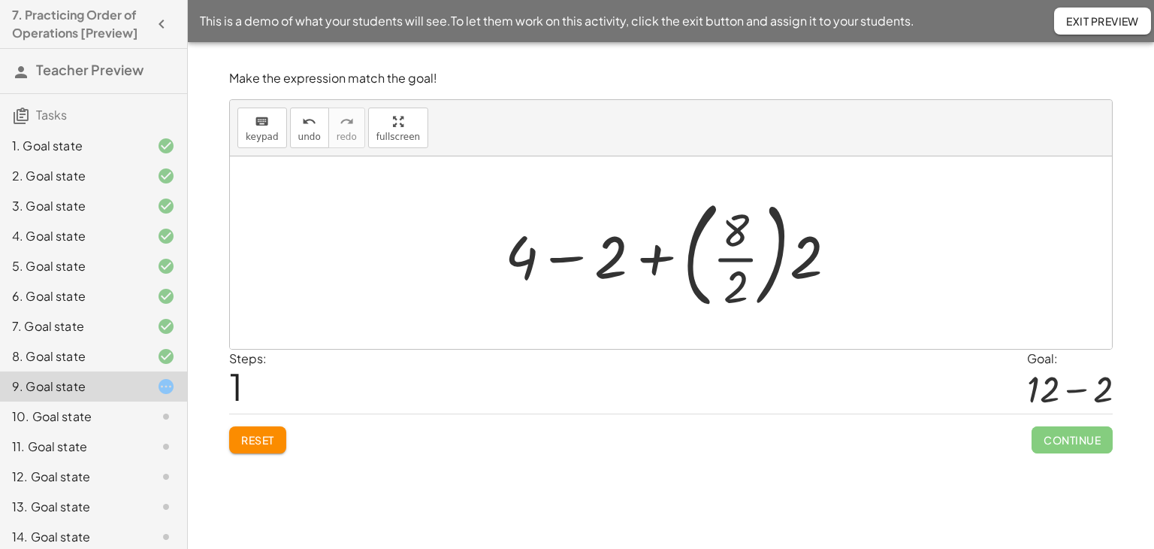
click at [736, 257] on div at bounding box center [676, 252] width 358 height 125
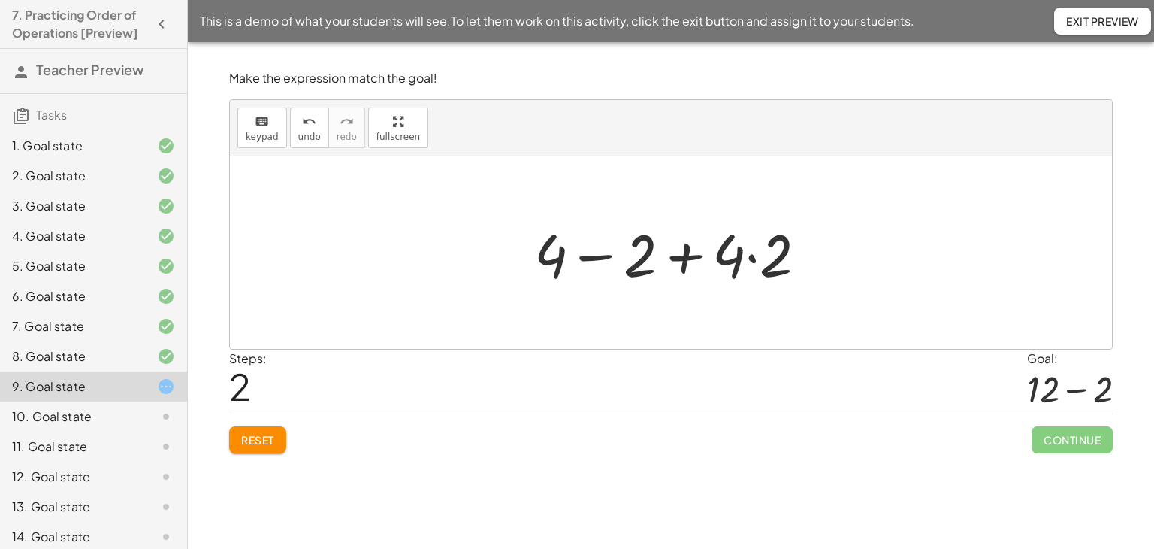
click at [754, 258] on div at bounding box center [677, 252] width 300 height 77
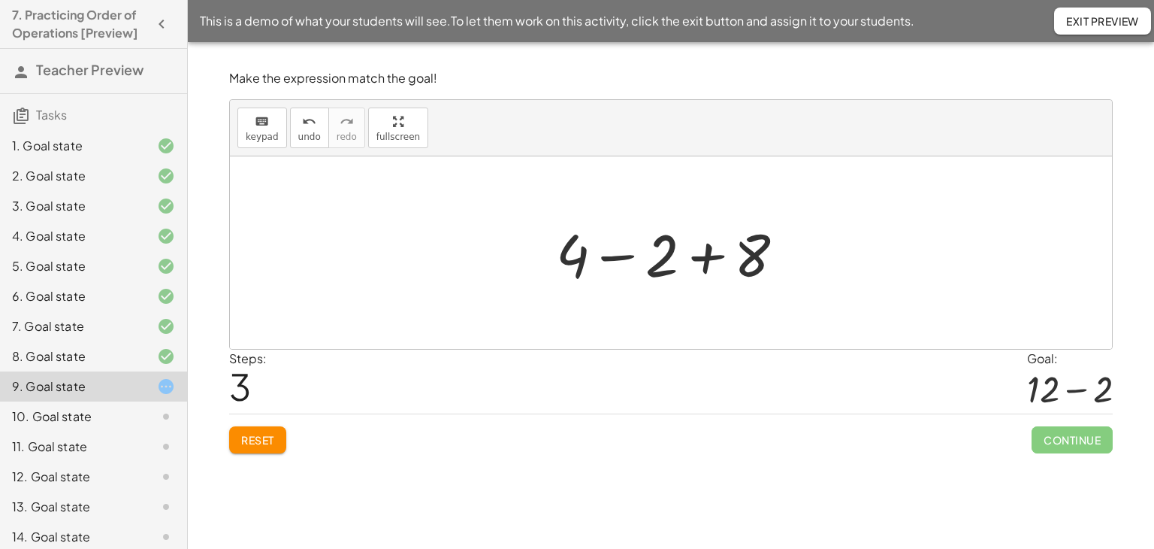
click at [703, 254] on div at bounding box center [676, 252] width 255 height 77
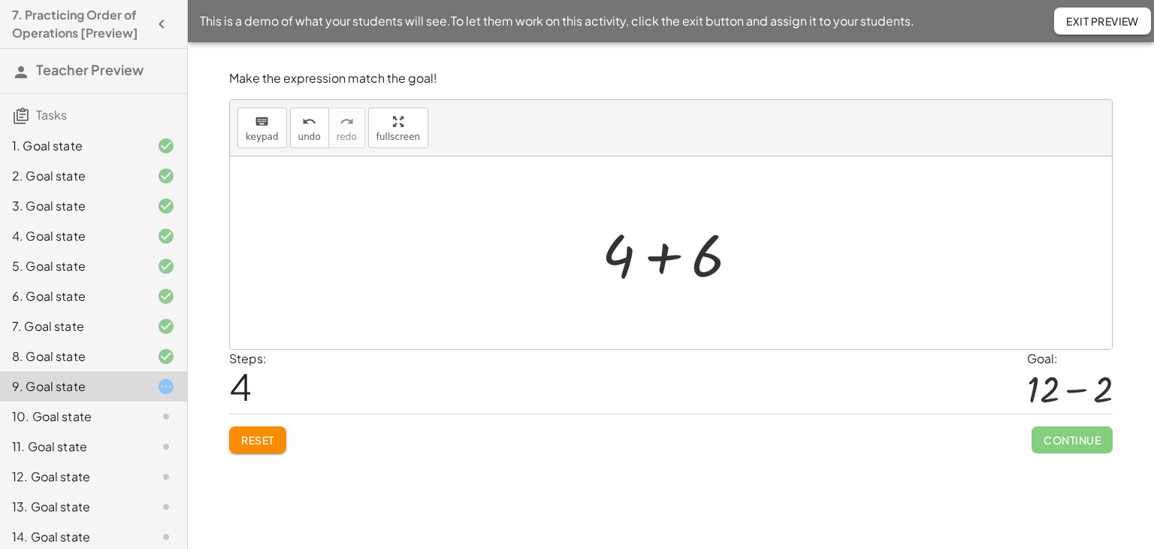
drag, startPoint x: 263, startPoint y: 431, endPoint x: 256, endPoint y: 422, distance: 11.3
click at [258, 426] on button "Reset" at bounding box center [257, 439] width 57 height 27
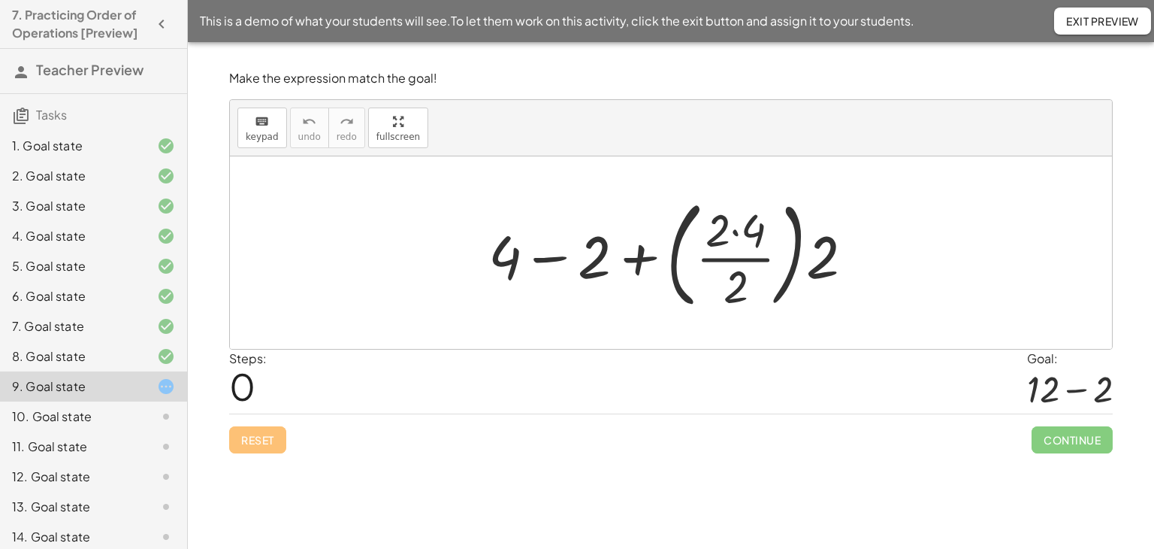
click at [734, 233] on div at bounding box center [677, 252] width 392 height 125
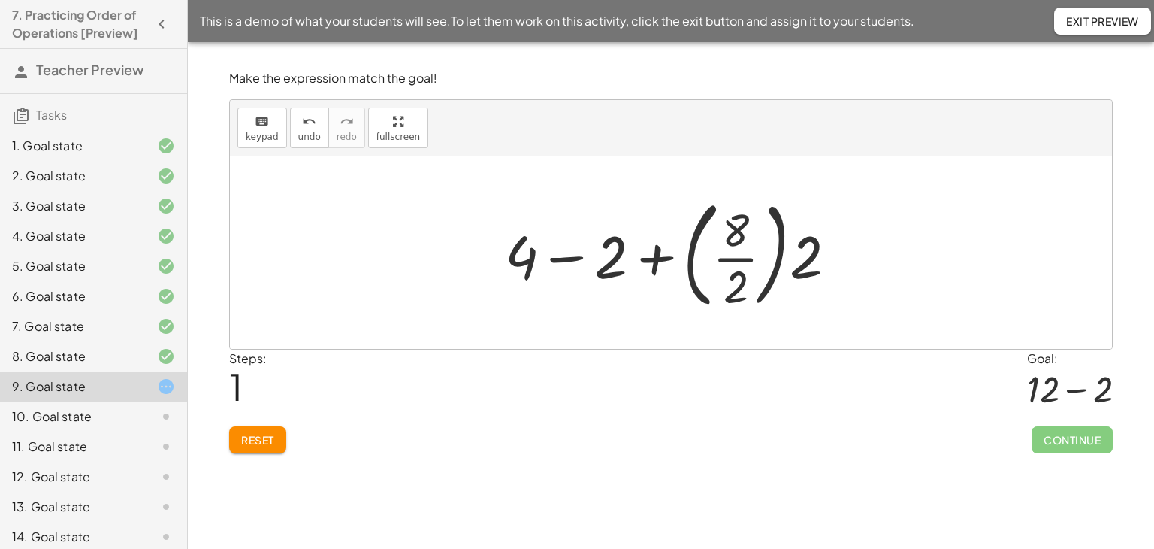
click at [741, 261] on div at bounding box center [676, 252] width 358 height 125
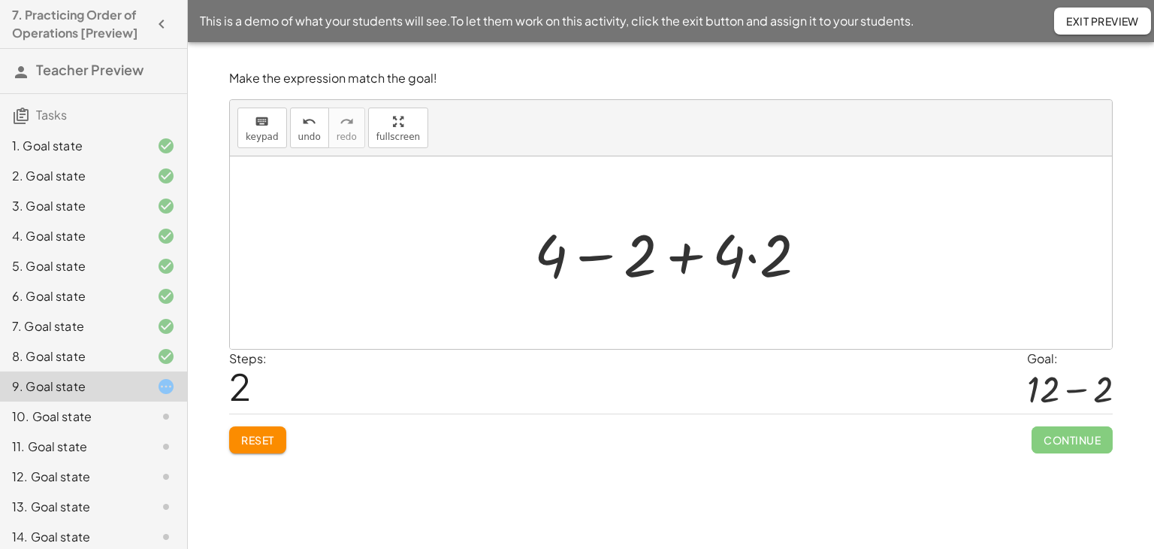
click at [755, 255] on div at bounding box center [677, 252] width 300 height 77
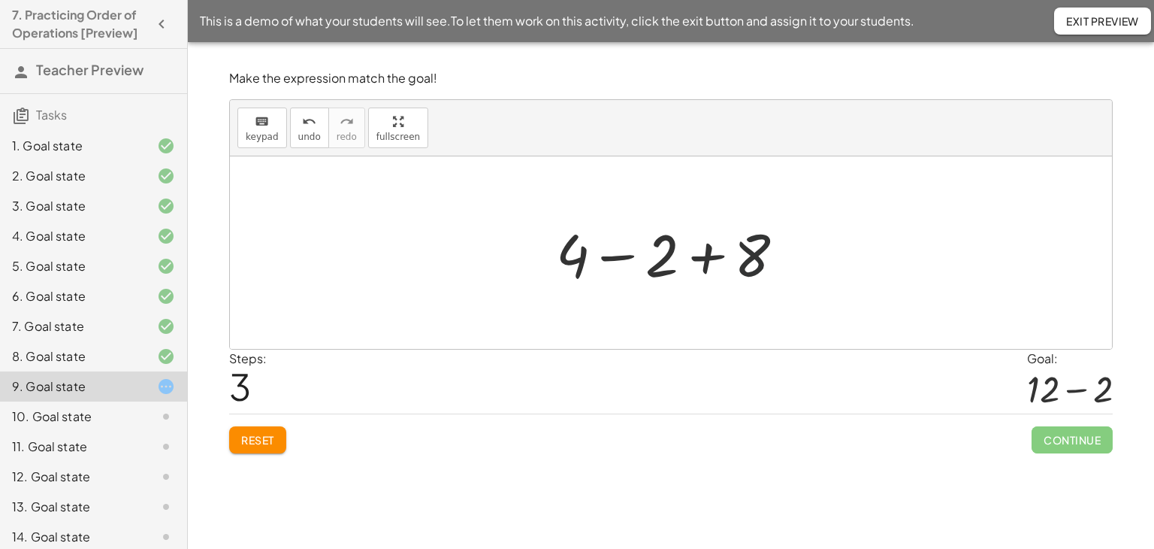
click at [748, 251] on div at bounding box center [676, 252] width 255 height 77
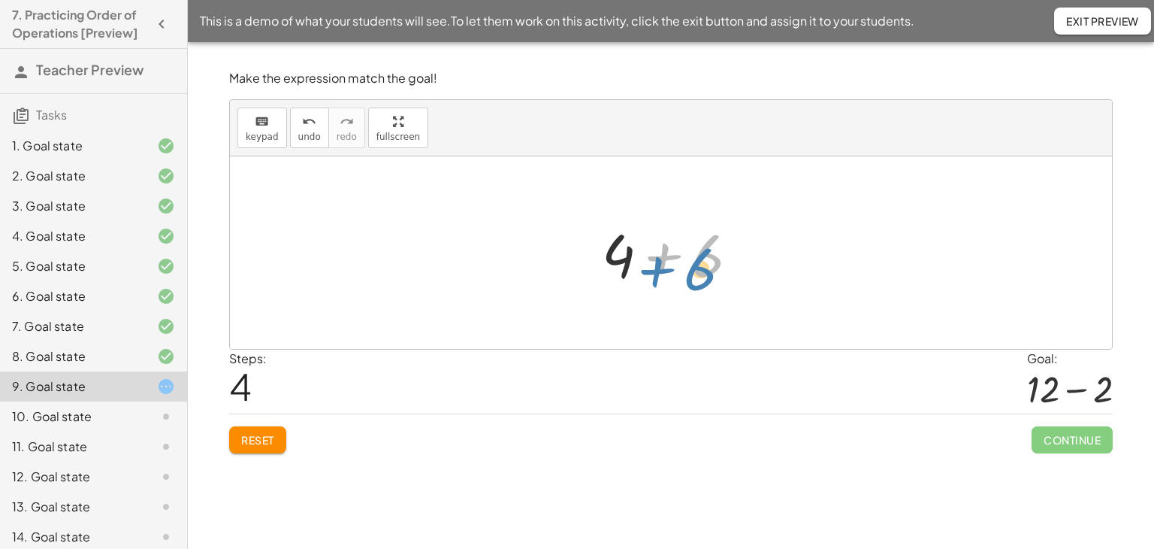
drag, startPoint x: 752, startPoint y: 253, endPoint x: 745, endPoint y: 265, distance: 14.2
click at [745, 265] on div at bounding box center [676, 252] width 164 height 77
drag, startPoint x: 292, startPoint y: 128, endPoint x: 494, endPoint y: 198, distance: 214.8
click at [292, 128] on button "undo undo" at bounding box center [309, 127] width 39 height 41
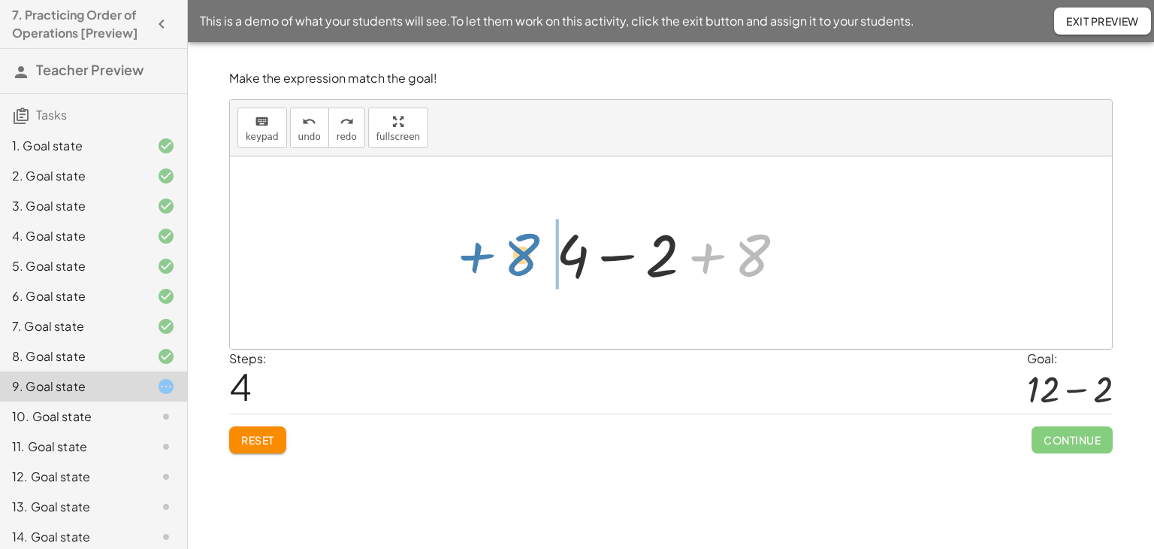
drag, startPoint x: 712, startPoint y: 252, endPoint x: 482, endPoint y: 251, distance: 230.7
click at [482, 251] on div "+ 4 − 2 + · ( · 2 · 4 · 2 ) · 2 + 4 − 2 + · ( · 8 · 2 ) · 2 + 4 − 2 + · 4 · 2 +…" at bounding box center [671, 252] width 882 height 192
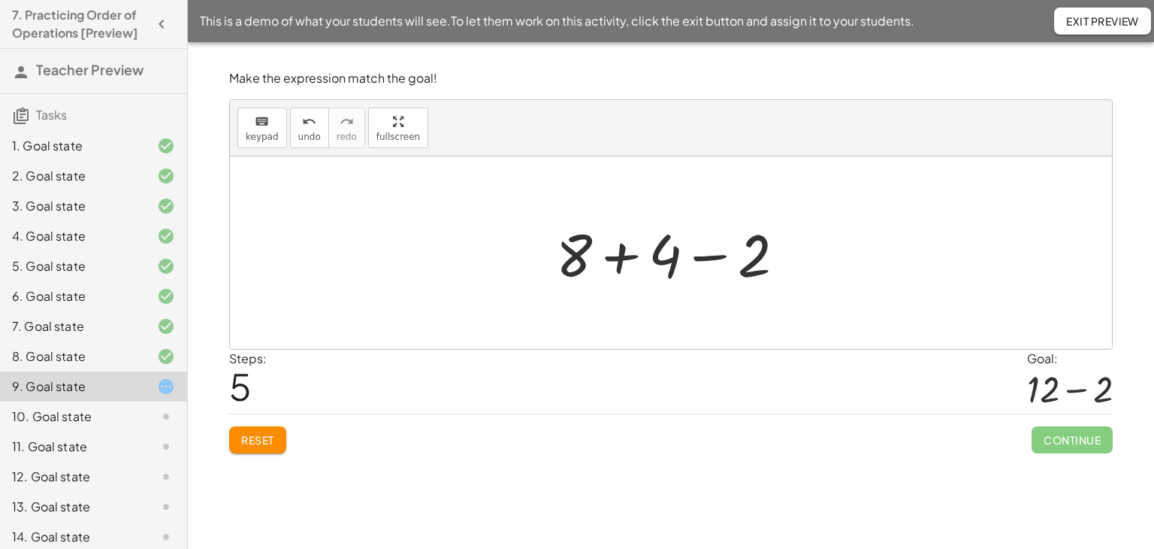
click at [615, 256] on div at bounding box center [676, 252] width 255 height 77
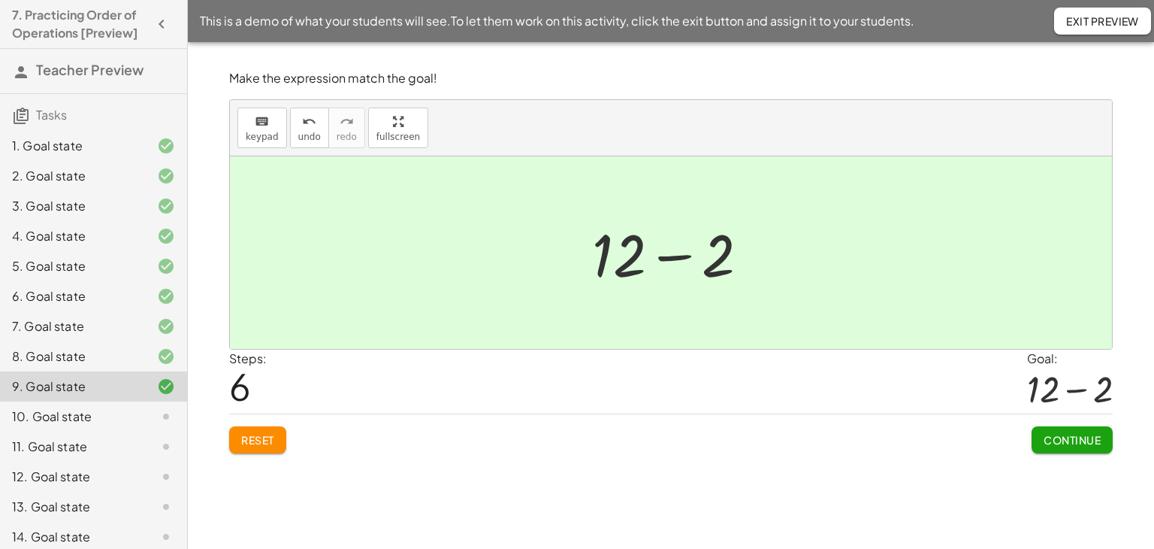
click at [1060, 441] on span "Continue" at bounding box center [1072, 440] width 57 height 14
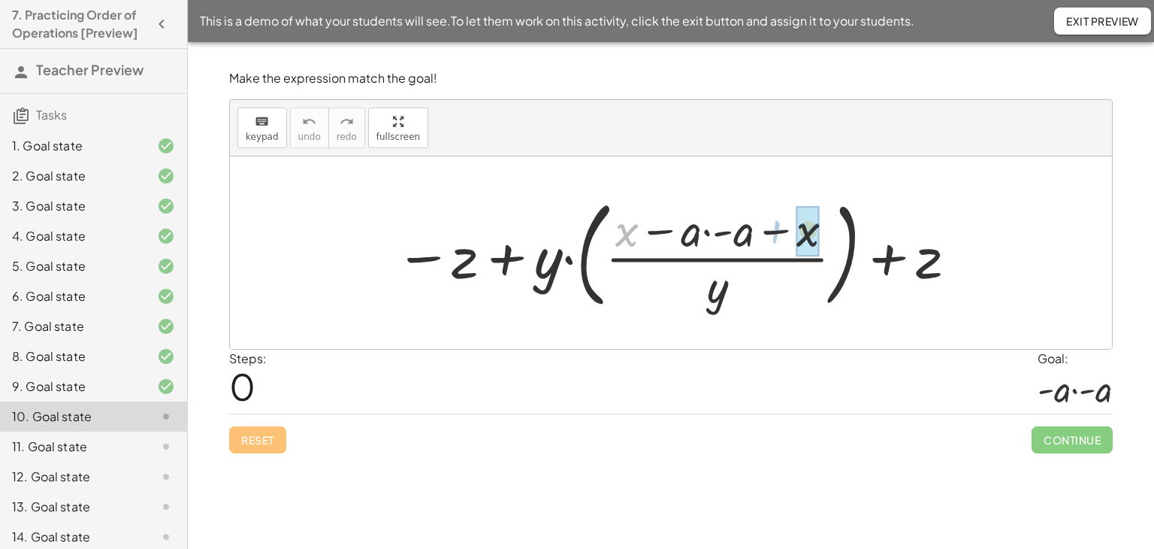
drag, startPoint x: 624, startPoint y: 233, endPoint x: 805, endPoint y: 232, distance: 181.1
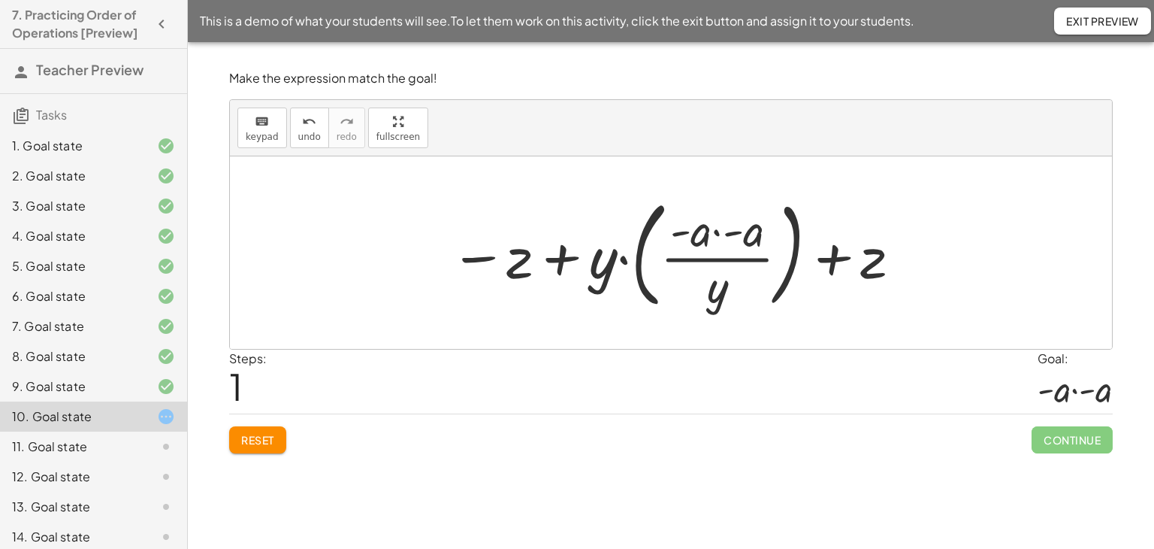
click at [641, 256] on div at bounding box center [677, 252] width 468 height 125
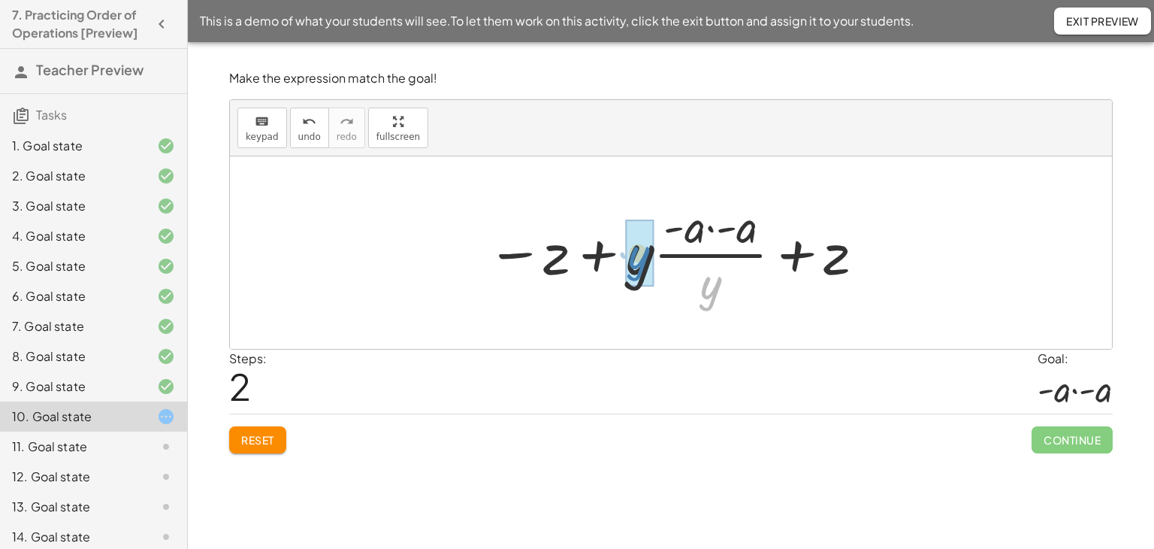
drag, startPoint x: 718, startPoint y: 289, endPoint x: 646, endPoint y: 259, distance: 78.2
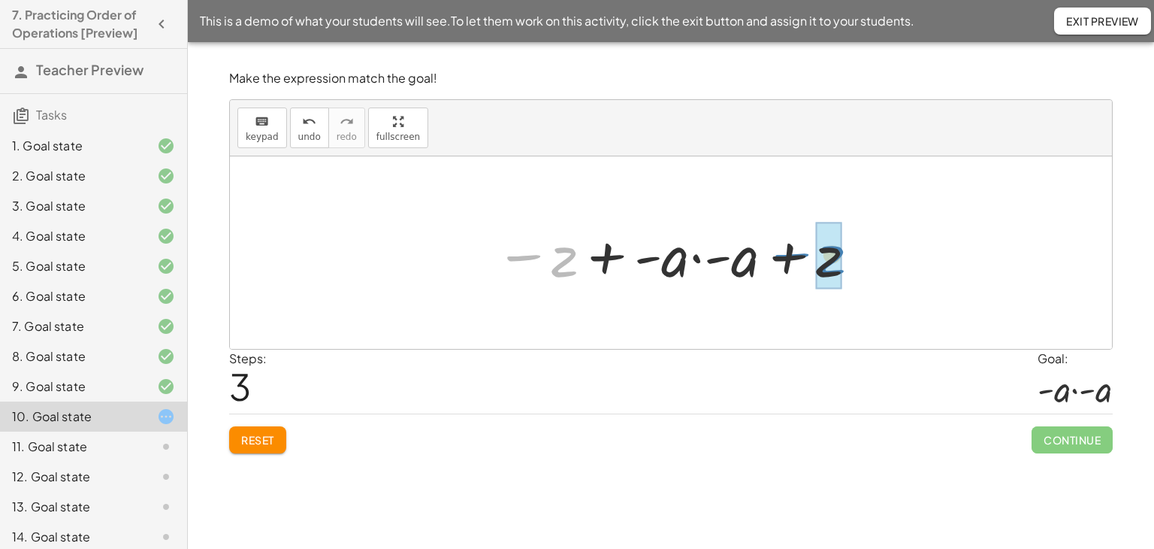
drag, startPoint x: 567, startPoint y: 261, endPoint x: 835, endPoint y: 268, distance: 268.4
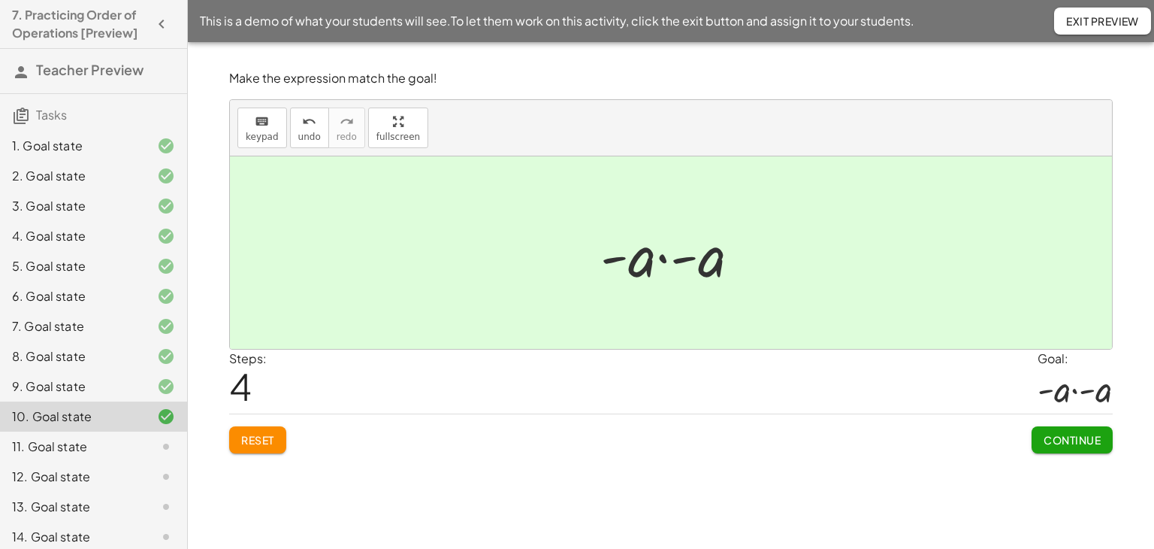
click at [1069, 445] on span "Continue" at bounding box center [1072, 440] width 57 height 14
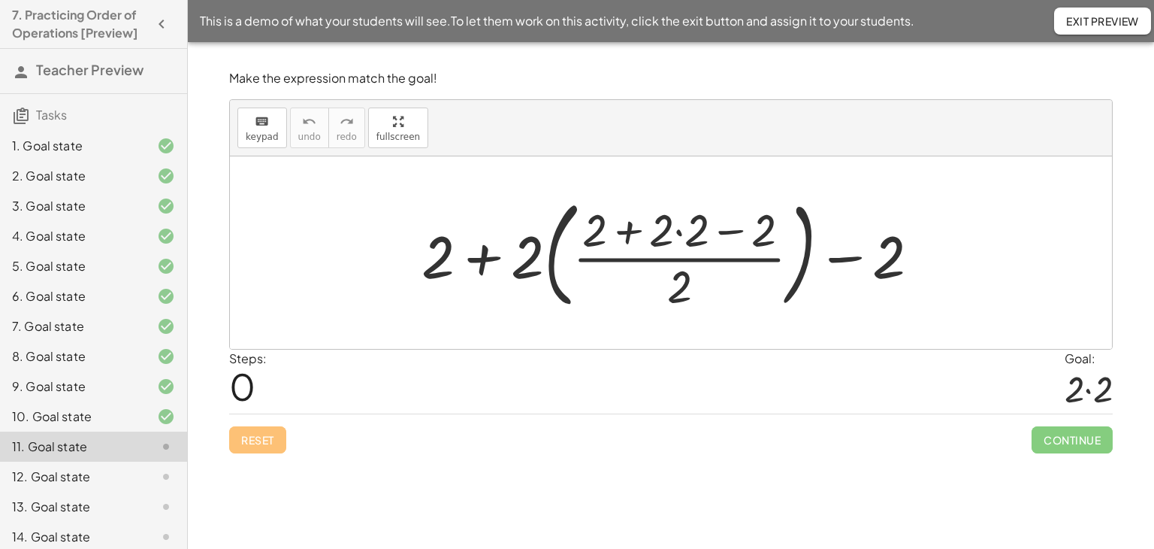
drag, startPoint x: 679, startPoint y: 234, endPoint x: 672, endPoint y: 258, distance: 25.0
click at [679, 234] on div at bounding box center [676, 252] width 525 height 125
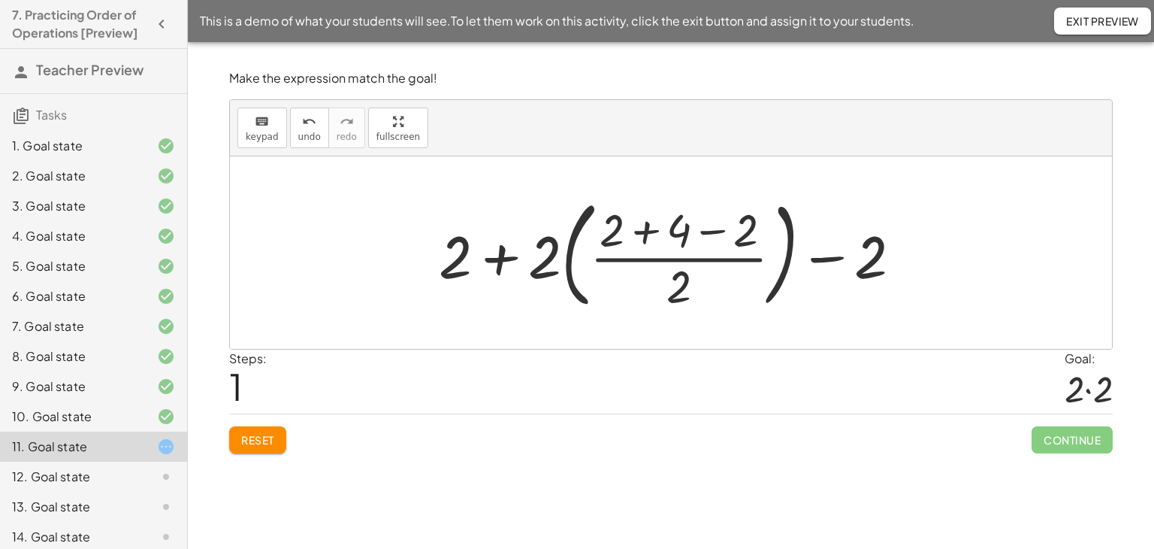
click at [646, 233] on div at bounding box center [676, 252] width 490 height 125
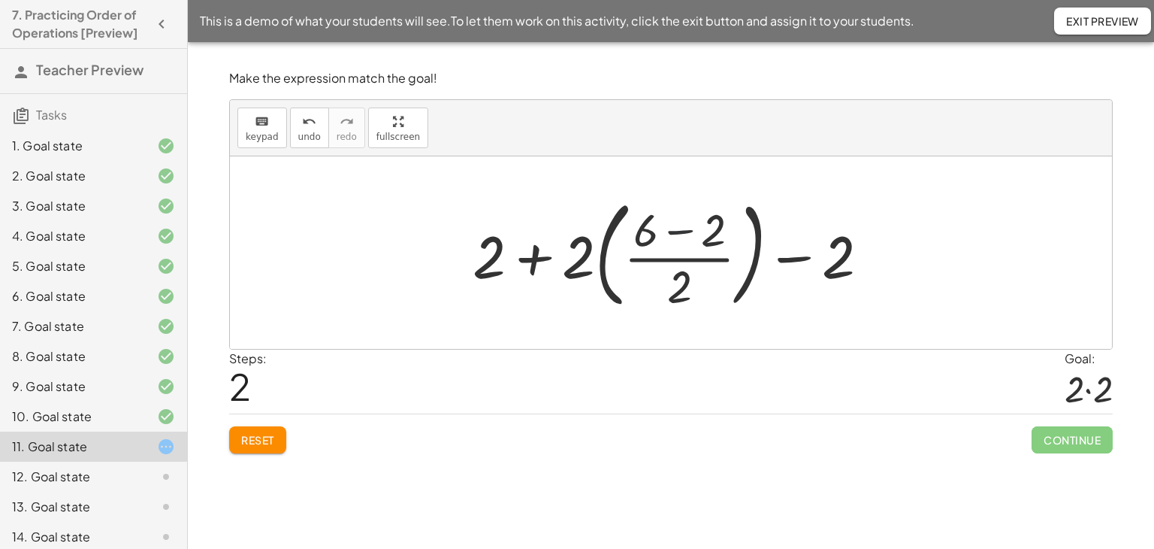
drag, startPoint x: 676, startPoint y: 228, endPoint x: 695, endPoint y: 273, distance: 48.2
click at [676, 229] on div at bounding box center [677, 252] width 424 height 125
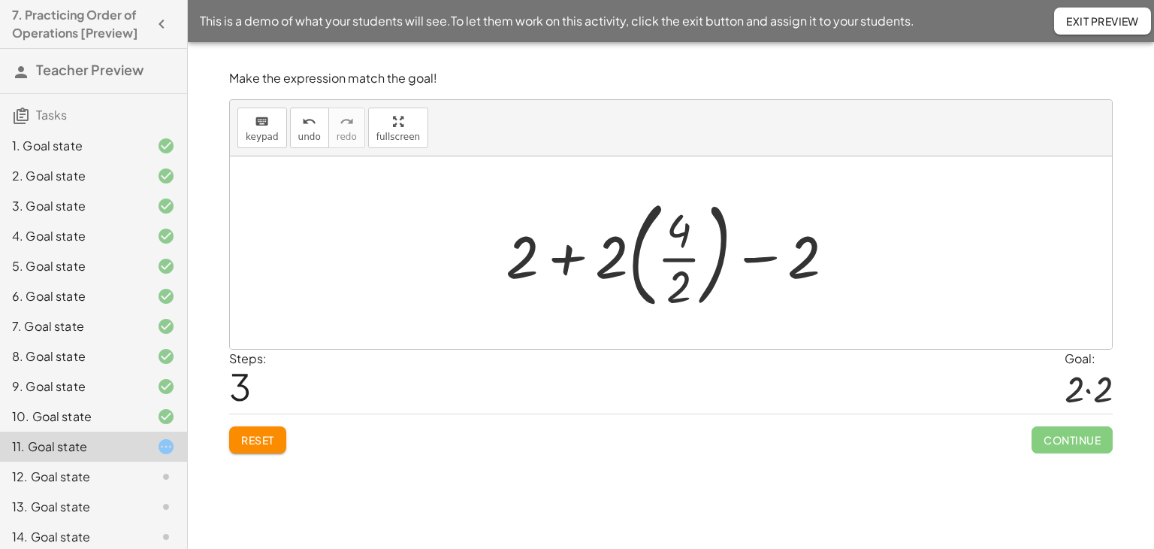
drag, startPoint x: 682, startPoint y: 260, endPoint x: 682, endPoint y: 292, distance: 32.3
click at [682, 262] on div at bounding box center [676, 252] width 356 height 125
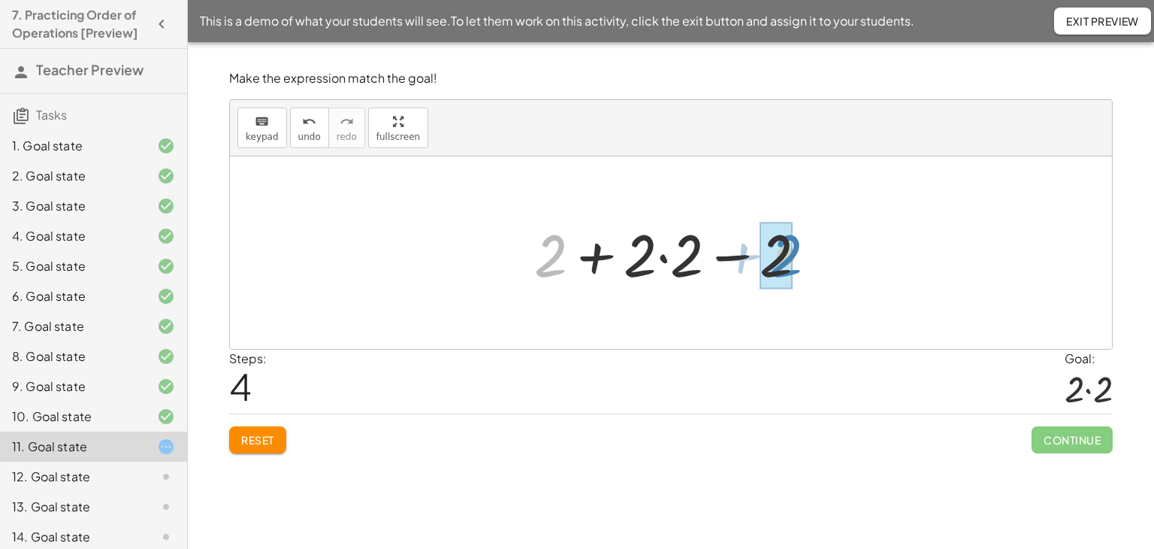
drag, startPoint x: 554, startPoint y: 250, endPoint x: 789, endPoint y: 250, distance: 235.2
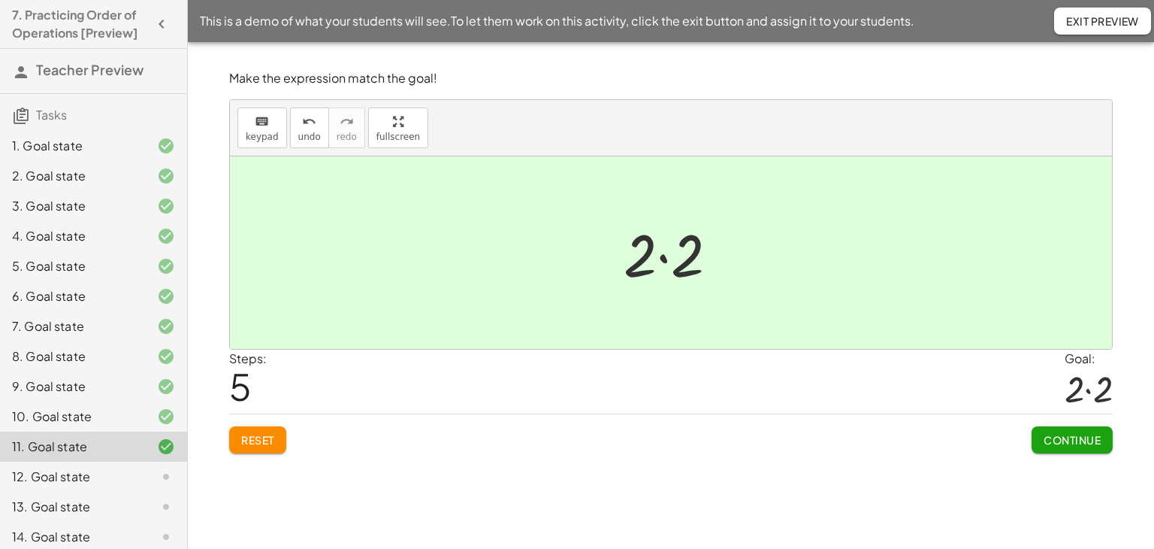
click at [1062, 437] on span "Continue" at bounding box center [1072, 440] width 57 height 14
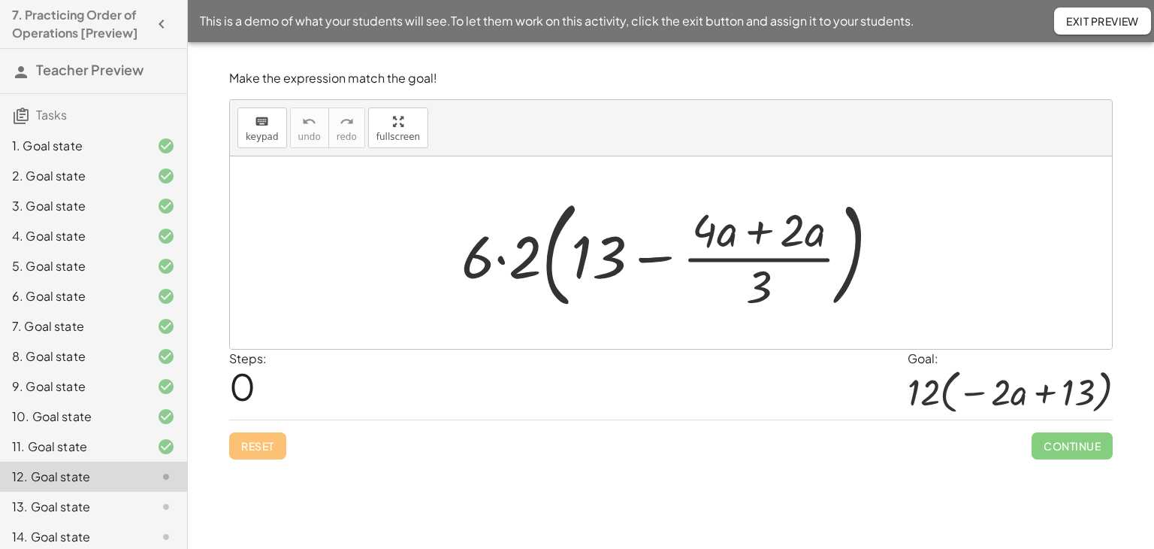
click at [760, 231] on div at bounding box center [677, 252] width 446 height 125
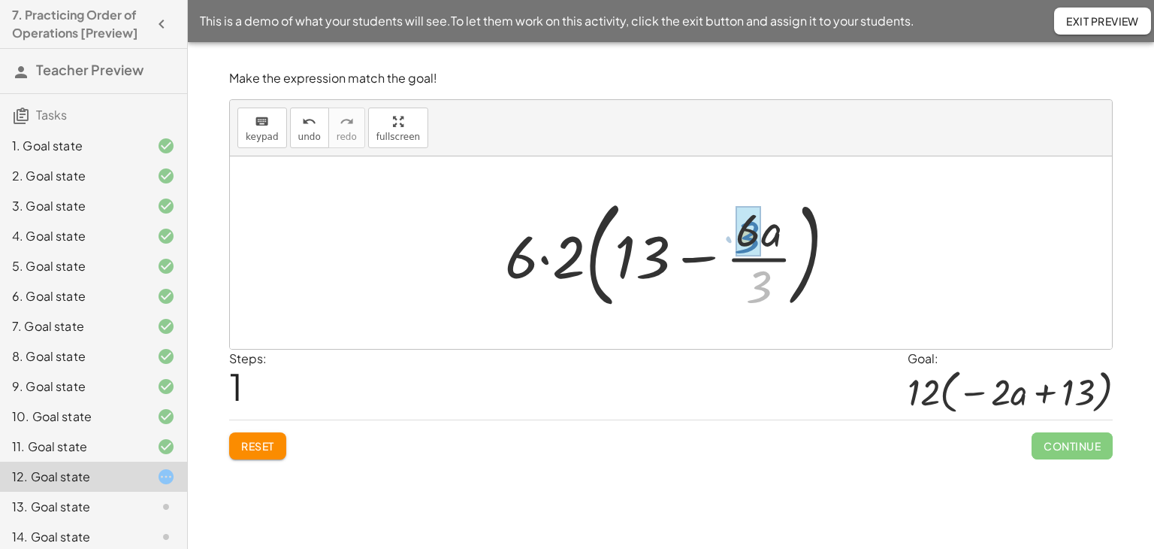
drag, startPoint x: 760, startPoint y: 290, endPoint x: 750, endPoint y: 244, distance: 47.0
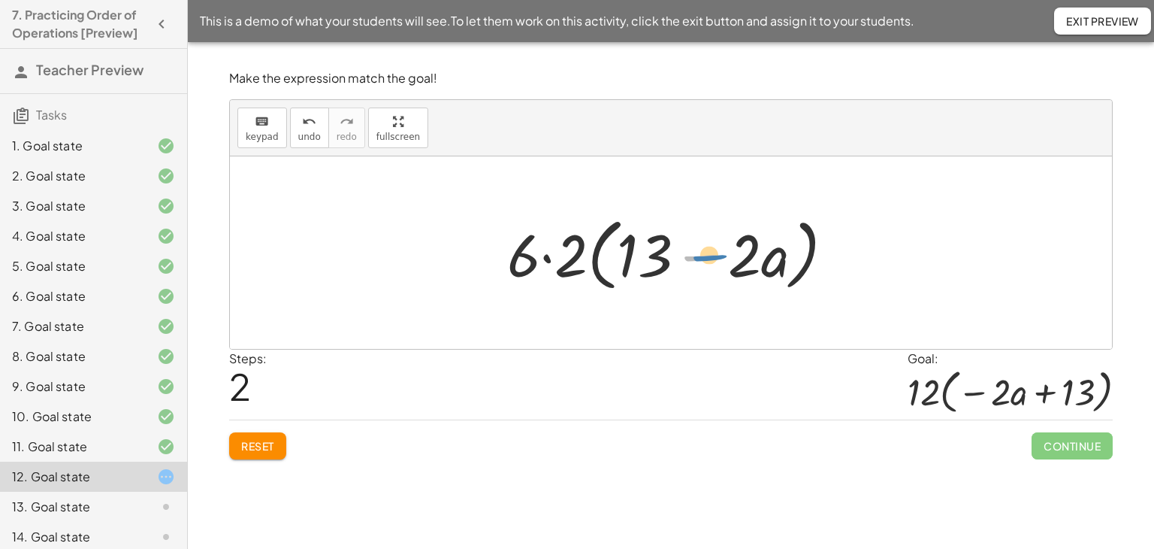
drag, startPoint x: 700, startPoint y: 255, endPoint x: 708, endPoint y: 256, distance: 7.7
click at [708, 254] on div at bounding box center [677, 253] width 354 height 86
click at [753, 260] on div at bounding box center [677, 253] width 354 height 86
click at [751, 249] on div at bounding box center [677, 253] width 354 height 86
click at [703, 255] on div at bounding box center [677, 253] width 354 height 86
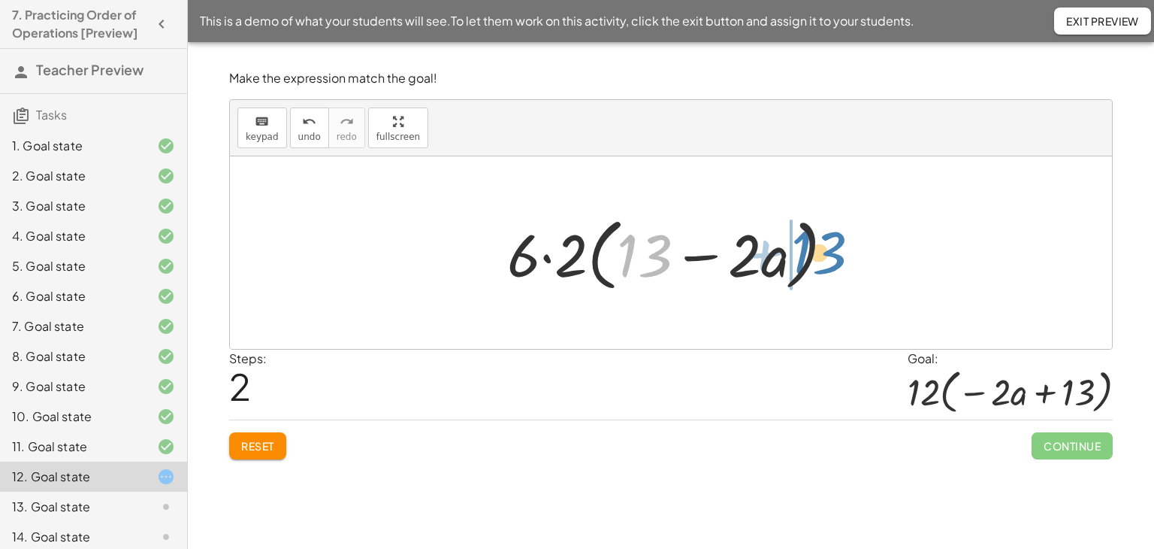
drag, startPoint x: 643, startPoint y: 252, endPoint x: 818, endPoint y: 249, distance: 174.4
click at [818, 249] on div at bounding box center [677, 253] width 354 height 86
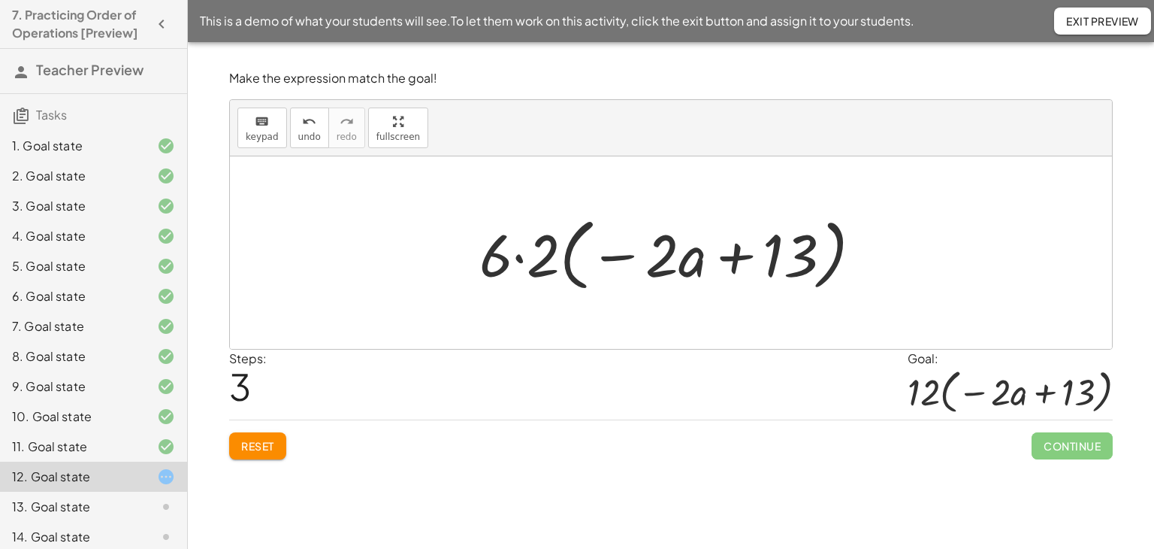
click at [515, 258] on div at bounding box center [677, 253] width 410 height 86
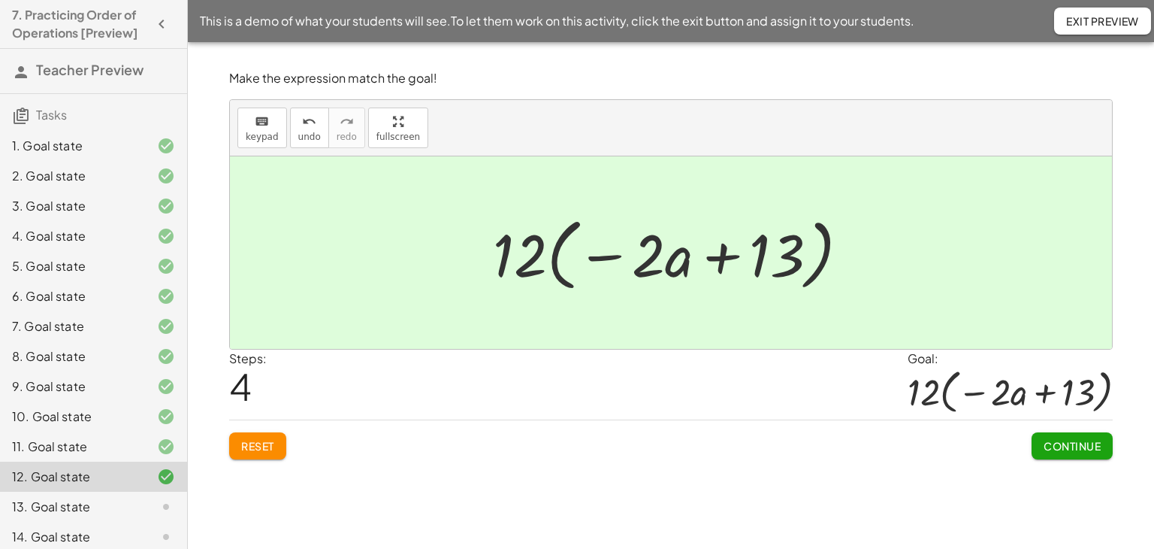
click at [1044, 440] on span "Continue" at bounding box center [1072, 446] width 57 height 14
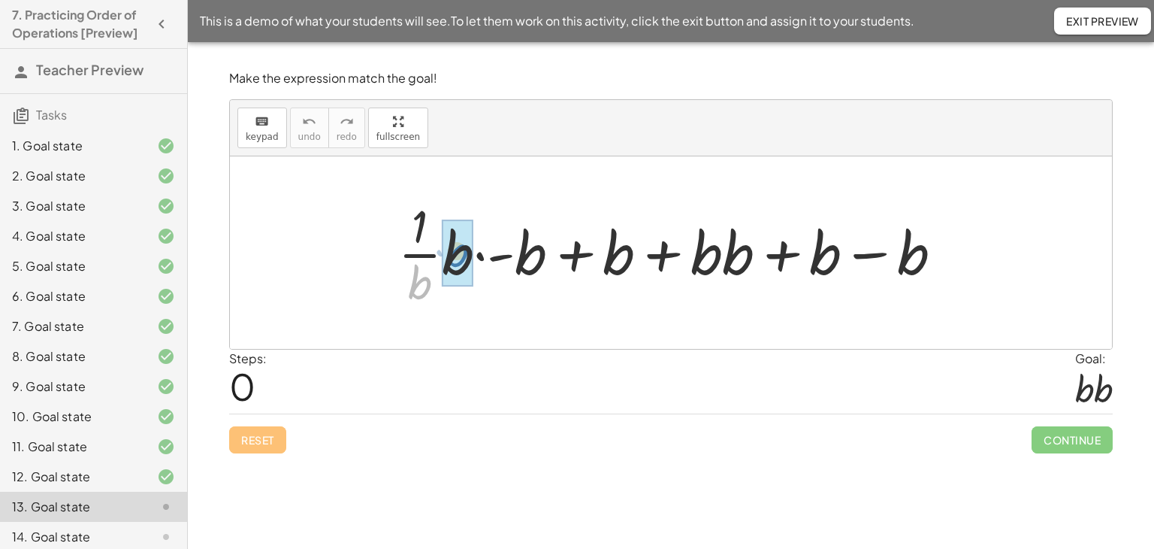
drag, startPoint x: 418, startPoint y: 288, endPoint x: 457, endPoint y: 259, distance: 48.4
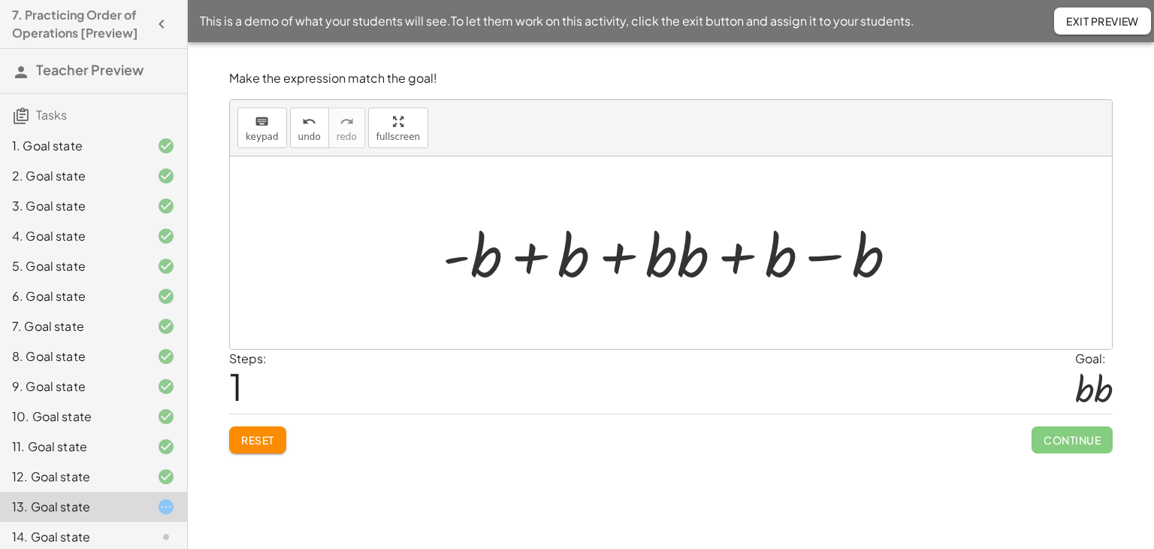
click at [529, 256] on div at bounding box center [676, 252] width 482 height 77
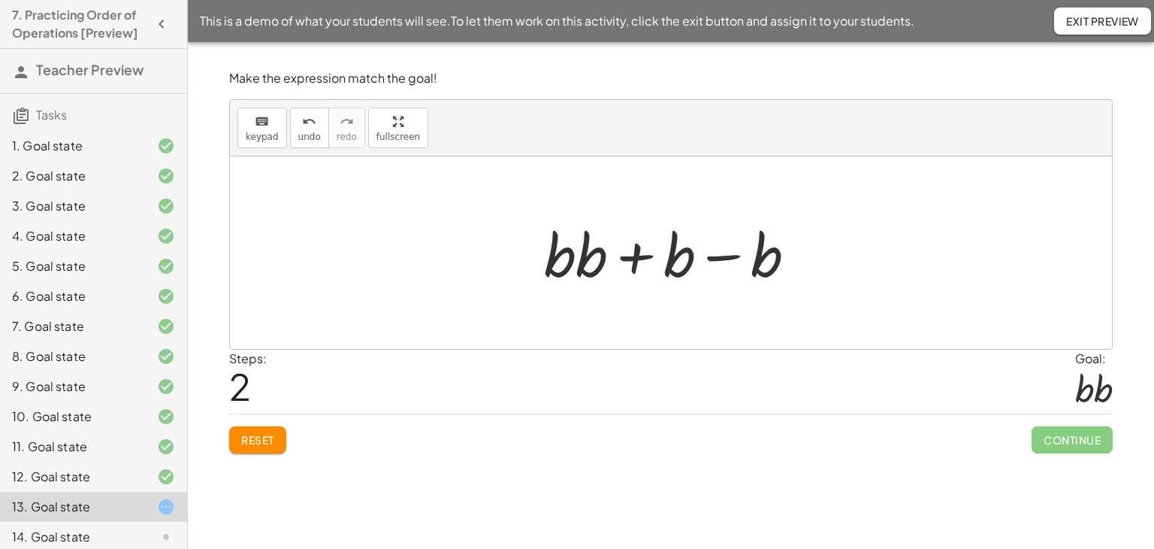
click at [721, 259] on div at bounding box center [677, 252] width 280 height 77
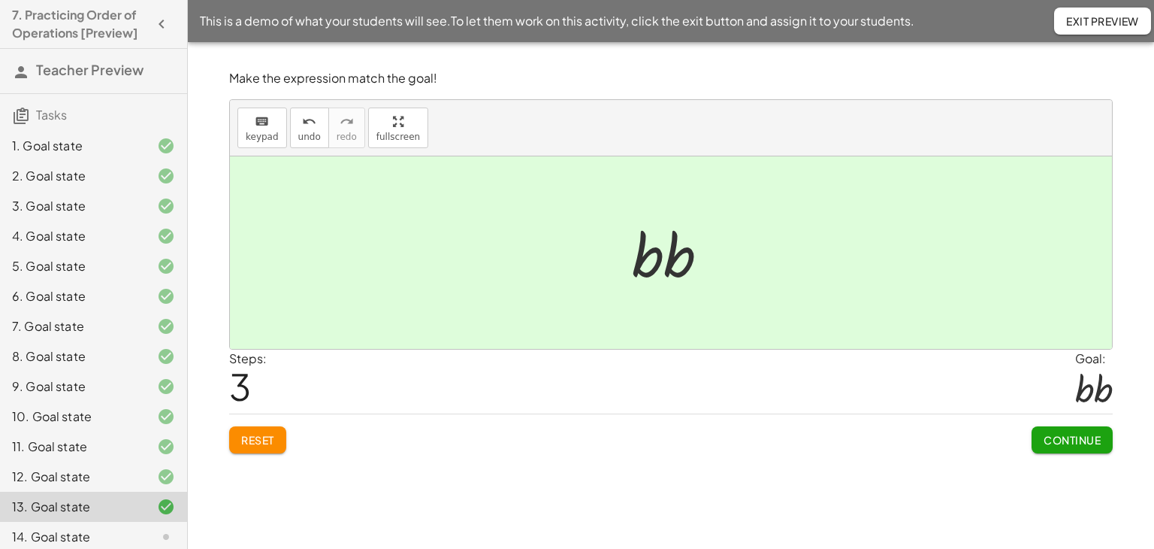
click at [1071, 433] on span "Continue" at bounding box center [1072, 440] width 57 height 14
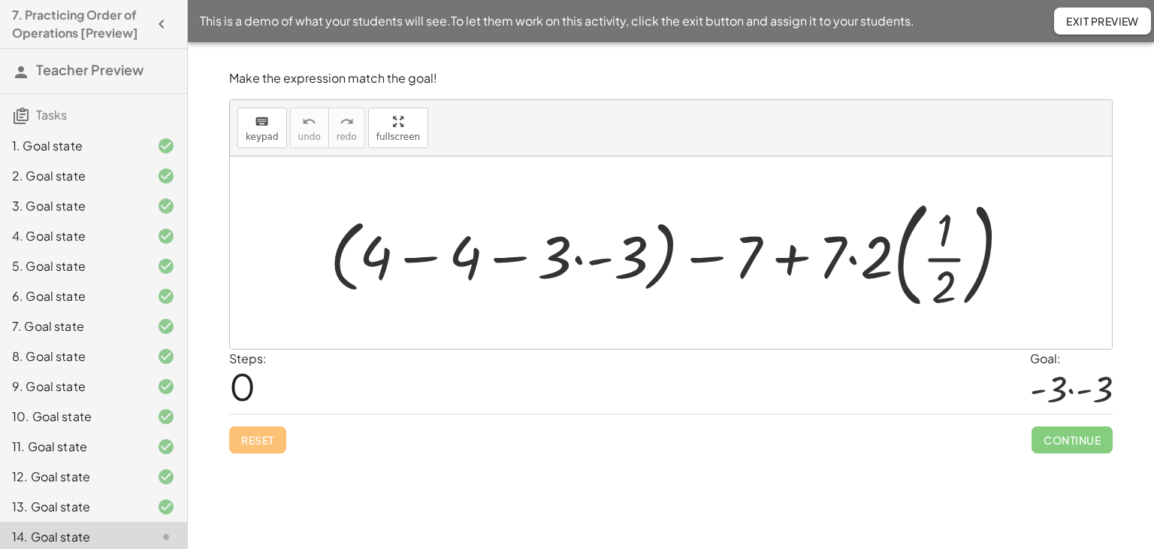
drag, startPoint x: 422, startPoint y: 255, endPoint x: 427, endPoint y: 269, distance: 15.2
click at [422, 255] on div at bounding box center [676, 252] width 709 height 125
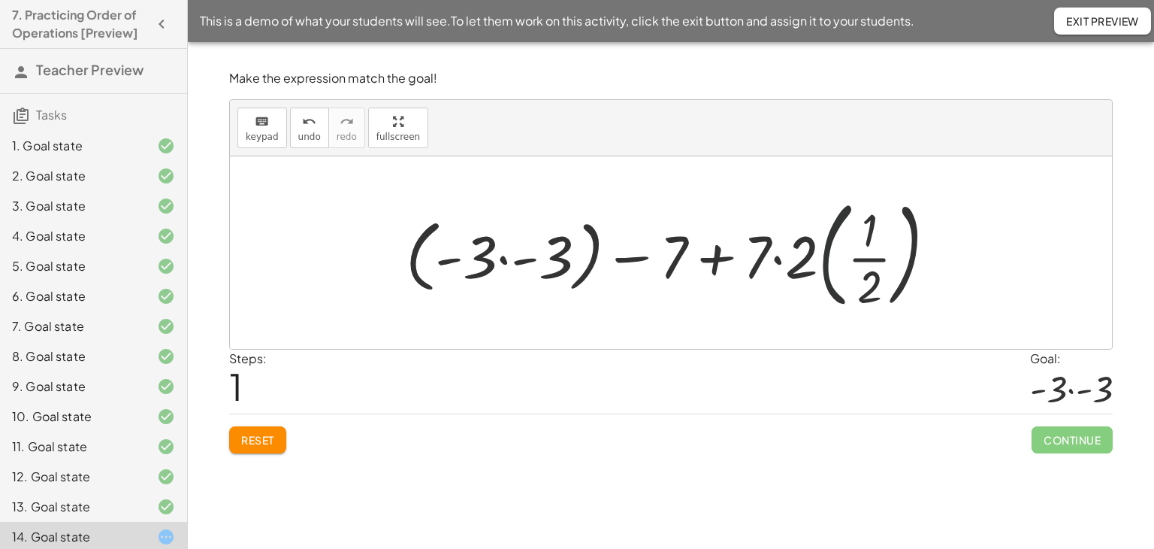
click at [826, 268] on div at bounding box center [677, 252] width 558 height 125
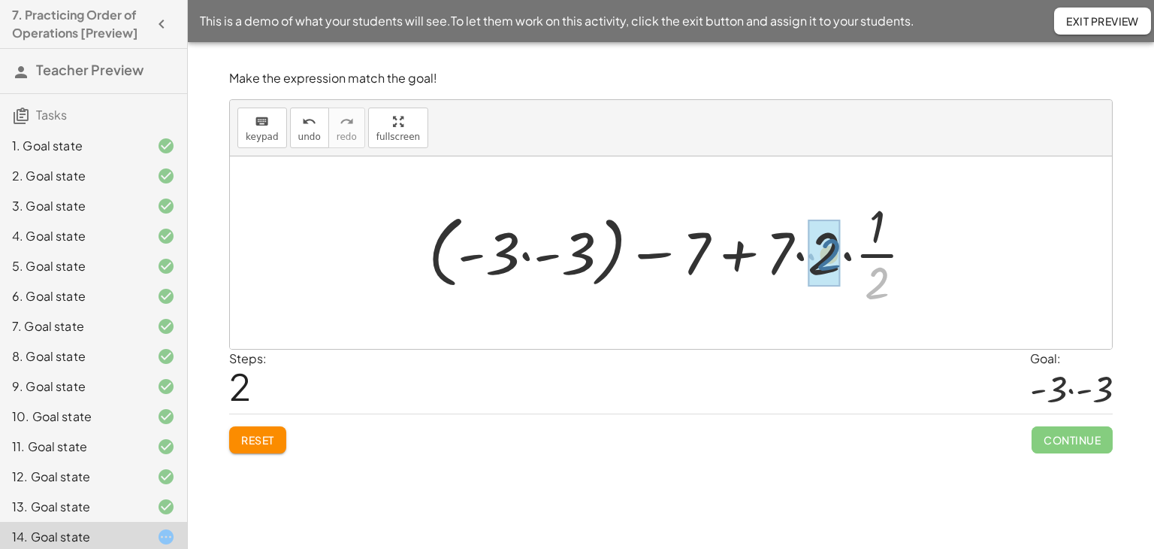
drag, startPoint x: 872, startPoint y: 288, endPoint x: 824, endPoint y: 259, distance: 55.9
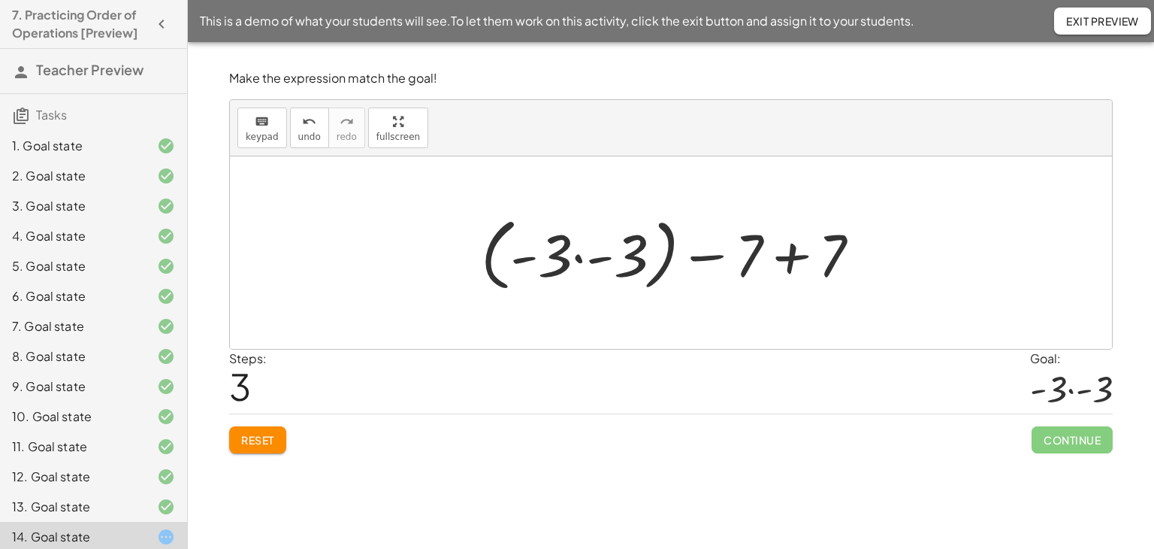
click at [790, 258] on div at bounding box center [676, 253] width 407 height 86
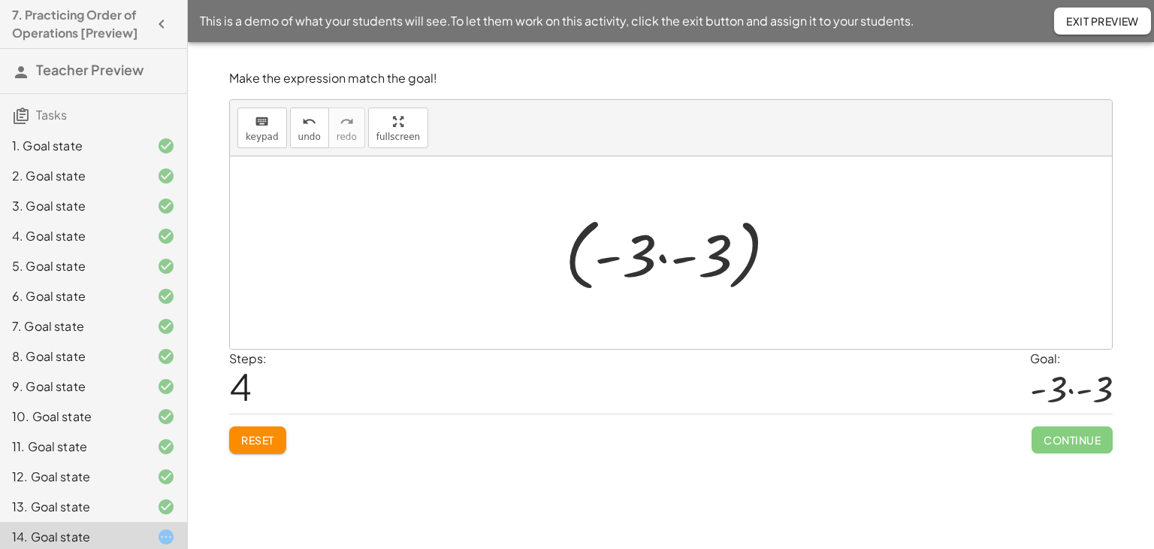
click at [580, 273] on div at bounding box center [677, 253] width 239 height 86
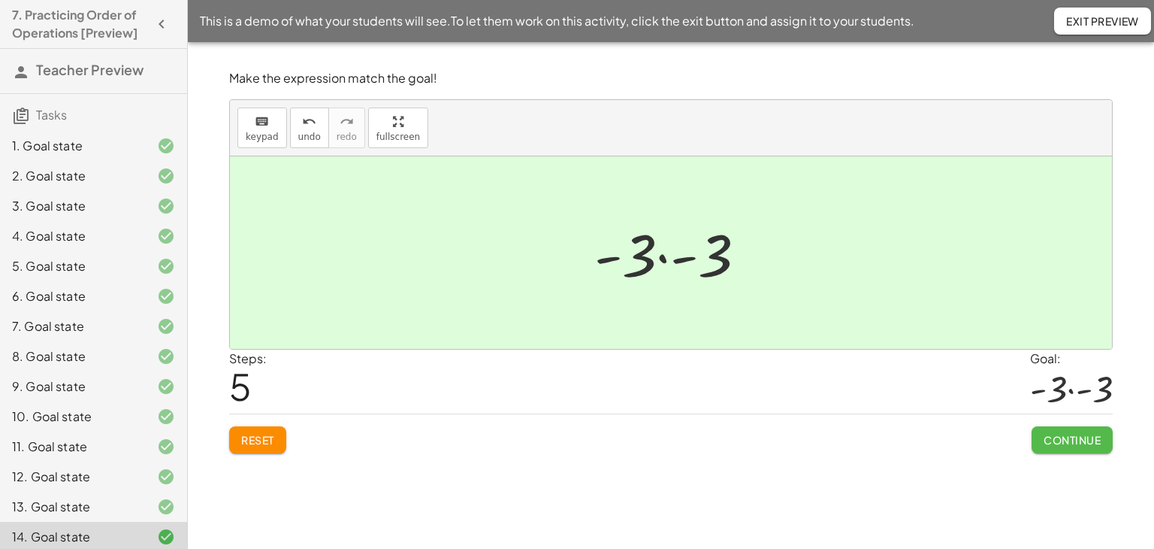
click at [1040, 435] on button "Continue" at bounding box center [1072, 439] width 81 height 27
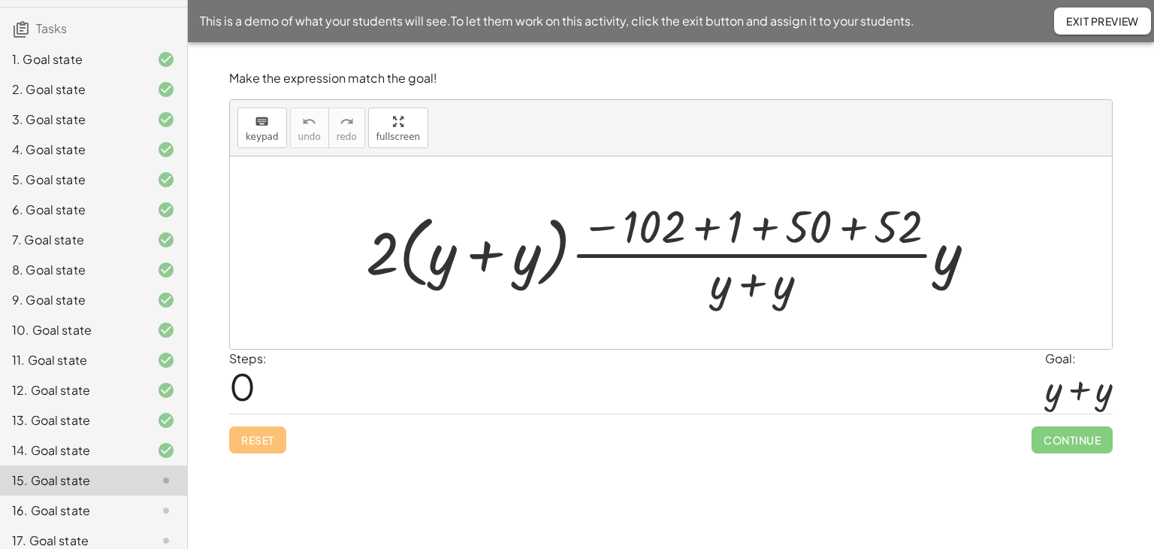
scroll to position [147, 0]
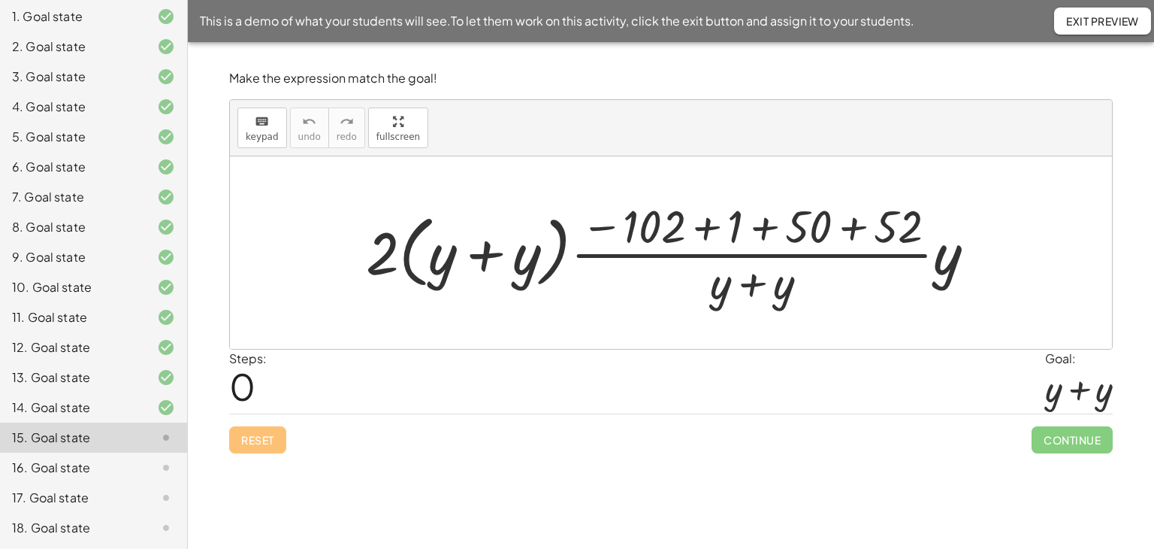
click at [852, 226] on div at bounding box center [676, 253] width 636 height 116
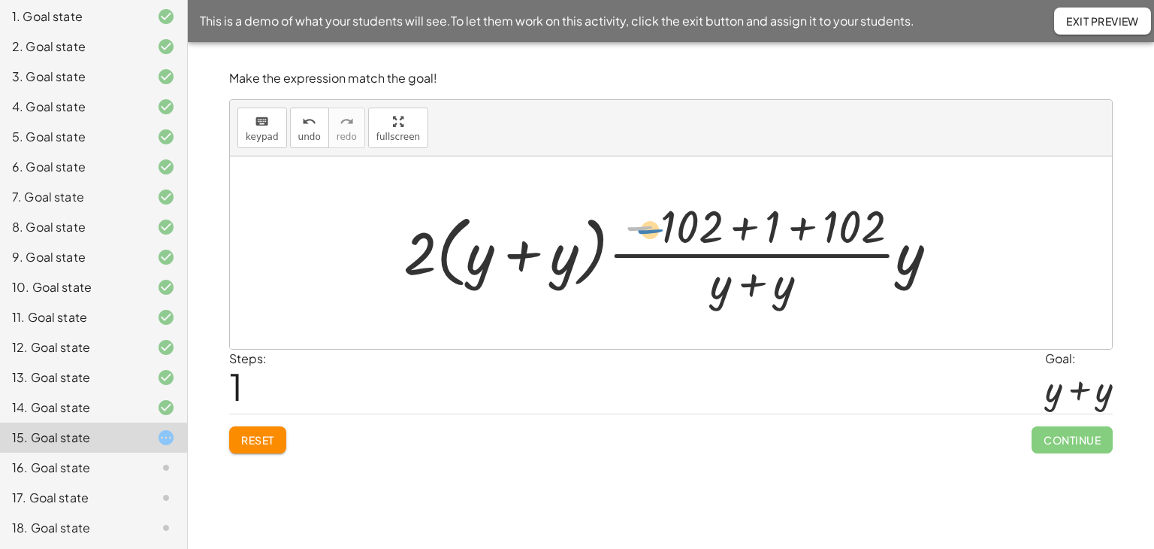
click at [644, 228] on div at bounding box center [676, 253] width 561 height 116
drag, startPoint x: 678, startPoint y: 222, endPoint x: 835, endPoint y: 234, distance: 157.5
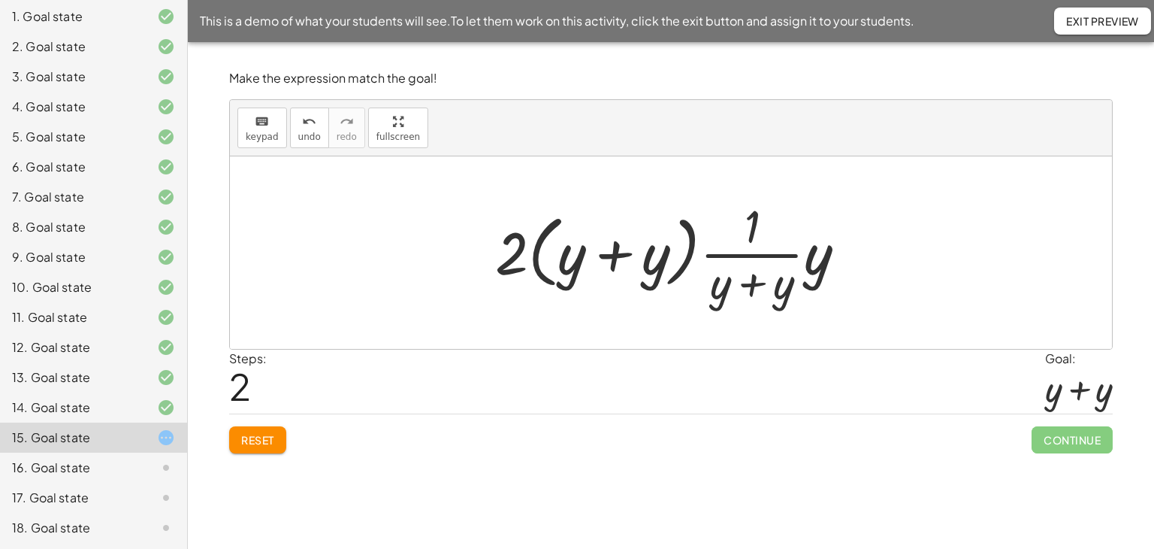
click at [751, 280] on div at bounding box center [677, 253] width 379 height 116
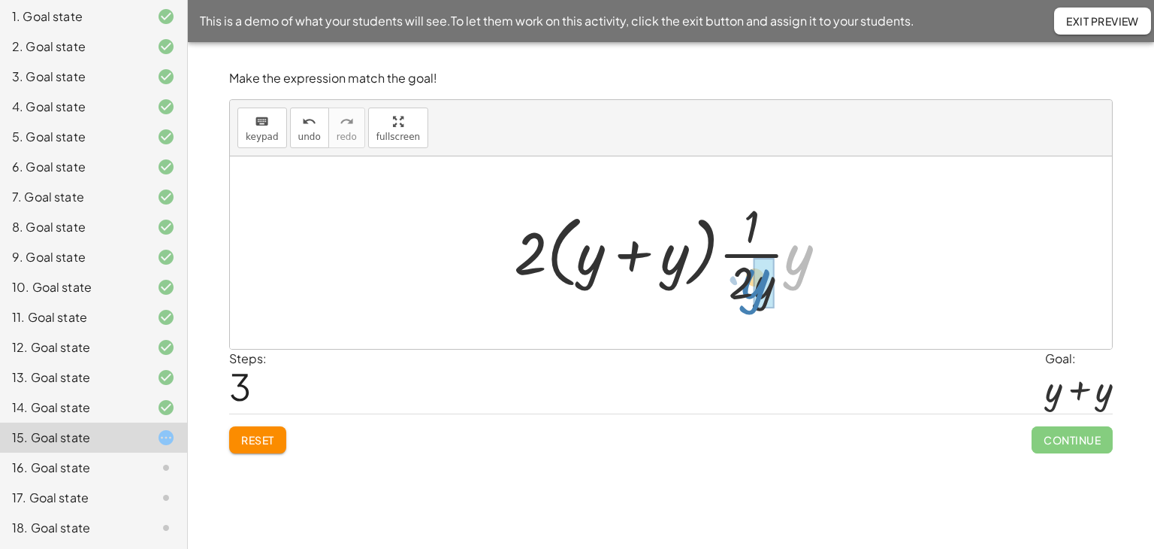
drag, startPoint x: 794, startPoint y: 259, endPoint x: 750, endPoint y: 283, distance: 49.8
click at [750, 283] on div at bounding box center [676, 253] width 340 height 116
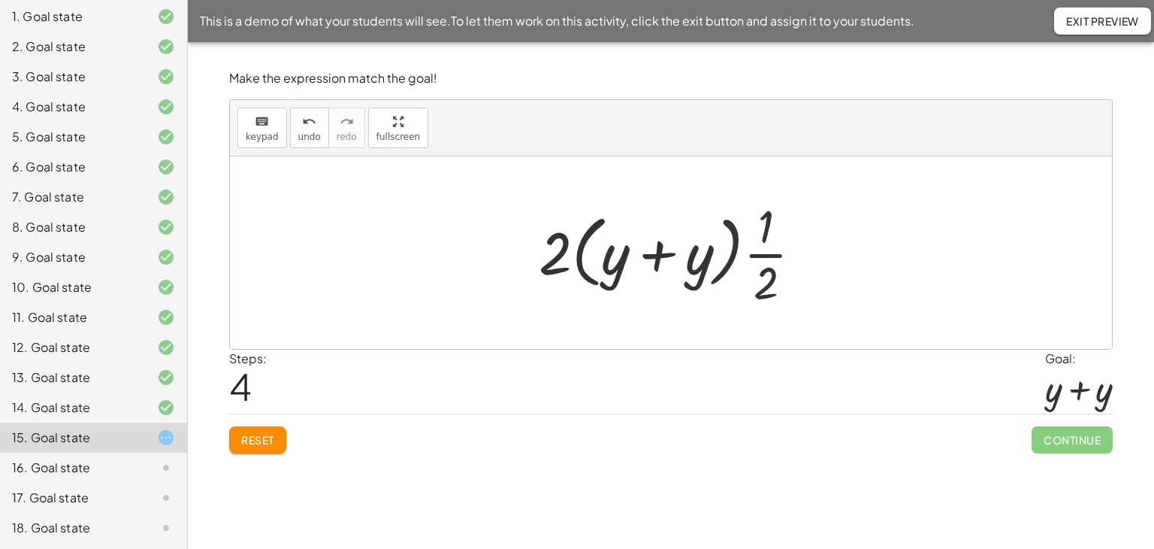
click at [580, 253] on div at bounding box center [676, 253] width 291 height 116
click at [579, 249] on div at bounding box center [676, 253] width 291 height 116
click at [579, 250] on div at bounding box center [676, 253] width 291 height 116
drag, startPoint x: 559, startPoint y: 249, endPoint x: 624, endPoint y: 254, distance: 64.8
click at [624, 254] on div at bounding box center [676, 253] width 291 height 116
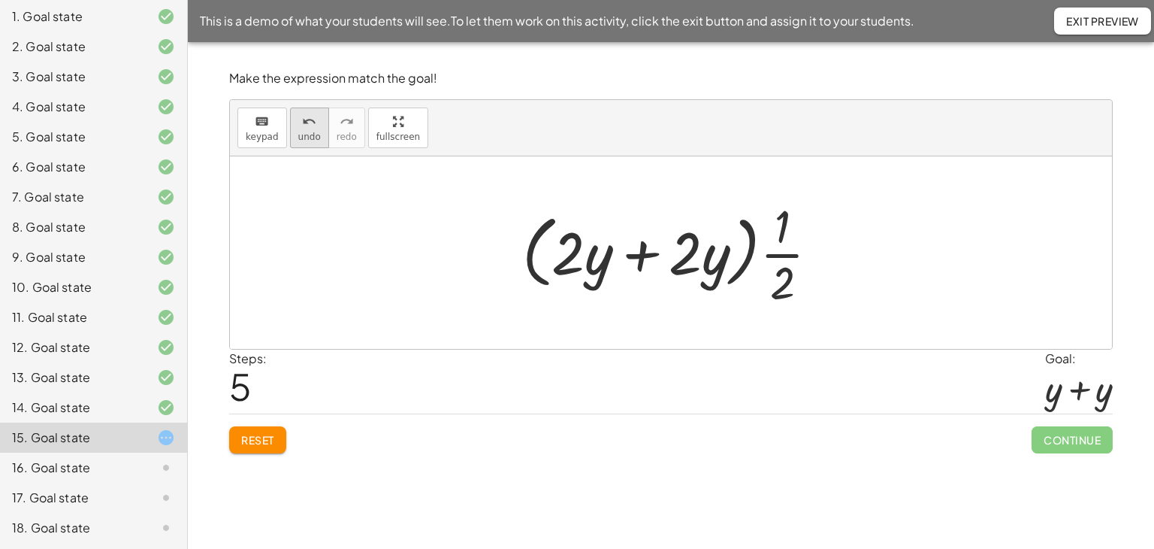
click at [292, 141] on button "undo undo" at bounding box center [309, 127] width 39 height 41
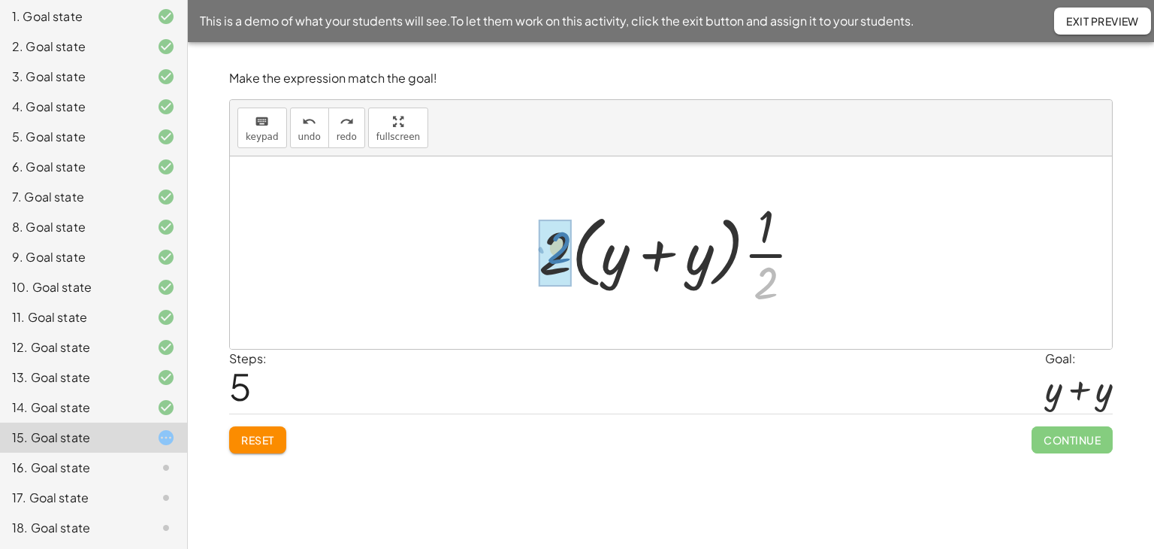
drag, startPoint x: 759, startPoint y: 289, endPoint x: 552, endPoint y: 254, distance: 210.4
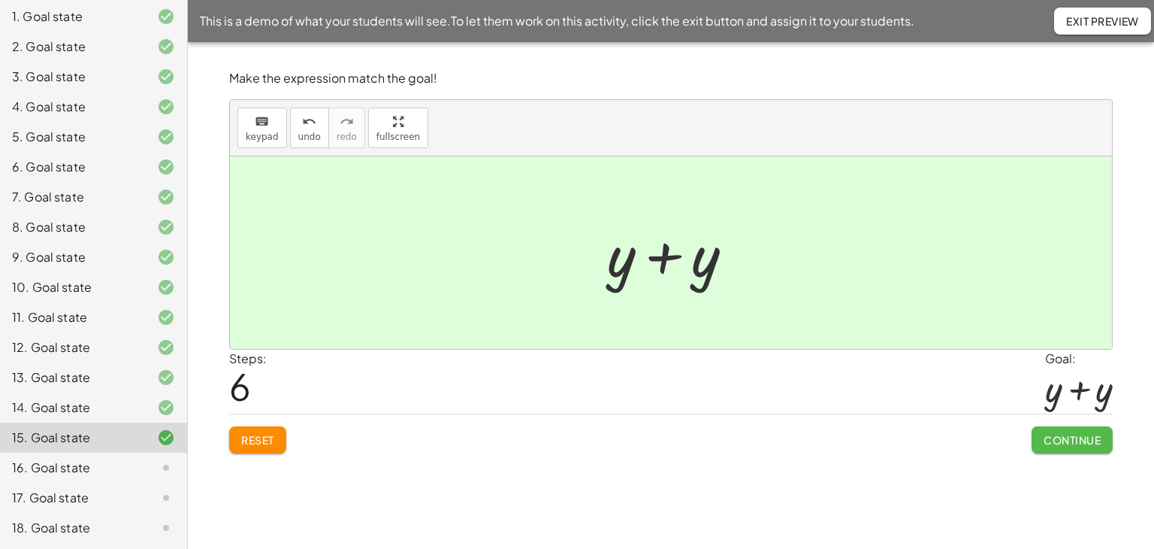
click at [1069, 434] on span "Continue" at bounding box center [1072, 440] width 57 height 14
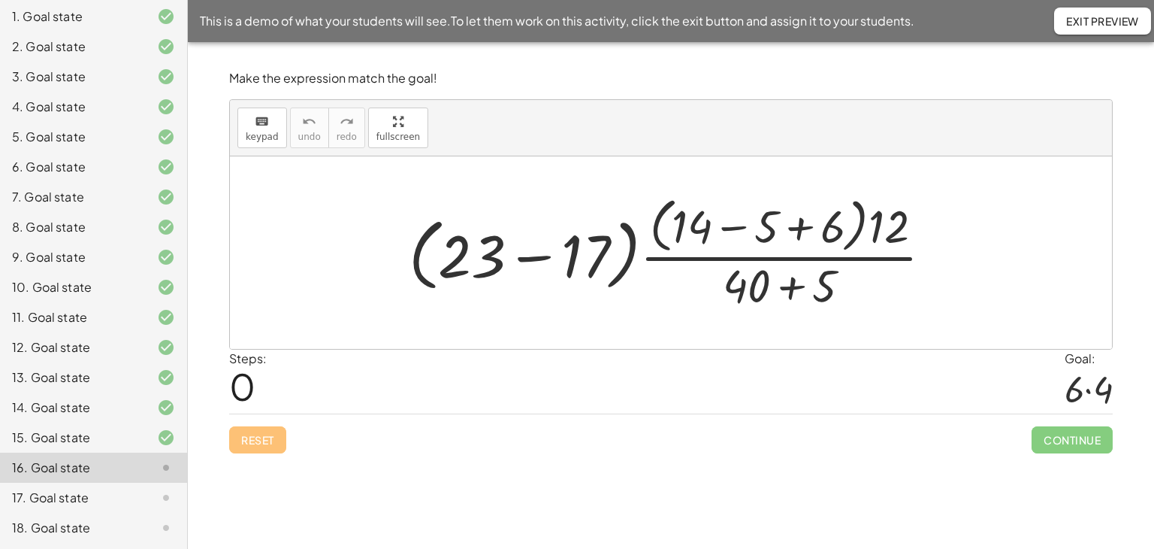
click at [797, 225] on div at bounding box center [676, 252] width 551 height 122
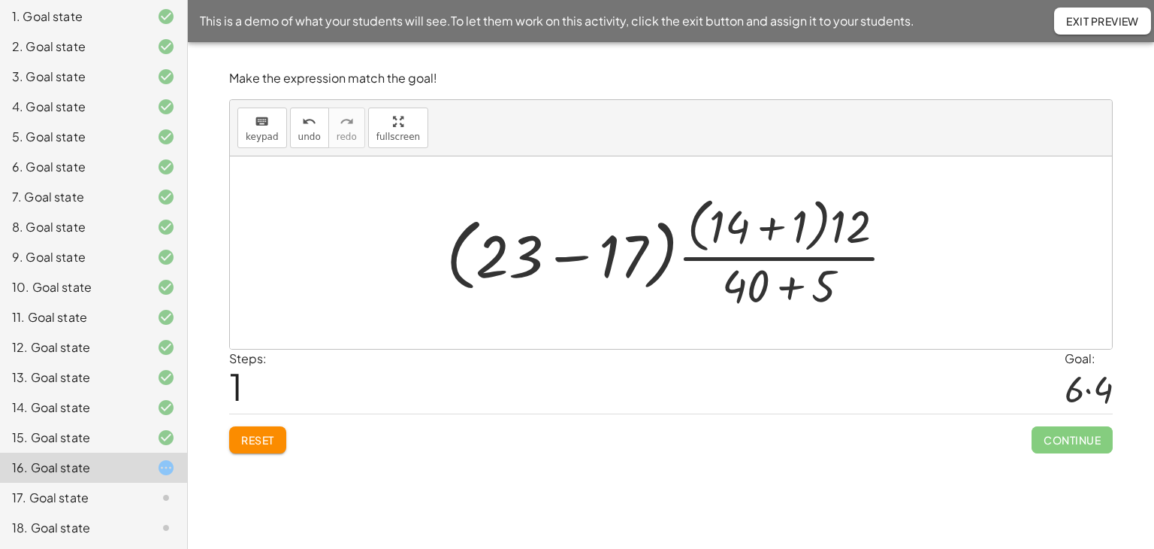
click at [768, 229] on div at bounding box center [677, 252] width 476 height 122
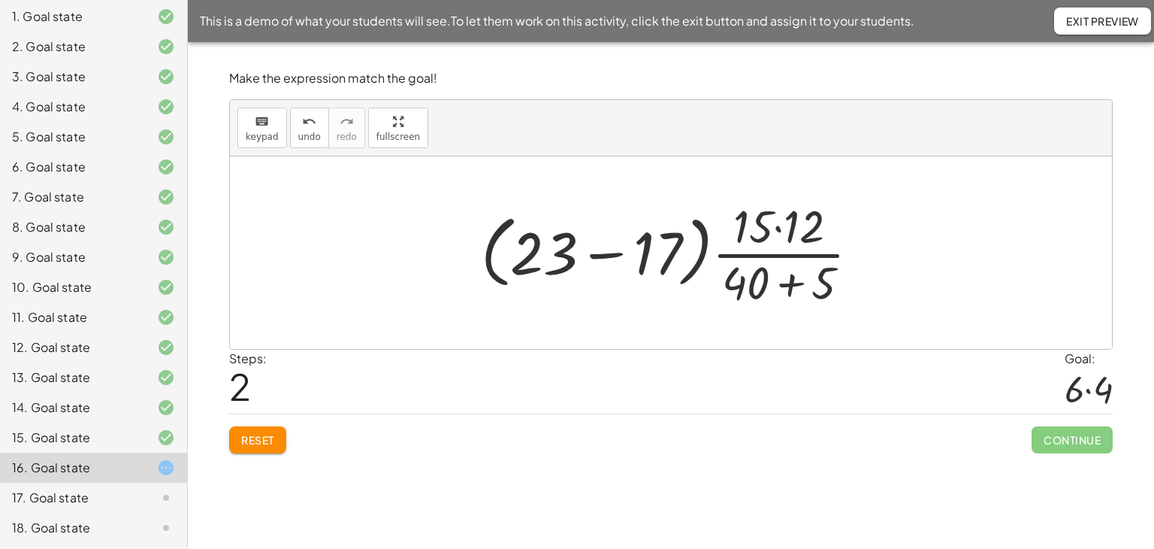
click at [791, 283] on div at bounding box center [676, 253] width 406 height 116
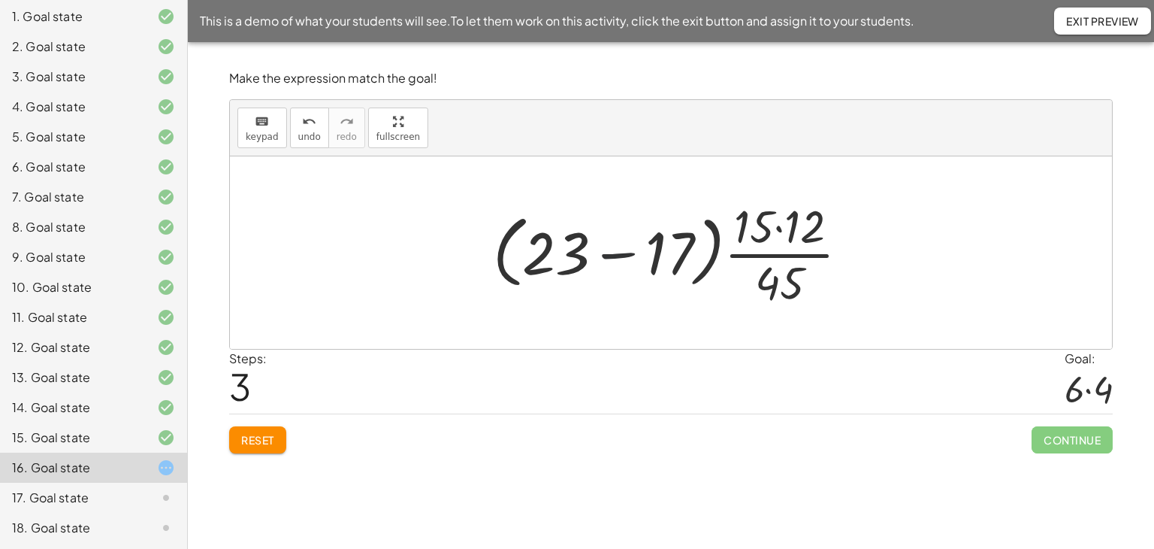
click at [618, 252] on div at bounding box center [676, 253] width 383 height 116
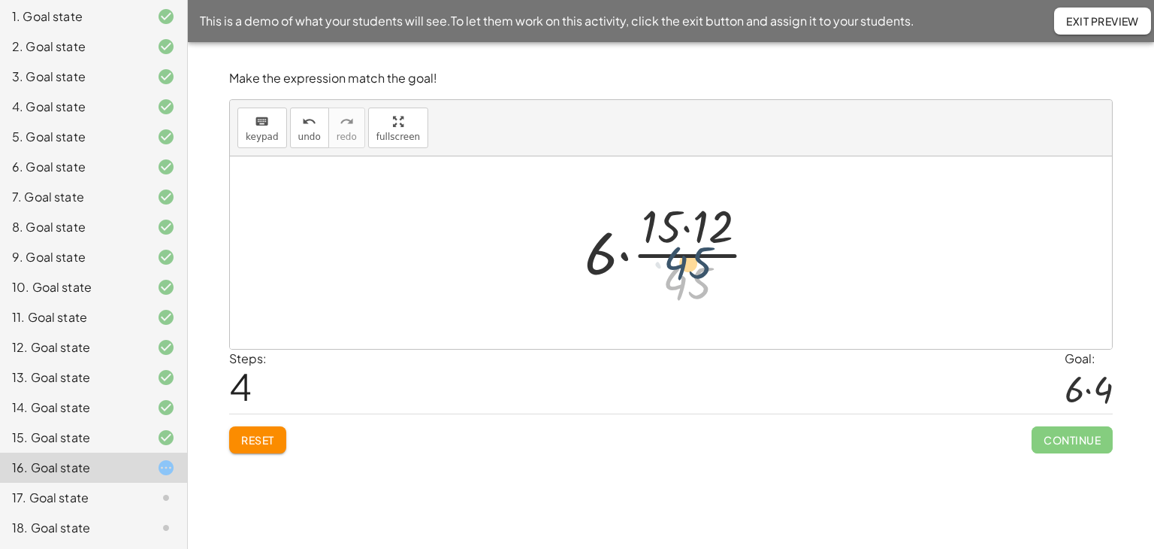
drag, startPoint x: 694, startPoint y: 286, endPoint x: 695, endPoint y: 266, distance: 20.3
click at [695, 266] on div at bounding box center [676, 253] width 199 height 116
drag, startPoint x: 683, startPoint y: 256, endPoint x: 688, endPoint y: 268, distance: 12.4
click at [685, 258] on div at bounding box center [676, 253] width 199 height 116
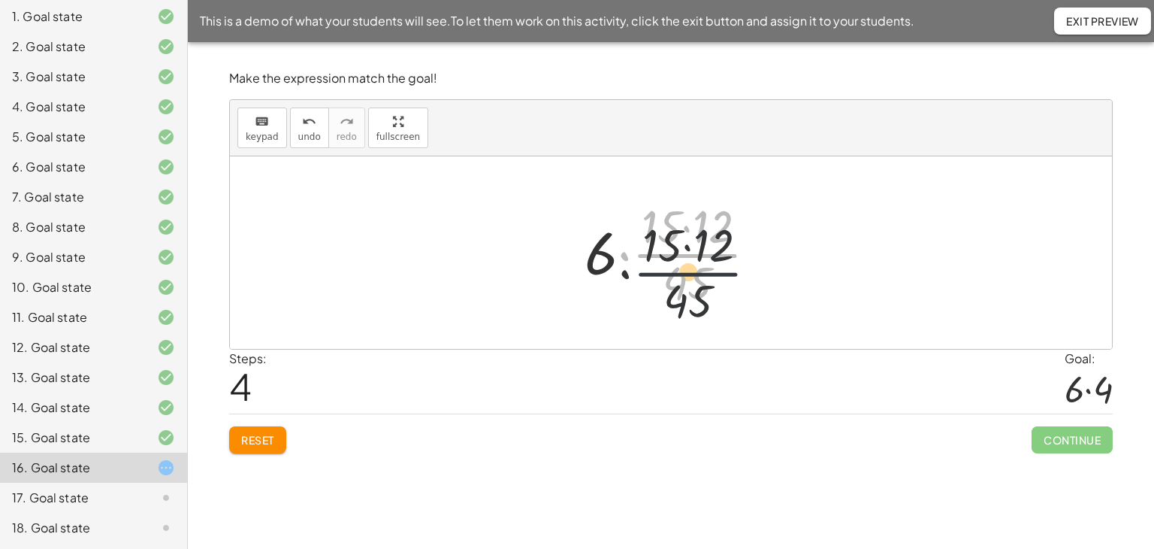
drag, startPoint x: 683, startPoint y: 257, endPoint x: 684, endPoint y: 281, distance: 24.1
click at [684, 281] on div at bounding box center [676, 253] width 199 height 116
click at [682, 256] on div at bounding box center [676, 253] width 199 height 116
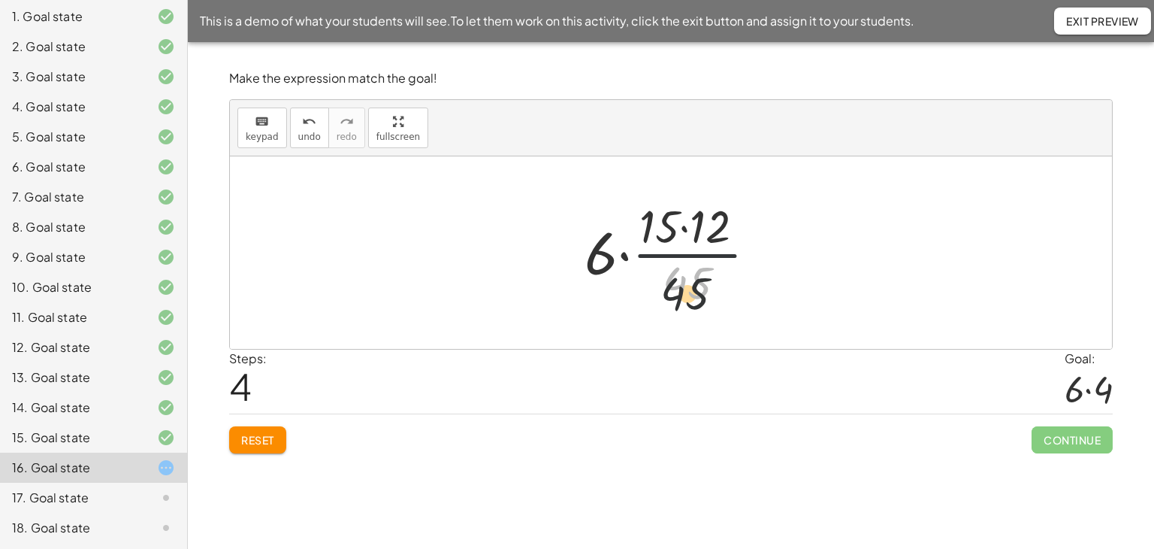
drag, startPoint x: 679, startPoint y: 288, endPoint x: 668, endPoint y: 298, distance: 14.9
click at [675, 313] on div "· ( + 23 − 17 ) · · ( + 14 − 5 + 6 ) · 12 · ( + 40 + 5 ) · ( + 23 − 17 ) · · ( …" at bounding box center [671, 252] width 218 height 123
click at [669, 255] on div at bounding box center [676, 253] width 199 height 116
drag, startPoint x: 669, startPoint y: 256, endPoint x: 673, endPoint y: 274, distance: 17.9
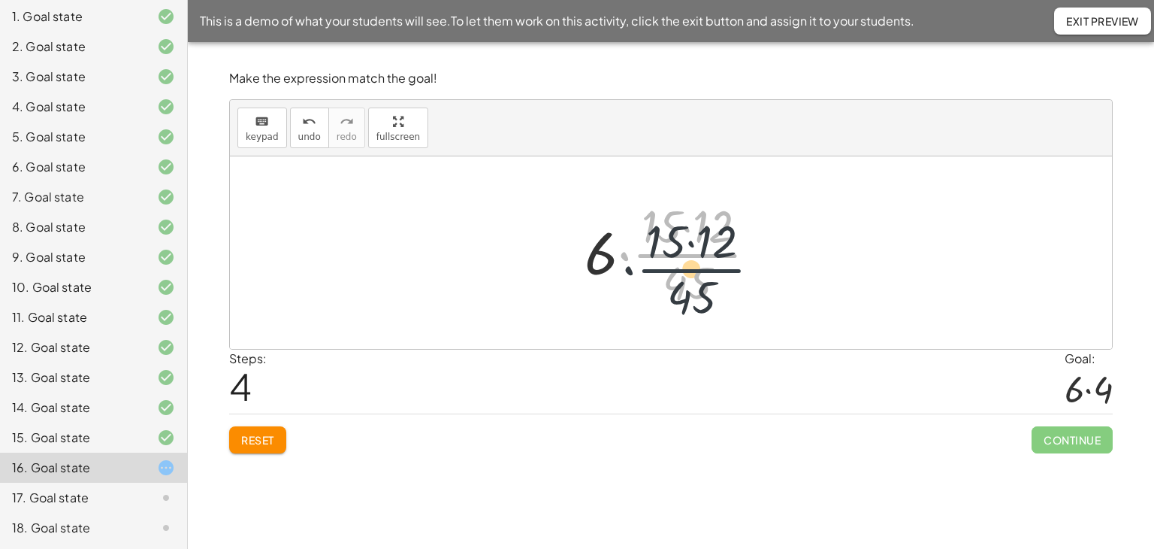
click at [673, 274] on div at bounding box center [676, 253] width 199 height 116
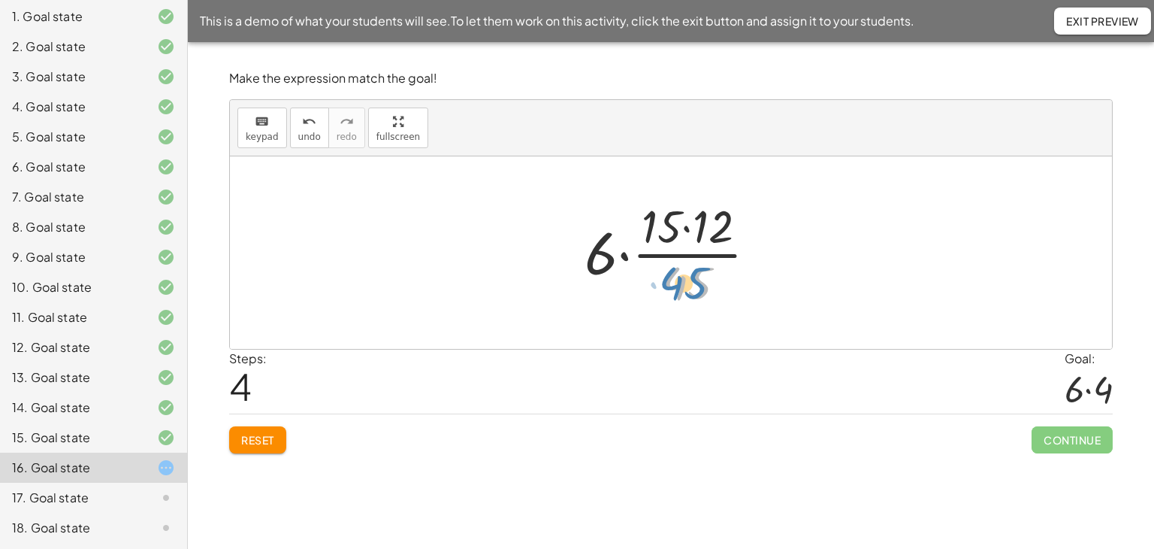
click at [670, 284] on div at bounding box center [676, 253] width 199 height 116
drag, startPoint x: 657, startPoint y: 225, endPoint x: 676, endPoint y: 285, distance: 63.2
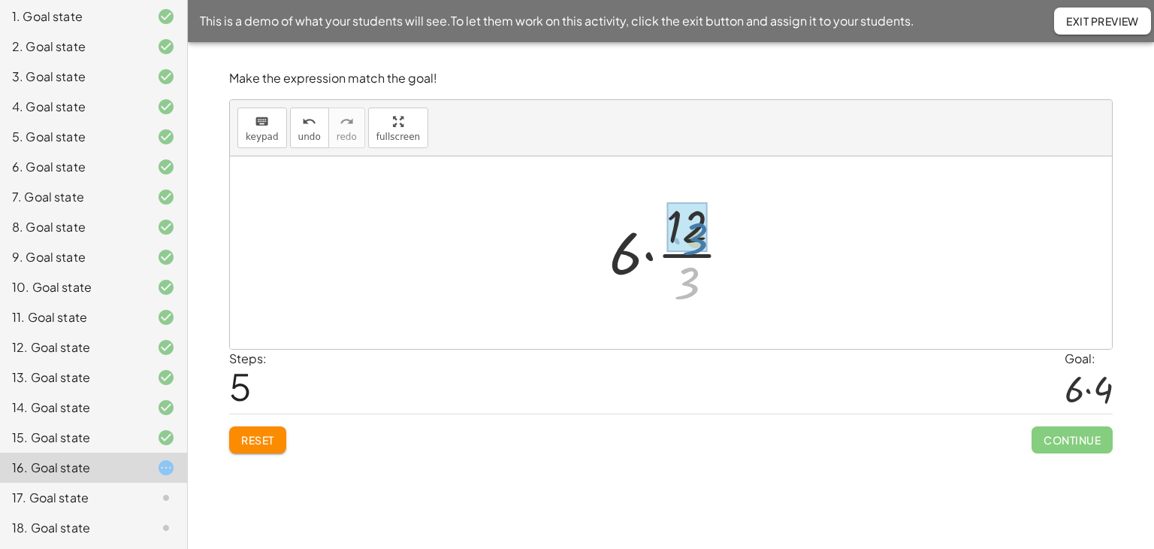
drag, startPoint x: 688, startPoint y: 289, endPoint x: 696, endPoint y: 244, distance: 45.8
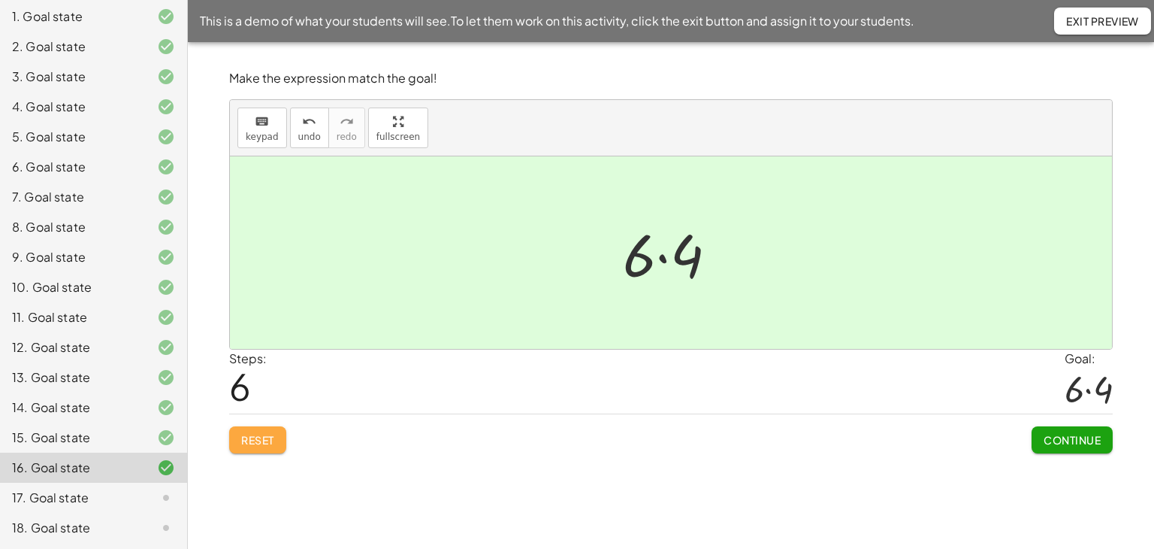
click at [255, 433] on span "Reset" at bounding box center [257, 440] width 33 height 14
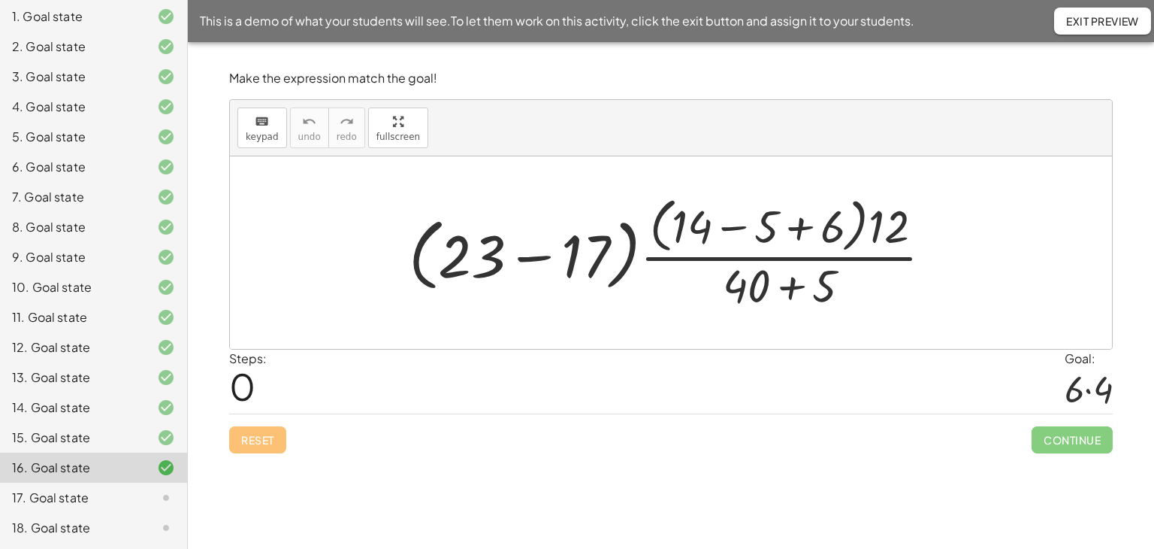
click at [800, 232] on div at bounding box center [676, 252] width 551 height 122
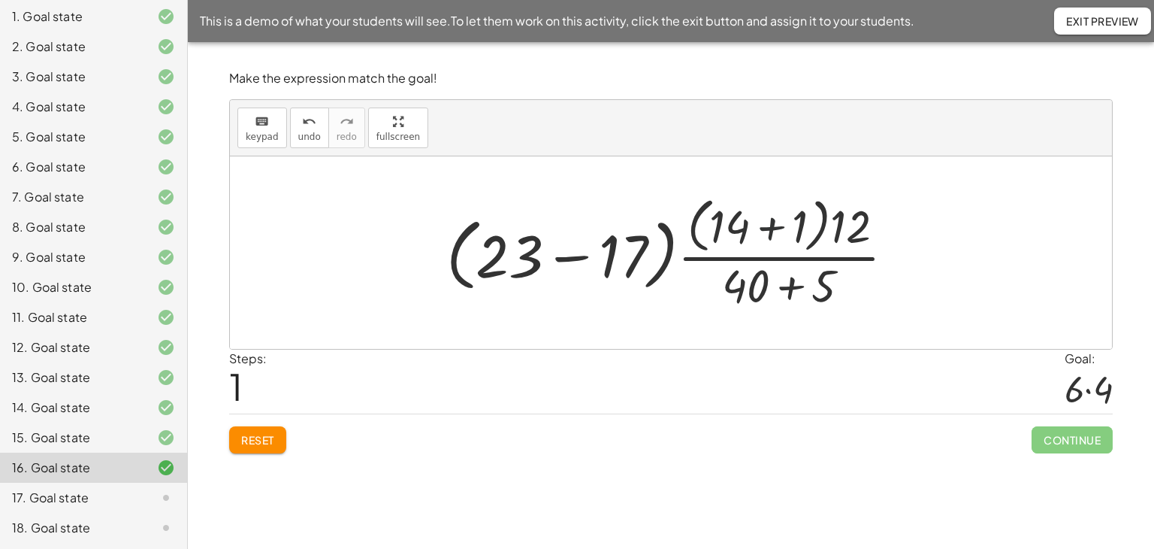
click at [769, 228] on div at bounding box center [677, 252] width 476 height 122
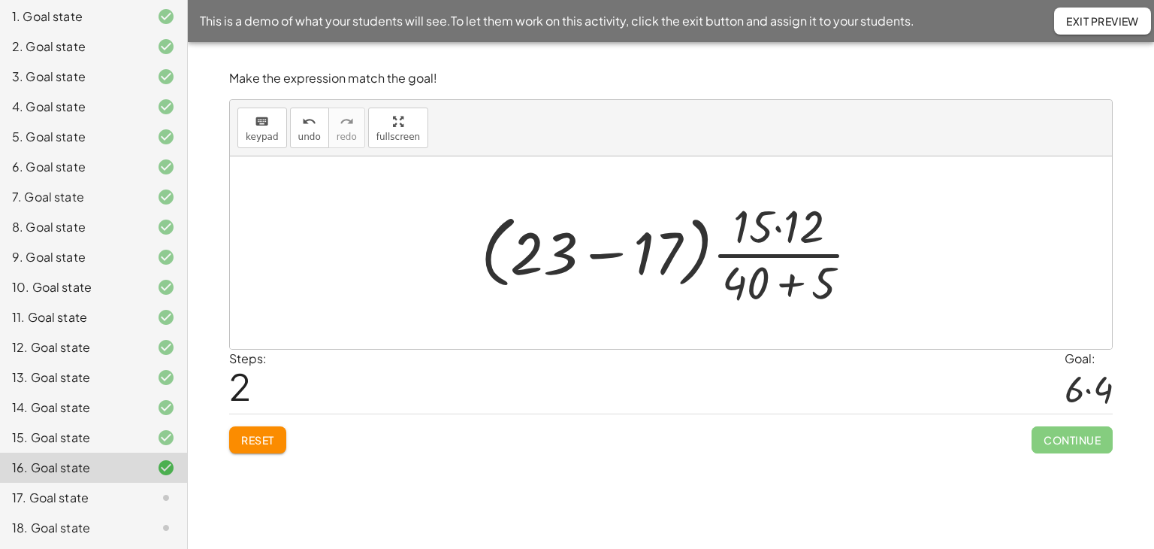
click at [791, 283] on div at bounding box center [676, 253] width 406 height 116
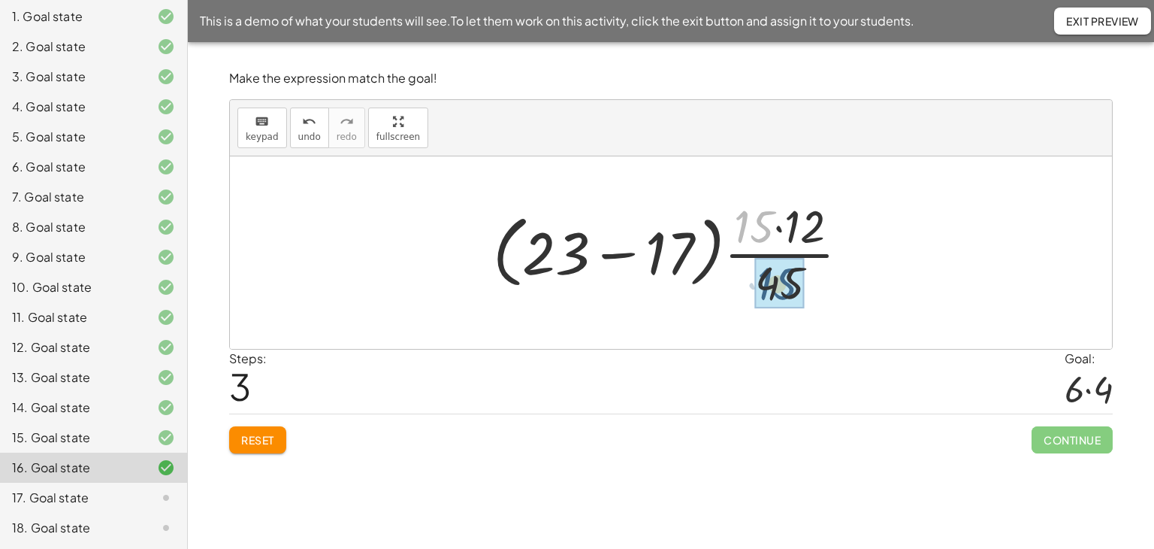
drag, startPoint x: 760, startPoint y: 219, endPoint x: 782, endPoint y: 274, distance: 59.7
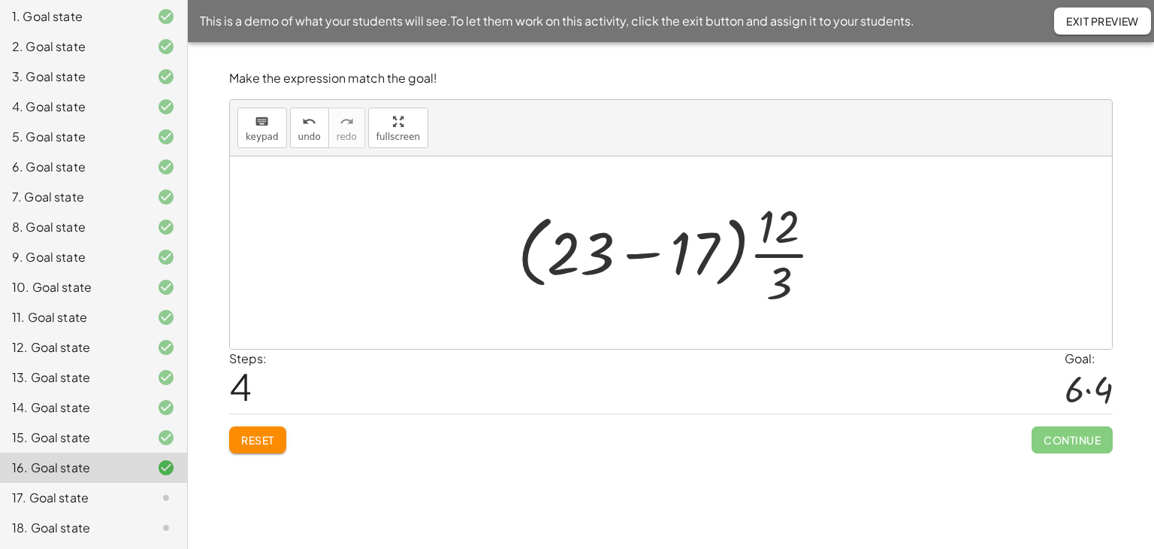
click at [640, 253] on div at bounding box center [676, 253] width 333 height 116
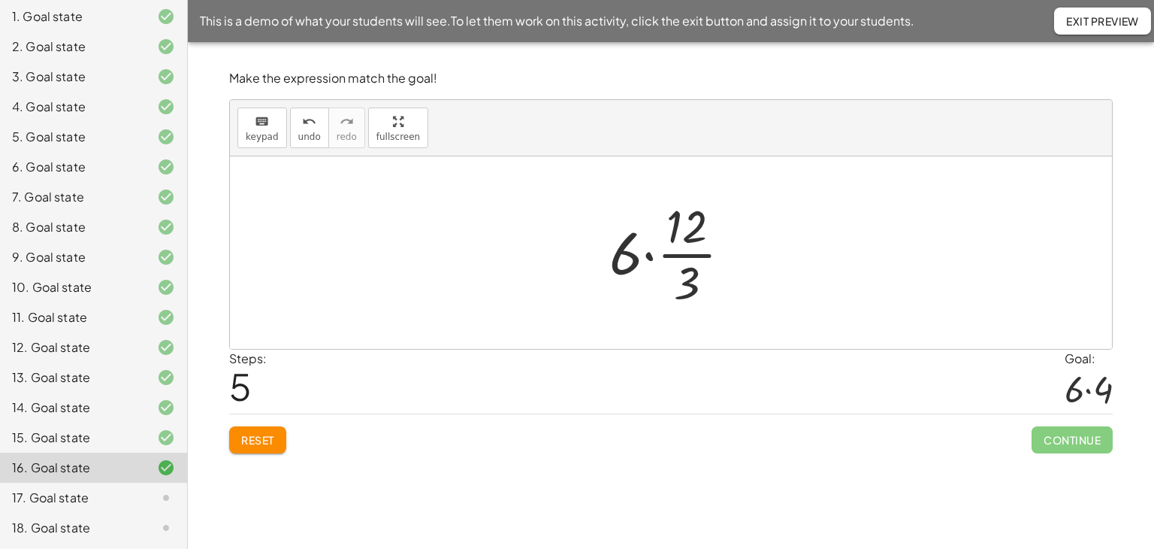
drag, startPoint x: 687, startPoint y: 256, endPoint x: 688, endPoint y: 348, distance: 91.7
click at [687, 257] on div at bounding box center [676, 253] width 149 height 116
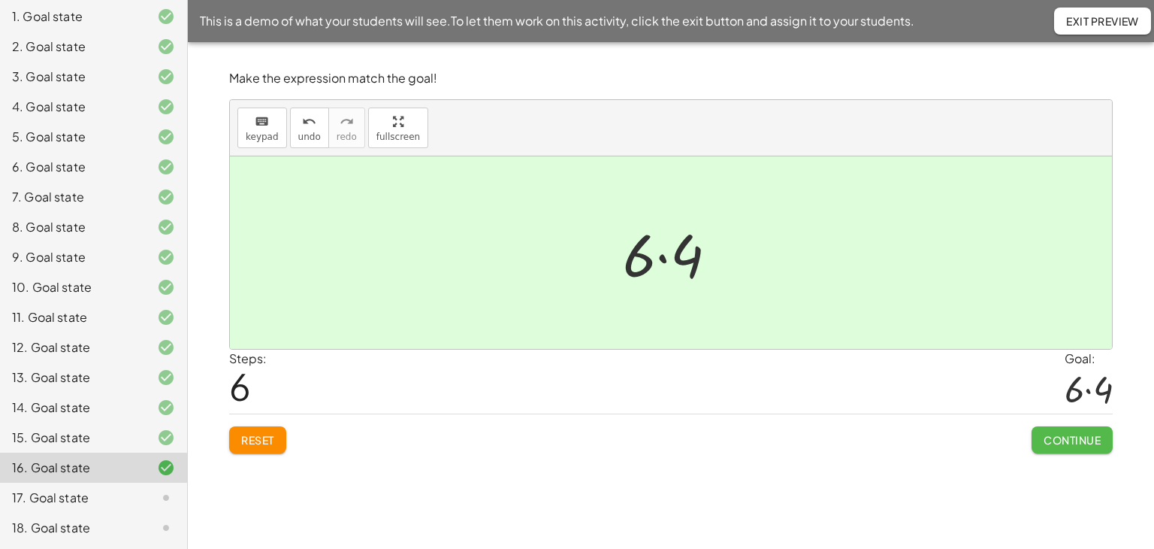
click at [1070, 428] on button "Continue" at bounding box center [1072, 439] width 81 height 27
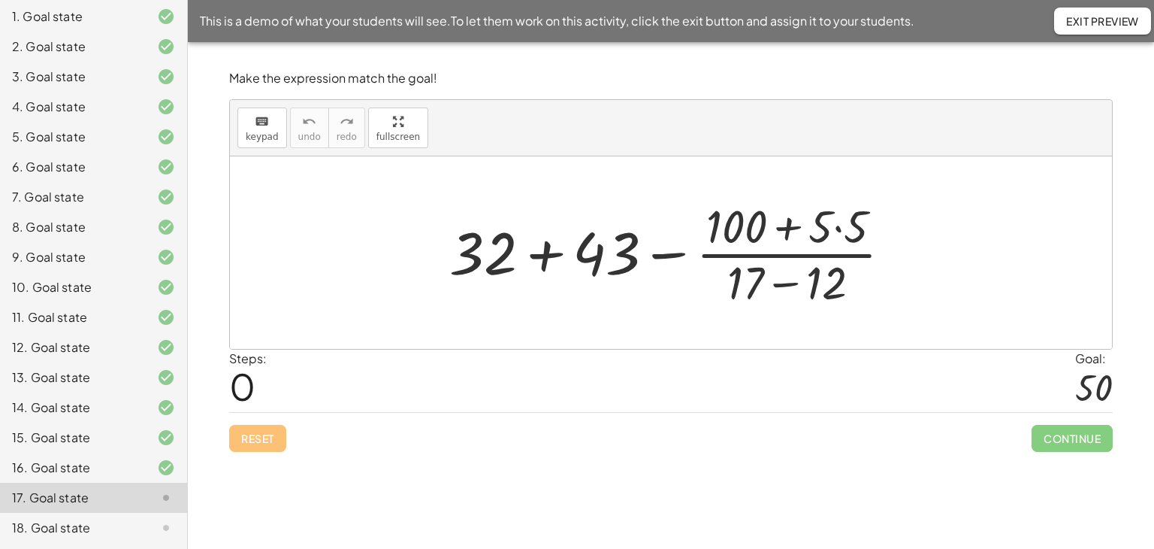
click at [838, 227] on div at bounding box center [677, 253] width 470 height 116
click at [788, 222] on div at bounding box center [677, 253] width 470 height 116
click at [838, 229] on div at bounding box center [677, 253] width 470 height 116
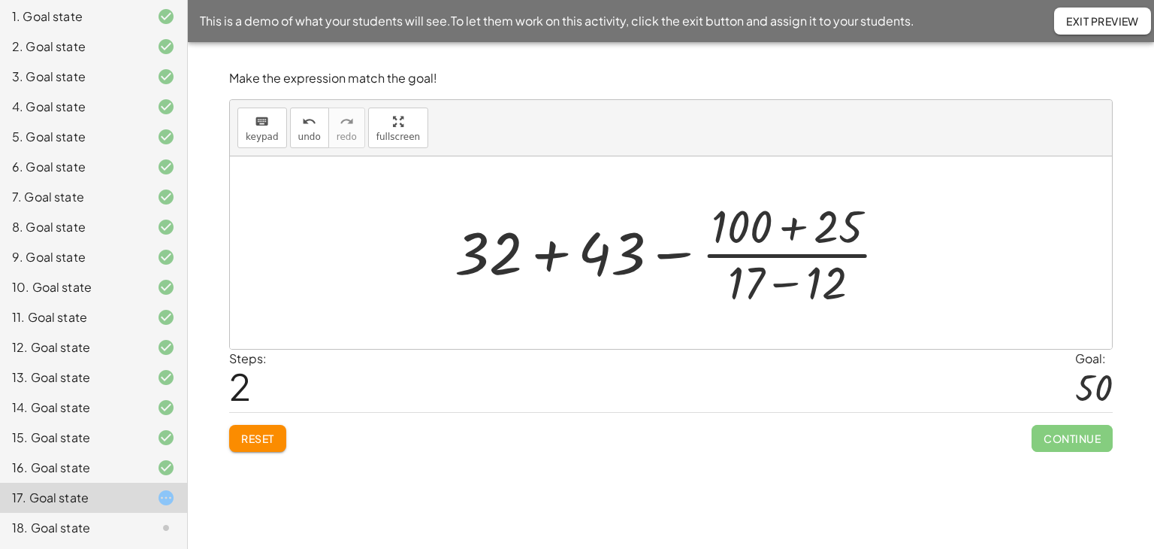
drag, startPoint x: 793, startPoint y: 230, endPoint x: 793, endPoint y: 252, distance: 21.8
click at [793, 231] on div at bounding box center [677, 253] width 460 height 116
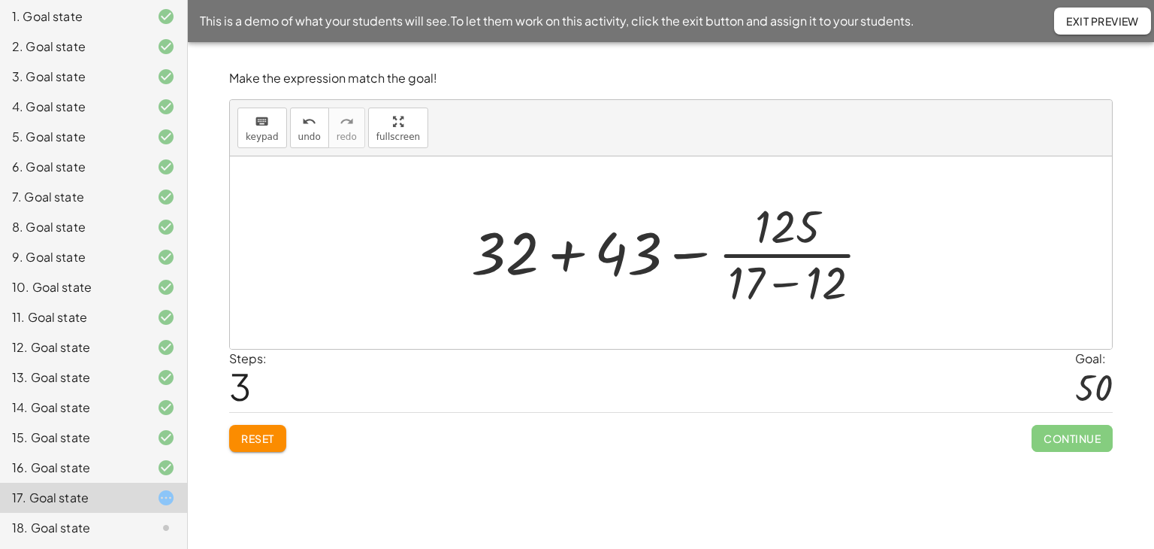
click at [783, 284] on div at bounding box center [677, 253] width 427 height 116
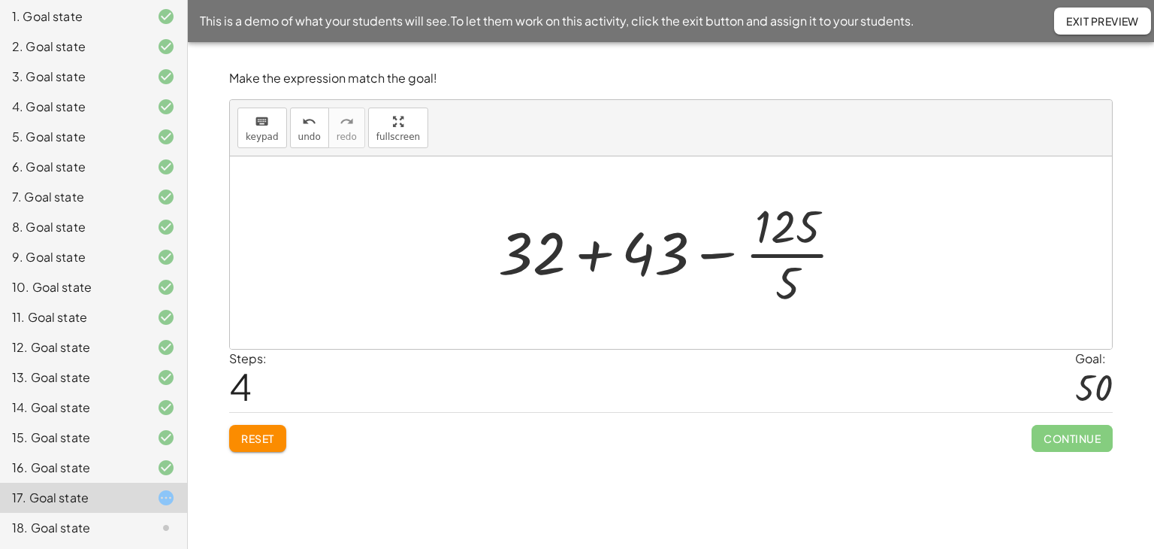
drag, startPoint x: 793, startPoint y: 255, endPoint x: 766, endPoint y: 316, distance: 66.6
click at [793, 256] on div at bounding box center [677, 253] width 373 height 116
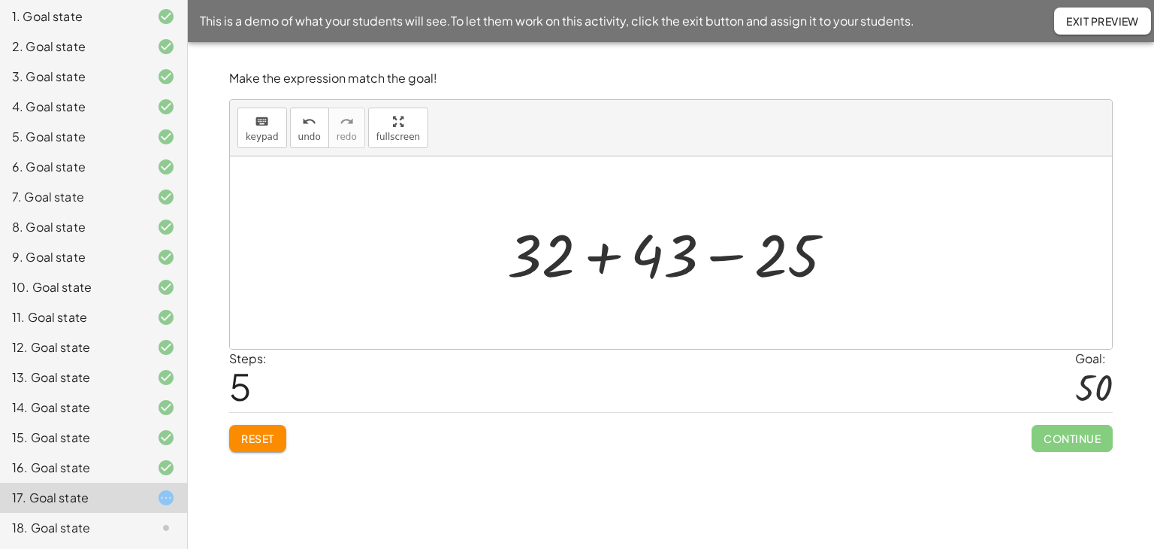
click at [727, 258] on div at bounding box center [677, 252] width 354 height 77
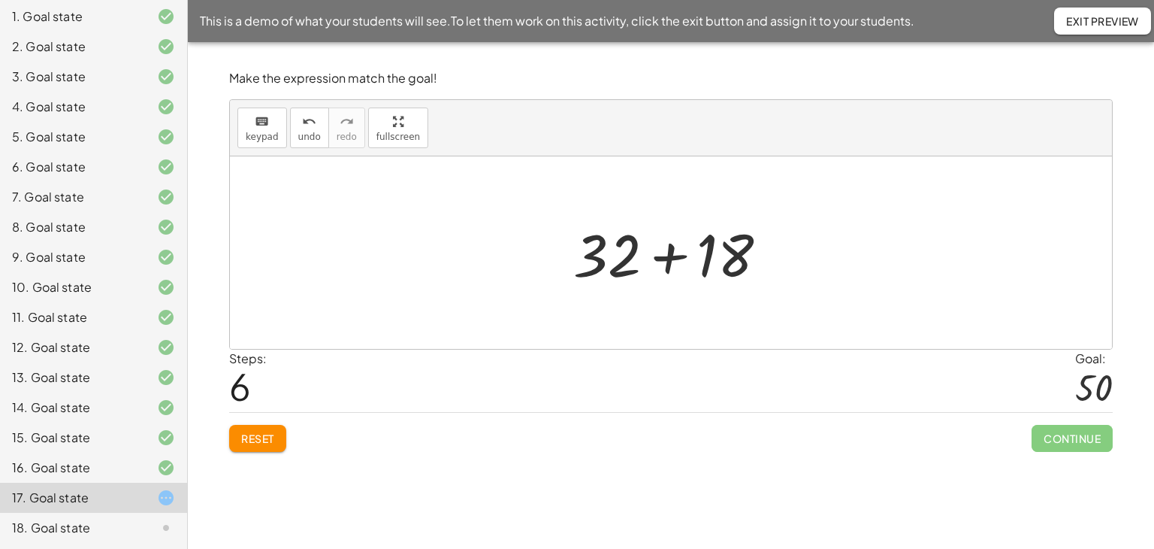
drag, startPoint x: 664, startPoint y: 255, endPoint x: 649, endPoint y: 322, distance: 69.3
click at [665, 256] on div at bounding box center [677, 252] width 222 height 77
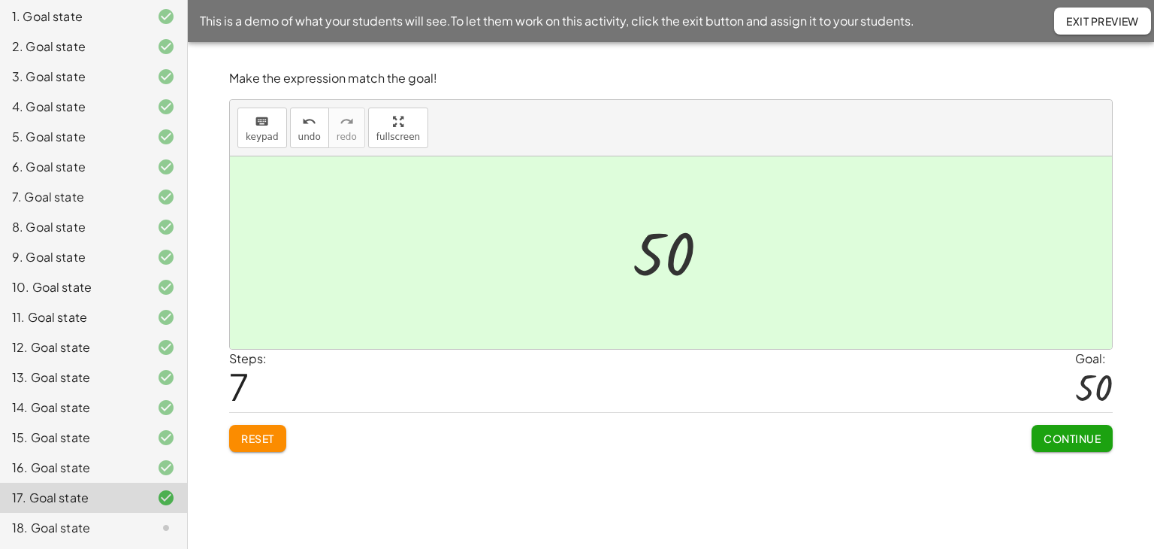
drag, startPoint x: 1071, startPoint y: 434, endPoint x: 1046, endPoint y: 437, distance: 25.0
click at [1070, 435] on span "Continue" at bounding box center [1072, 438] width 57 height 14
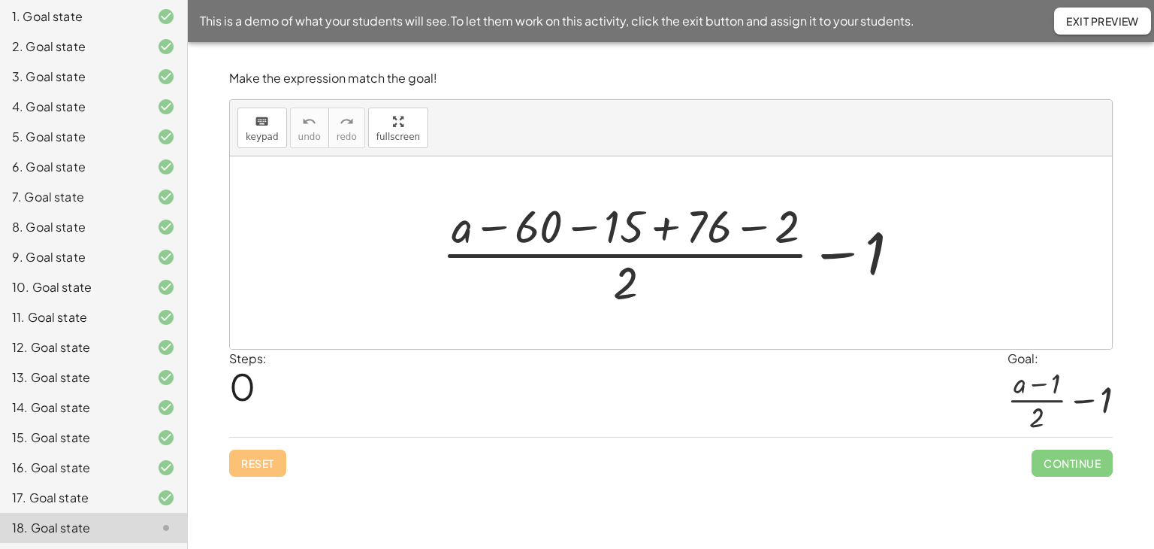
click at [585, 227] on div at bounding box center [676, 253] width 485 height 116
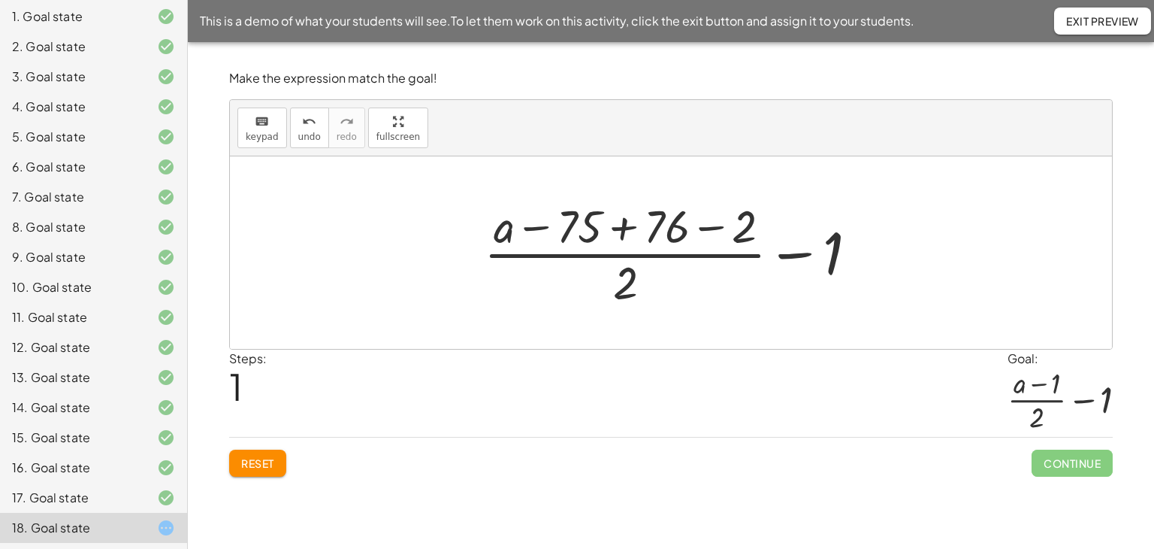
click at [625, 228] on div at bounding box center [676, 253] width 401 height 116
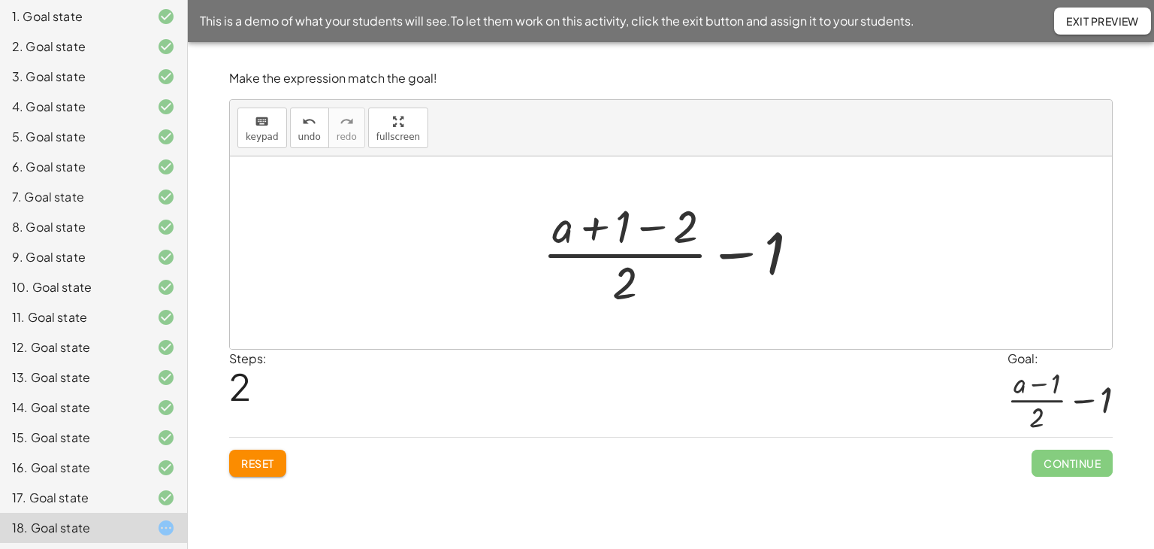
click at [649, 227] on div at bounding box center [676, 253] width 283 height 116
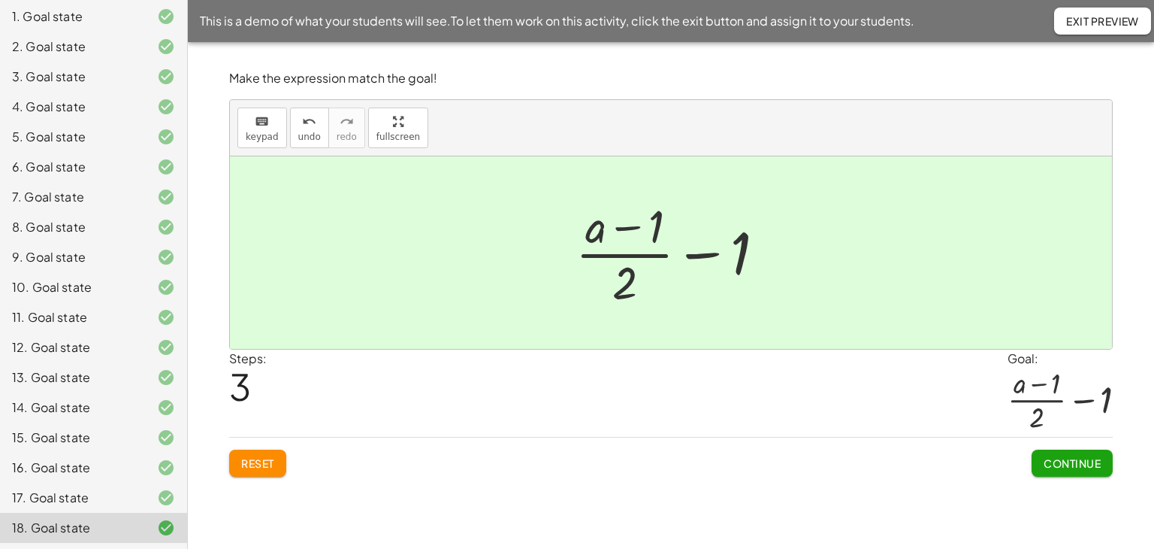
drag, startPoint x: 1060, startPoint y: 455, endPoint x: 1049, endPoint y: 455, distance: 11.3
click at [1060, 456] on span "Continue" at bounding box center [1072, 463] width 57 height 14
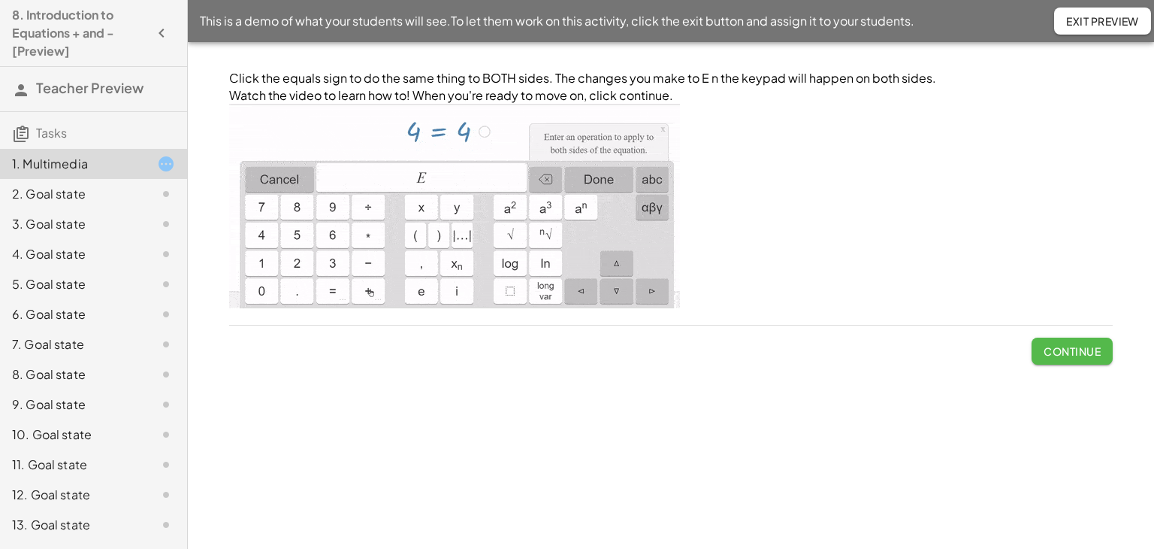
click at [1051, 359] on button "Continue" at bounding box center [1072, 350] width 81 height 27
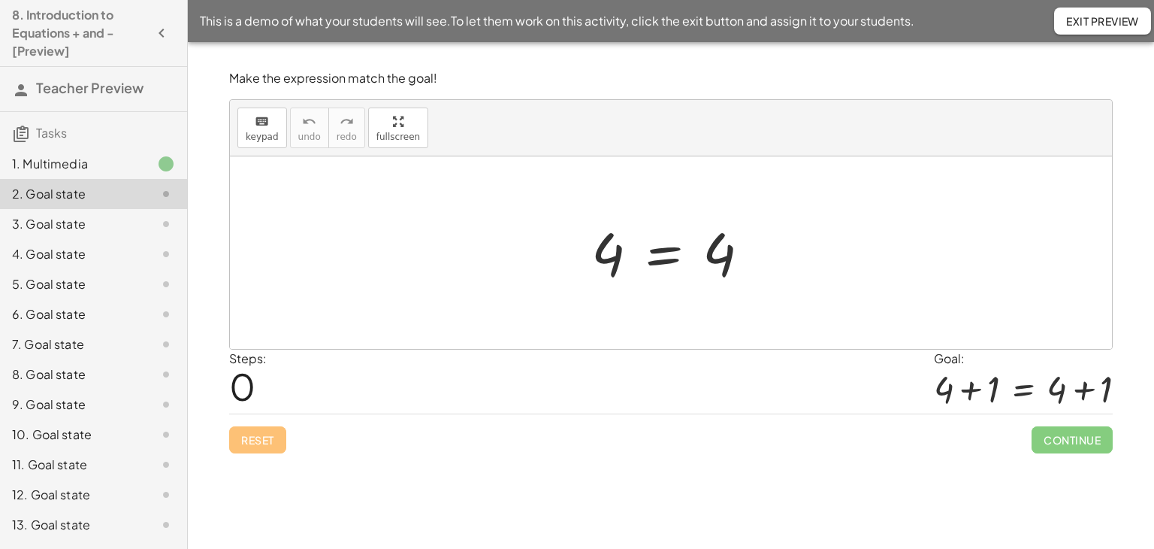
click at [664, 251] on div at bounding box center [677, 253] width 186 height 74
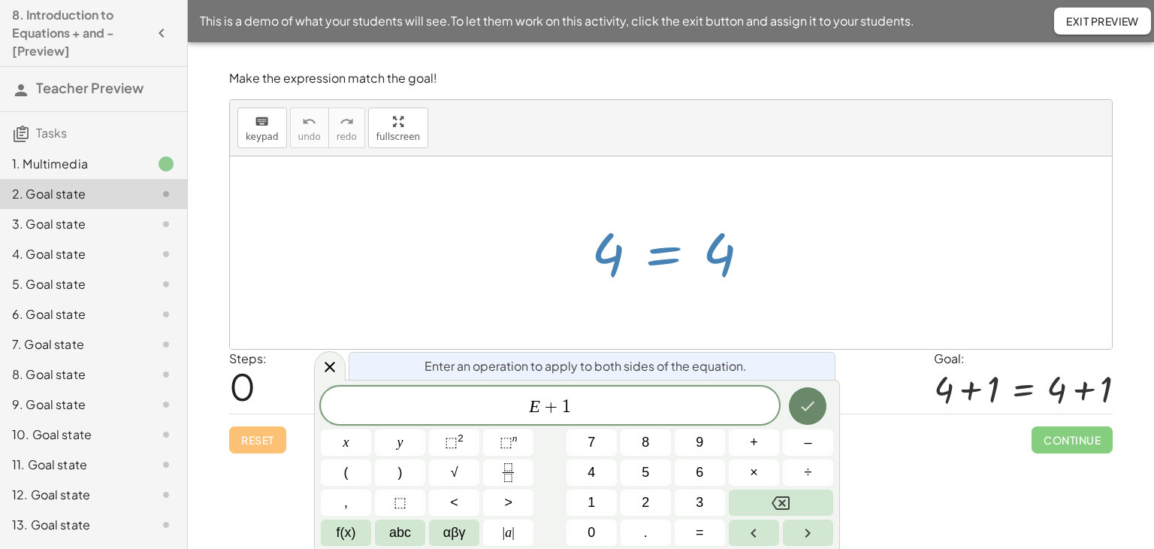
click at [806, 407] on icon "Done" at bounding box center [808, 406] width 18 height 18
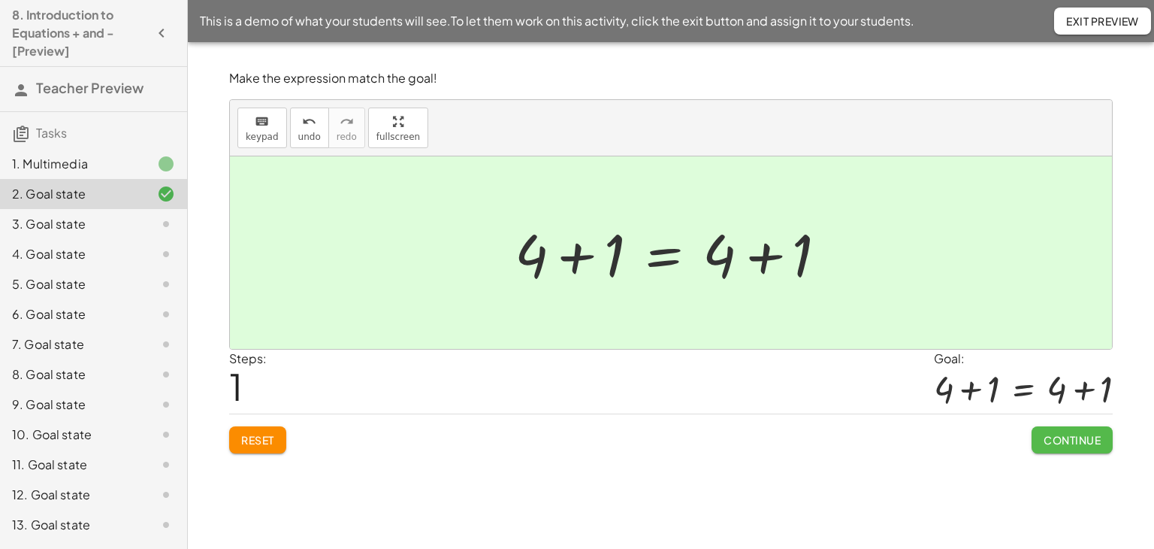
click at [1075, 437] on span "Continue" at bounding box center [1072, 440] width 57 height 14
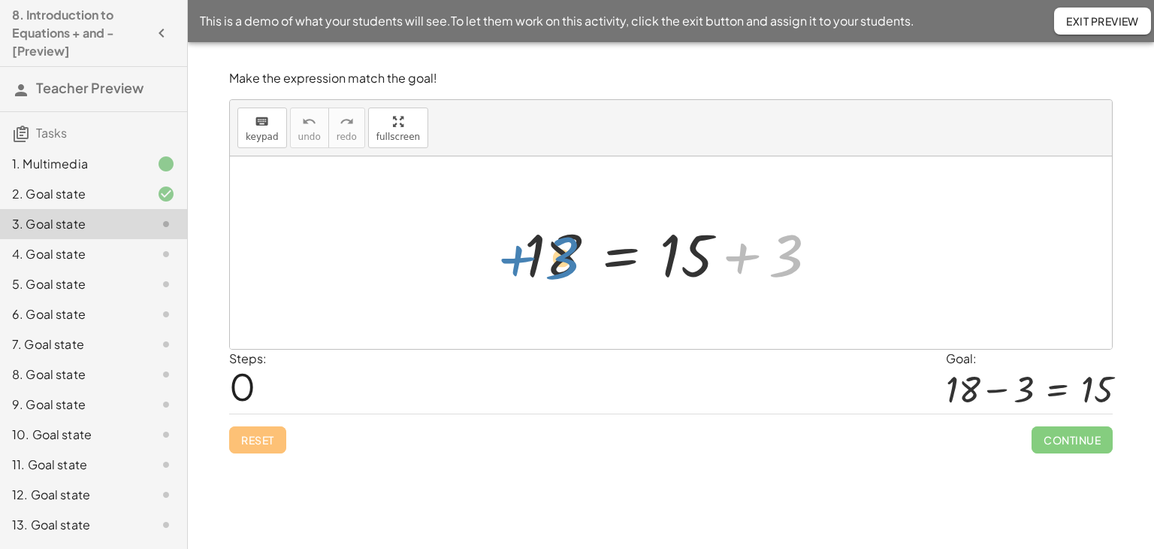
drag, startPoint x: 742, startPoint y: 254, endPoint x: 519, endPoint y: 256, distance: 223.9
click at [519, 256] on div at bounding box center [677, 252] width 320 height 77
click at [618, 256] on div at bounding box center [677, 252] width 320 height 77
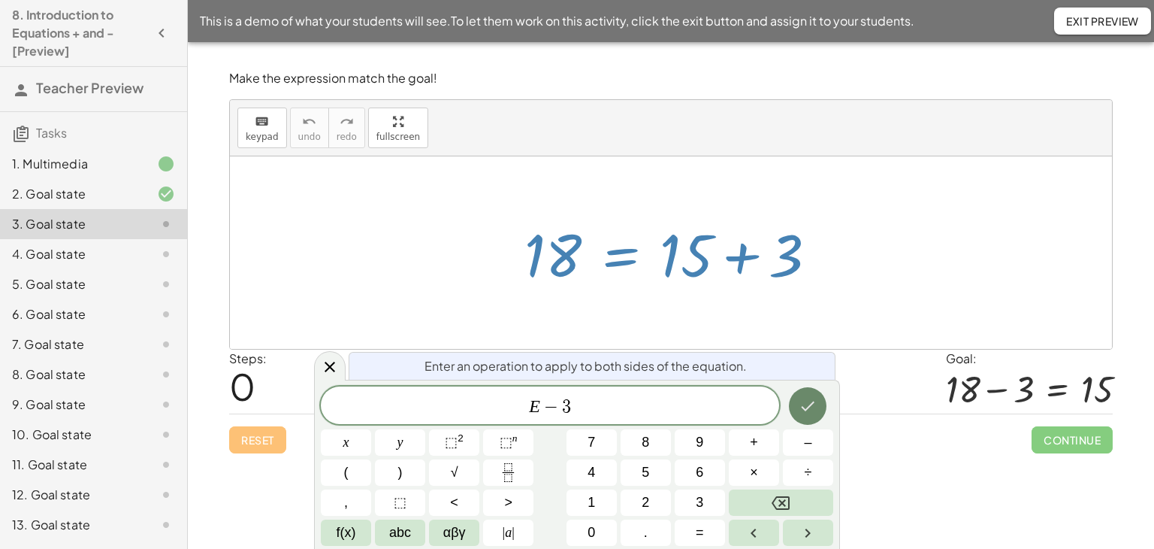
click at [803, 410] on icon "Done" at bounding box center [808, 406] width 18 height 18
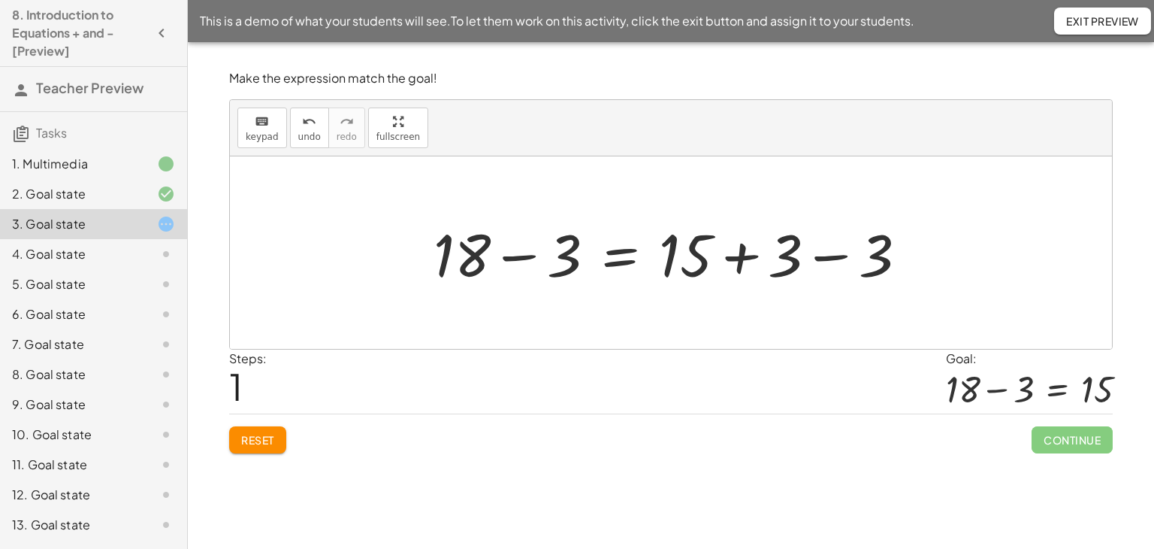
drag, startPoint x: 827, startPoint y: 253, endPoint x: 830, endPoint y: 265, distance: 11.7
click at [827, 254] on div at bounding box center [676, 252] width 500 height 77
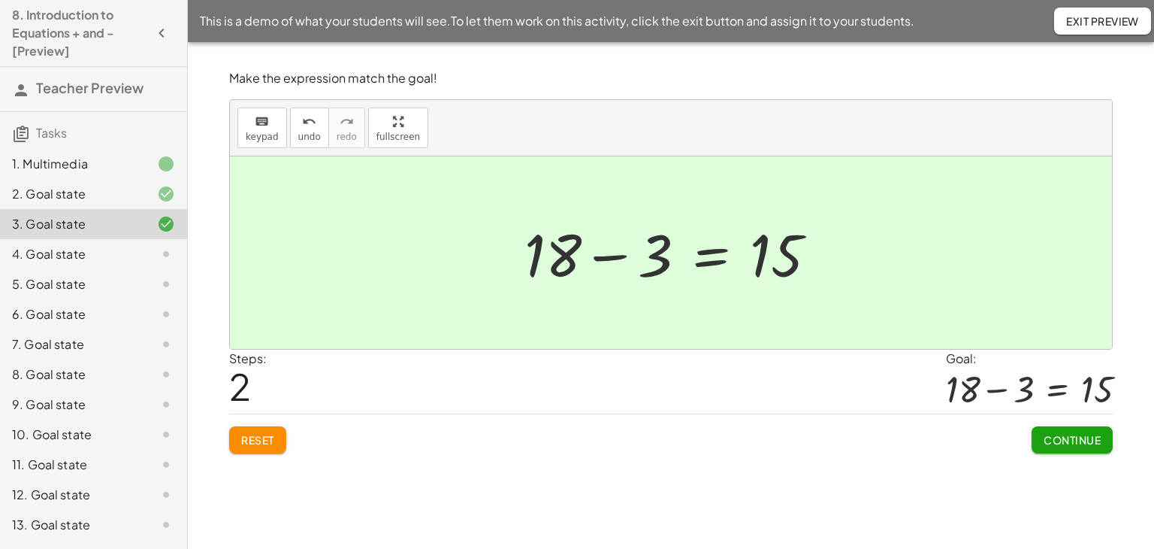
click at [1061, 435] on span "Continue" at bounding box center [1072, 440] width 57 height 14
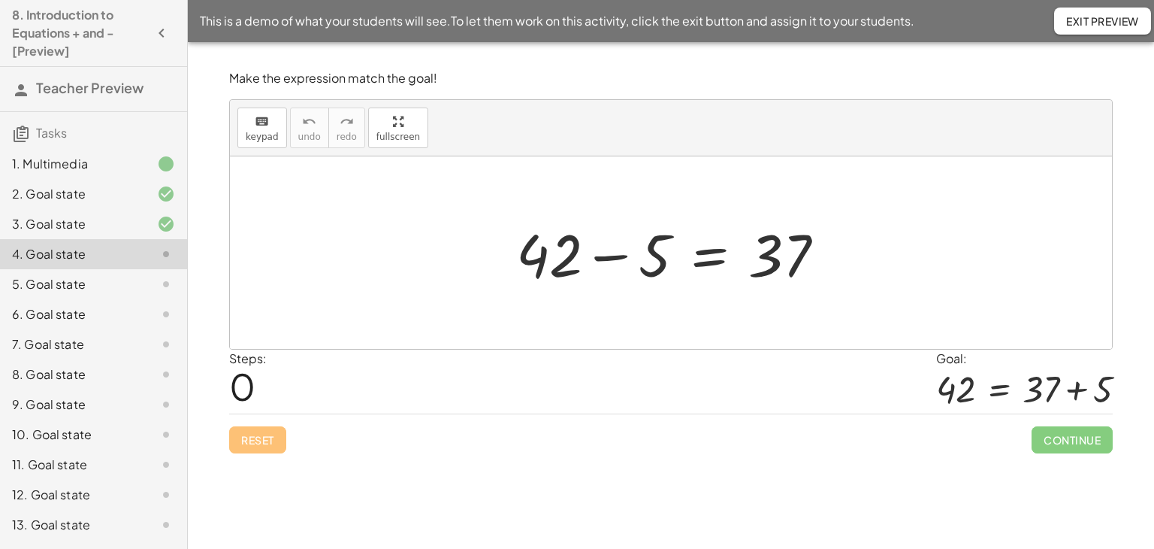
click at [712, 256] on div at bounding box center [677, 252] width 336 height 77
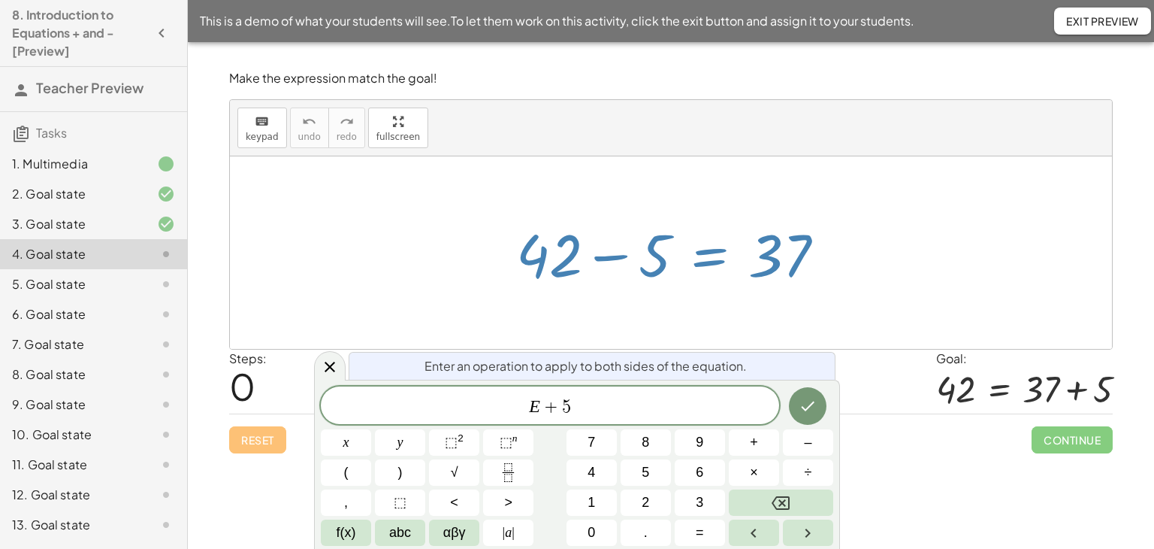
click at [371, 429] on div at bounding box center [346, 442] width 50 height 26
click at [796, 390] on button "Done" at bounding box center [808, 406] width 38 height 38
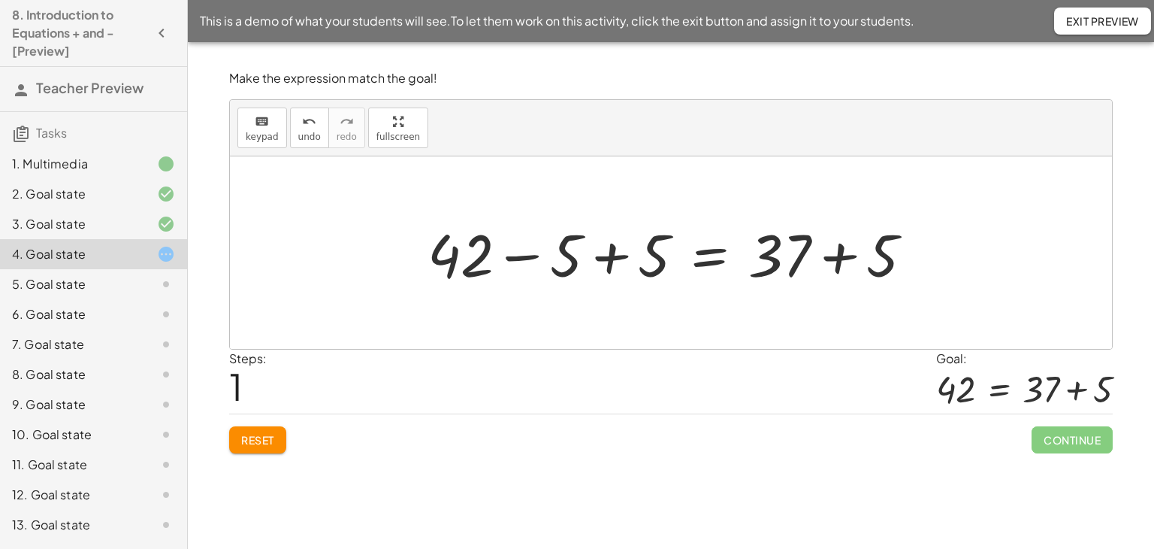
click at [607, 255] on div at bounding box center [676, 252] width 512 height 77
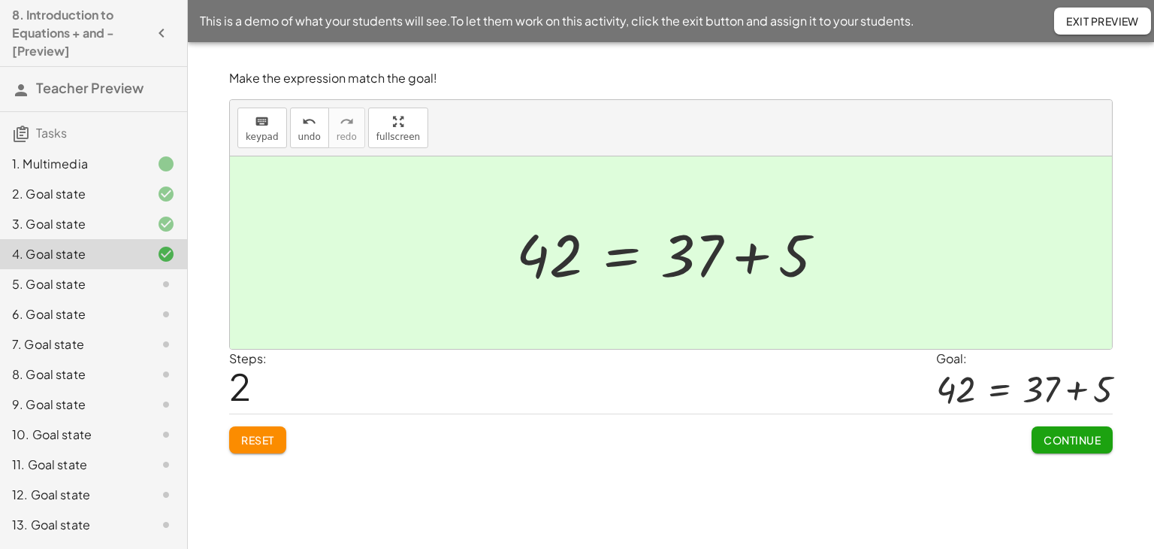
drag, startPoint x: 1097, startPoint y: 449, endPoint x: 1072, endPoint y: 443, distance: 25.7
click at [1094, 449] on button "Continue" at bounding box center [1072, 439] width 81 height 27
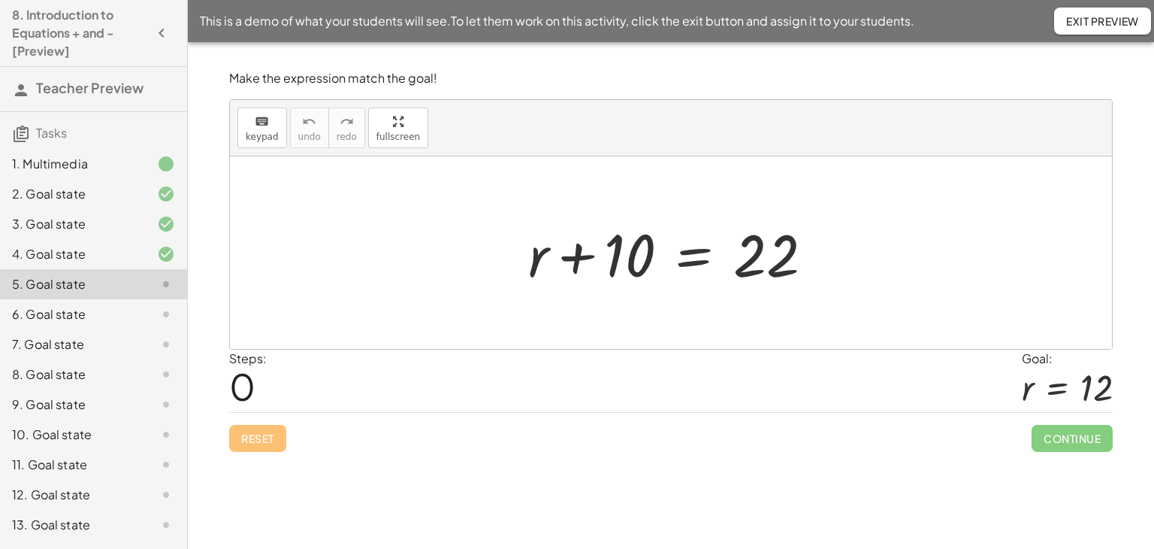
click at [687, 256] on div at bounding box center [677, 252] width 312 height 77
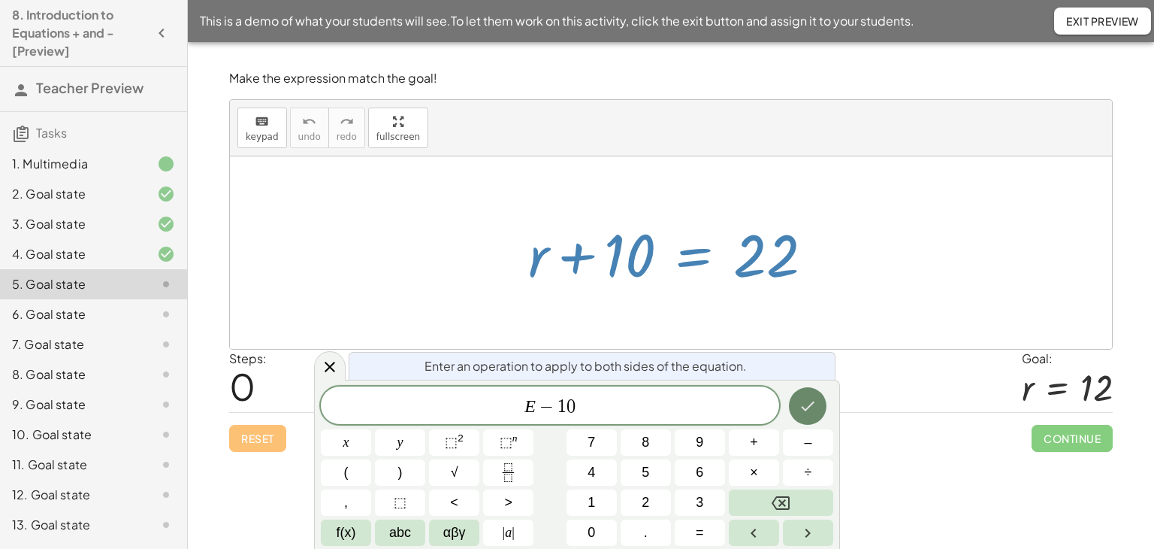
click at [803, 403] on icon "Done" at bounding box center [808, 406] width 18 height 18
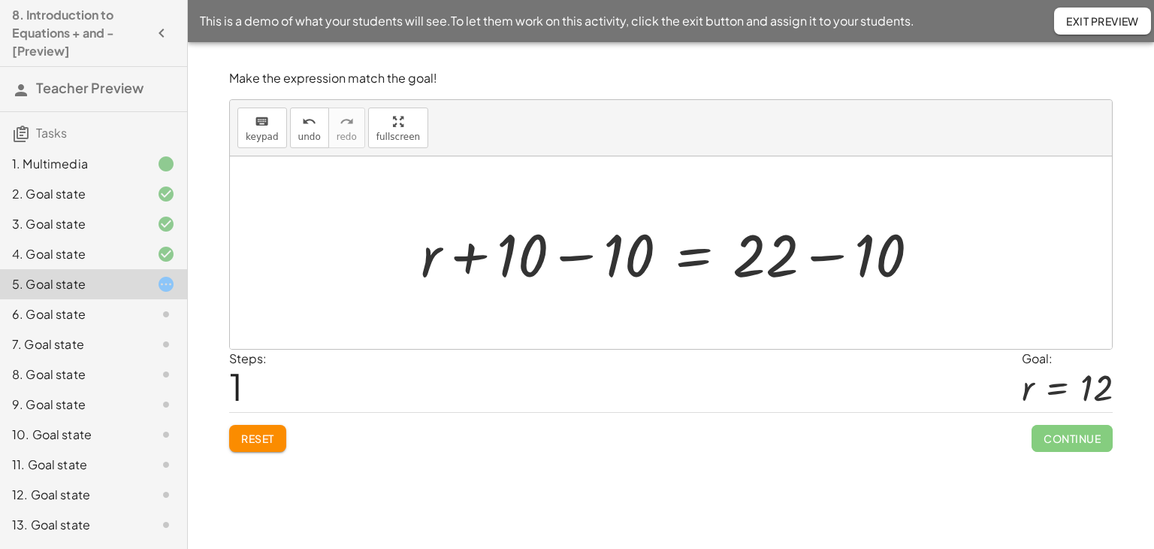
click at [574, 258] on div at bounding box center [676, 252] width 526 height 77
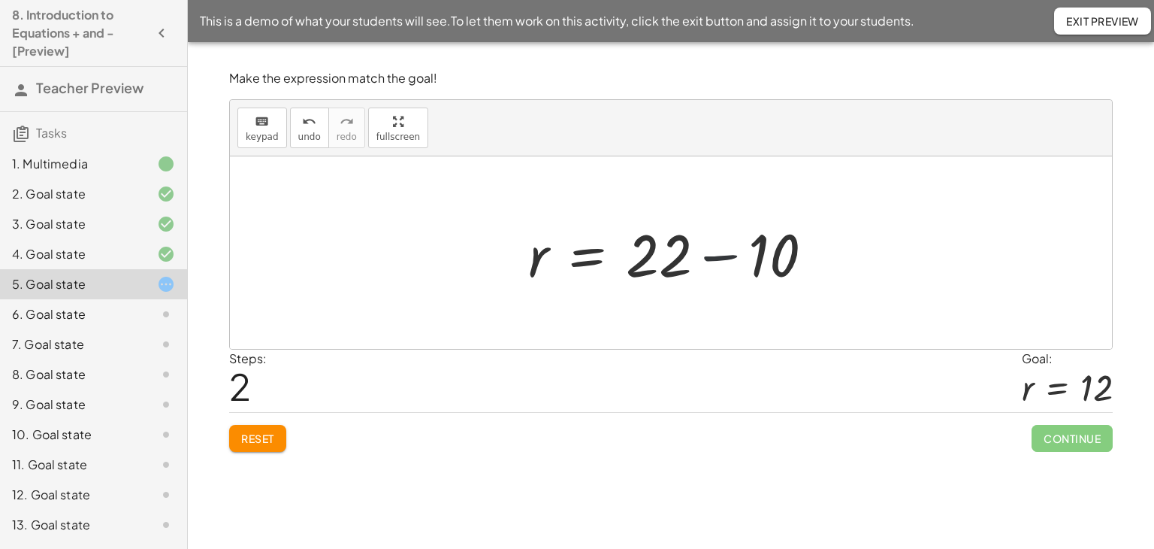
click at [718, 259] on div at bounding box center [677, 252] width 312 height 77
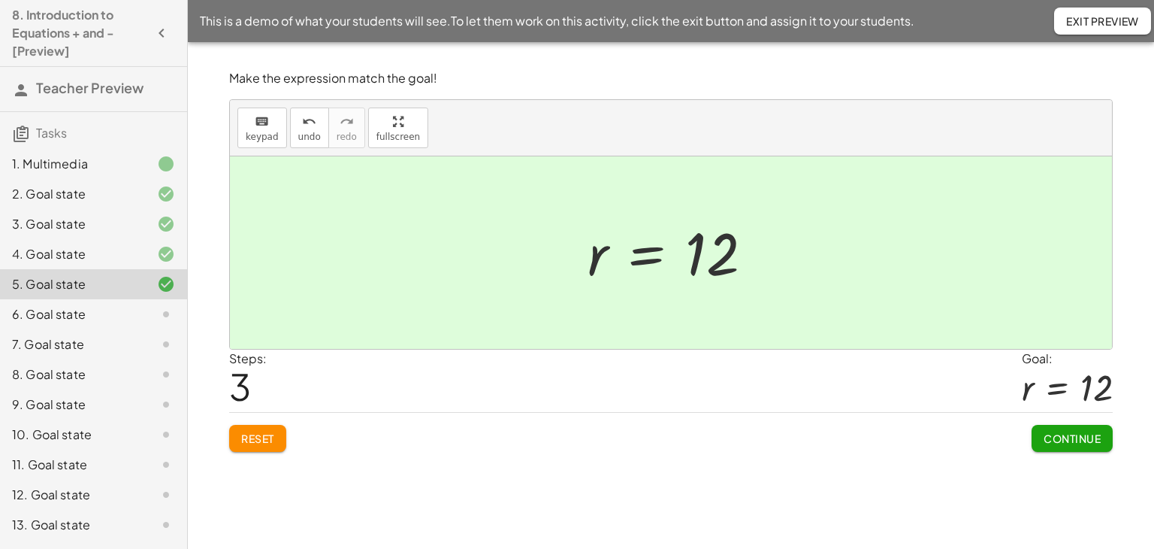
click at [1077, 438] on span "Continue" at bounding box center [1072, 438] width 57 height 14
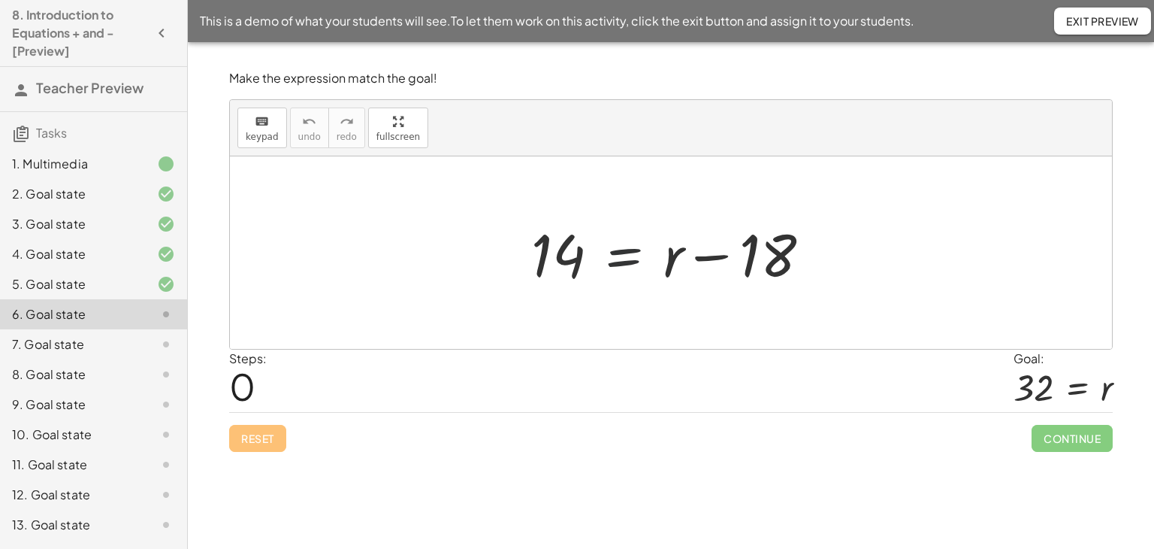
click at [615, 256] on div at bounding box center [677, 252] width 307 height 77
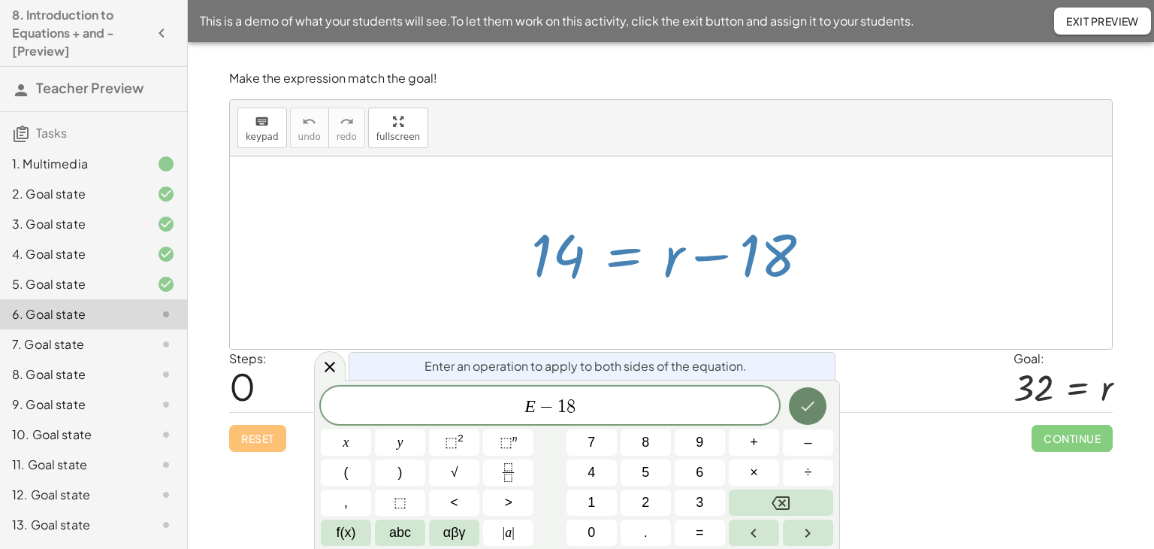
click at [799, 393] on button "Done" at bounding box center [808, 406] width 38 height 38
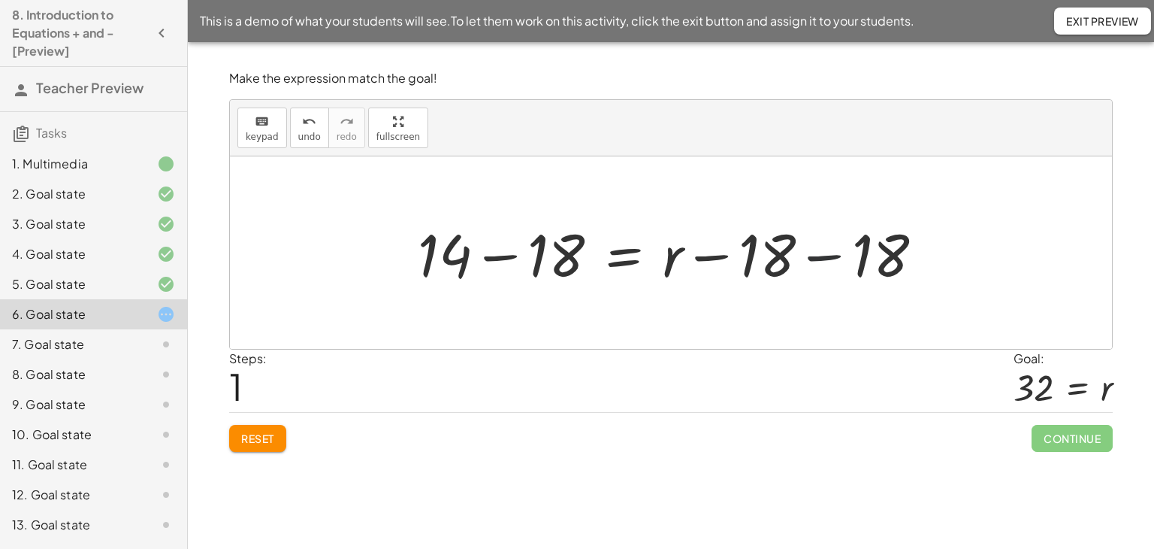
click at [817, 252] on div at bounding box center [676, 252] width 533 height 77
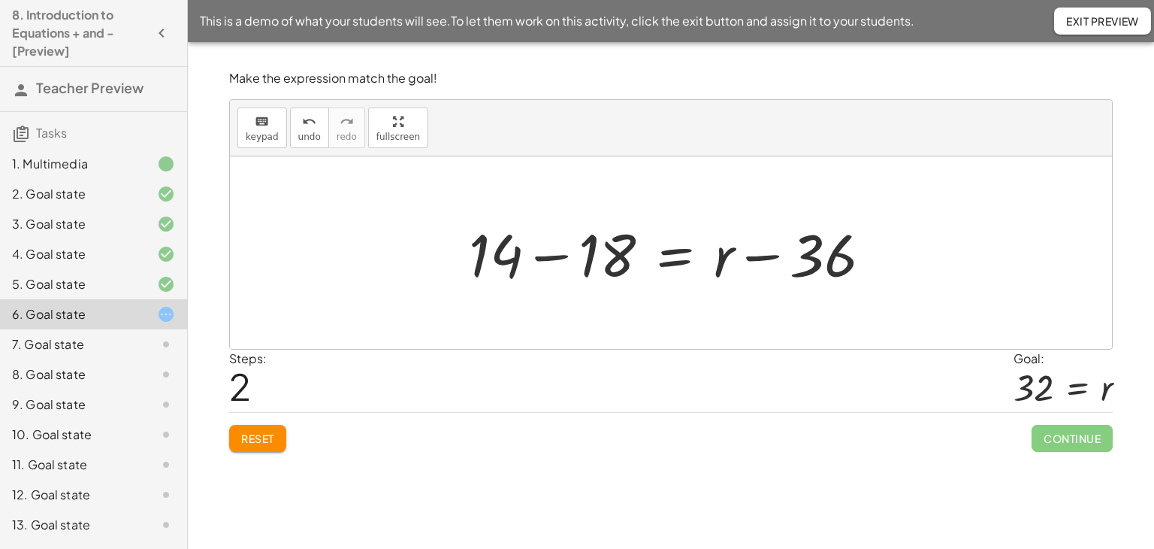
click at [558, 253] on div at bounding box center [676, 252] width 430 height 77
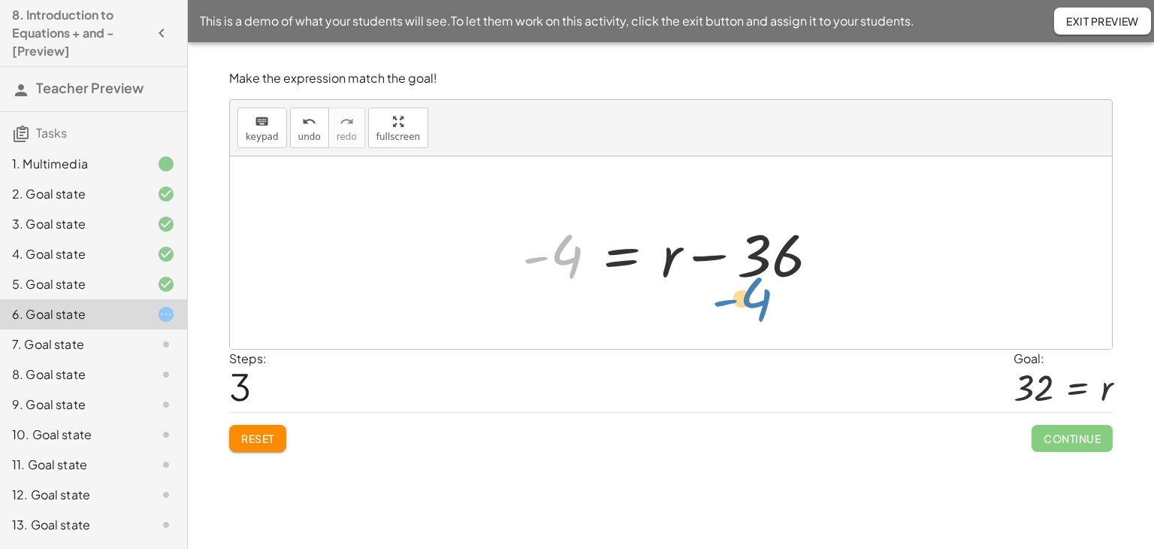
drag, startPoint x: 549, startPoint y: 274, endPoint x: 731, endPoint y: 301, distance: 184.7
click at [731, 301] on div "14 = + r − 18 + 14 − 18 = + r − 18 − 18 + 14 − 18 = + r − 36 - 4 = + r − 36 - 4" at bounding box center [671, 252] width 882 height 192
